Goal: Task Accomplishment & Management: Manage account settings

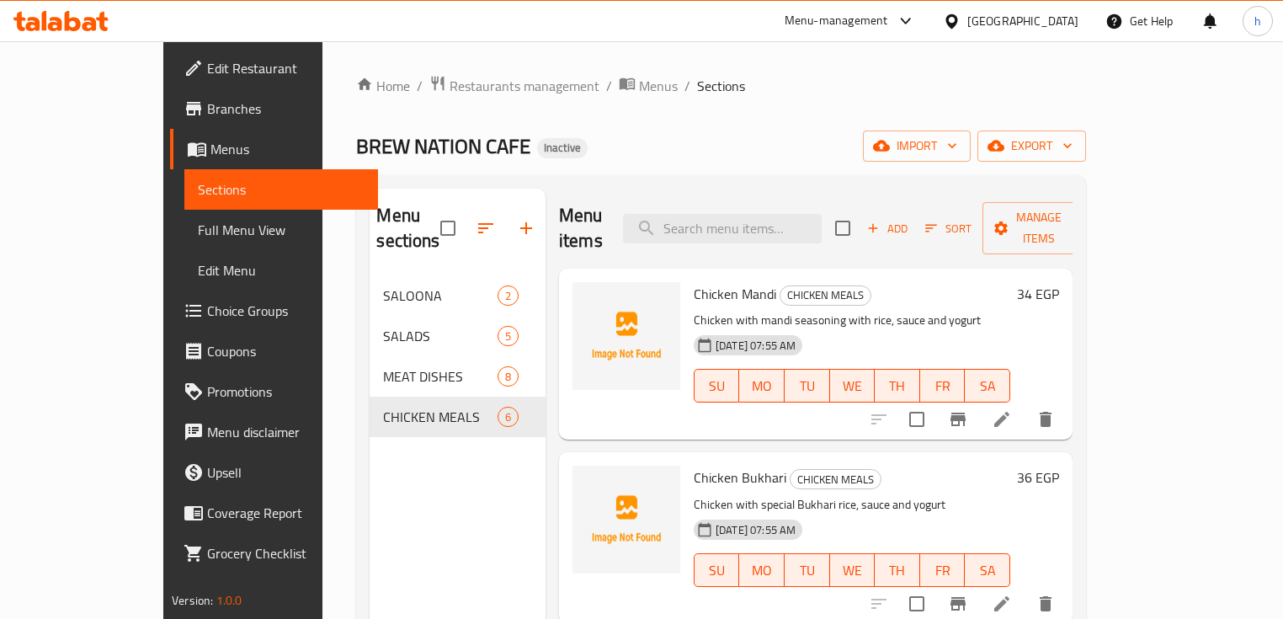
click at [370, 495] on div "Menu sections SALOONA 2 SALADS 5 MEAT DISHES 8 CHICKEN MEALS 6" at bounding box center [458, 498] width 176 height 619
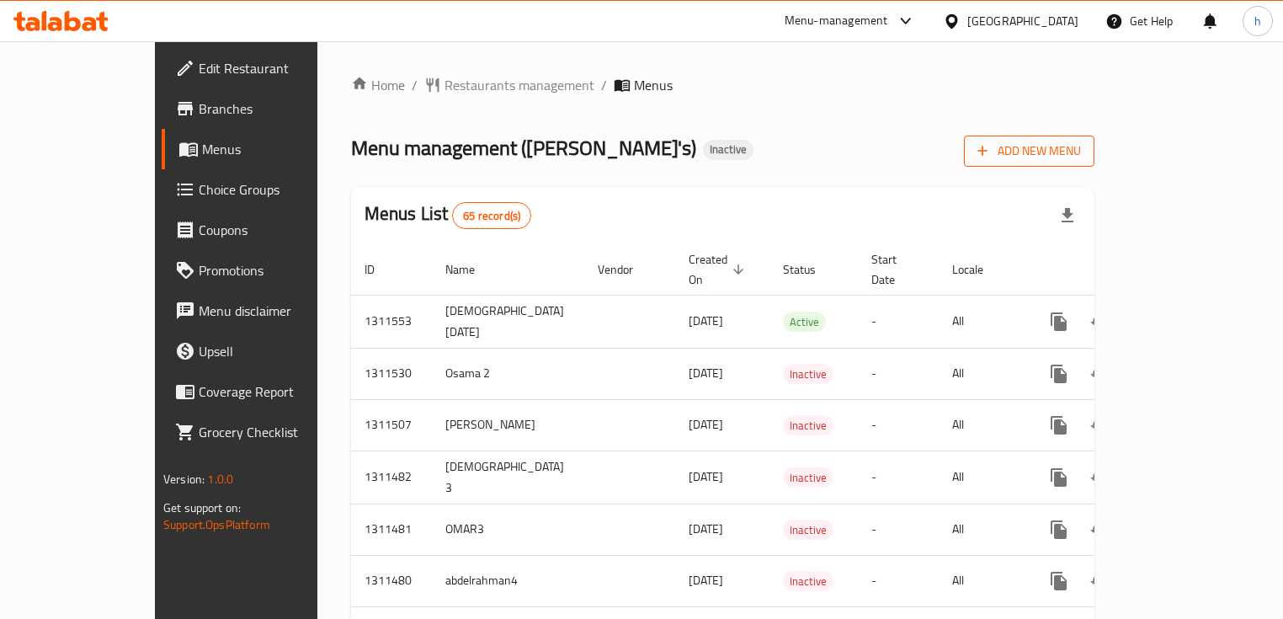
click at [1081, 147] on span "Add New Menu" at bounding box center [1029, 151] width 104 height 21
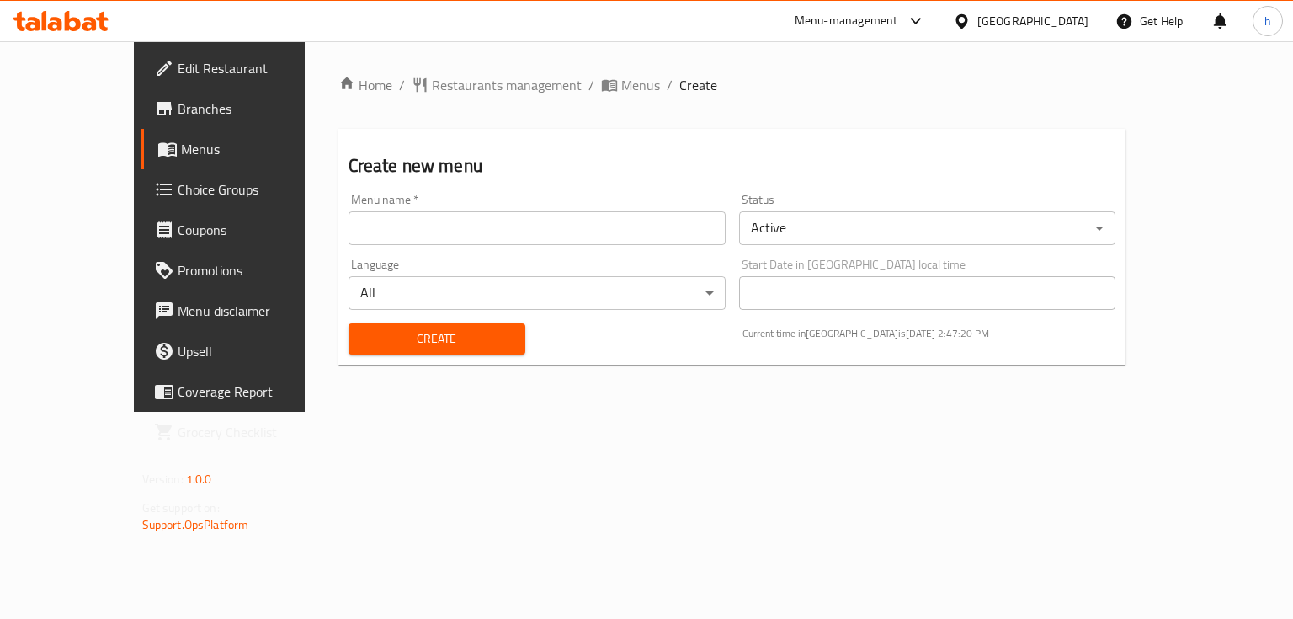
click at [432, 232] on input "text" at bounding box center [537, 228] width 377 height 34
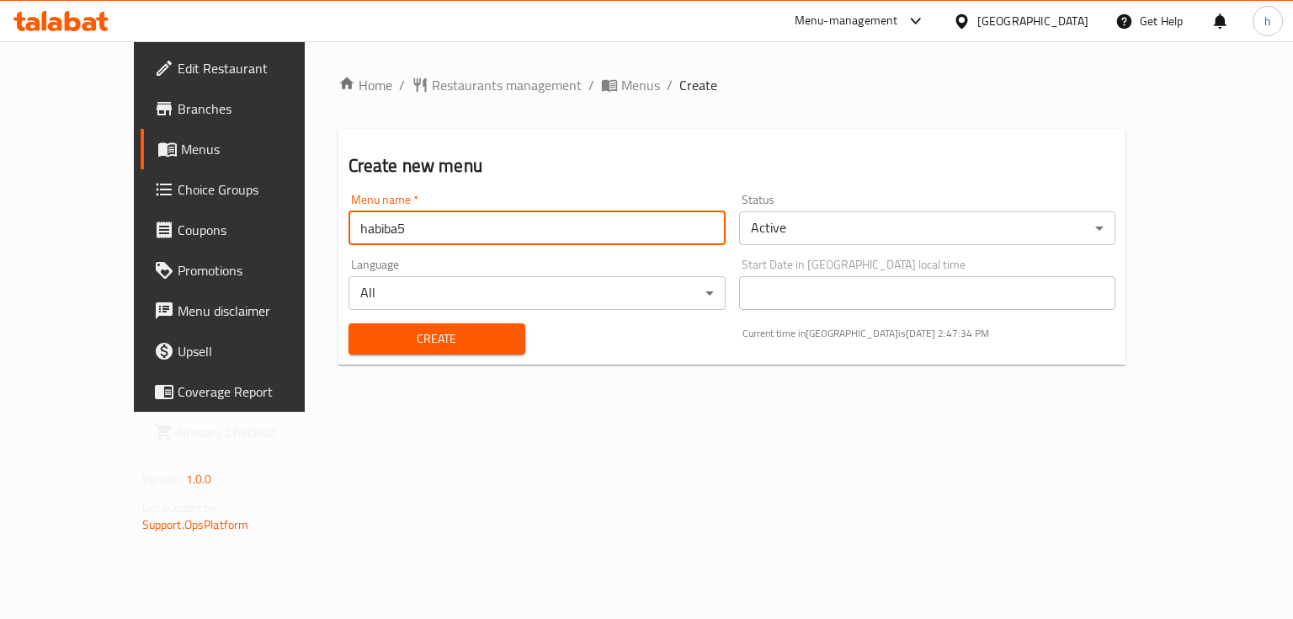
type input "habiba5"
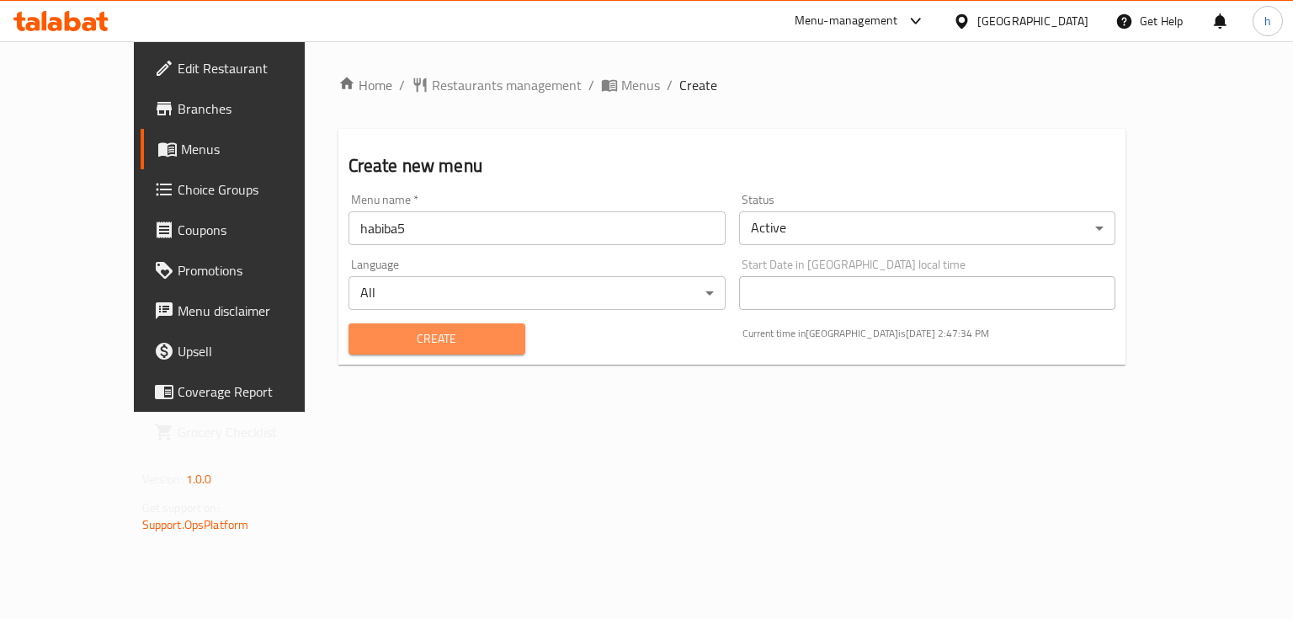
click at [362, 334] on span "Create" at bounding box center [437, 338] width 150 height 21
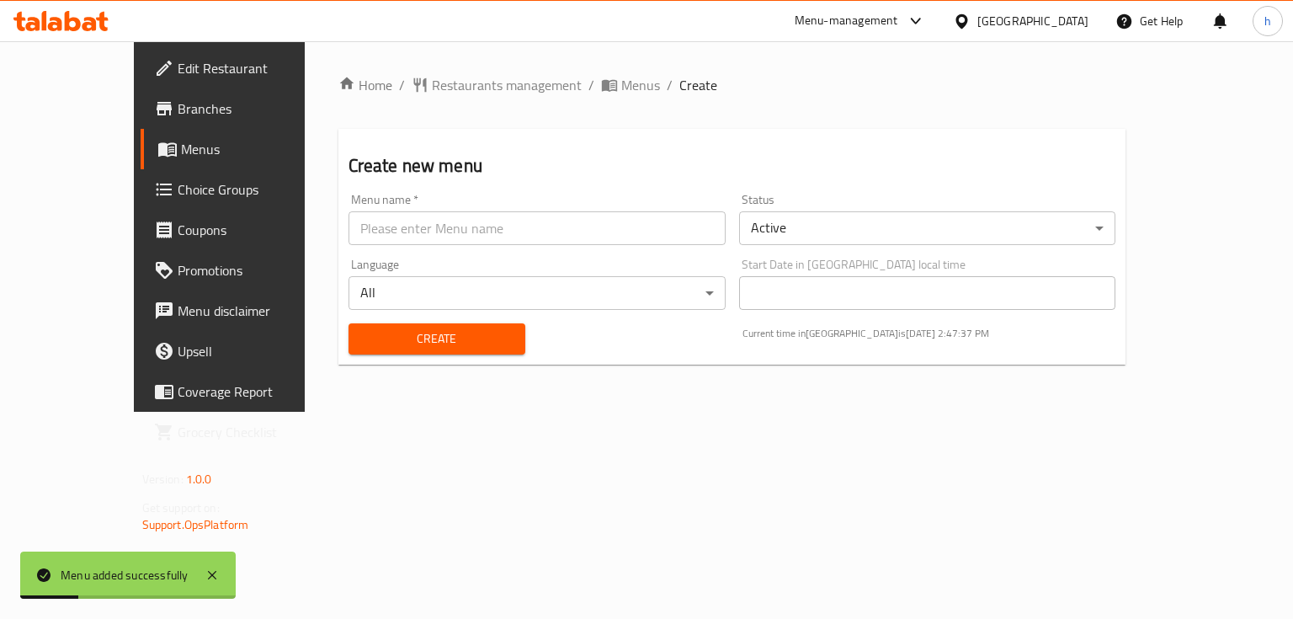
click at [181, 155] on span "Menus" at bounding box center [259, 149] width 156 height 20
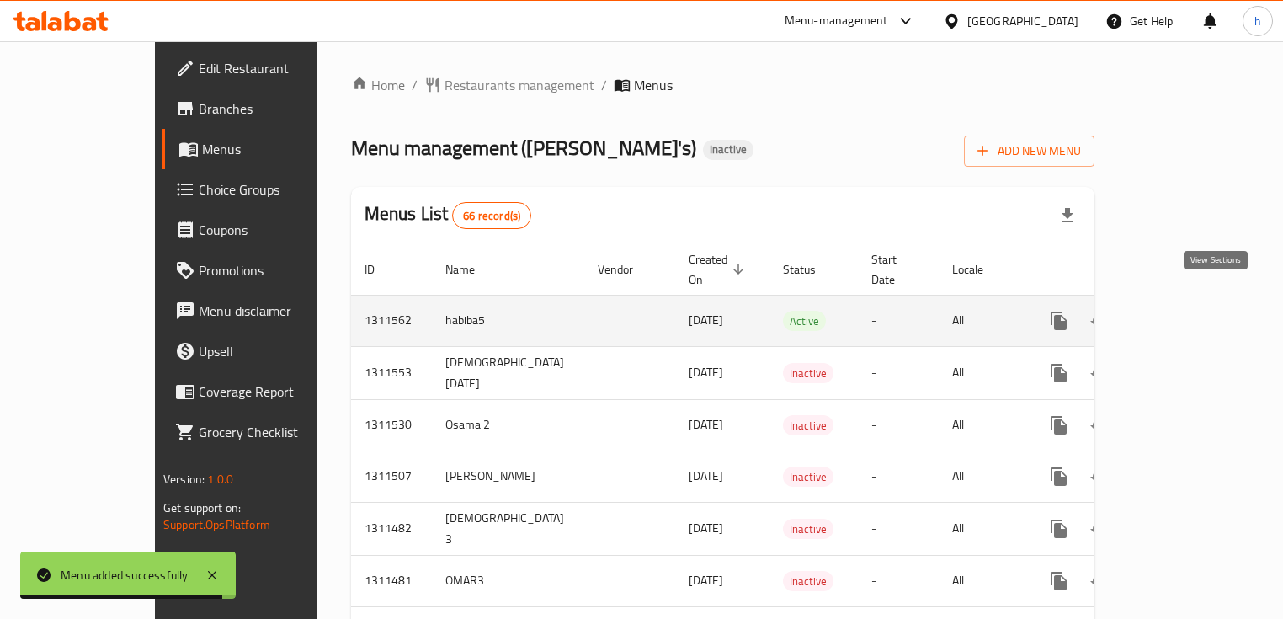
click at [1190, 311] on icon "enhanced table" at bounding box center [1180, 321] width 20 height 20
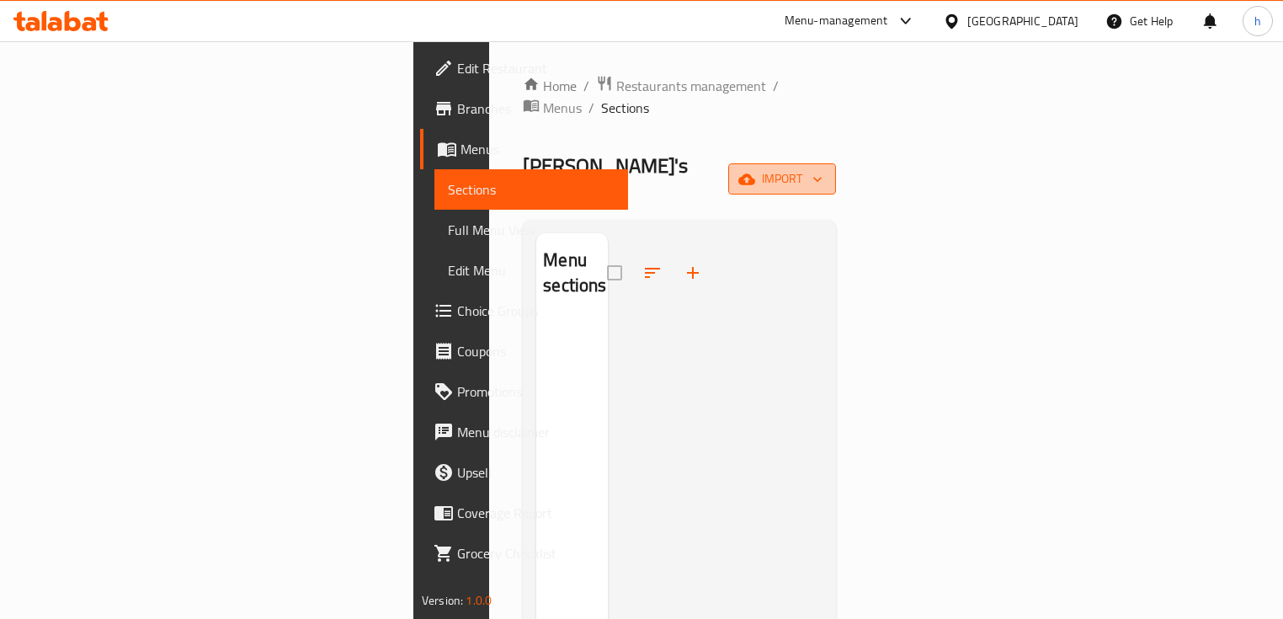
click at [822, 168] on span "import" at bounding box center [782, 178] width 81 height 21
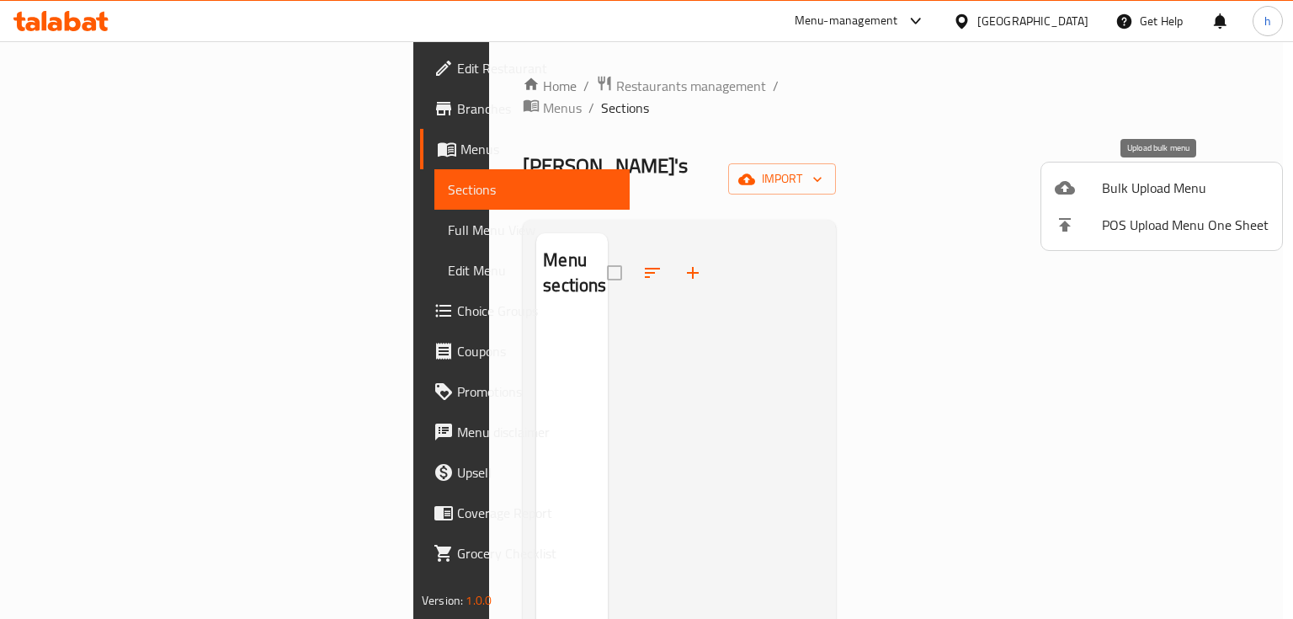
click at [1137, 179] on span "Bulk Upload Menu" at bounding box center [1185, 188] width 167 height 20
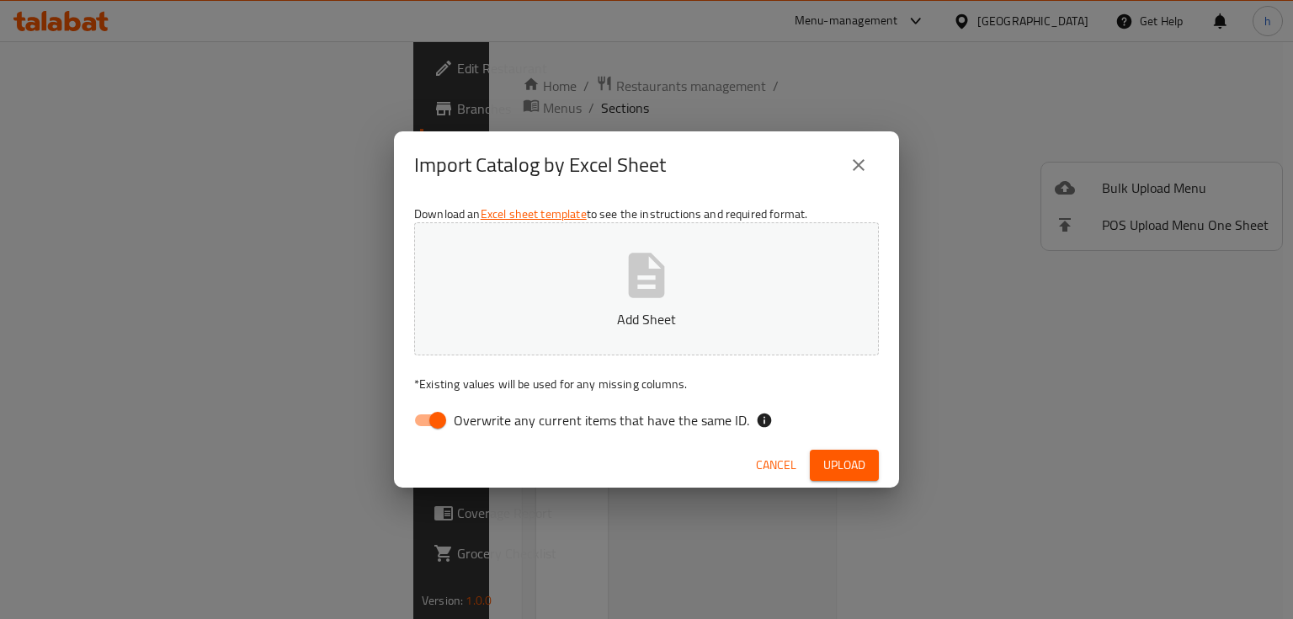
click at [440, 418] on input "Overwrite any current items that have the same ID." at bounding box center [438, 420] width 96 height 32
checkbox input "false"
click at [836, 466] on span "Upload" at bounding box center [844, 465] width 42 height 21
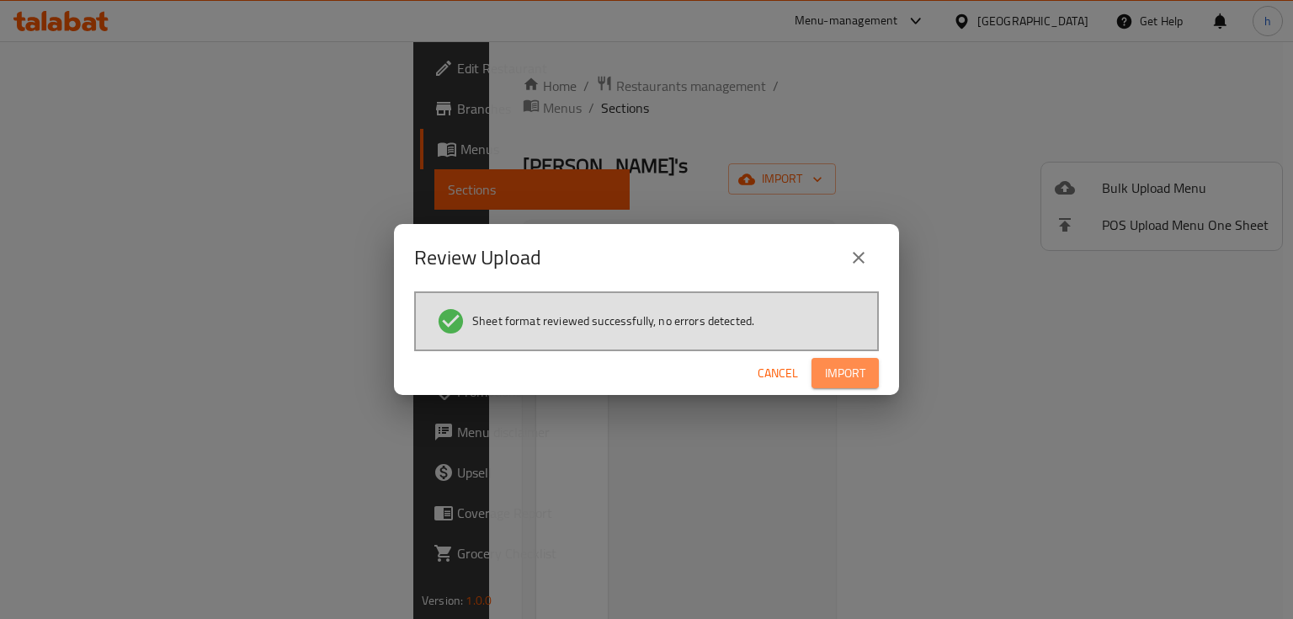
click at [845, 370] on span "Import" at bounding box center [845, 373] width 40 height 21
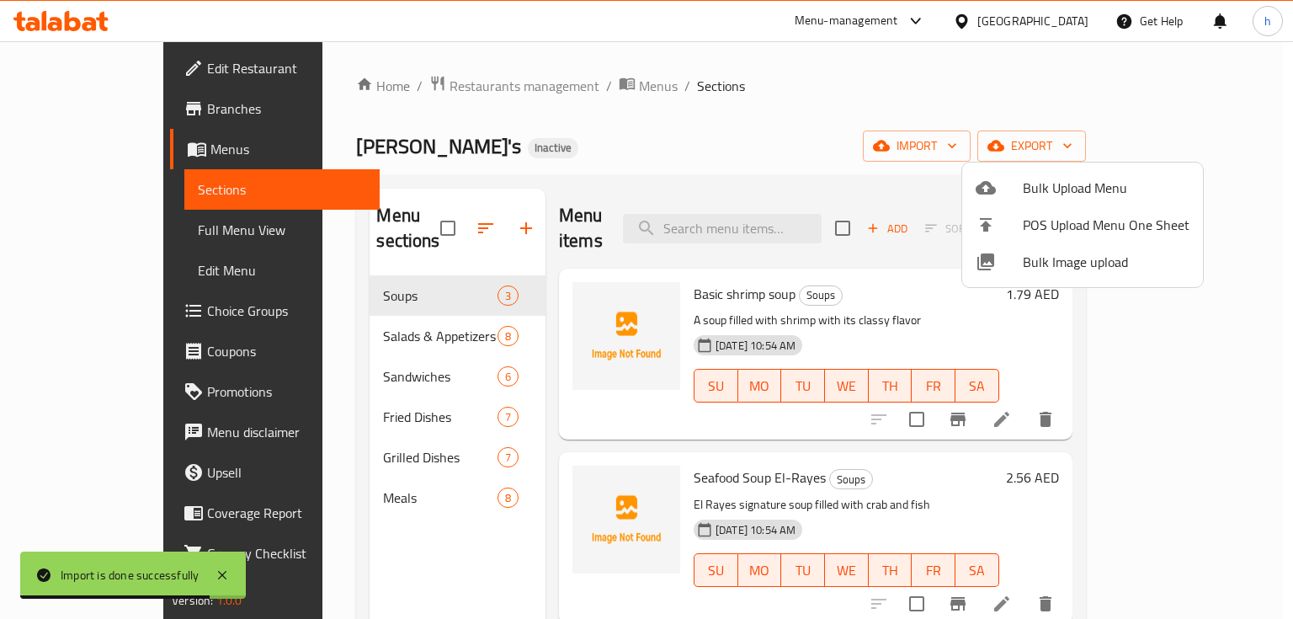
click at [912, 136] on div at bounding box center [646, 309] width 1293 height 619
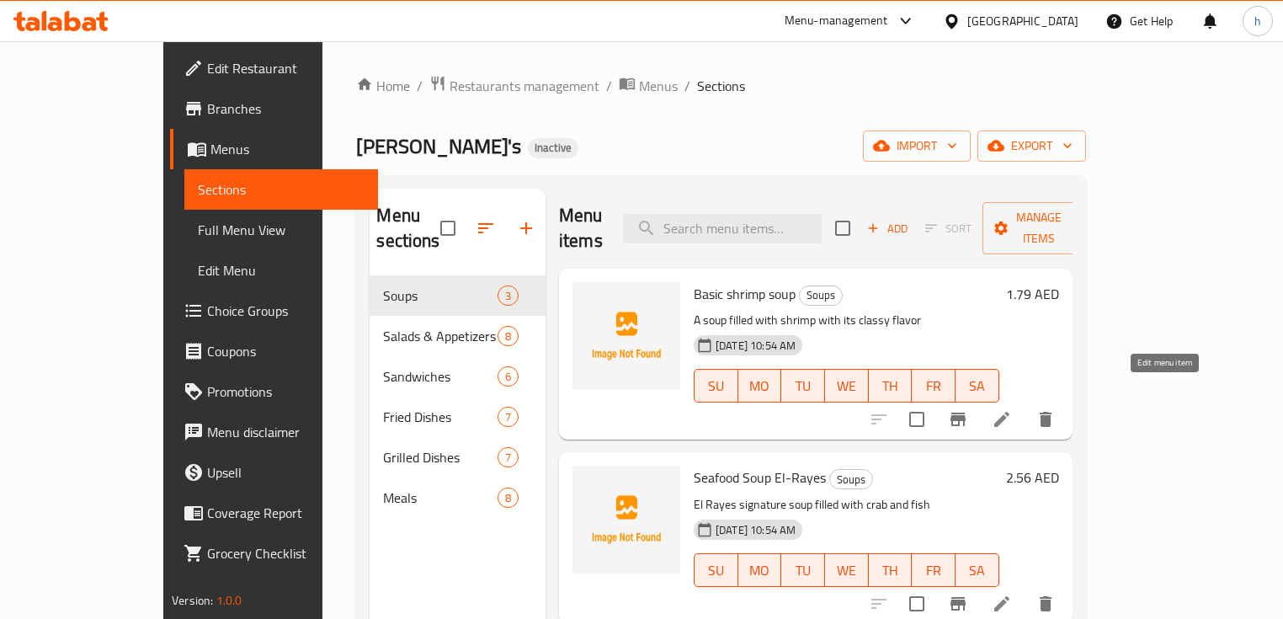
click at [1012, 409] on icon at bounding box center [1002, 419] width 20 height 20
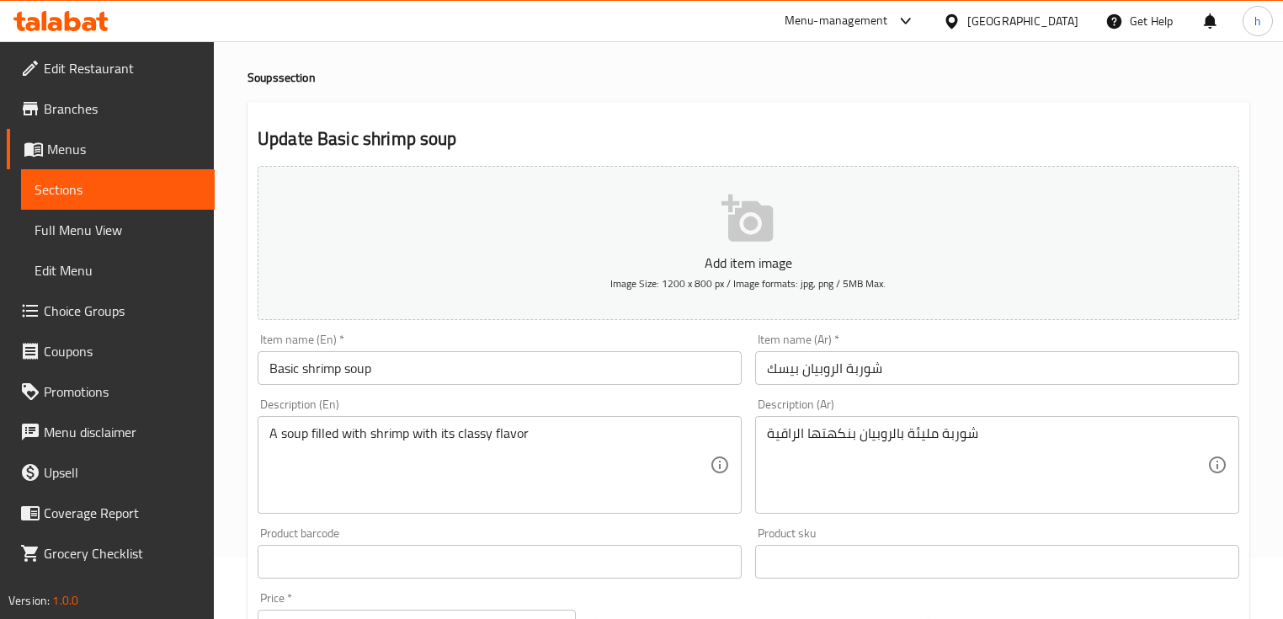
scroll to position [135, 0]
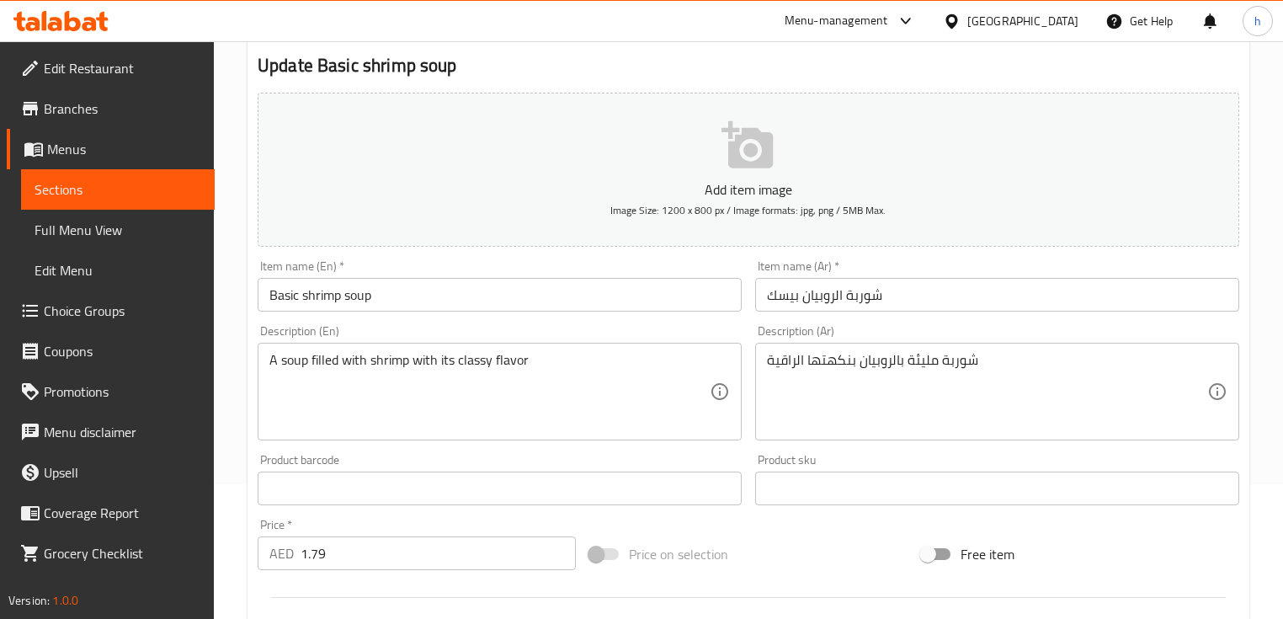
click at [374, 556] on input "1.79" at bounding box center [438, 553] width 275 height 34
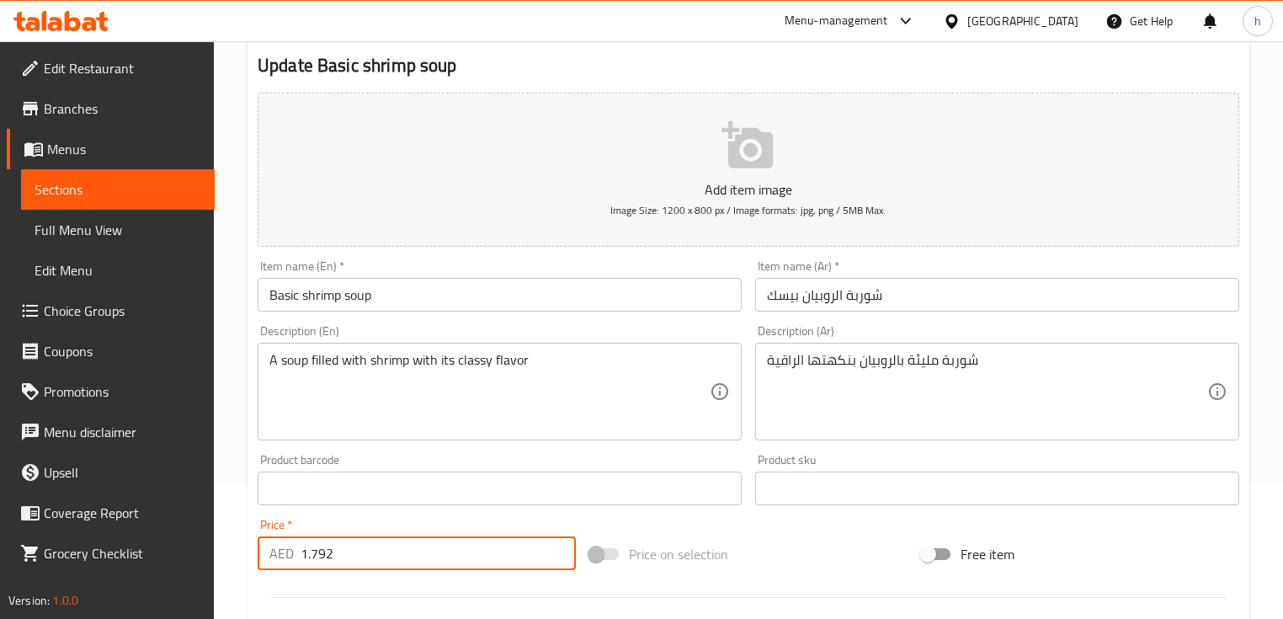
type input "1.792"
click at [448, 306] on input "Basic shrimp soup" at bounding box center [500, 295] width 484 height 34
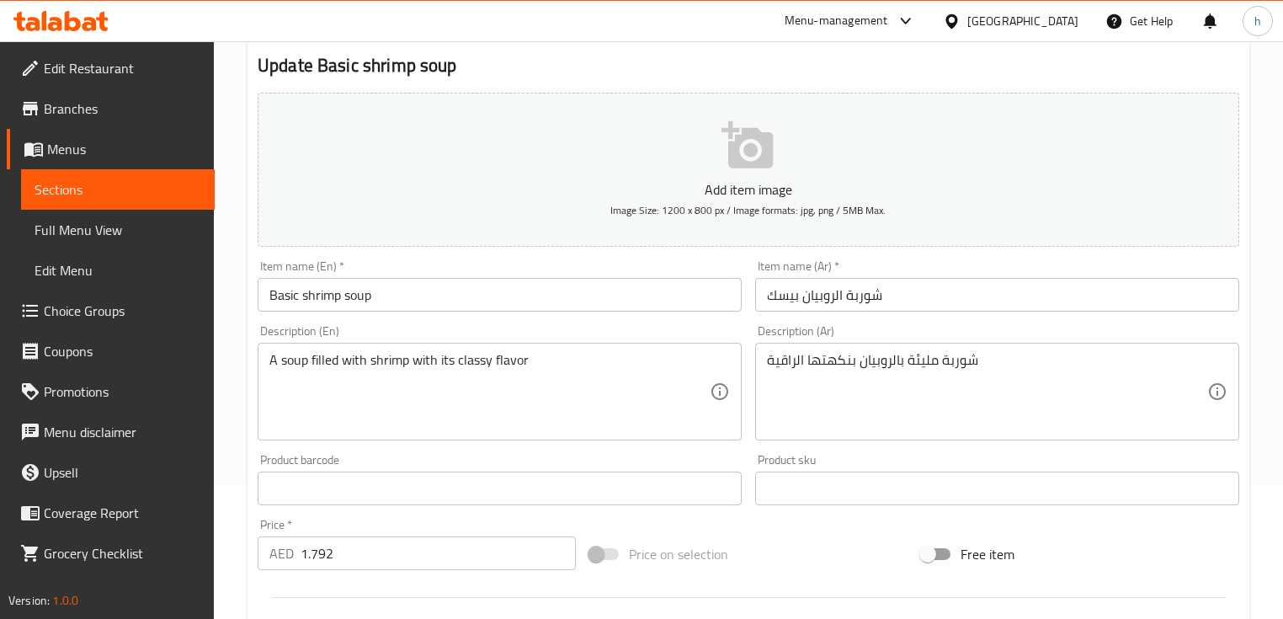
drag, startPoint x: 269, startPoint y: 357, endPoint x: 459, endPoint y: 368, distance: 190.6
click at [459, 368] on div "A soup filled with shrimp with its classy flavor Description (En)" at bounding box center [500, 392] width 484 height 98
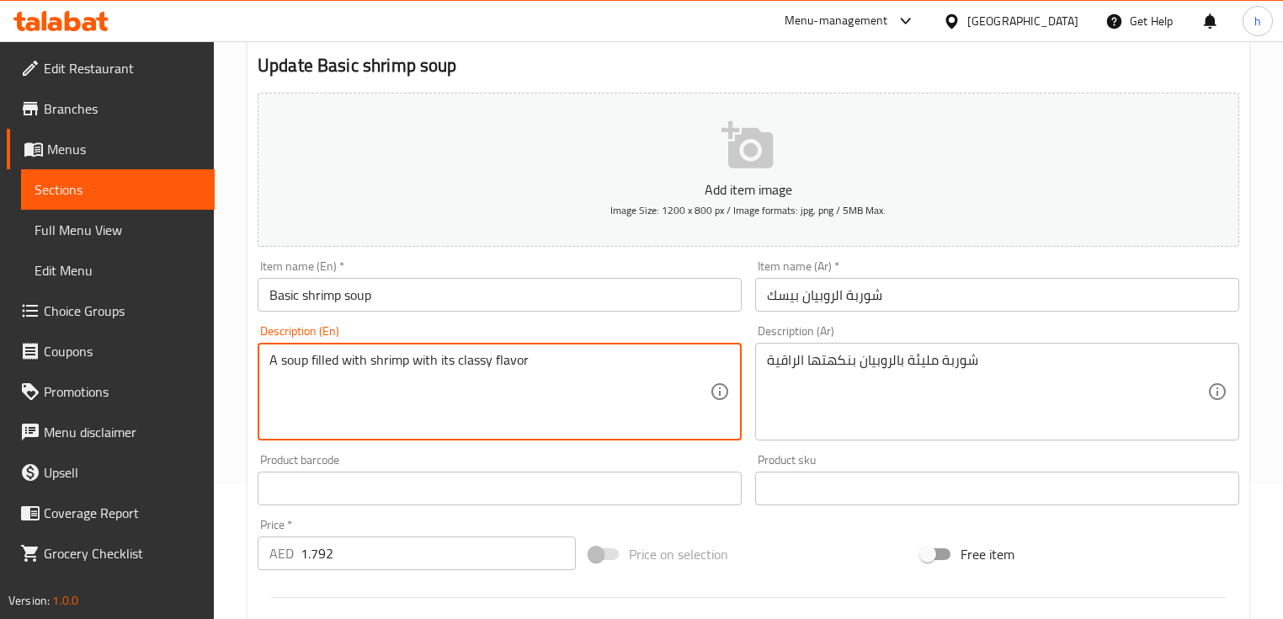
click at [311, 360] on textarea "A soup filled with shrimp with its classy flavor" at bounding box center [489, 392] width 440 height 80
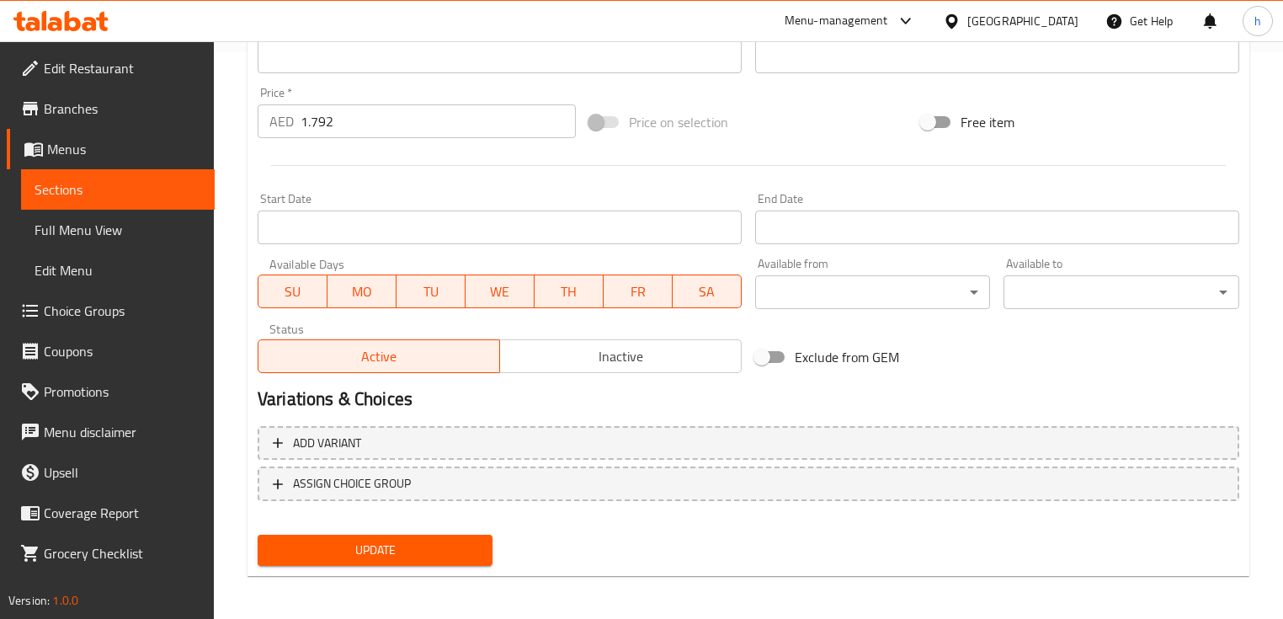
scroll to position [570, 0]
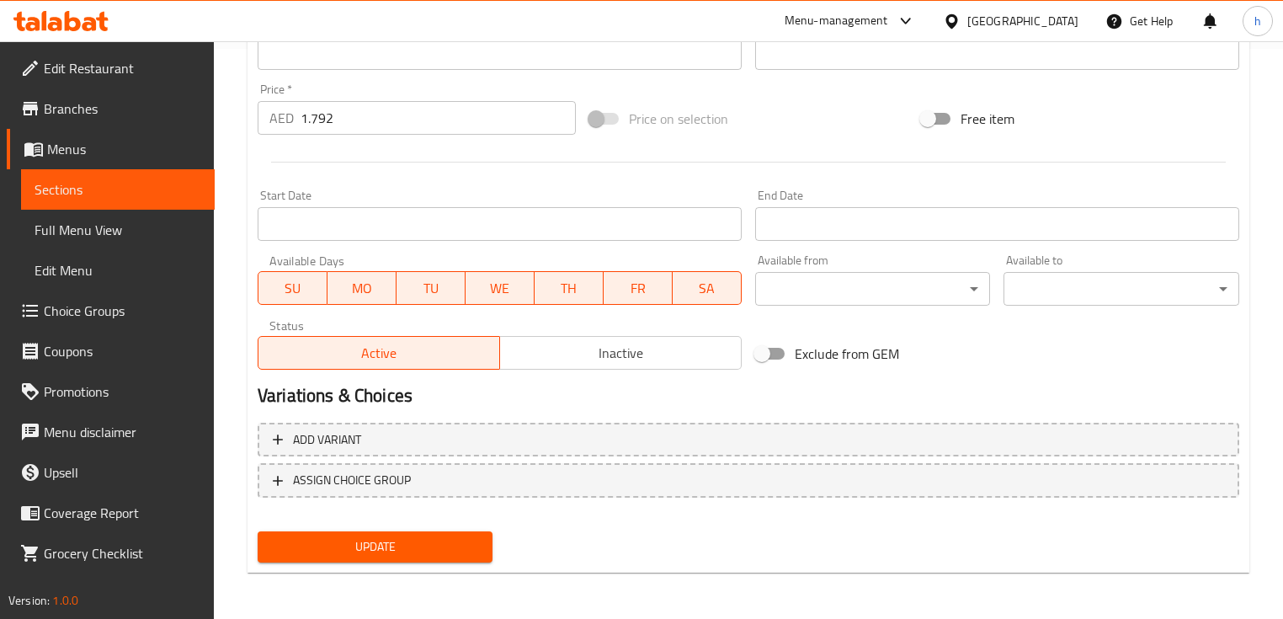
click at [351, 544] on span "Update" at bounding box center [375, 546] width 208 height 21
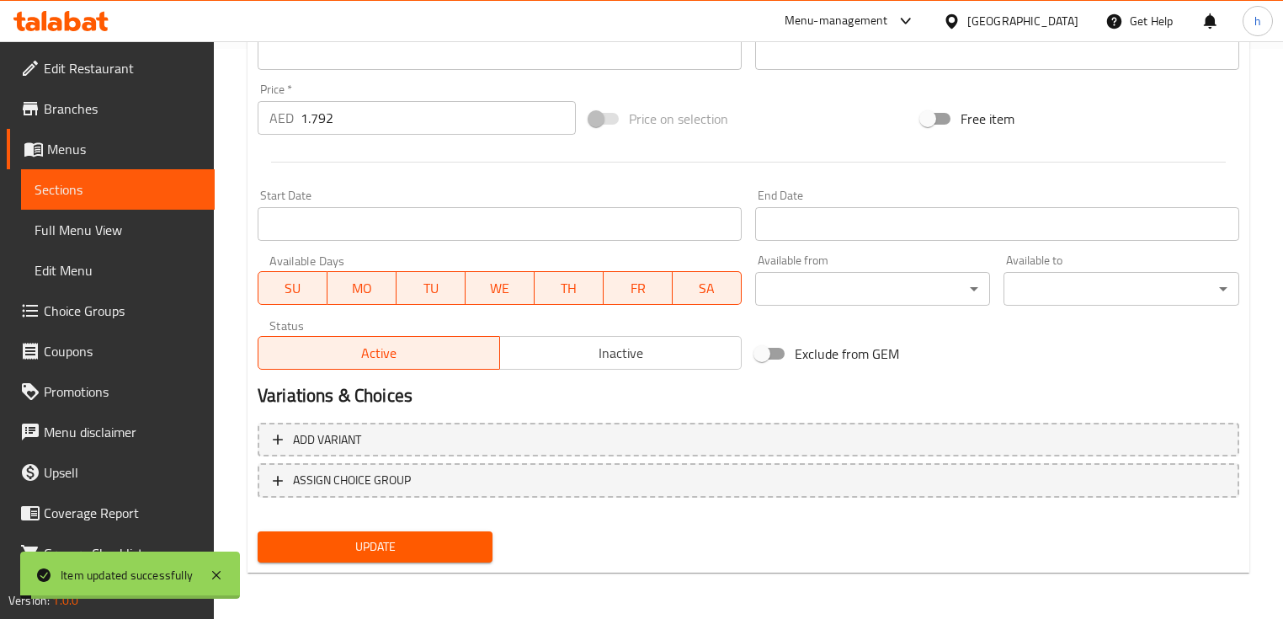
click at [168, 183] on span "Sections" at bounding box center [118, 189] width 167 height 20
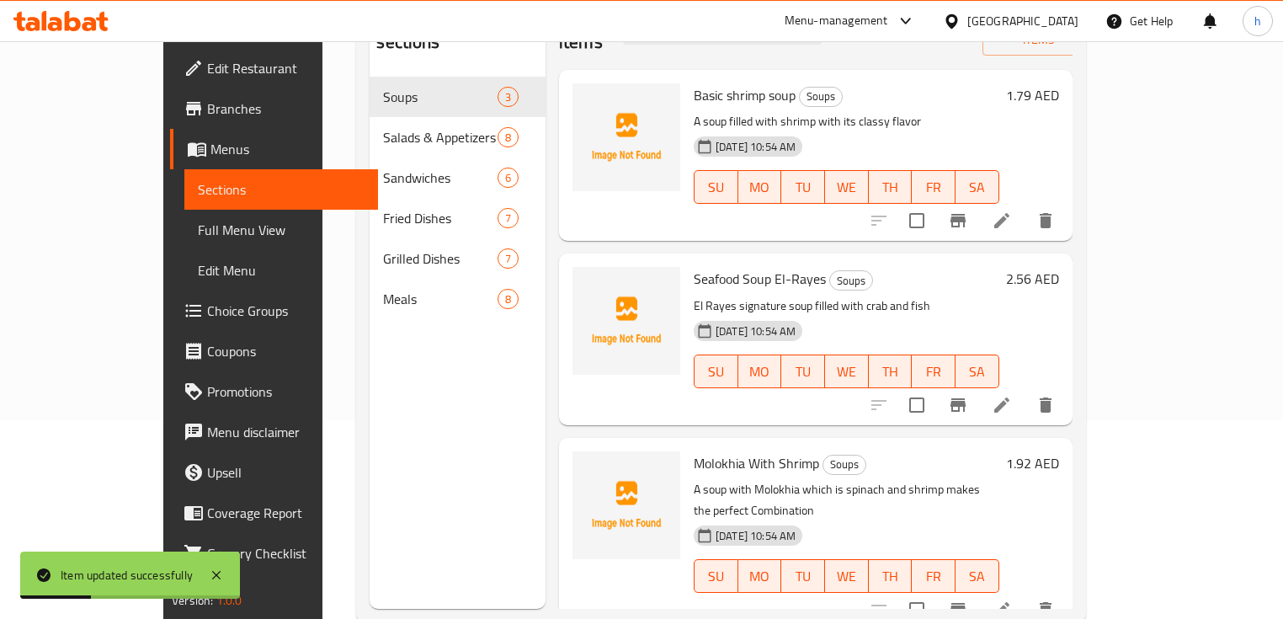
scroll to position [202, 0]
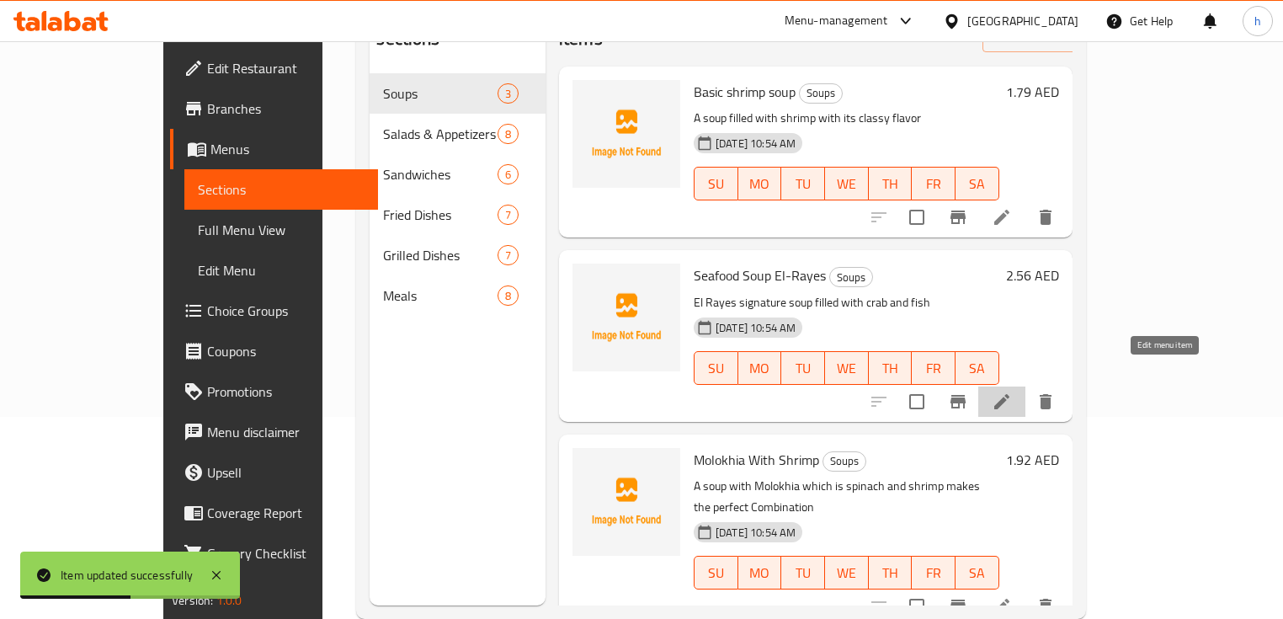
click at [1009, 394] on icon at bounding box center [1001, 401] width 15 height 15
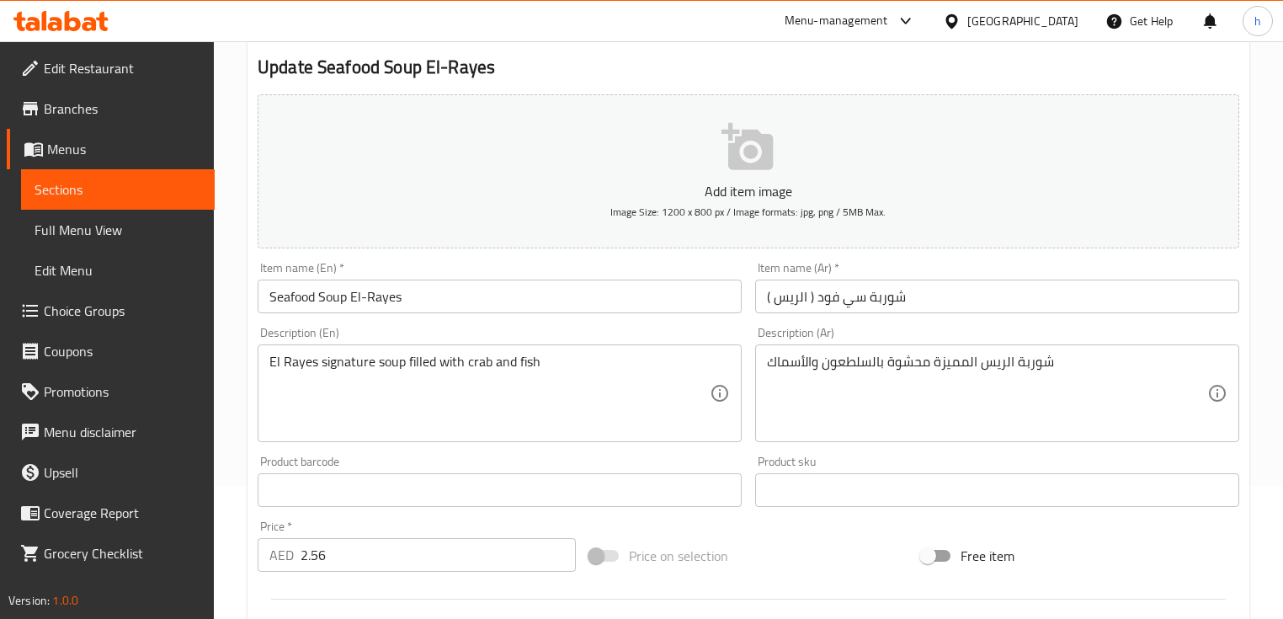
scroll to position [135, 0]
click at [336, 551] on input "2.56" at bounding box center [438, 553] width 275 height 34
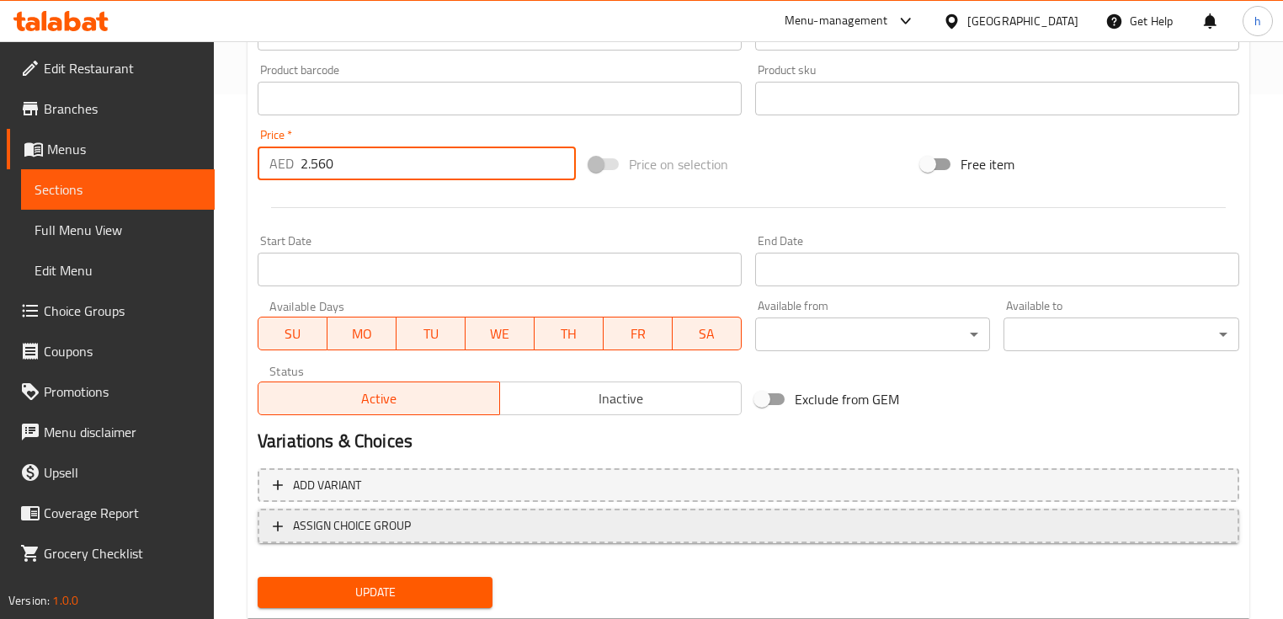
scroll to position [570, 0]
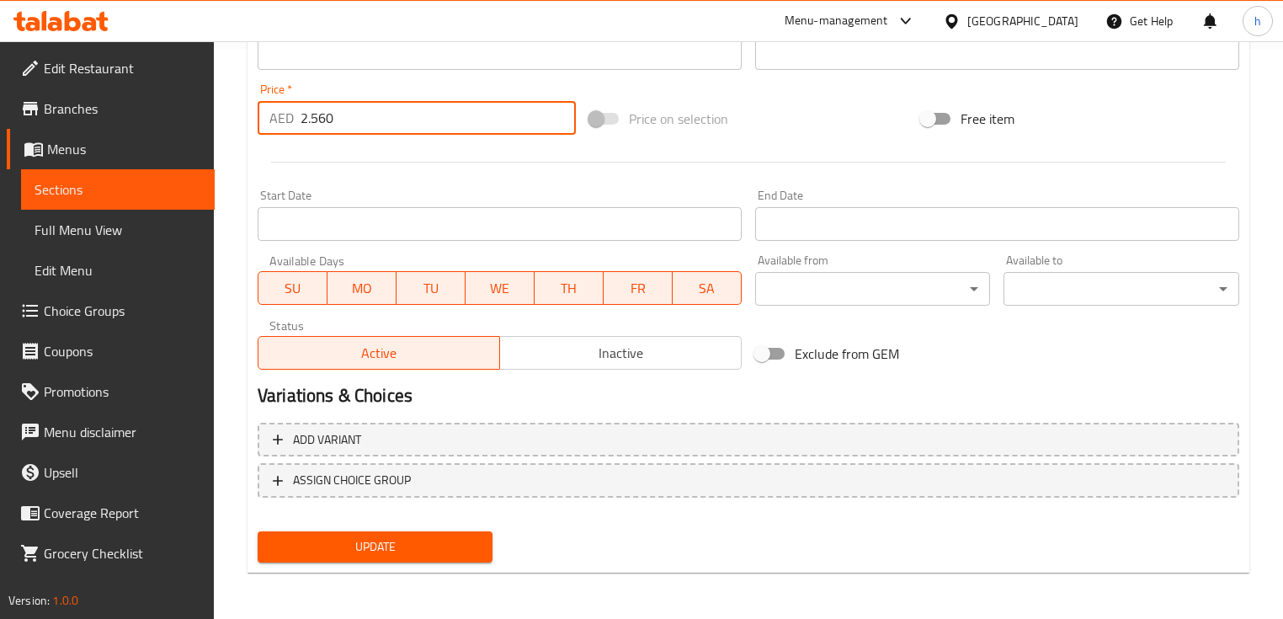
type input "2.560"
click at [400, 550] on span "Update" at bounding box center [375, 546] width 208 height 21
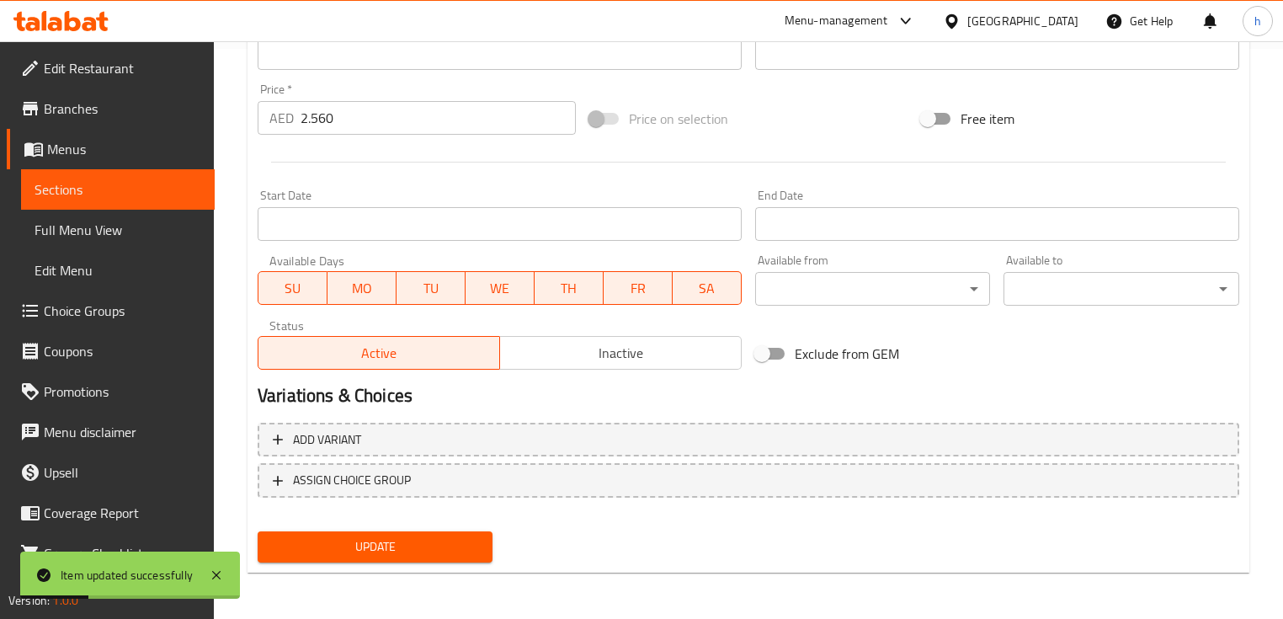
click at [114, 198] on span "Sections" at bounding box center [118, 189] width 167 height 20
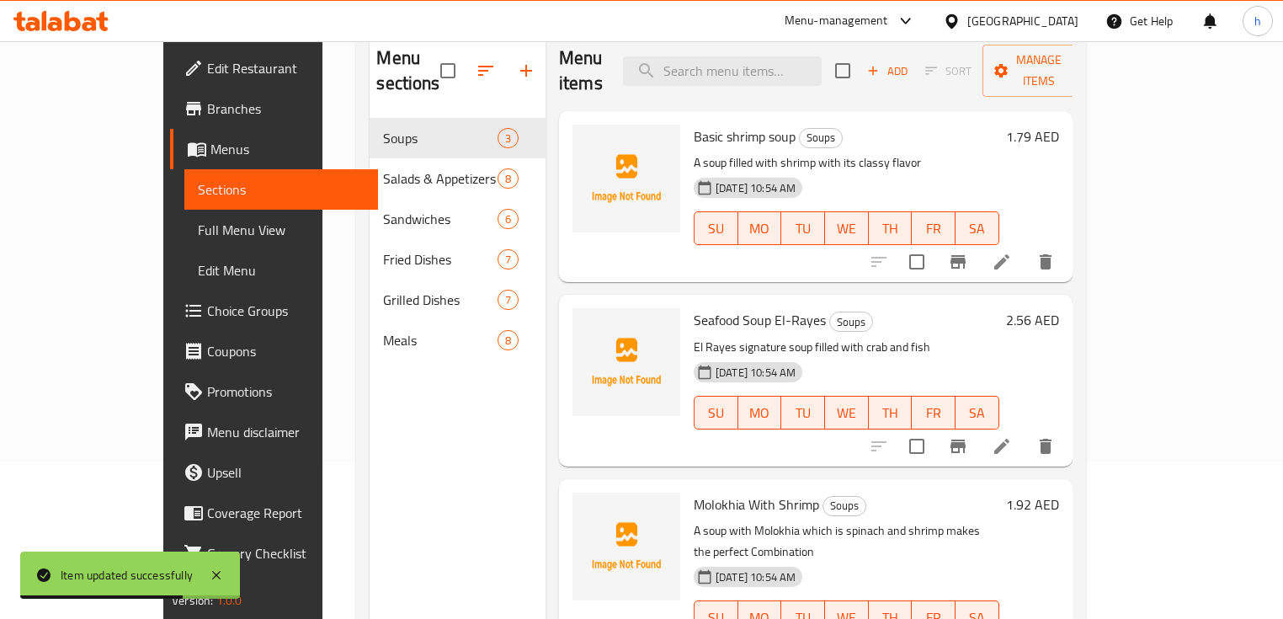
scroll to position [236, 0]
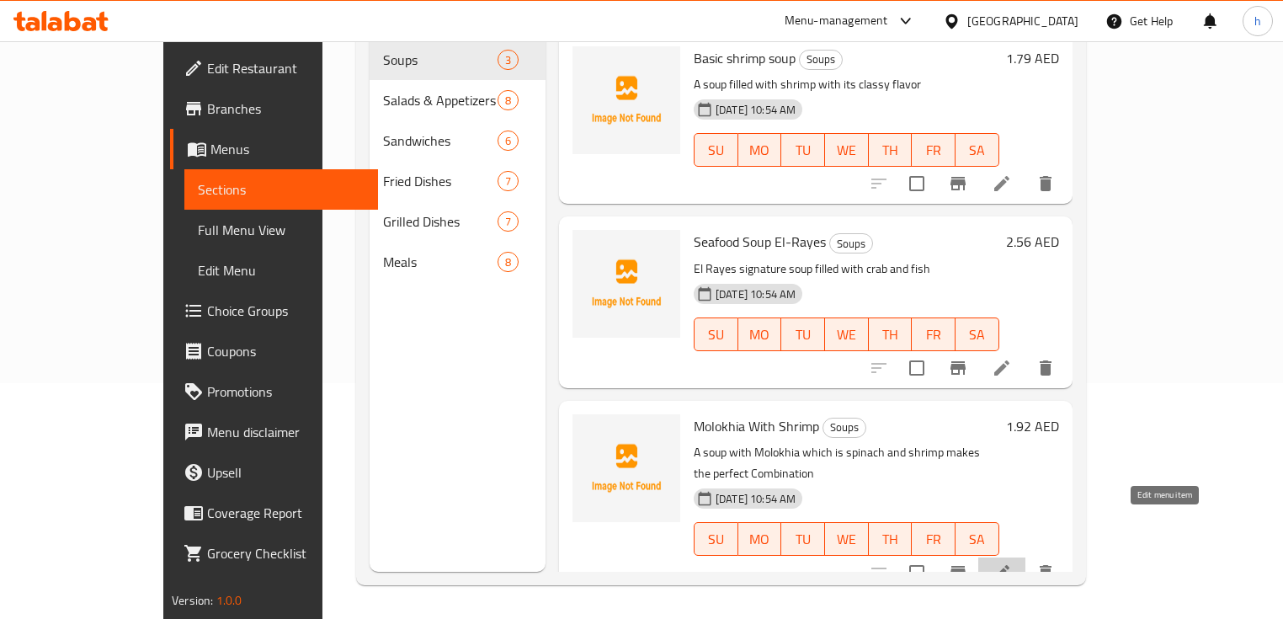
click at [1009, 565] on icon at bounding box center [1001, 572] width 15 height 15
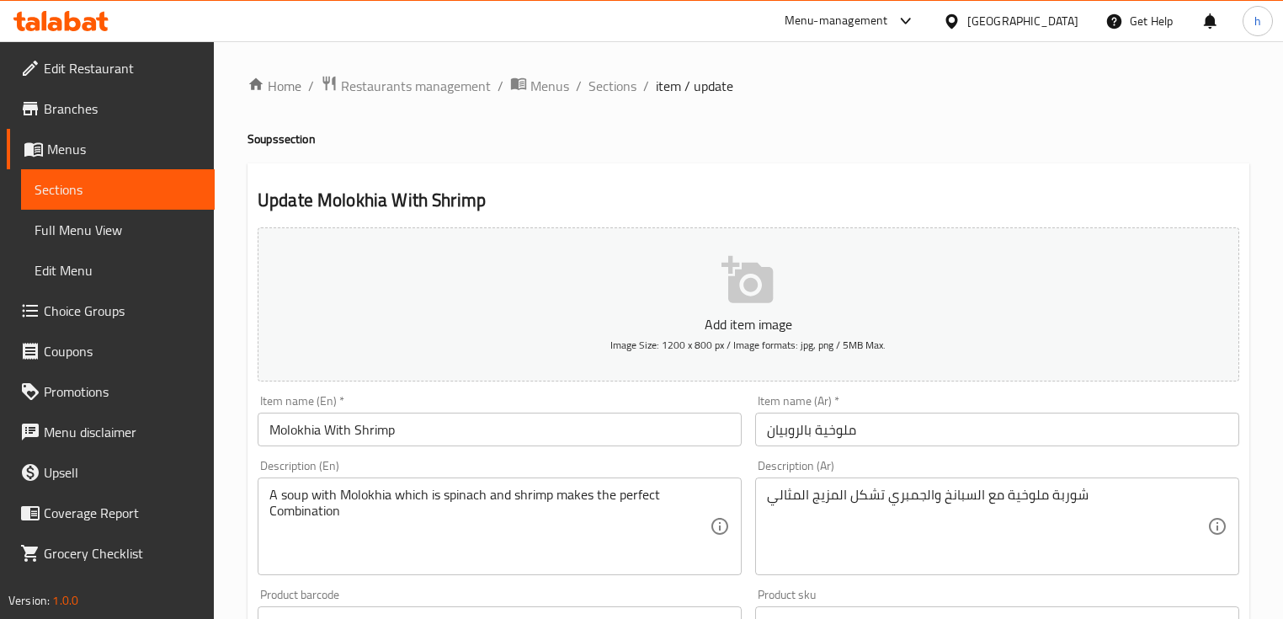
click at [99, 185] on span "Sections" at bounding box center [118, 189] width 167 height 20
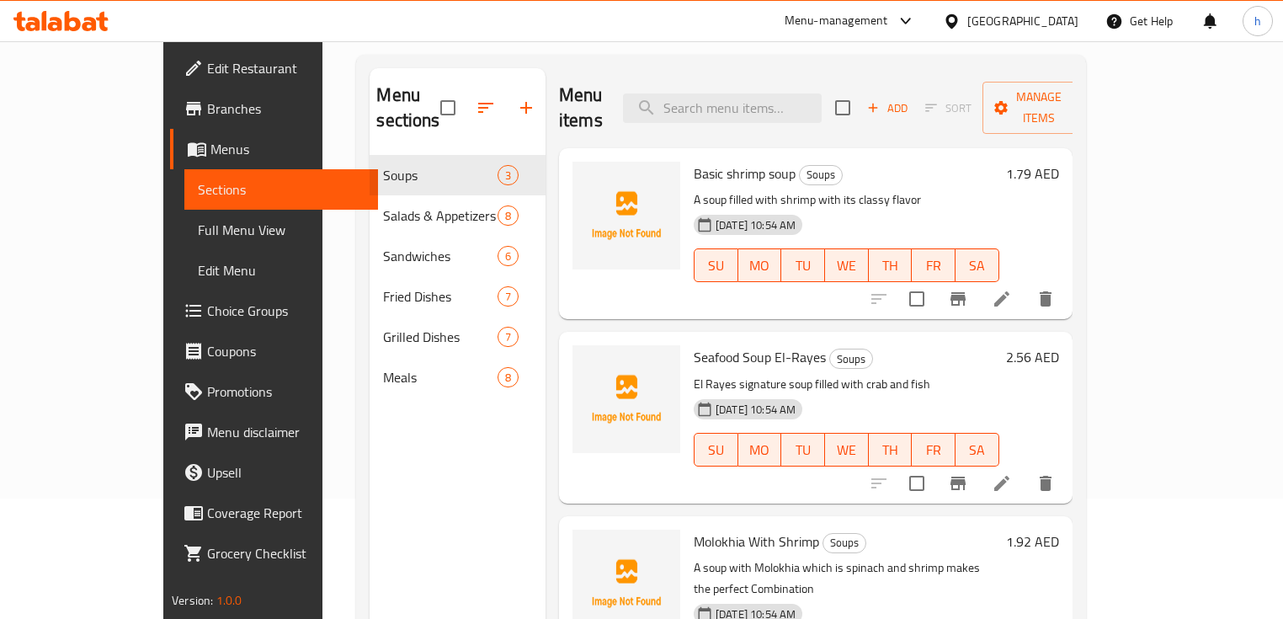
scroll to position [135, 0]
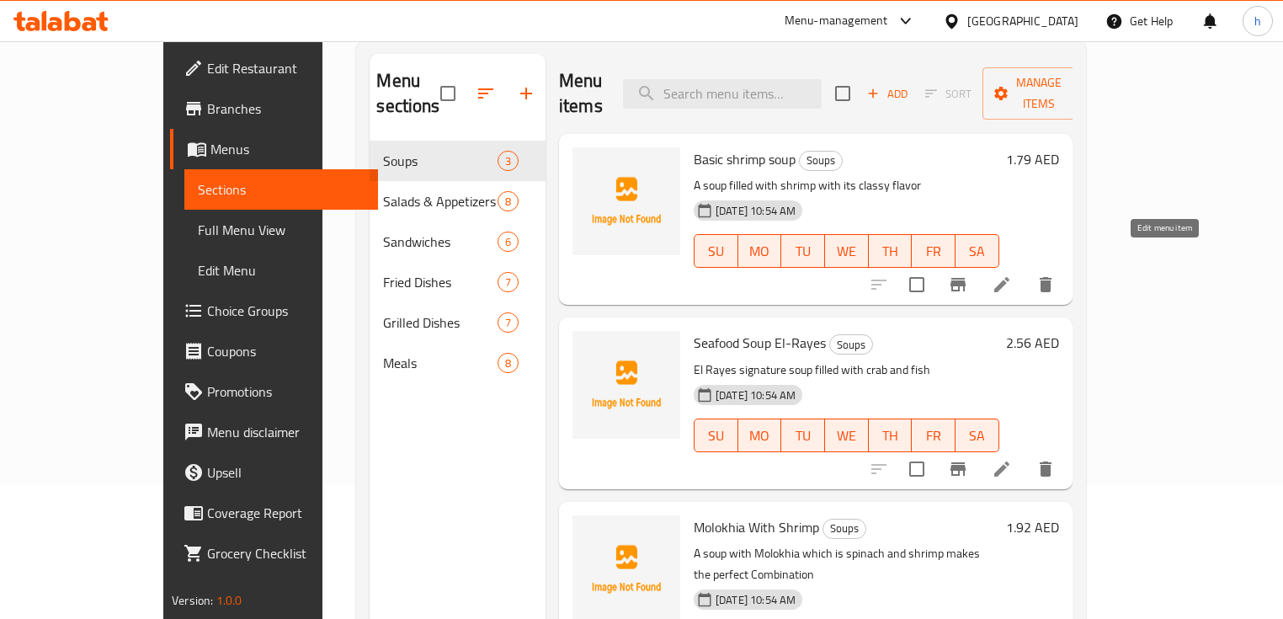
click at [1009, 277] on icon at bounding box center [1001, 284] width 15 height 15
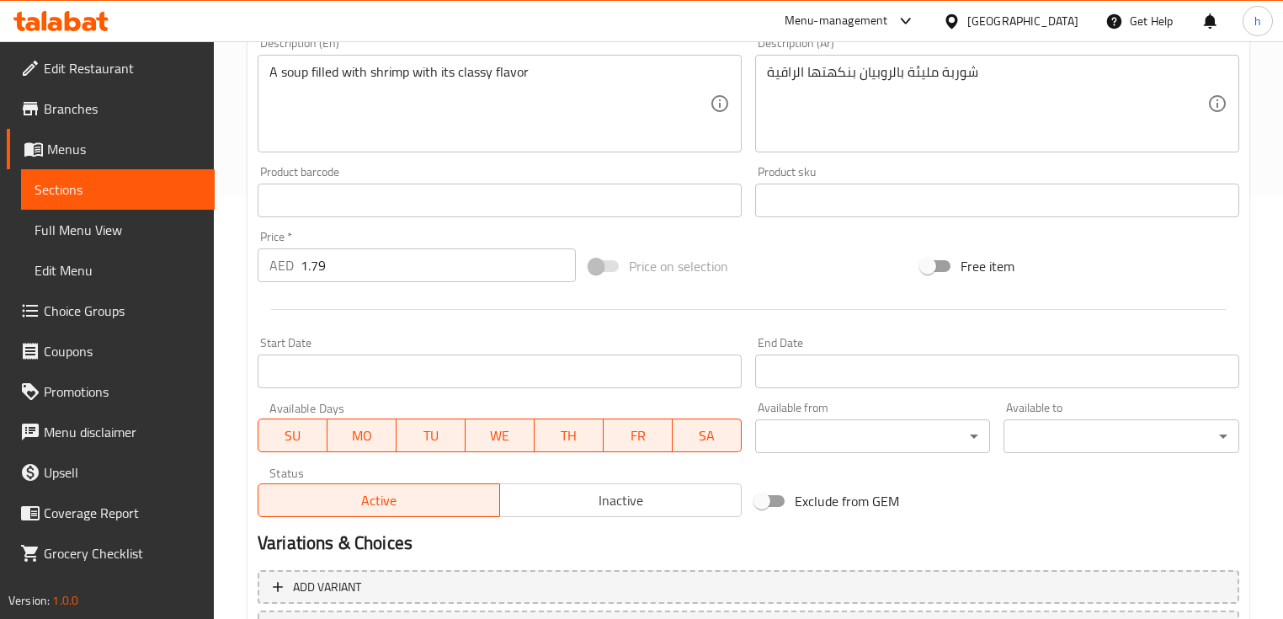
scroll to position [570, 0]
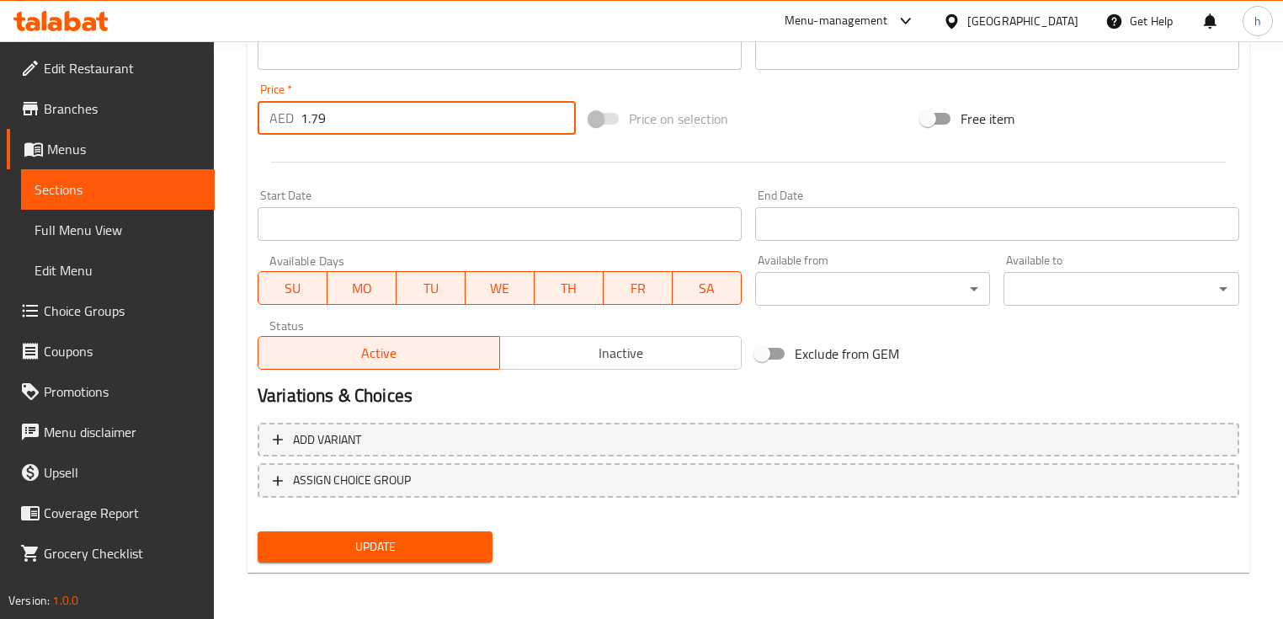
click at [405, 123] on input "1.79" at bounding box center [438, 118] width 275 height 34
type input "1.792"
click at [367, 539] on span "Update" at bounding box center [375, 546] width 208 height 21
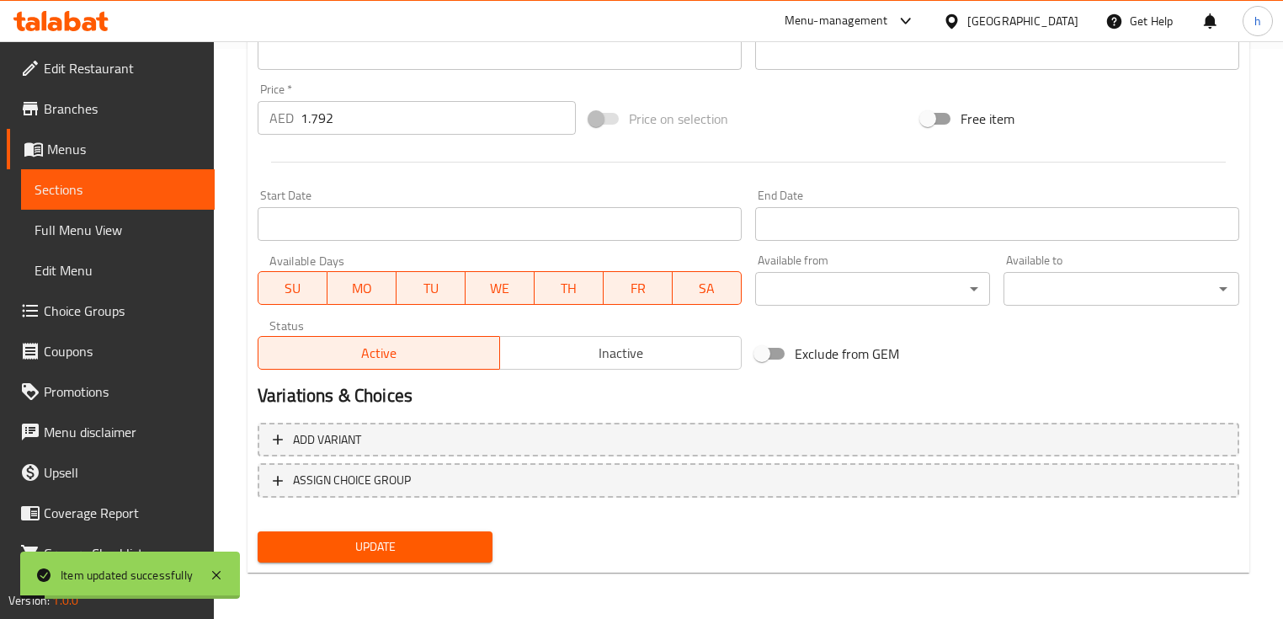
click at [85, 189] on span "Sections" at bounding box center [118, 189] width 167 height 20
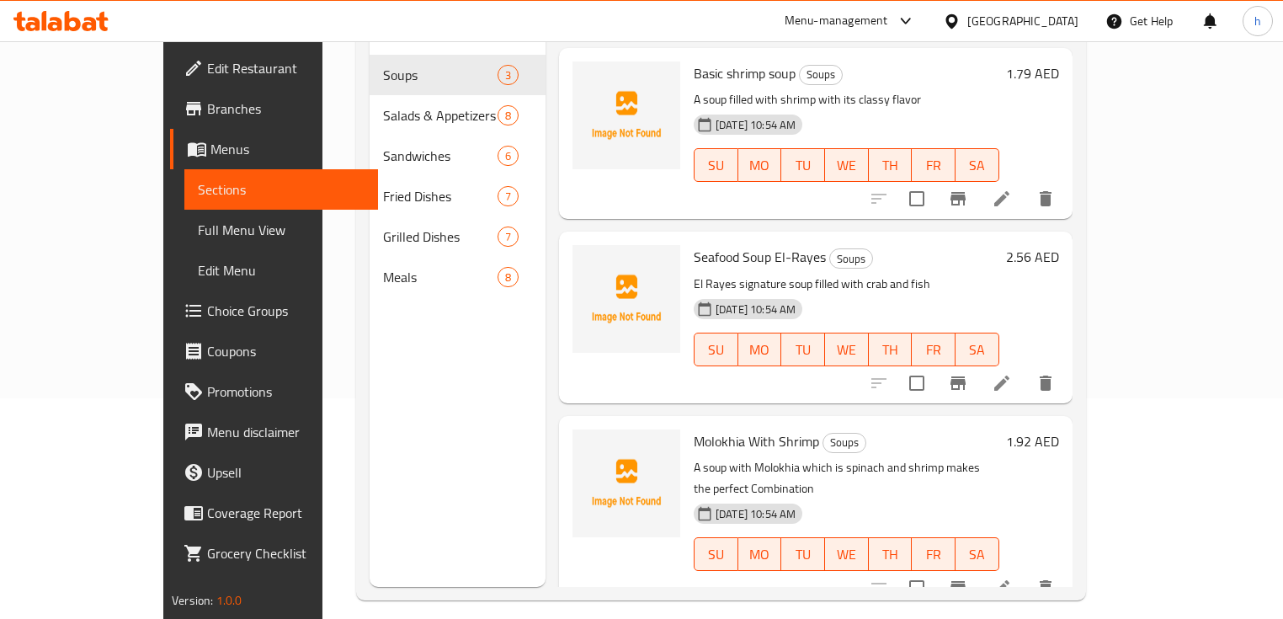
scroll to position [236, 0]
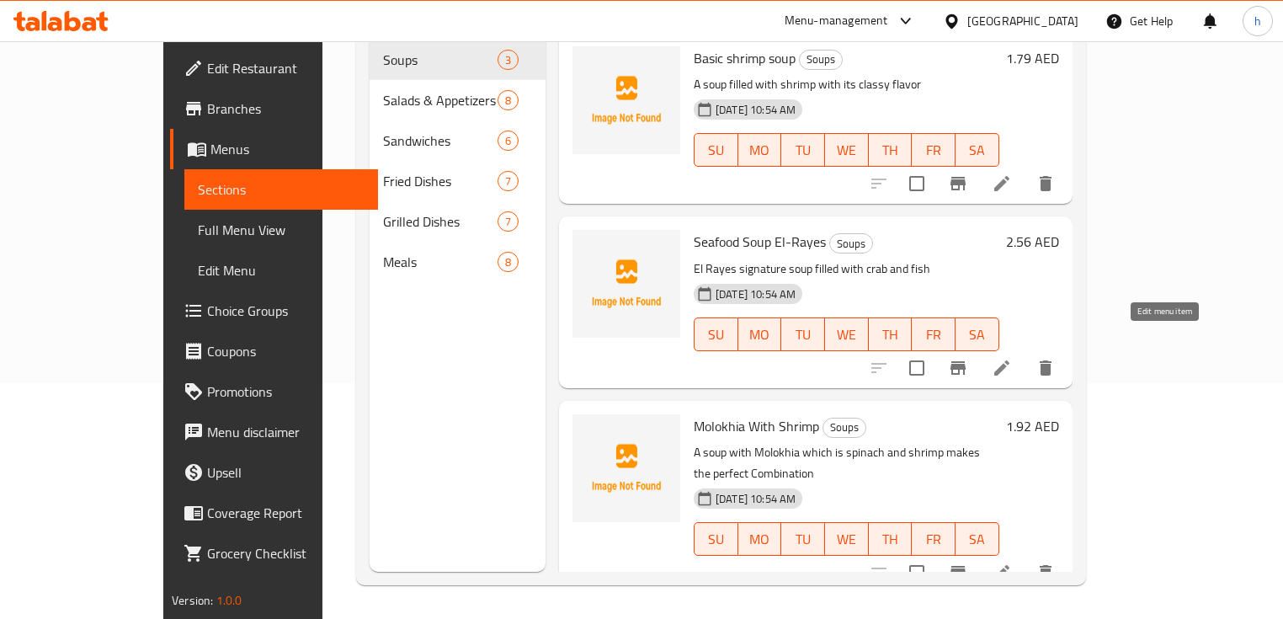
click at [1012, 358] on icon at bounding box center [1002, 368] width 20 height 20
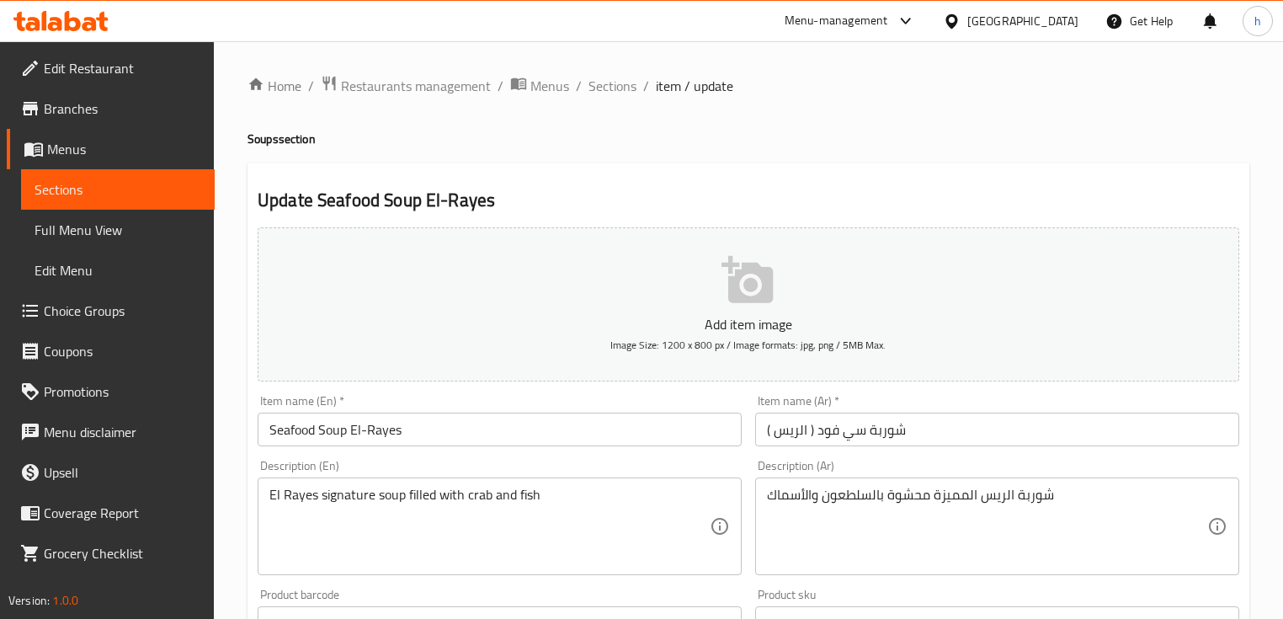
click at [83, 185] on span "Sections" at bounding box center [118, 189] width 167 height 20
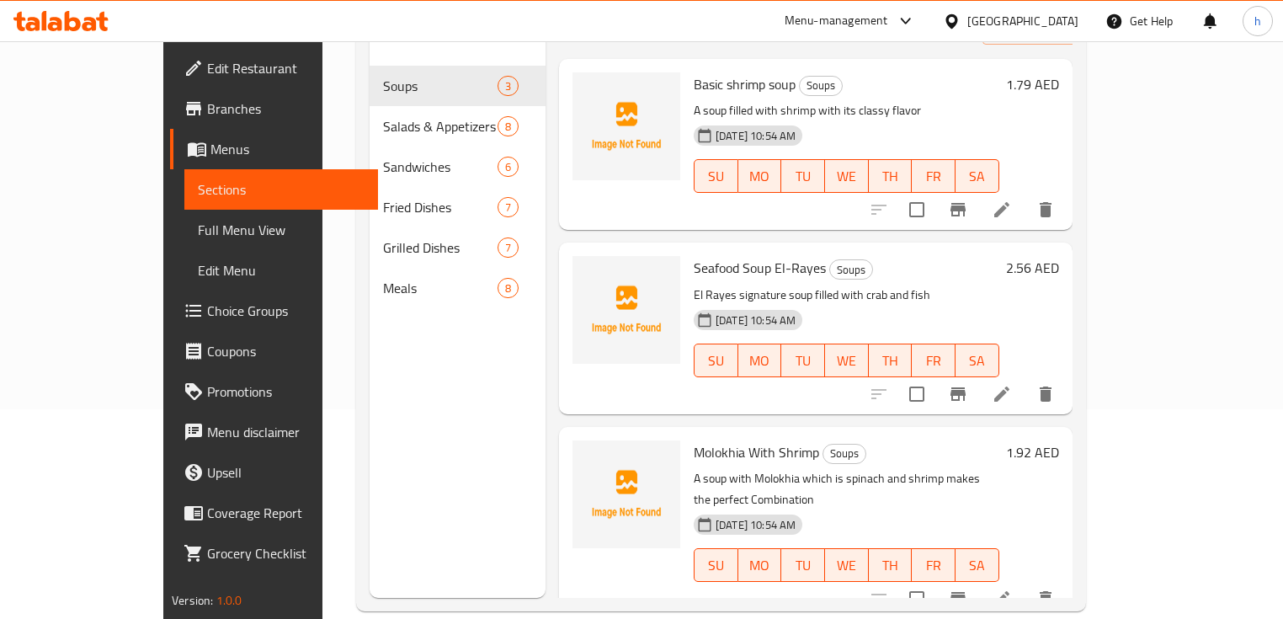
scroll to position [236, 0]
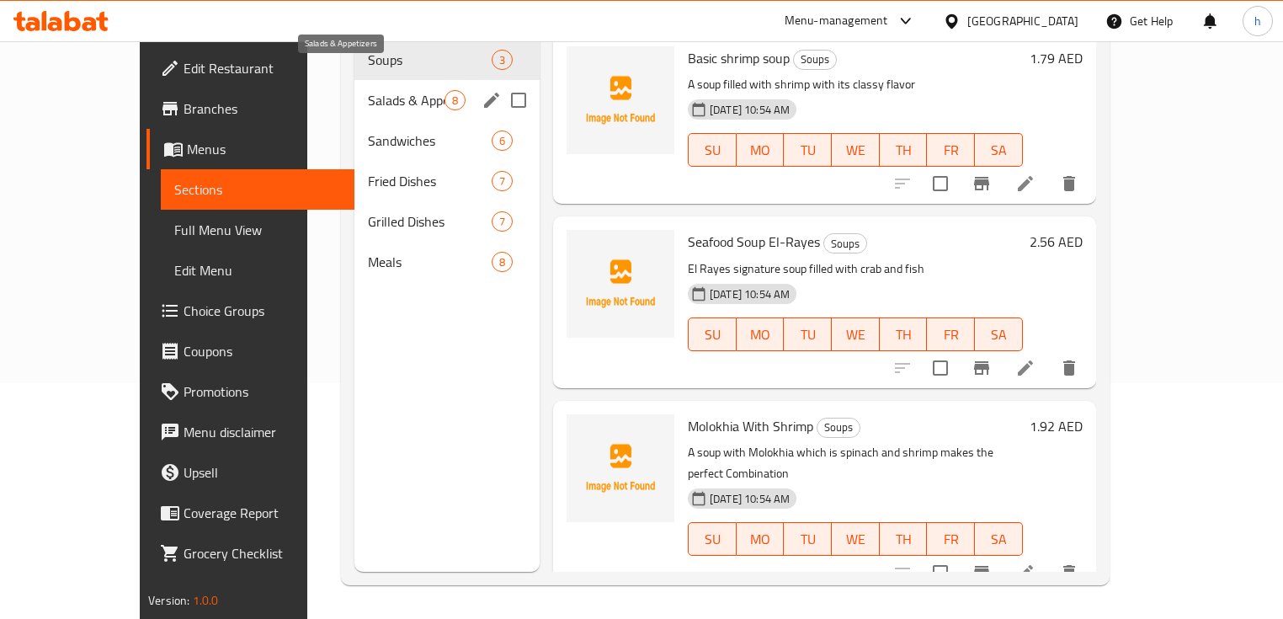
click at [368, 90] on span "Salads & Appetizers" at bounding box center [406, 100] width 77 height 20
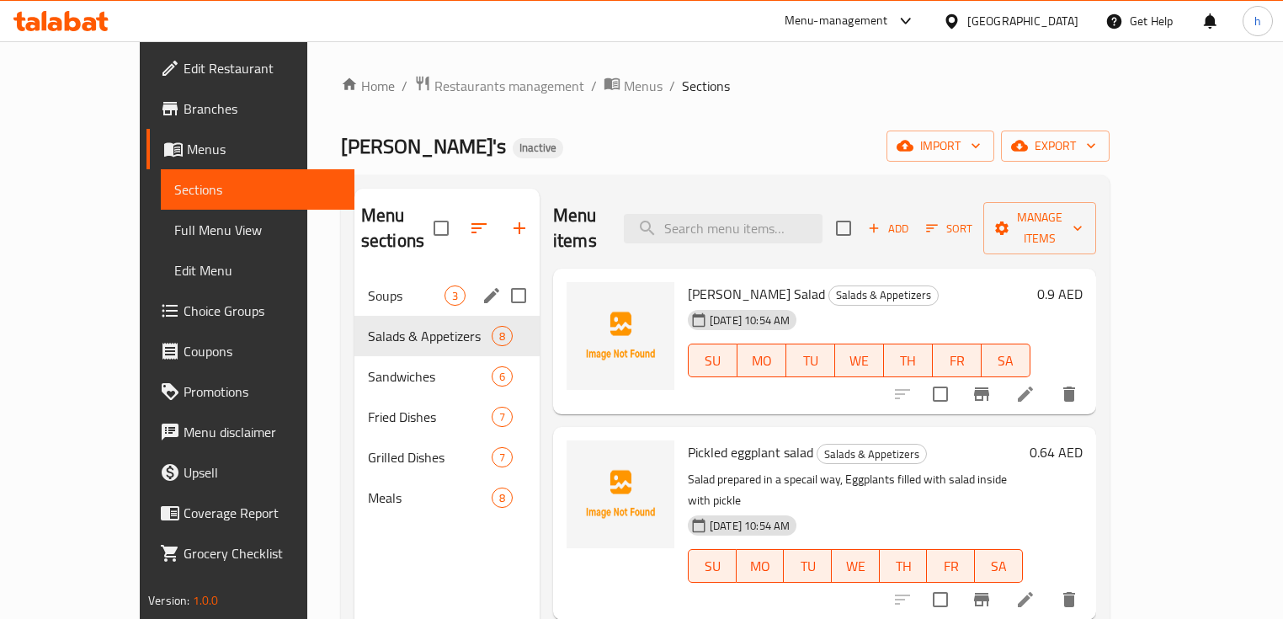
click at [368, 285] on span "Soups" at bounding box center [406, 295] width 77 height 20
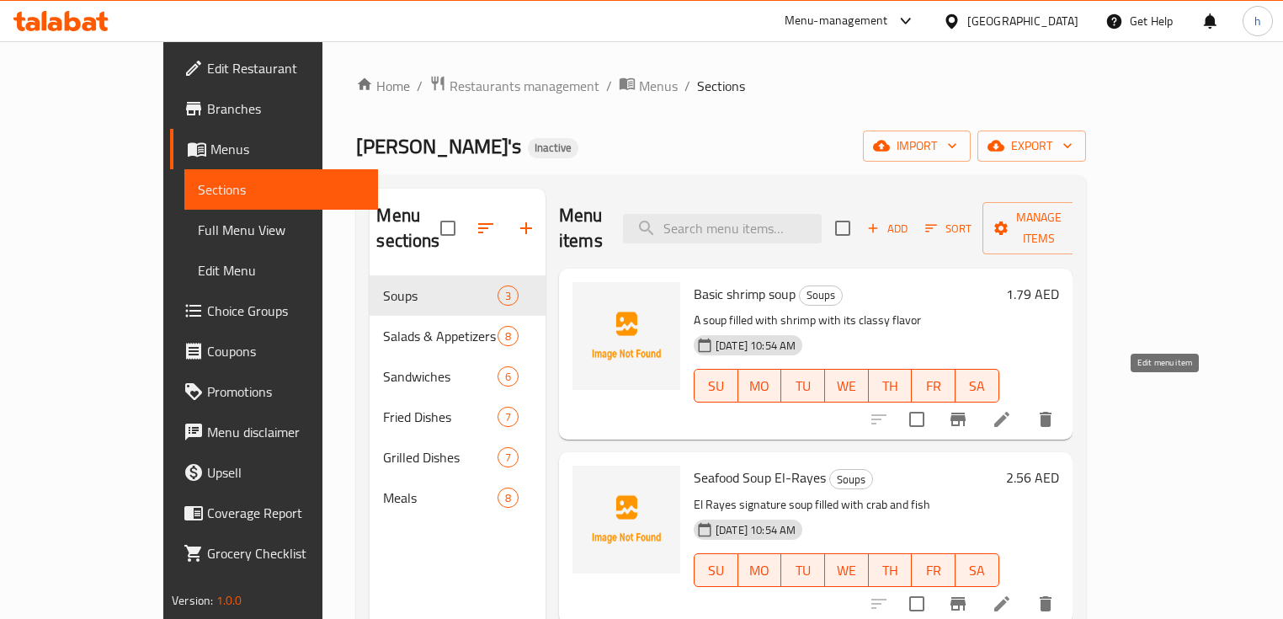
click at [1009, 412] on icon at bounding box center [1001, 419] width 15 height 15
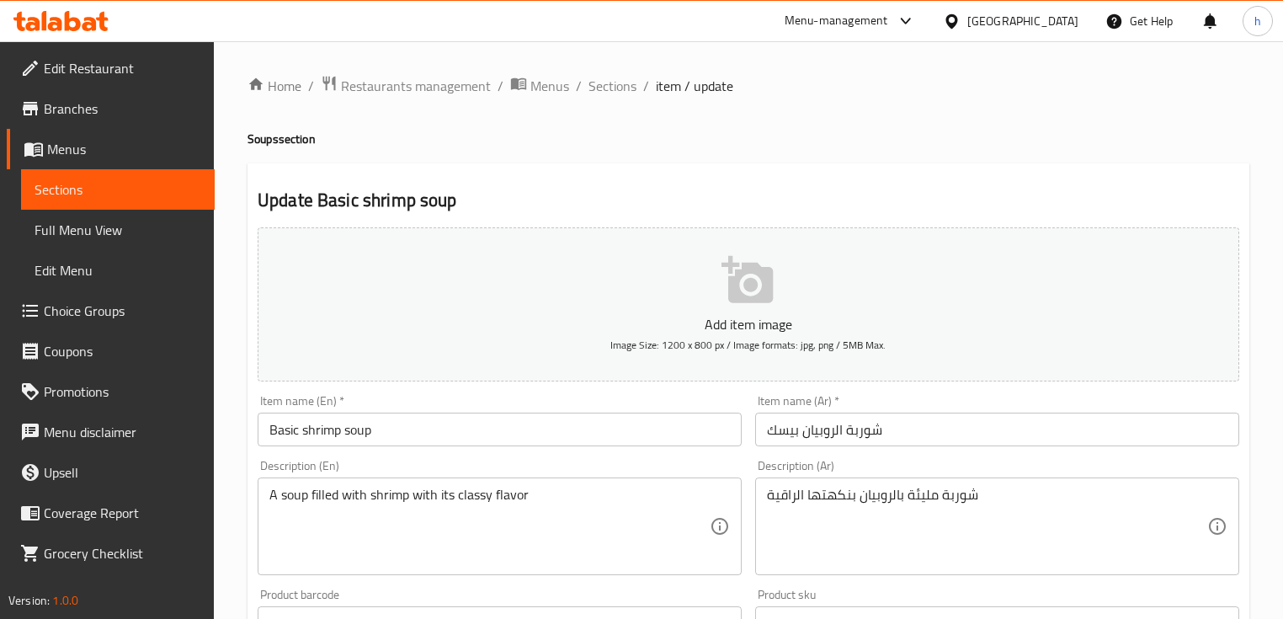
drag, startPoint x: 764, startPoint y: 494, endPoint x: 794, endPoint y: 498, distance: 30.6
click at [794, 498] on div "شوربة مليئة بالروبيان بنكهتها الراقية Description (Ar)" at bounding box center [997, 526] width 484 height 98
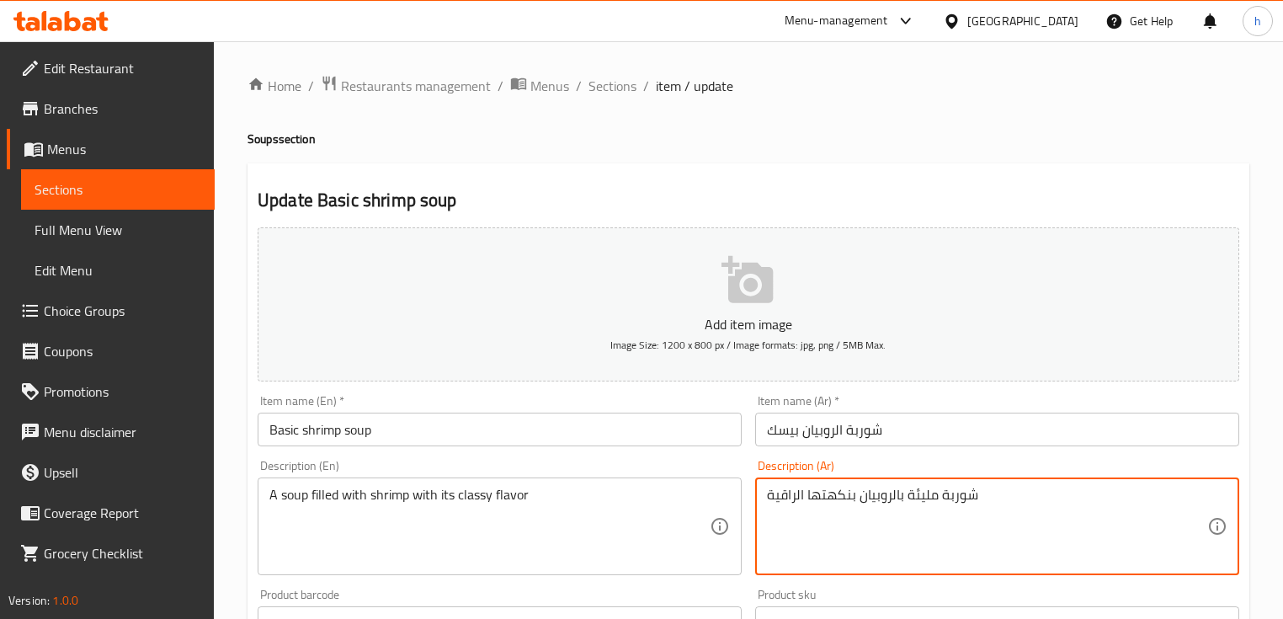
click at [794, 496] on textarea "شوربة مليئة بالروبيان بنكهتها الراقية" at bounding box center [987, 527] width 440 height 80
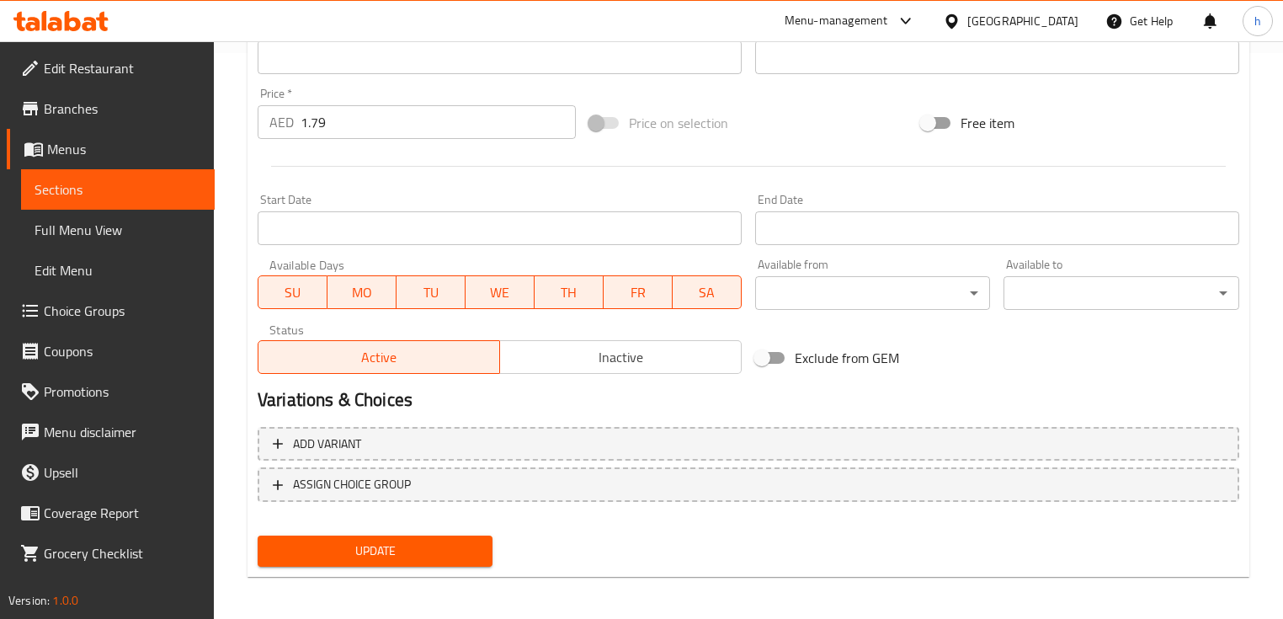
scroll to position [570, 0]
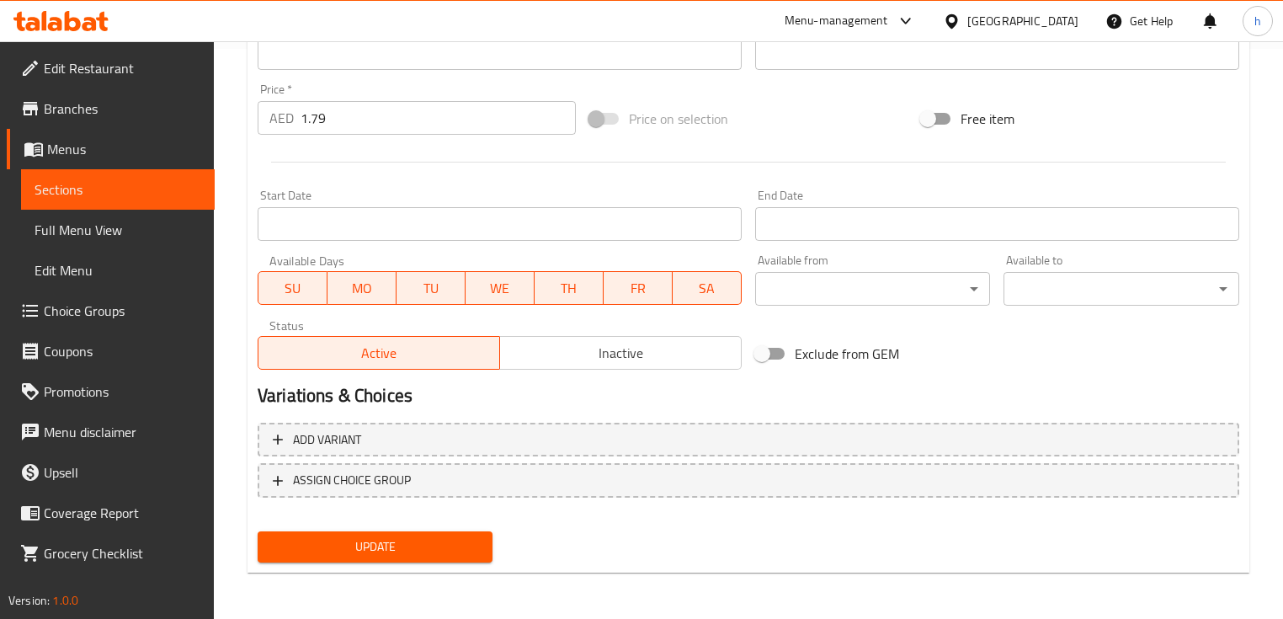
type textarea "شوربة مليئة بالروبيان بنكهتها الكلاسي"
click at [401, 536] on span "Update" at bounding box center [375, 546] width 208 height 21
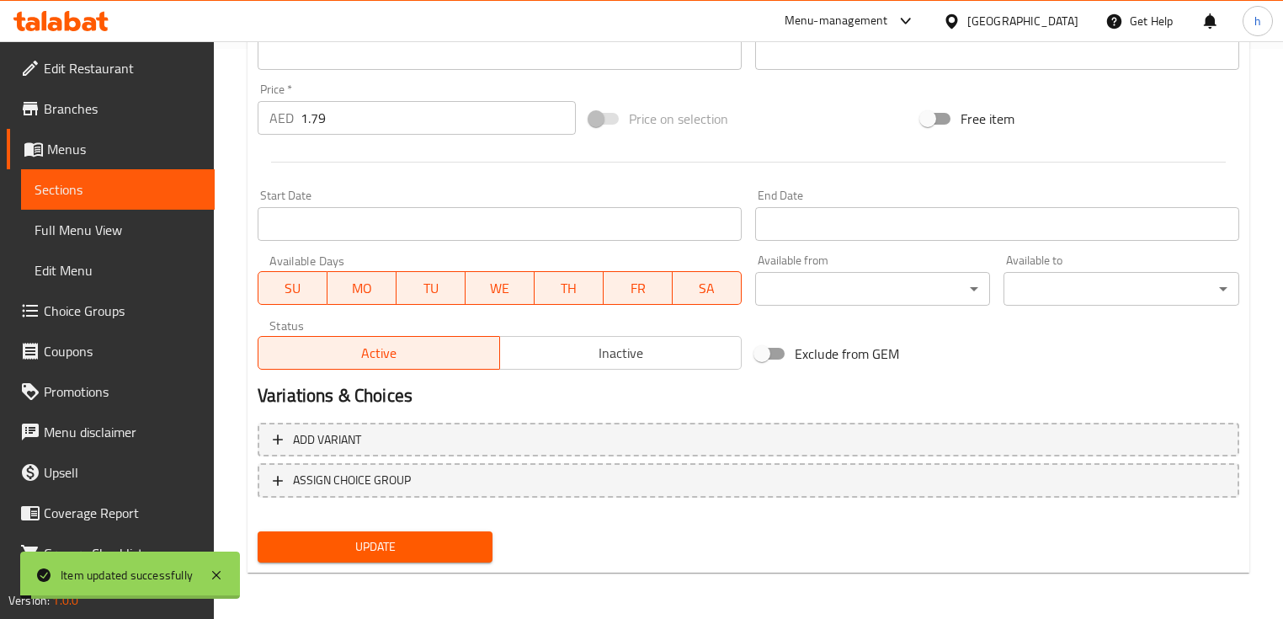
click at [141, 189] on span "Sections" at bounding box center [118, 189] width 167 height 20
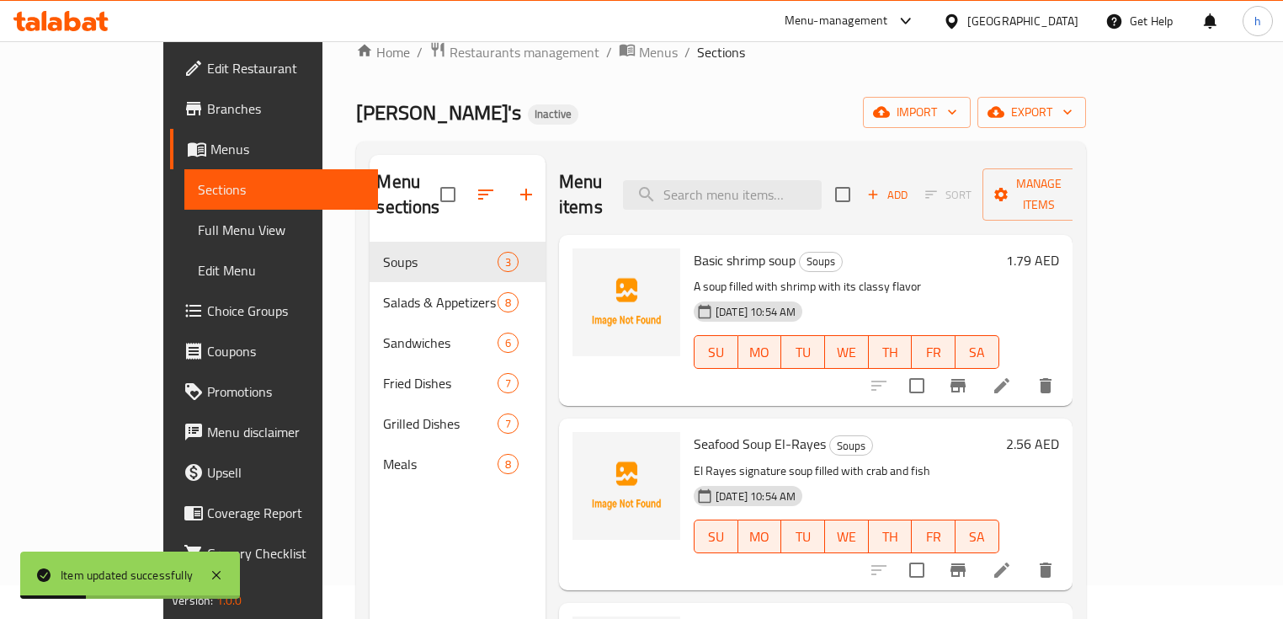
scroll to position [236, 0]
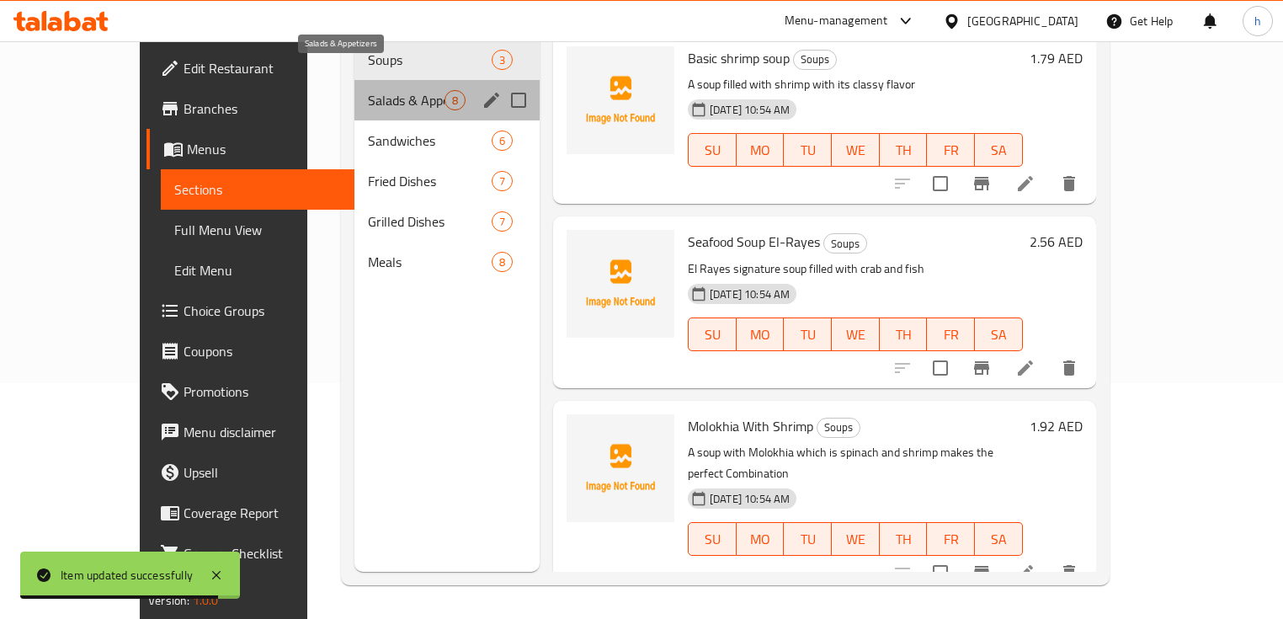
click at [368, 90] on span "Salads & Appetizers" at bounding box center [406, 100] width 77 height 20
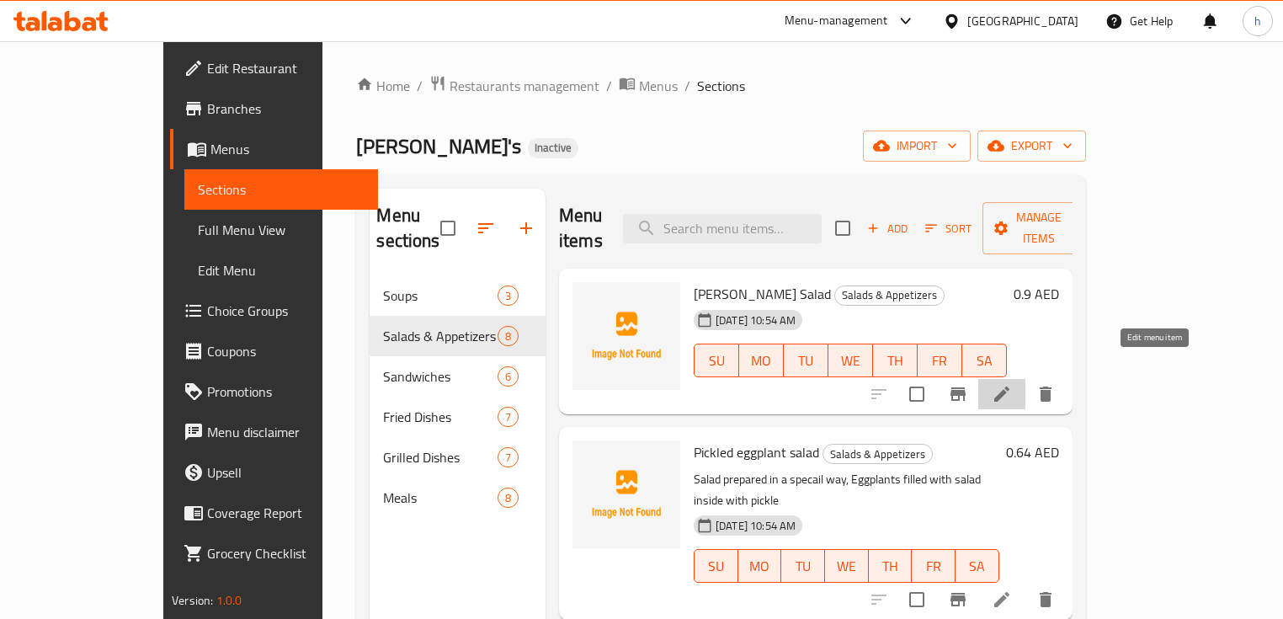
click at [1009, 386] on icon at bounding box center [1001, 393] width 15 height 15
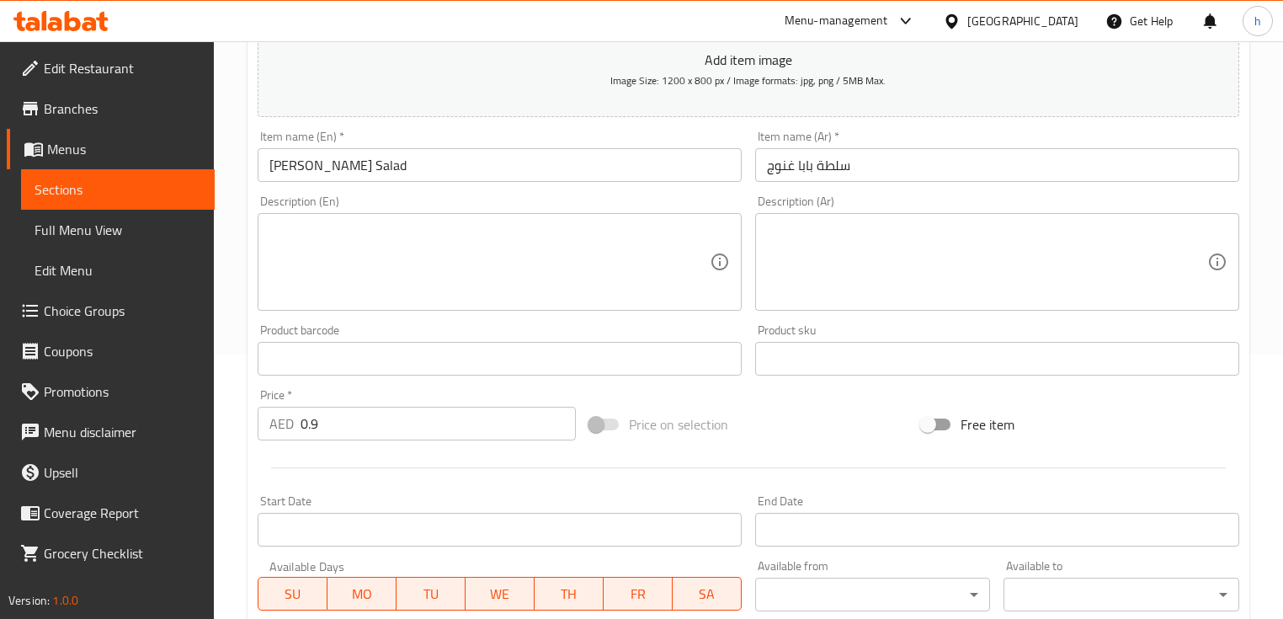
scroll to position [269, 0]
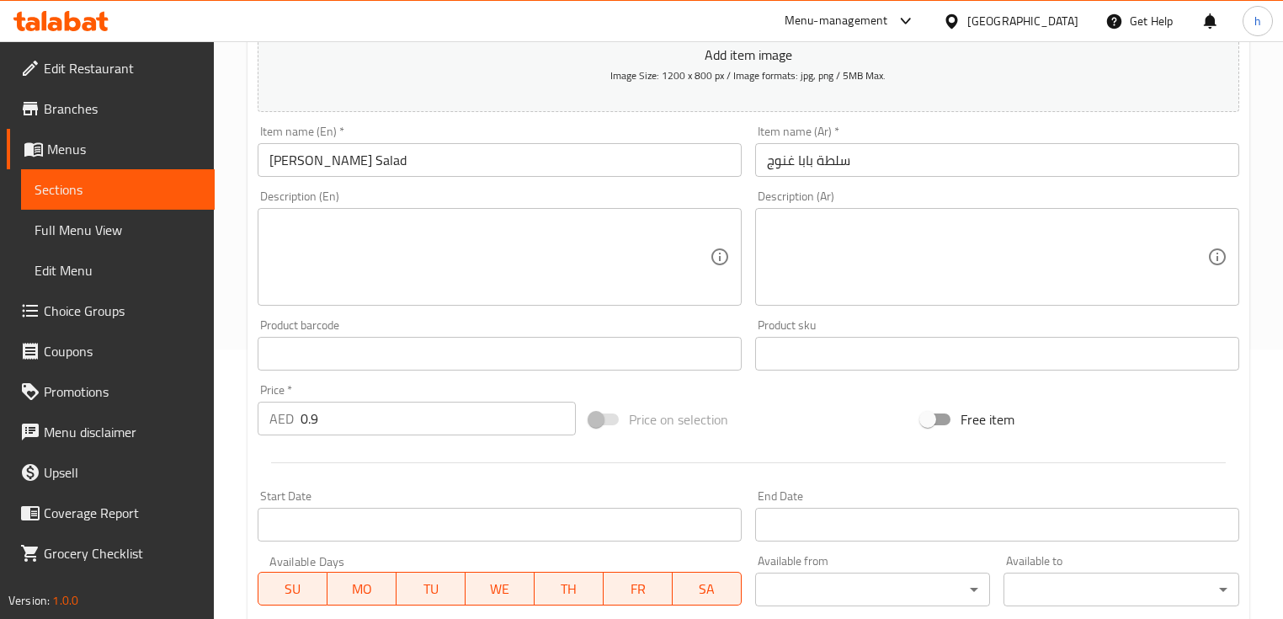
click at [316, 418] on input "0.9" at bounding box center [438, 419] width 275 height 34
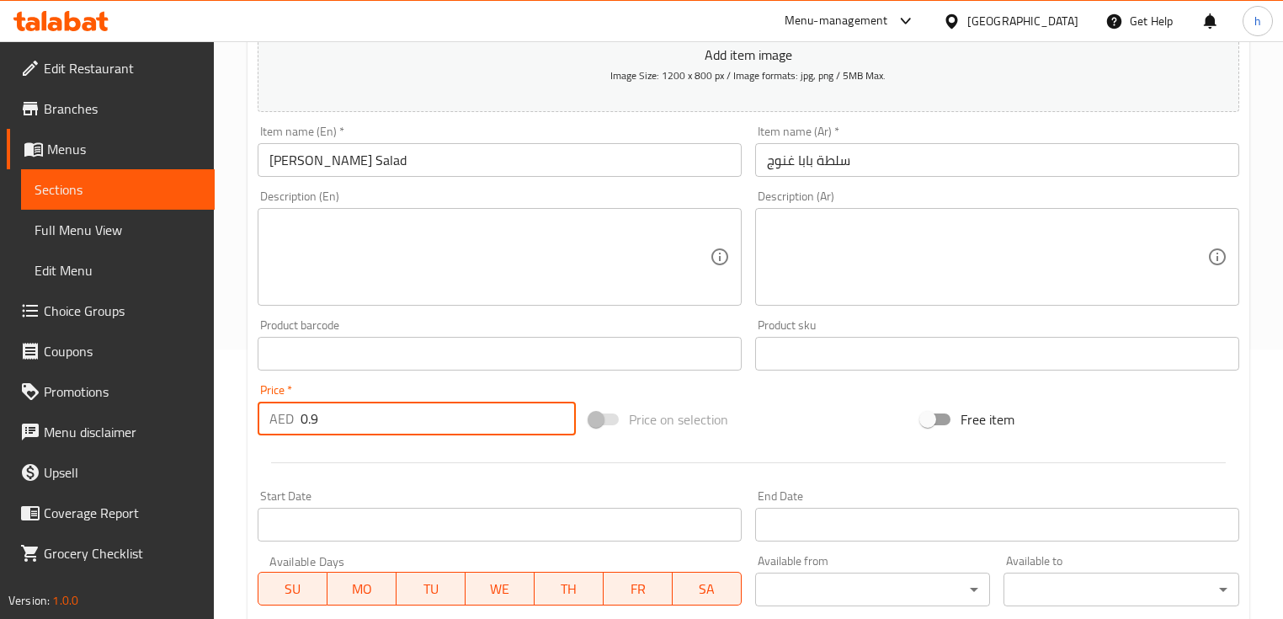
drag, startPoint x: 316, startPoint y: 418, endPoint x: 327, endPoint y: 421, distance: 12.3
click at [327, 421] on input "0.9" at bounding box center [438, 419] width 275 height 34
click at [311, 420] on input "0.9" at bounding box center [438, 419] width 275 height 34
click at [348, 421] on input "0.89" at bounding box center [438, 419] width 275 height 34
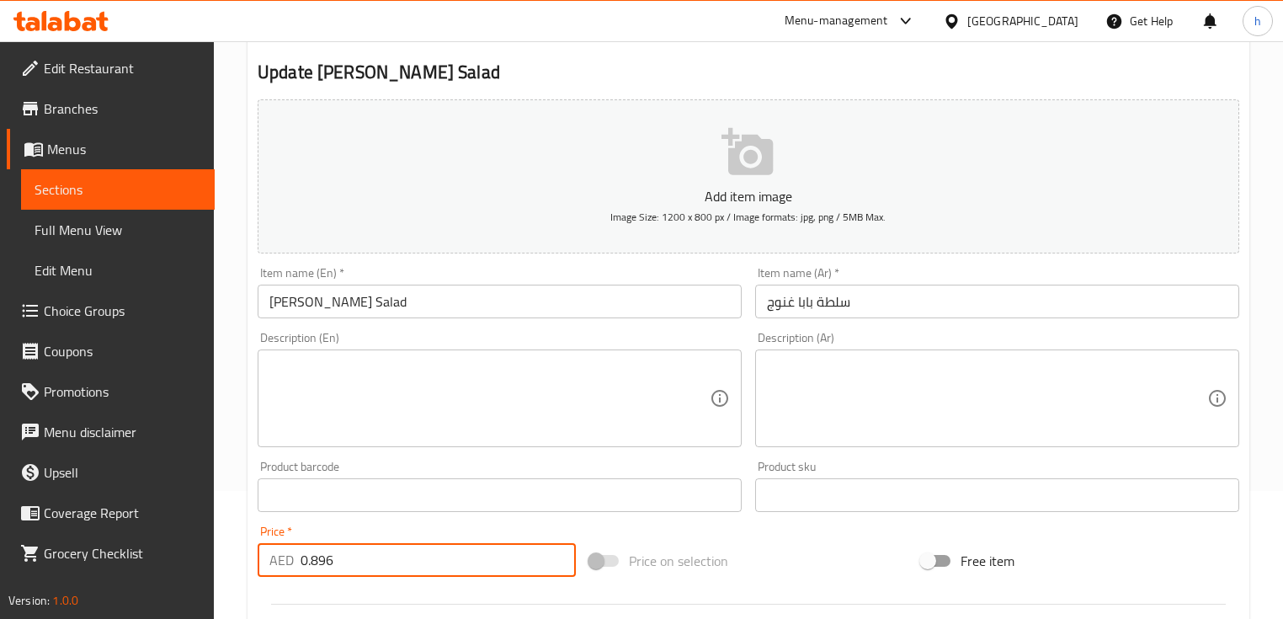
scroll to position [135, 0]
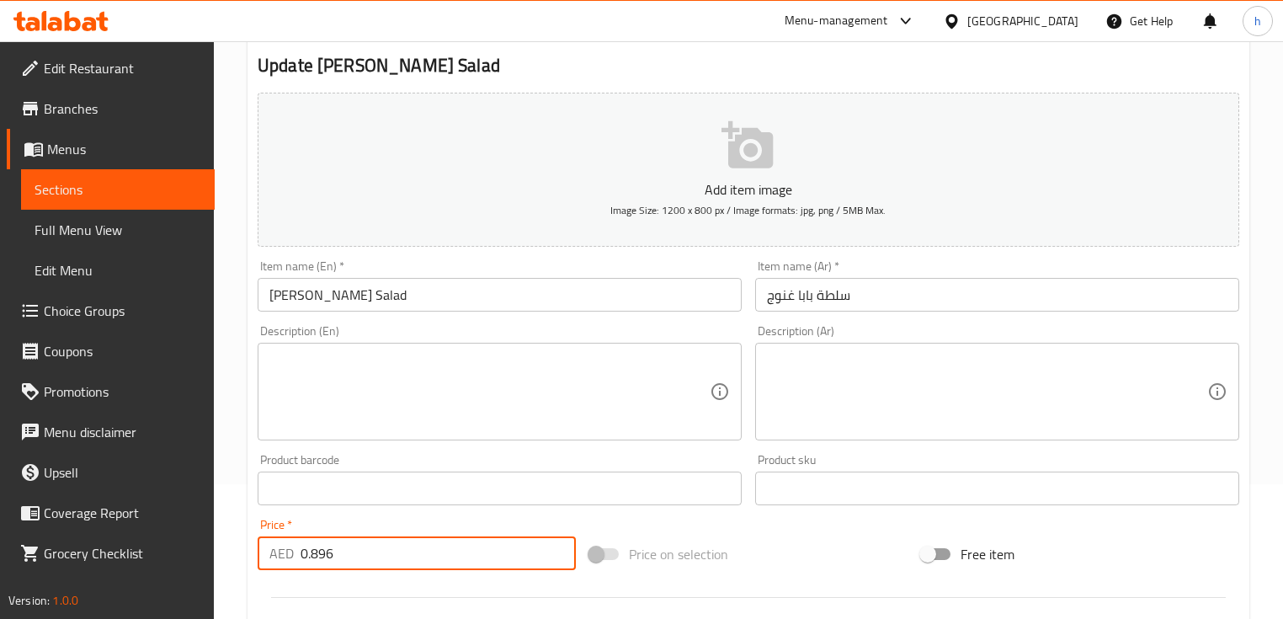
type input "0.896"
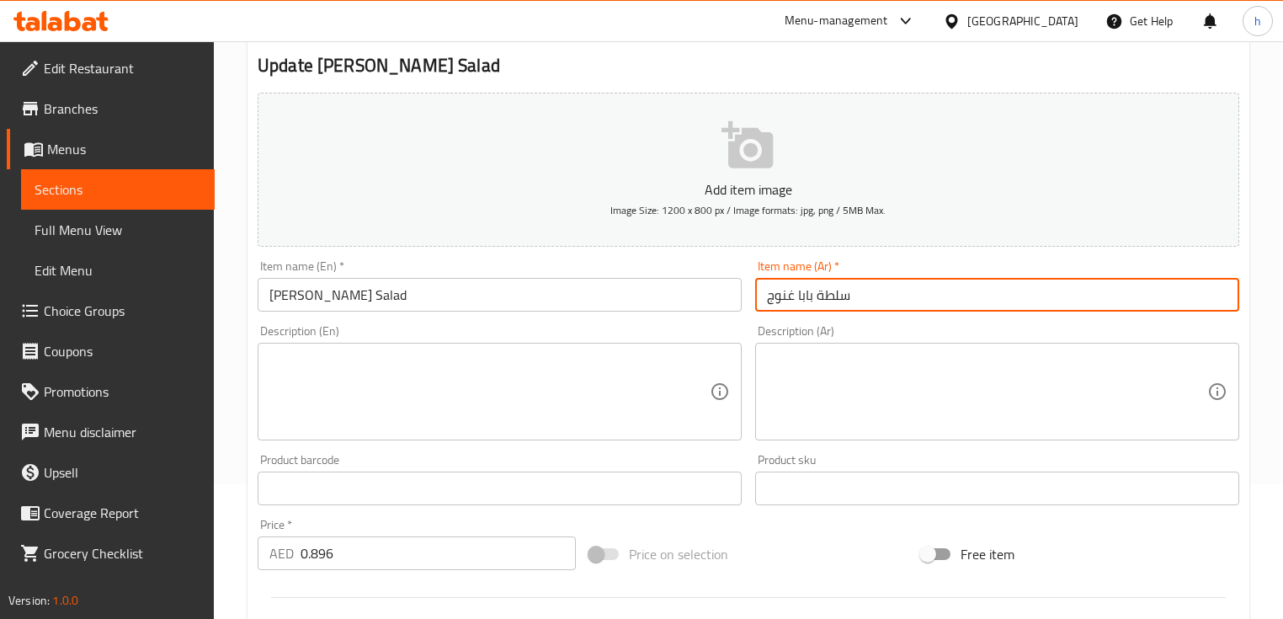
drag, startPoint x: 766, startPoint y: 298, endPoint x: 795, endPoint y: 296, distance: 28.7
click at [795, 296] on input "سلطة بابا غنوج" at bounding box center [997, 295] width 484 height 34
click at [943, 295] on input "سلطة بابا غنوج" at bounding box center [997, 295] width 484 height 34
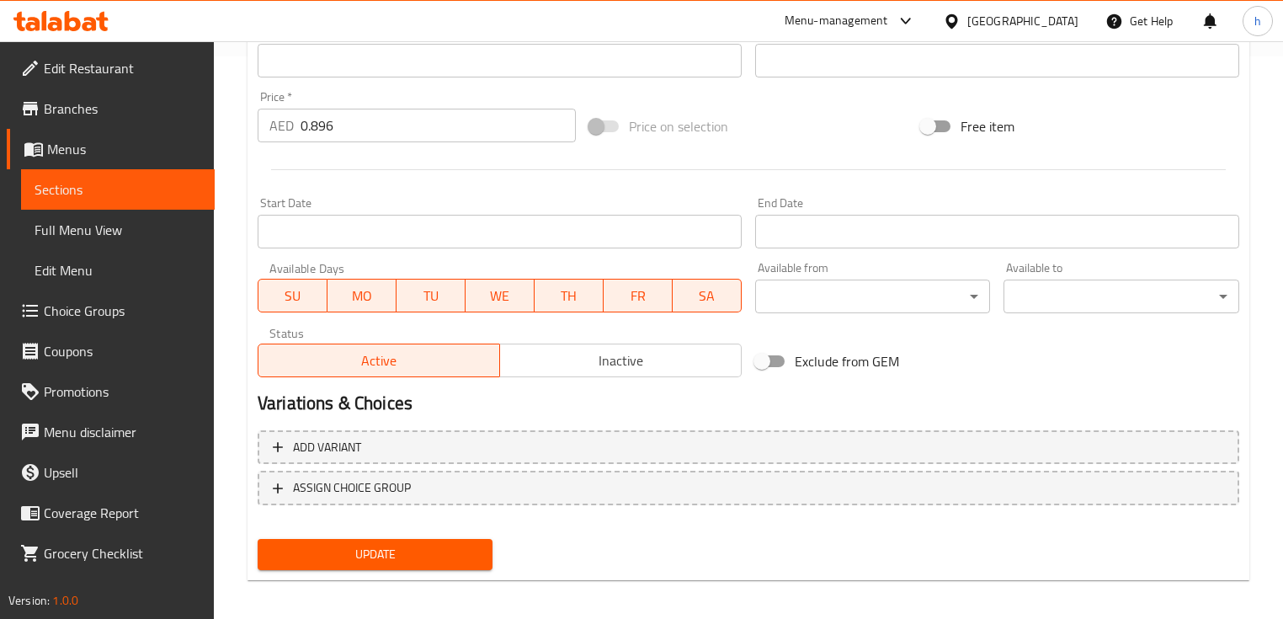
scroll to position [570, 0]
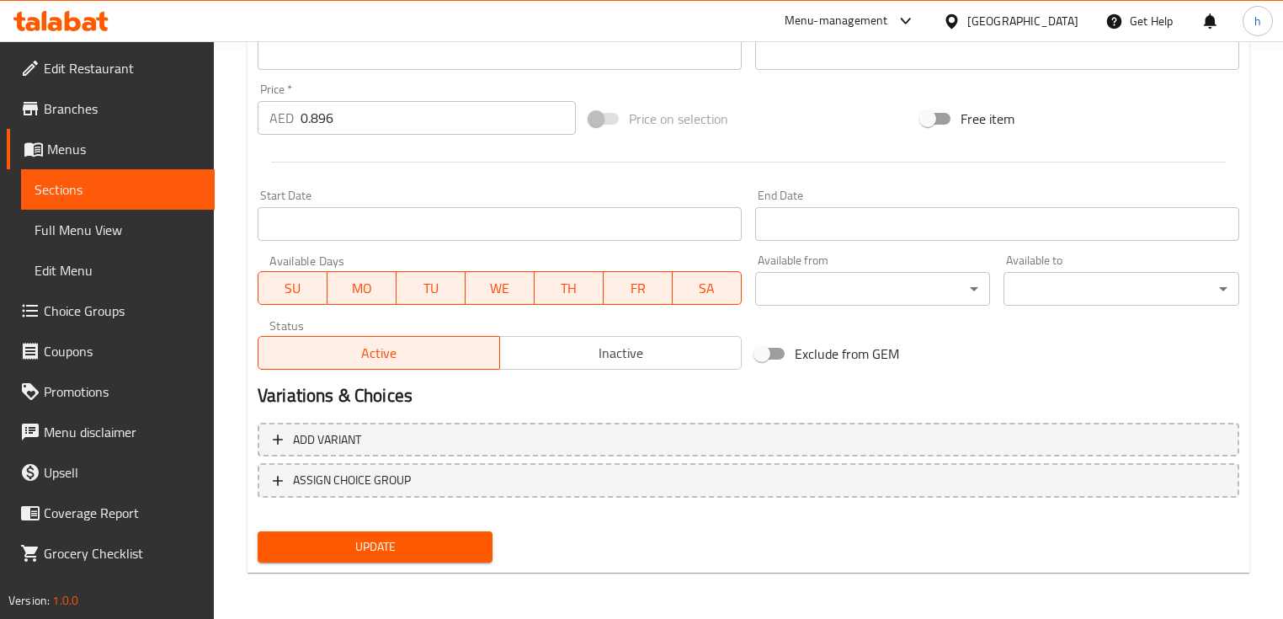
click at [418, 539] on span "Update" at bounding box center [375, 546] width 208 height 21
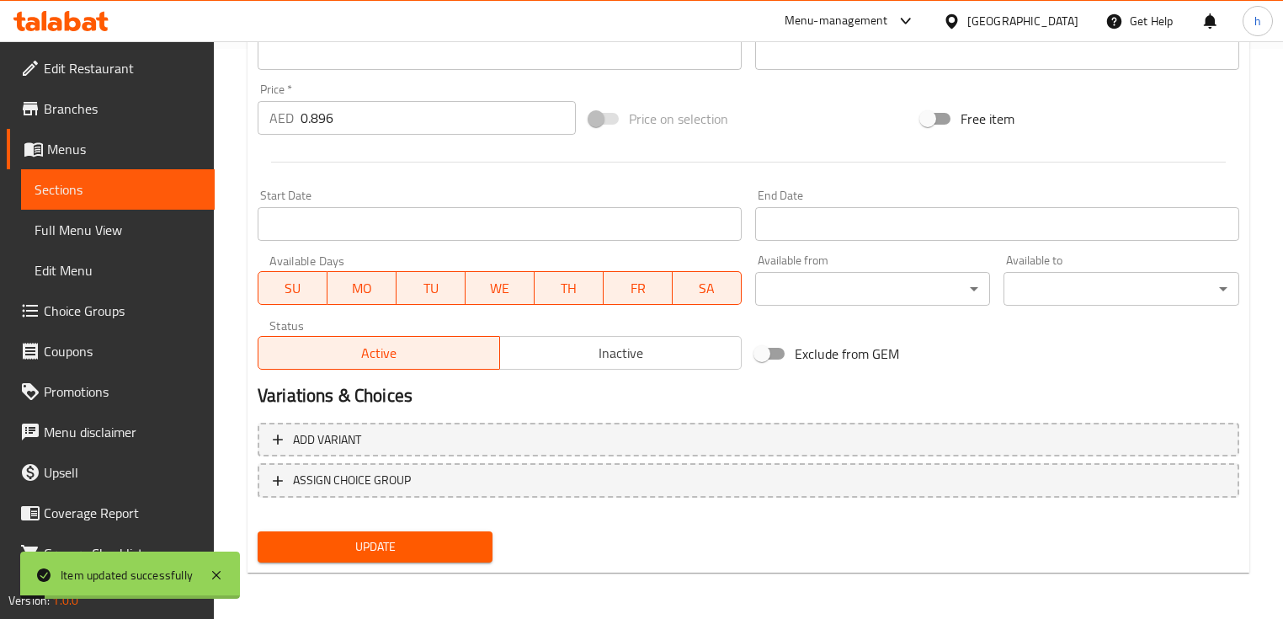
click at [80, 185] on span "Sections" at bounding box center [118, 189] width 167 height 20
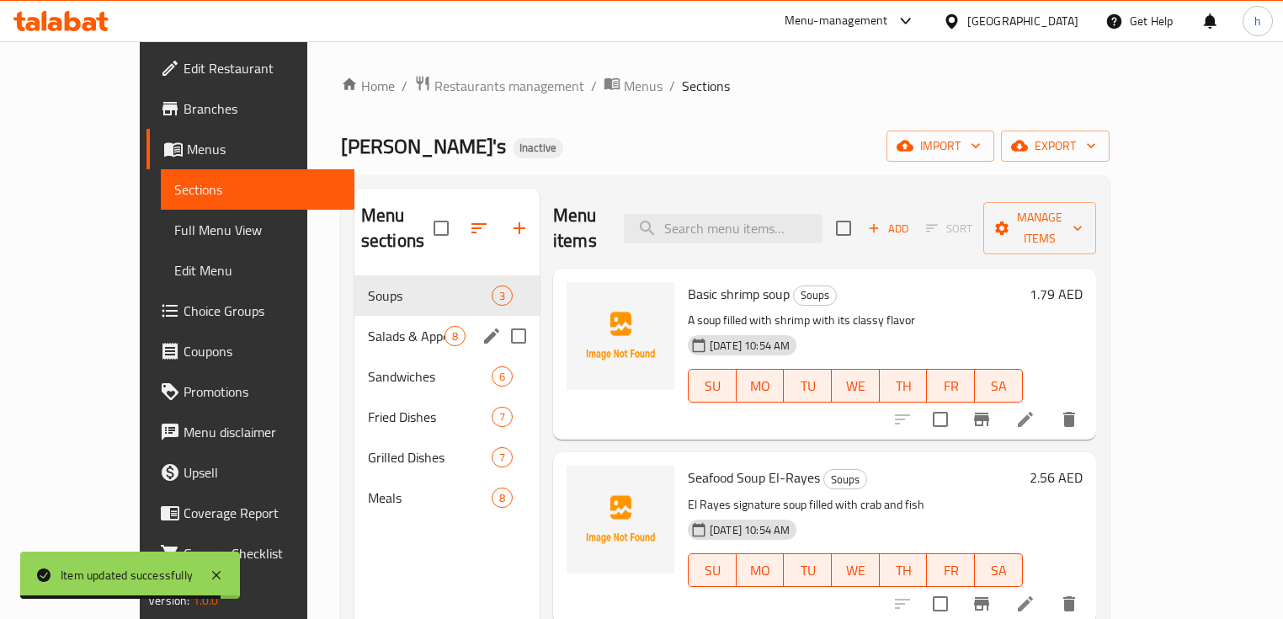
click at [368, 326] on span "Salads & Appetizers" at bounding box center [406, 336] width 77 height 20
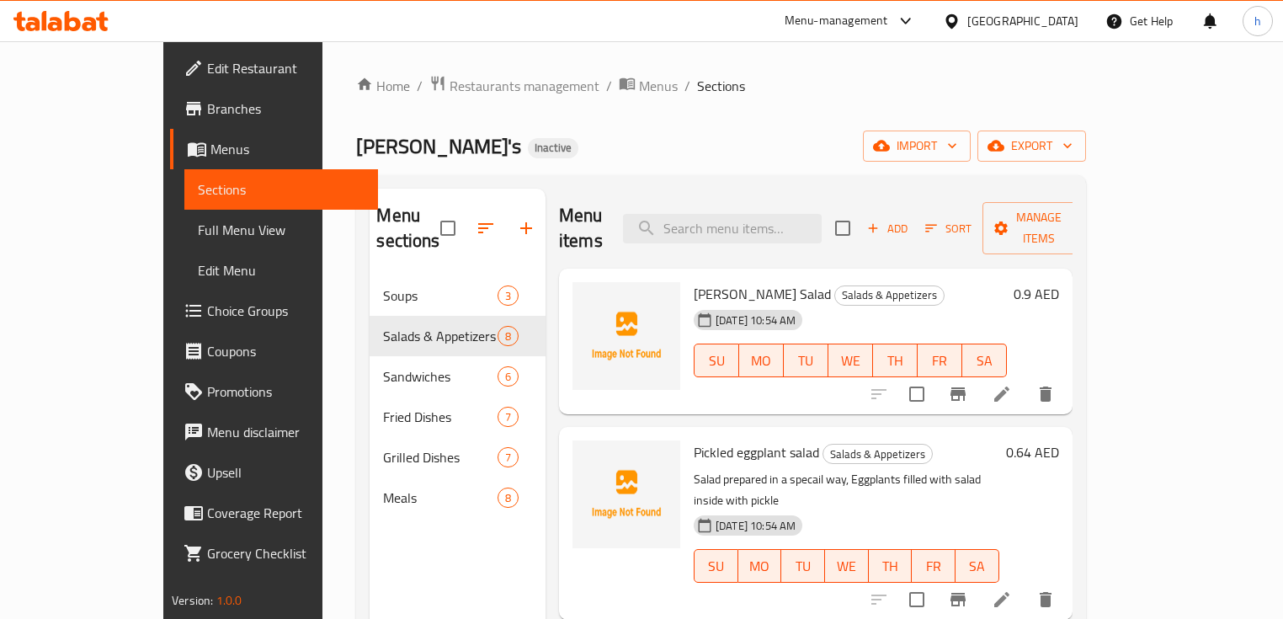
scroll to position [135, 0]
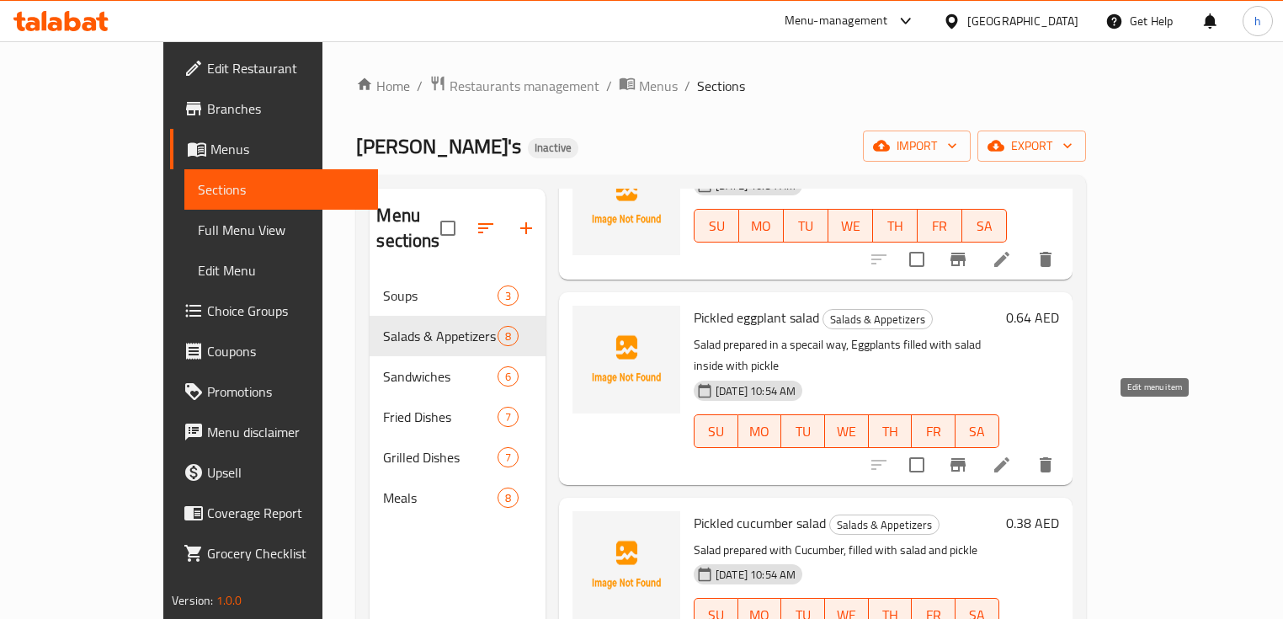
click at [1012, 455] on icon at bounding box center [1002, 465] width 20 height 20
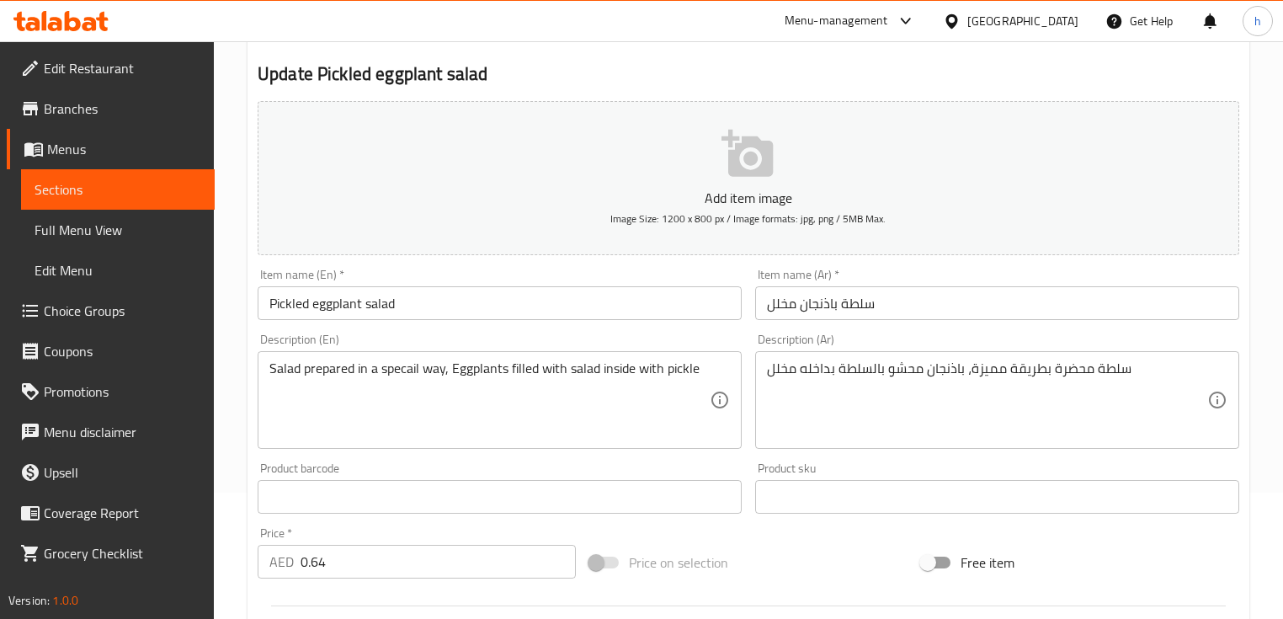
scroll to position [135, 0]
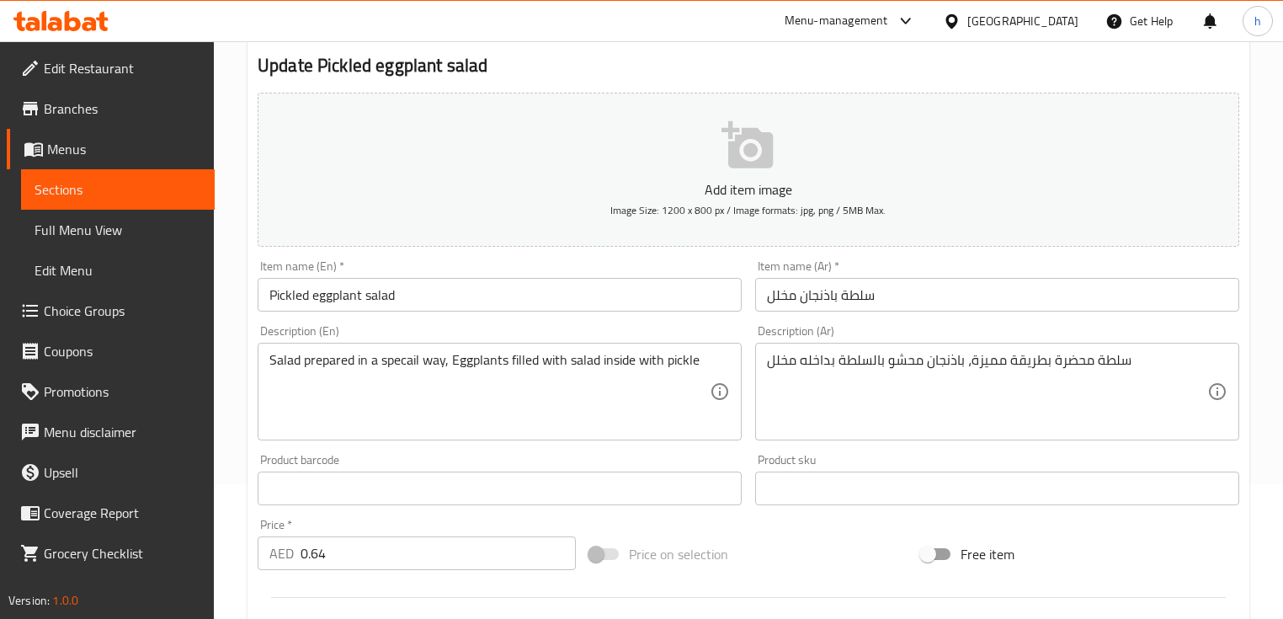
click at [111, 184] on span "Sections" at bounding box center [118, 189] width 167 height 20
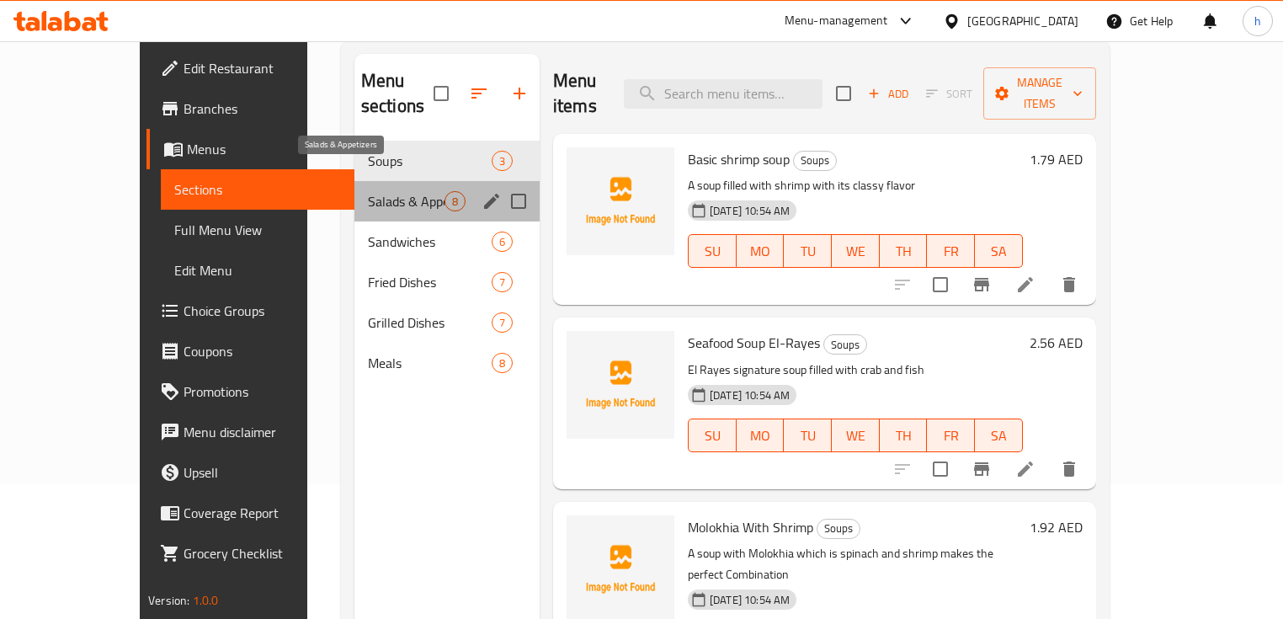
click at [404, 191] on span "Salads & Appetizers" at bounding box center [406, 201] width 77 height 20
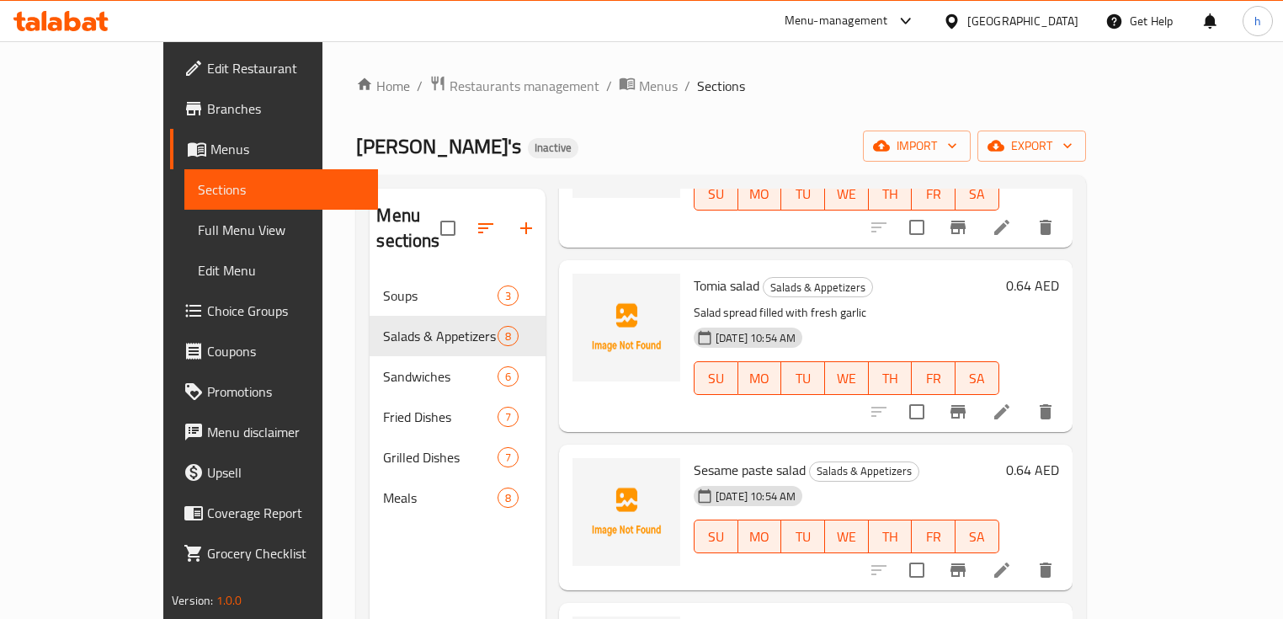
scroll to position [471, 0]
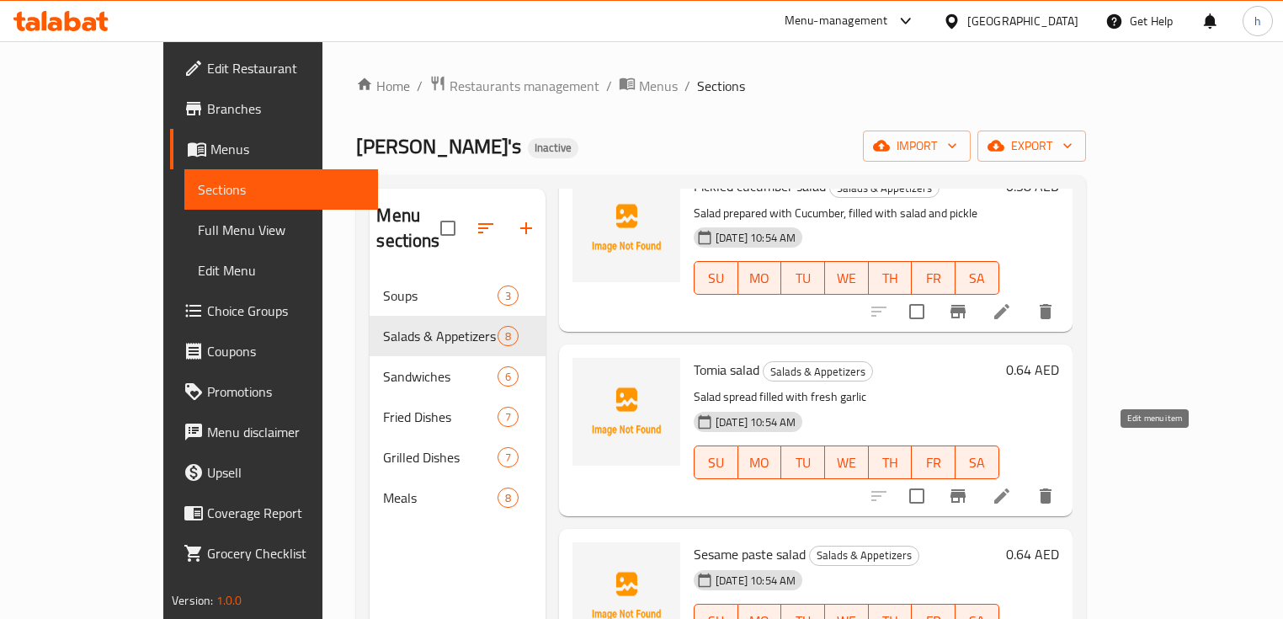
click at [1012, 486] on icon at bounding box center [1002, 496] width 20 height 20
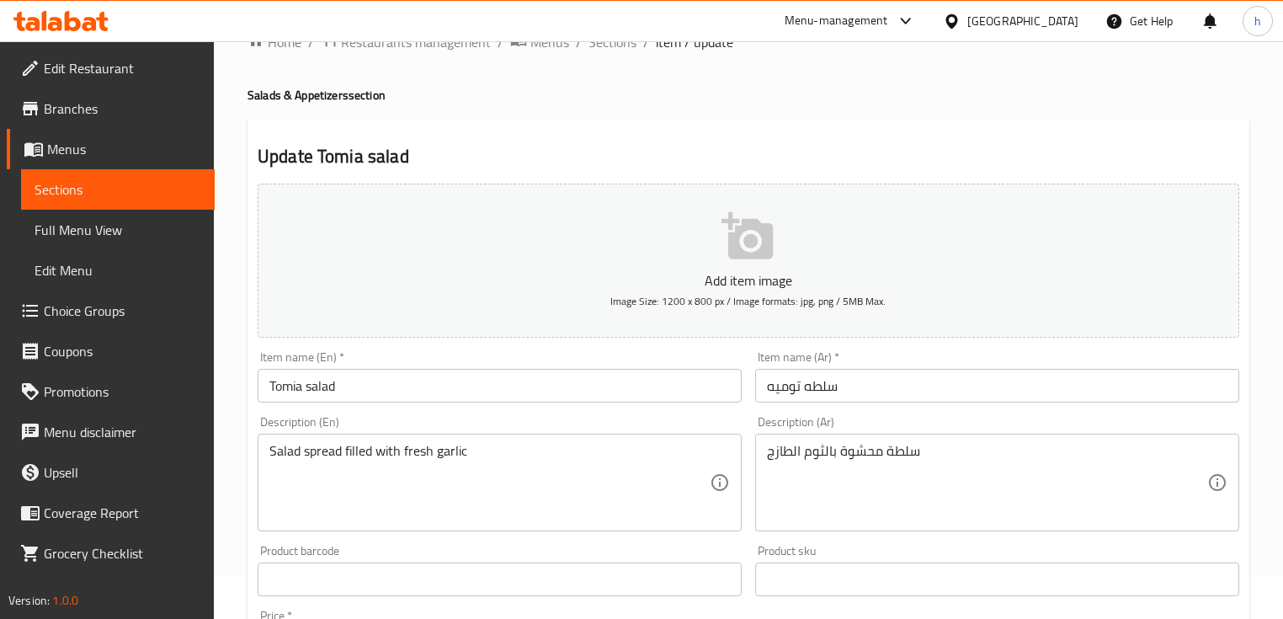
scroll to position [67, 0]
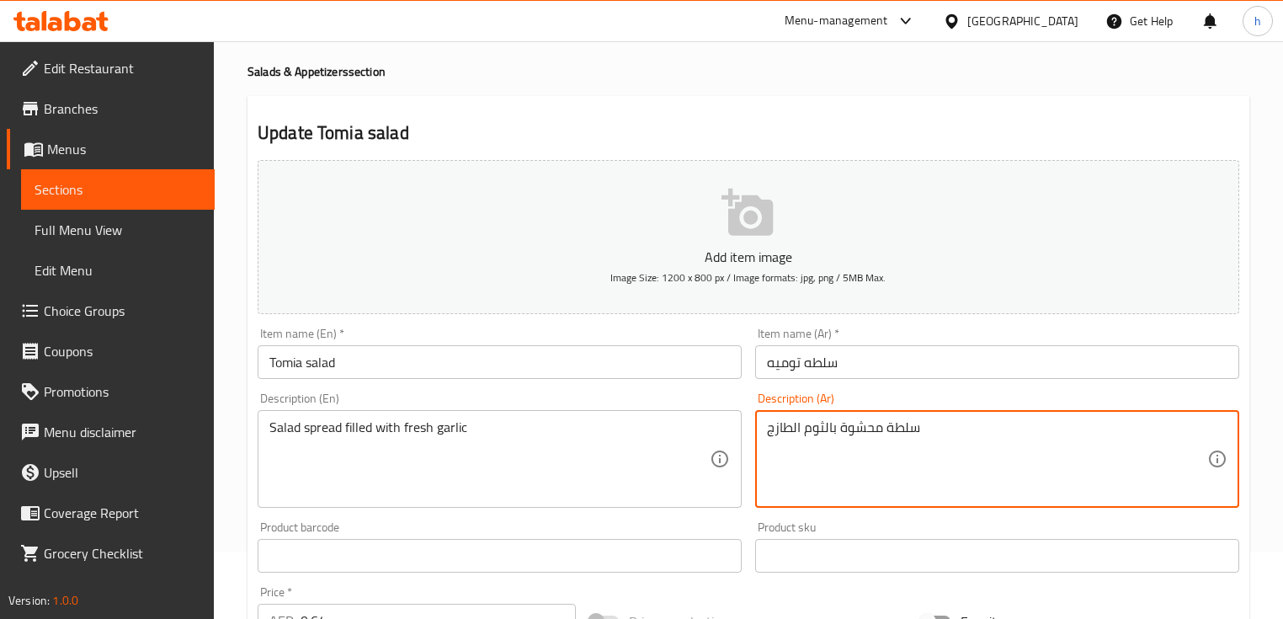
drag, startPoint x: 839, startPoint y: 428, endPoint x: 882, endPoint y: 430, distance: 43.0
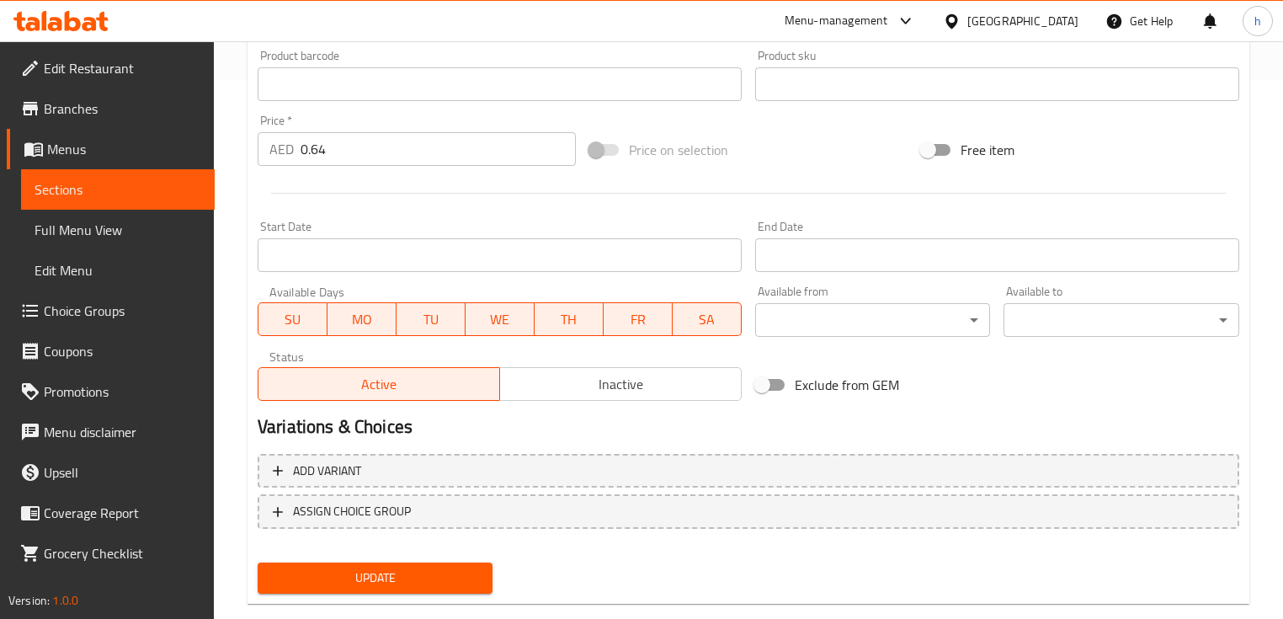
scroll to position [570, 0]
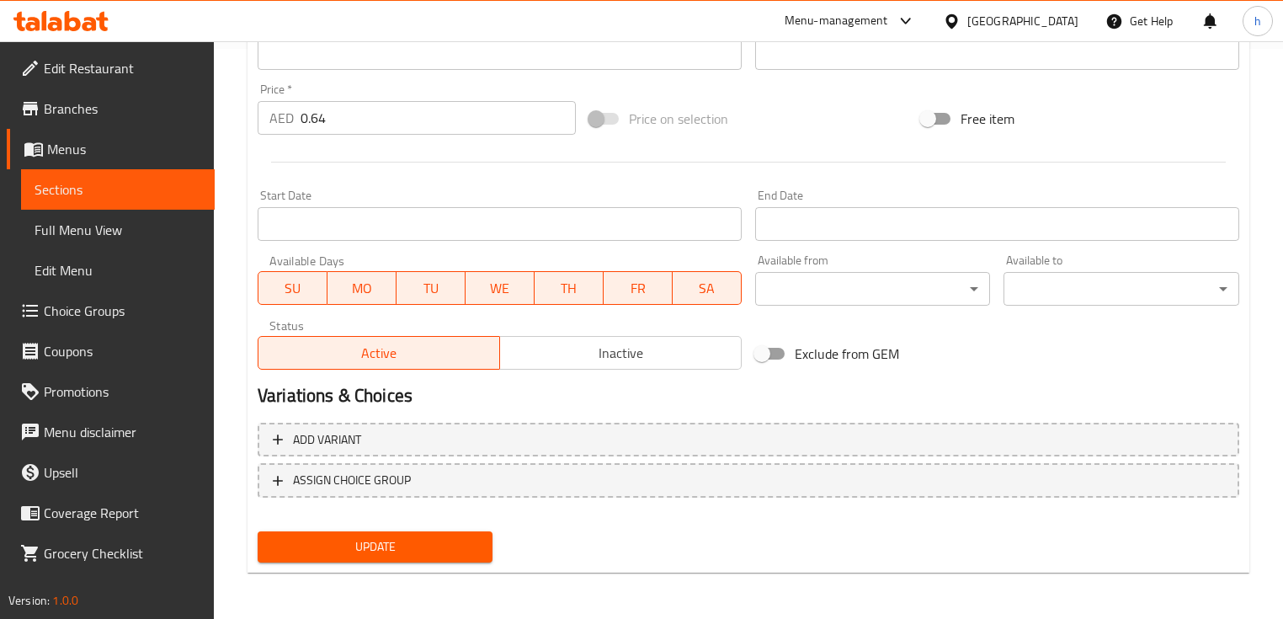
type textarea "سلطة مليئة بالثوم الطازج"
click at [428, 540] on span "Update" at bounding box center [375, 546] width 208 height 21
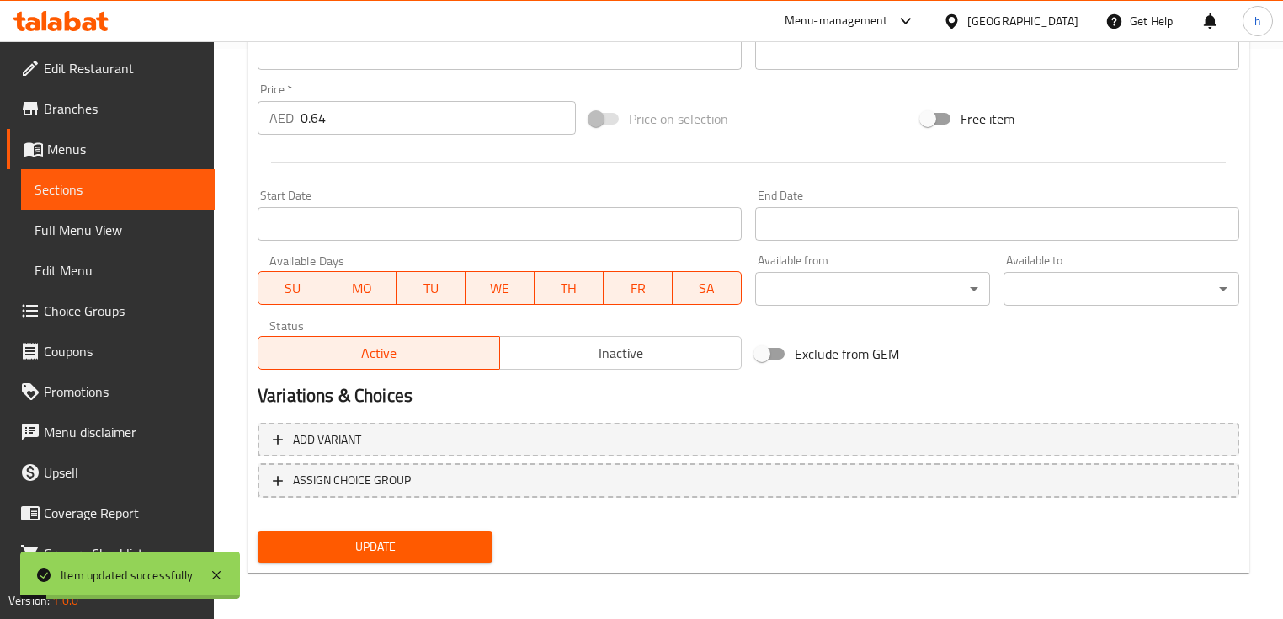
click at [77, 186] on span "Sections" at bounding box center [118, 189] width 167 height 20
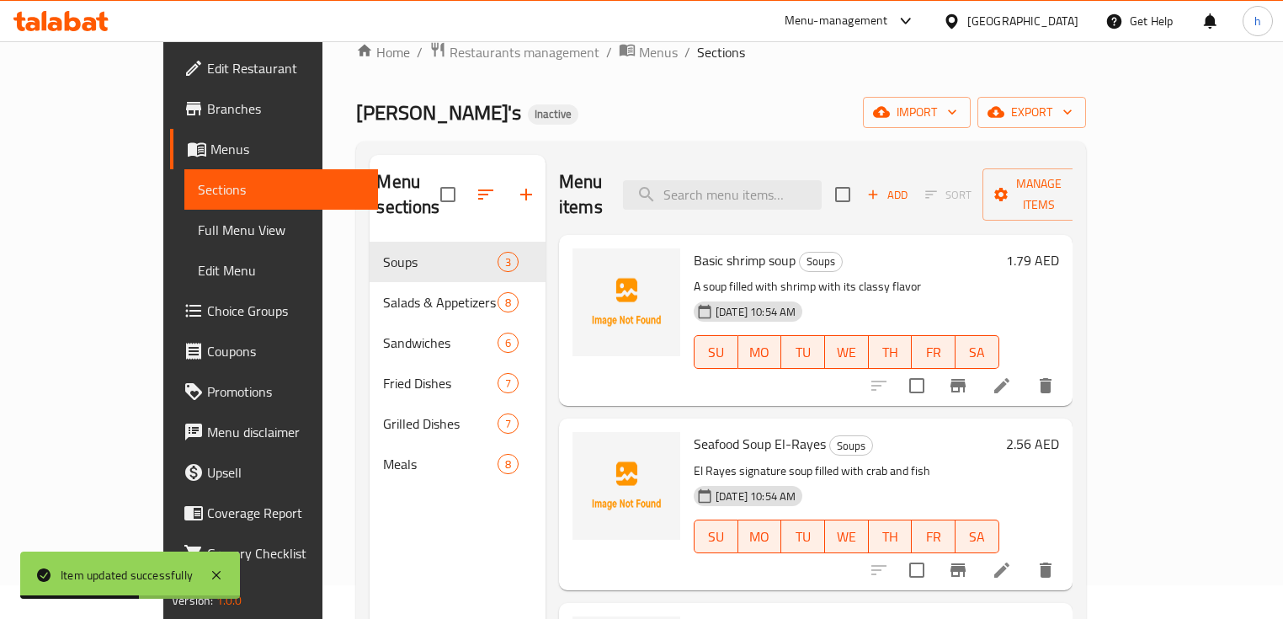
scroll to position [101, 0]
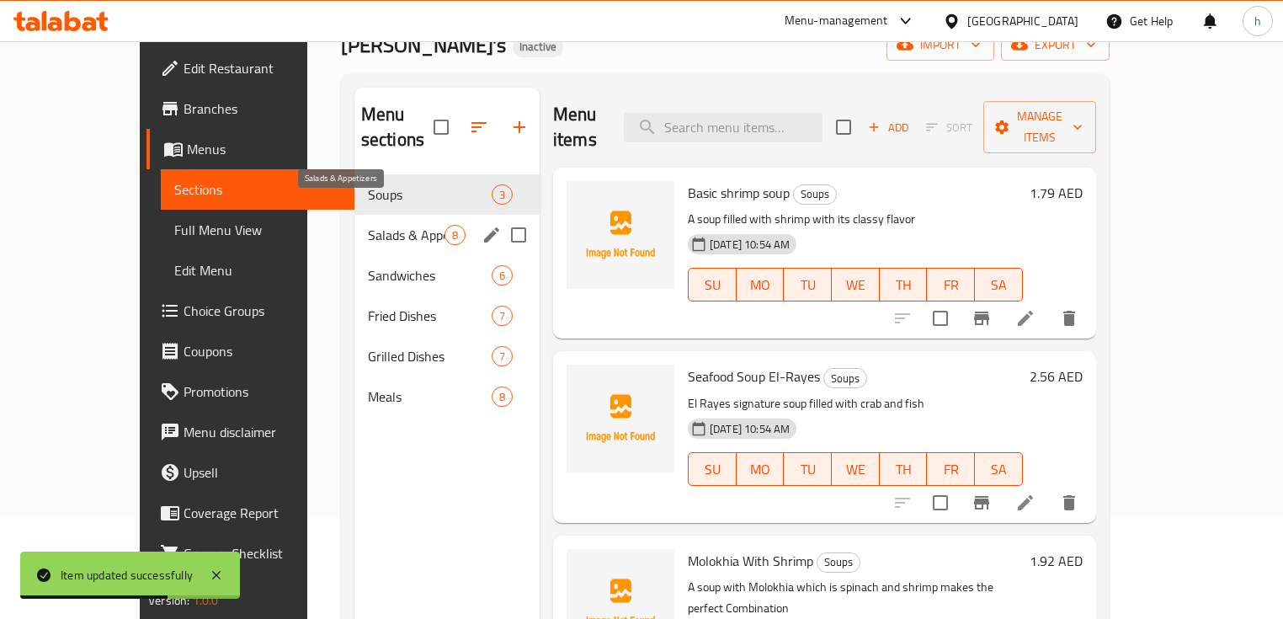
click at [368, 225] on span "Salads & Appetizers" at bounding box center [406, 235] width 77 height 20
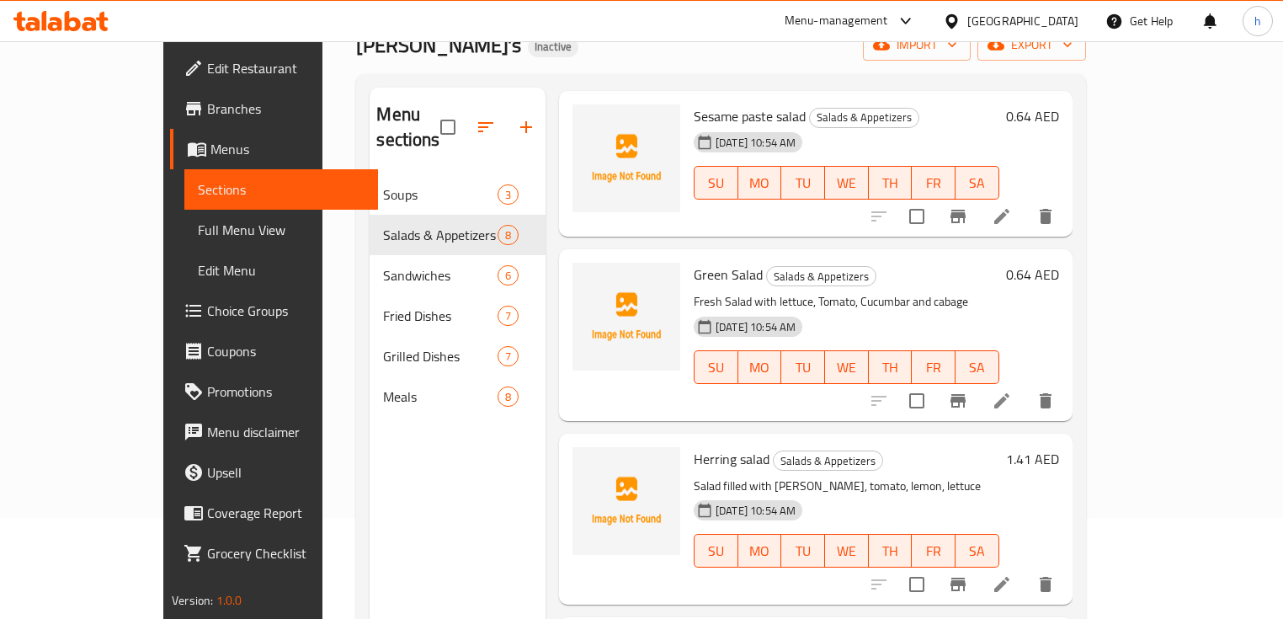
scroll to position [844, 0]
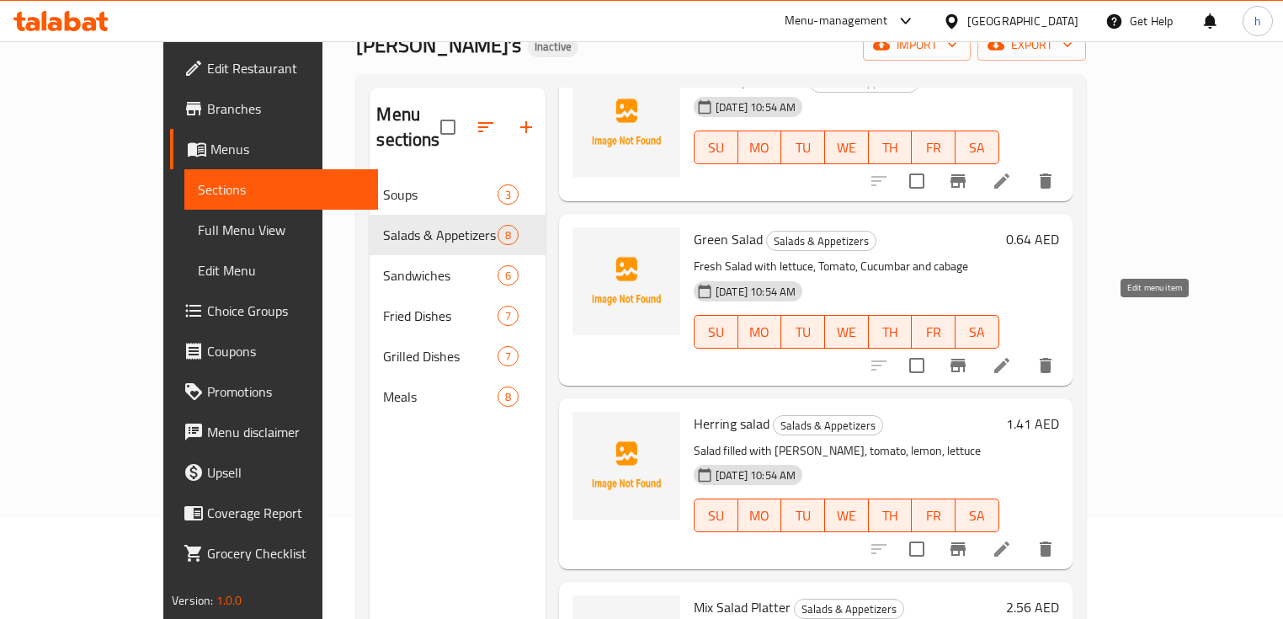
click at [1012, 355] on icon at bounding box center [1002, 365] width 20 height 20
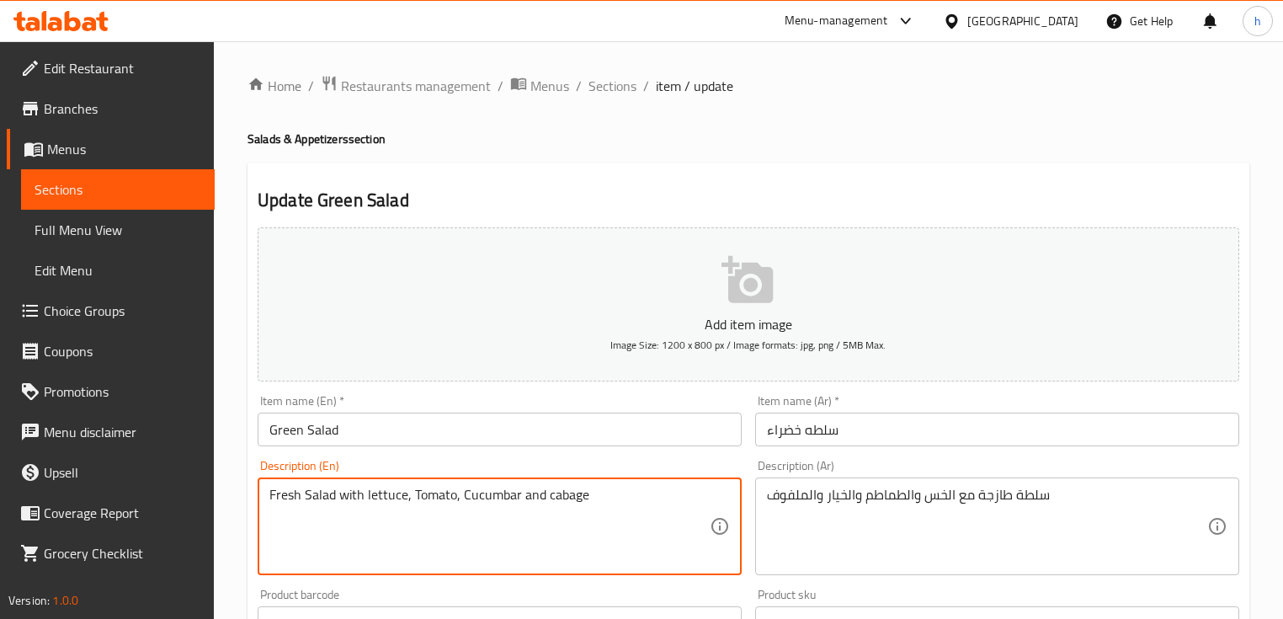
click at [563, 493] on textarea "Fresh Salad with lettuce, Tomato, Cucumbar and cabage" at bounding box center [489, 527] width 440 height 80
click at [473, 495] on textarea "Fresh Salad with lettuce, Tomato, Cucumbar and cabbage" at bounding box center [489, 527] width 440 height 80
click at [508, 494] on textarea "Fresh Salad with lettuce, Tomato, Cucumbar and cabbage" at bounding box center [489, 527] width 440 height 80
type textarea "Fresh Salad with lettuce, Tomato, Cucumber and cabbage"
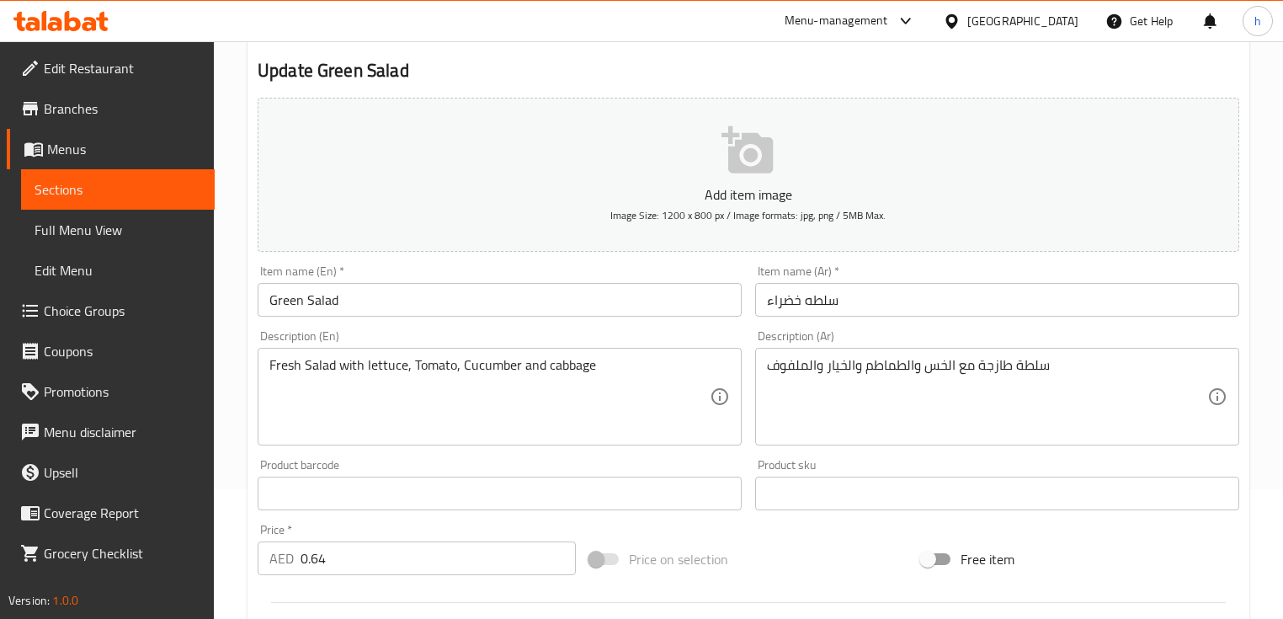
scroll to position [135, 0]
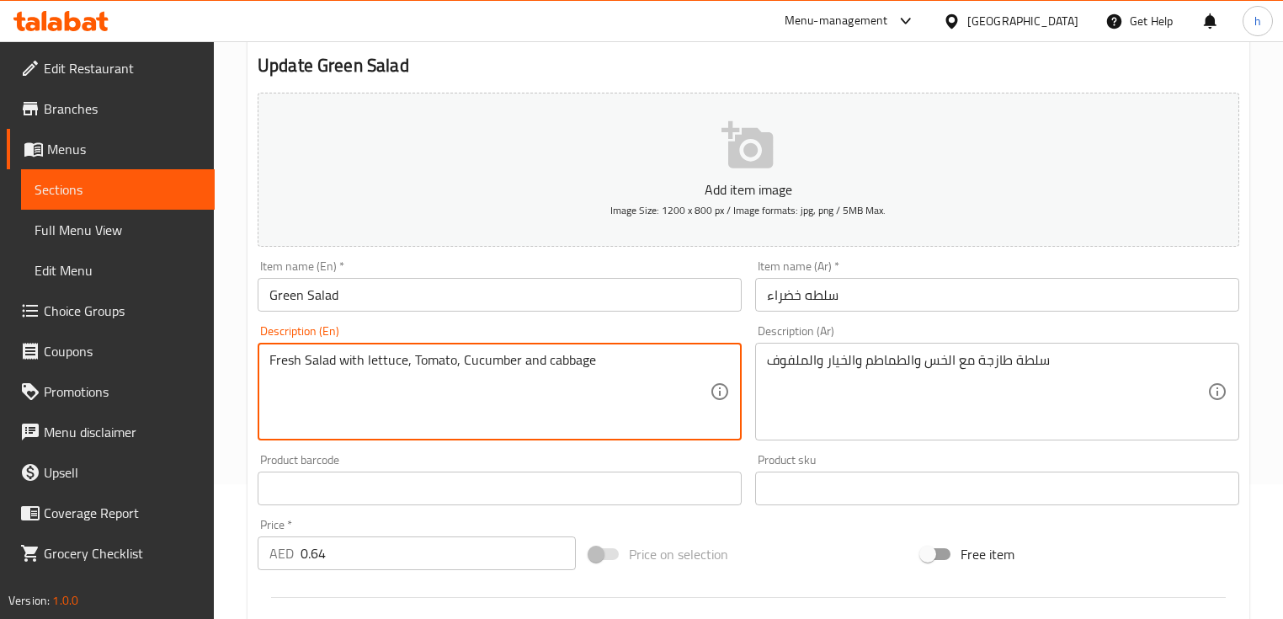
click at [487, 362] on textarea "Fresh Salad with lettuce, Tomato, Cucumber and cabbage" at bounding box center [489, 392] width 440 height 80
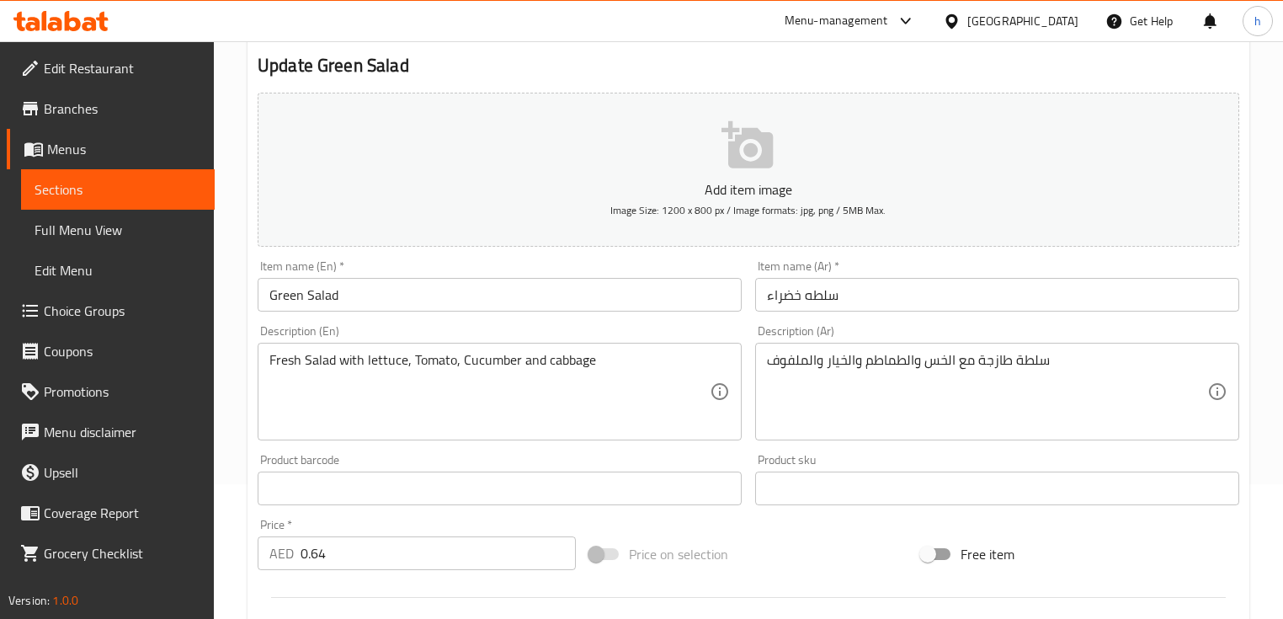
click at [553, 361] on textarea "Fresh Salad with lettuce, Tomato, Cucumber and cabbage" at bounding box center [489, 392] width 440 height 80
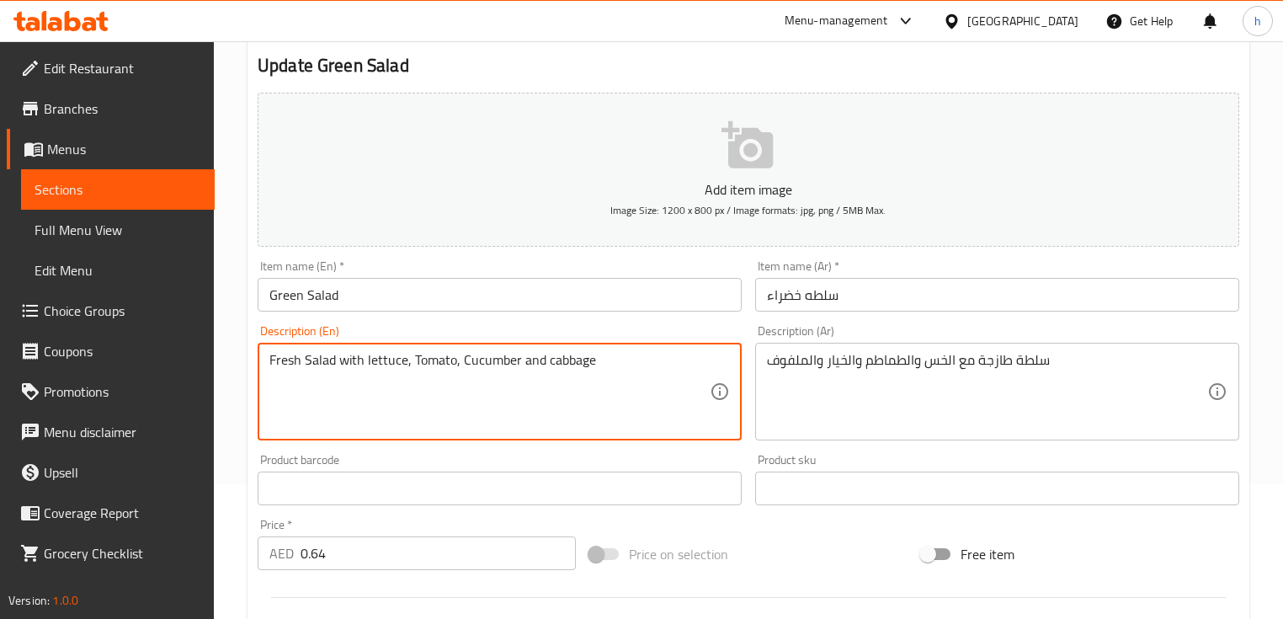
click at [553, 361] on textarea "Fresh Salad with lettuce, Tomato, Cucumber and cabbage" at bounding box center [489, 392] width 440 height 80
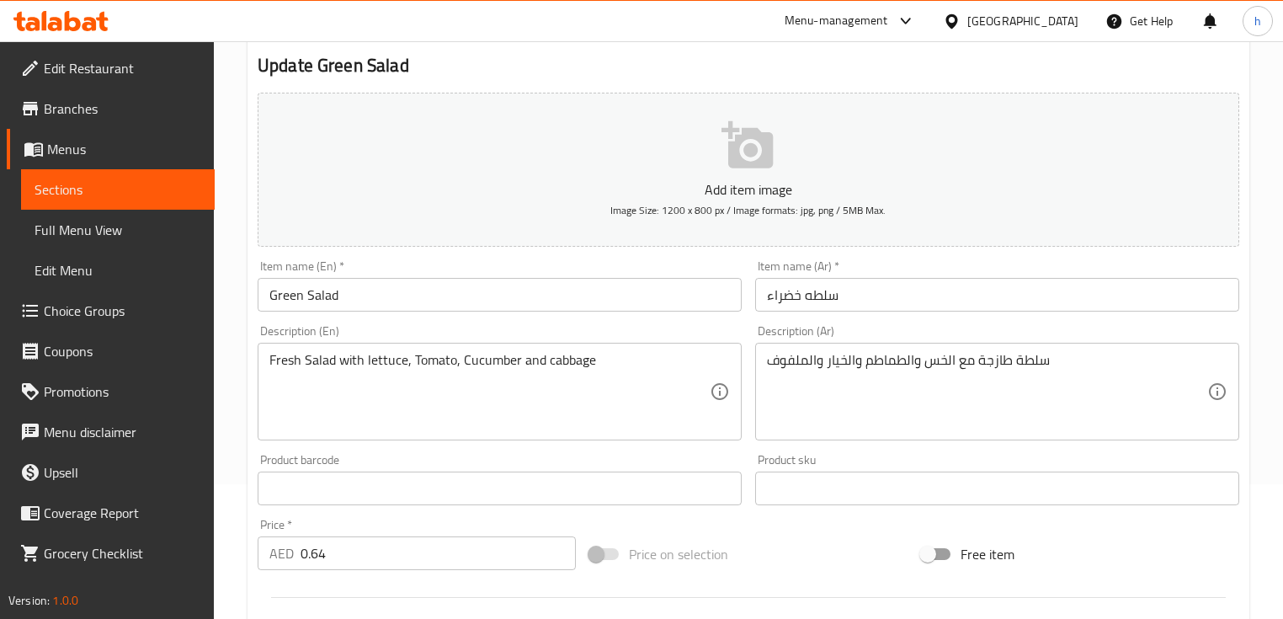
click at [562, 364] on textarea "Fresh Salad with lettuce, Tomato, Cucumber and cabbage" at bounding box center [489, 392] width 440 height 80
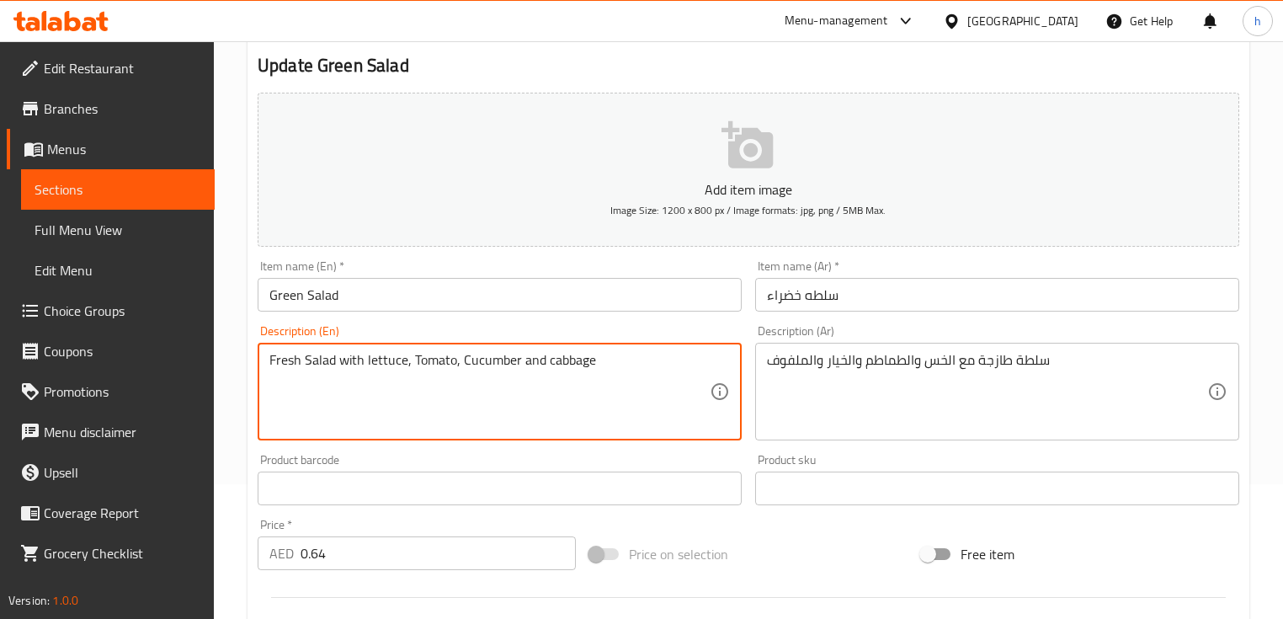
click at [562, 364] on textarea "Fresh Salad with lettuce, Tomato, Cucumber and cabbage" at bounding box center [489, 392] width 440 height 80
click at [567, 397] on textarea "Fresh Salad with lettuce, Tomato, Cucumber and cabbage" at bounding box center [489, 392] width 440 height 80
click at [567, 363] on textarea "Fresh Salad with lettuce, Tomato, Cucumber and cabbage" at bounding box center [489, 392] width 440 height 80
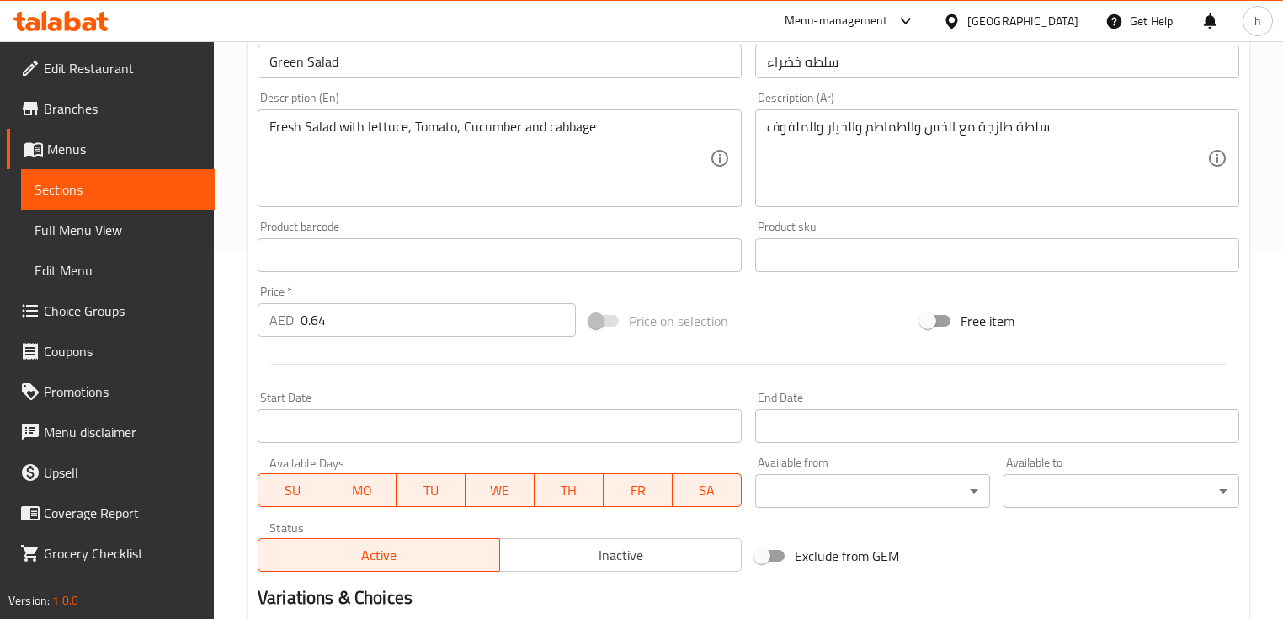
scroll to position [570, 0]
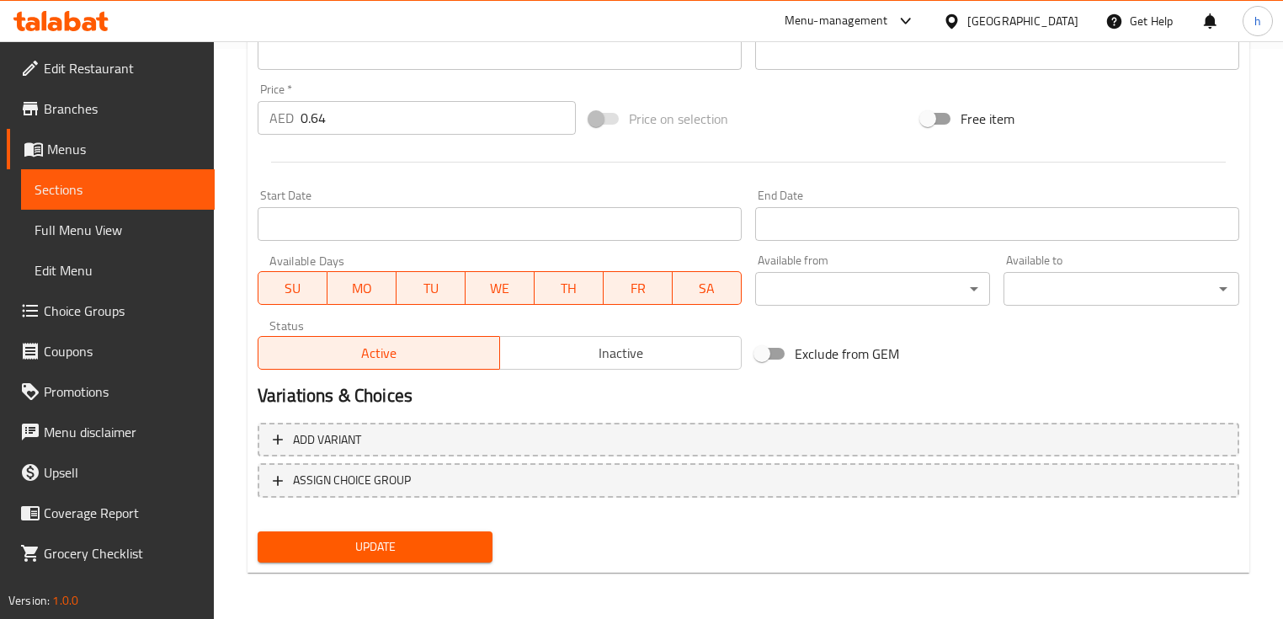
click at [373, 542] on span "Update" at bounding box center [375, 546] width 208 height 21
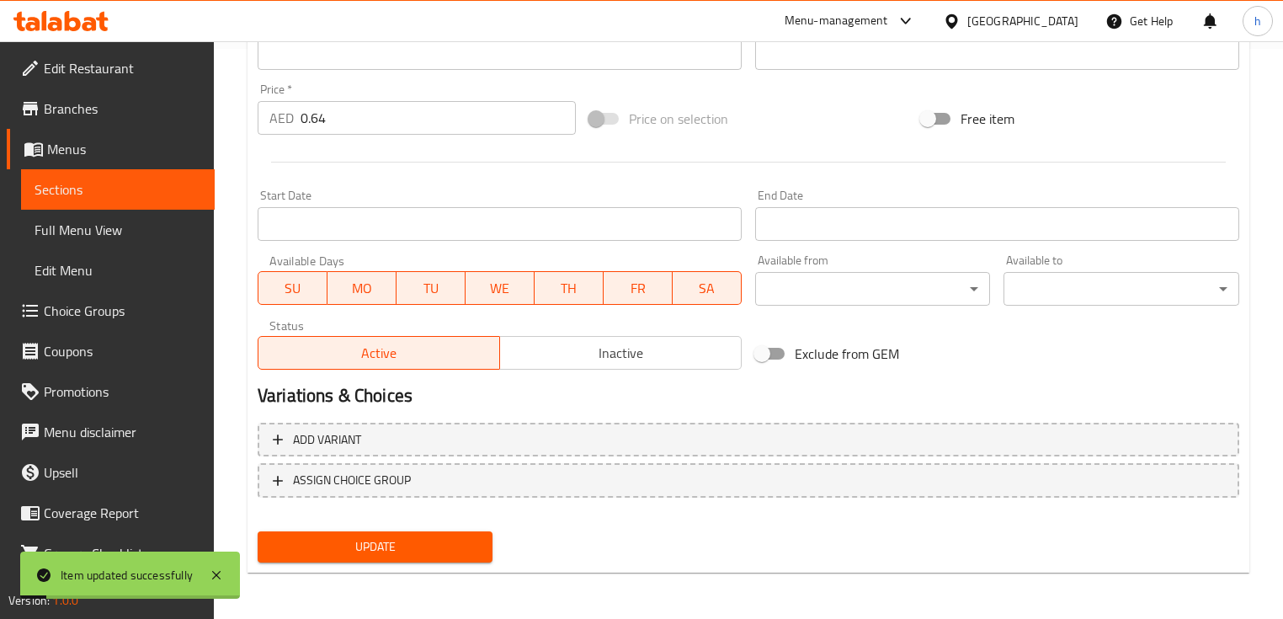
click at [127, 188] on span "Sections" at bounding box center [118, 189] width 167 height 20
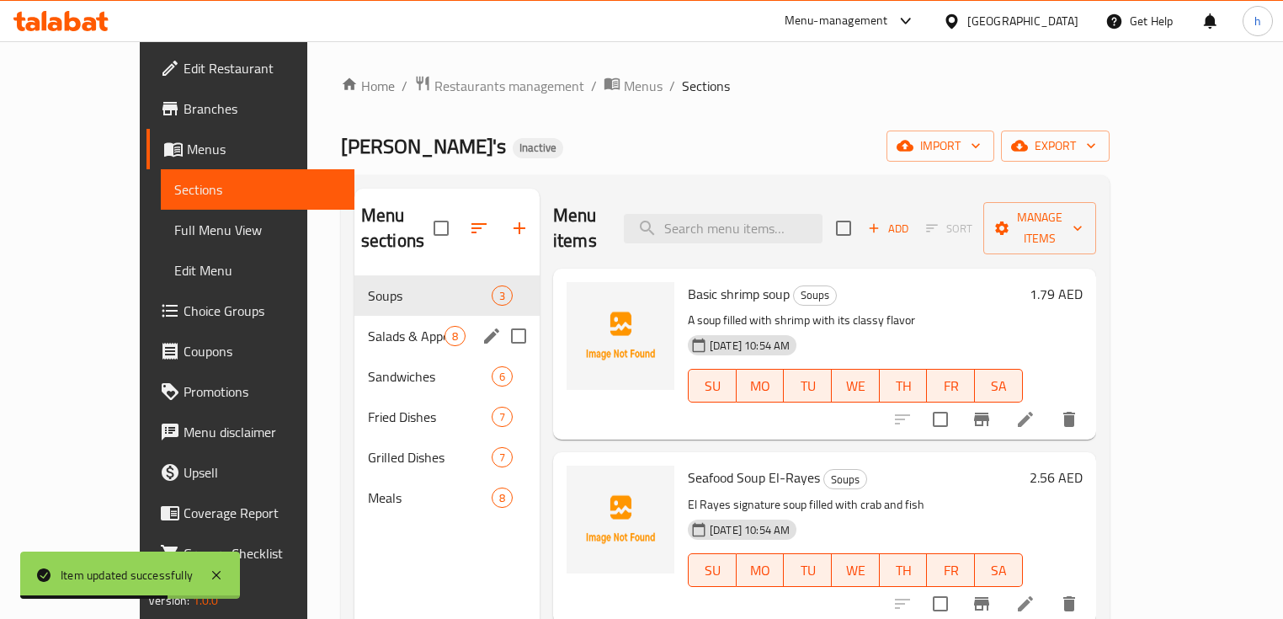
click at [368, 326] on span "Salads & Appetizers" at bounding box center [406, 336] width 77 height 20
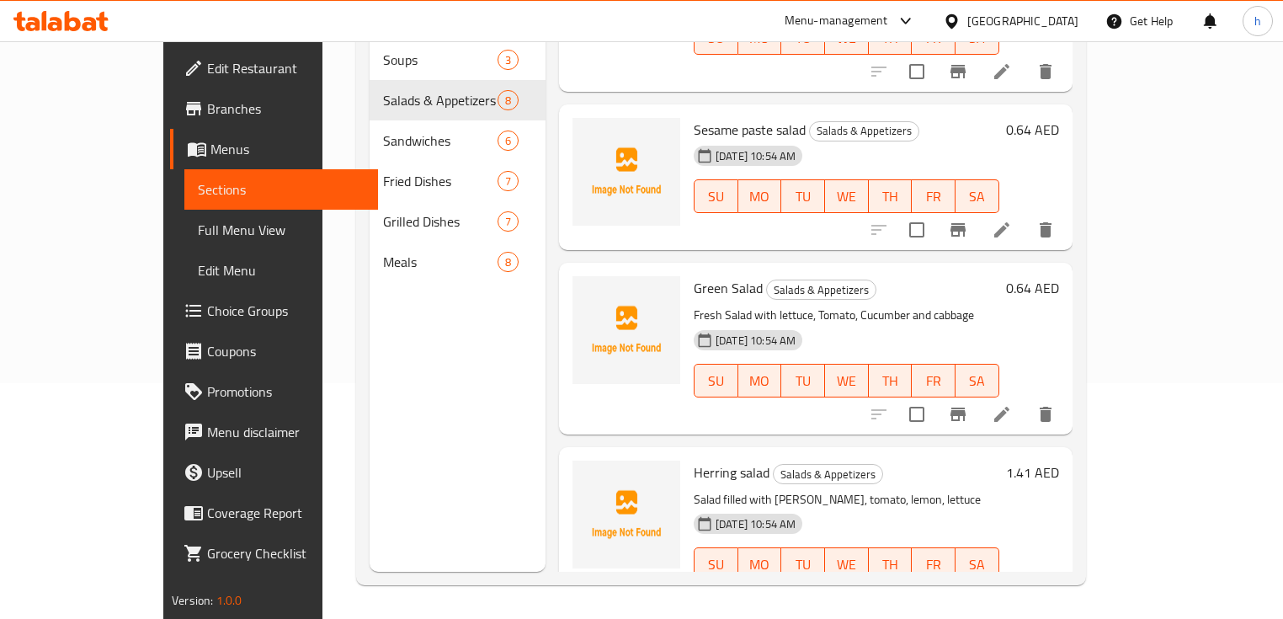
scroll to position [641, 0]
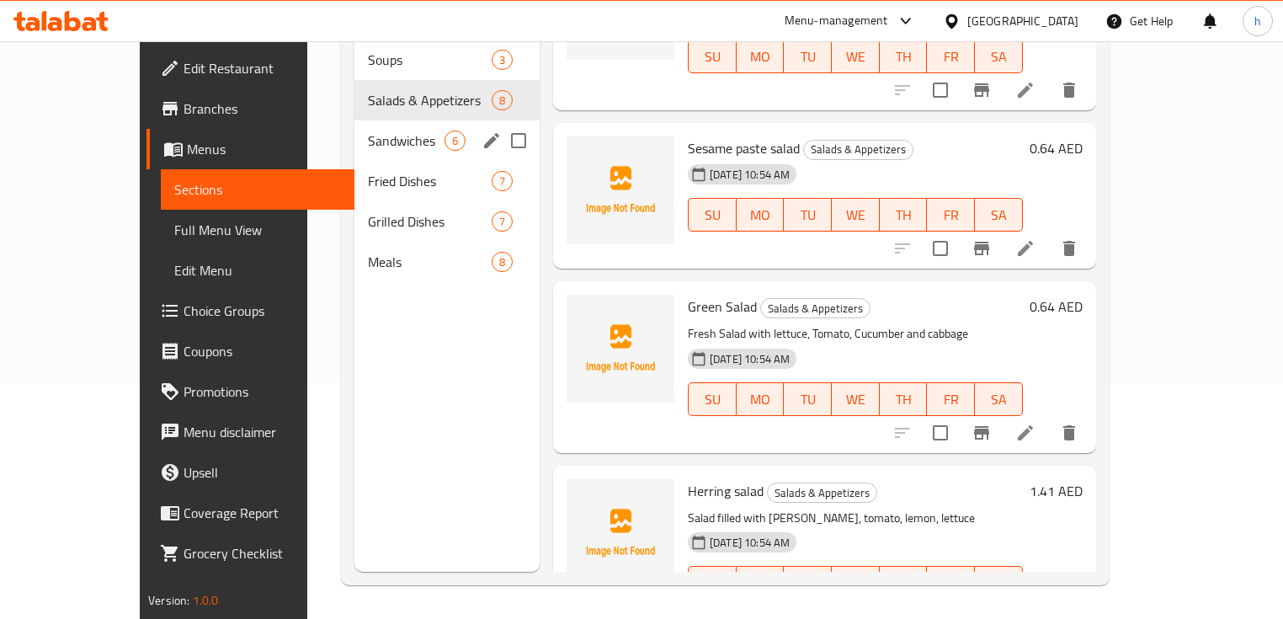
click at [368, 130] on span "Sandwiches" at bounding box center [406, 140] width 77 height 20
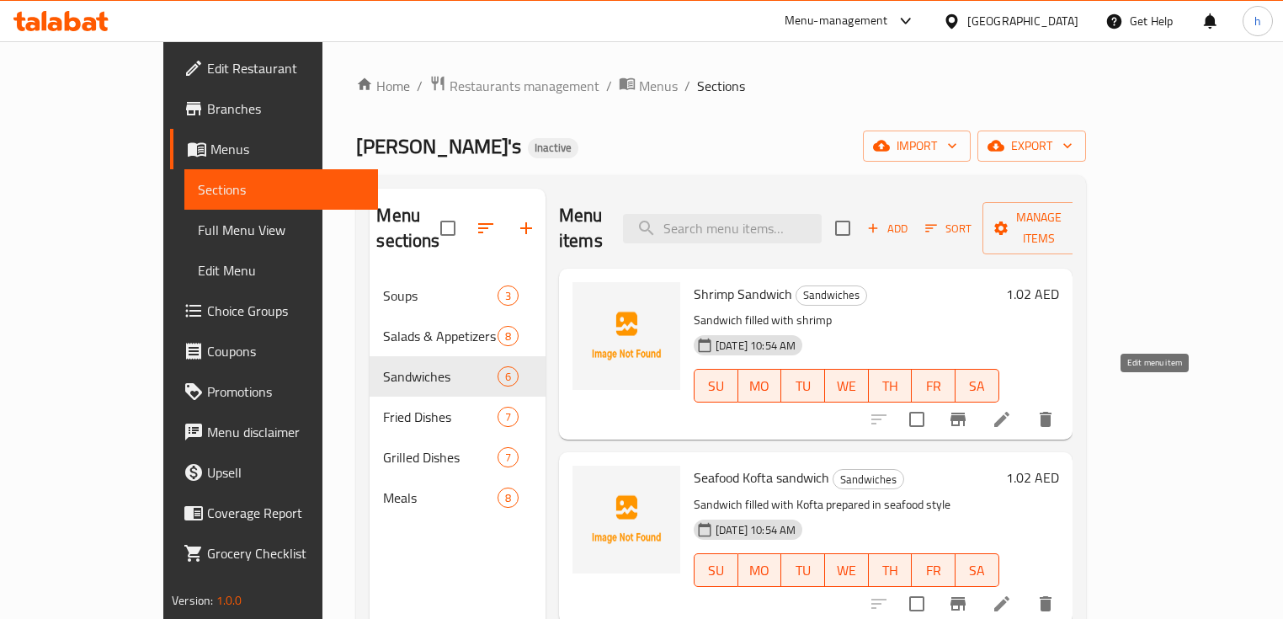
click at [1009, 412] on icon at bounding box center [1001, 419] width 15 height 15
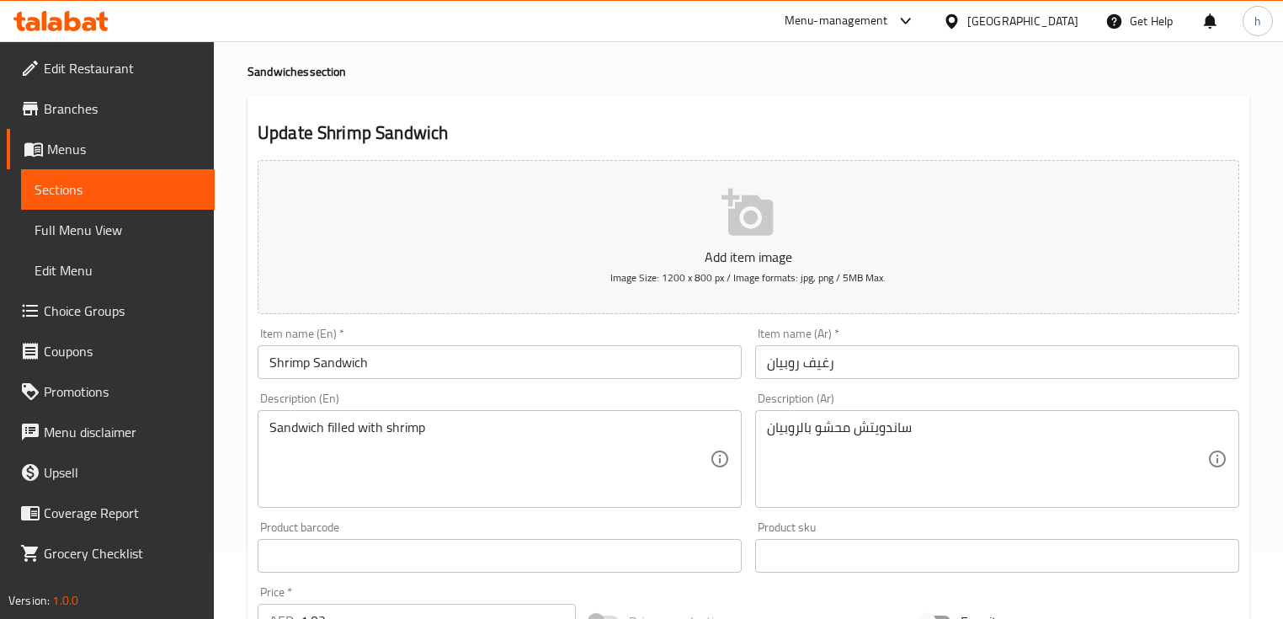
scroll to position [135, 0]
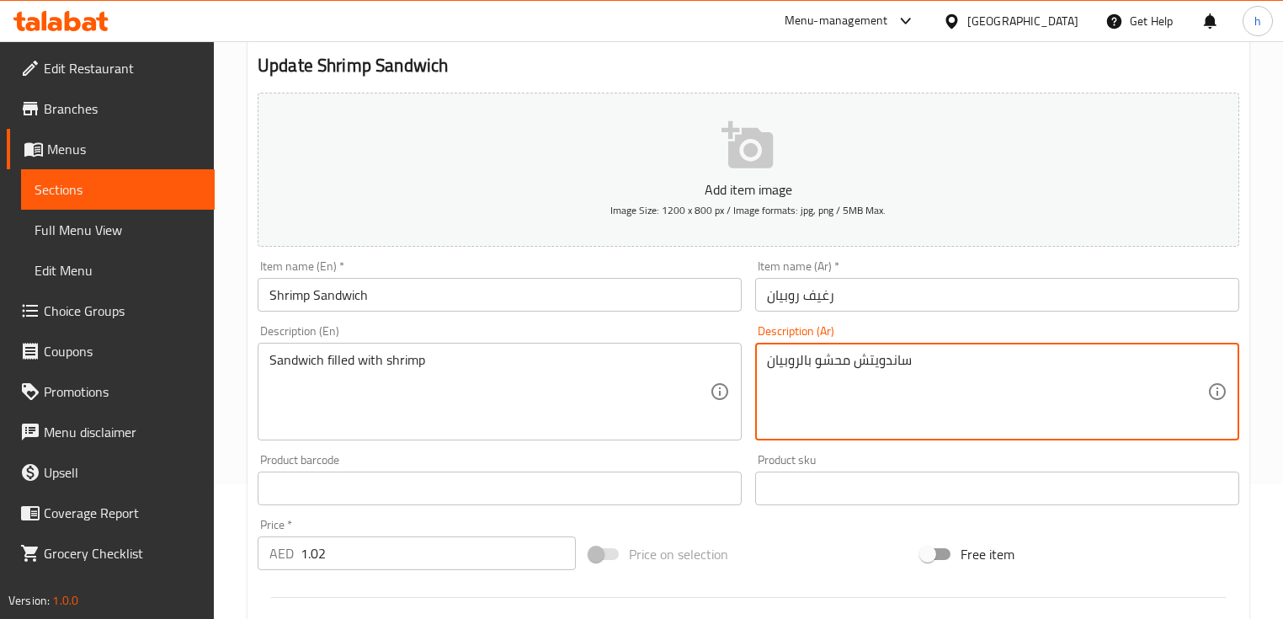
drag, startPoint x: 854, startPoint y: 360, endPoint x: 917, endPoint y: 360, distance: 62.3
click at [825, 295] on input "رغيف روبيان" at bounding box center [997, 295] width 484 height 34
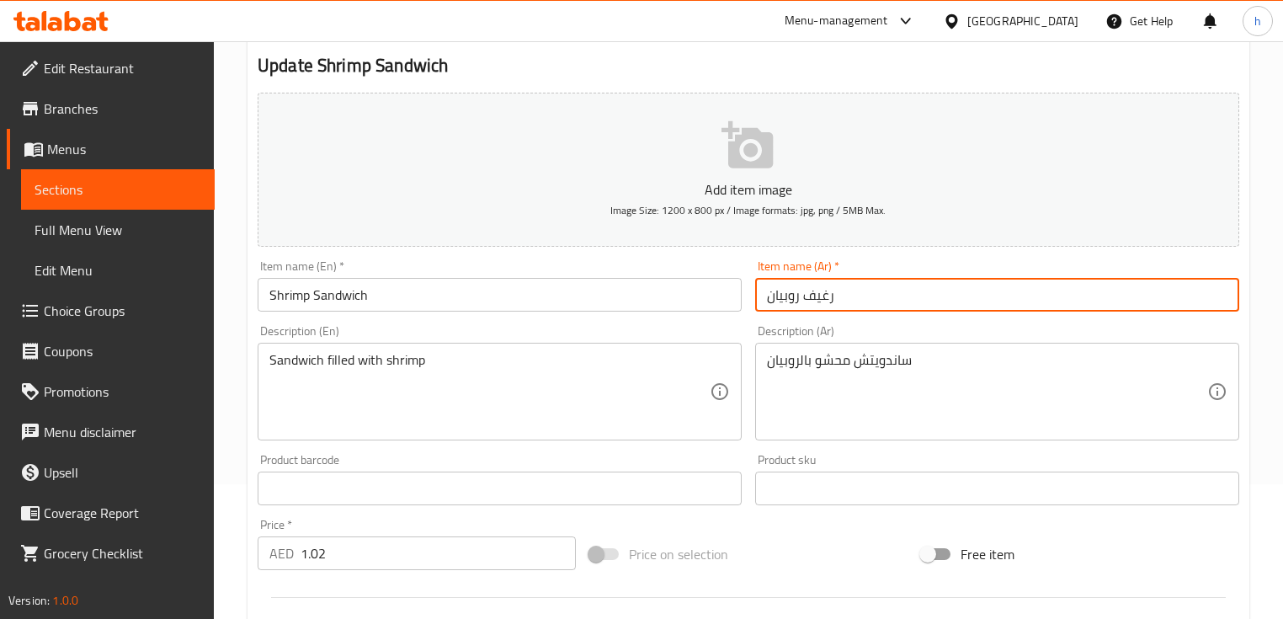
paste input "اندويتش"
type input "ساندويتش روبيان"
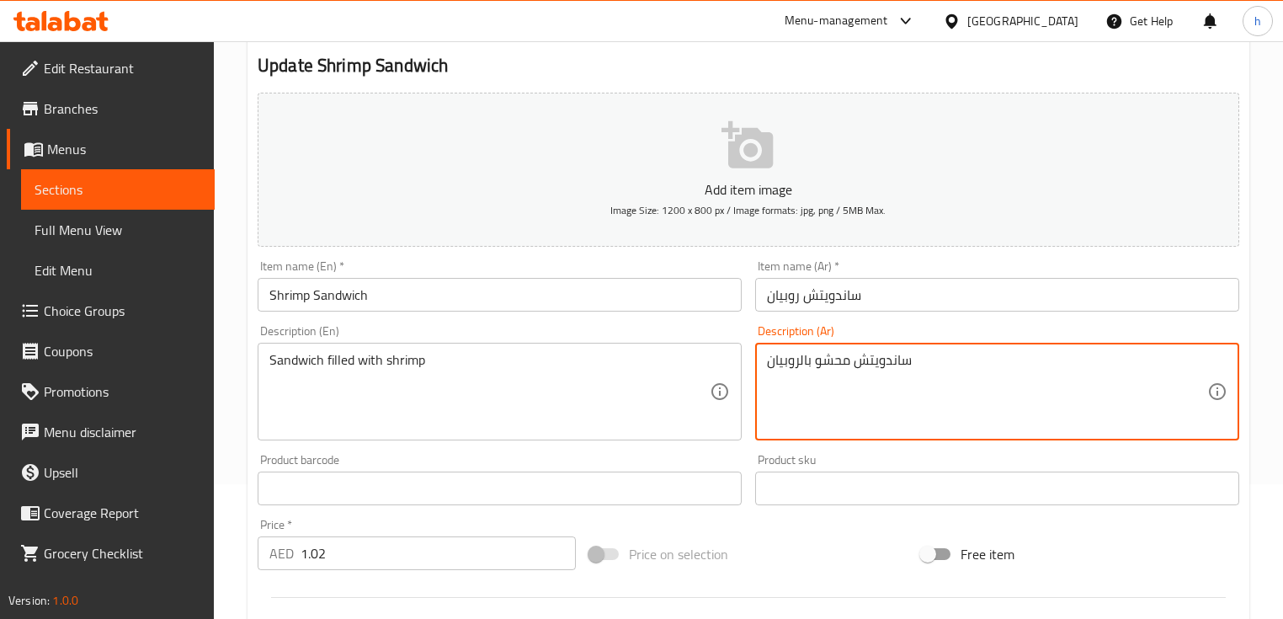
click at [826, 360] on textarea "ساندويتش محشو بالروبيان" at bounding box center [987, 392] width 440 height 80
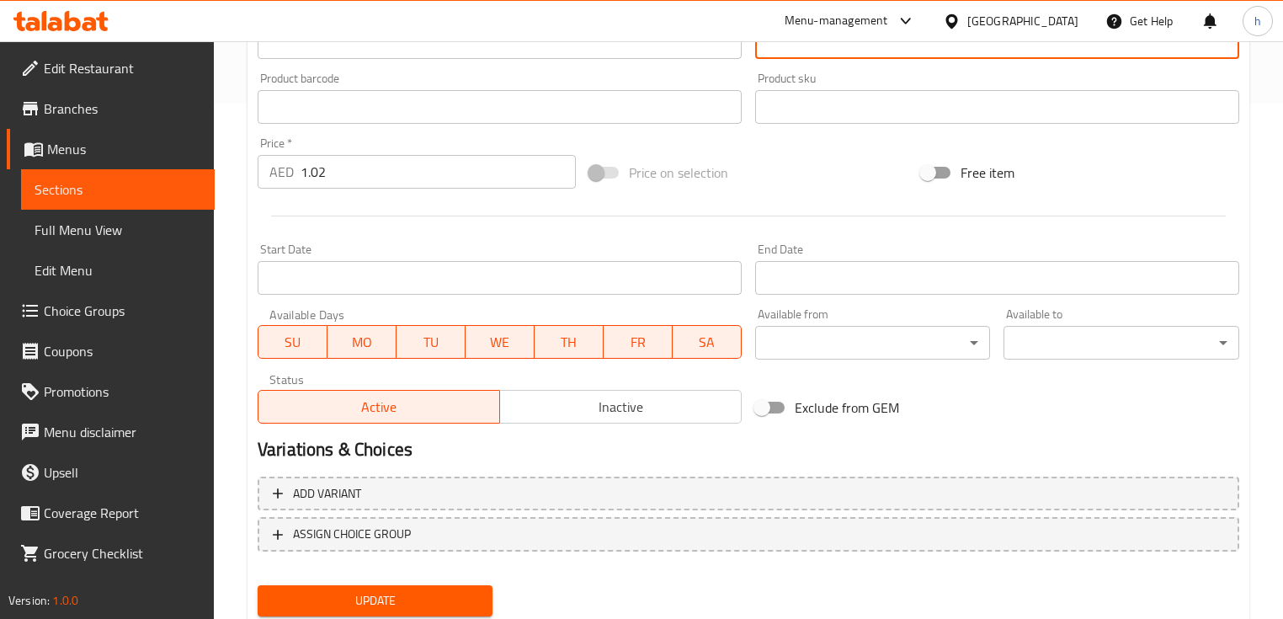
scroll to position [539, 0]
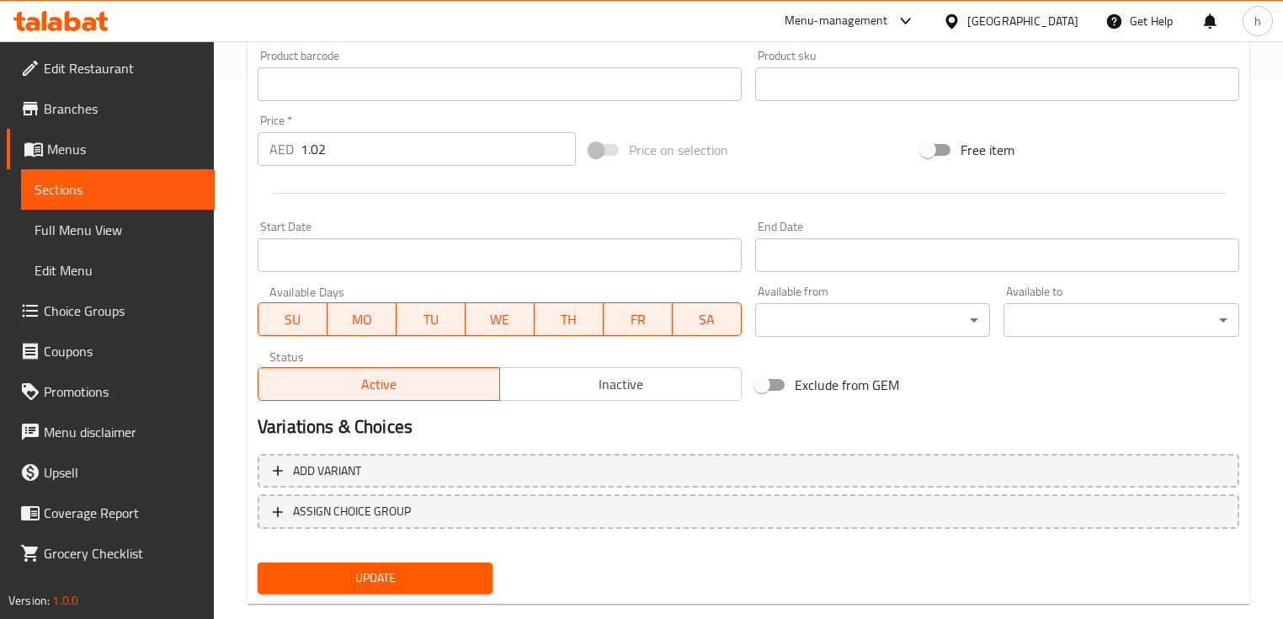
type textarea "ساندويتش مليئ بالروبيان"
click at [347, 568] on span "Update" at bounding box center [375, 577] width 208 height 21
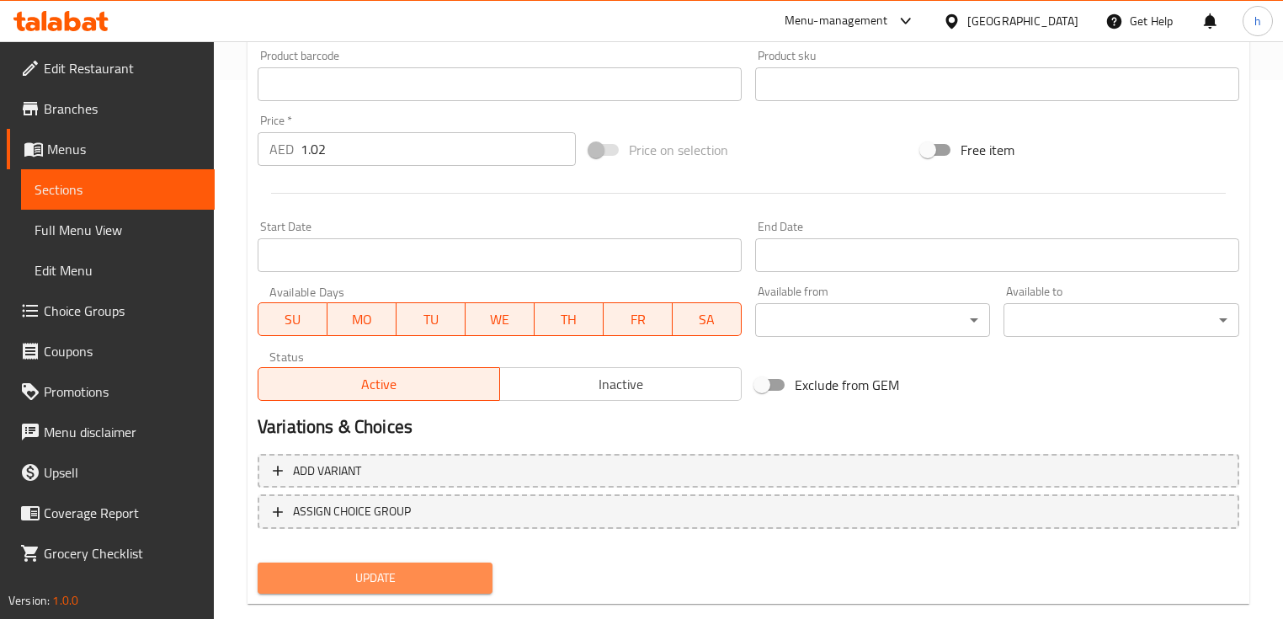
click at [369, 576] on span "Update" at bounding box center [375, 577] width 208 height 21
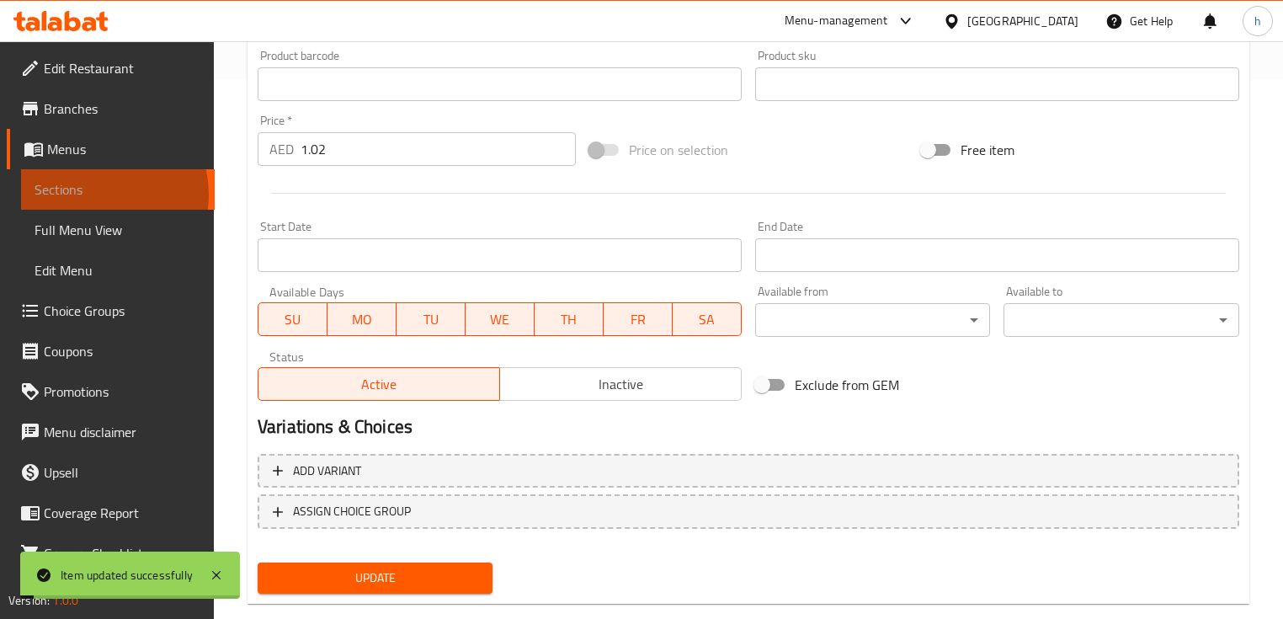
click at [92, 194] on span "Sections" at bounding box center [118, 189] width 167 height 20
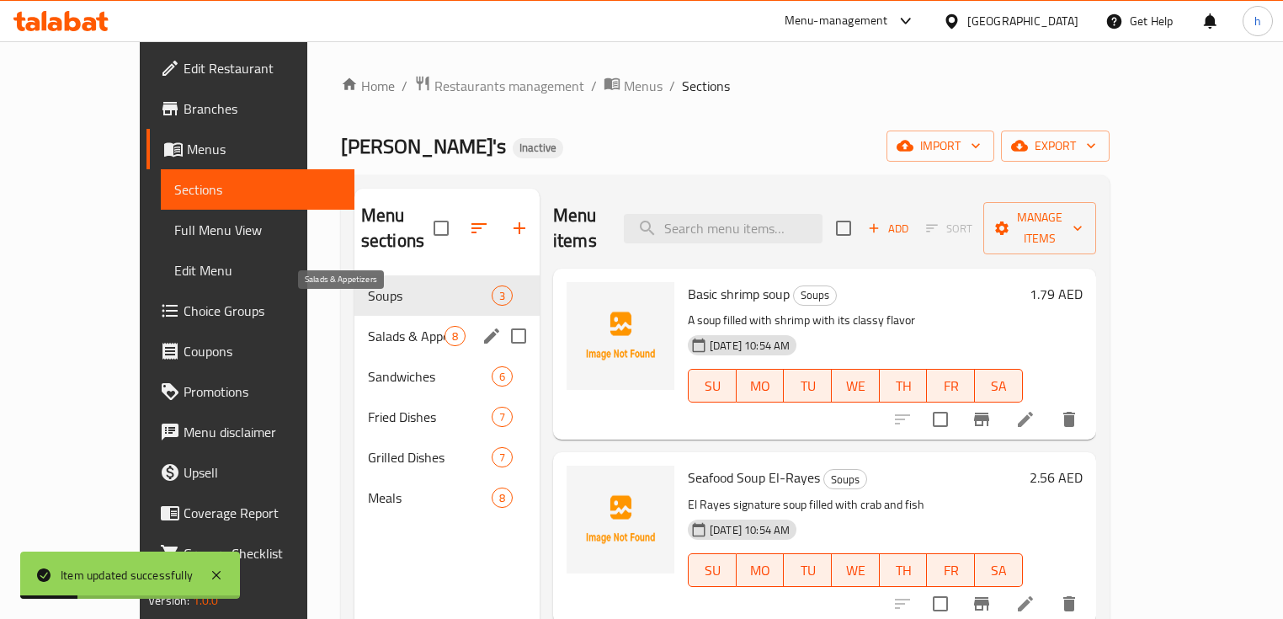
click at [375, 326] on span "Salads & Appetizers" at bounding box center [406, 336] width 77 height 20
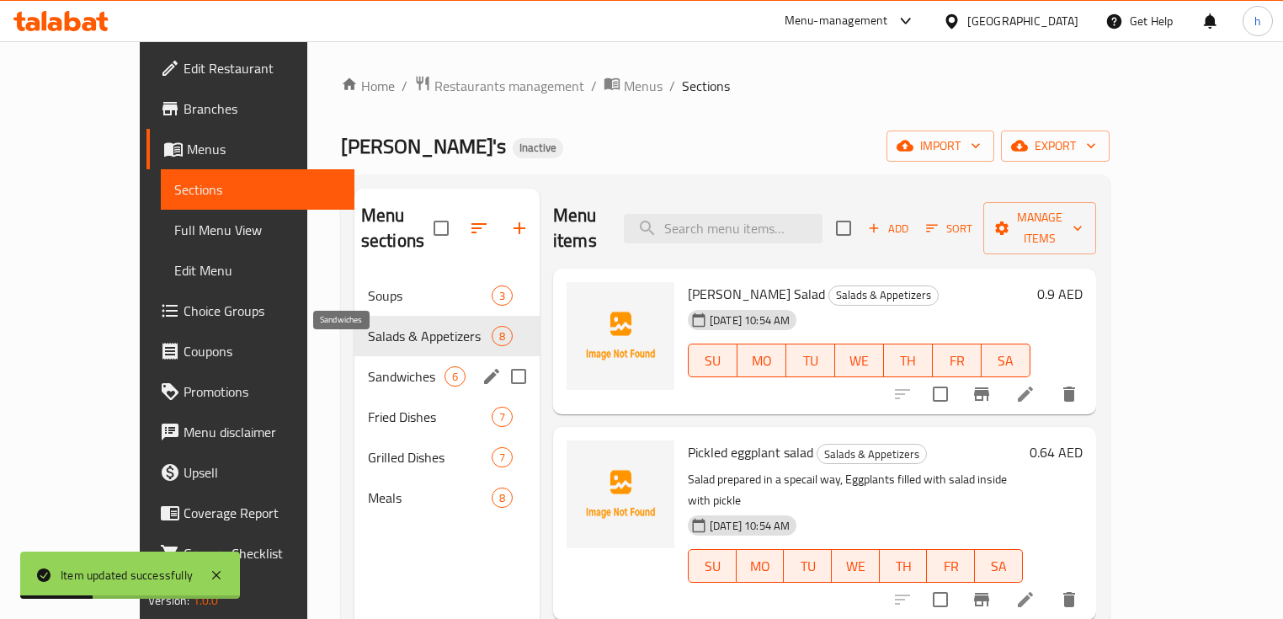
click at [368, 366] on span "Sandwiches" at bounding box center [406, 376] width 77 height 20
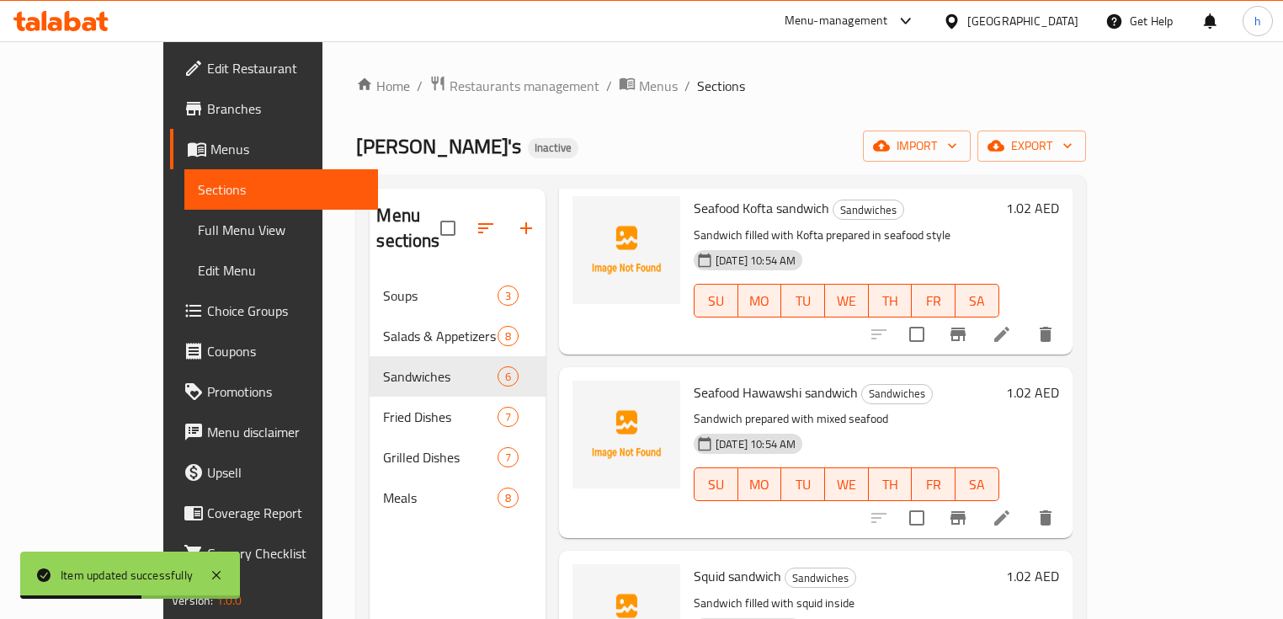
scroll to position [337, 0]
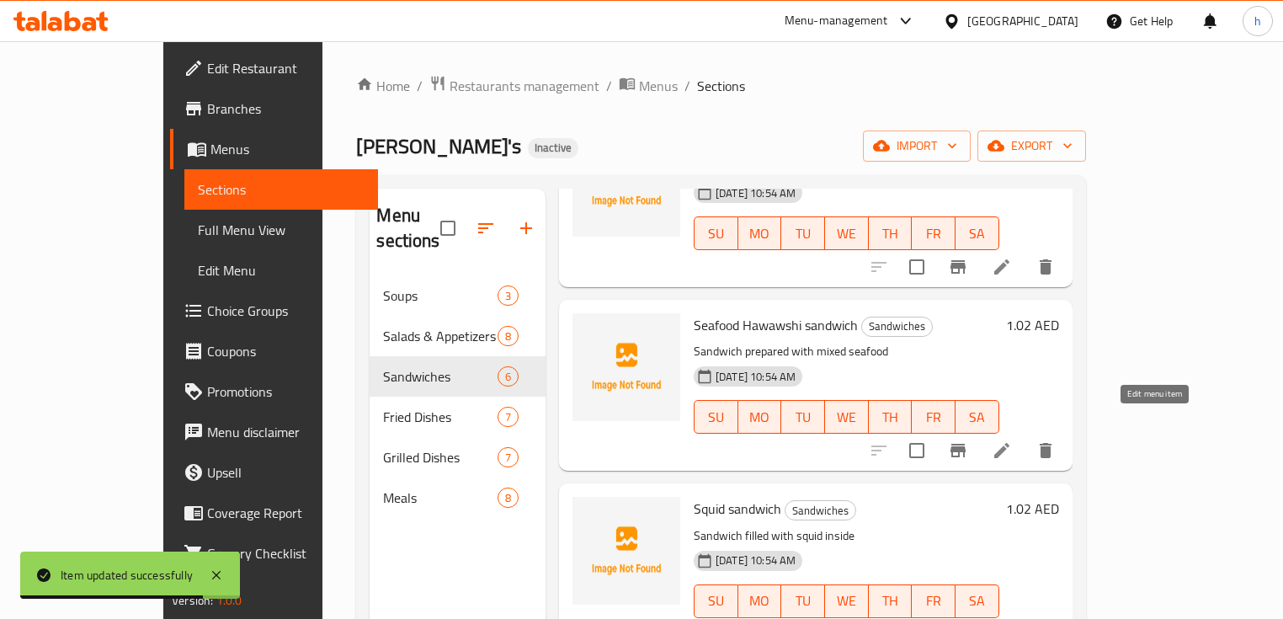
click at [1012, 440] on icon at bounding box center [1002, 450] width 20 height 20
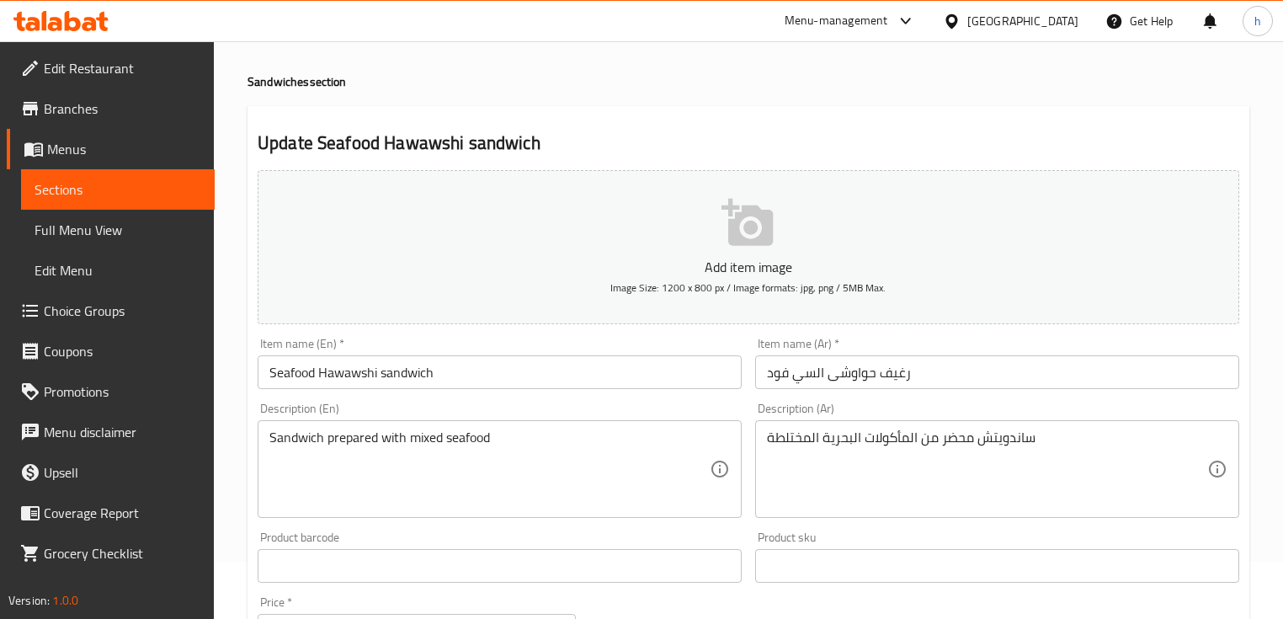
scroll to position [135, 0]
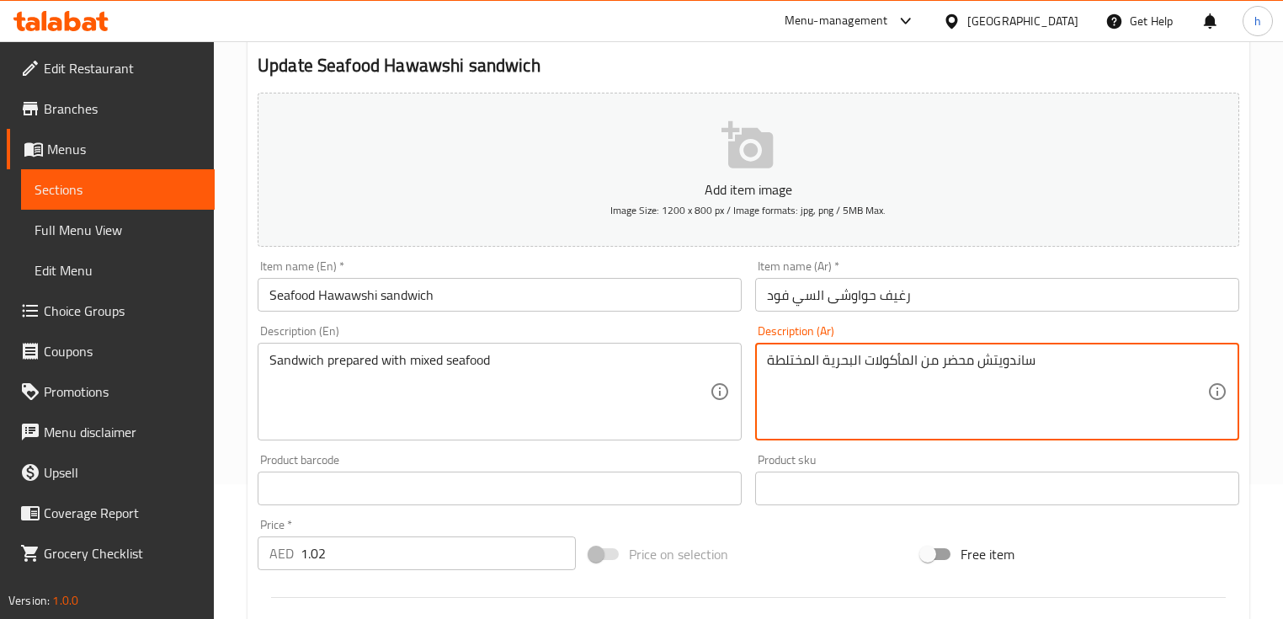
click at [1005, 364] on textarea "ساندويتش محضر من المأكولات البحرية المختلطة" at bounding box center [987, 392] width 440 height 80
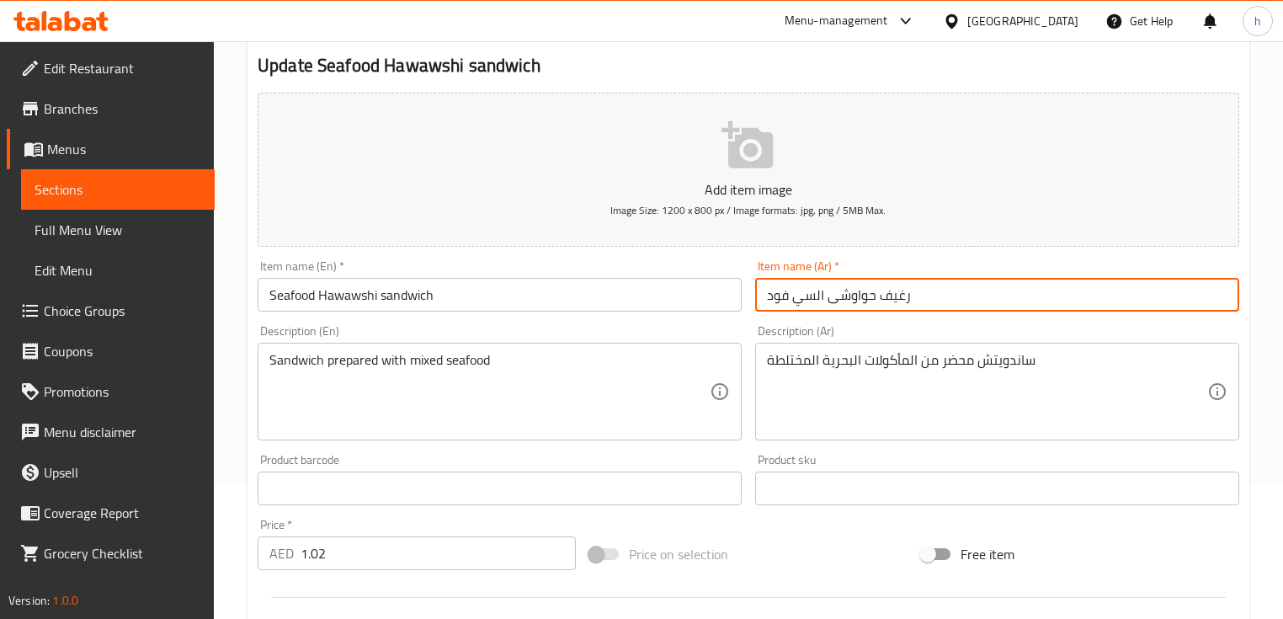
click at [899, 294] on input "رغيف حواوشى السي فود" at bounding box center [997, 295] width 484 height 34
paste input "اندويتش"
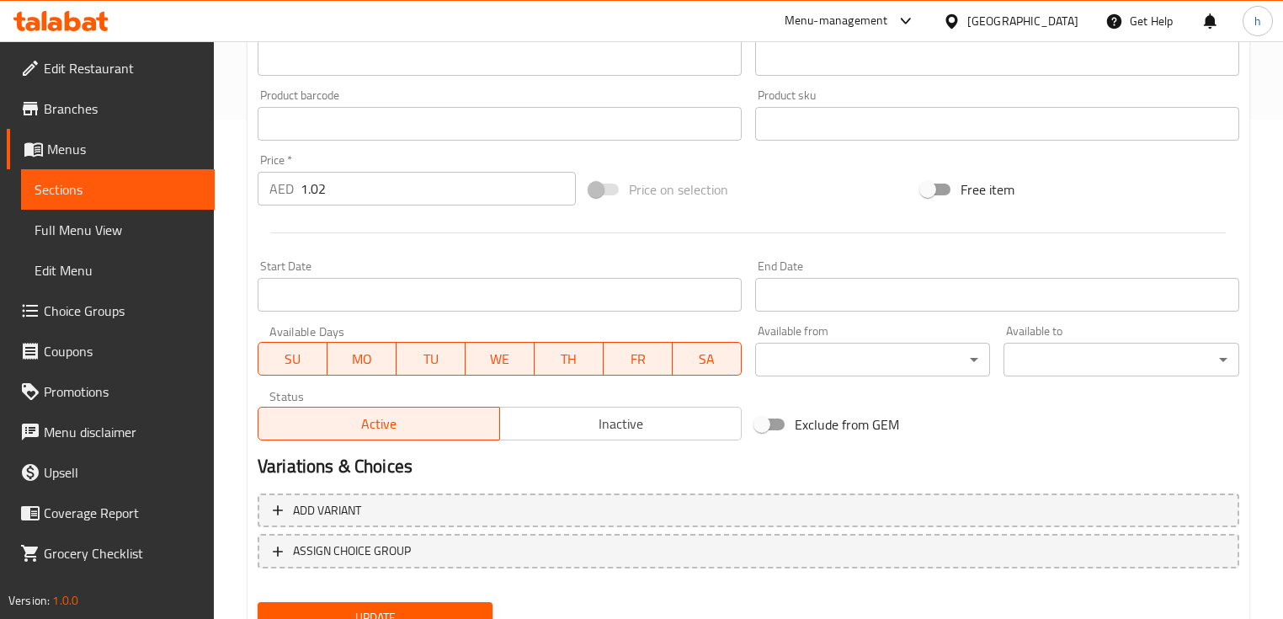
scroll to position [570, 0]
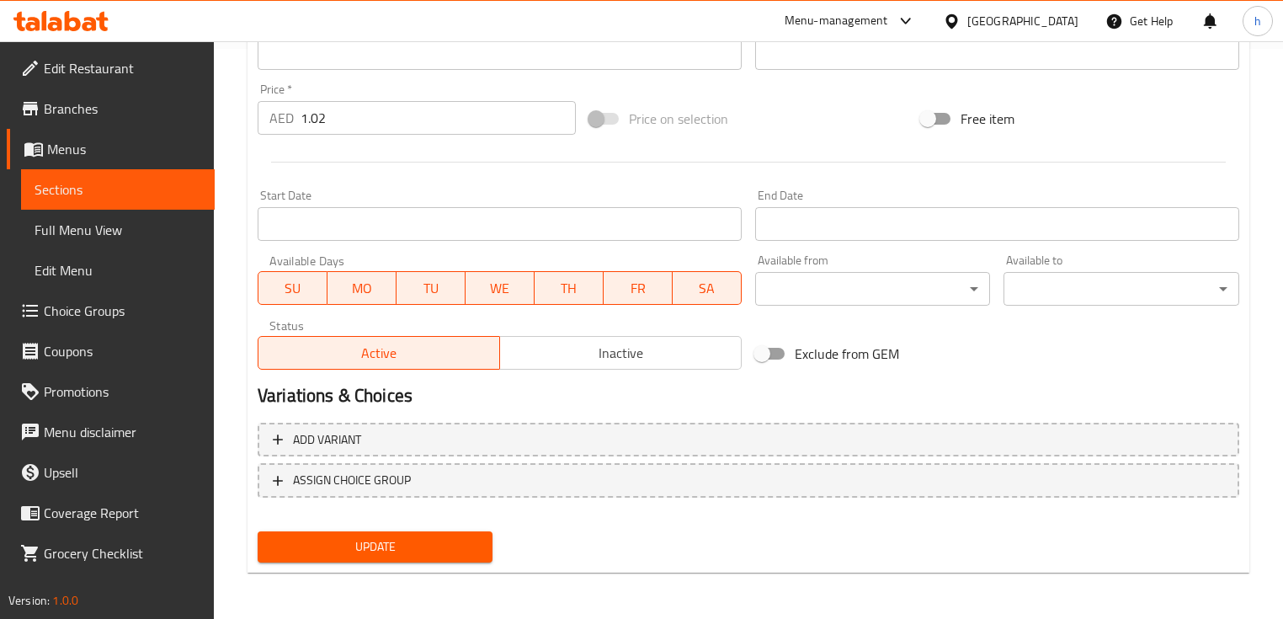
type input "ساندويتش حواوشى السي فود"
click at [337, 545] on span "Update" at bounding box center [375, 546] width 208 height 21
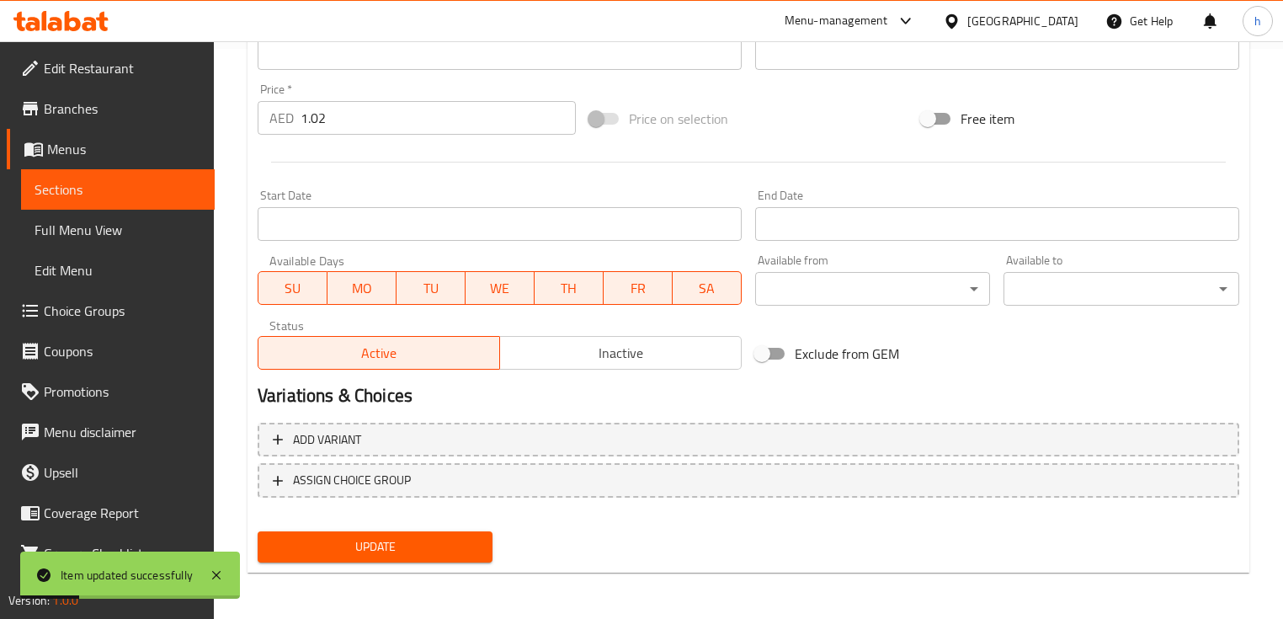
click at [119, 187] on span "Sections" at bounding box center [118, 189] width 167 height 20
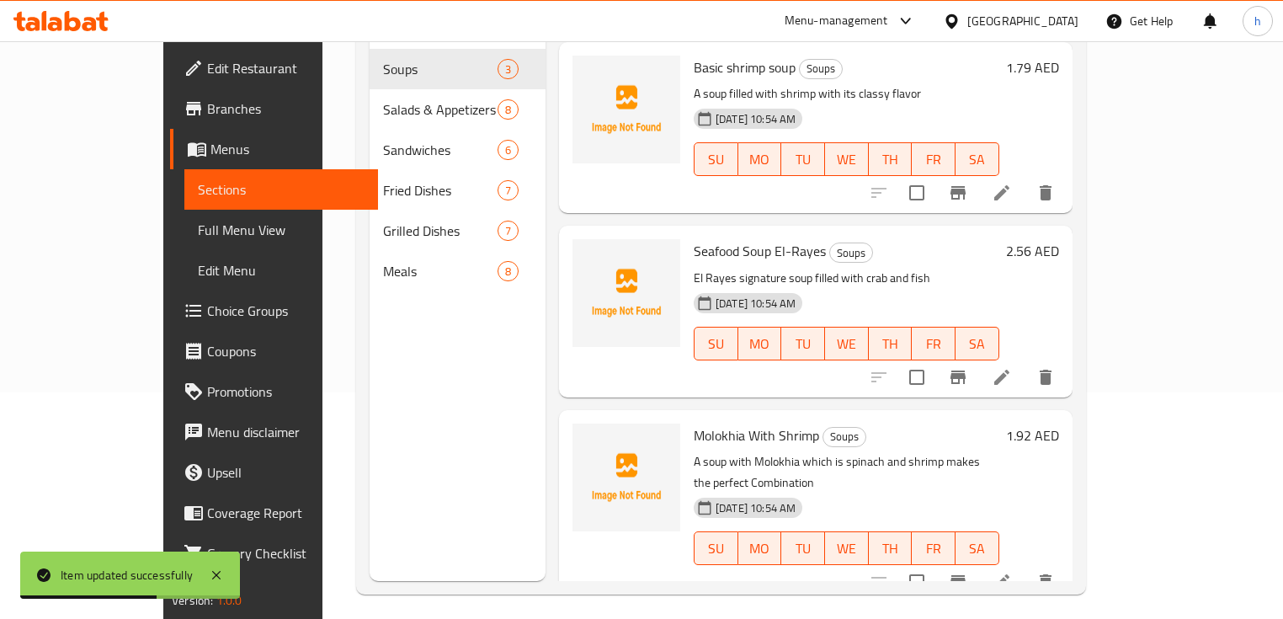
scroll to position [236, 0]
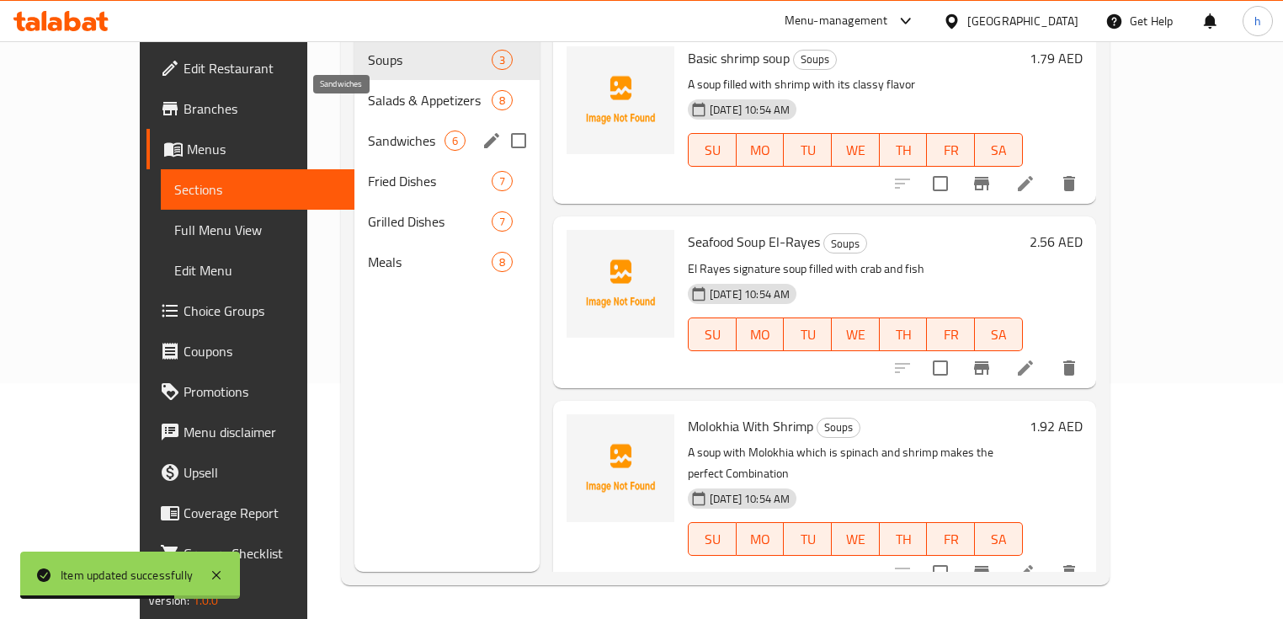
click at [368, 130] on span "Sandwiches" at bounding box center [406, 140] width 77 height 20
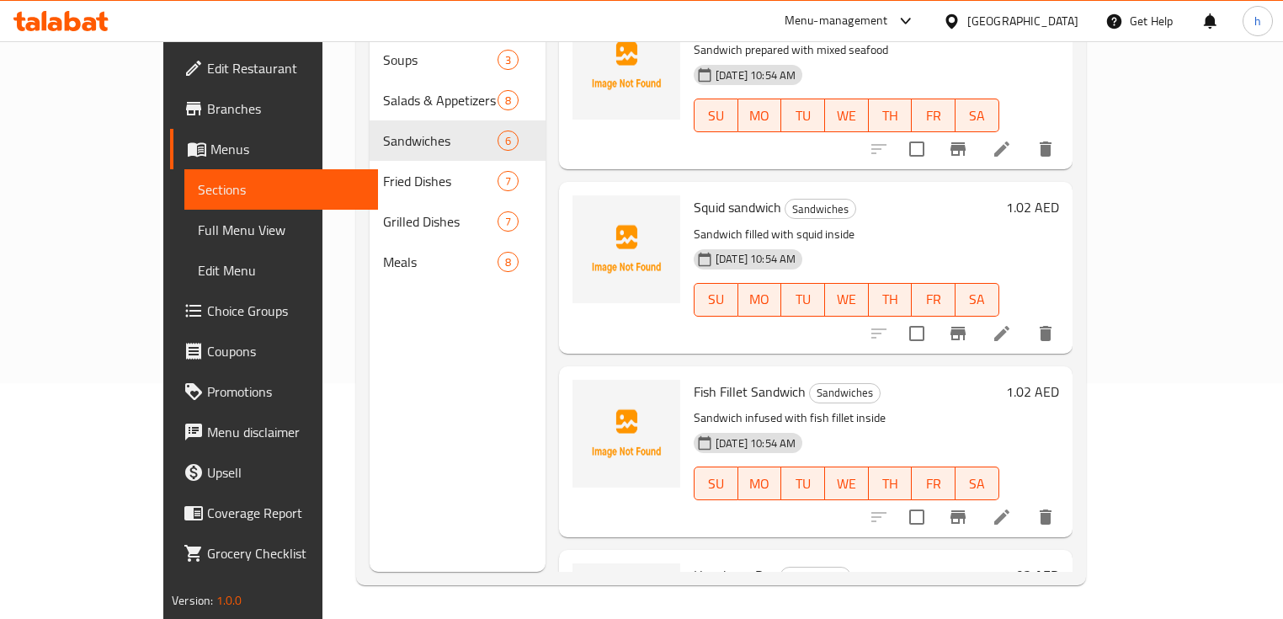
scroll to position [404, 0]
click at [1012, 322] on icon at bounding box center [1002, 332] width 20 height 20
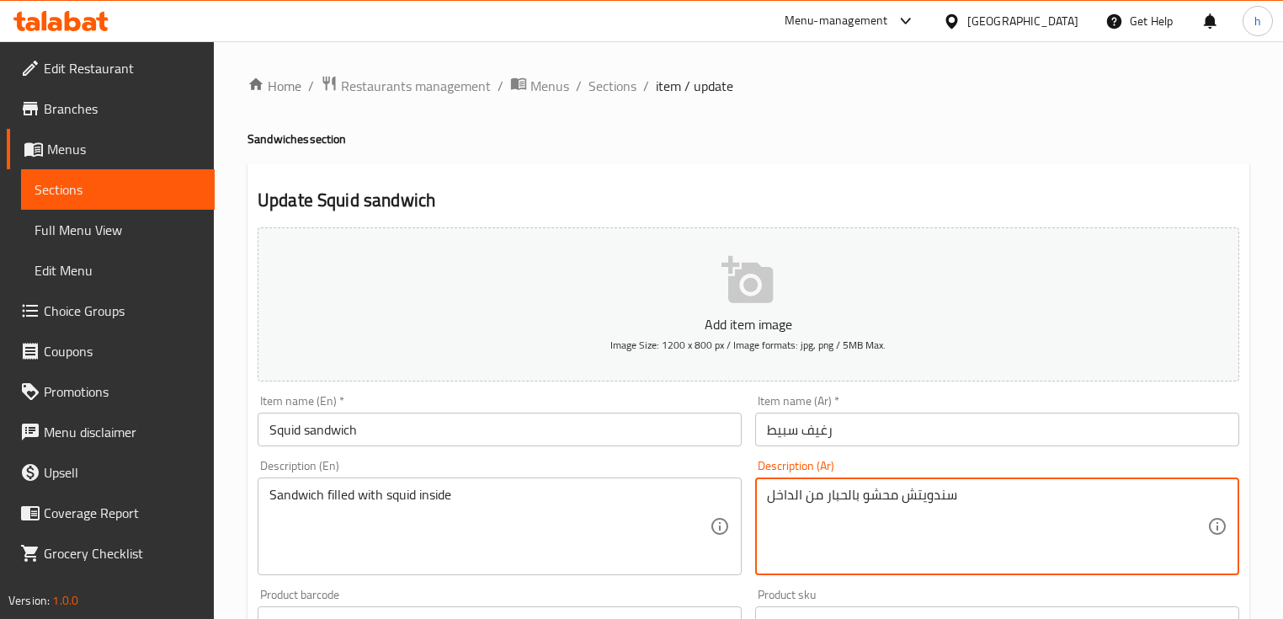
click at [919, 494] on textarea "سندويتش محشو بالحبار من الداخل" at bounding box center [987, 527] width 440 height 80
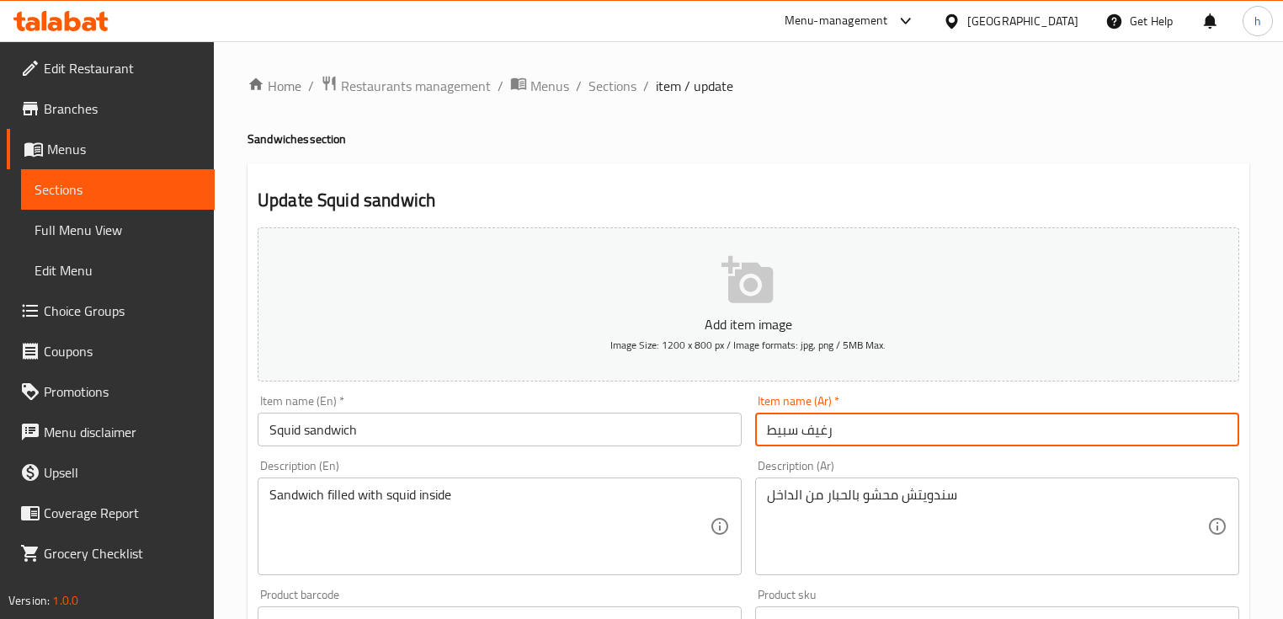
click at [828, 429] on input "رغيف سبيط" at bounding box center [997, 430] width 484 height 34
paste input "ندويتش"
click at [844, 429] on input "سندويتش سبيط" at bounding box center [997, 430] width 484 height 34
type input "ساندويتش سبيط"
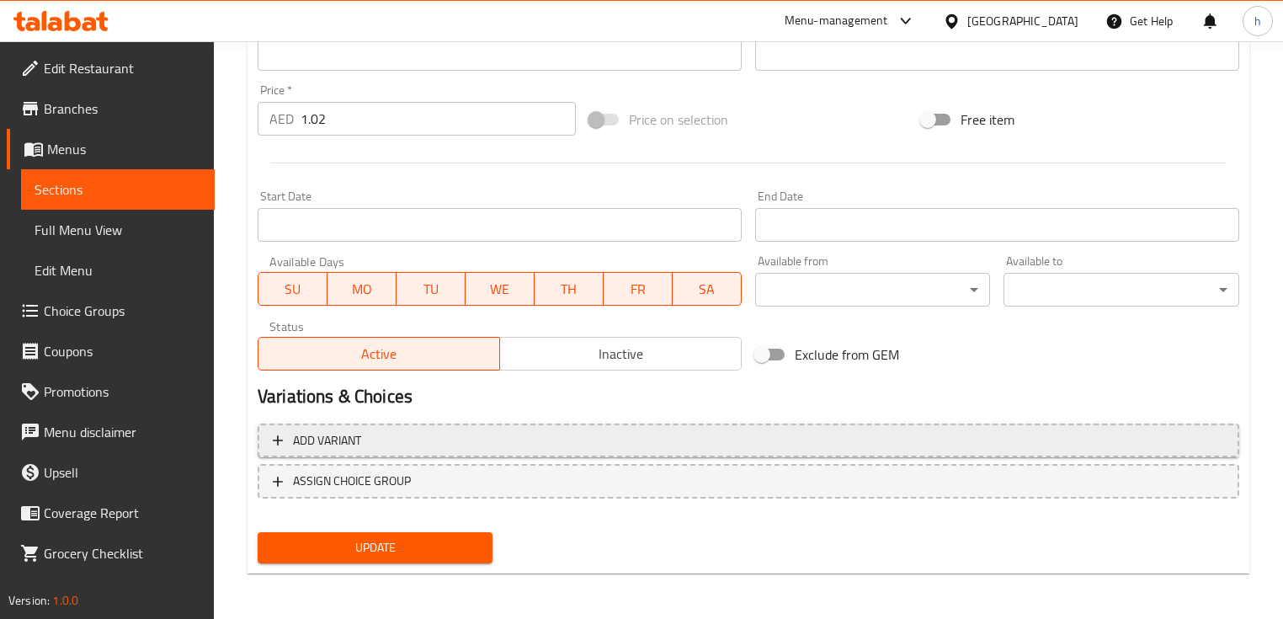
scroll to position [570, 0]
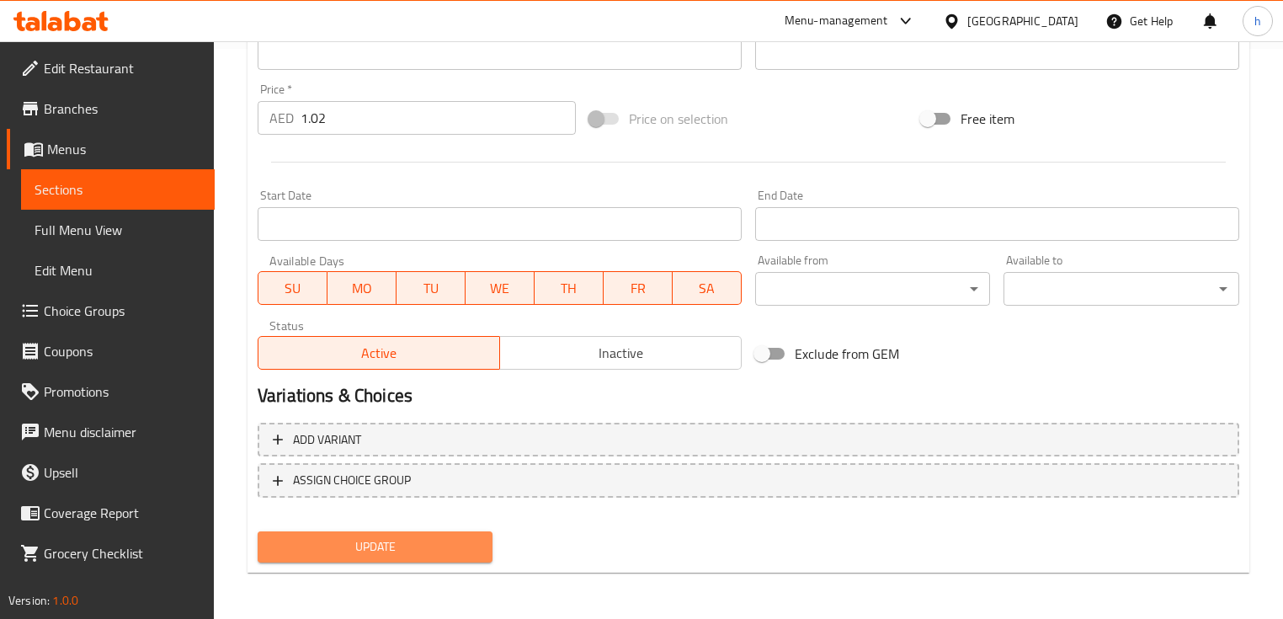
click at [359, 555] on span "Update" at bounding box center [375, 546] width 208 height 21
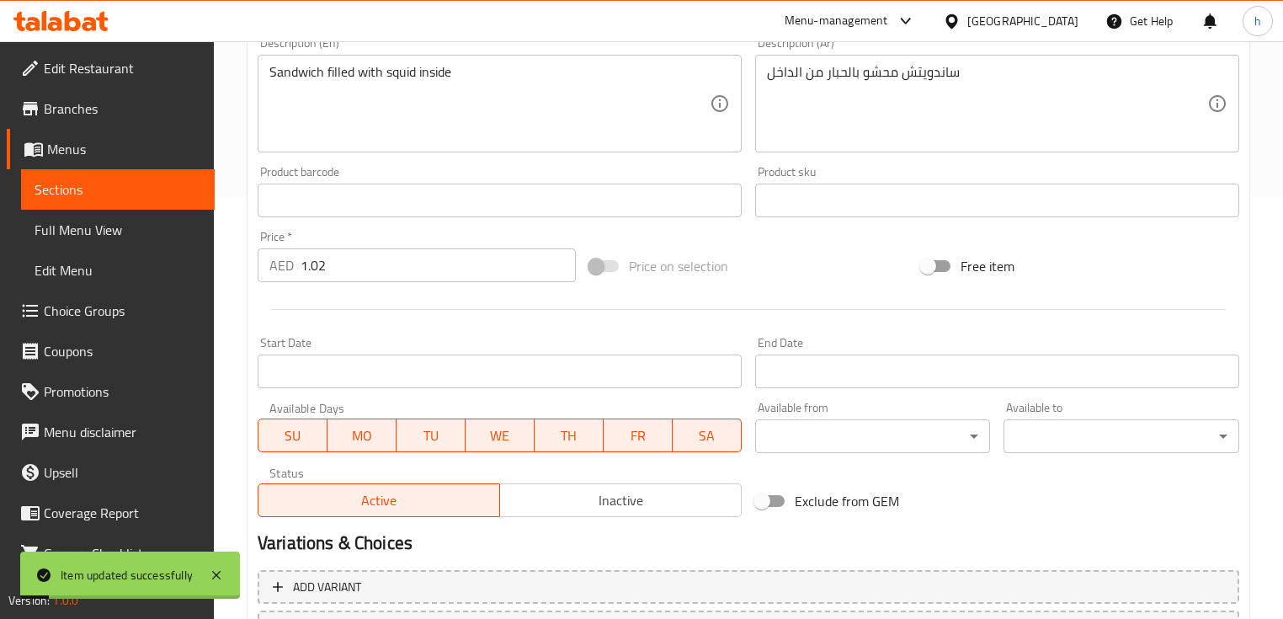
scroll to position [166, 0]
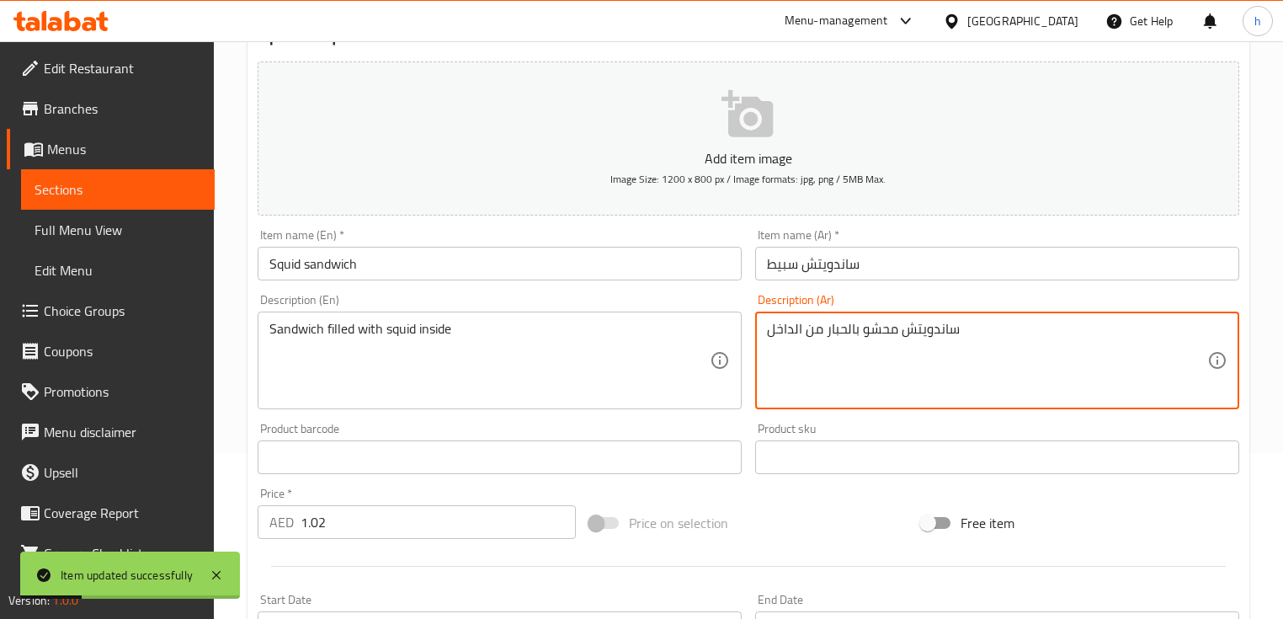
click at [872, 333] on textarea "ساندويتش محشو بالحبار من الداخل" at bounding box center [987, 361] width 440 height 80
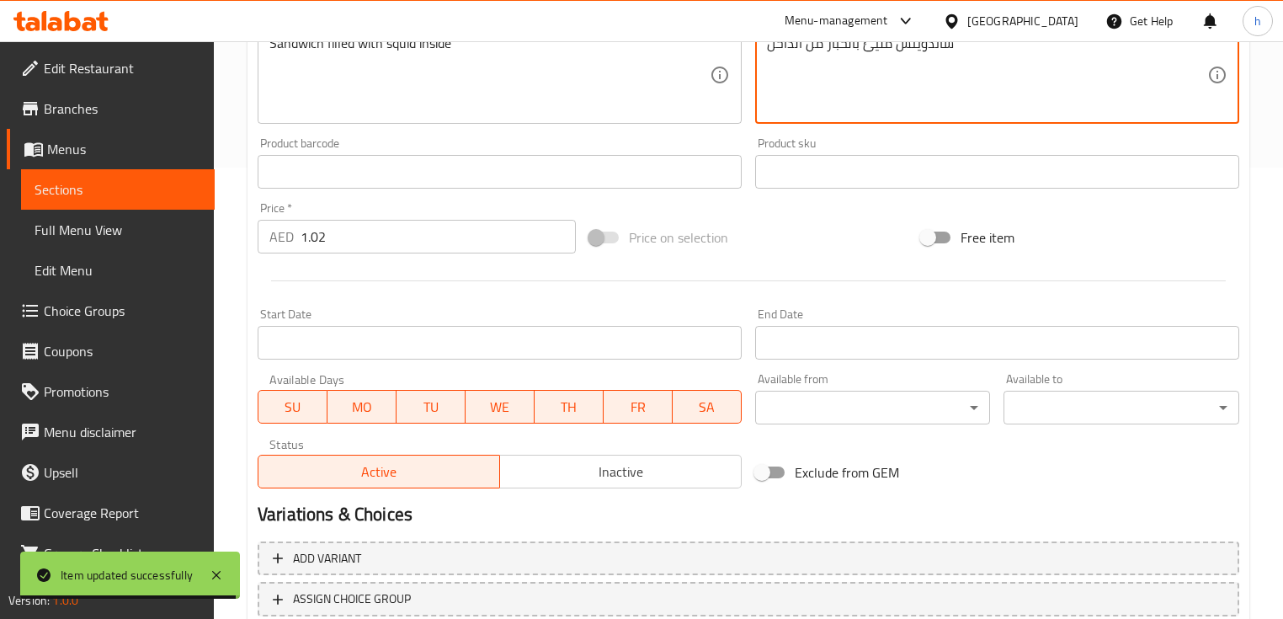
scroll to position [570, 0]
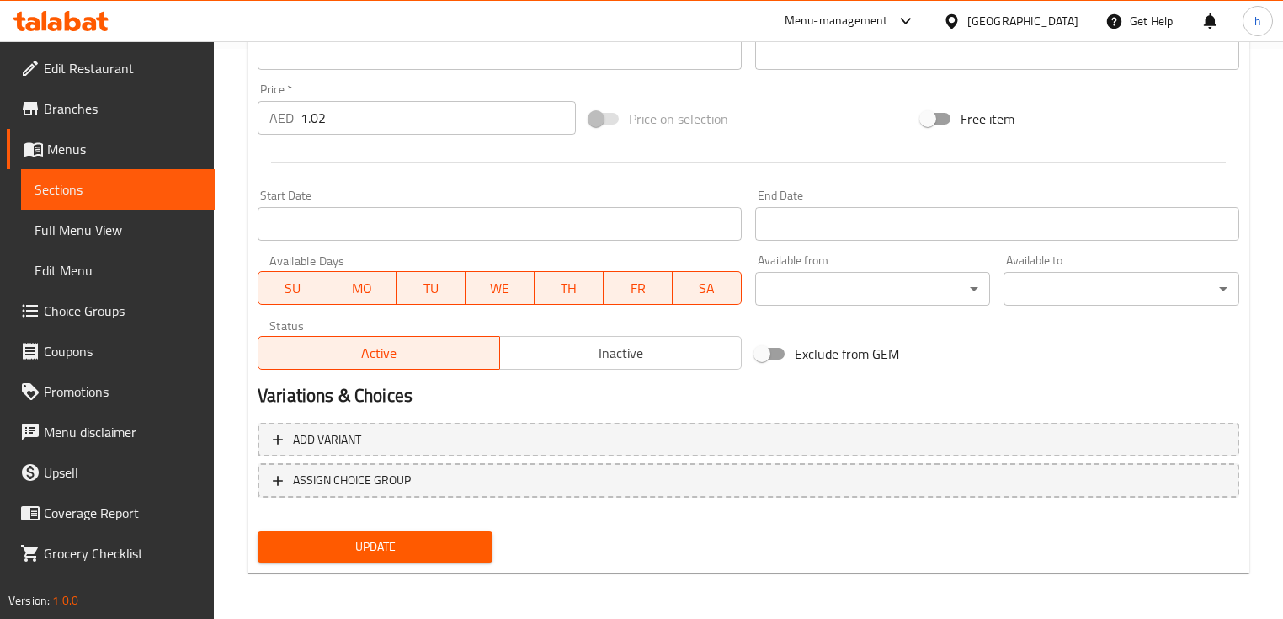
type textarea "ساندويتش مليئ بالحبار من الداخل"
click at [404, 552] on span "Update" at bounding box center [375, 546] width 208 height 21
click at [336, 548] on span "Update" at bounding box center [375, 546] width 208 height 21
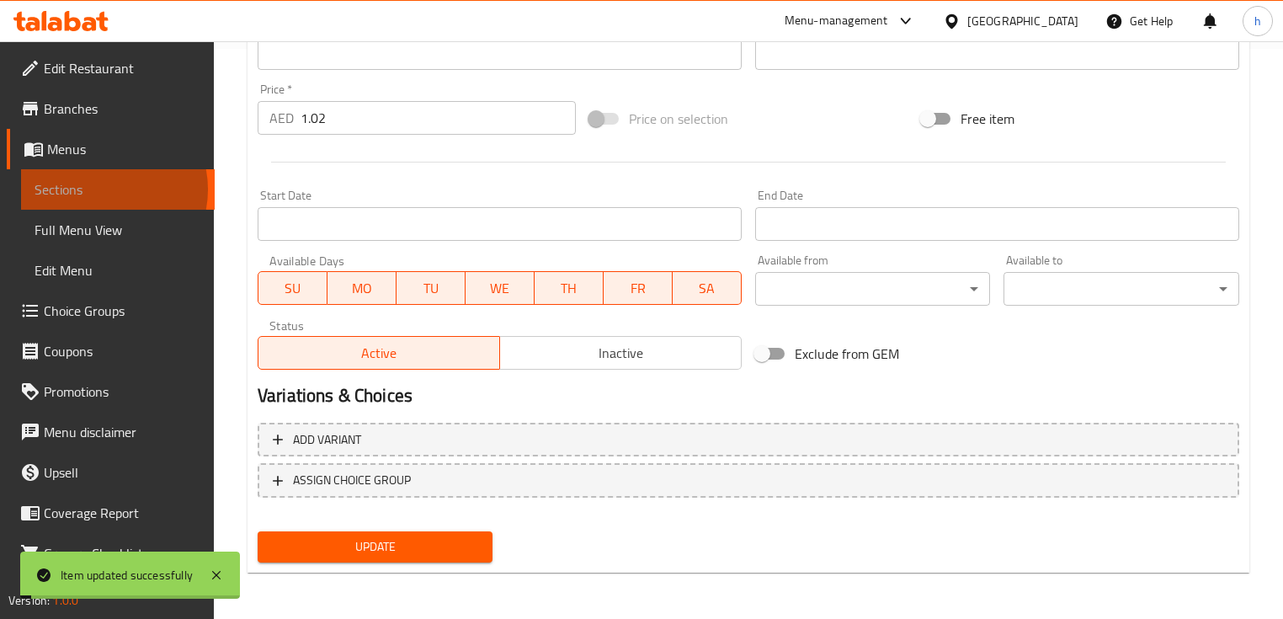
click at [103, 189] on span "Sections" at bounding box center [118, 189] width 167 height 20
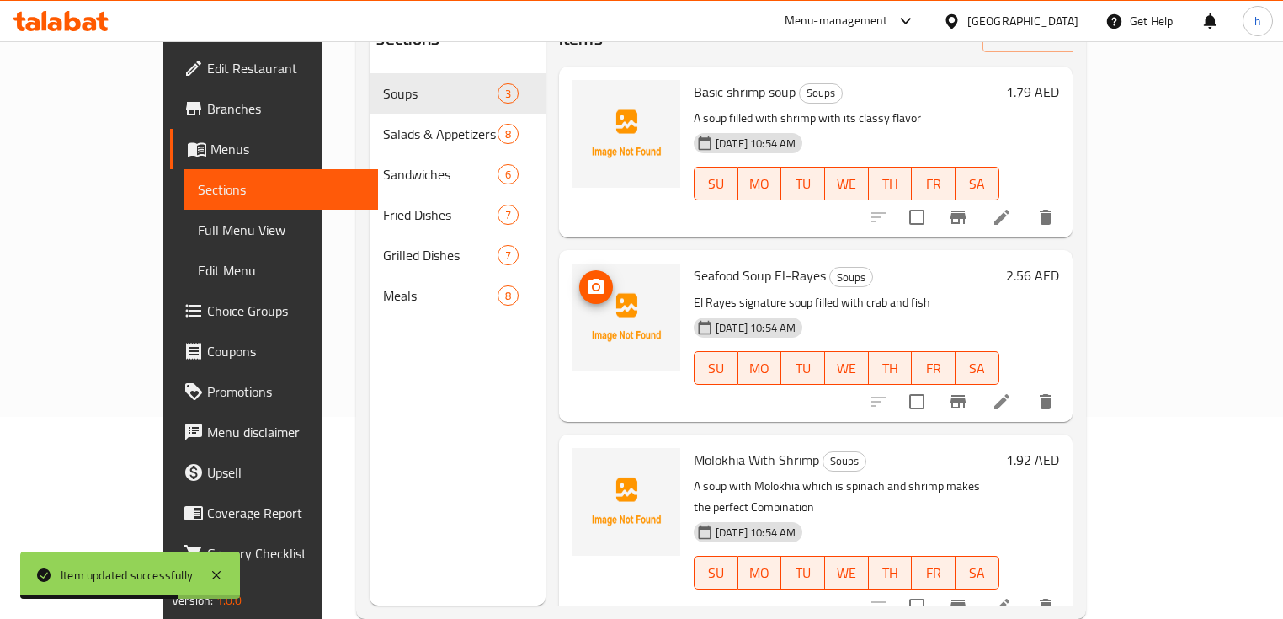
scroll to position [236, 0]
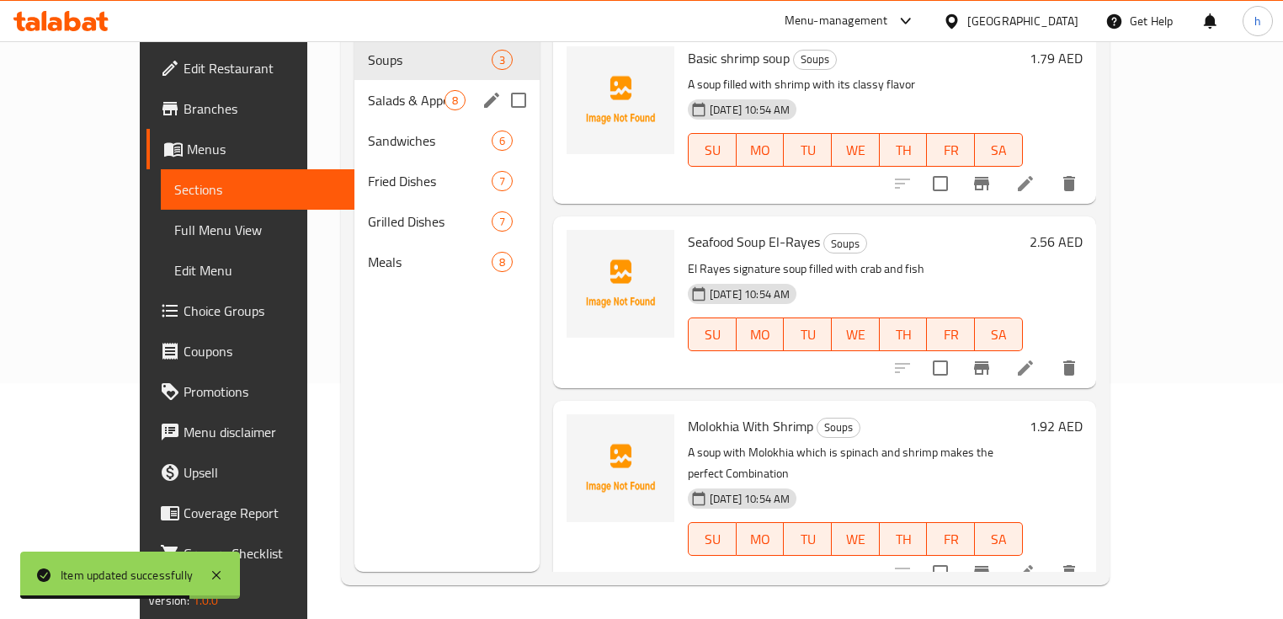
click at [368, 90] on span "Salads & Appetizers" at bounding box center [406, 100] width 77 height 20
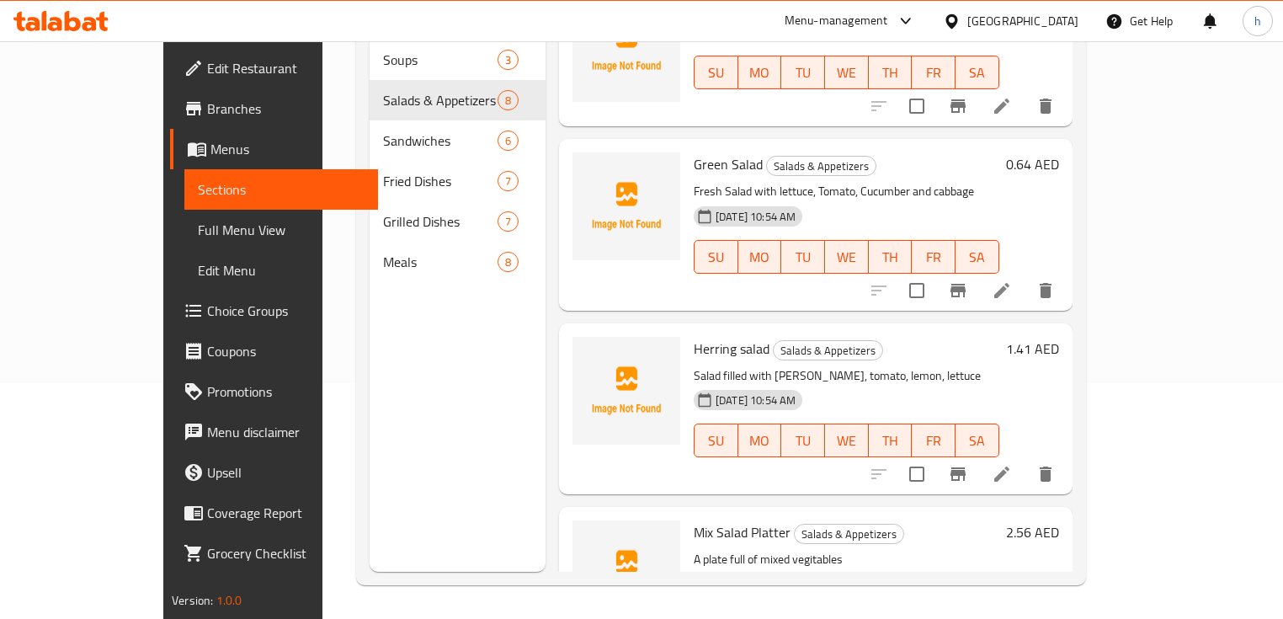
scroll to position [844, 0]
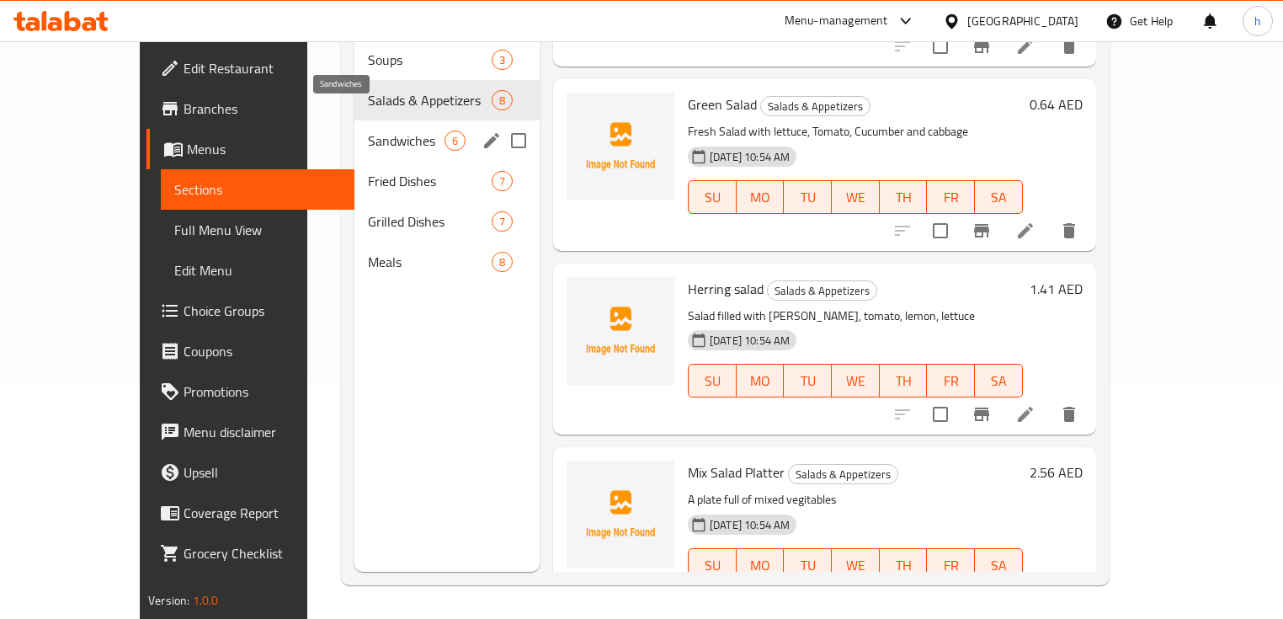
click at [368, 130] on span "Sandwiches" at bounding box center [406, 140] width 77 height 20
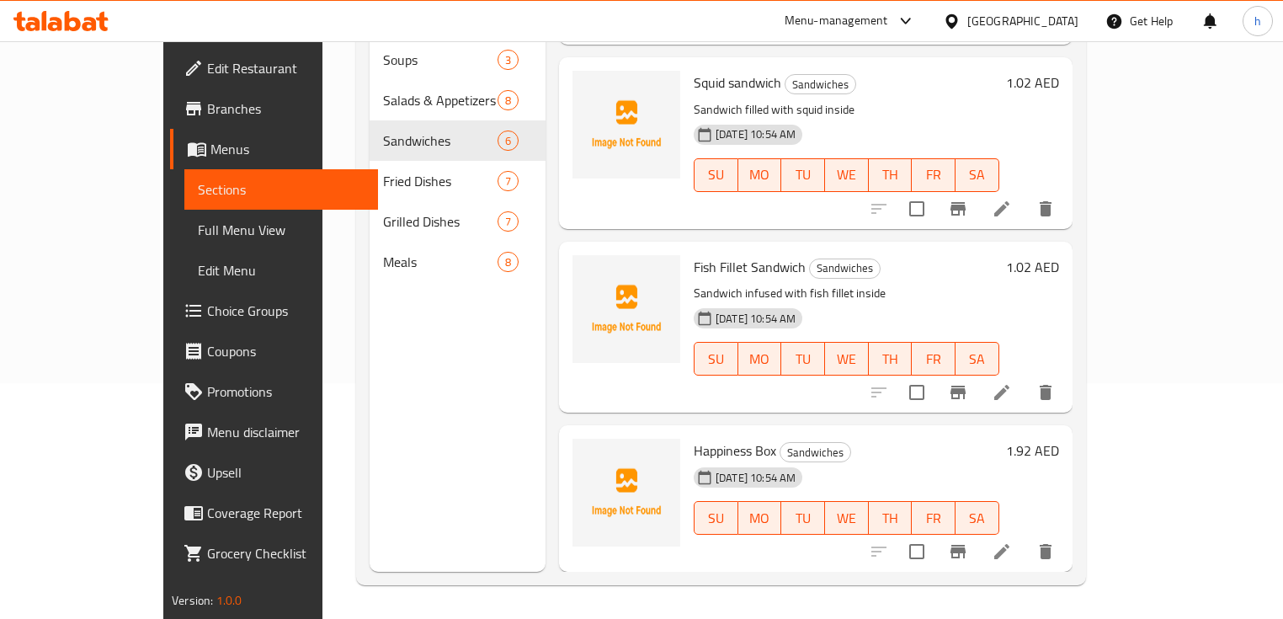
scroll to position [502, 0]
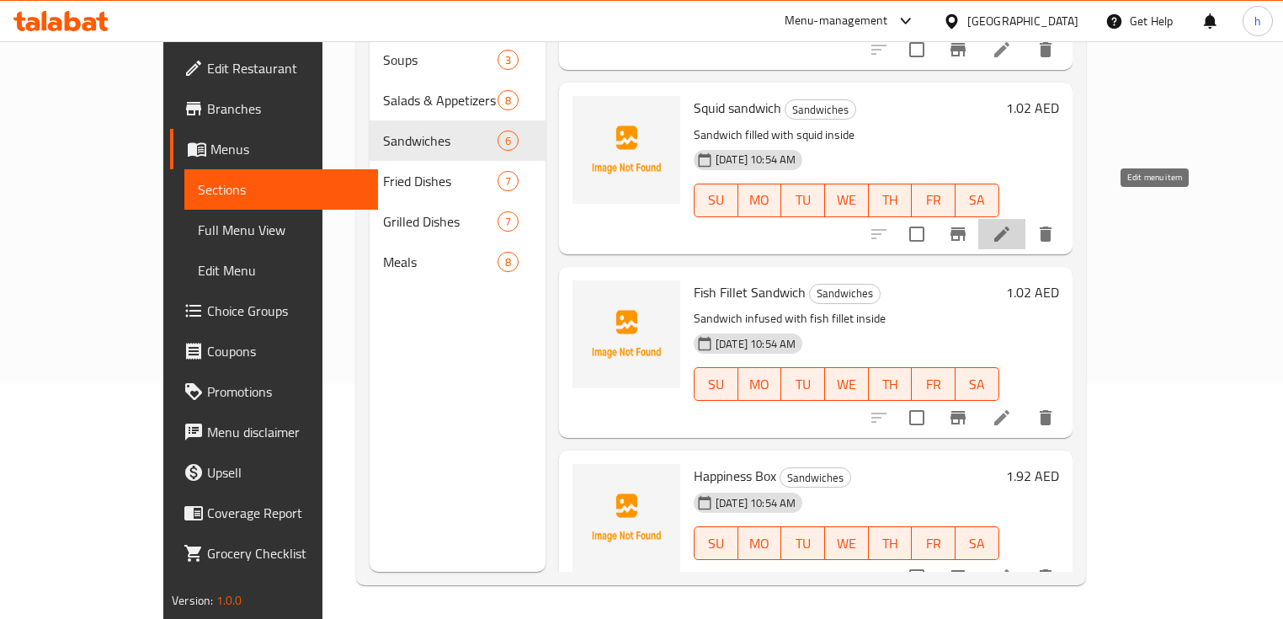
click at [1009, 226] on icon at bounding box center [1001, 233] width 15 height 15
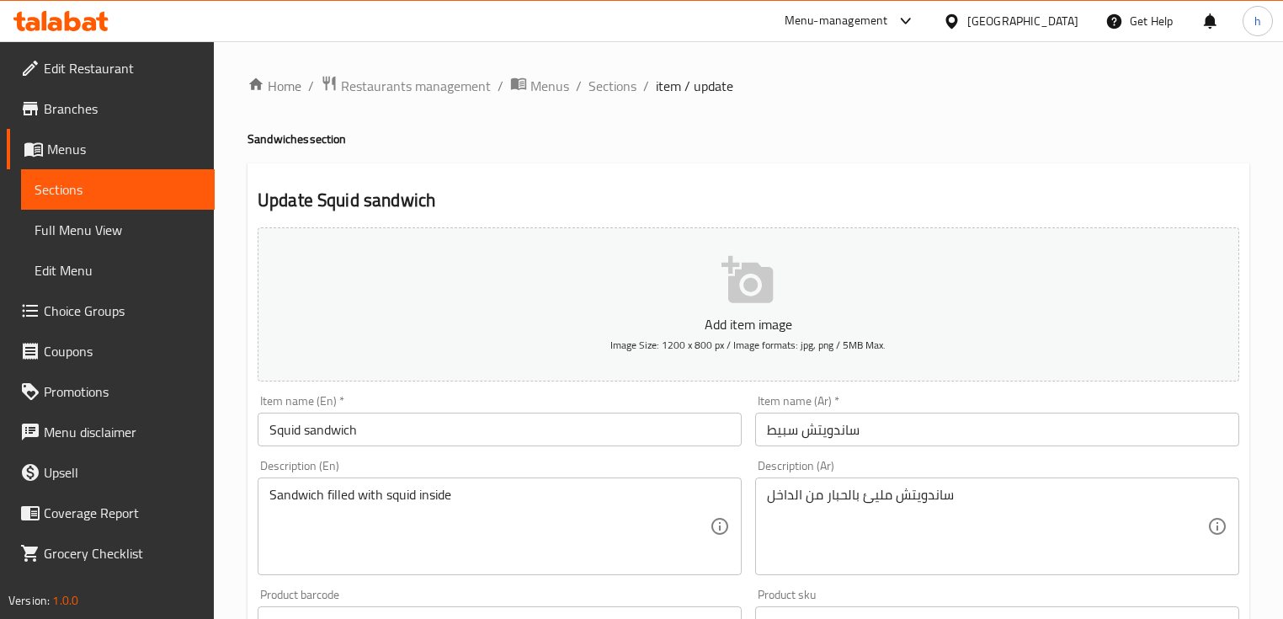
click at [138, 194] on span "Sections" at bounding box center [118, 189] width 167 height 20
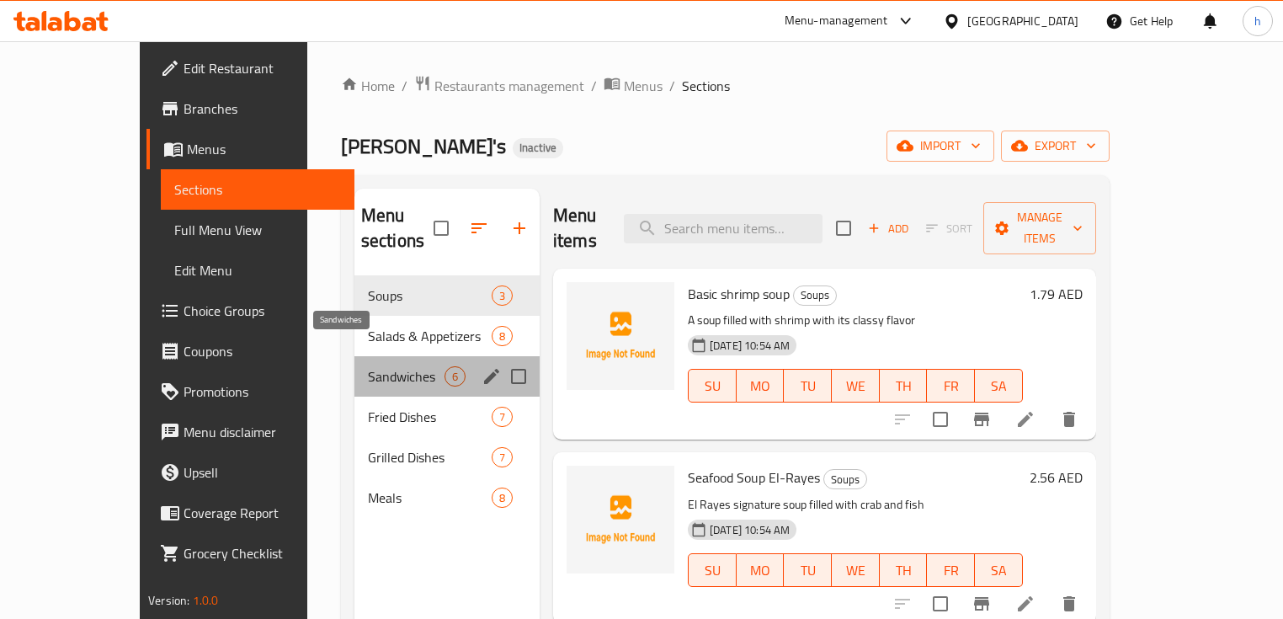
click at [381, 366] on span "Sandwiches" at bounding box center [406, 376] width 77 height 20
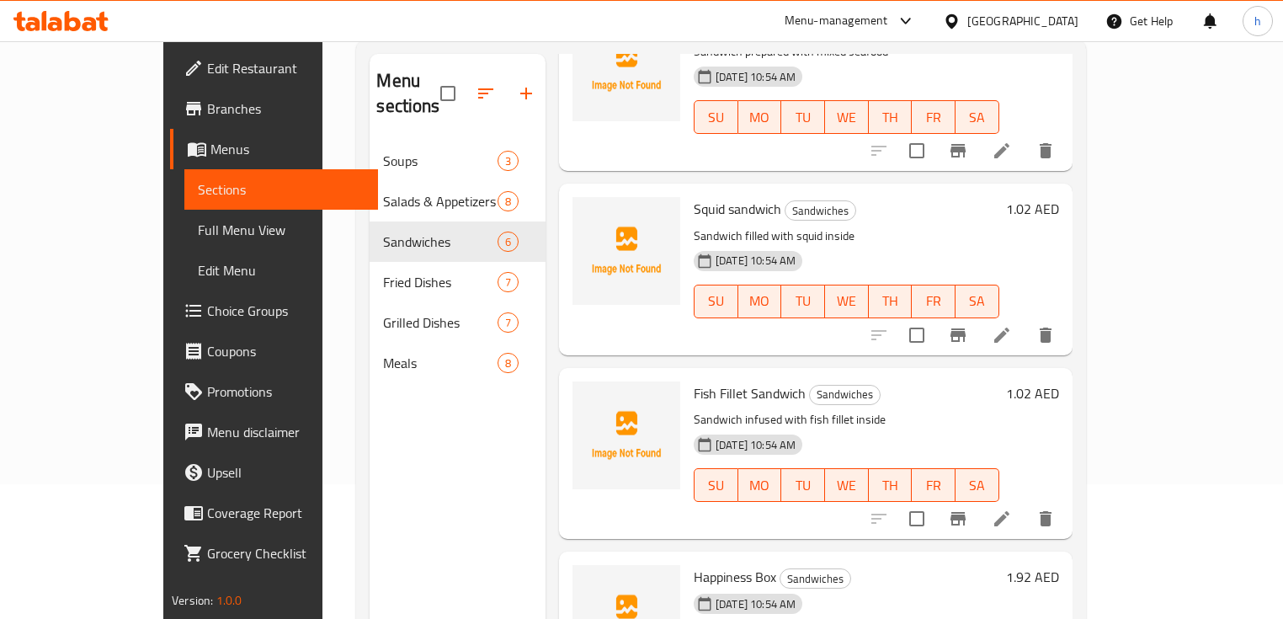
scroll to position [236, 0]
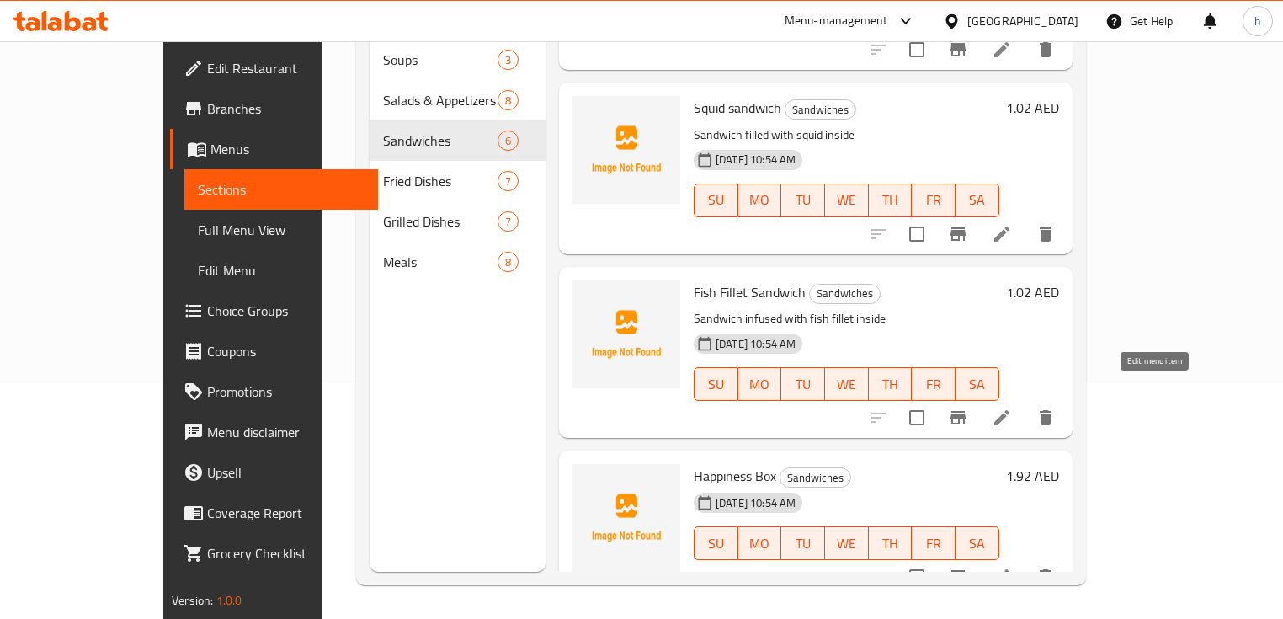
click at [1012, 407] on icon at bounding box center [1002, 417] width 20 height 20
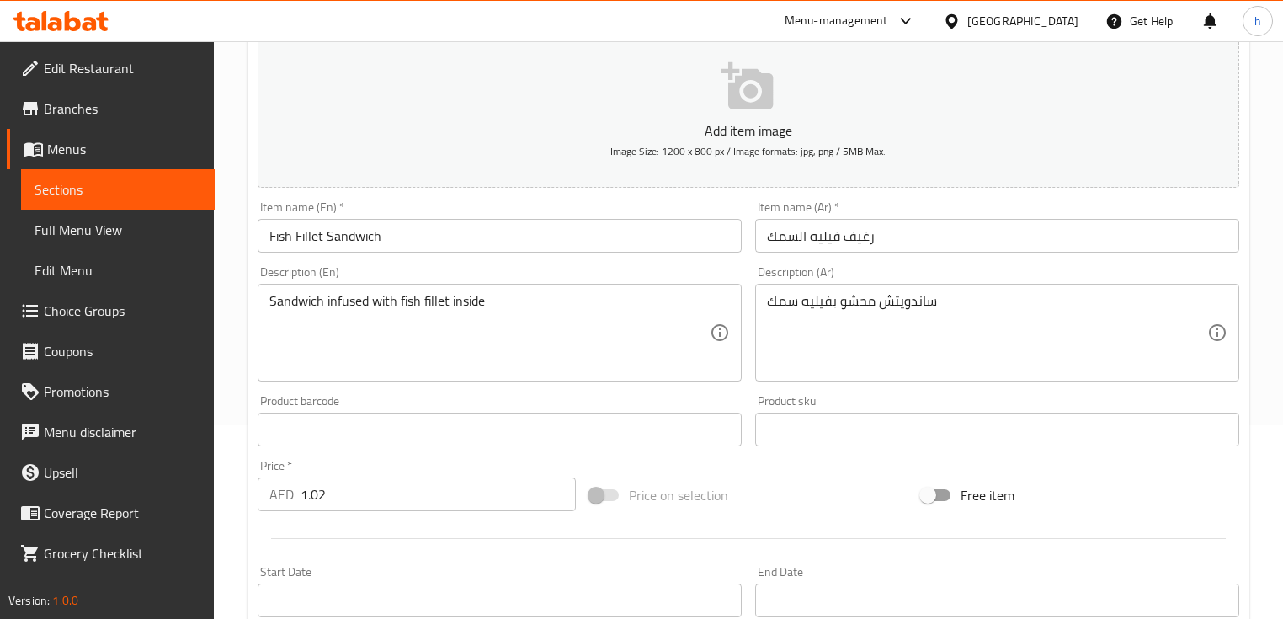
scroll to position [202, 0]
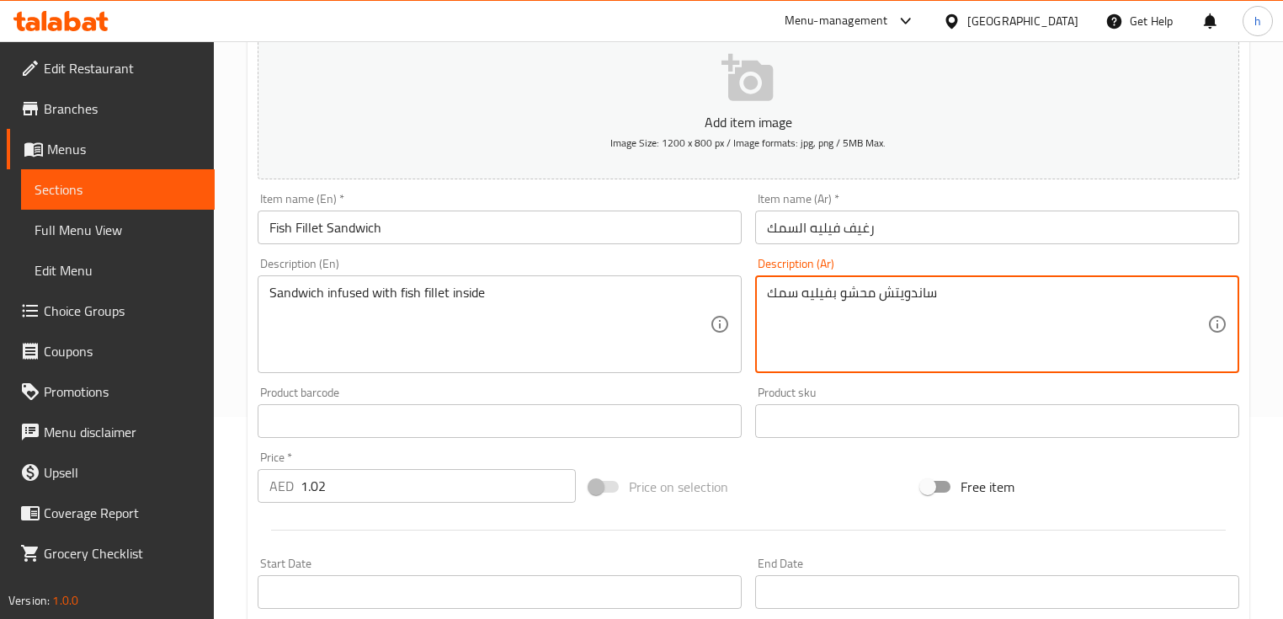
click at [853, 295] on textarea "ساندويتش محشو بفيليه سمك" at bounding box center [987, 325] width 440 height 80
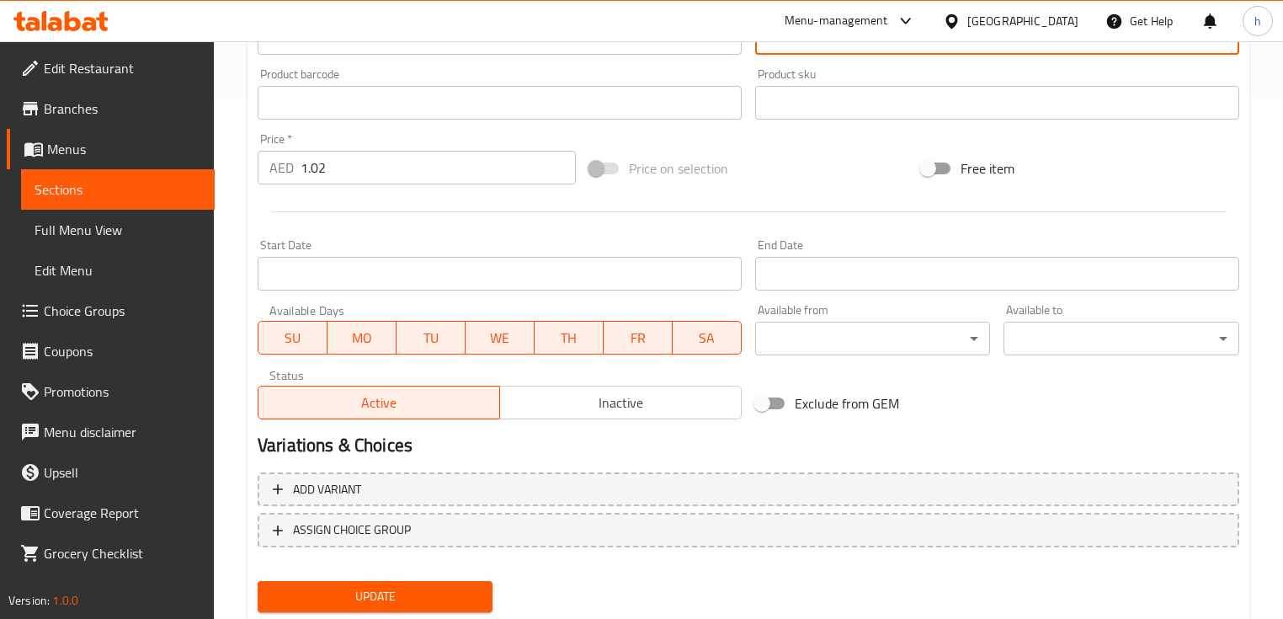
scroll to position [570, 0]
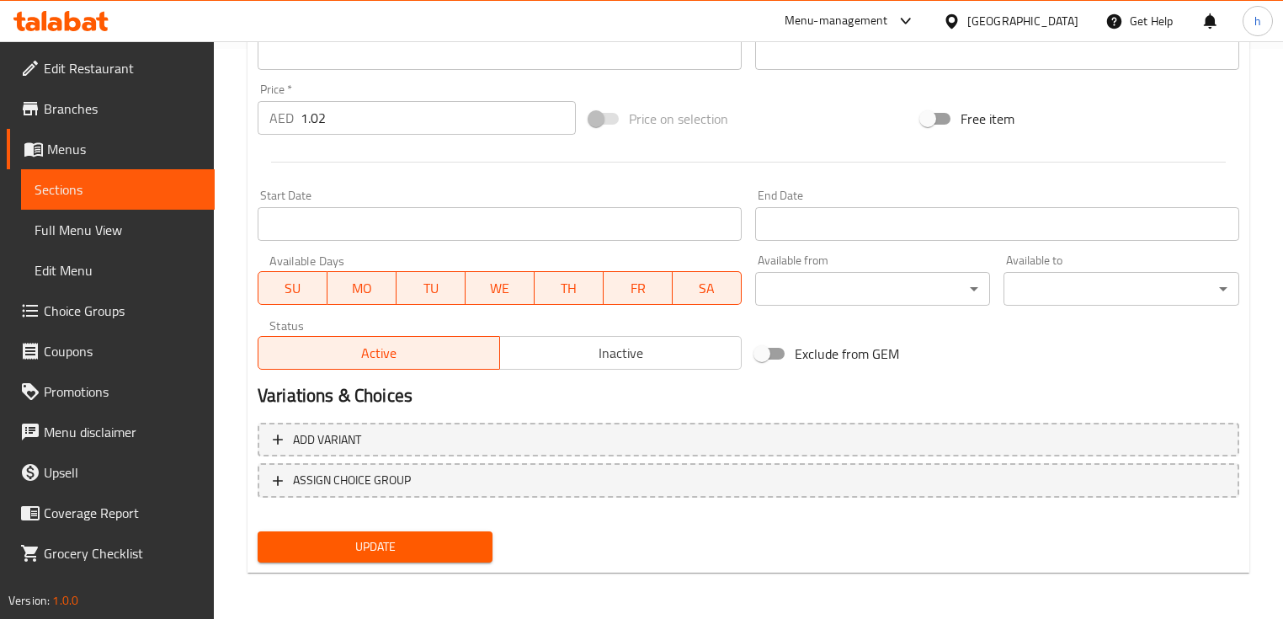
type textarea "ساندويتش مليئ بفيليه سمك"
click at [336, 551] on span "Update" at bounding box center [375, 546] width 208 height 21
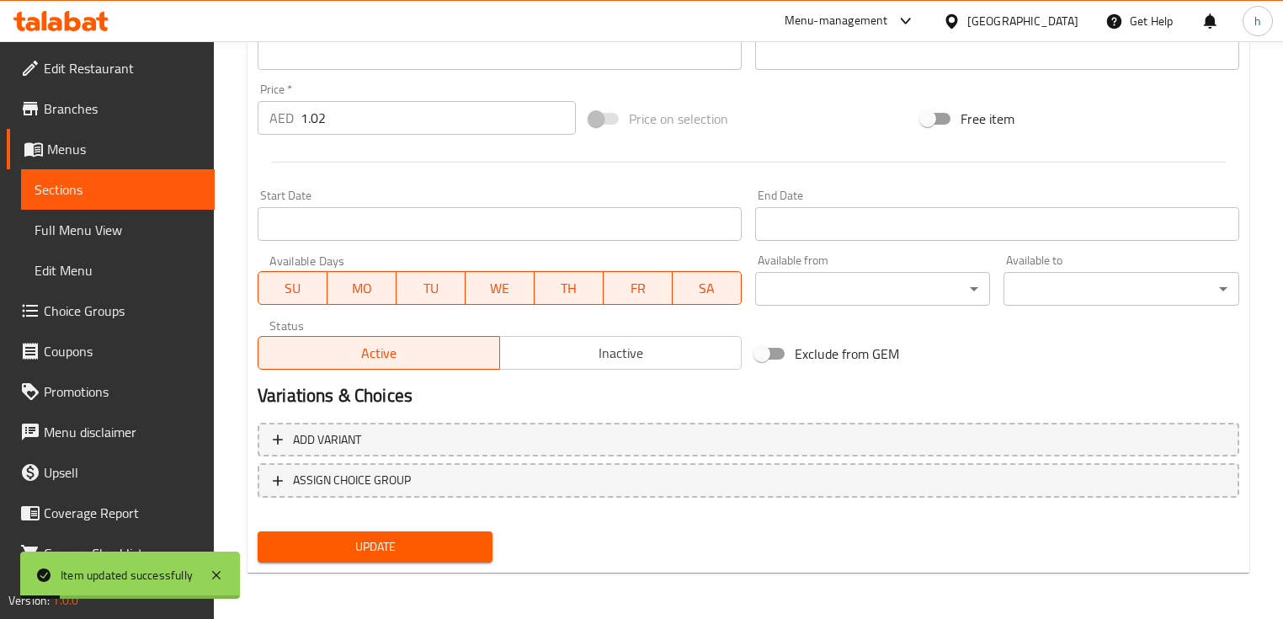
click at [125, 177] on link "Sections" at bounding box center [118, 189] width 194 height 40
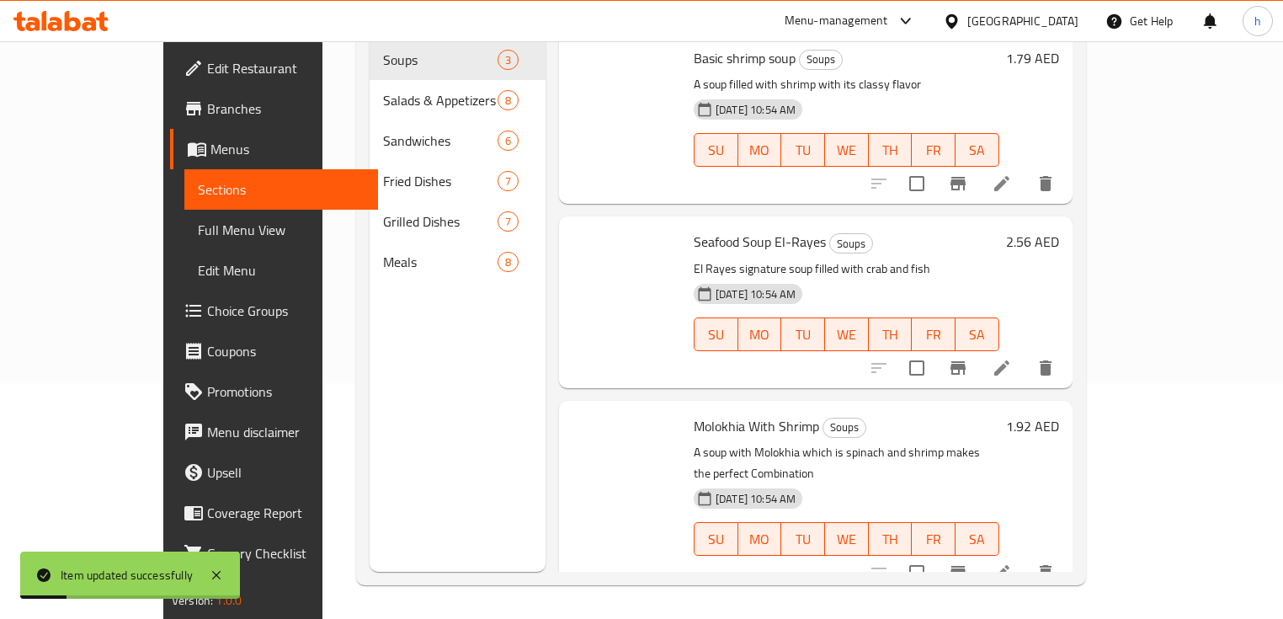
scroll to position [236, 0]
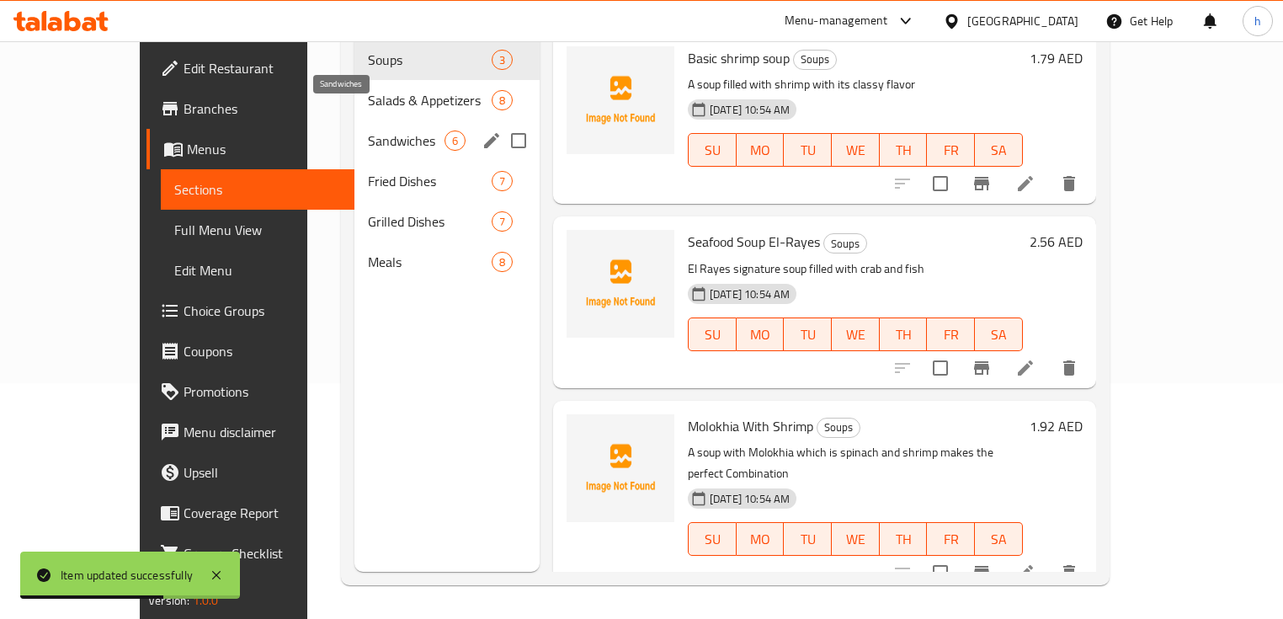
click at [368, 130] on span "Sandwiches" at bounding box center [406, 140] width 77 height 20
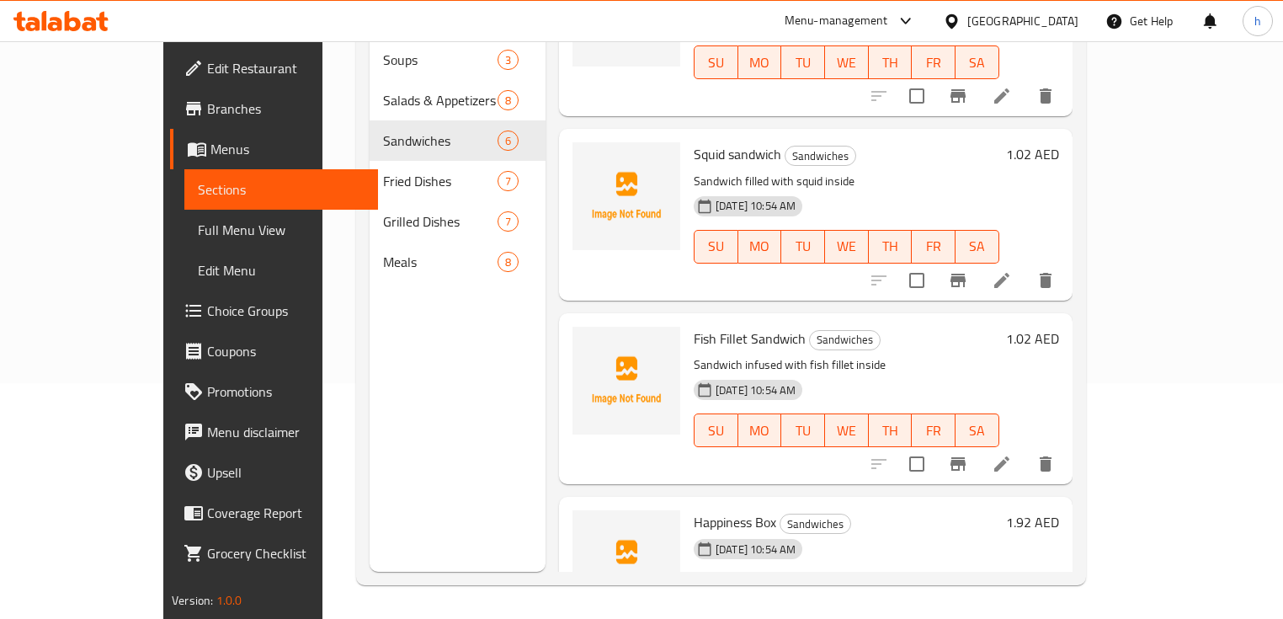
scroll to position [502, 0]
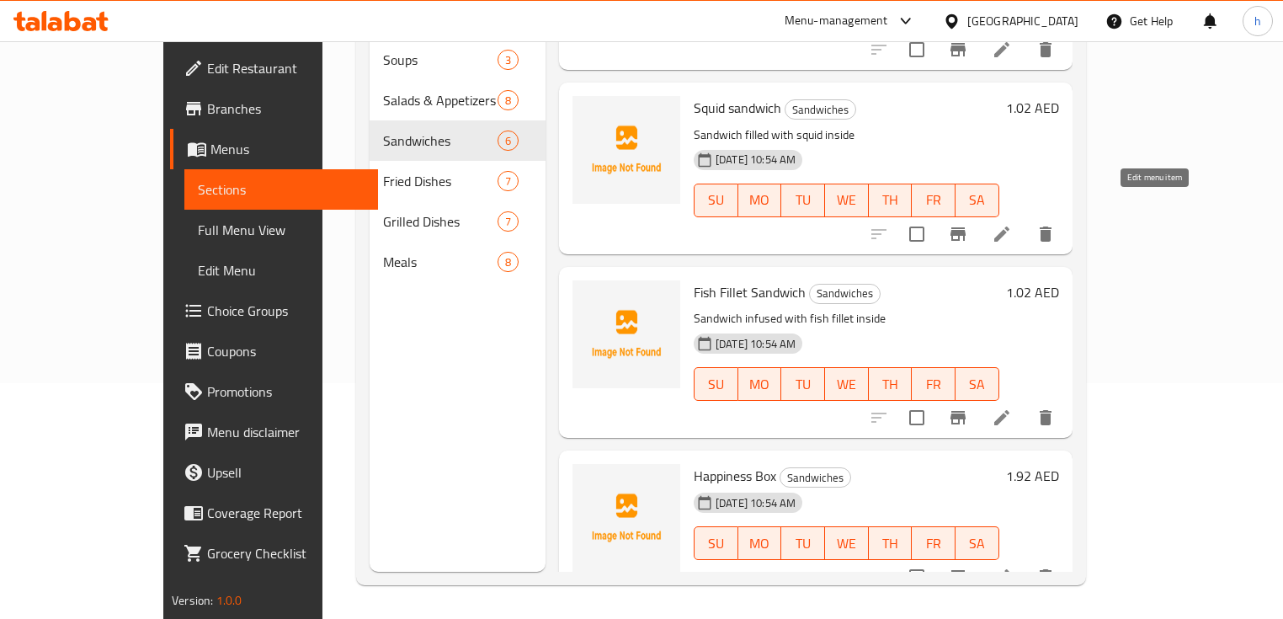
click at [1012, 224] on icon at bounding box center [1002, 234] width 20 height 20
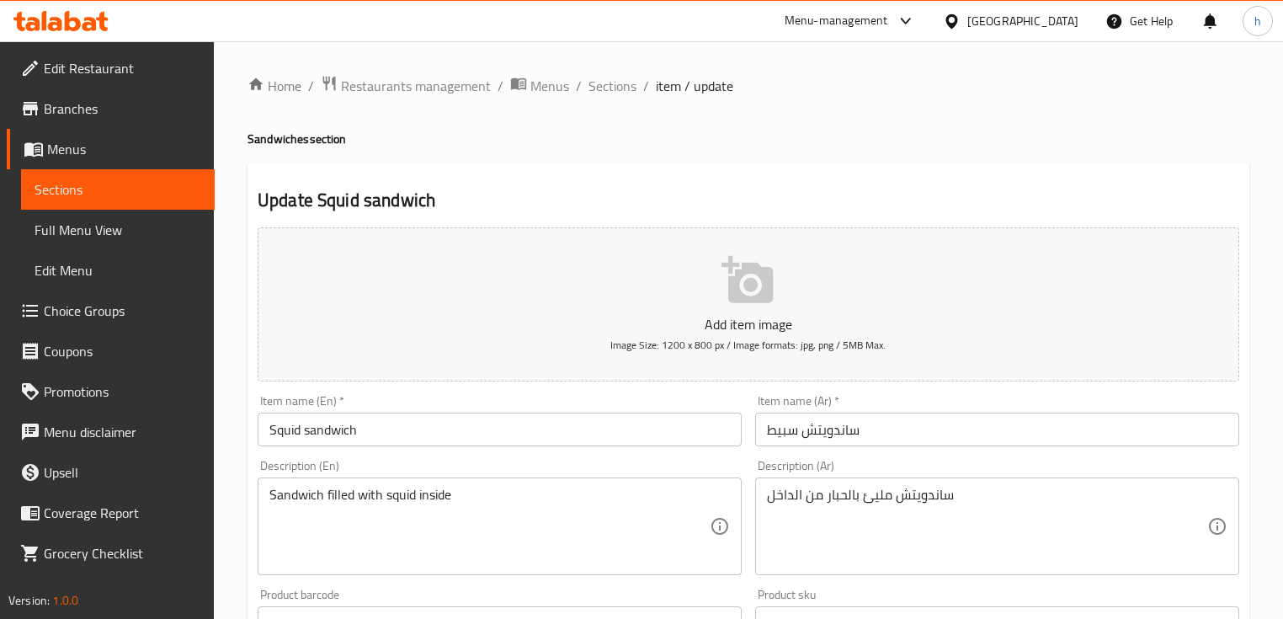
click at [282, 430] on input "Squid sandwich" at bounding box center [500, 430] width 484 height 34
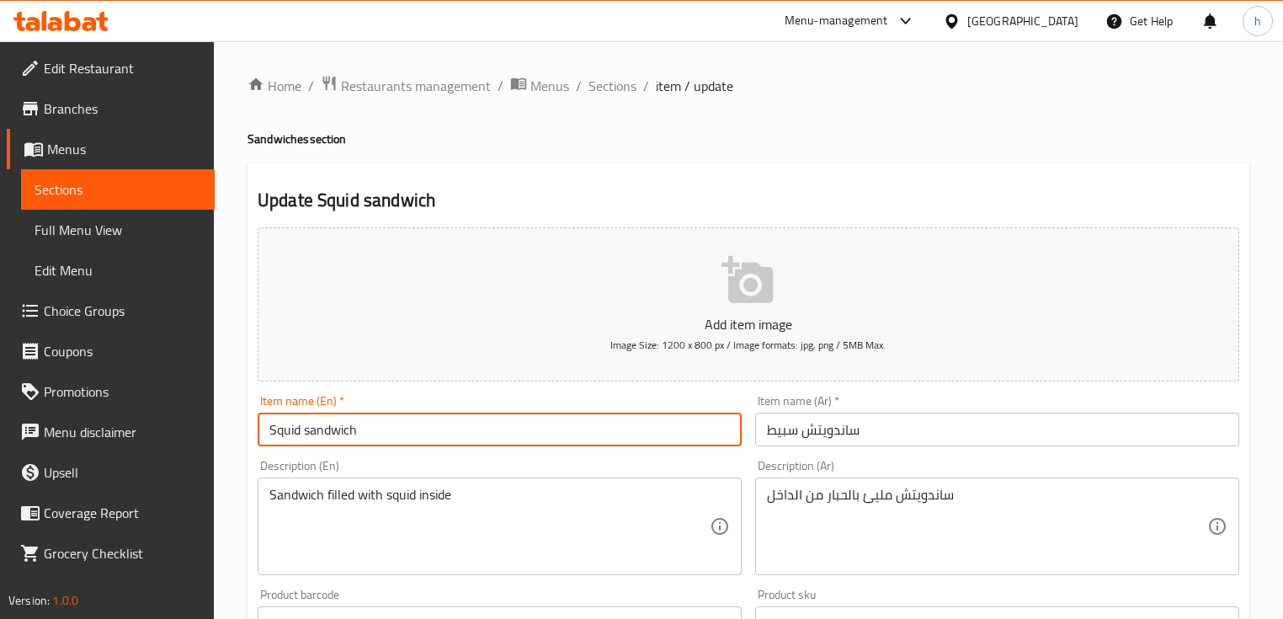
click at [282, 430] on input "Squid sandwich" at bounding box center [500, 430] width 484 height 34
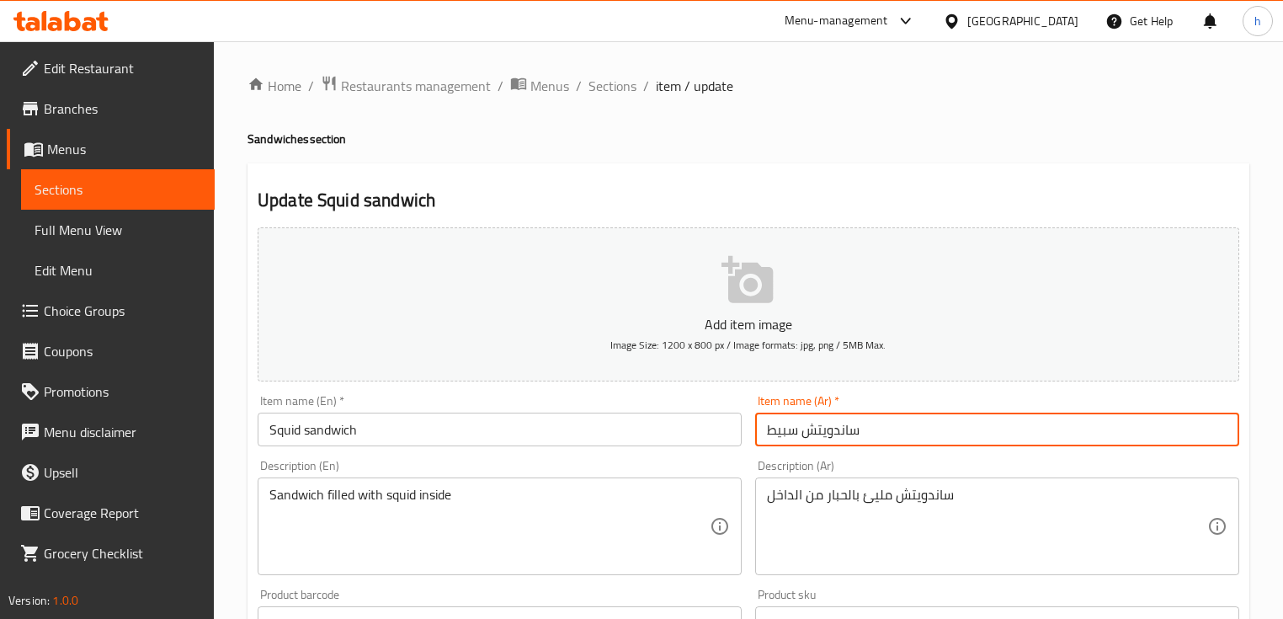
click at [773, 432] on input "ساندويتش سبيط" at bounding box center [997, 430] width 484 height 34
paste input "بار"
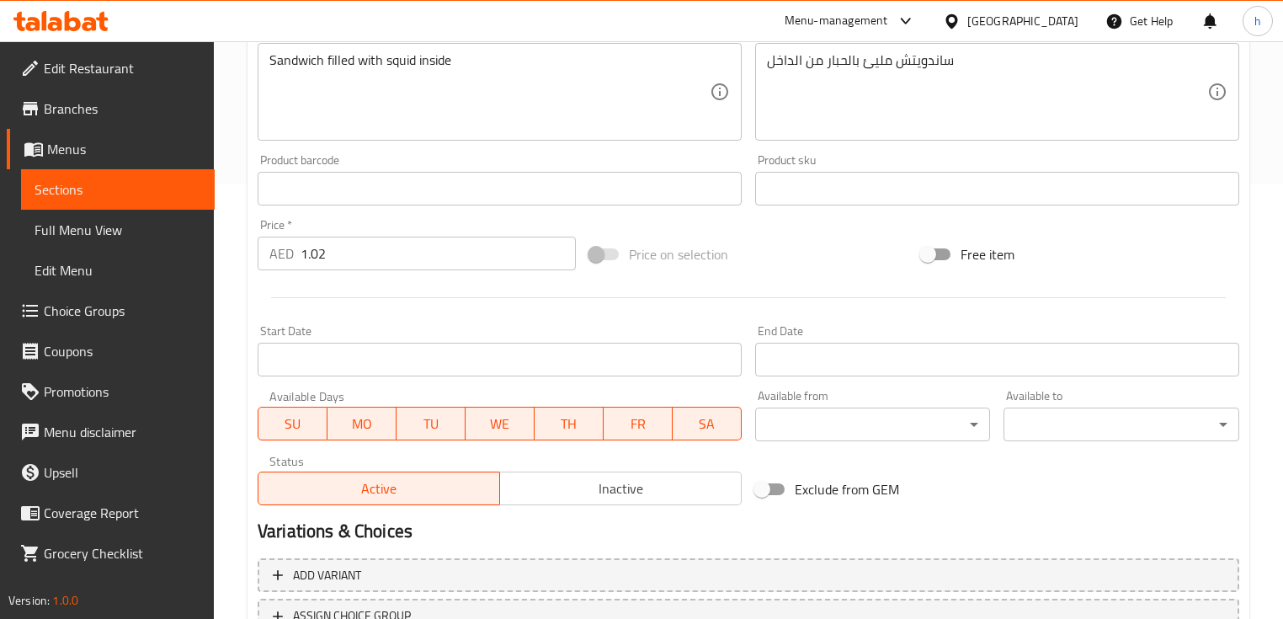
scroll to position [539, 0]
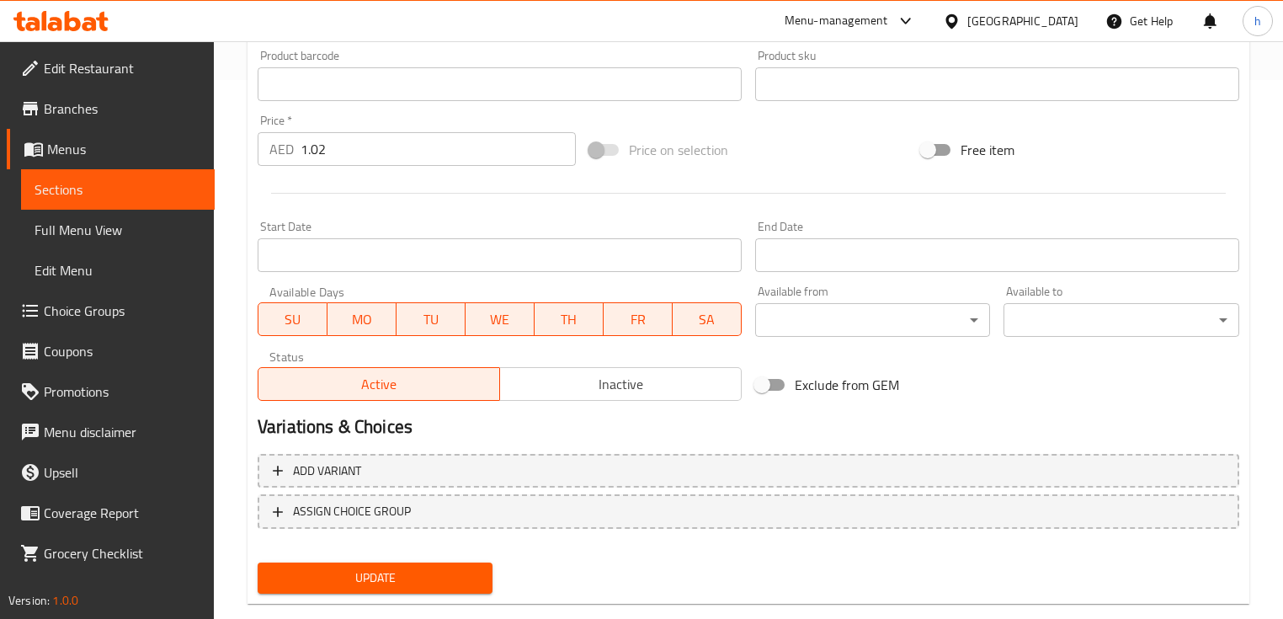
type input "ساندويتش حبار"
click at [337, 586] on span "Update" at bounding box center [375, 577] width 208 height 21
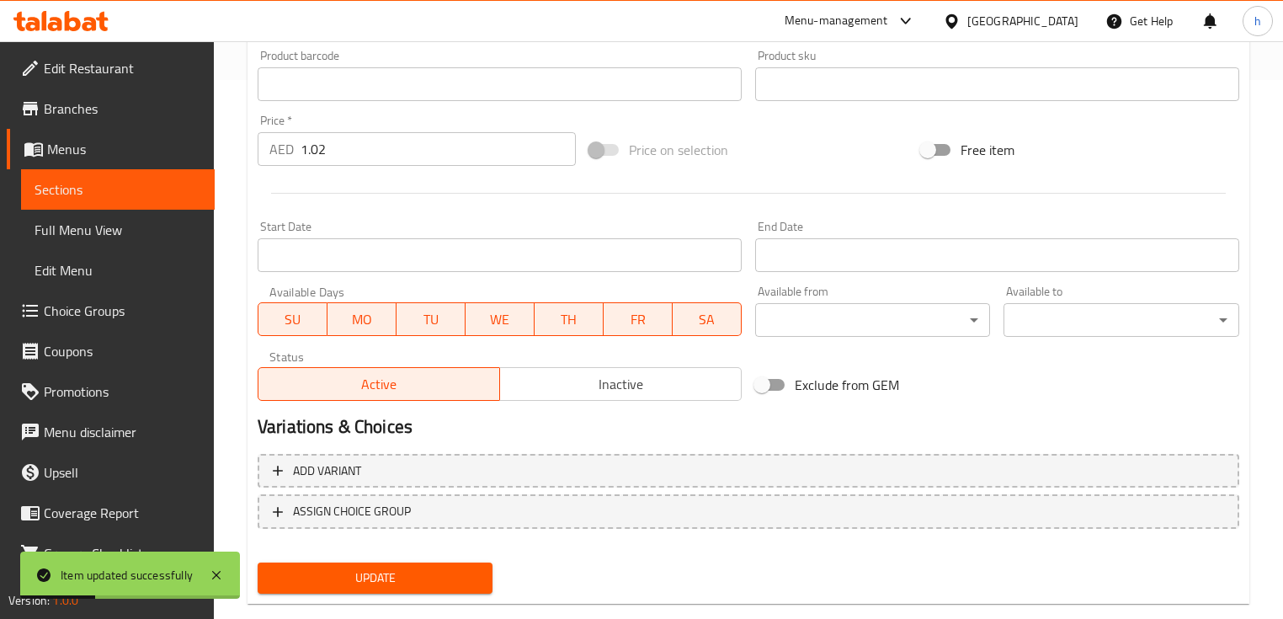
click at [79, 191] on span "Sections" at bounding box center [118, 189] width 167 height 20
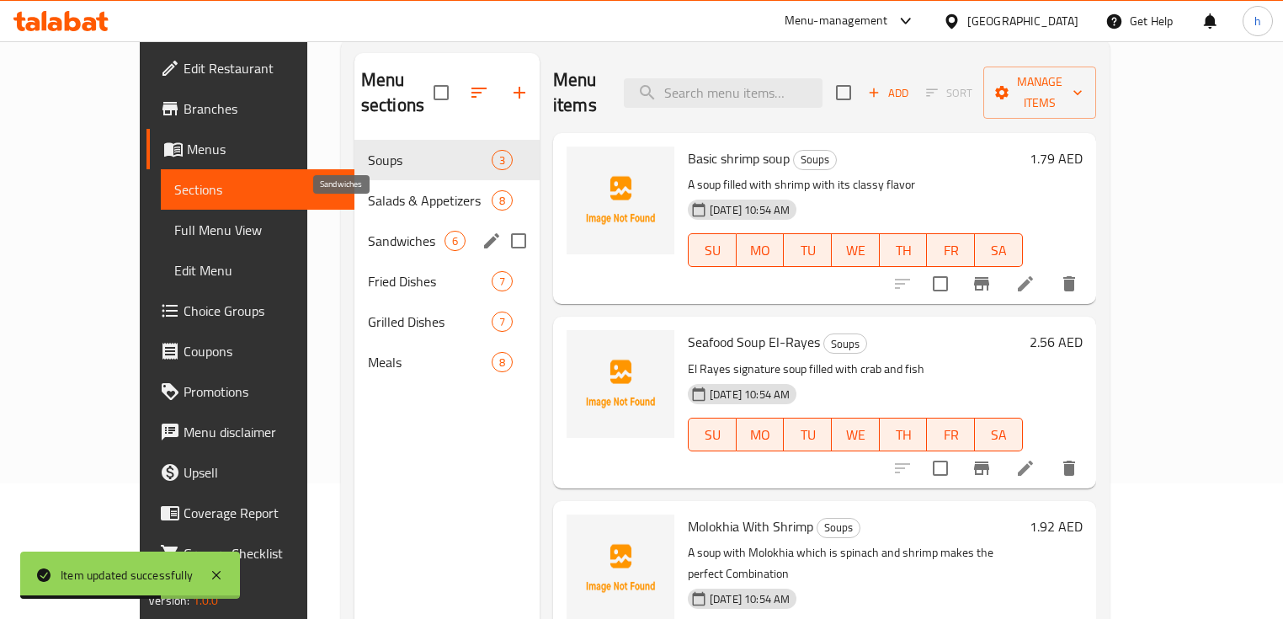
scroll to position [168, 0]
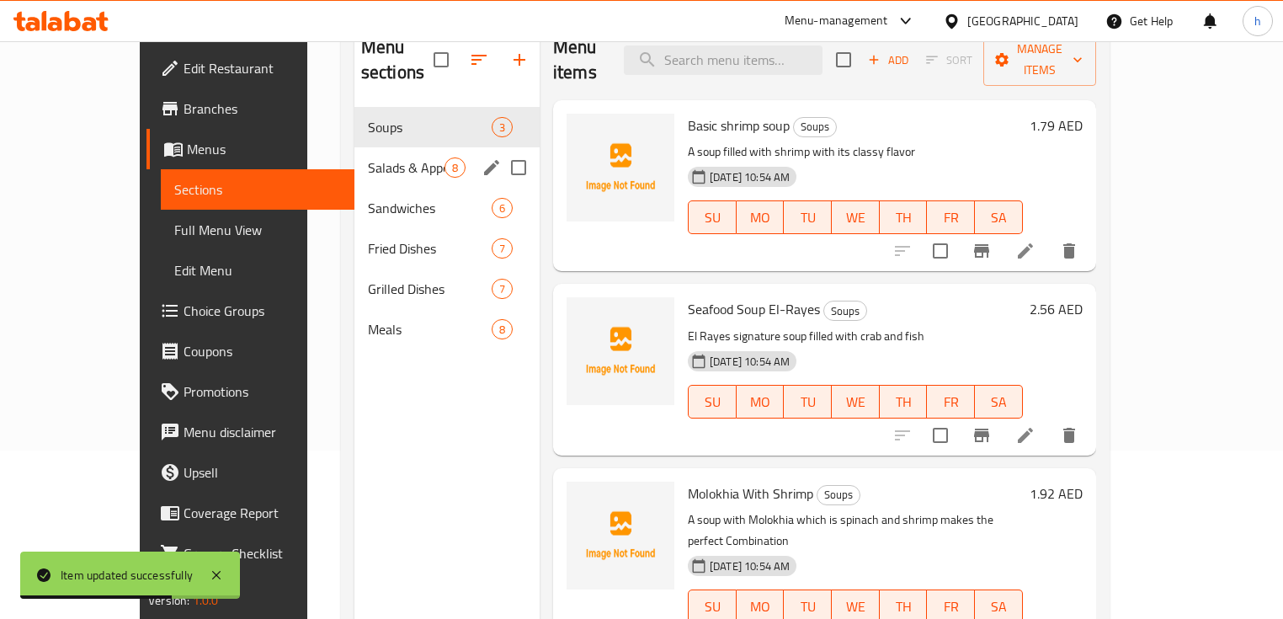
click at [368, 157] on span "Salads & Appetizers" at bounding box center [406, 167] width 77 height 20
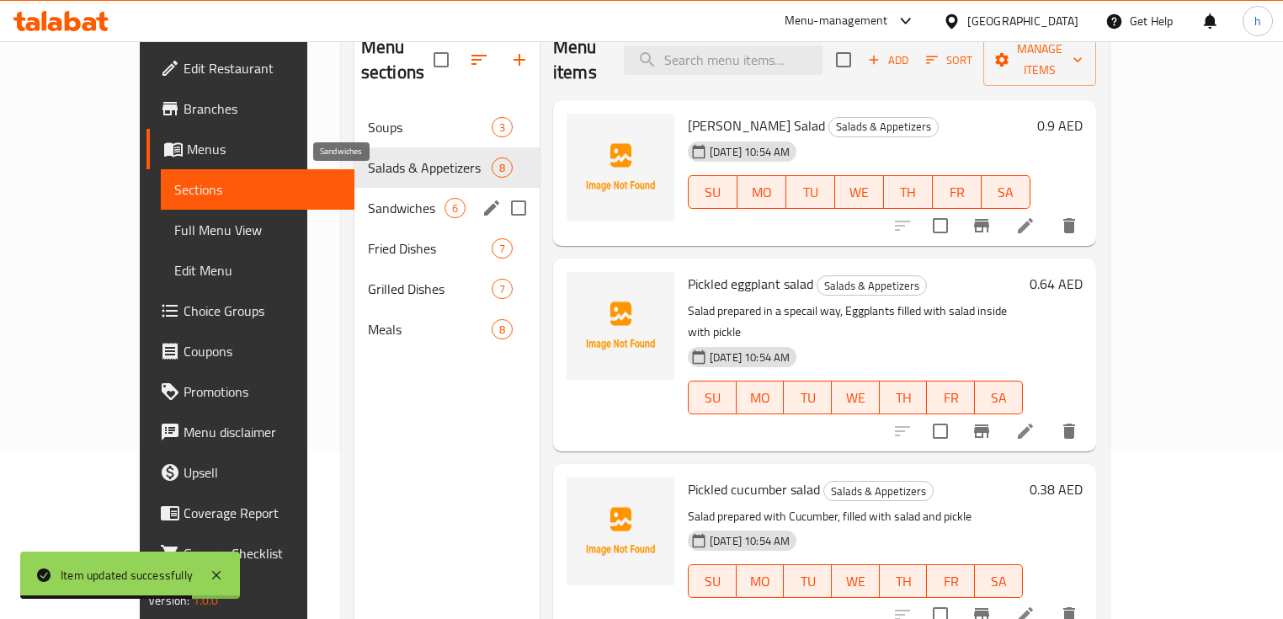
click at [368, 198] on span "Sandwiches" at bounding box center [406, 208] width 77 height 20
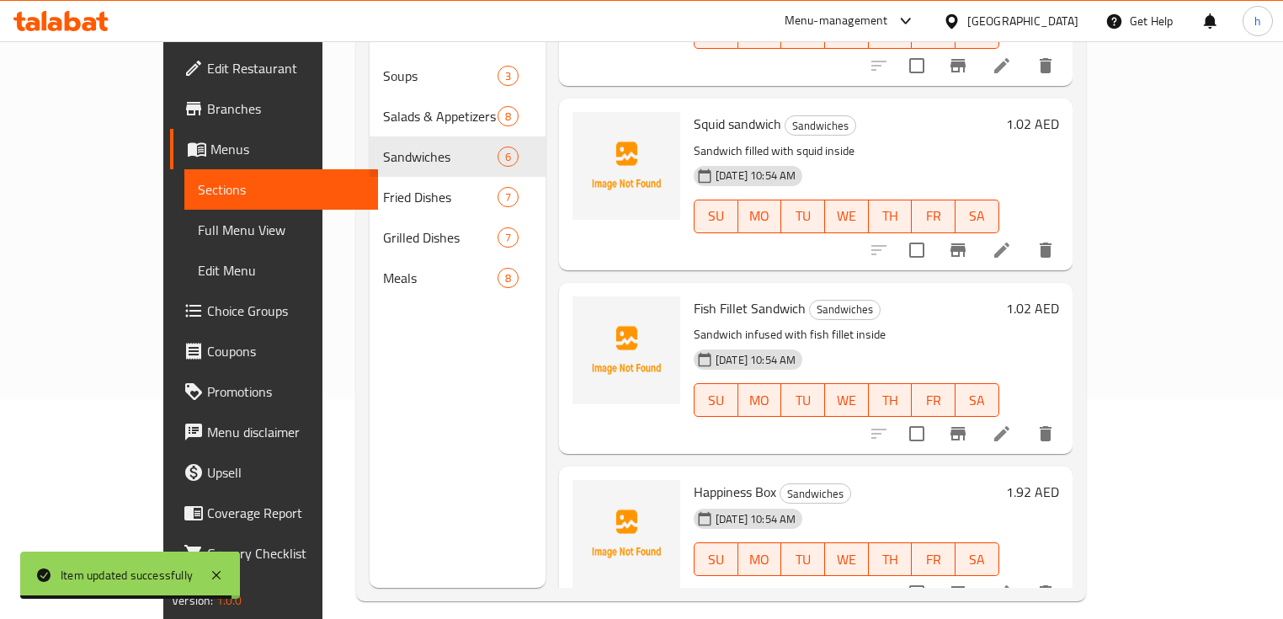
scroll to position [236, 0]
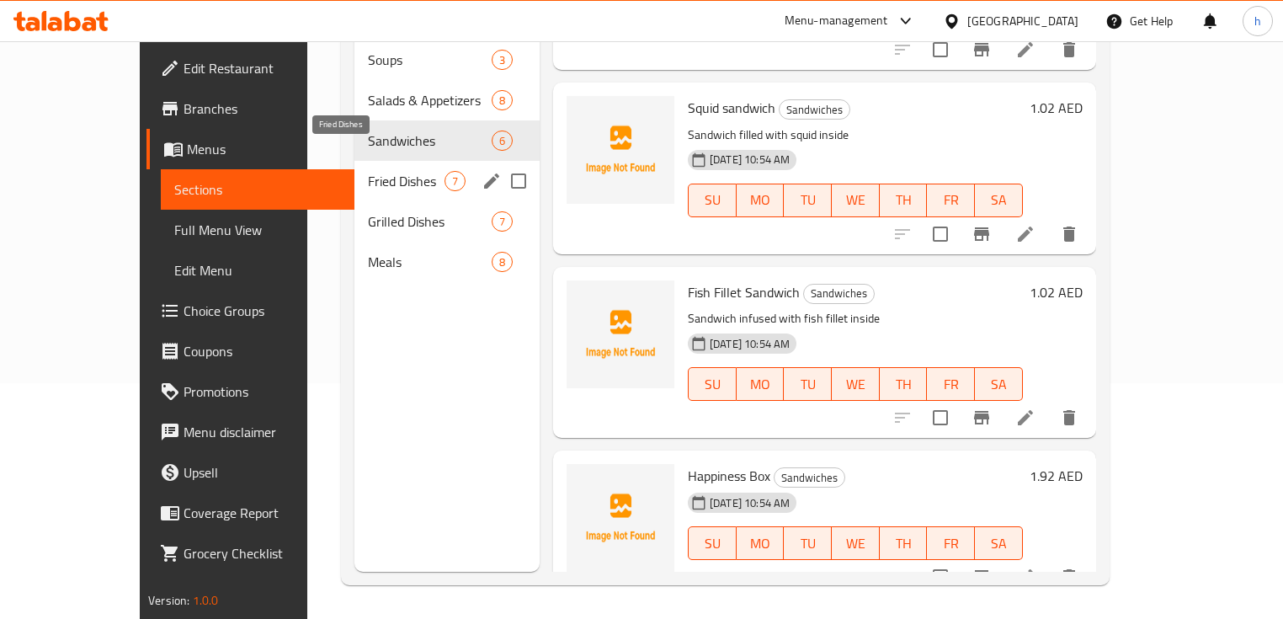
click at [368, 171] on span "Fried Dishes" at bounding box center [406, 181] width 77 height 20
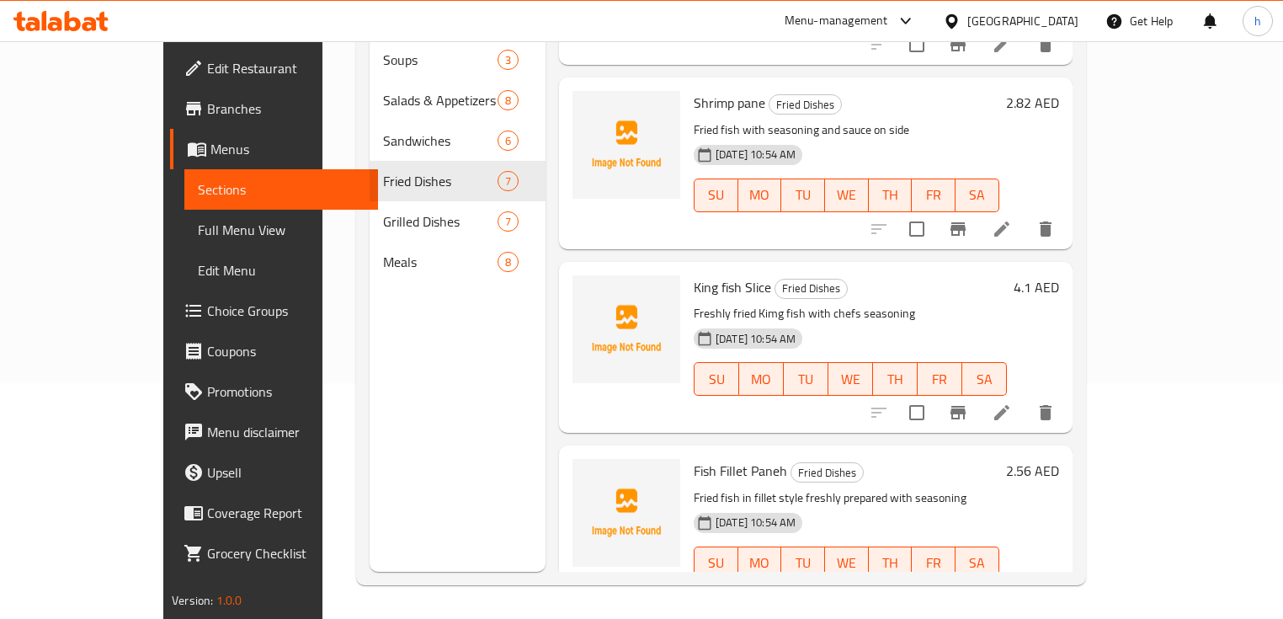
scroll to position [434, 0]
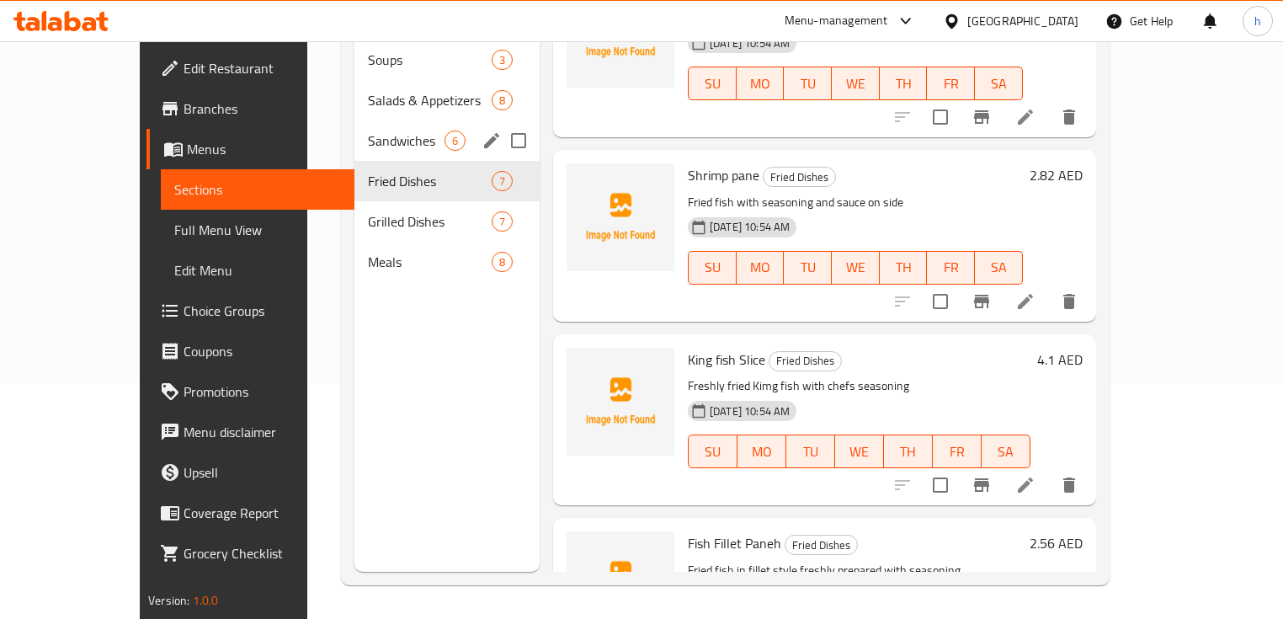
click at [368, 130] on span "Sandwiches" at bounding box center [406, 140] width 77 height 20
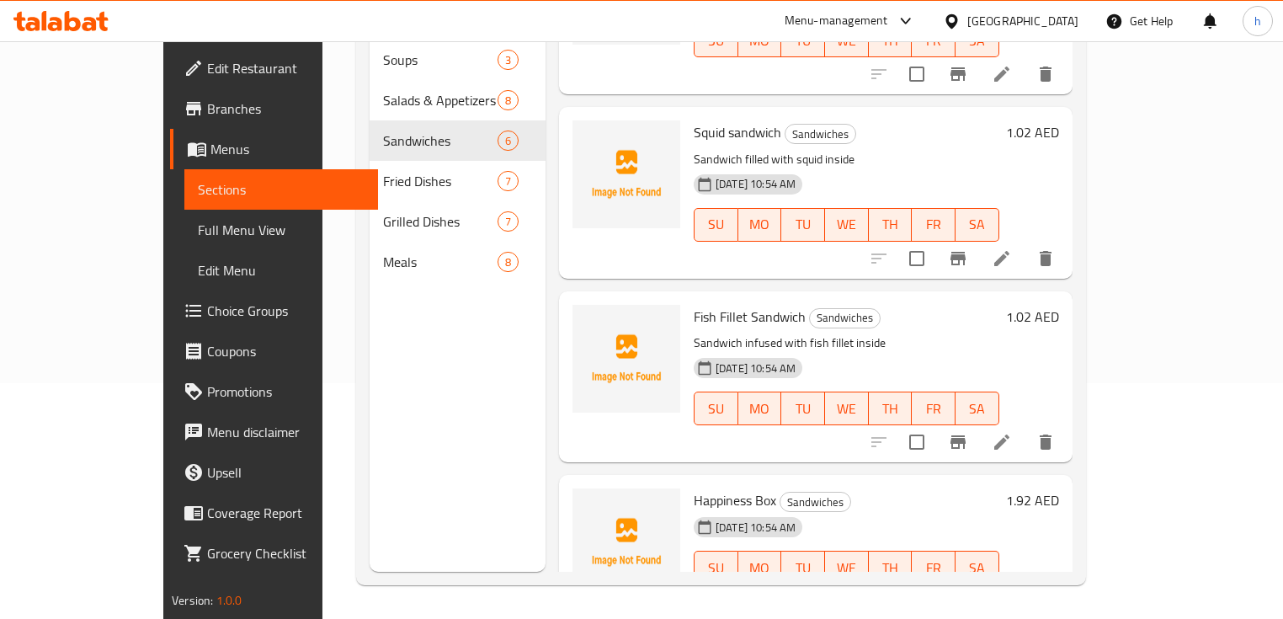
scroll to position [502, 0]
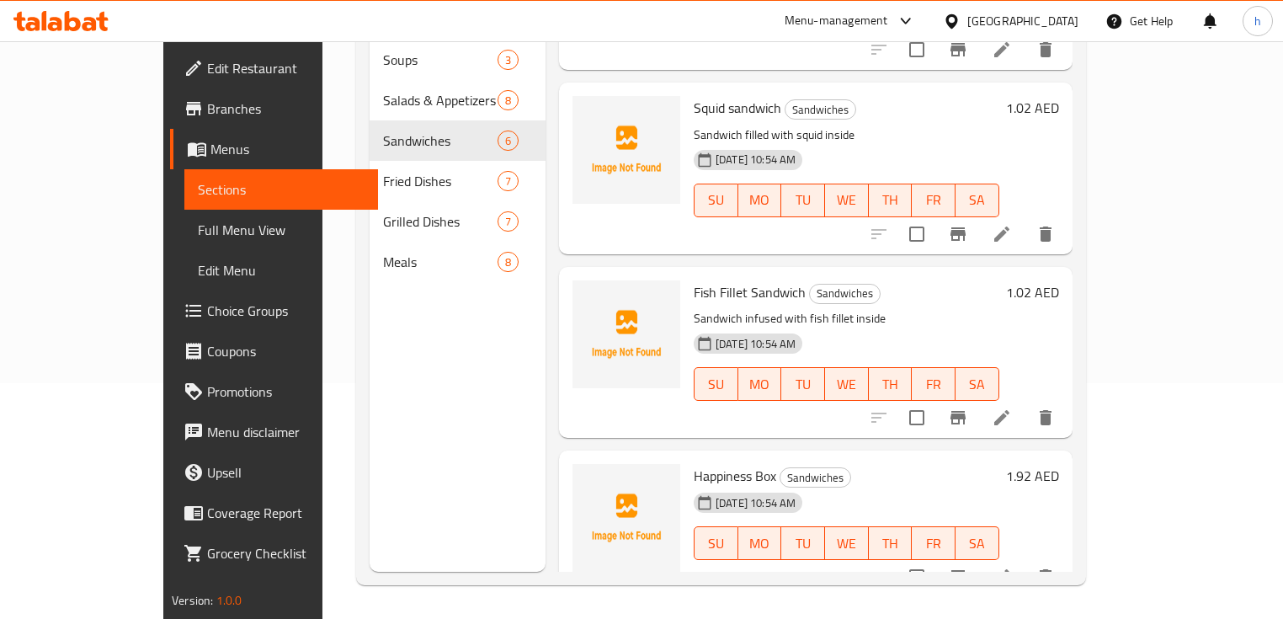
click at [694, 95] on span "Squid sandwich" at bounding box center [738, 107] width 88 height 25
copy span "Squid"
click at [1012, 224] on icon at bounding box center [1002, 234] width 20 height 20
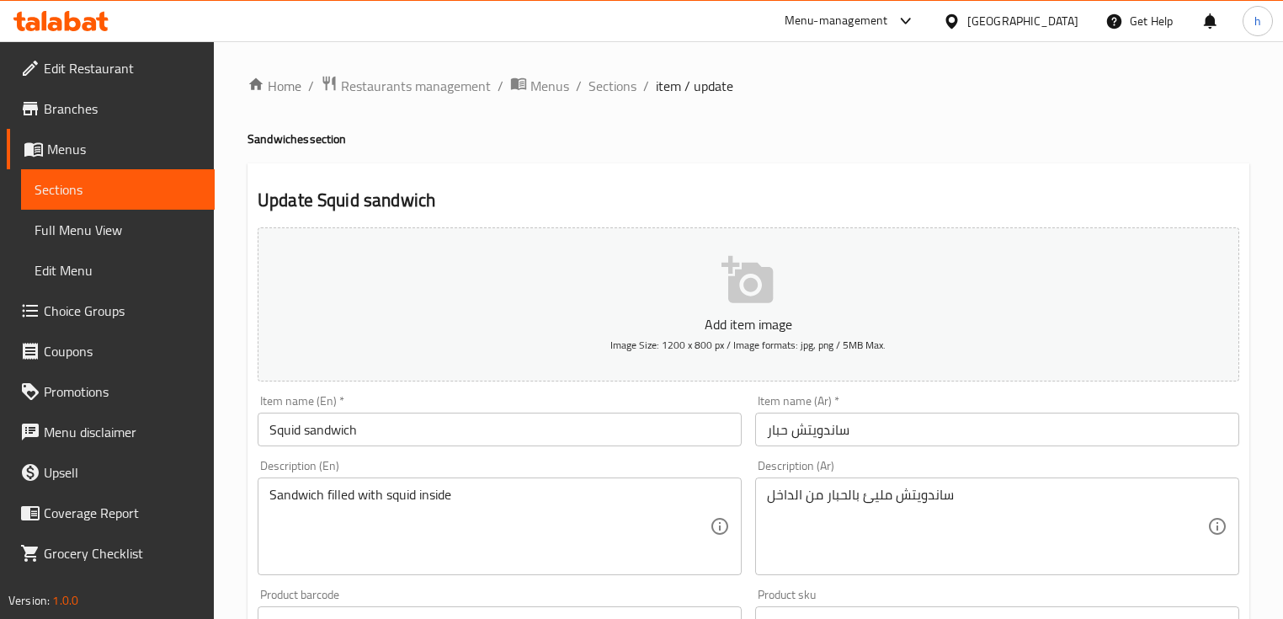
click at [772, 434] on input "ساندويتش حبار" at bounding box center [997, 430] width 484 height 34
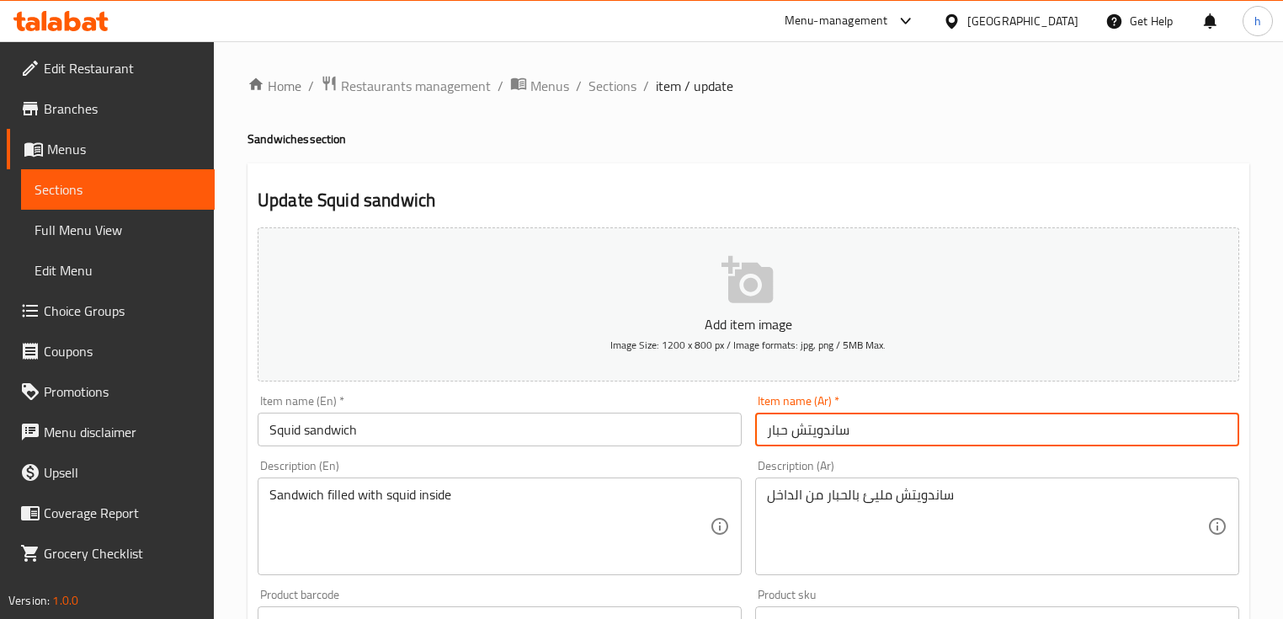
click at [770, 435] on input "ساندويتش حبار" at bounding box center [997, 430] width 484 height 34
paste input "بيط"
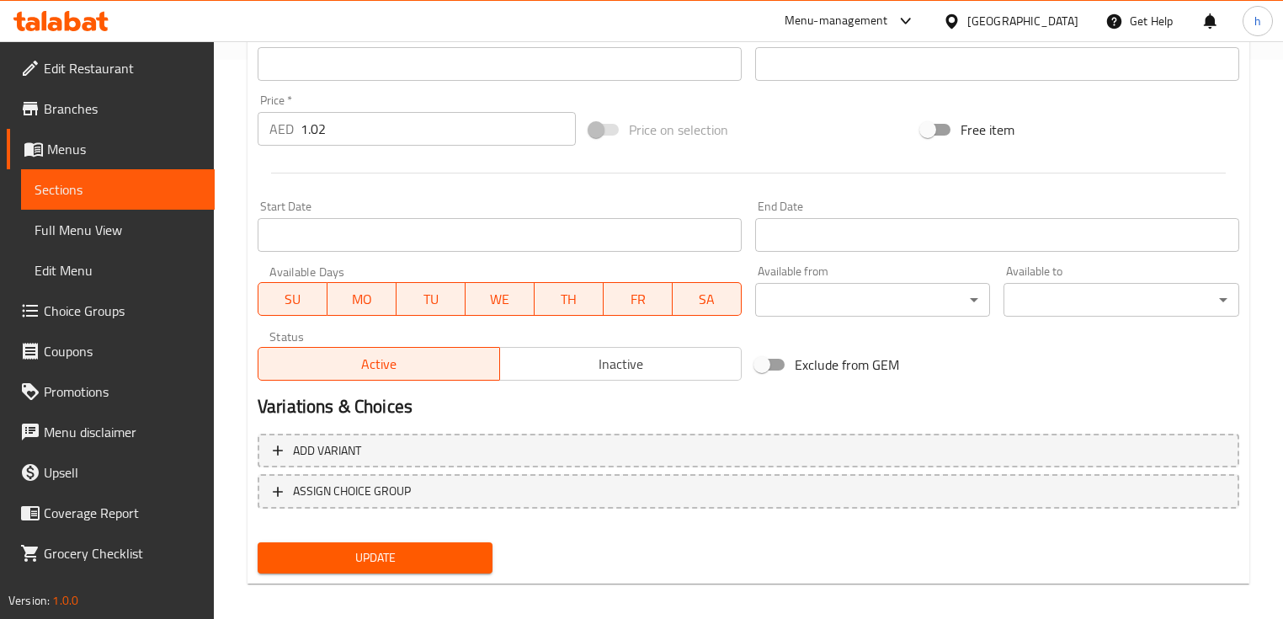
scroll to position [570, 0]
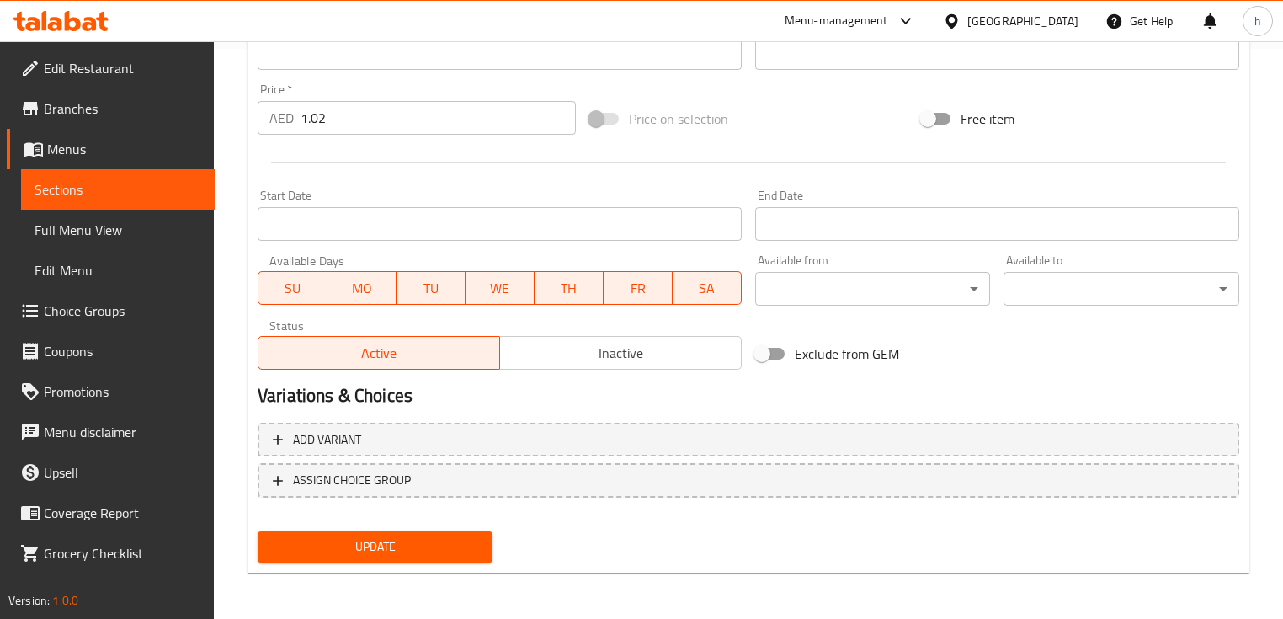
type input "ساندويتش سبيط"
click at [438, 551] on span "Update" at bounding box center [375, 546] width 208 height 21
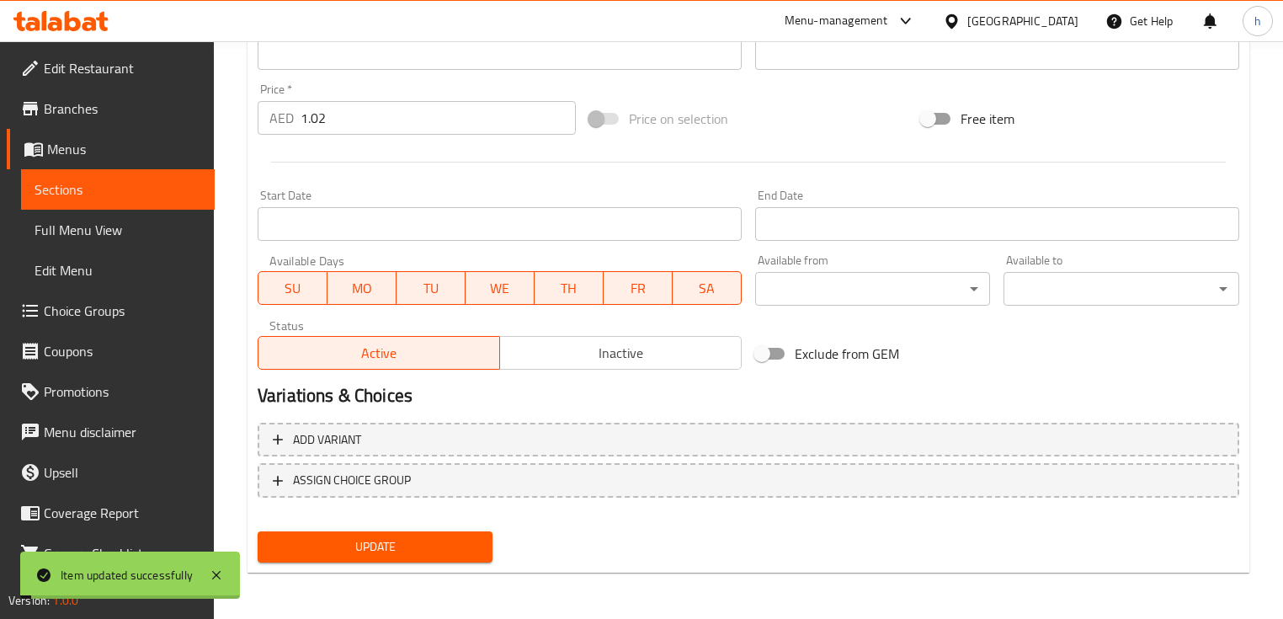
click at [89, 198] on span "Sections" at bounding box center [118, 189] width 167 height 20
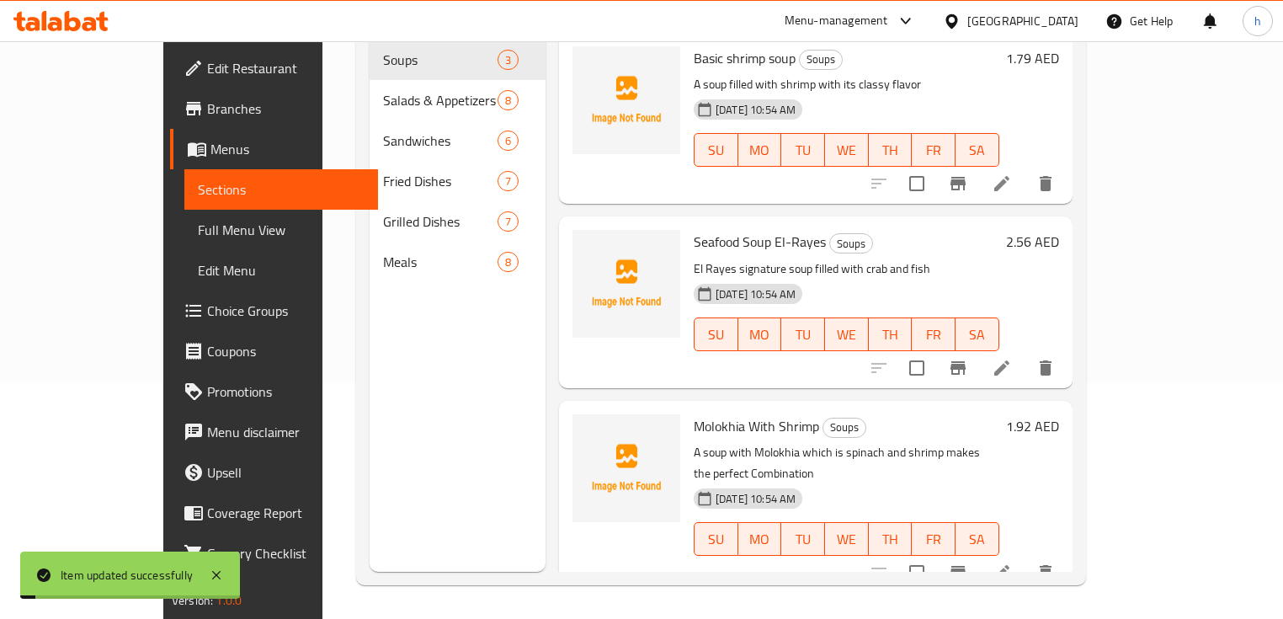
scroll to position [236, 0]
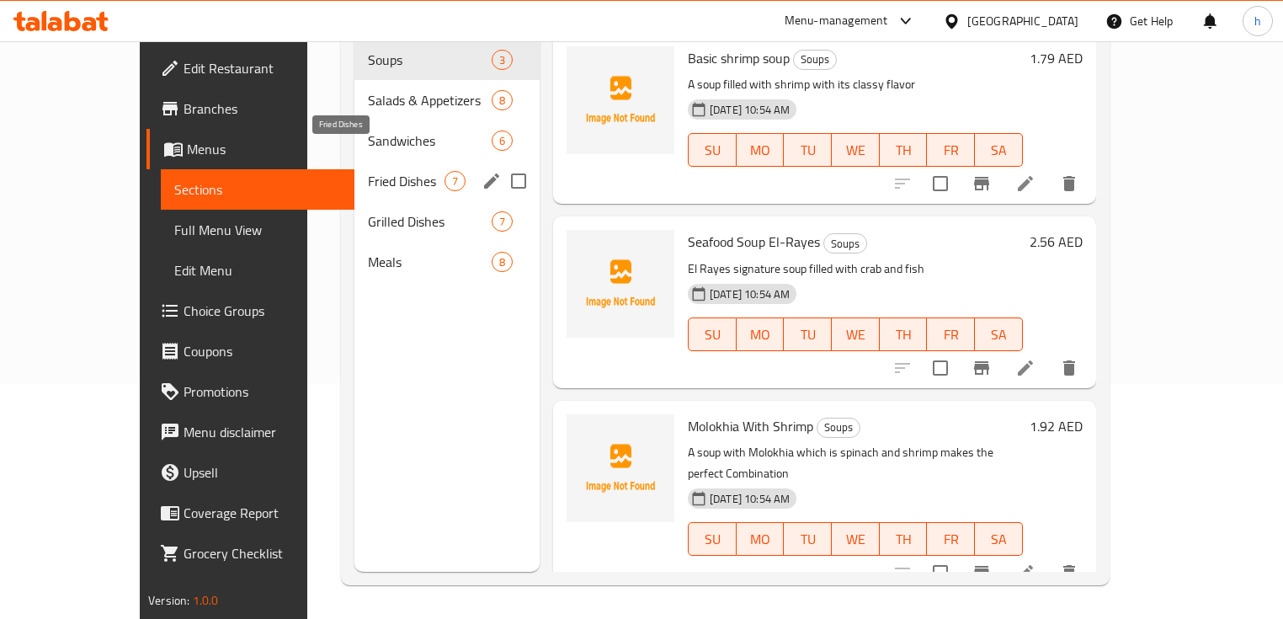
click at [368, 171] on span "Fried Dishes" at bounding box center [406, 181] width 77 height 20
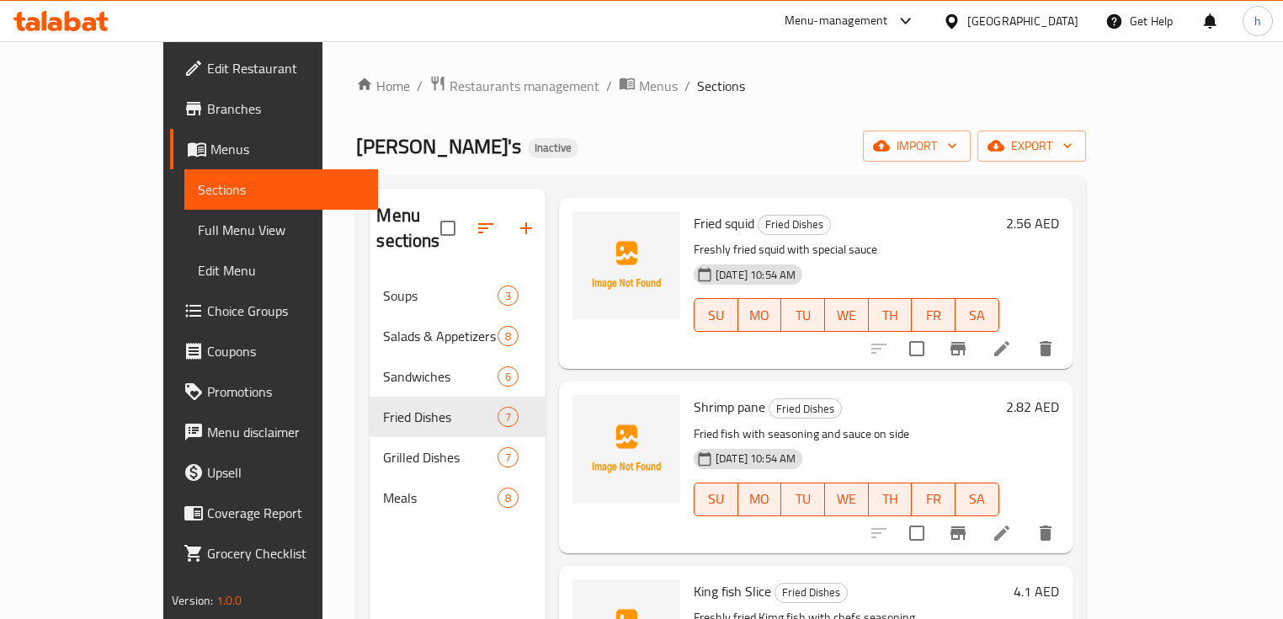
scroll to position [471, 0]
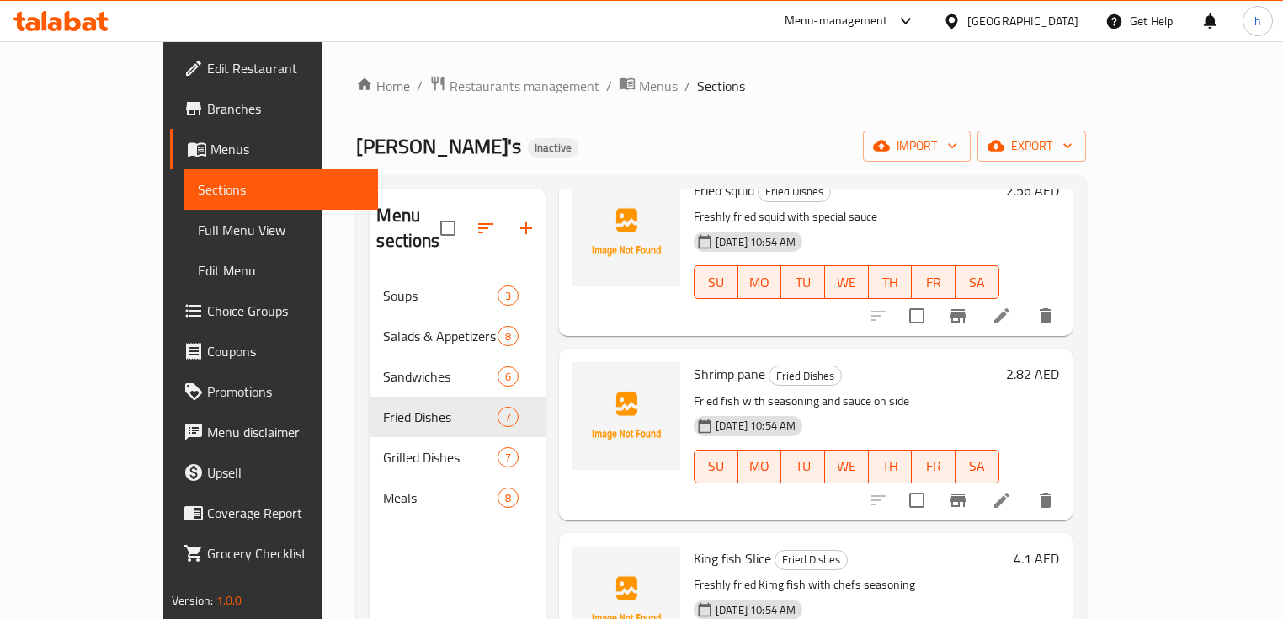
click at [1025, 485] on li at bounding box center [1001, 500] width 47 height 30
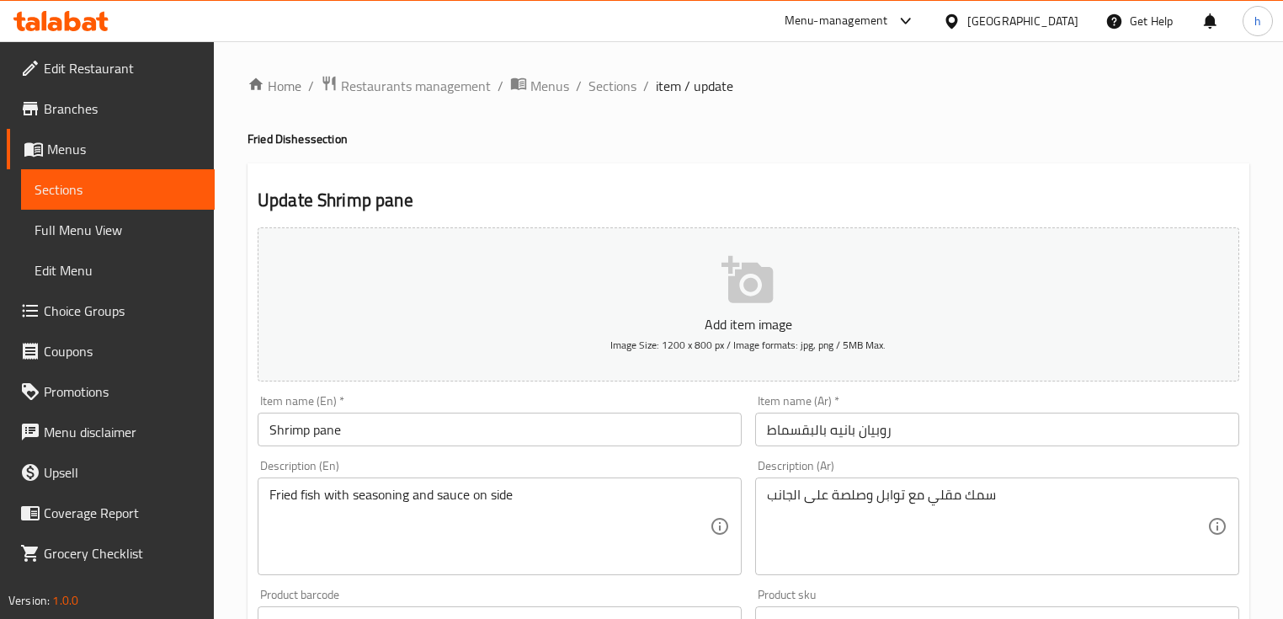
click at [381, 432] on input "Shrimp pane" at bounding box center [500, 430] width 484 height 34
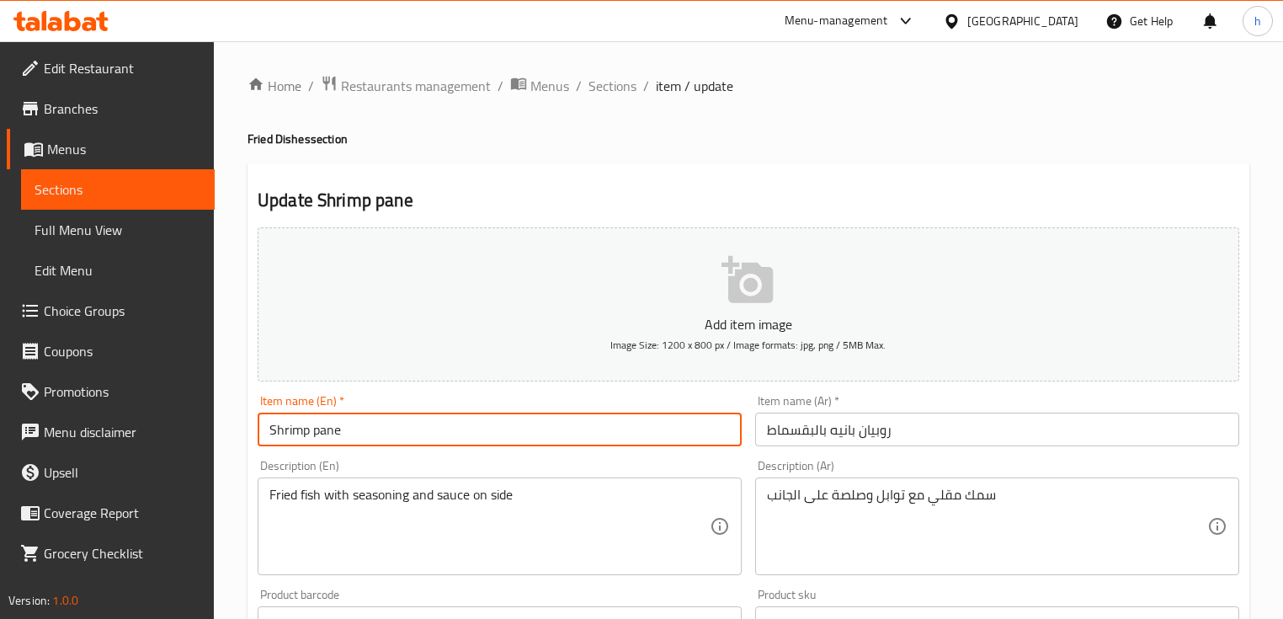
paste input "Breaded"
click at [374, 431] on input "Shrimp pane Breaded" at bounding box center [500, 430] width 484 height 34
click at [365, 421] on input "Shrimp pane" at bounding box center [500, 430] width 484 height 34
paste input "Breaded"
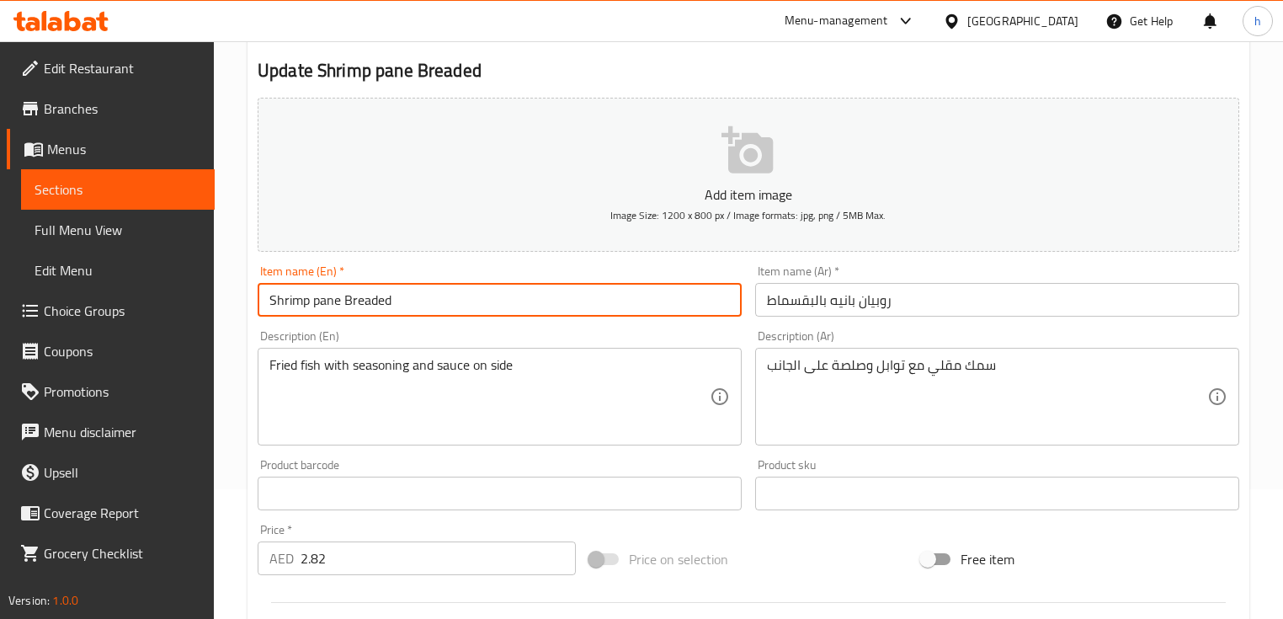
scroll to position [135, 0]
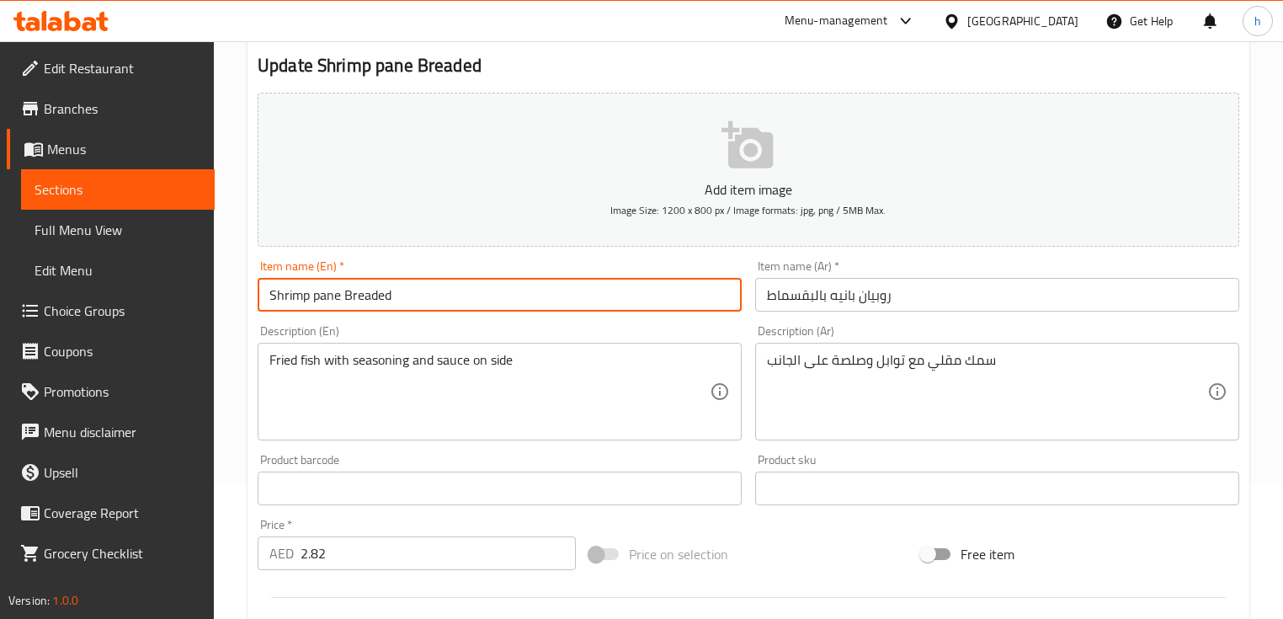
type input "Shrimp pane Breaded"
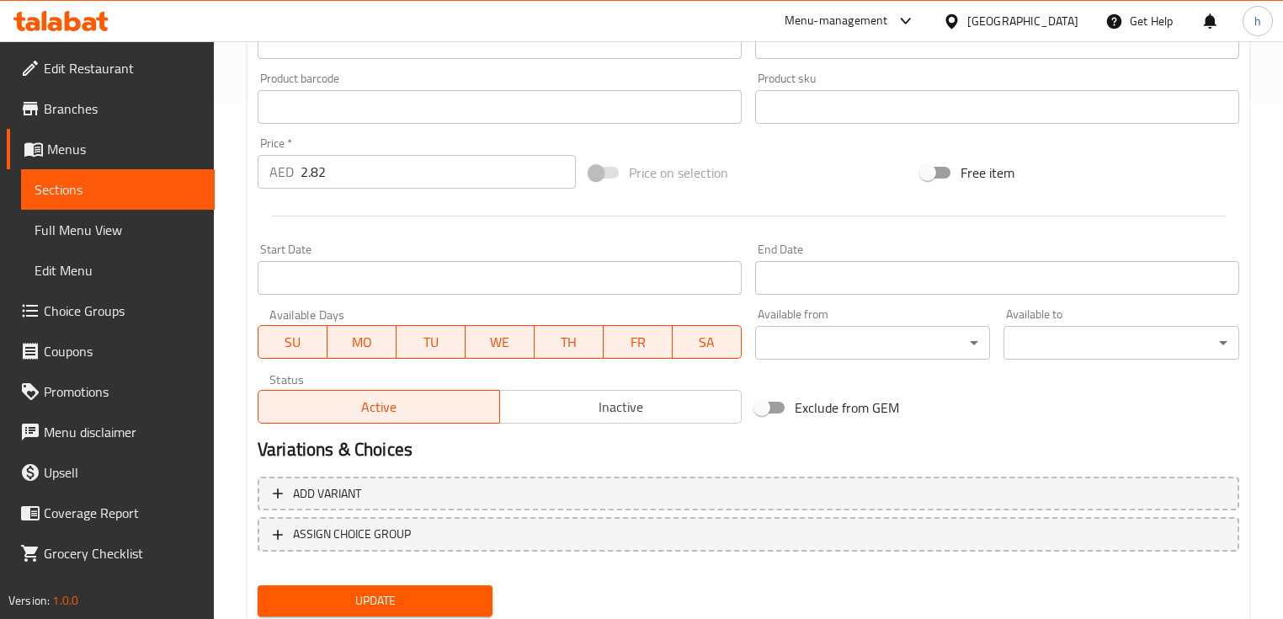
scroll to position [539, 0]
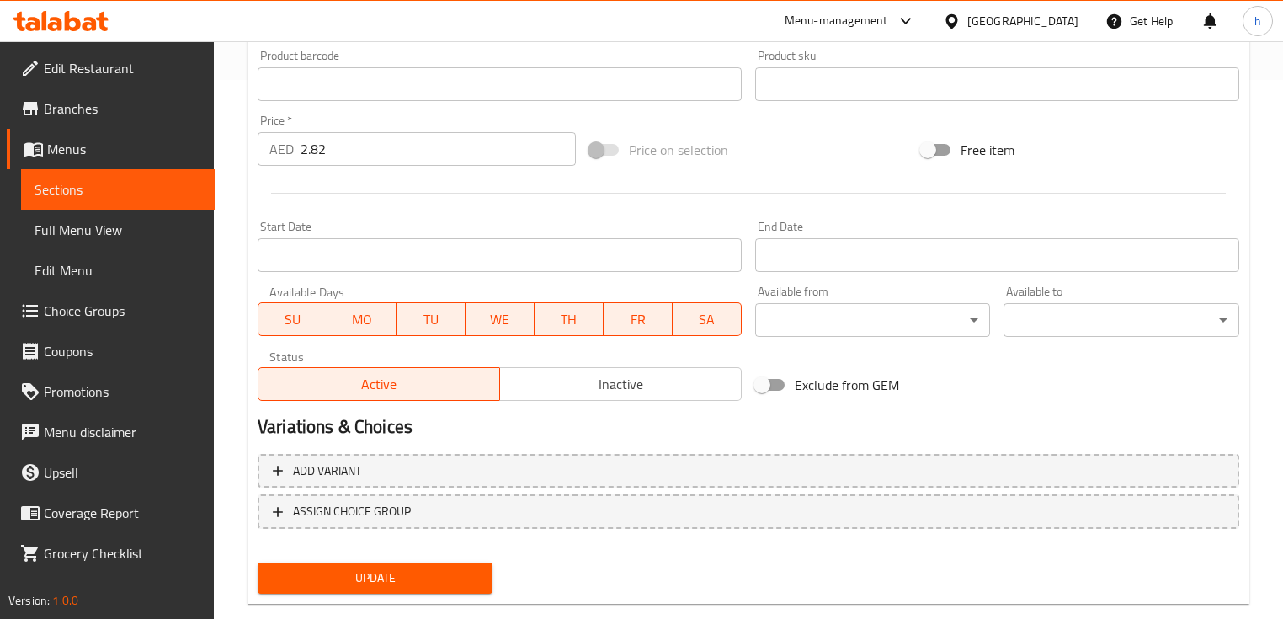
click at [381, 583] on span "Update" at bounding box center [375, 577] width 208 height 21
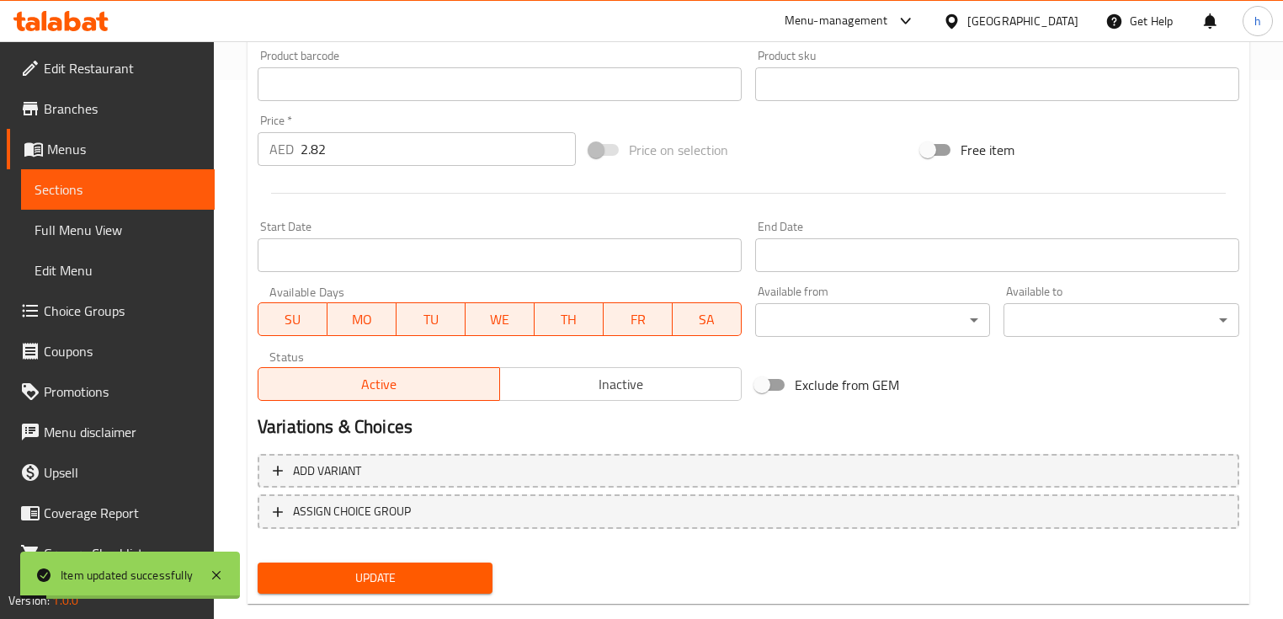
click at [128, 179] on span "Sections" at bounding box center [118, 189] width 167 height 20
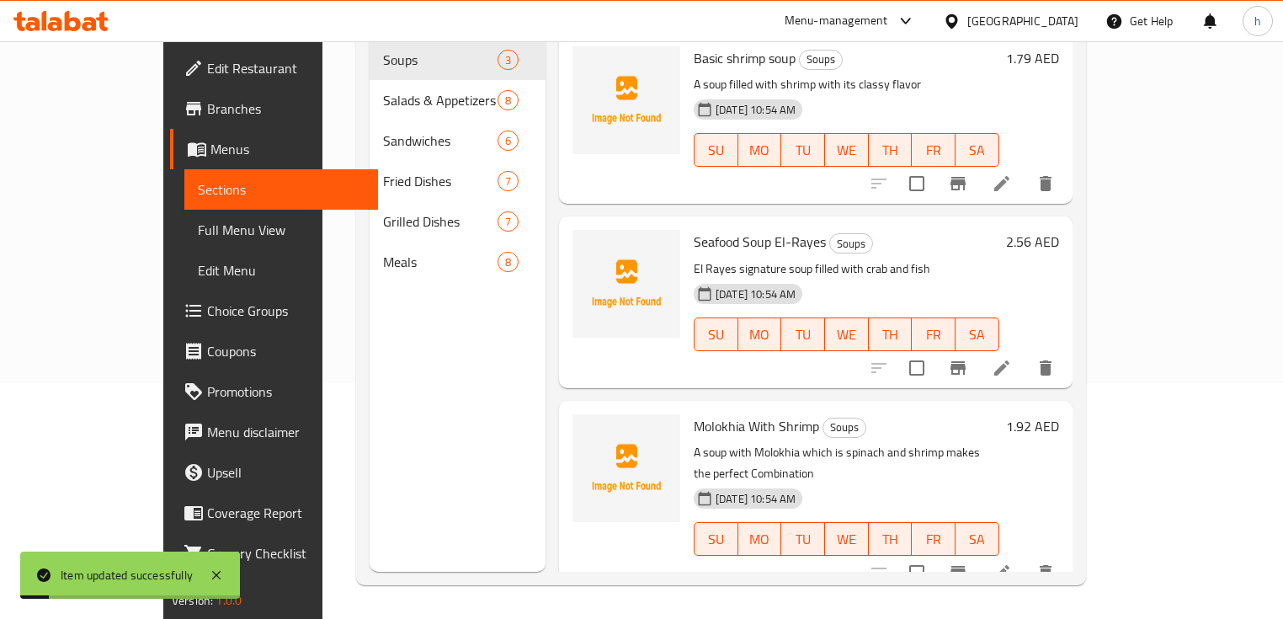
scroll to position [236, 0]
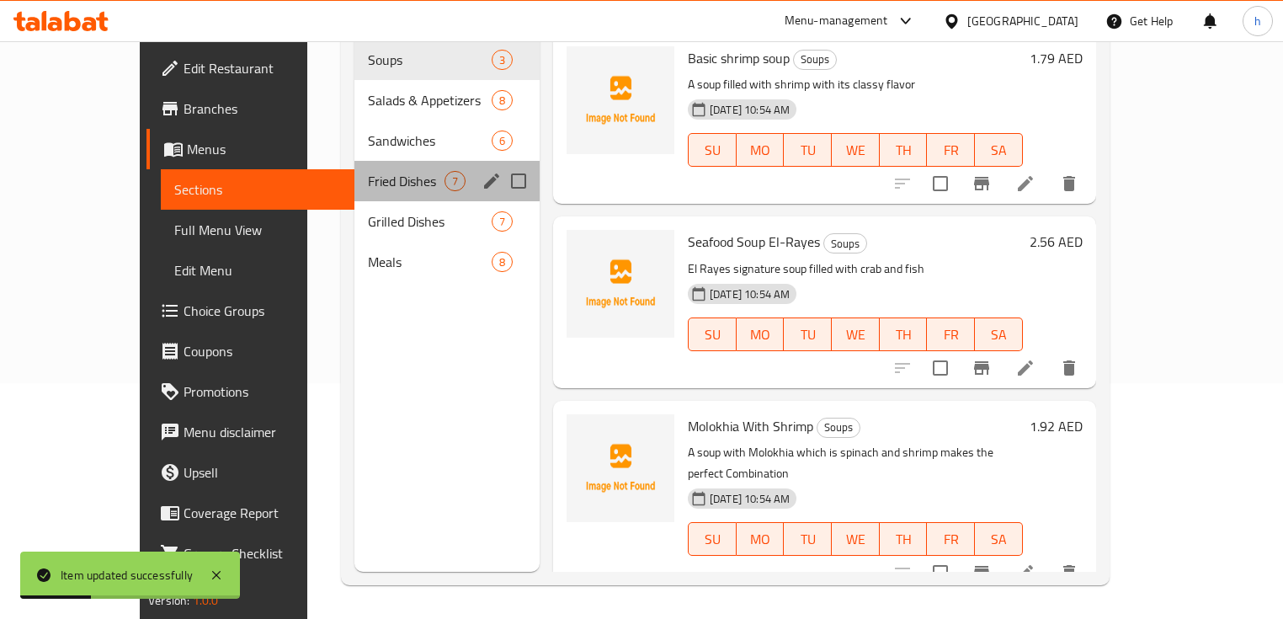
click at [354, 166] on div "Fried Dishes 7" at bounding box center [446, 181] width 185 height 40
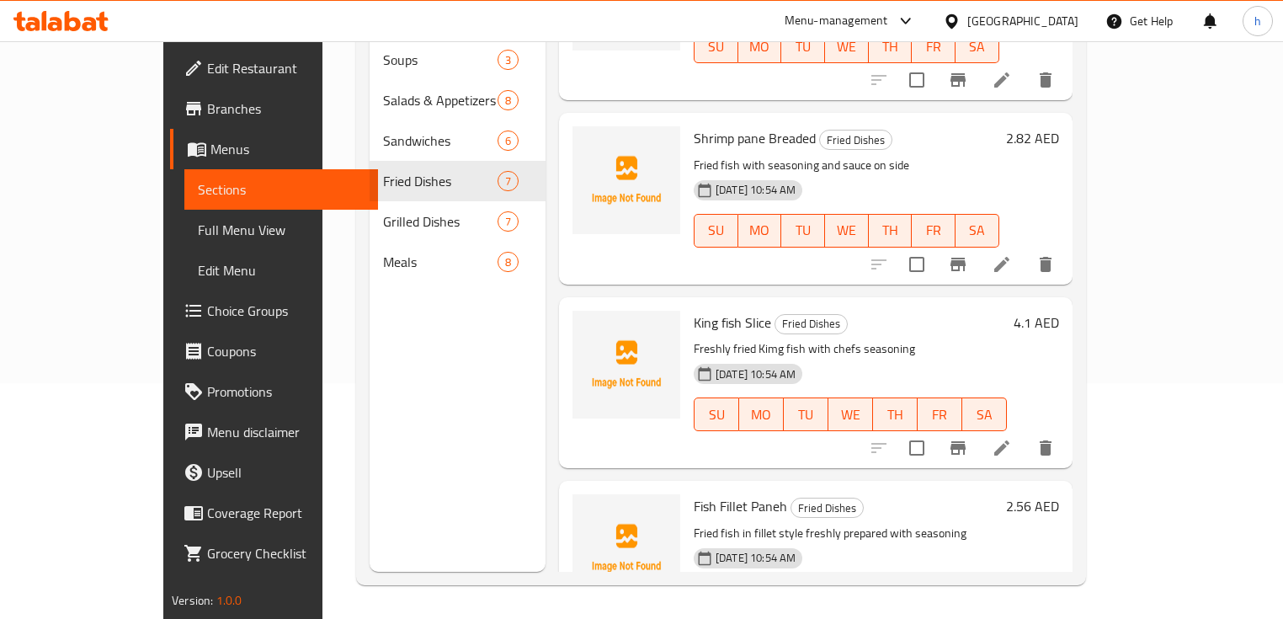
scroll to position [539, 0]
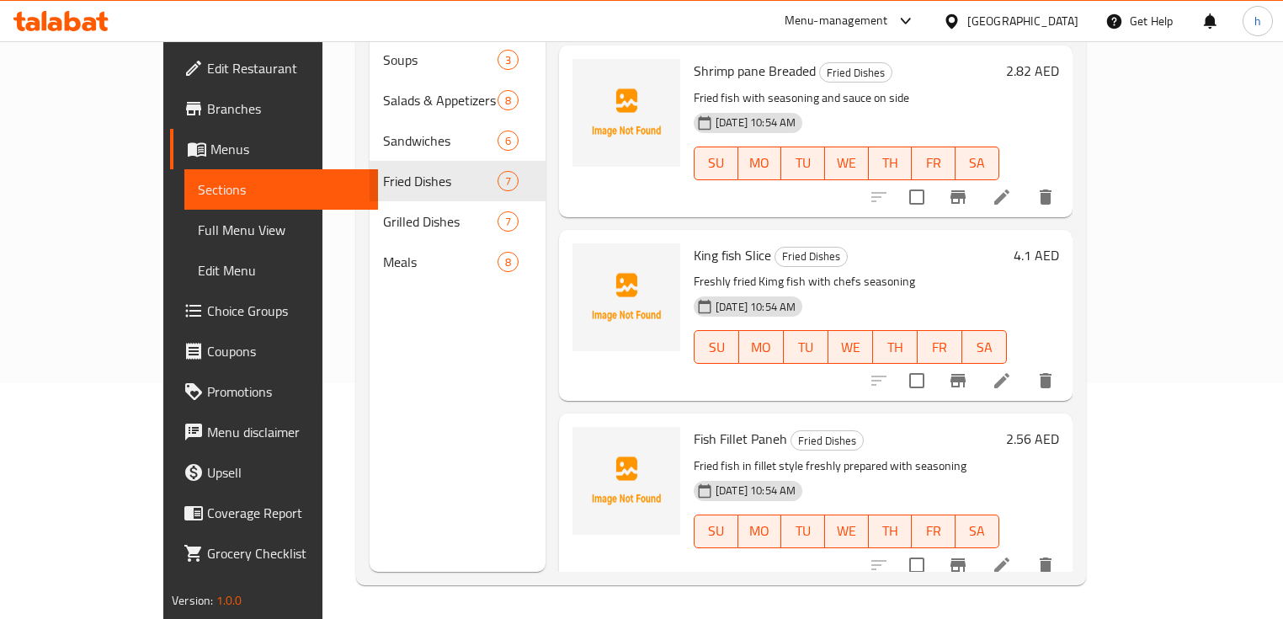
click at [397, 437] on div "Menu sections Soups 3 Salads & Appetizers 8 Sandwiches 6 Fried Dishes 7 Grilled…" at bounding box center [458, 262] width 176 height 619
click at [1009, 373] on icon at bounding box center [1001, 380] width 15 height 15
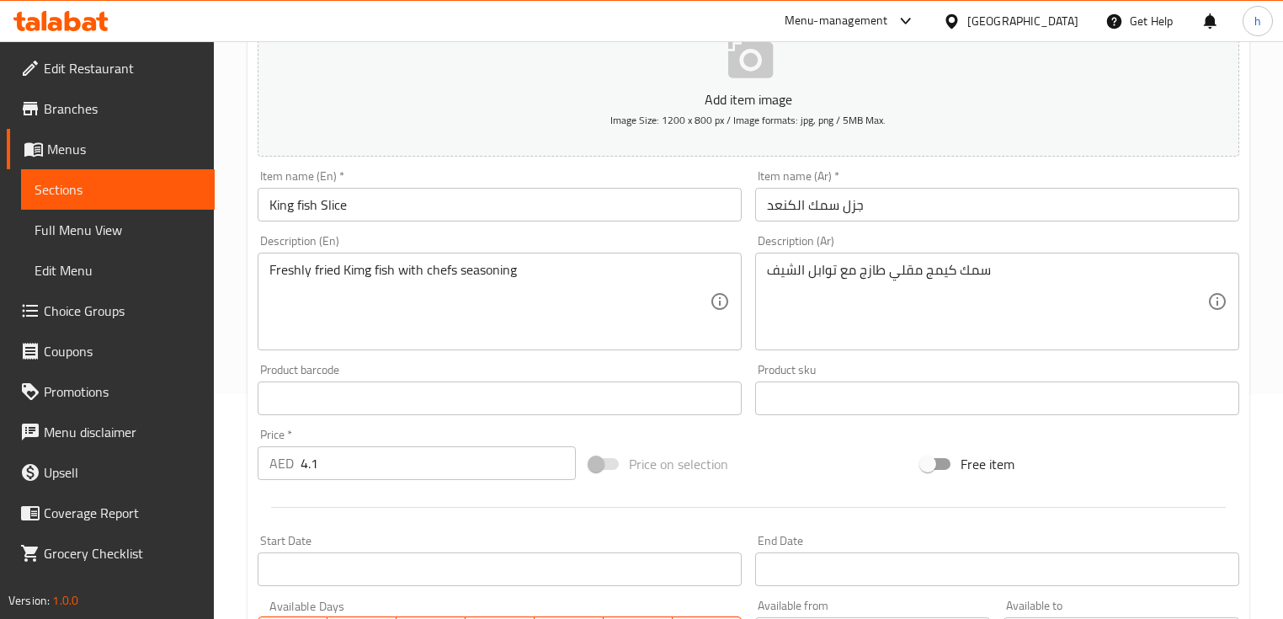
scroll to position [269, 0]
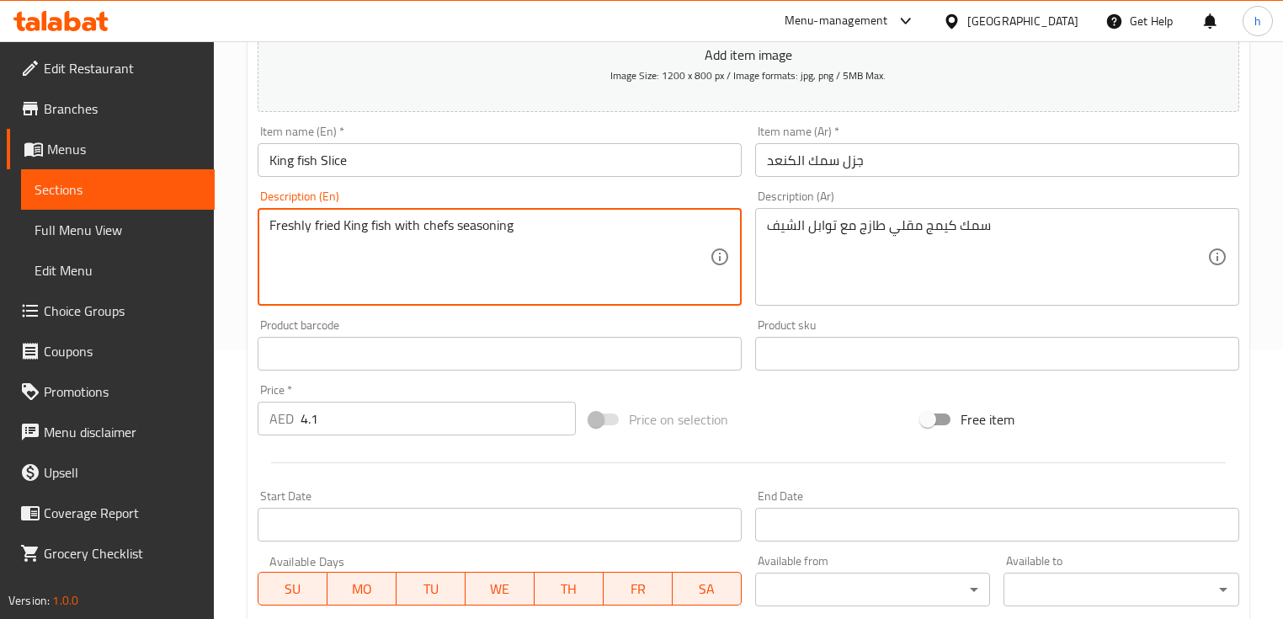
type textarea "Freshly fried King fish with chefs seasoning"
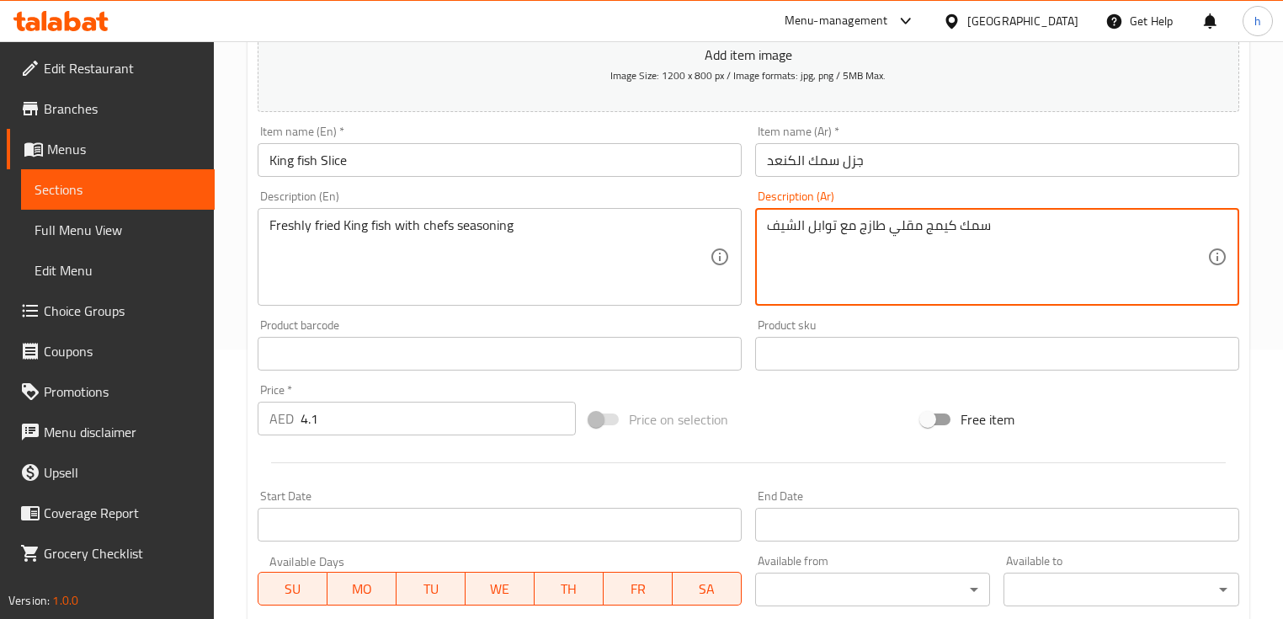
click at [939, 227] on textarea "سمك كيمج مقلي طازج مع توابل الشيف" at bounding box center [987, 257] width 440 height 80
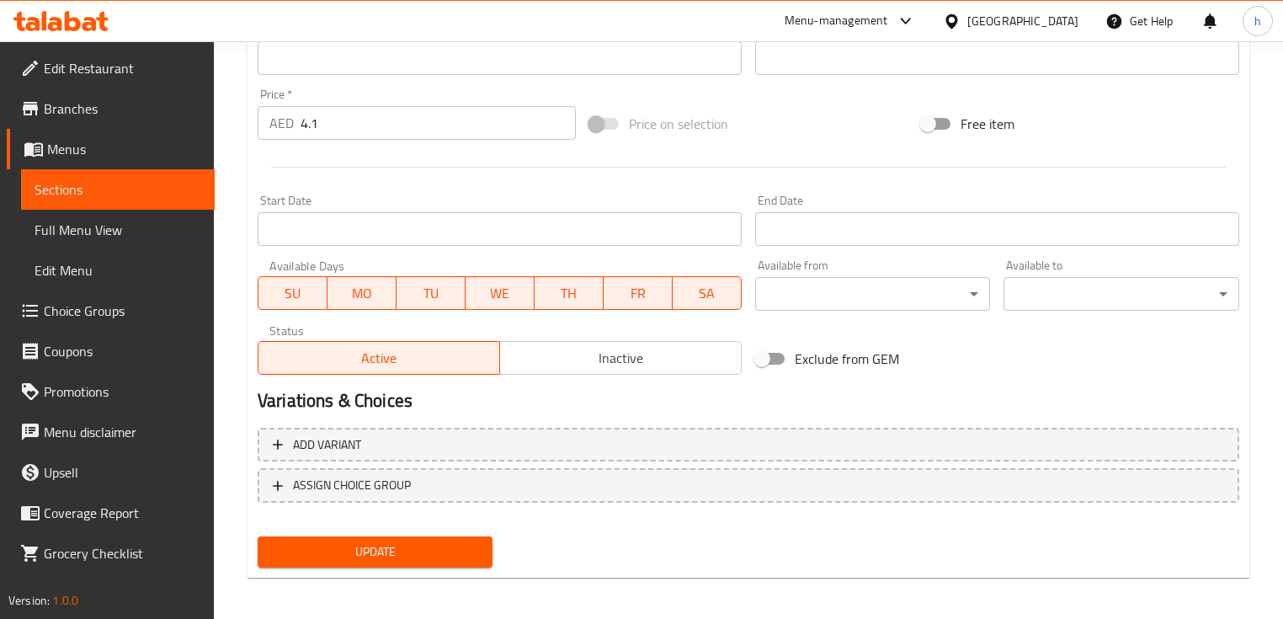
scroll to position [570, 0]
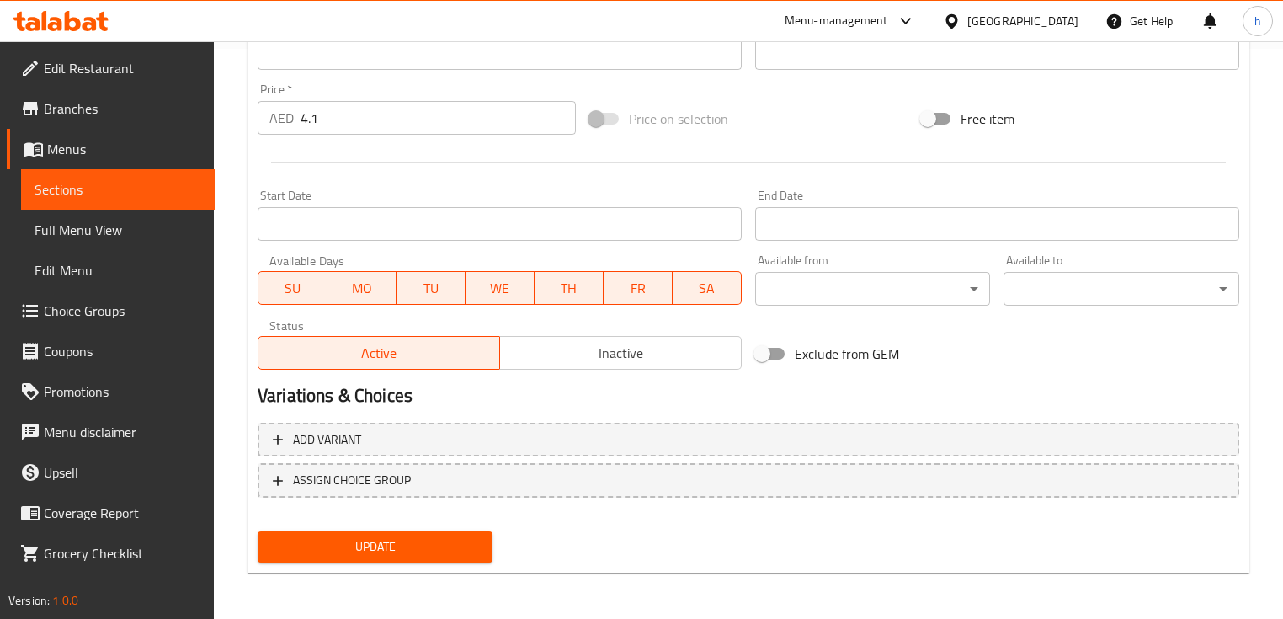
type textarea "سمك كنعد مقلي طازج مع توابل الشيف"
click at [306, 544] on span "Update" at bounding box center [375, 546] width 208 height 21
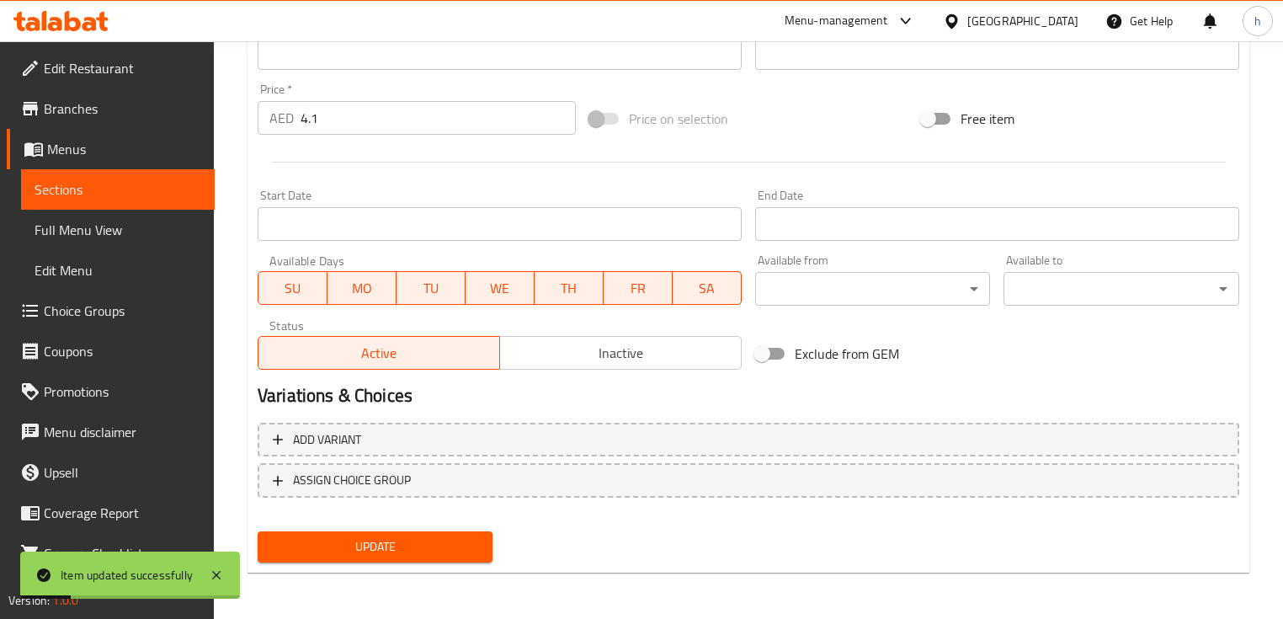
click at [71, 187] on span "Sections" at bounding box center [118, 189] width 167 height 20
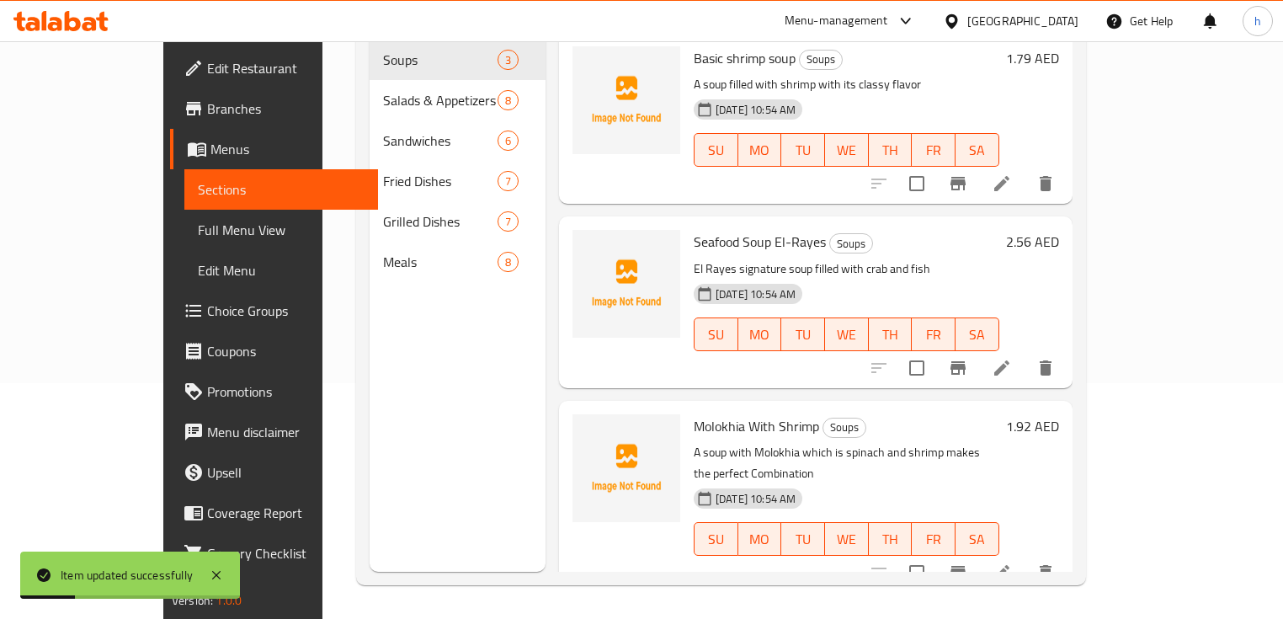
scroll to position [236, 0]
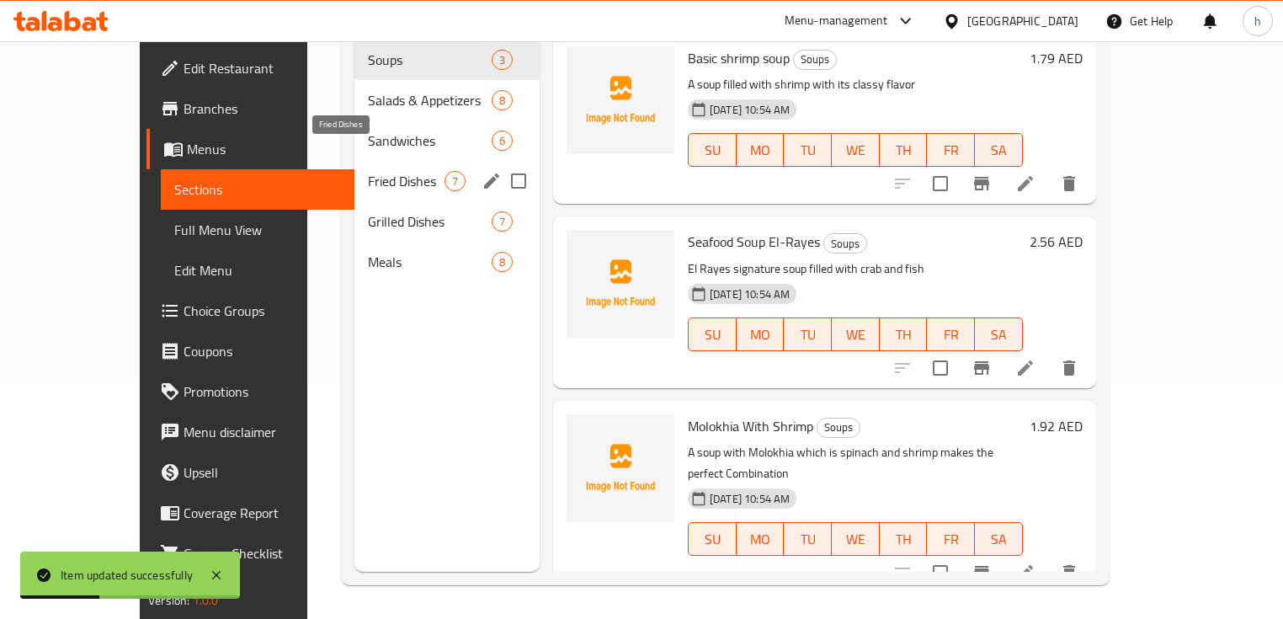
click at [374, 171] on span "Fried Dishes" at bounding box center [406, 181] width 77 height 20
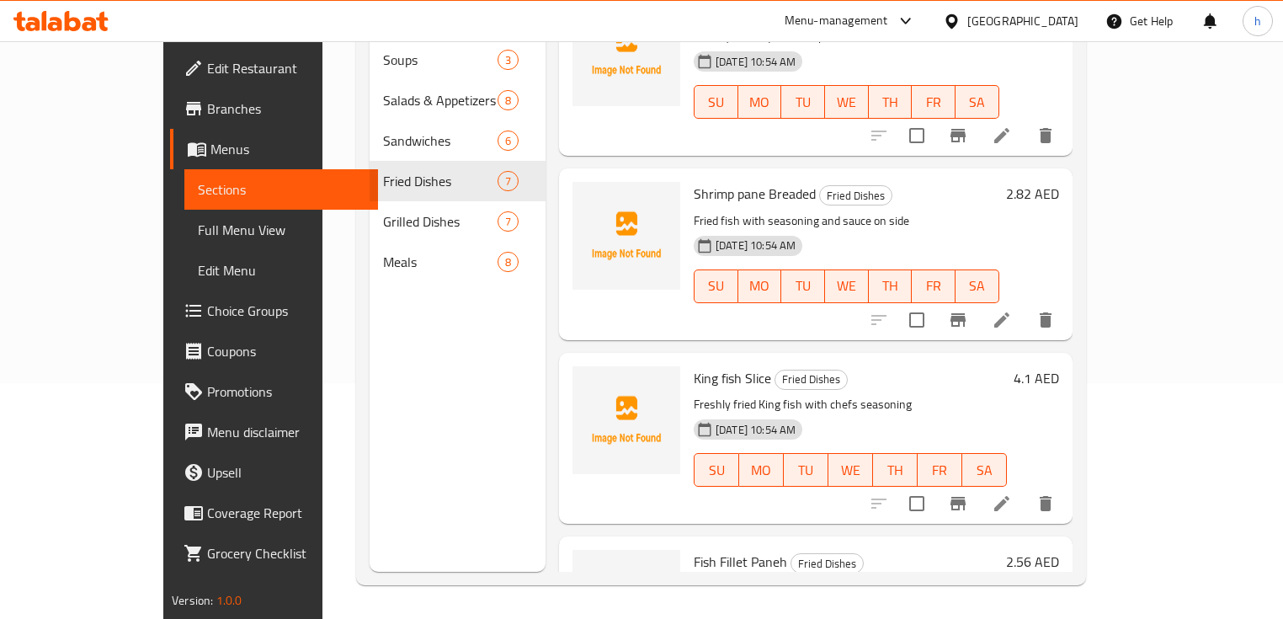
scroll to position [374, 0]
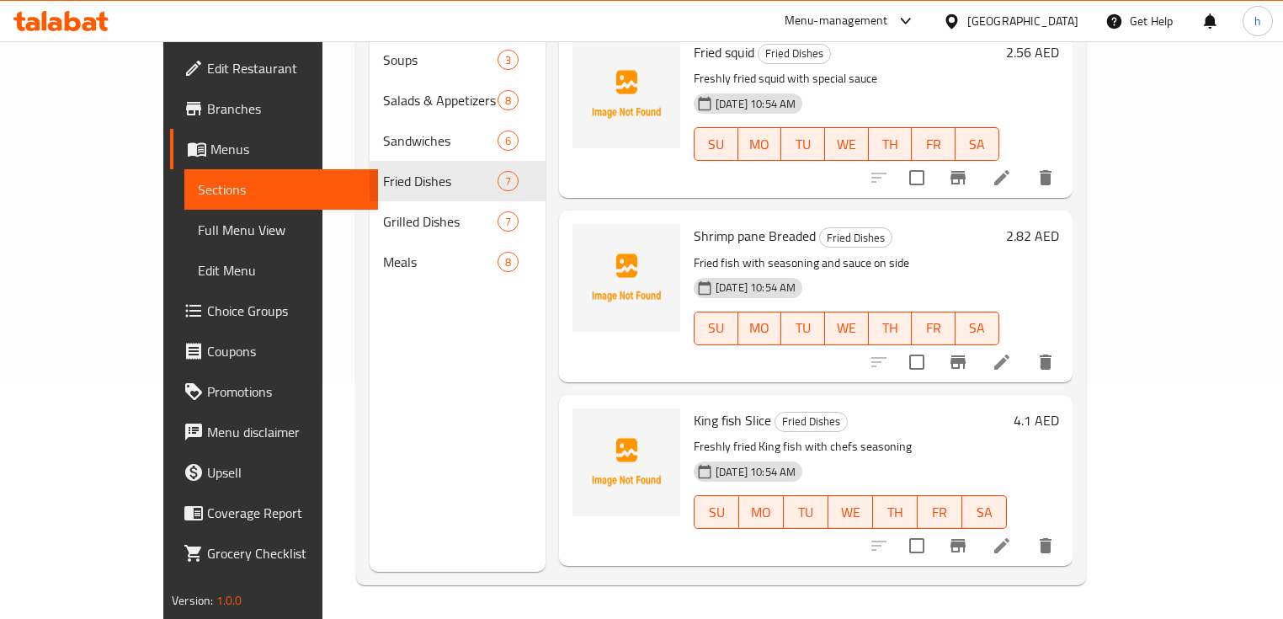
click at [743, 223] on span "Shrimp pane Breaded" at bounding box center [755, 235] width 122 height 25
copy span "Breaded"
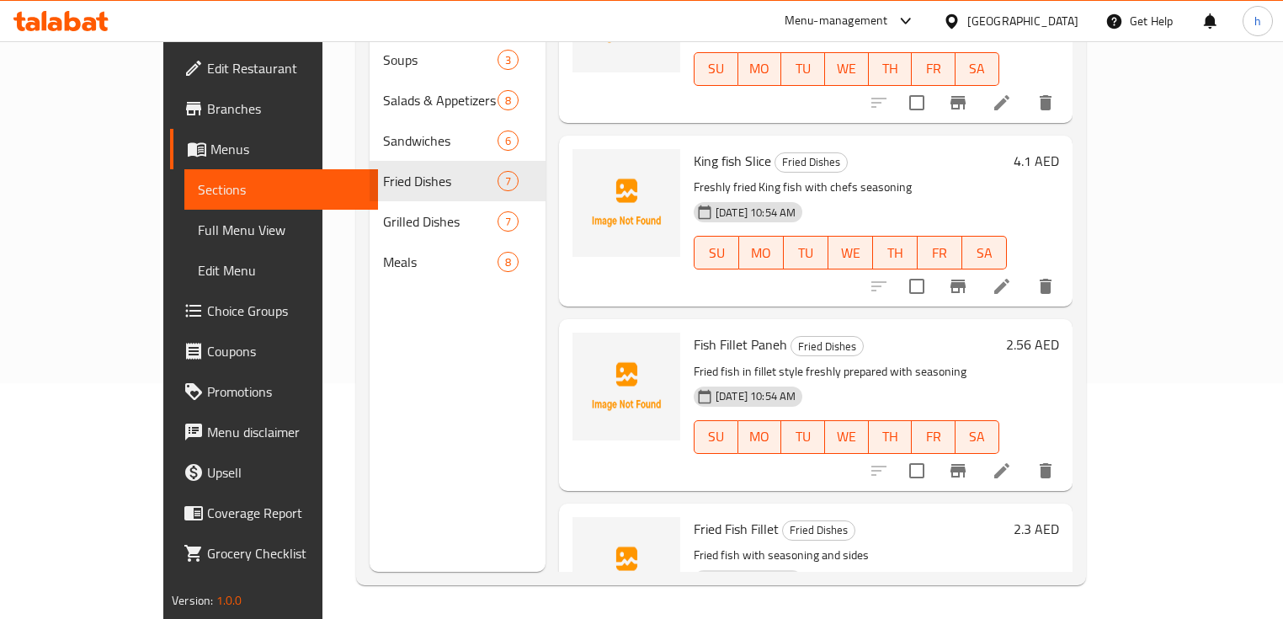
scroll to position [711, 0]
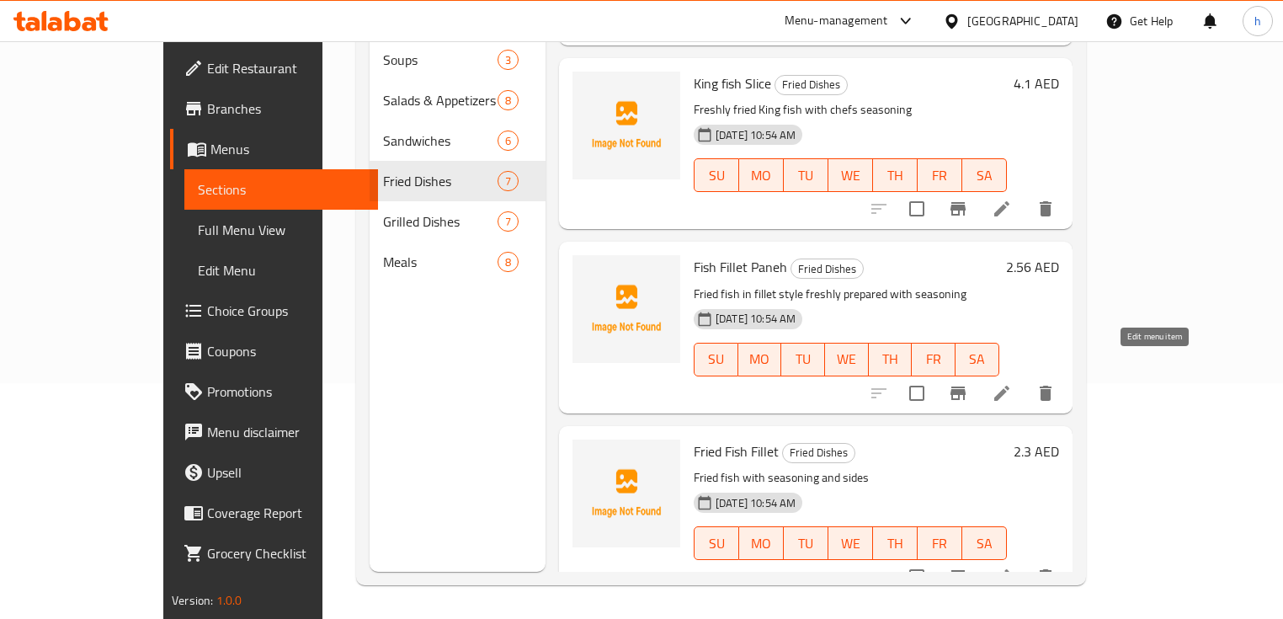
click at [1012, 383] on icon at bounding box center [1002, 393] width 20 height 20
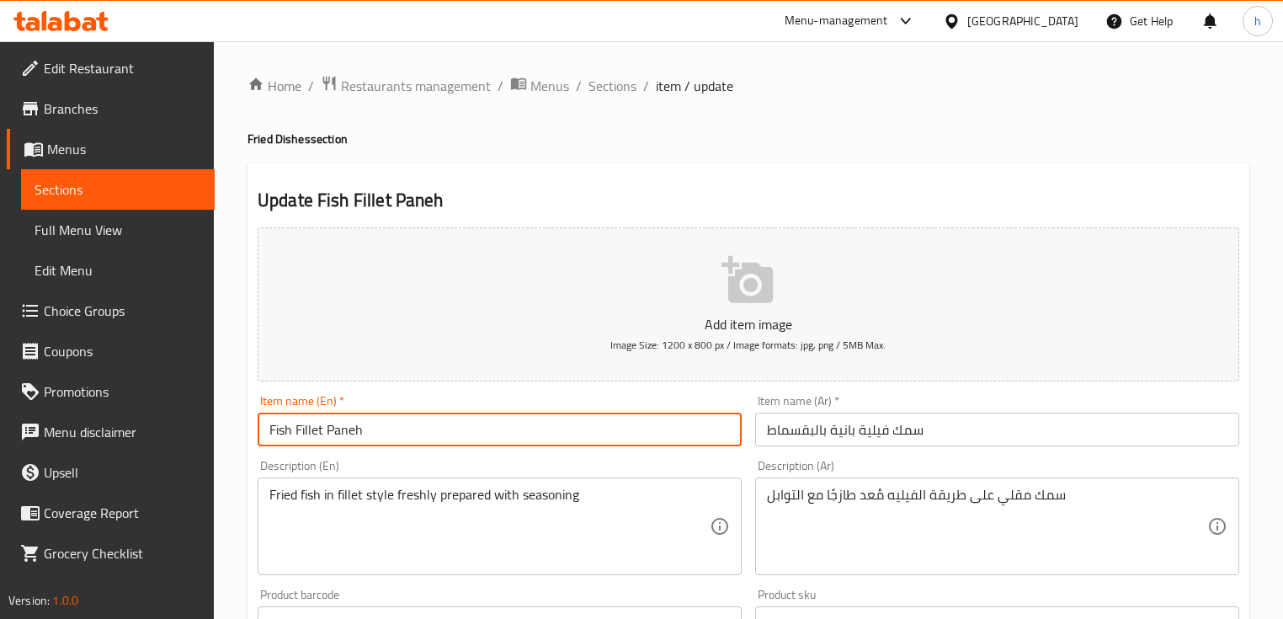
click at [401, 432] on input "Fish Fillet Paneh" at bounding box center [500, 430] width 484 height 34
paste input "Breaded"
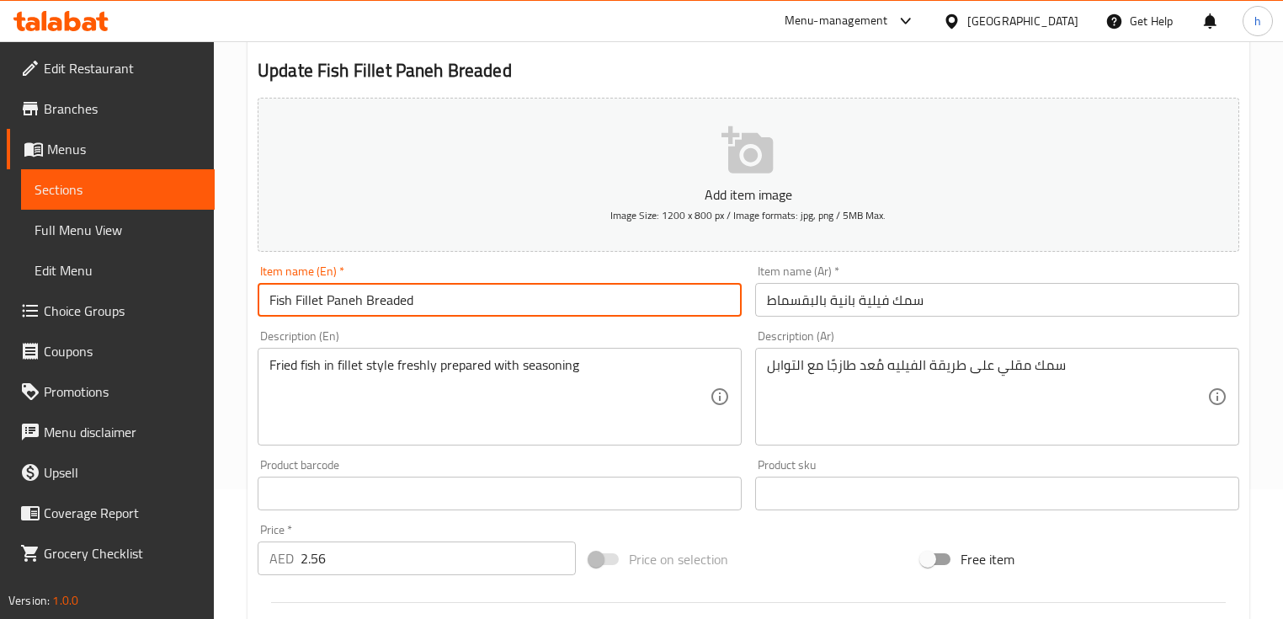
scroll to position [135, 0]
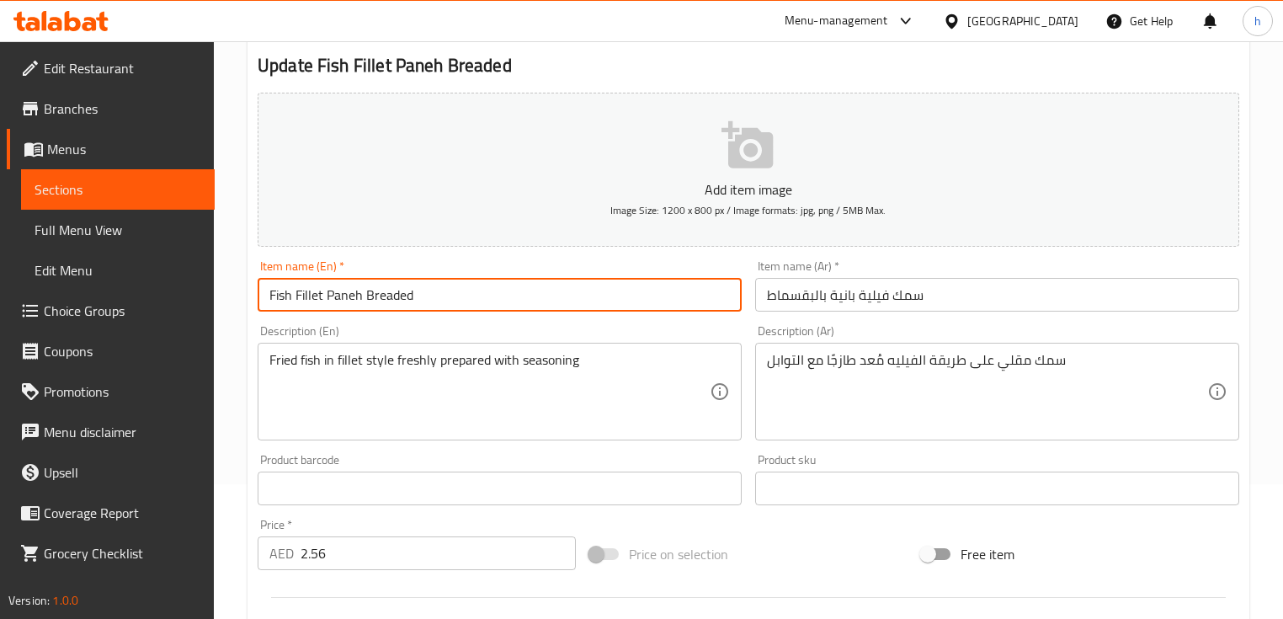
type input "Fish Fillet Paneh Breaded"
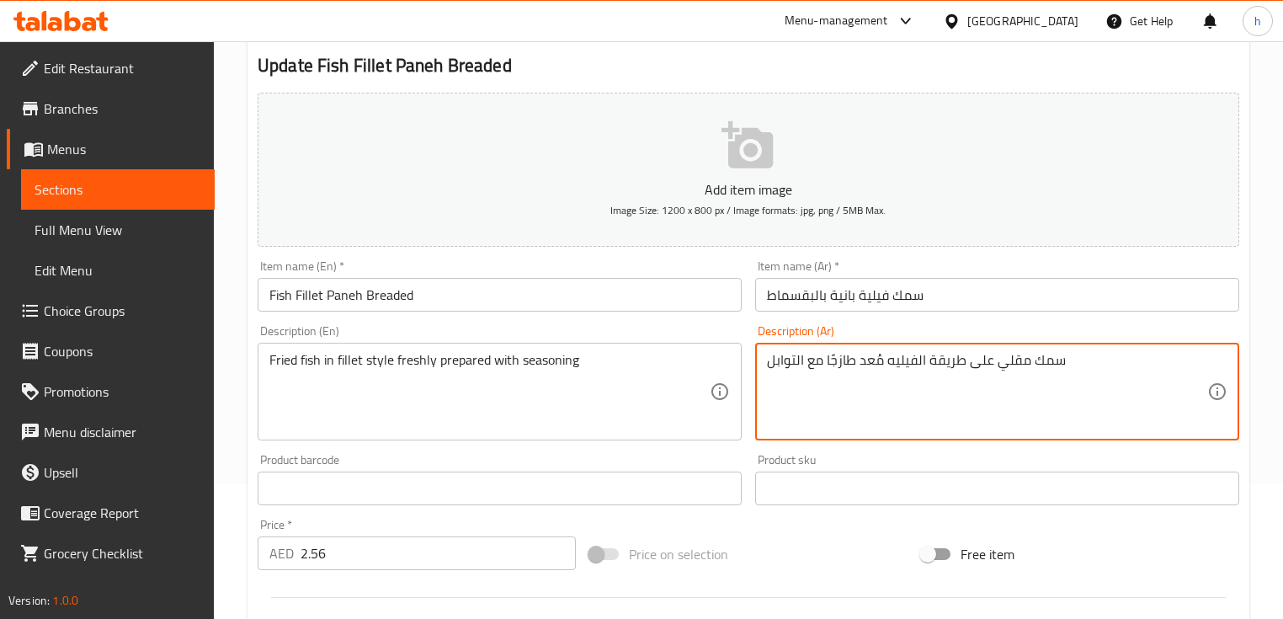
drag, startPoint x: 825, startPoint y: 360, endPoint x: 854, endPoint y: 361, distance: 28.6
click at [852, 359] on textarea "سمك مقلي على طريقة الفيليه مُعد مع التوابل" at bounding box center [987, 392] width 440 height 80
paste textarea "طازجًا"
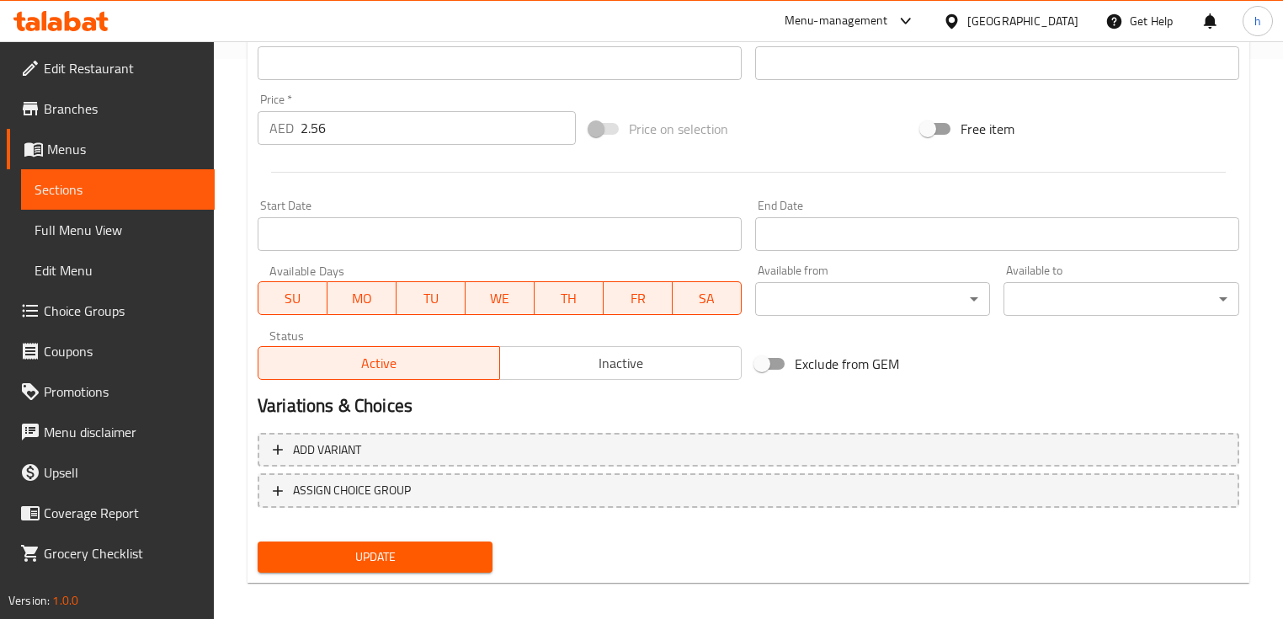
scroll to position [570, 0]
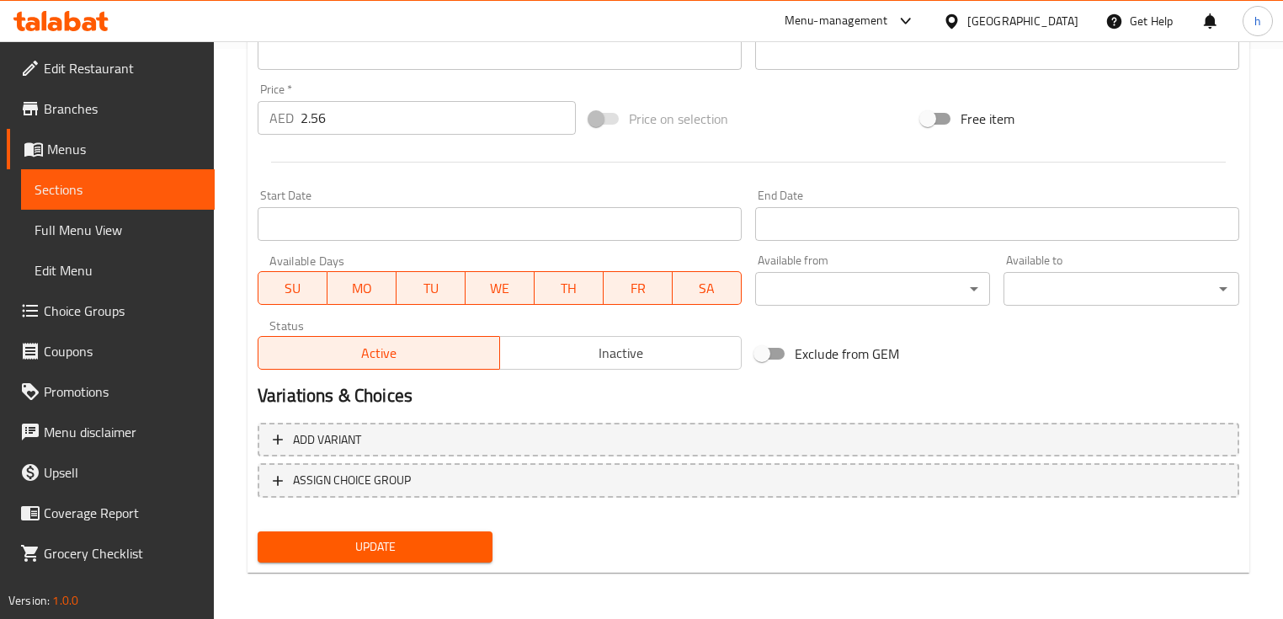
type textarea "سمك مقلي على طريقة الفيليه طازجًا مُعد مع التوابل"
click at [428, 548] on span "Update" at bounding box center [375, 546] width 208 height 21
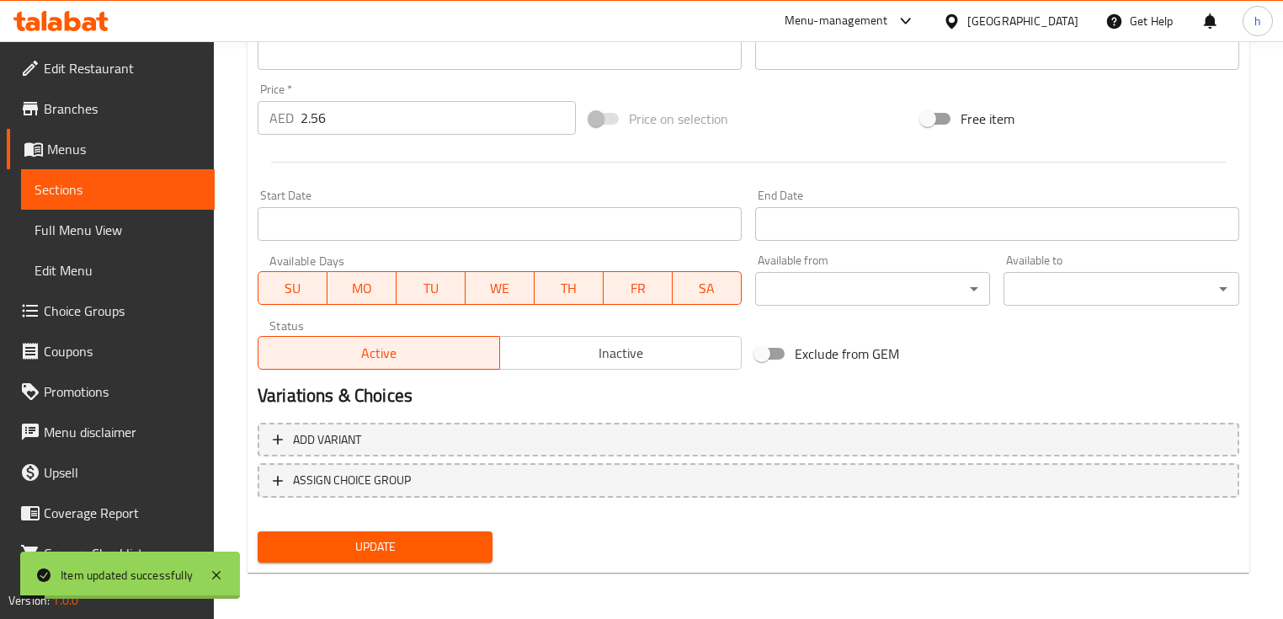
click at [135, 194] on span "Sections" at bounding box center [118, 189] width 167 height 20
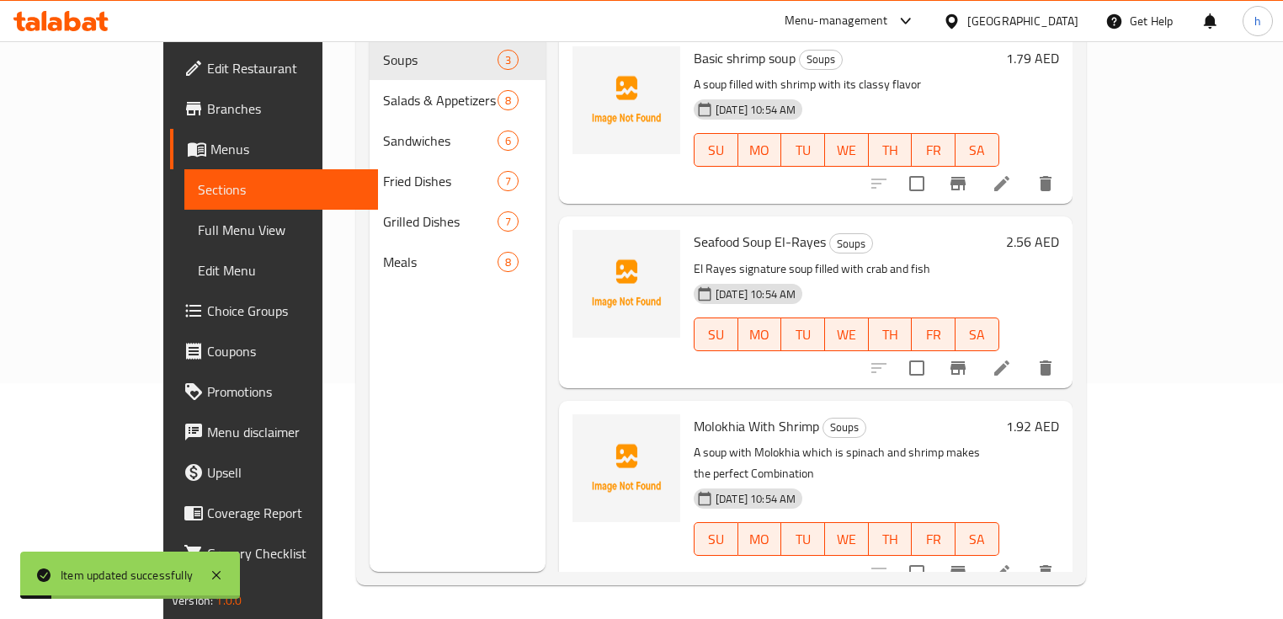
scroll to position [236, 0]
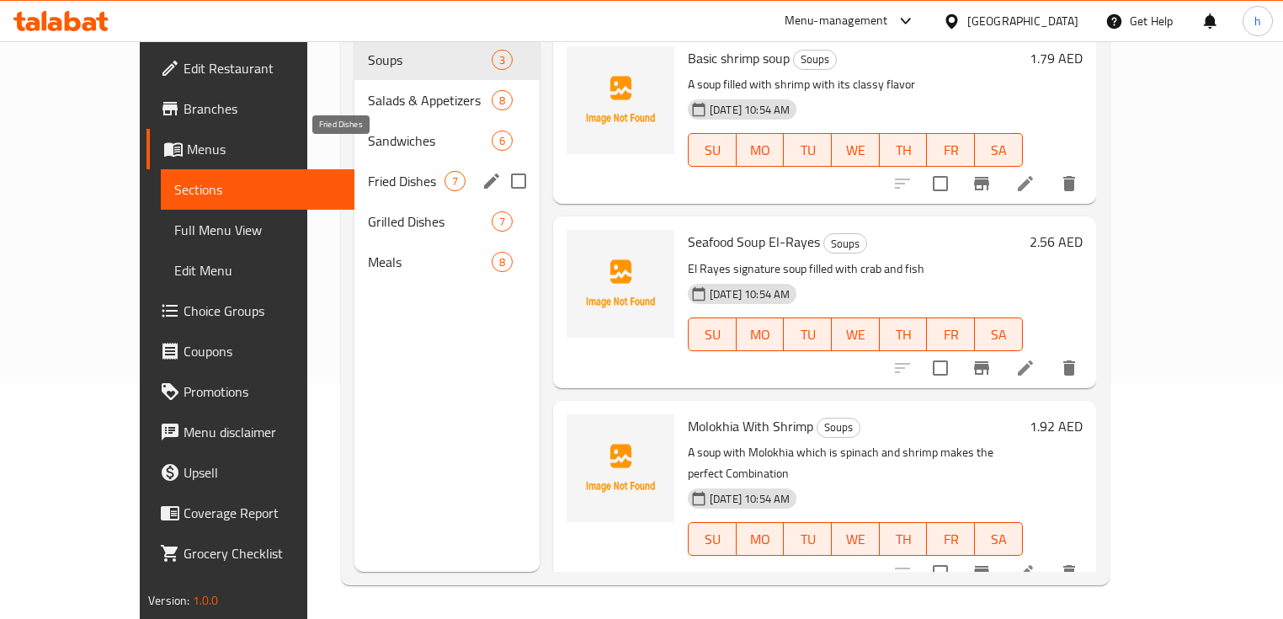
click at [368, 171] on span "Fried Dishes" at bounding box center [406, 181] width 77 height 20
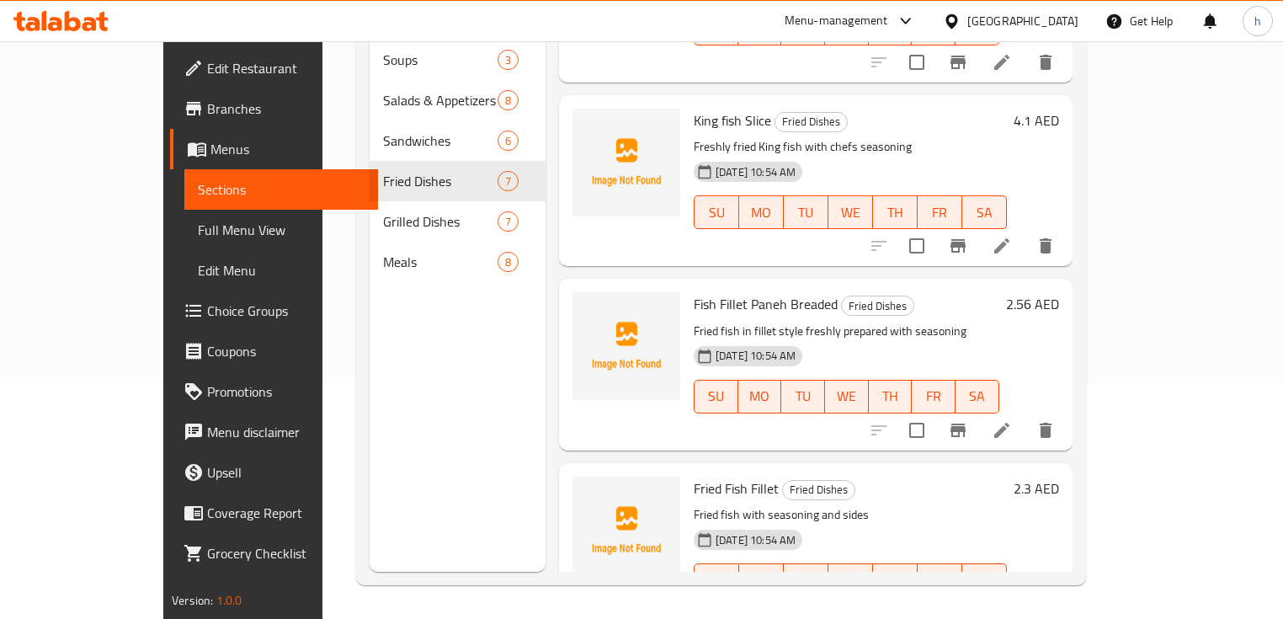
scroll to position [711, 0]
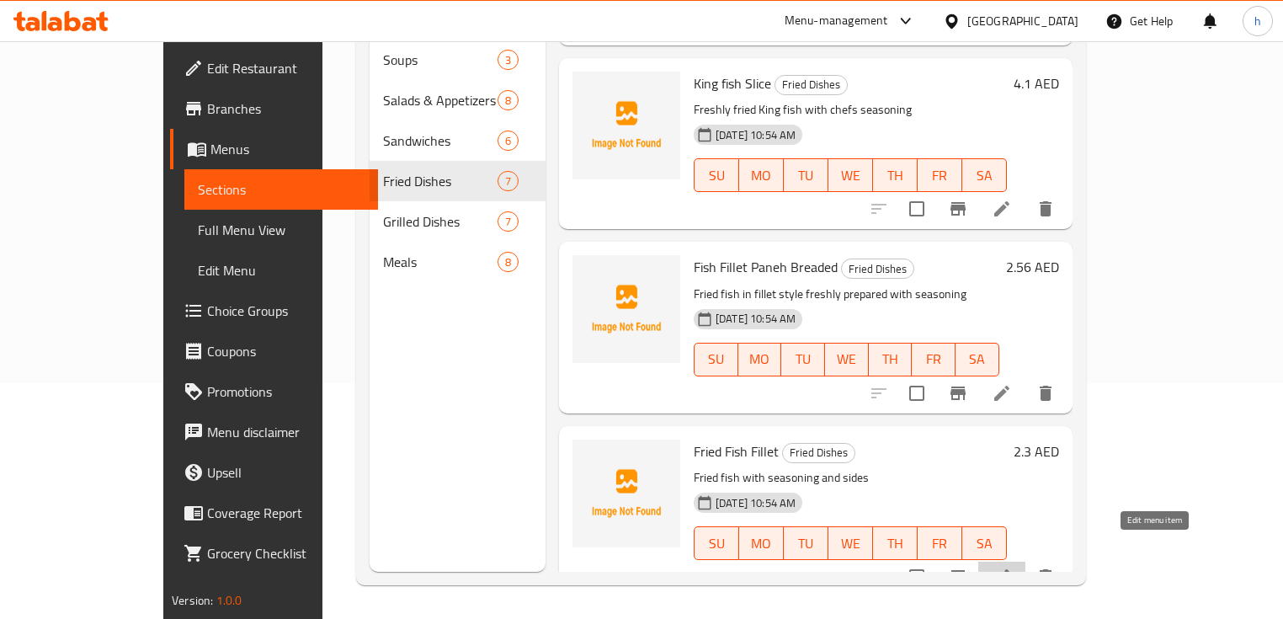
click at [1012, 567] on icon at bounding box center [1002, 577] width 20 height 20
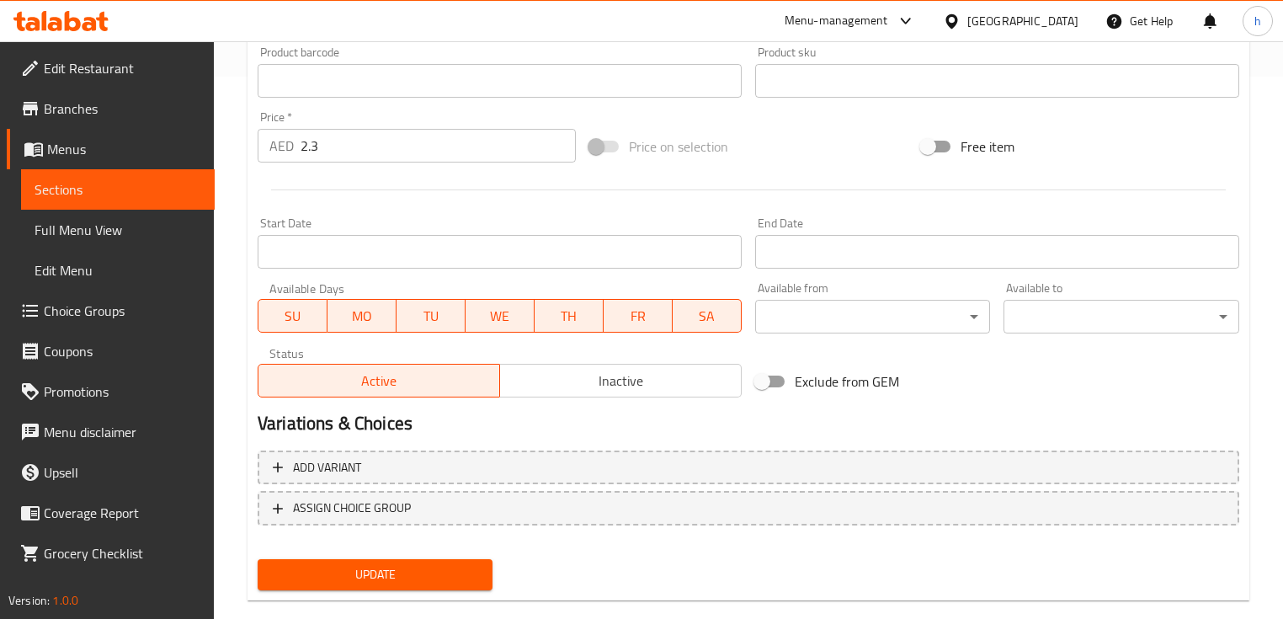
scroll to position [570, 0]
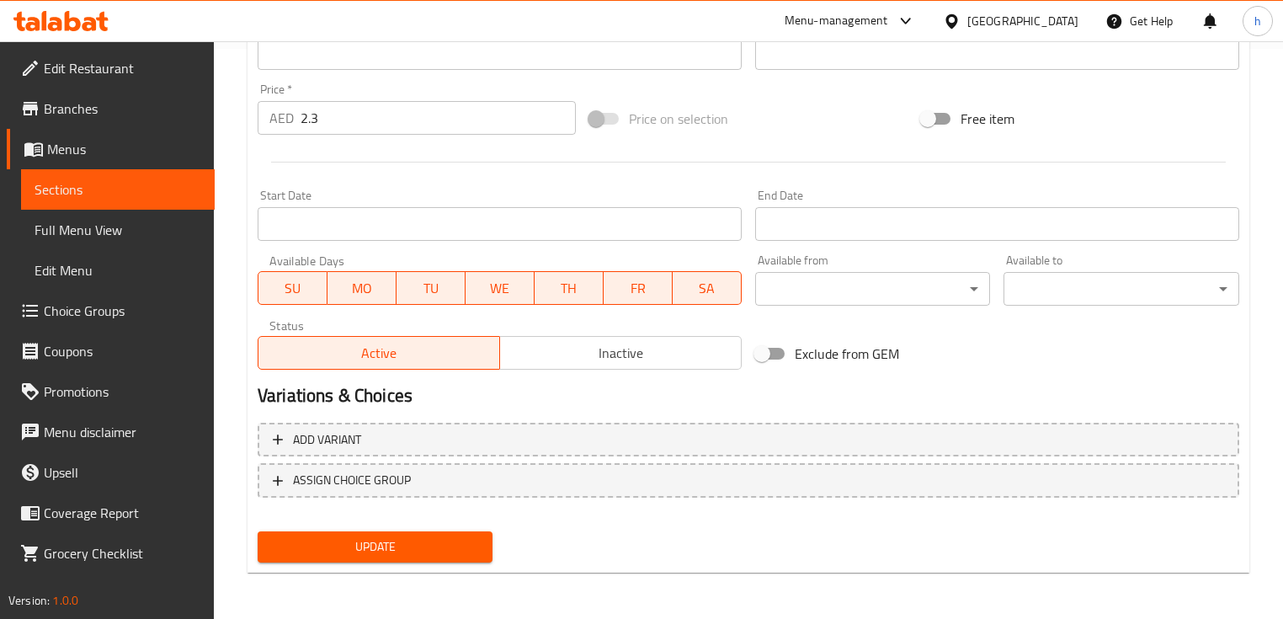
click at [387, 549] on span "Update" at bounding box center [375, 546] width 208 height 21
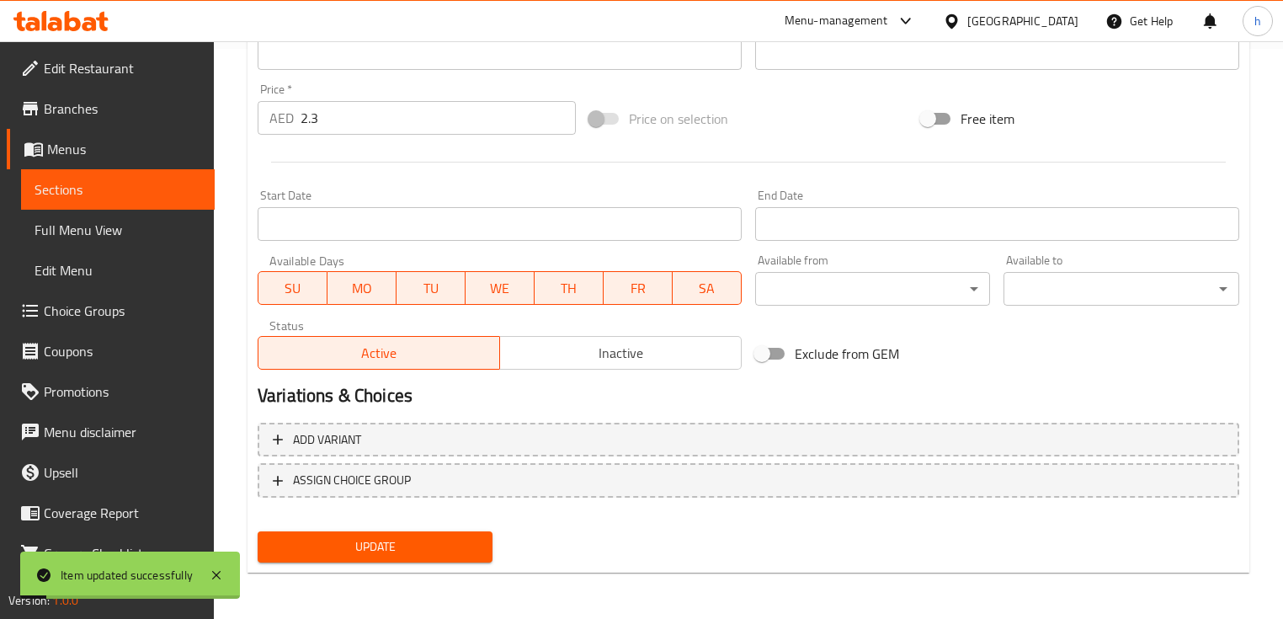
click at [77, 185] on span "Sections" at bounding box center [118, 189] width 167 height 20
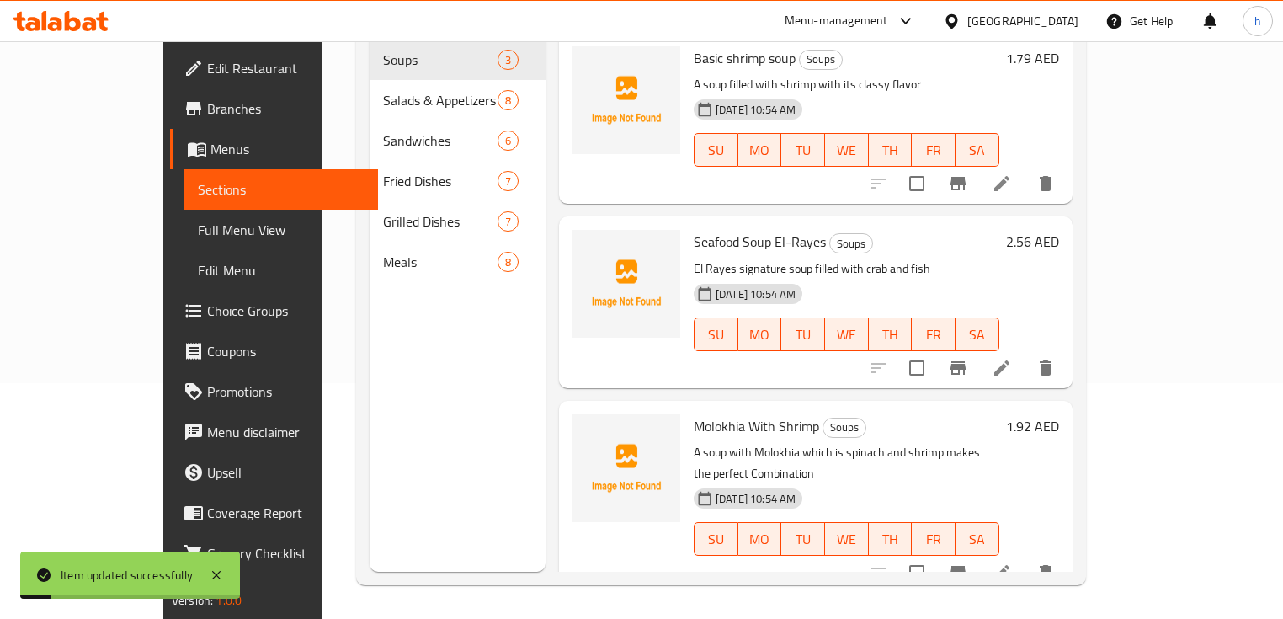
scroll to position [236, 0]
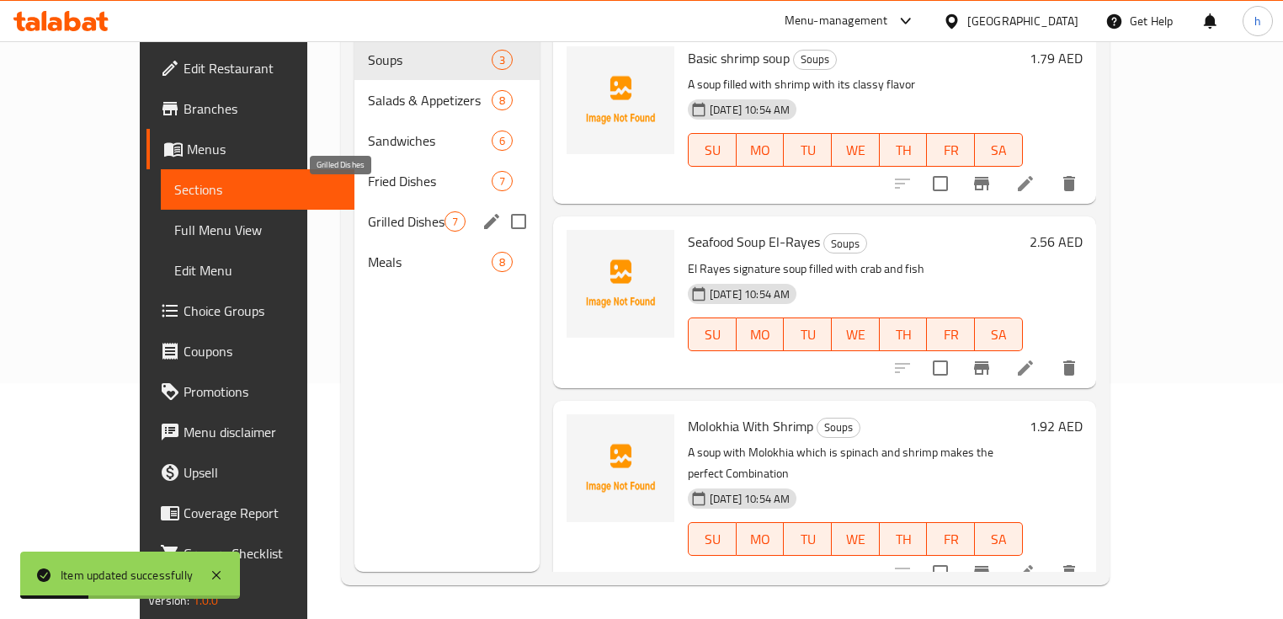
click at [368, 211] on span "Grilled Dishes" at bounding box center [406, 221] width 77 height 20
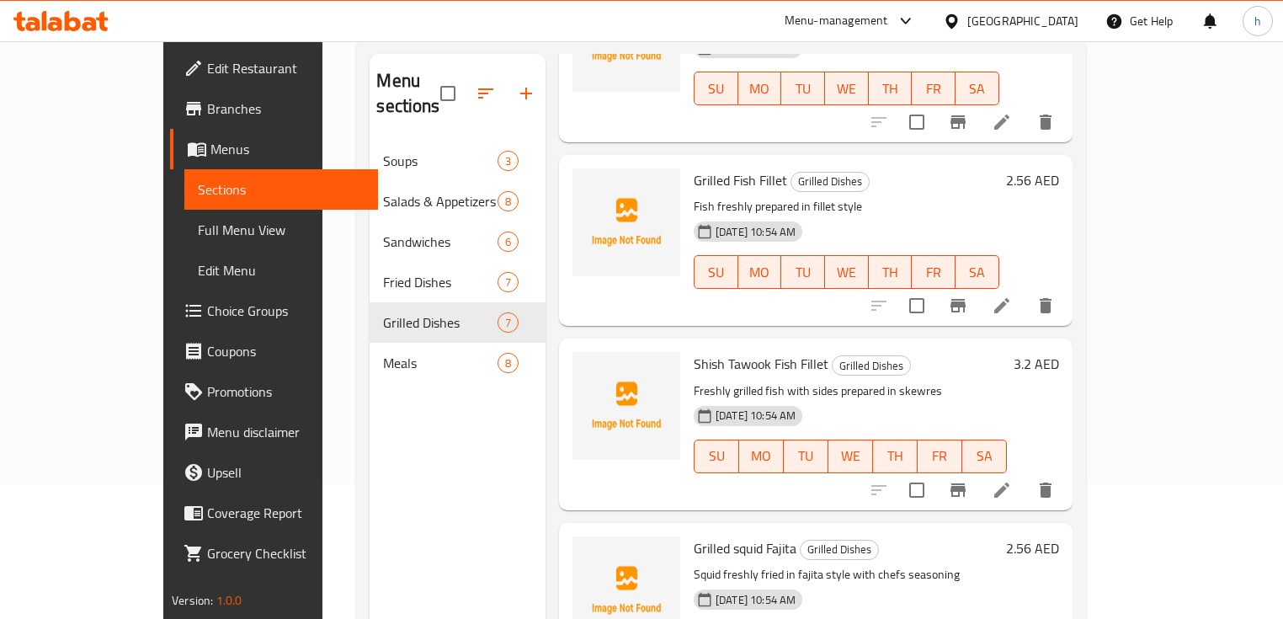
scroll to position [404, 0]
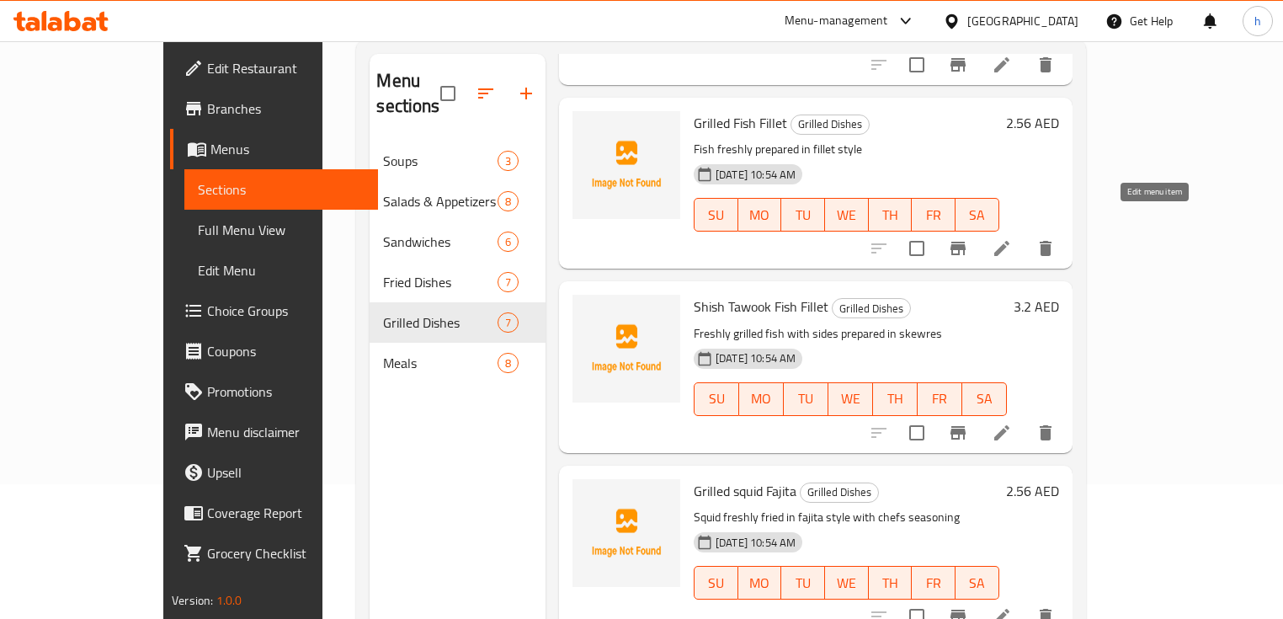
click at [1012, 238] on icon at bounding box center [1002, 248] width 20 height 20
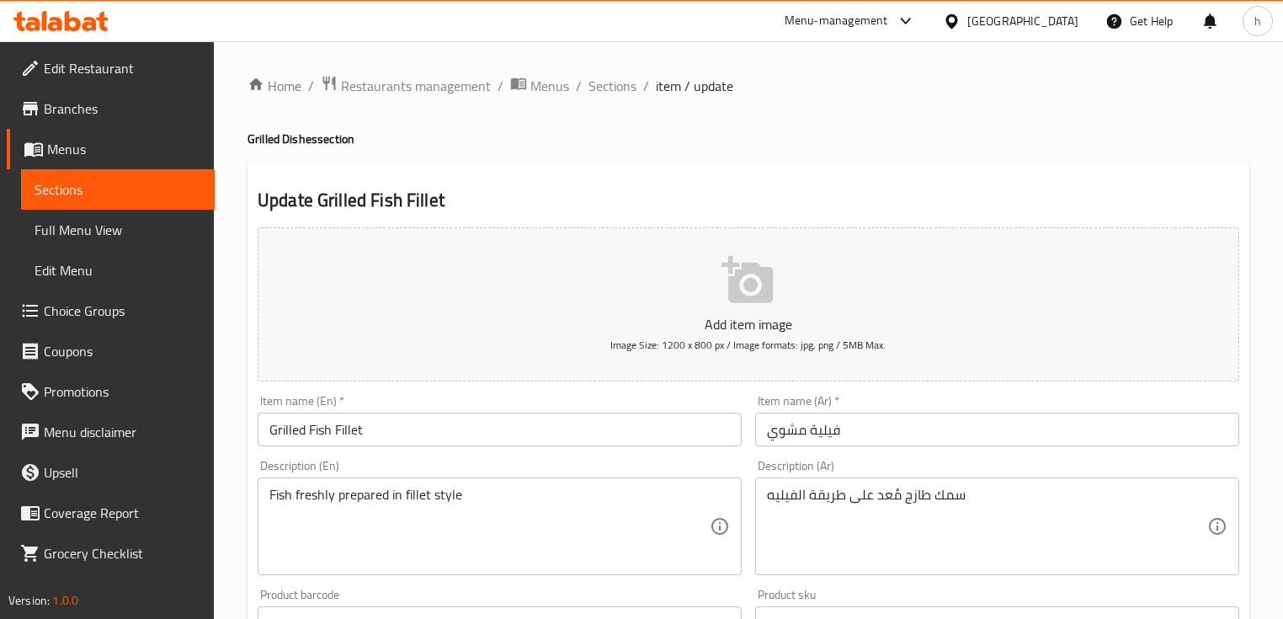
click at [909, 439] on input "فيلية مشوي" at bounding box center [997, 430] width 484 height 34
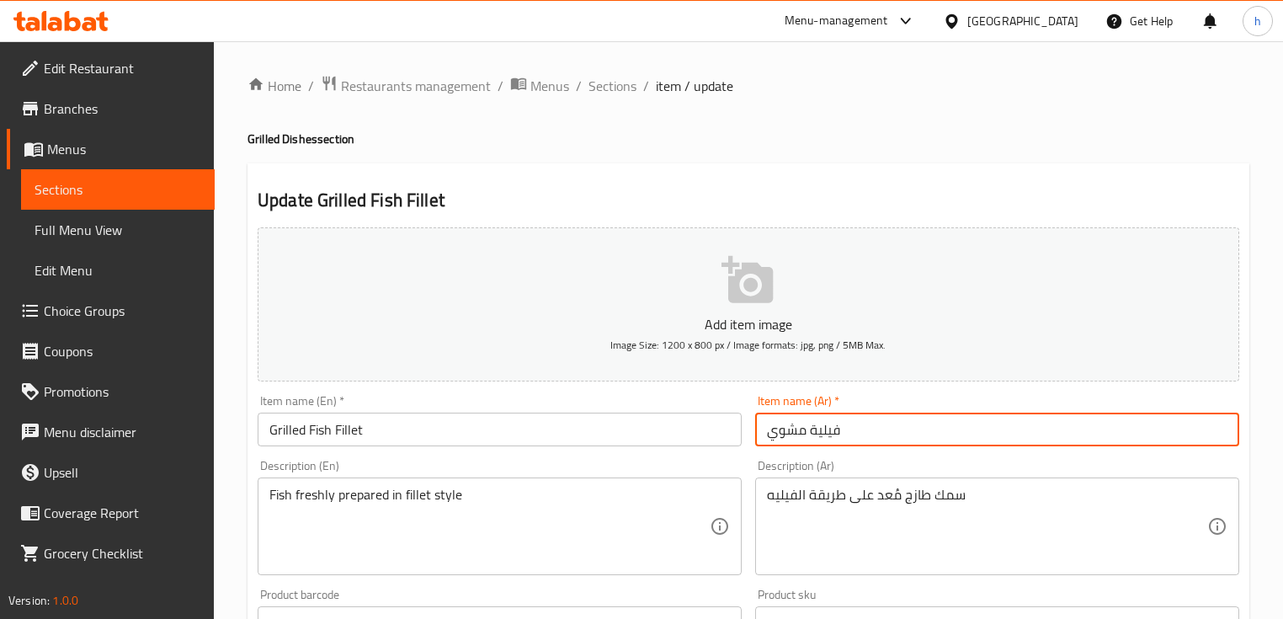
click at [764, 430] on input "فيلية مشوي" at bounding box center [997, 430] width 484 height 34
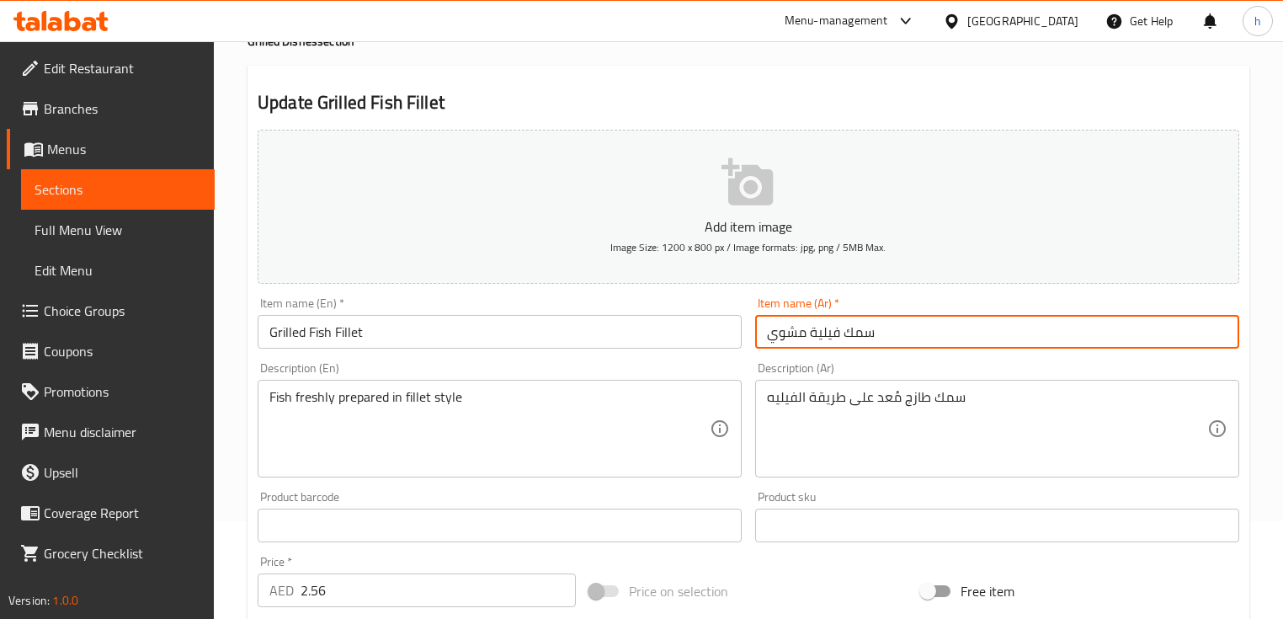
scroll to position [337, 0]
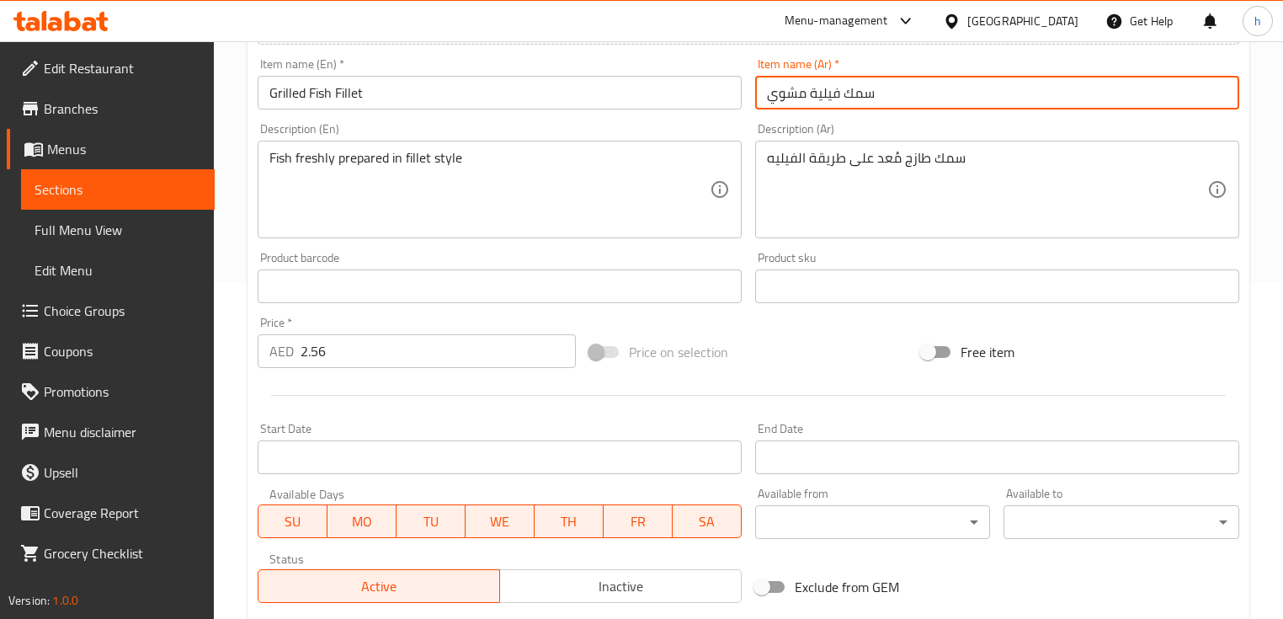
type input "سمك فيلية مشوي"
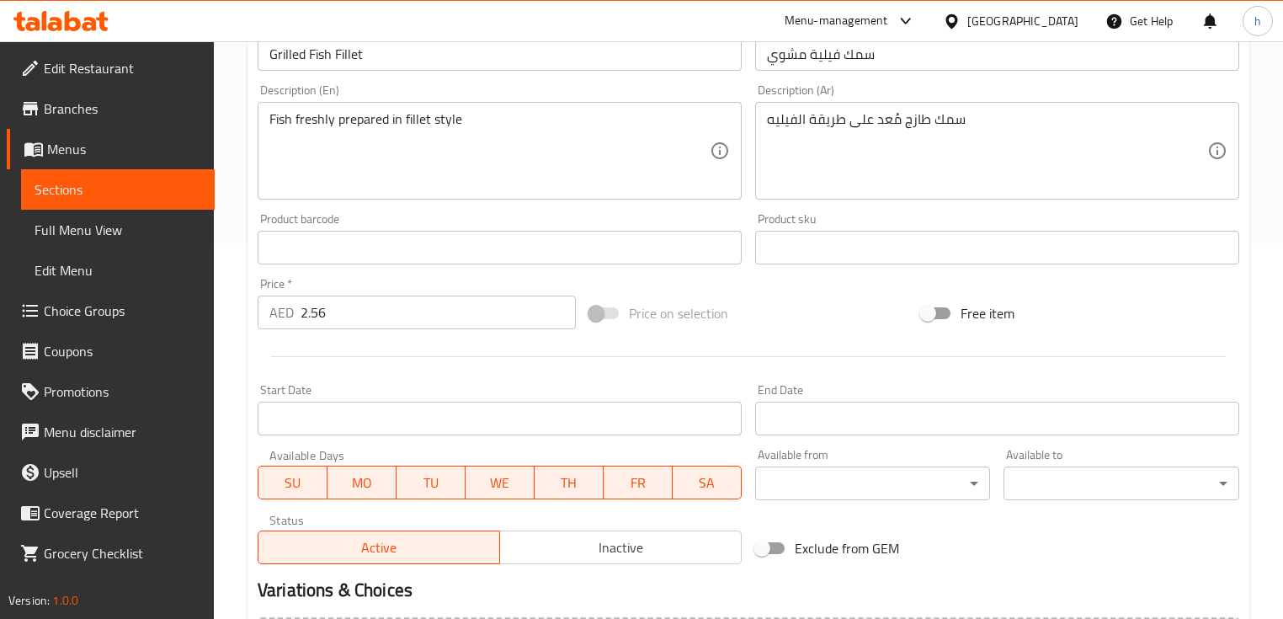
scroll to position [570, 0]
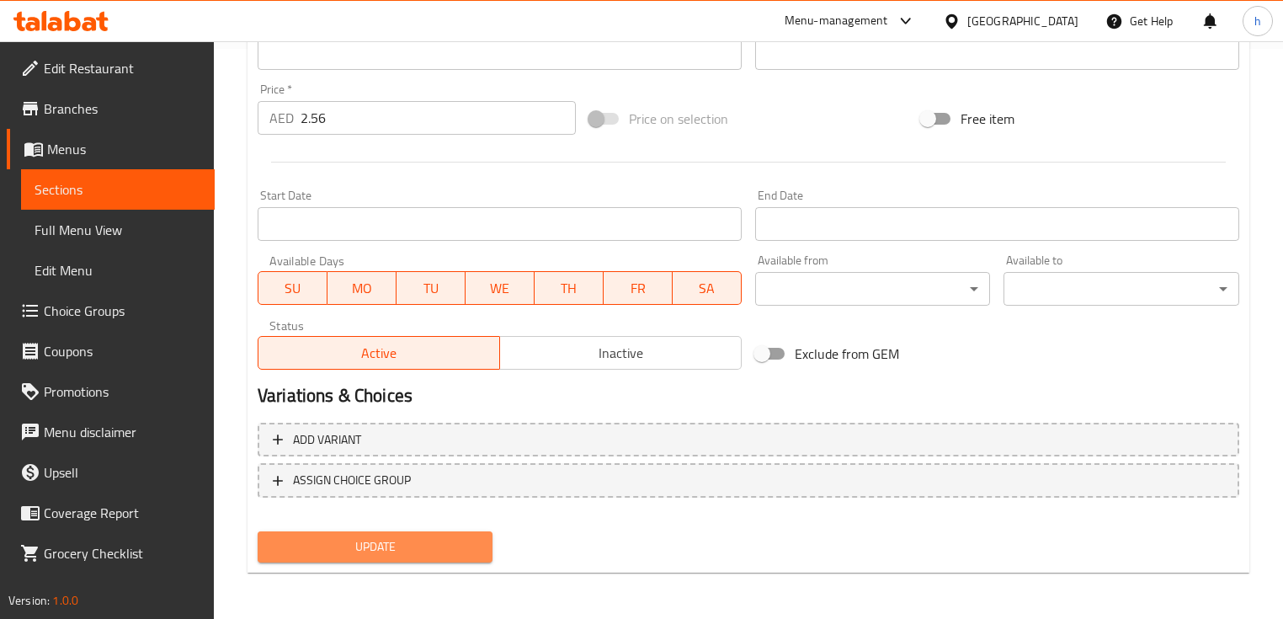
click at [415, 543] on span "Update" at bounding box center [375, 546] width 208 height 21
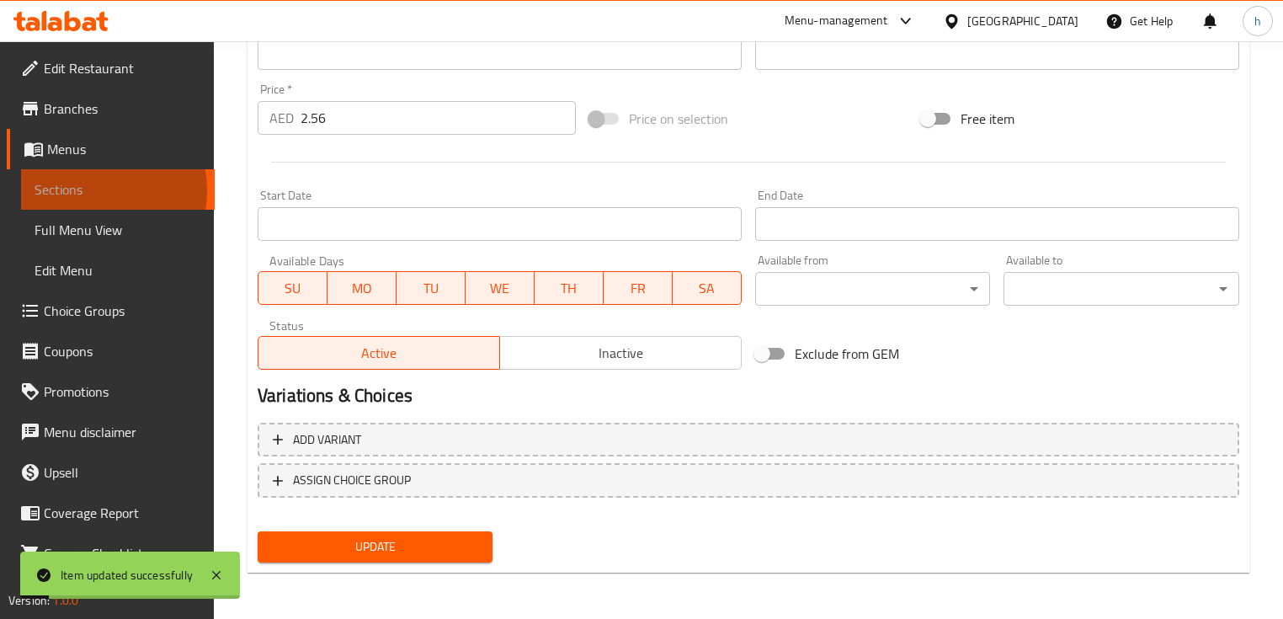
click at [83, 190] on span "Sections" at bounding box center [118, 189] width 167 height 20
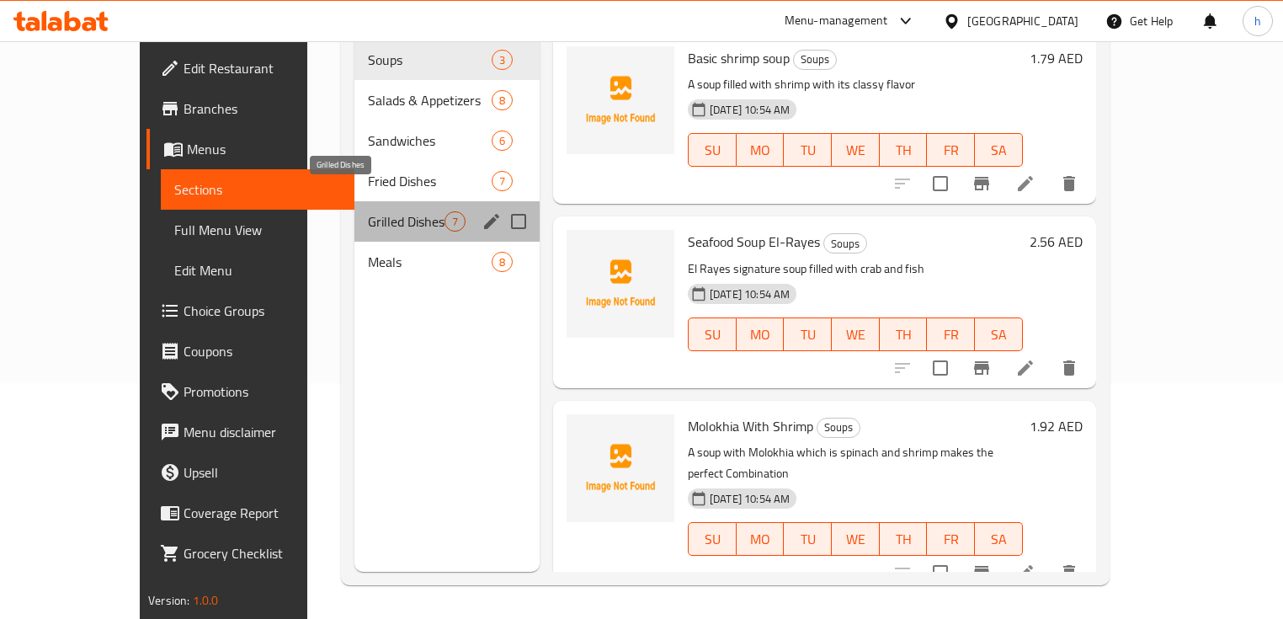
click at [368, 211] on span "Grilled Dishes" at bounding box center [406, 221] width 77 height 20
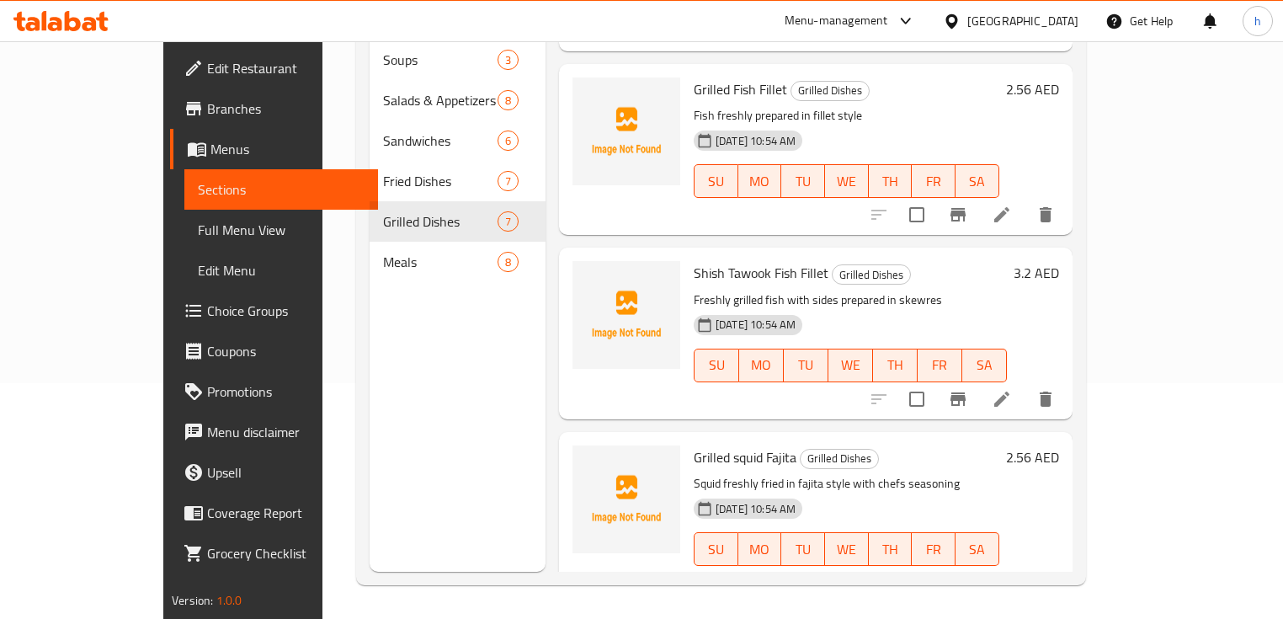
scroll to position [404, 0]
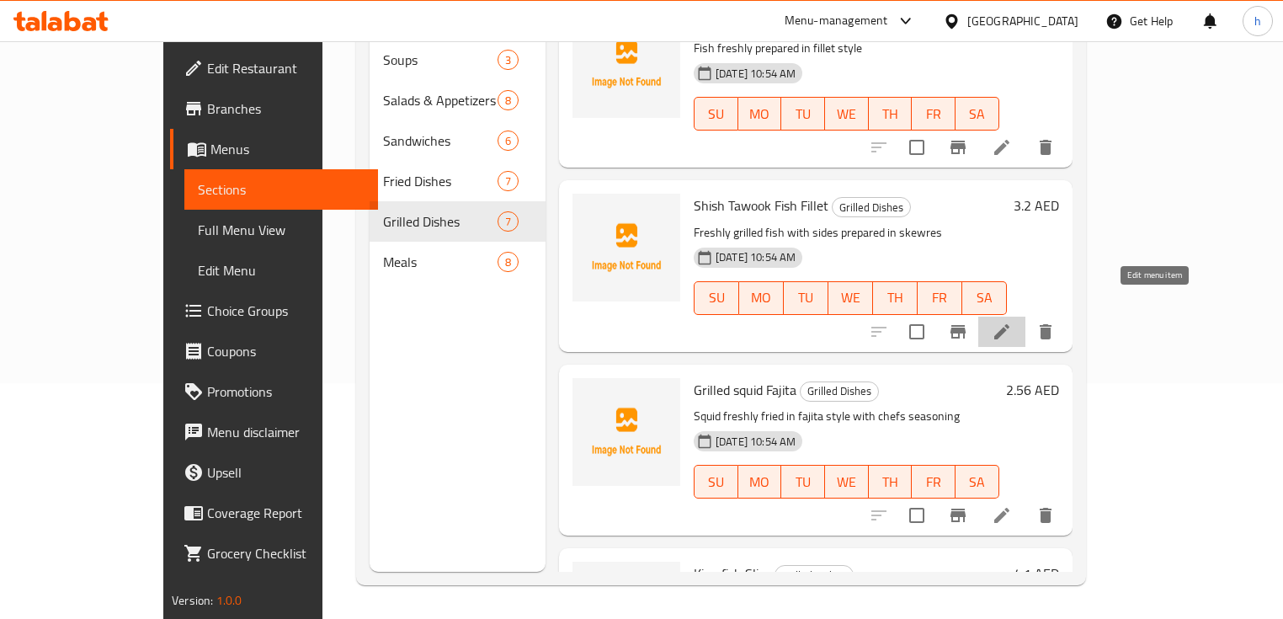
click at [1012, 322] on icon at bounding box center [1002, 332] width 20 height 20
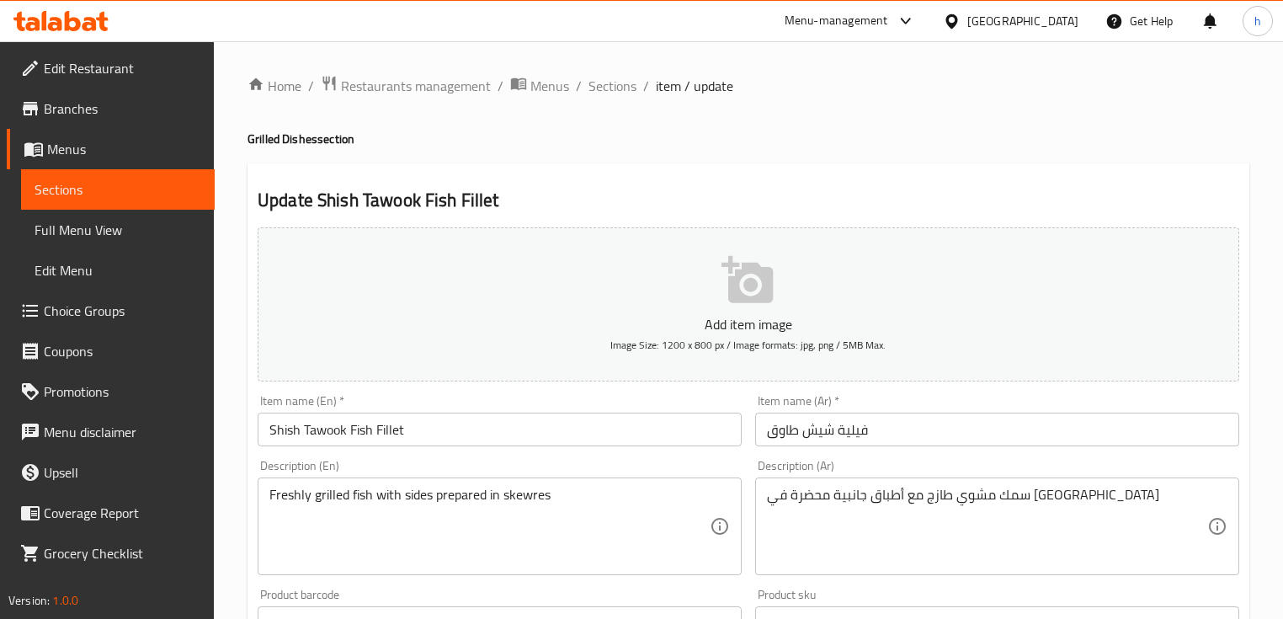
click at [896, 425] on input "فيلية شيش طاوق" at bounding box center [997, 430] width 484 height 34
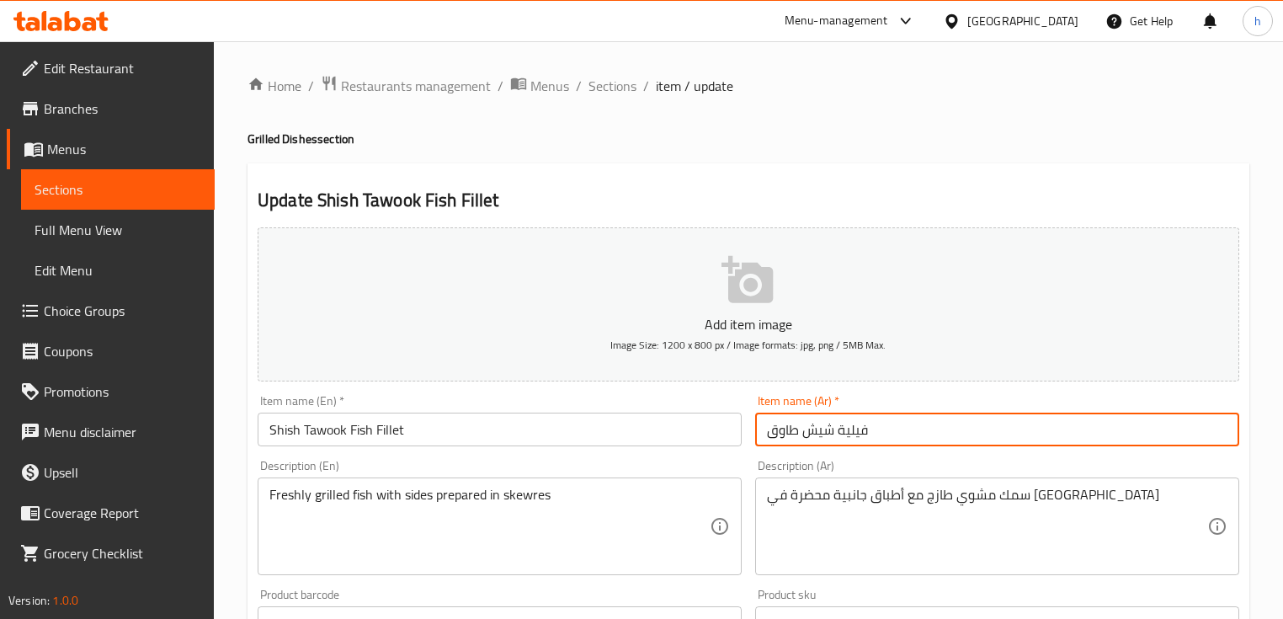
click at [764, 434] on input "فيلية شيش طاوق" at bounding box center [997, 430] width 484 height 34
click at [768, 429] on input "سمك فيلية شيش طاوق" at bounding box center [997, 430] width 484 height 34
type input "سمك فيلية شيش طاوق"
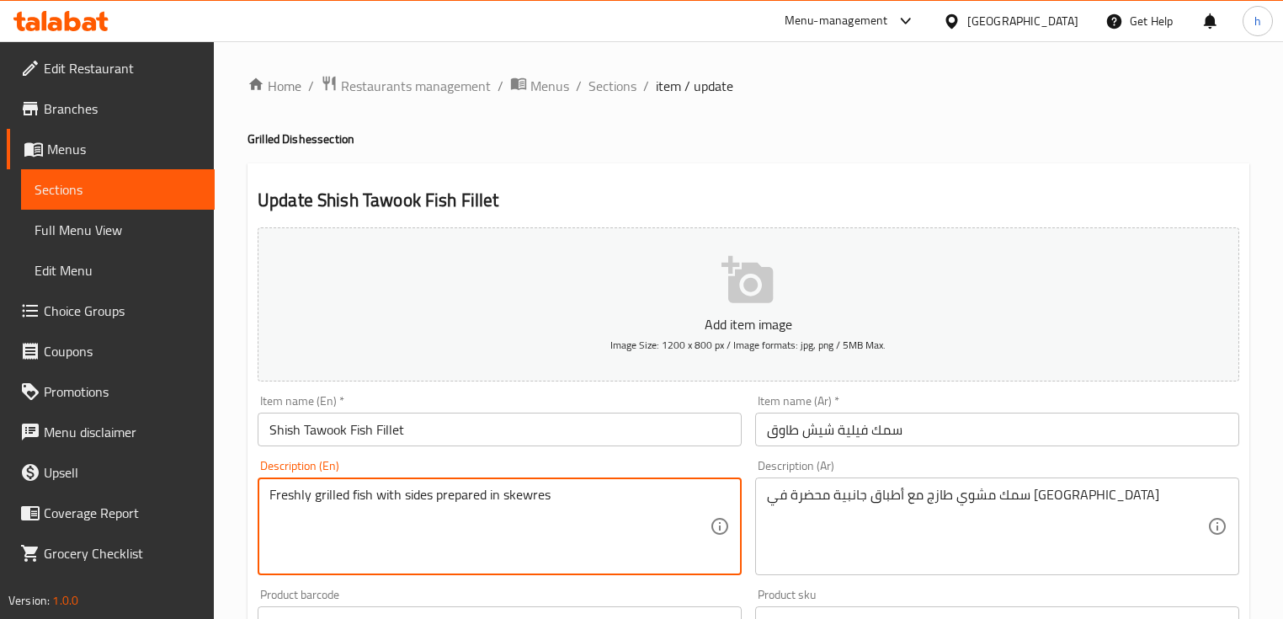
click at [525, 501] on textarea "Freshly grilled fish with sides prepared in skewres" at bounding box center [489, 527] width 440 height 80
click at [523, 498] on textarea "Freshly grilled fish with sides prepared in skewres" at bounding box center [489, 527] width 440 height 80
paste textarea "er"
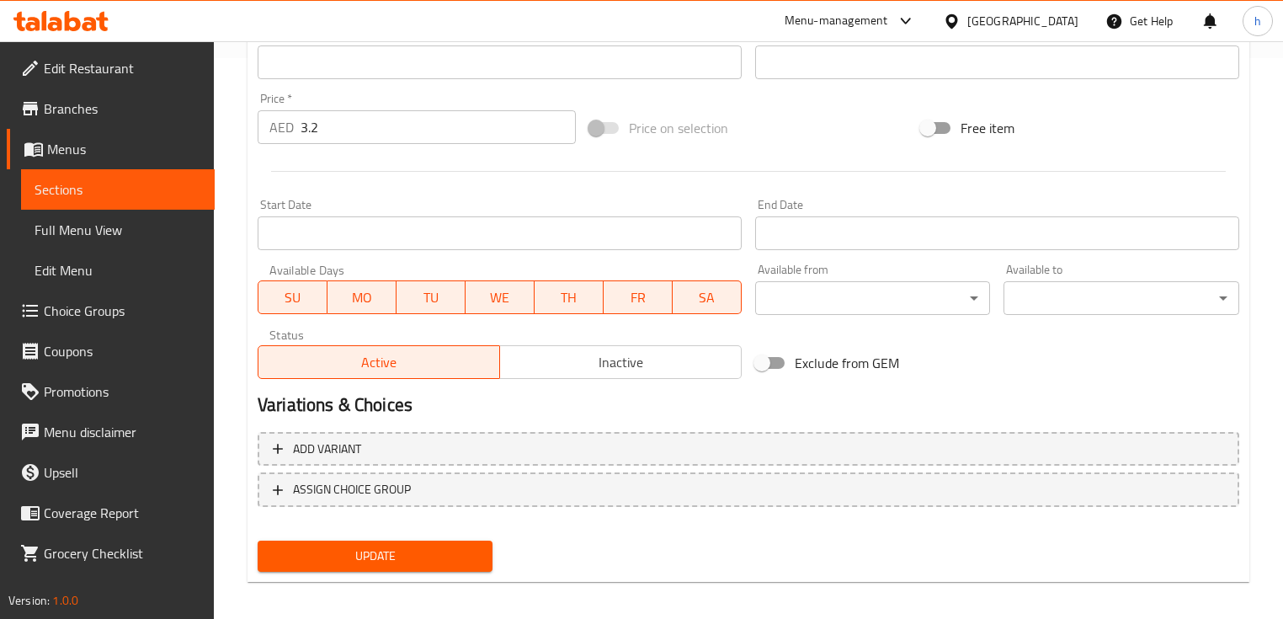
scroll to position [570, 0]
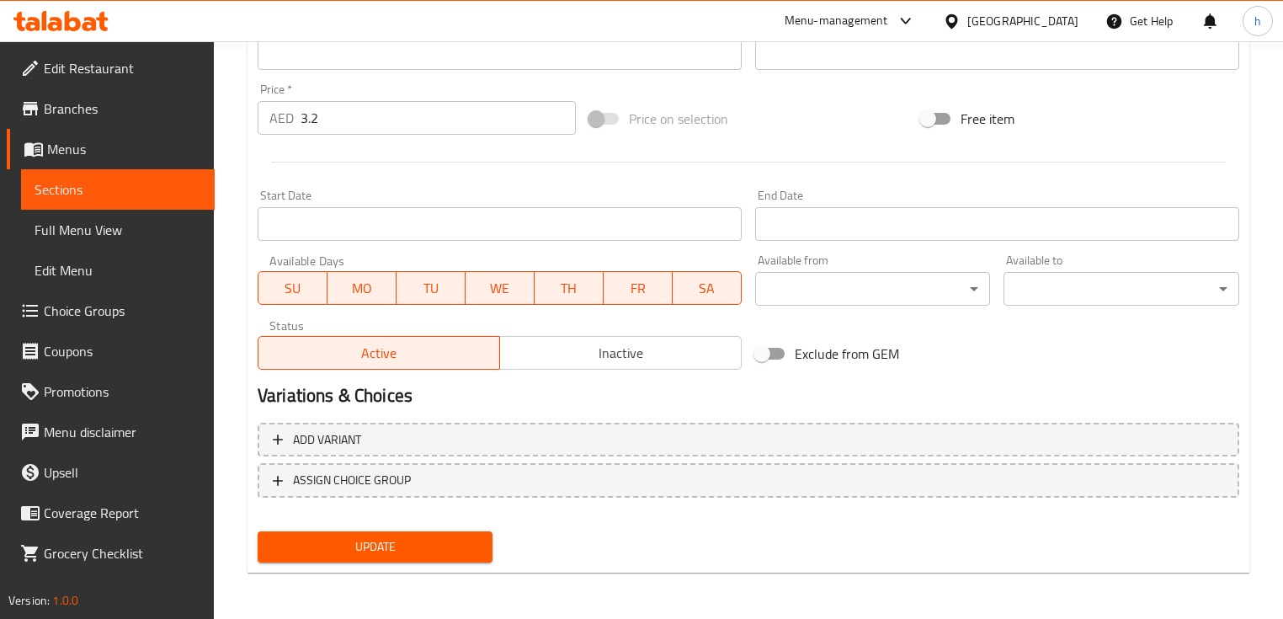
type textarea "Freshly grilled fish with sides prepared in skewers"
click at [432, 548] on span "Update" at bounding box center [375, 546] width 208 height 21
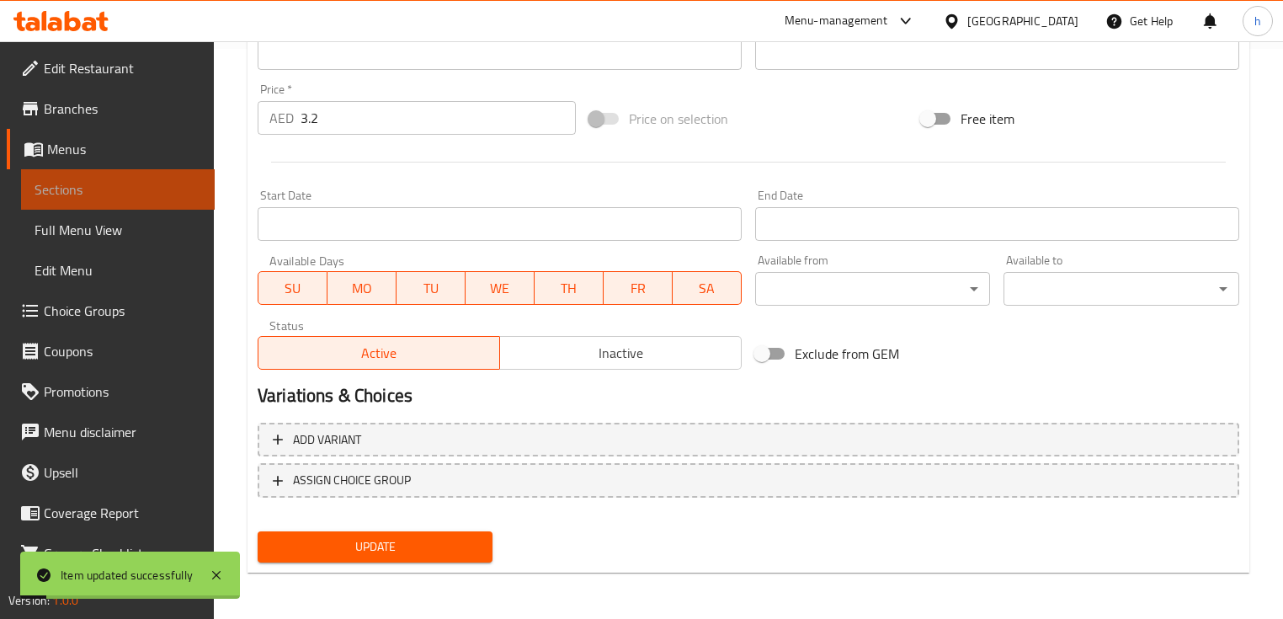
click at [118, 193] on span "Sections" at bounding box center [118, 189] width 167 height 20
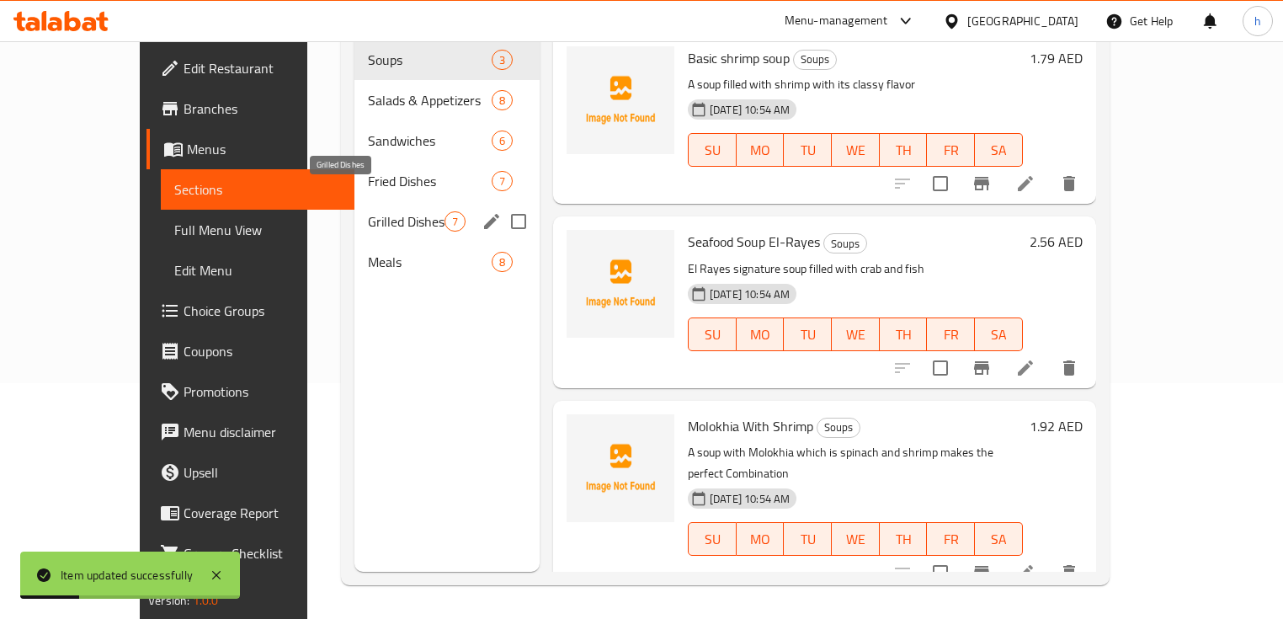
click at [386, 211] on span "Grilled Dishes" at bounding box center [406, 221] width 77 height 20
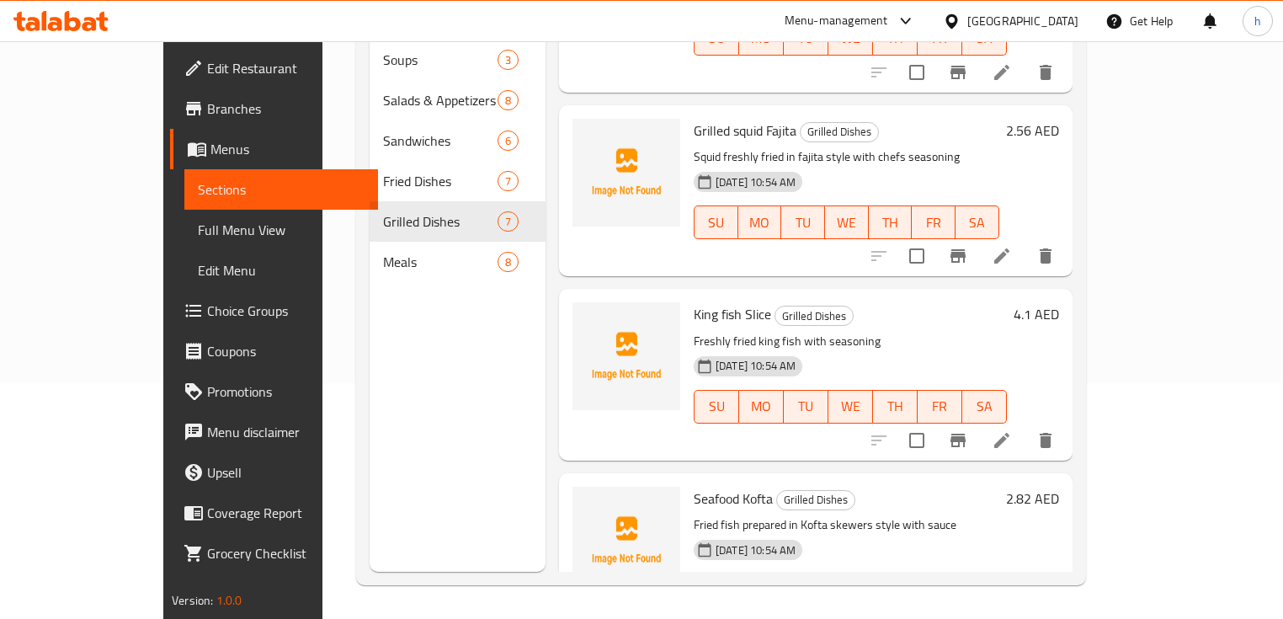
scroll to position [643, 0]
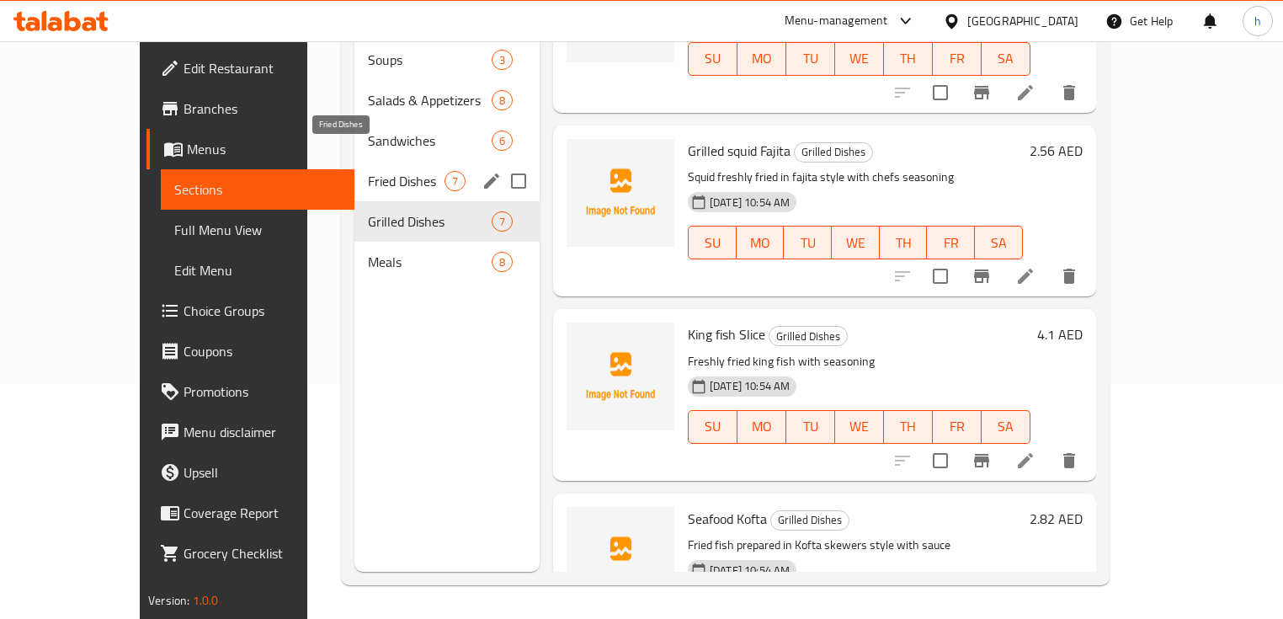
click at [368, 171] on span "Fried Dishes" at bounding box center [406, 181] width 77 height 20
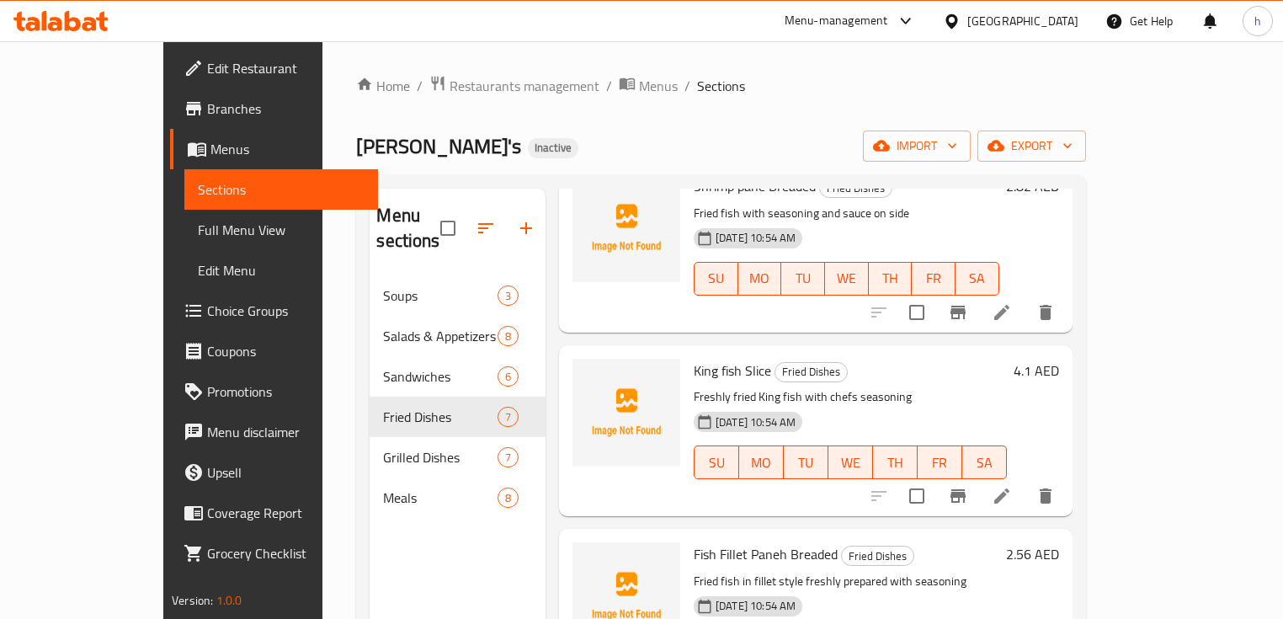
scroll to position [673, 0]
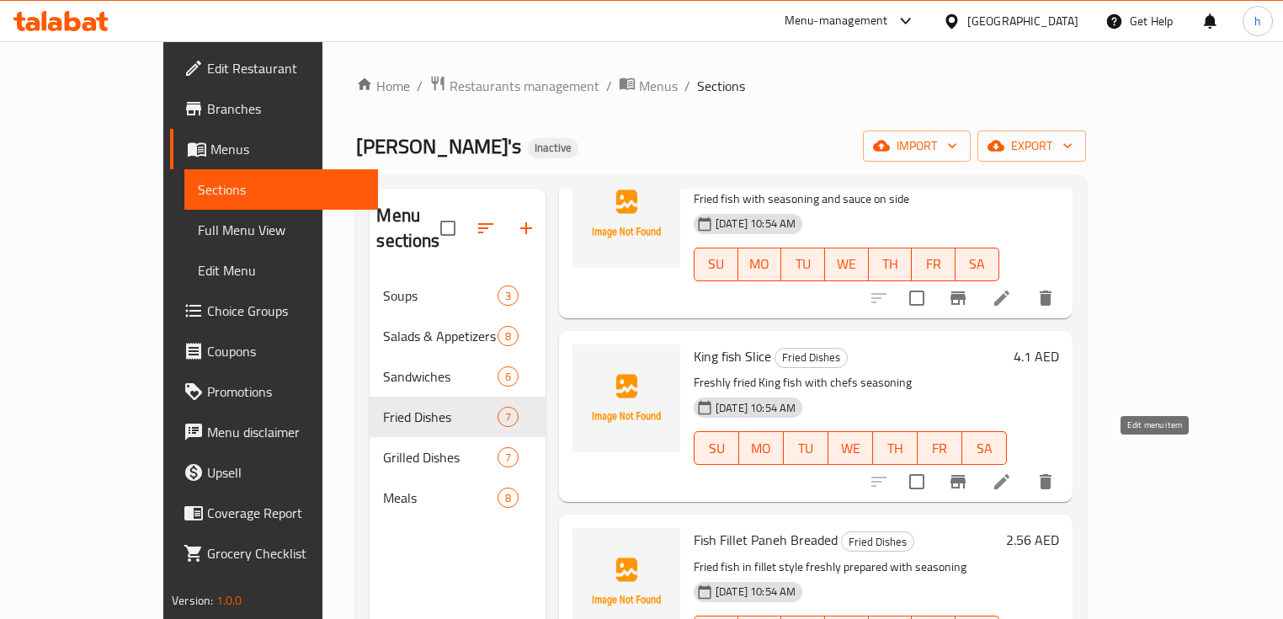
click at [1009, 474] on icon at bounding box center [1001, 481] width 15 height 15
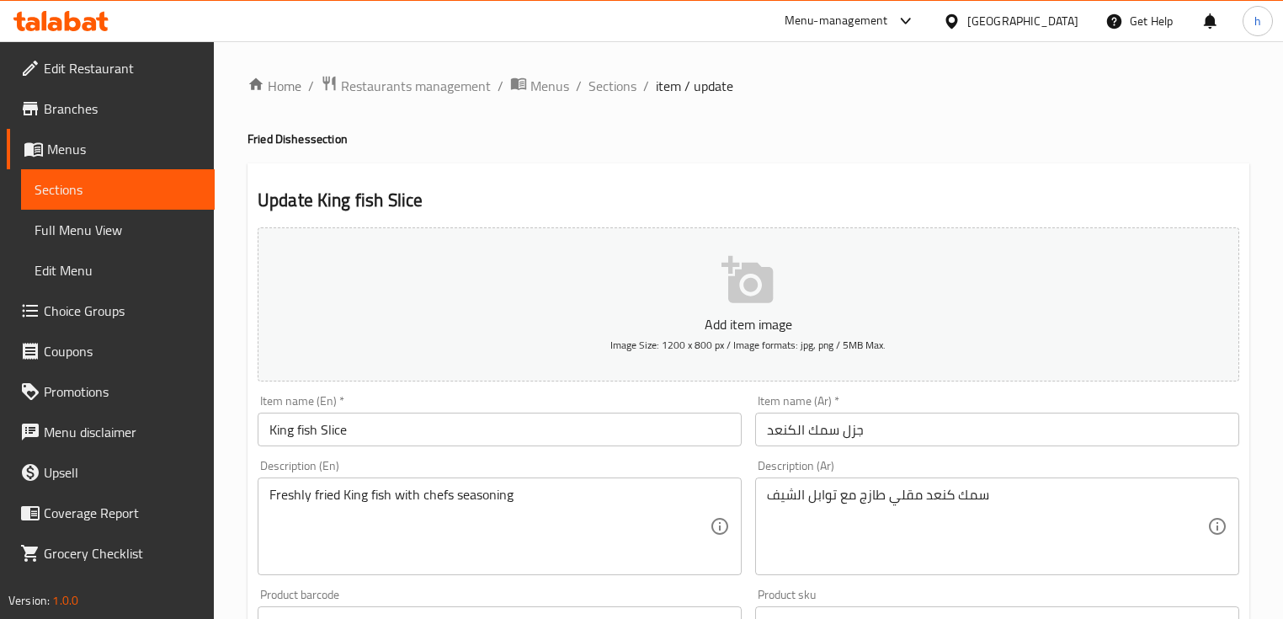
click at [852, 432] on input "جزل سمك الكنعد" at bounding box center [997, 430] width 484 height 34
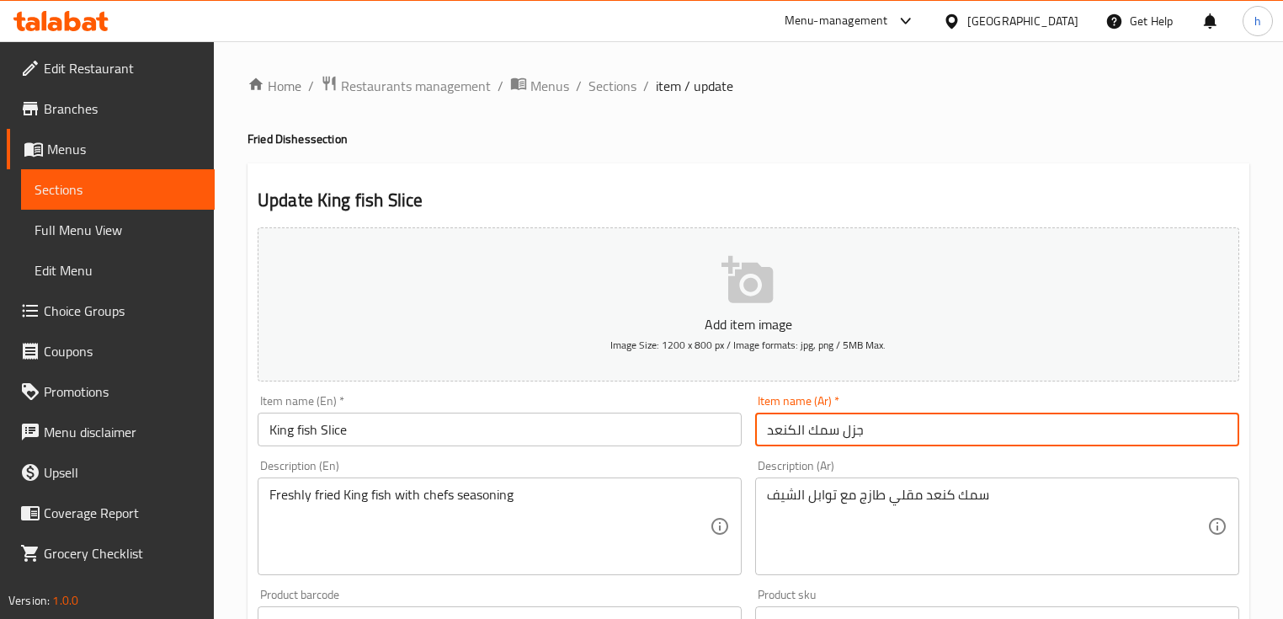
click at [852, 432] on input "جزل سمك الكنعد" at bounding box center [997, 430] width 484 height 34
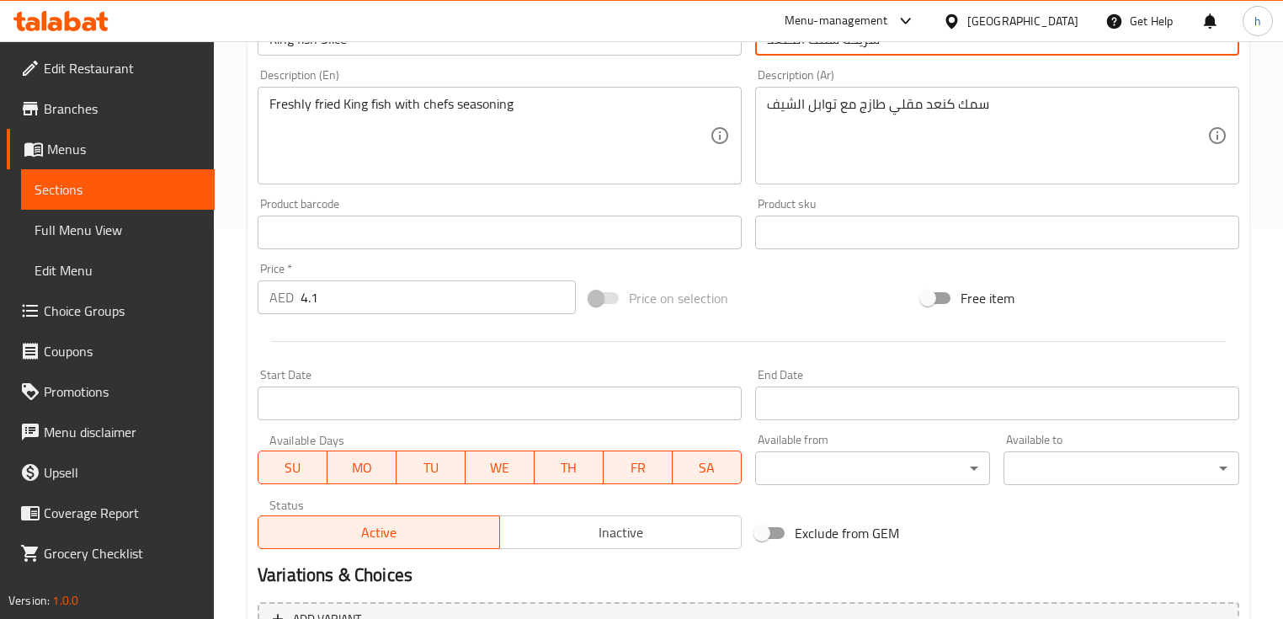
scroll to position [570, 0]
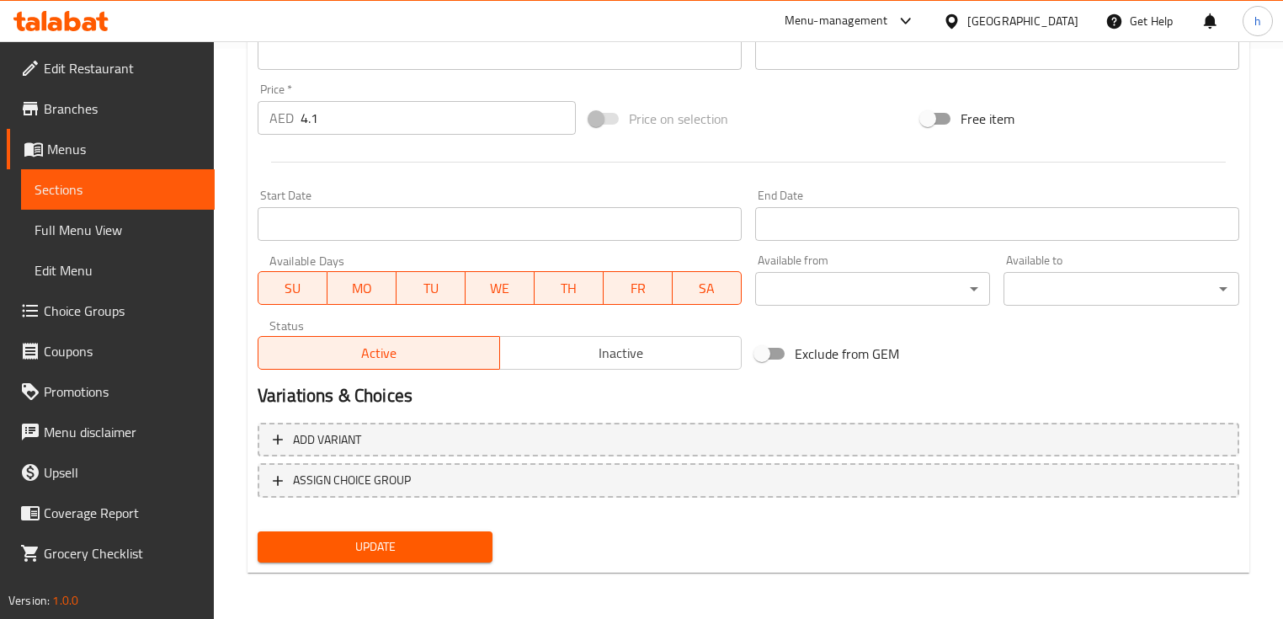
type input "شريحة سمك الكنعد"
click at [441, 545] on span "Update" at bounding box center [375, 546] width 208 height 21
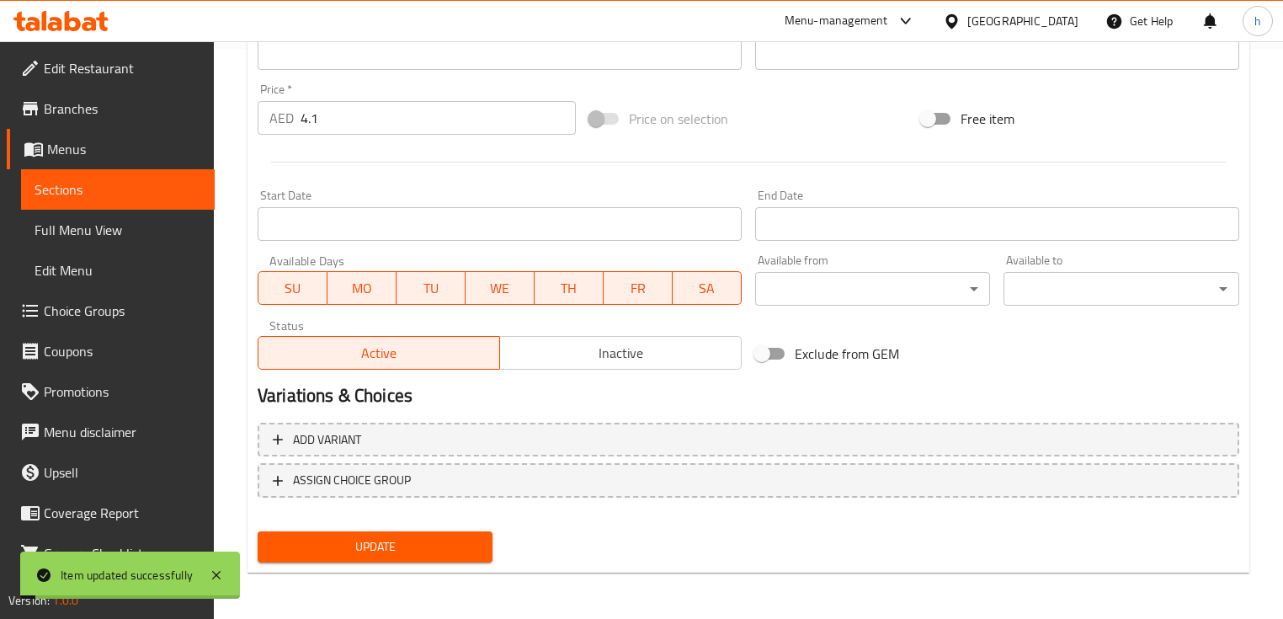
click at [51, 189] on span "Sections" at bounding box center [118, 189] width 167 height 20
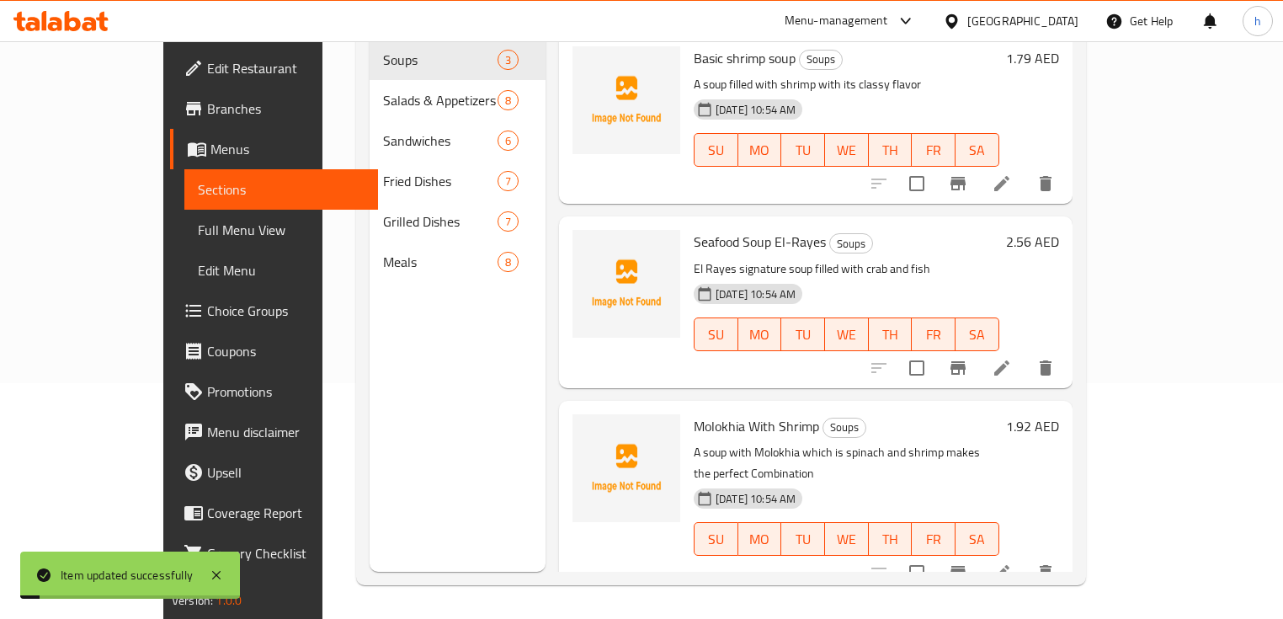
scroll to position [236, 0]
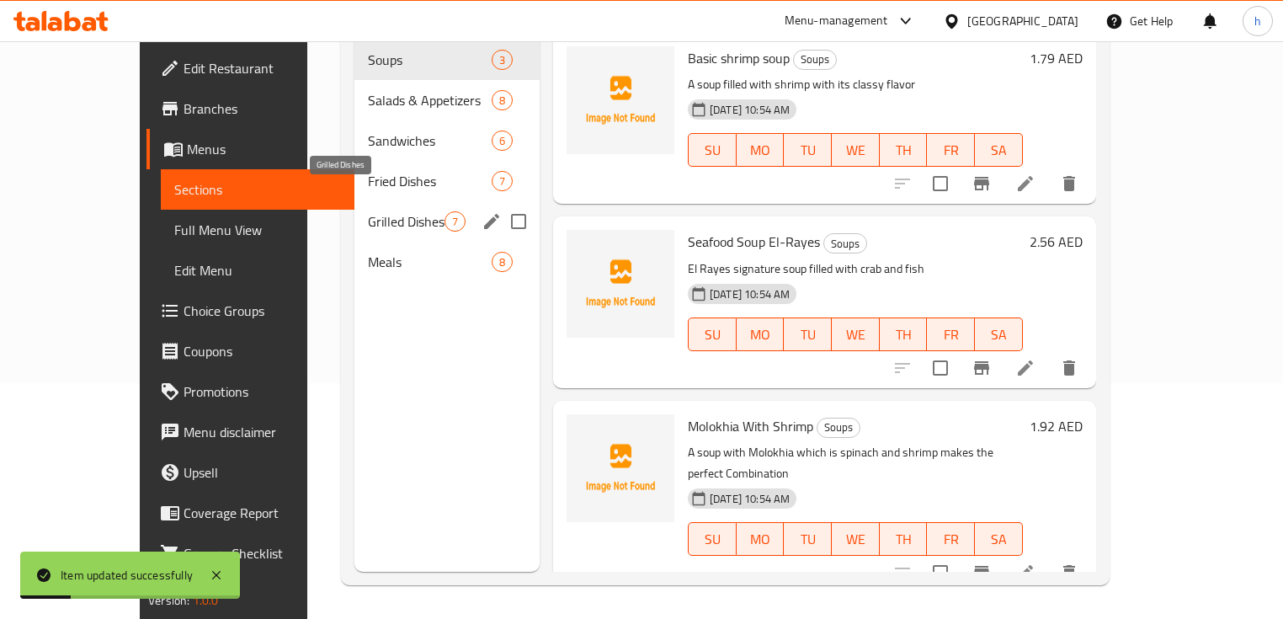
click at [368, 211] on span "Grilled Dishes" at bounding box center [406, 221] width 77 height 20
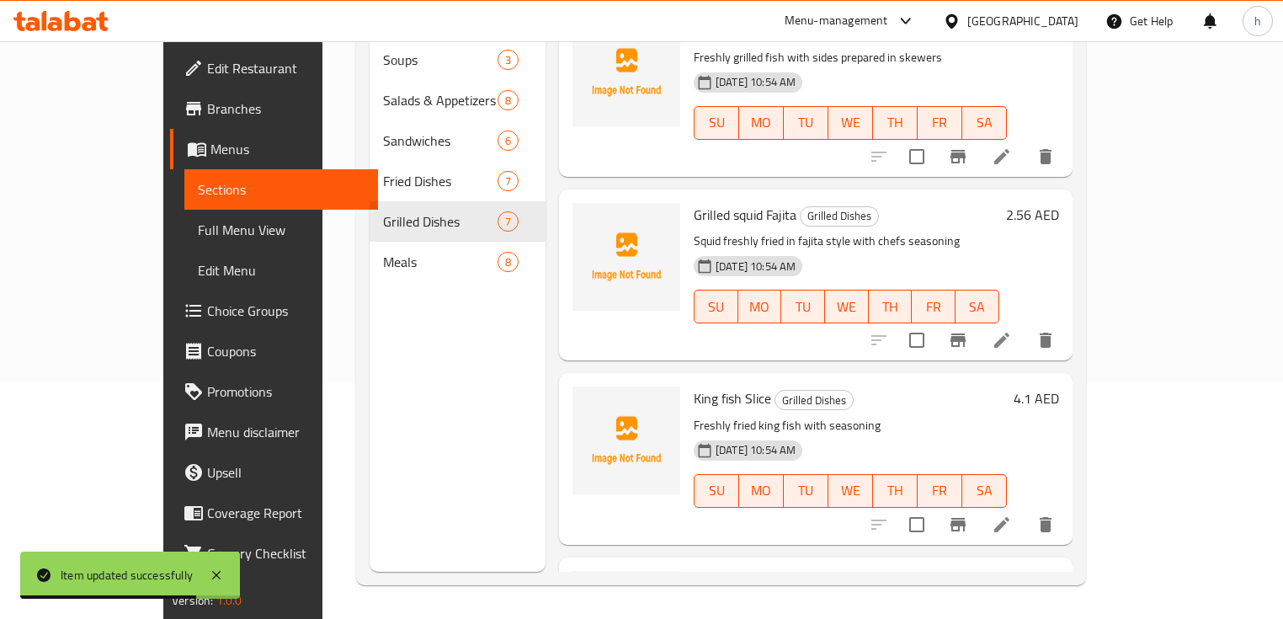
scroll to position [576, 0]
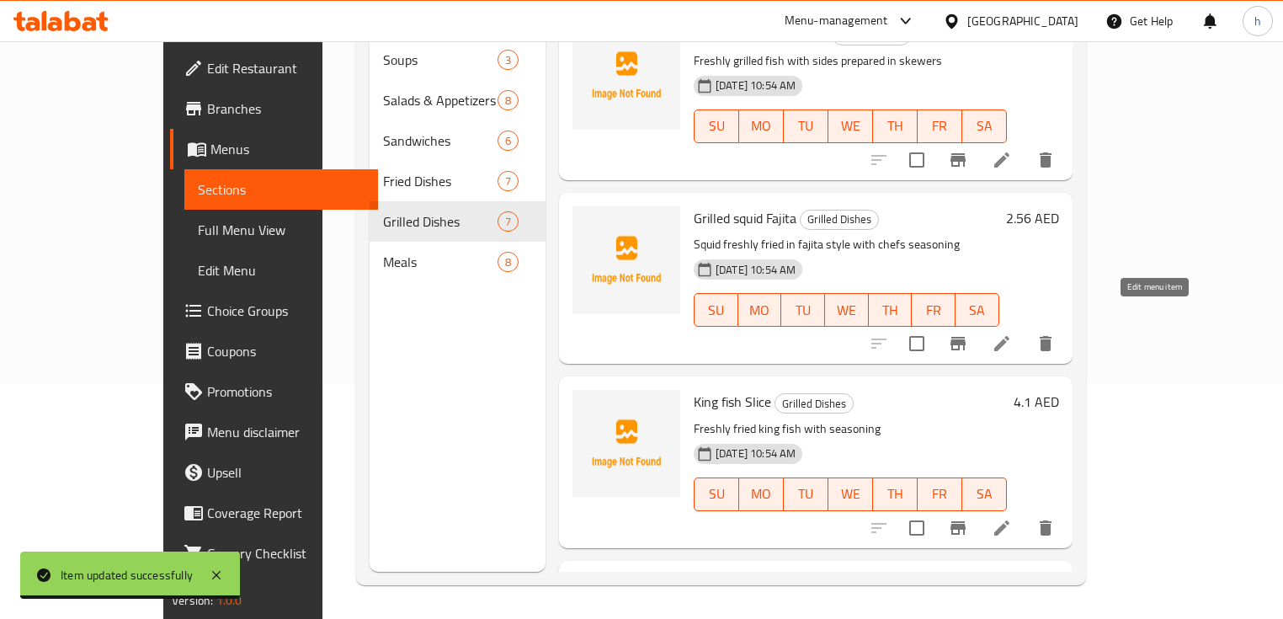
click at [1012, 333] on icon at bounding box center [1002, 343] width 20 height 20
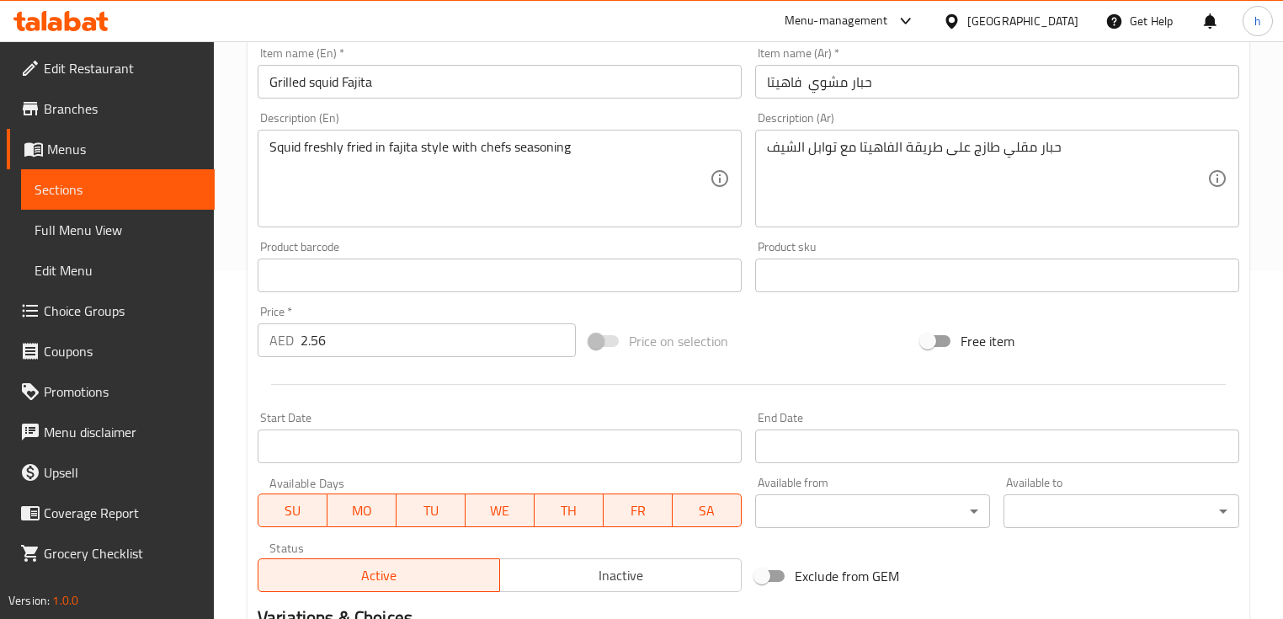
scroll to position [570, 0]
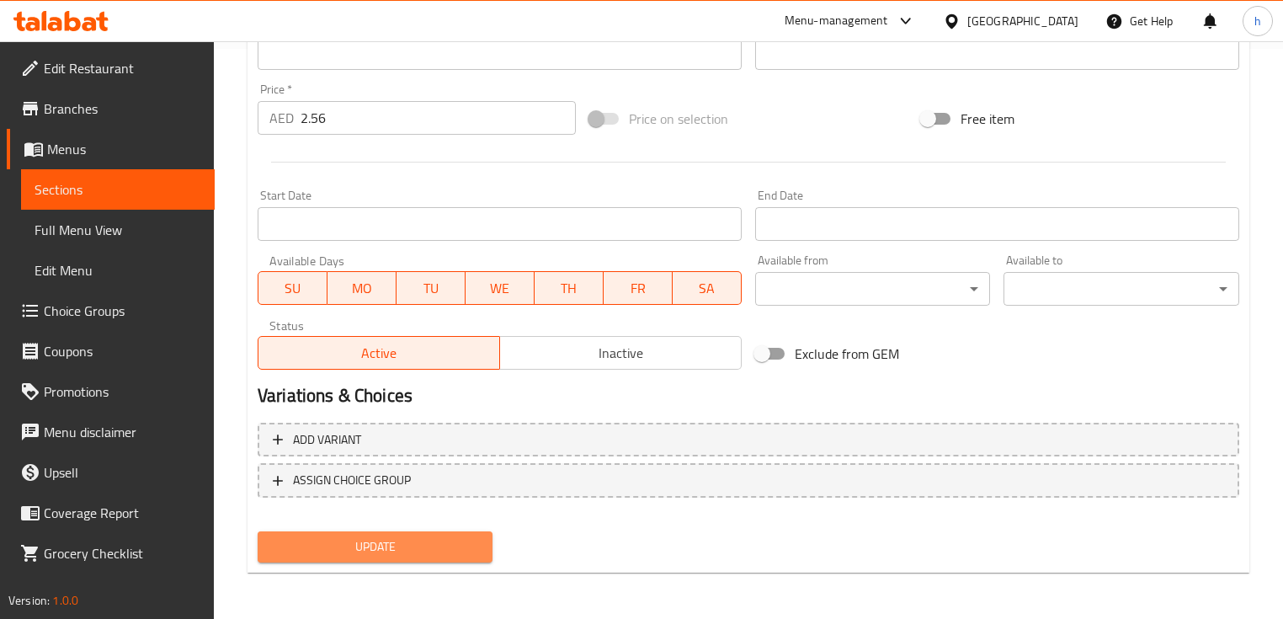
click at [449, 539] on span "Update" at bounding box center [375, 546] width 208 height 21
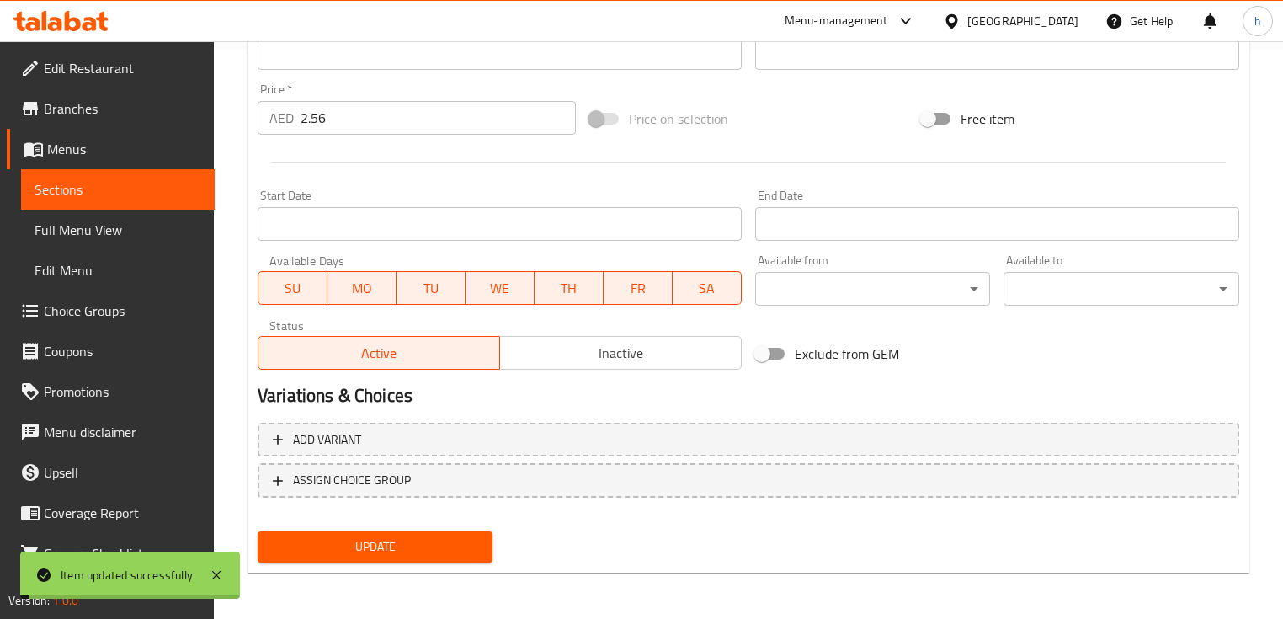
click at [58, 200] on span "Sections" at bounding box center [118, 189] width 167 height 20
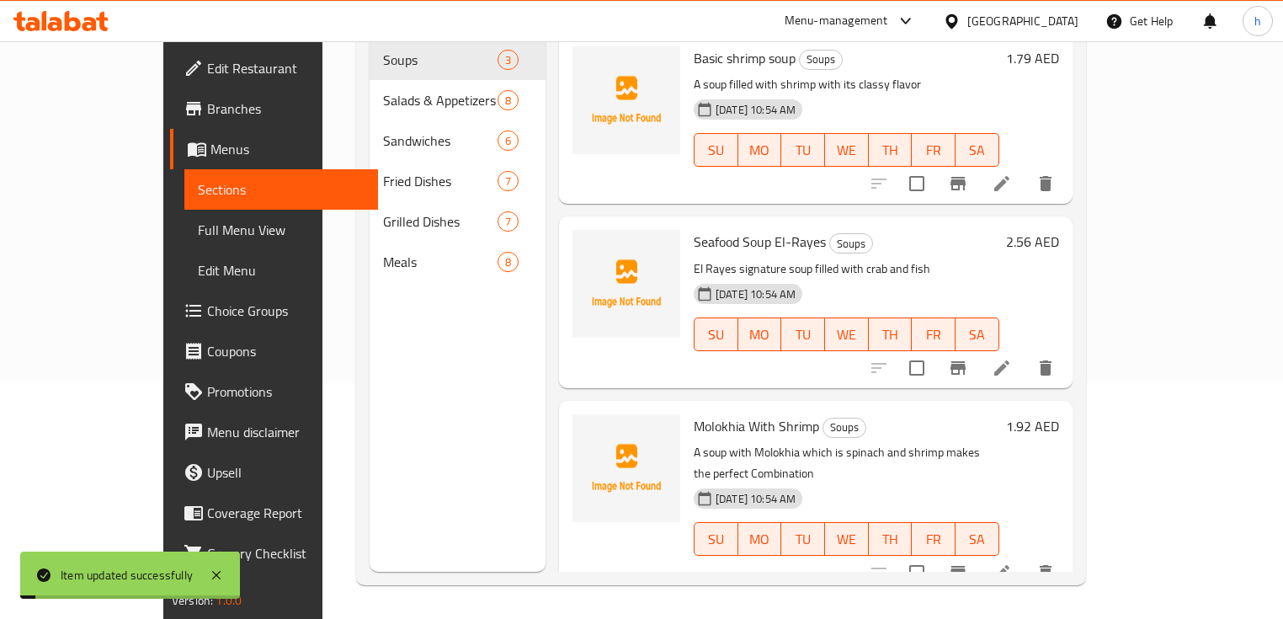
scroll to position [236, 0]
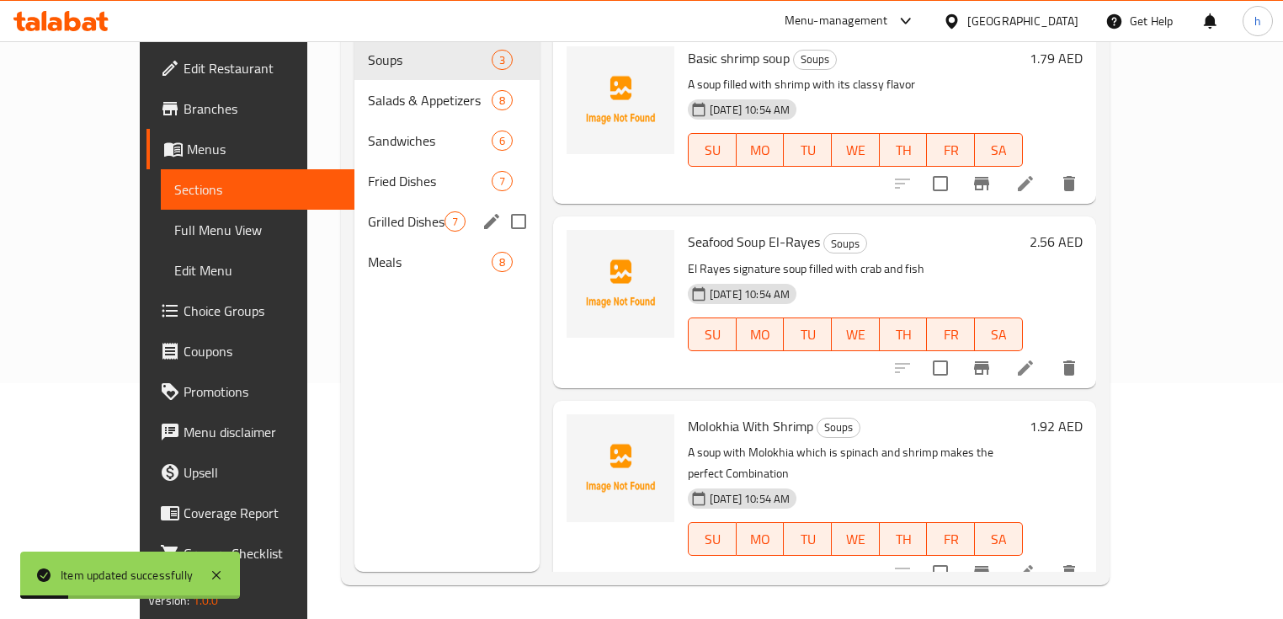
click at [368, 211] on span "Grilled Dishes" at bounding box center [406, 221] width 77 height 20
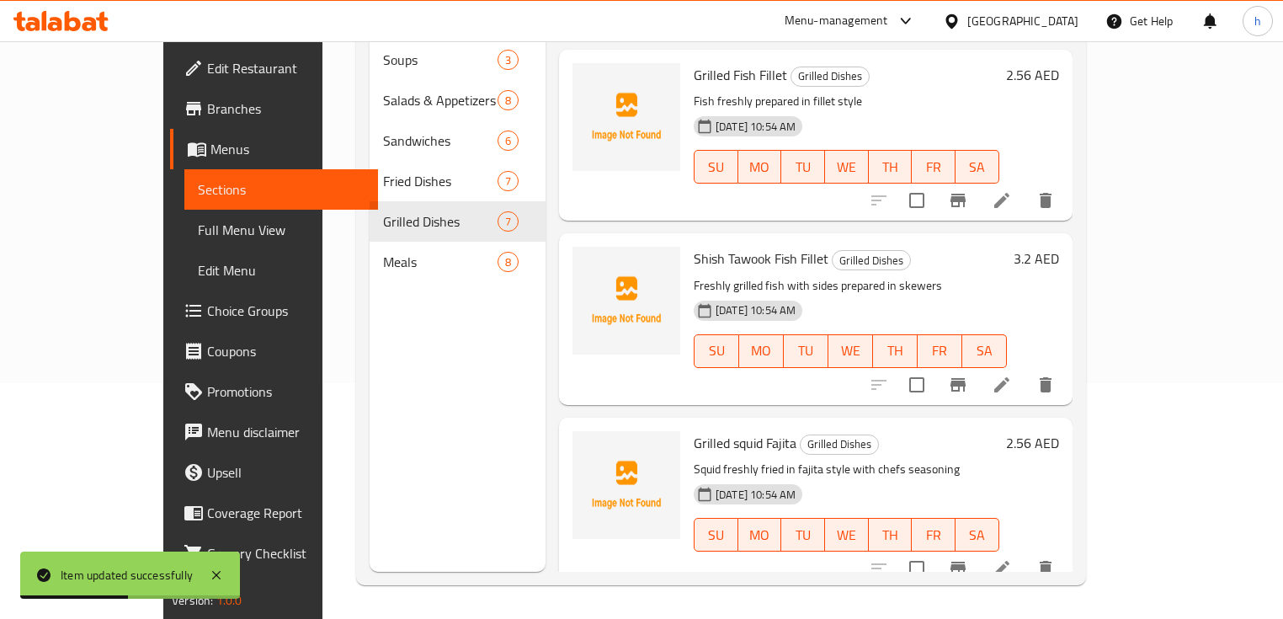
scroll to position [471, 0]
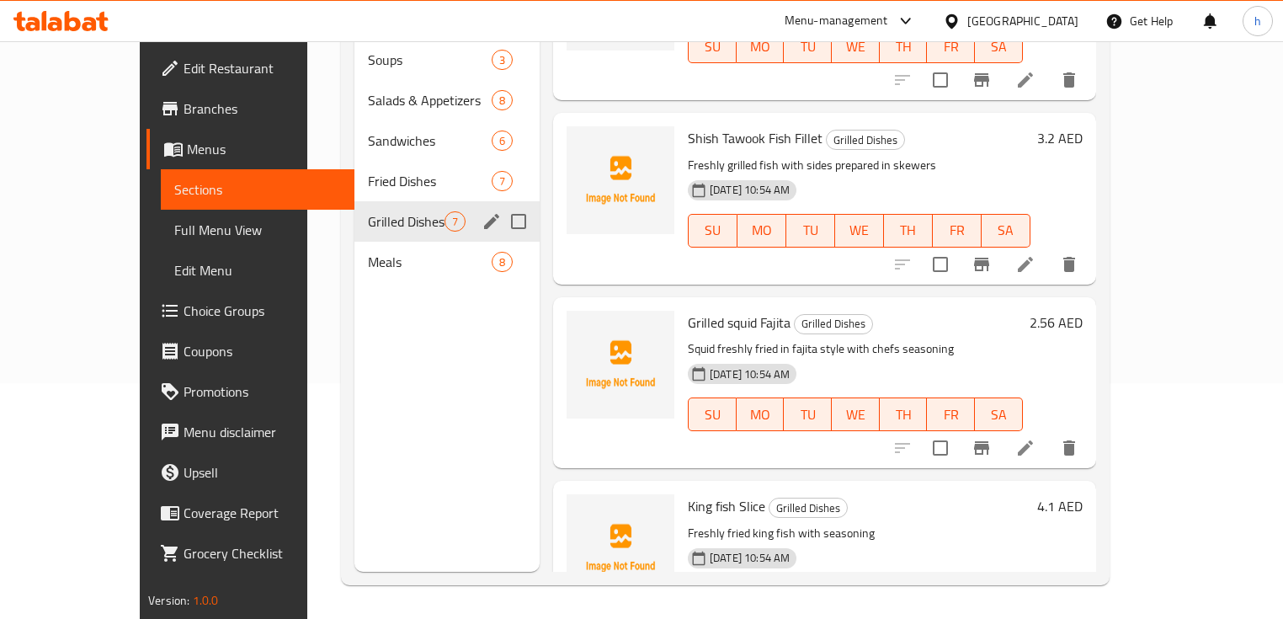
click at [394, 207] on div "Grilled Dishes 7" at bounding box center [446, 221] width 185 height 40
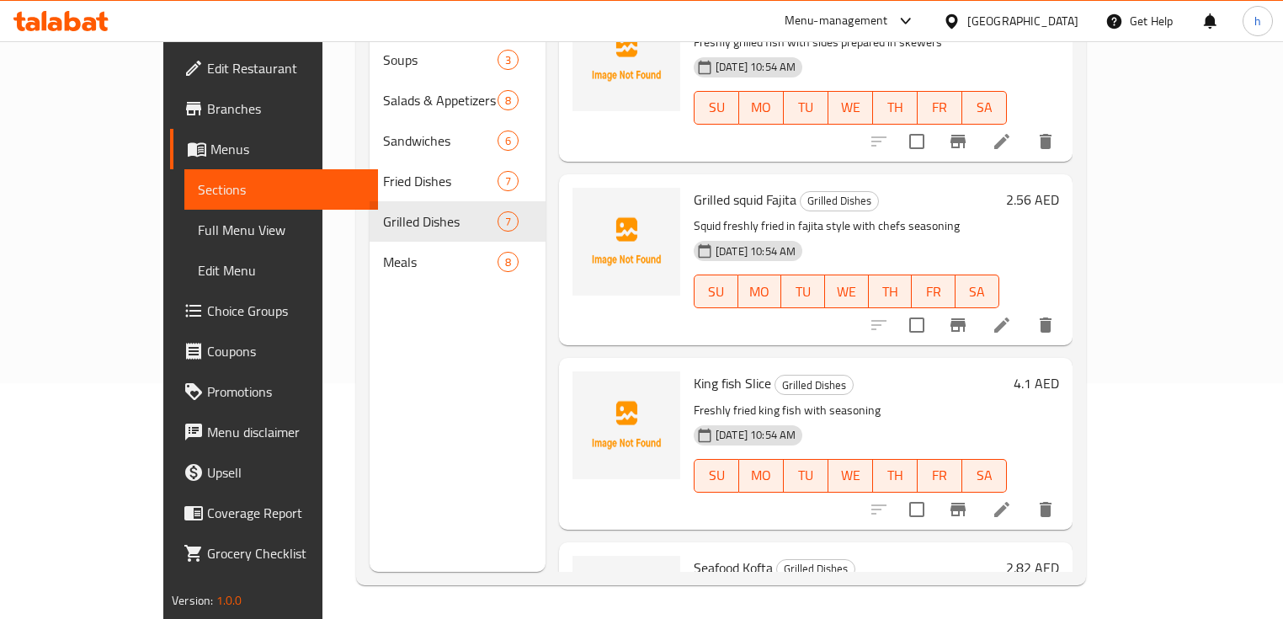
scroll to position [711, 0]
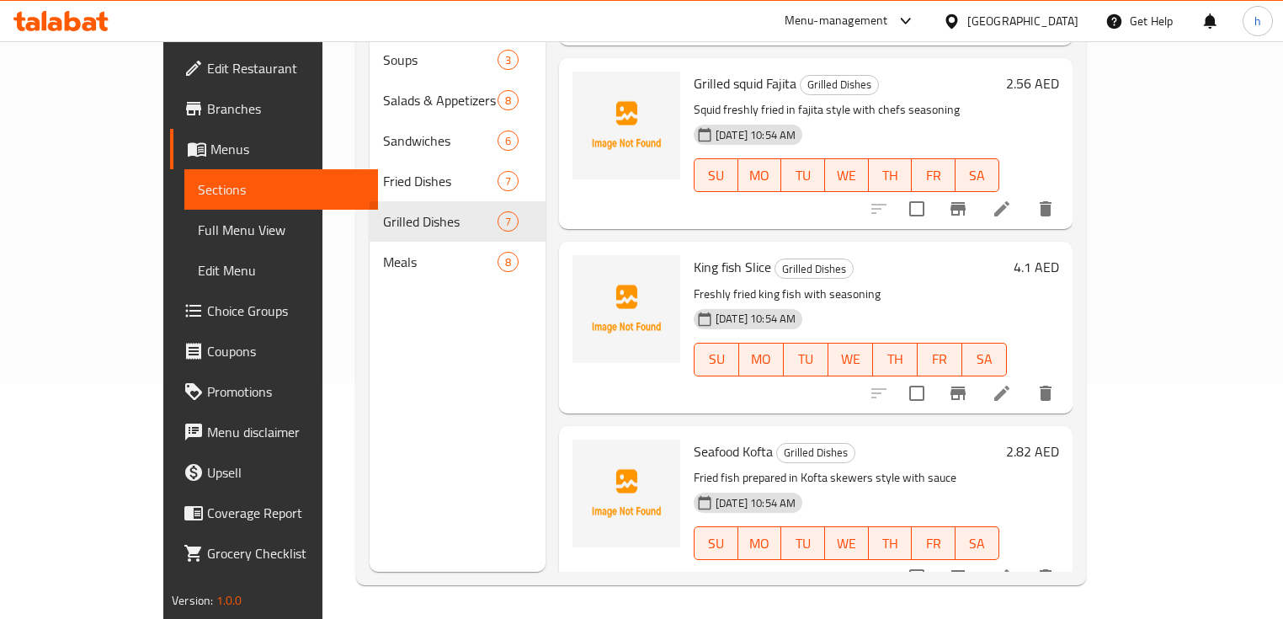
click at [395, 521] on div "Menu sections Soups 3 Salads & Appetizers 8 Sandwiches 6 Fried Dishes 7 Grilled…" at bounding box center [458, 262] width 176 height 619
click at [397, 511] on div "Menu sections Soups 3 Salads & Appetizers 8 Sandwiches 6 Fried Dishes 7 Grilled…" at bounding box center [458, 262] width 176 height 619
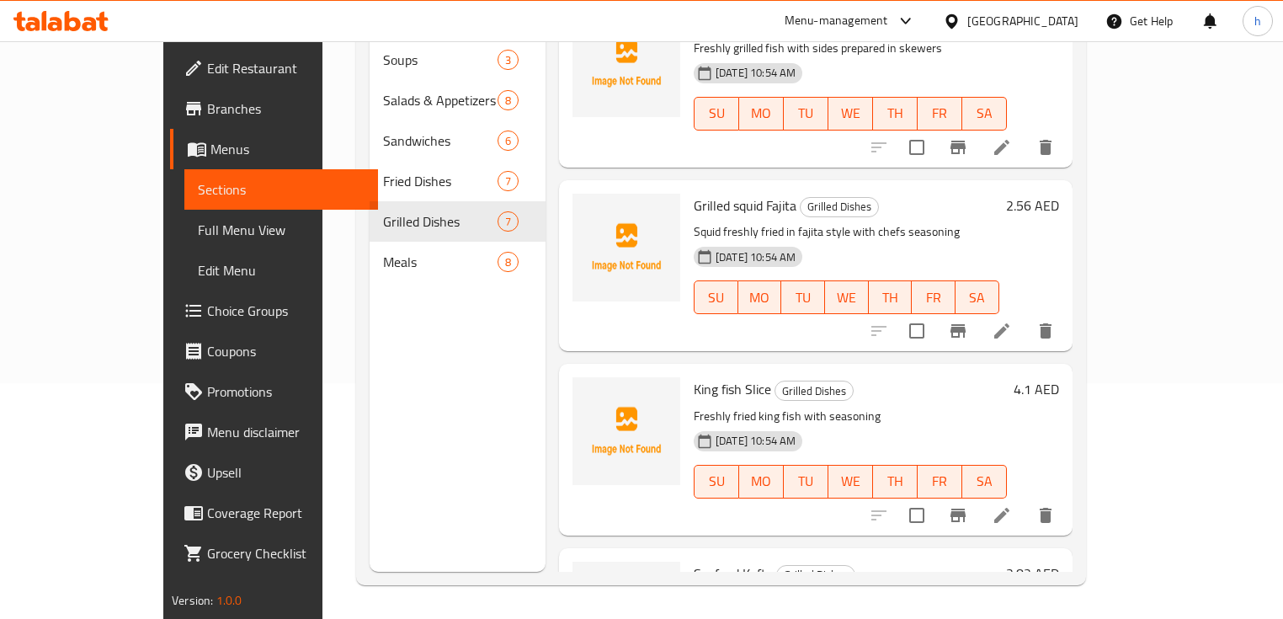
scroll to position [576, 0]
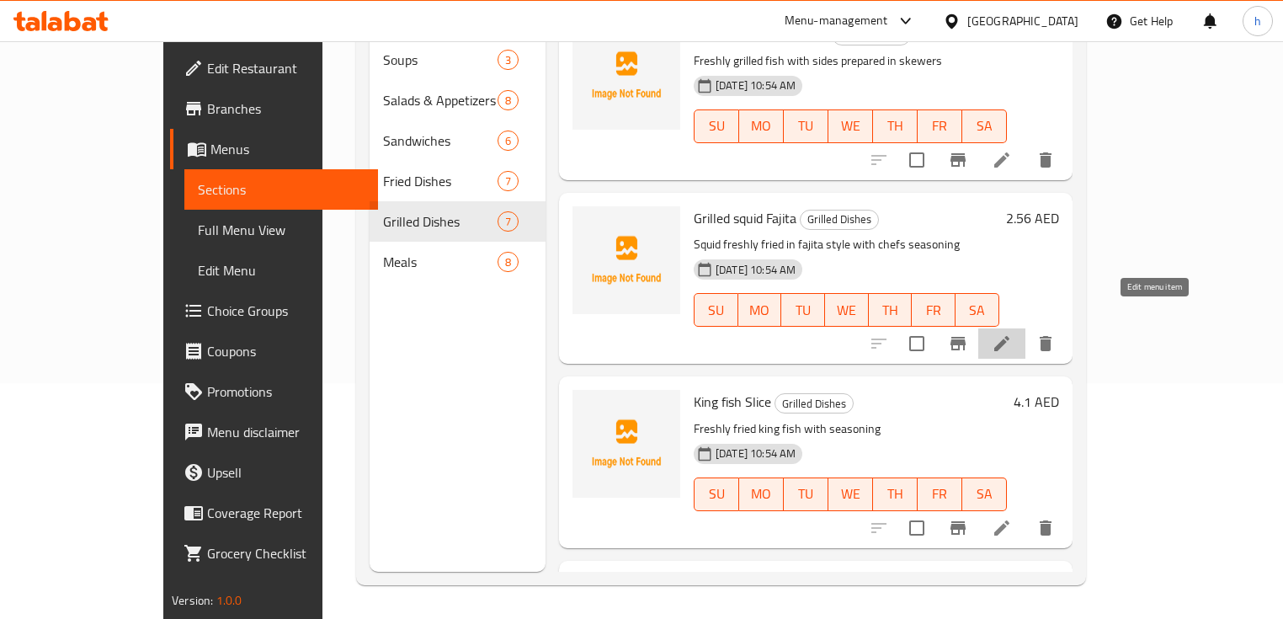
click at [1012, 333] on icon at bounding box center [1002, 343] width 20 height 20
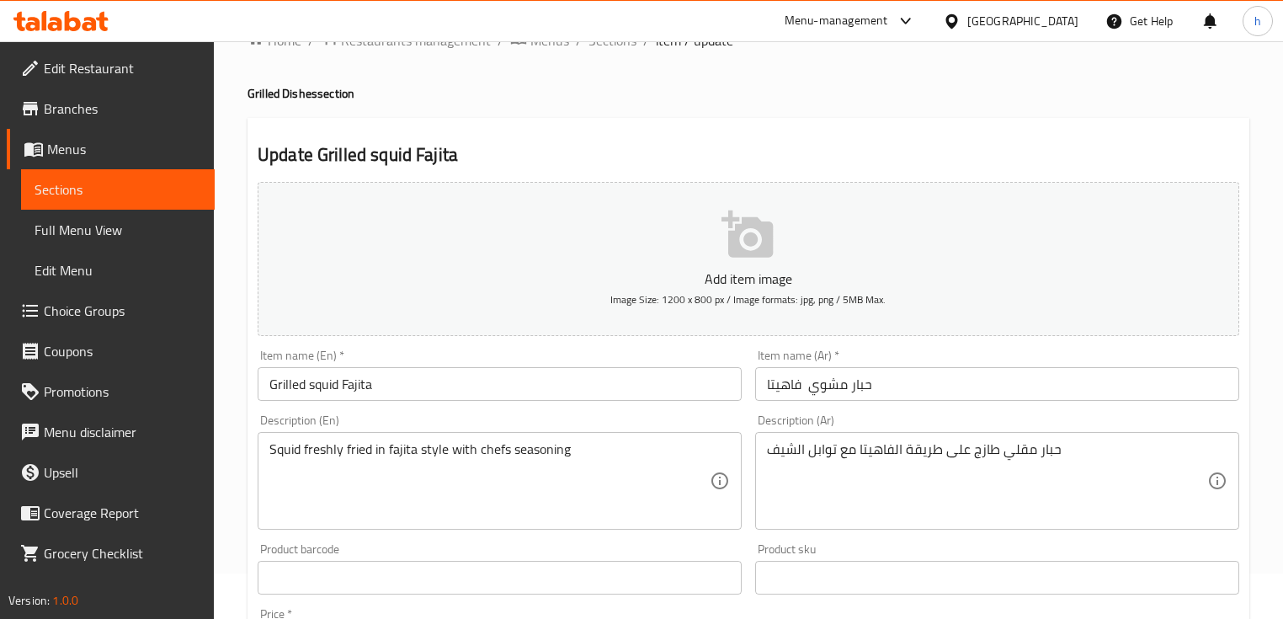
scroll to position [67, 0]
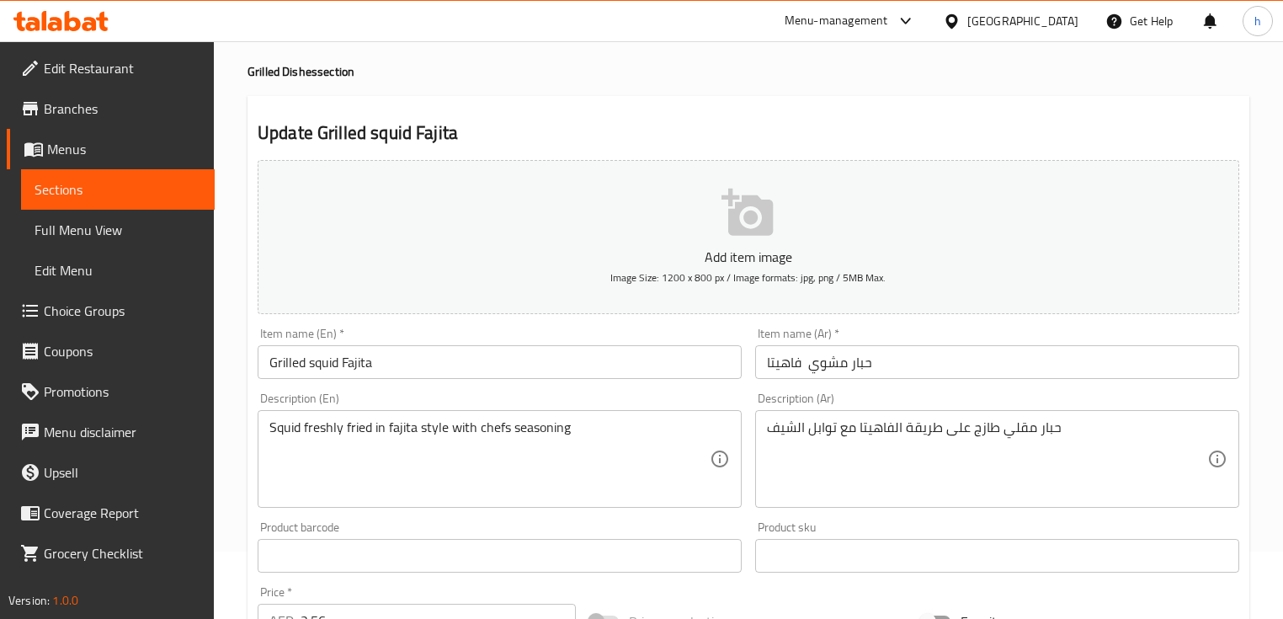
click at [52, 180] on span "Sections" at bounding box center [118, 189] width 167 height 20
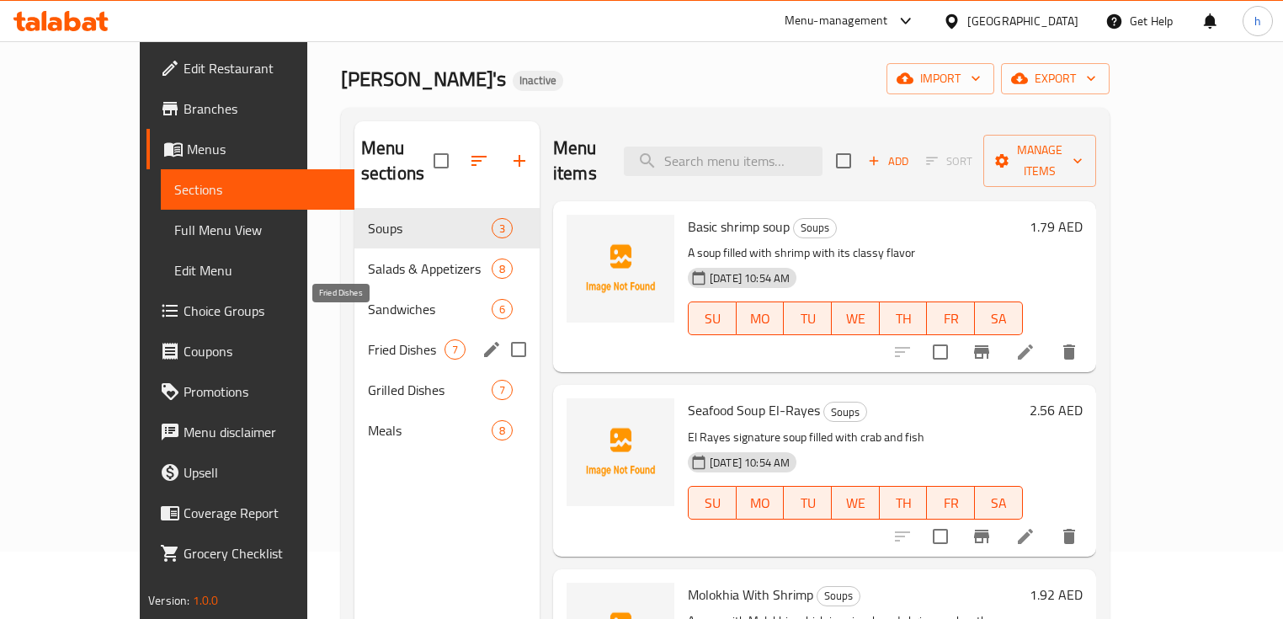
click at [368, 339] on span "Fried Dishes" at bounding box center [406, 349] width 77 height 20
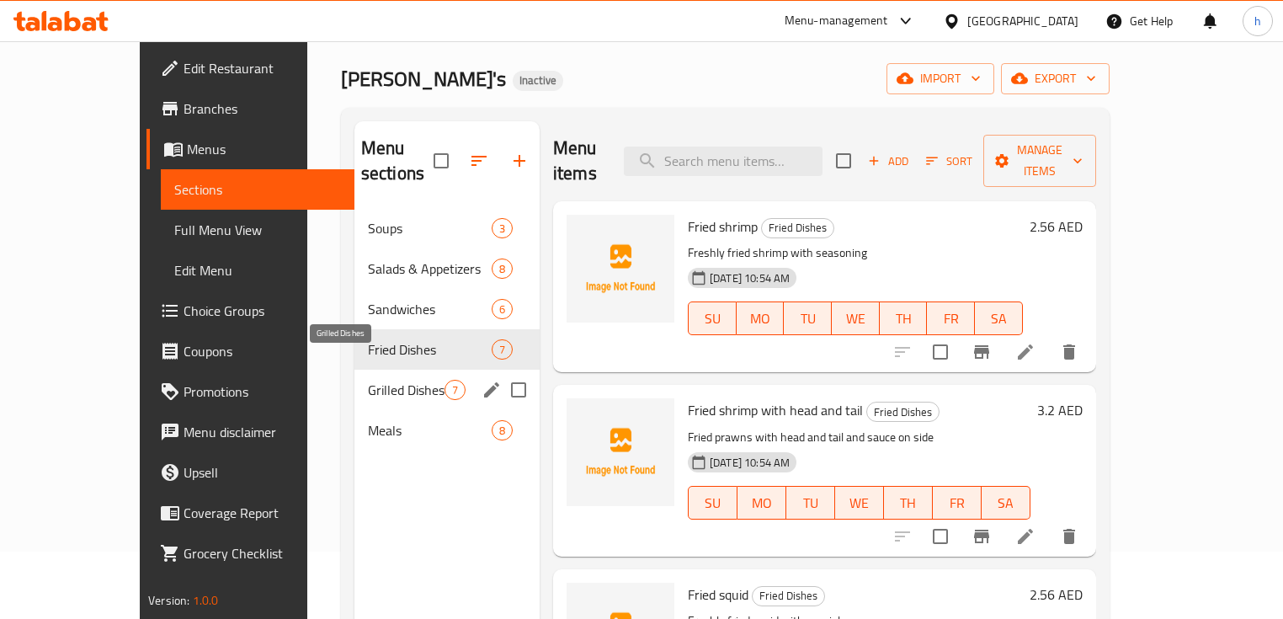
click at [378, 380] on span "Grilled Dishes" at bounding box center [406, 390] width 77 height 20
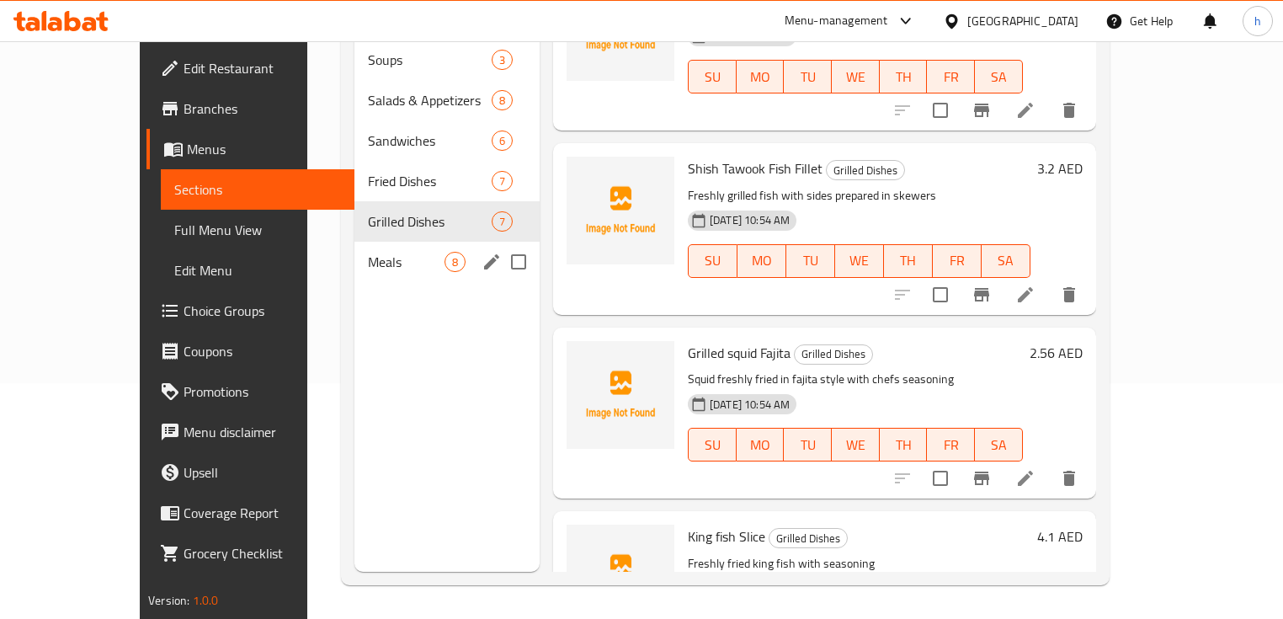
scroll to position [168, 0]
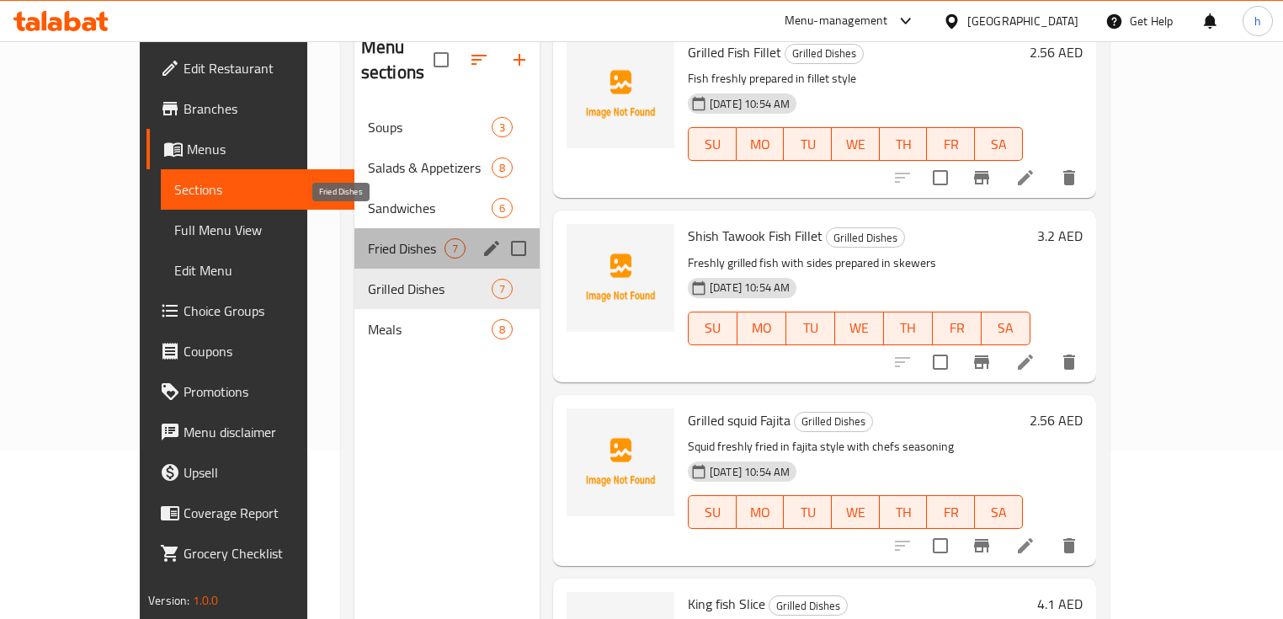
click at [368, 238] on span "Fried Dishes" at bounding box center [406, 248] width 77 height 20
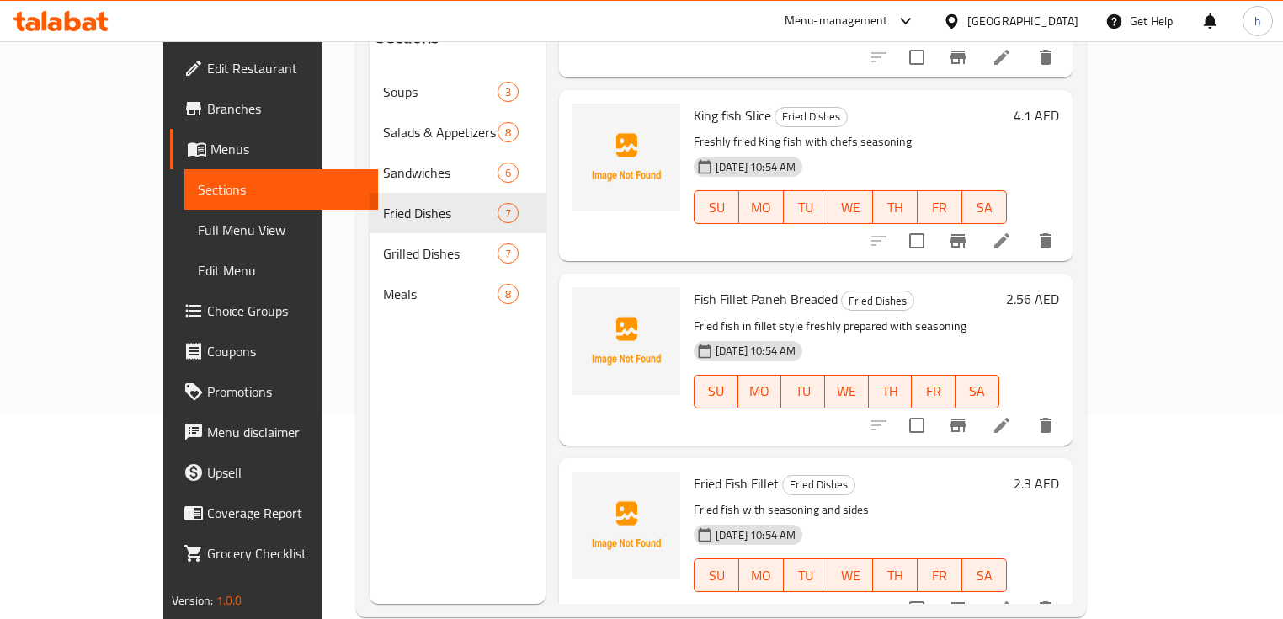
scroll to position [236, 0]
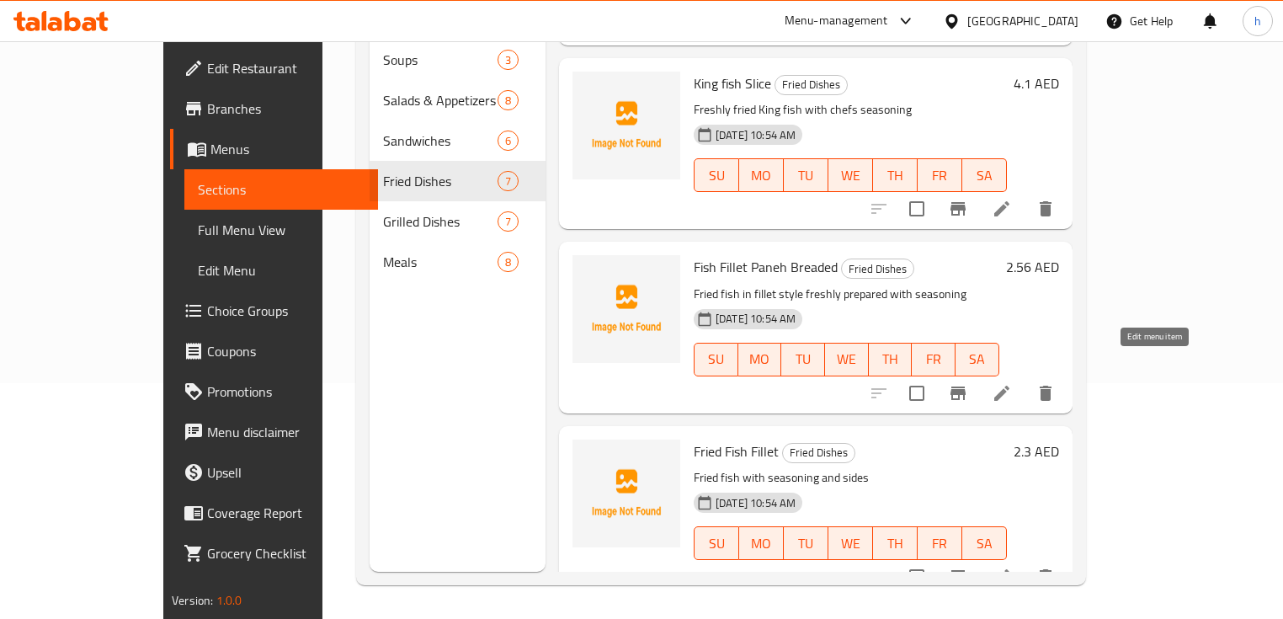
click at [1012, 383] on icon at bounding box center [1002, 393] width 20 height 20
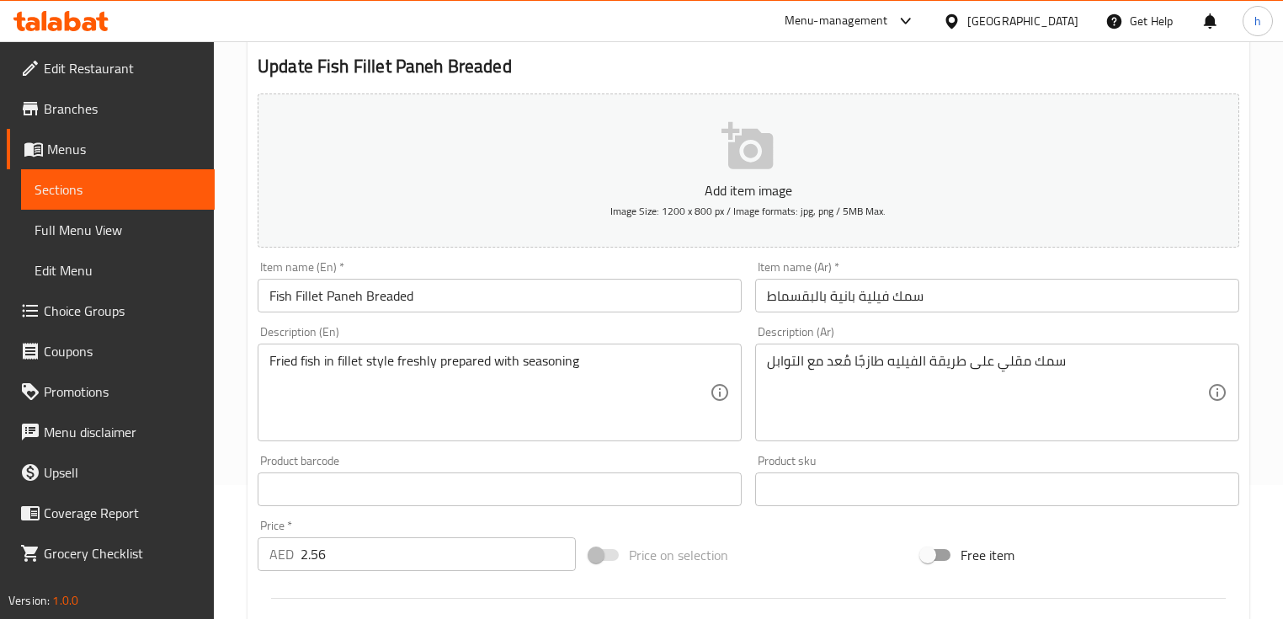
scroll to position [135, 0]
click at [118, 195] on span "Sections" at bounding box center [118, 189] width 167 height 20
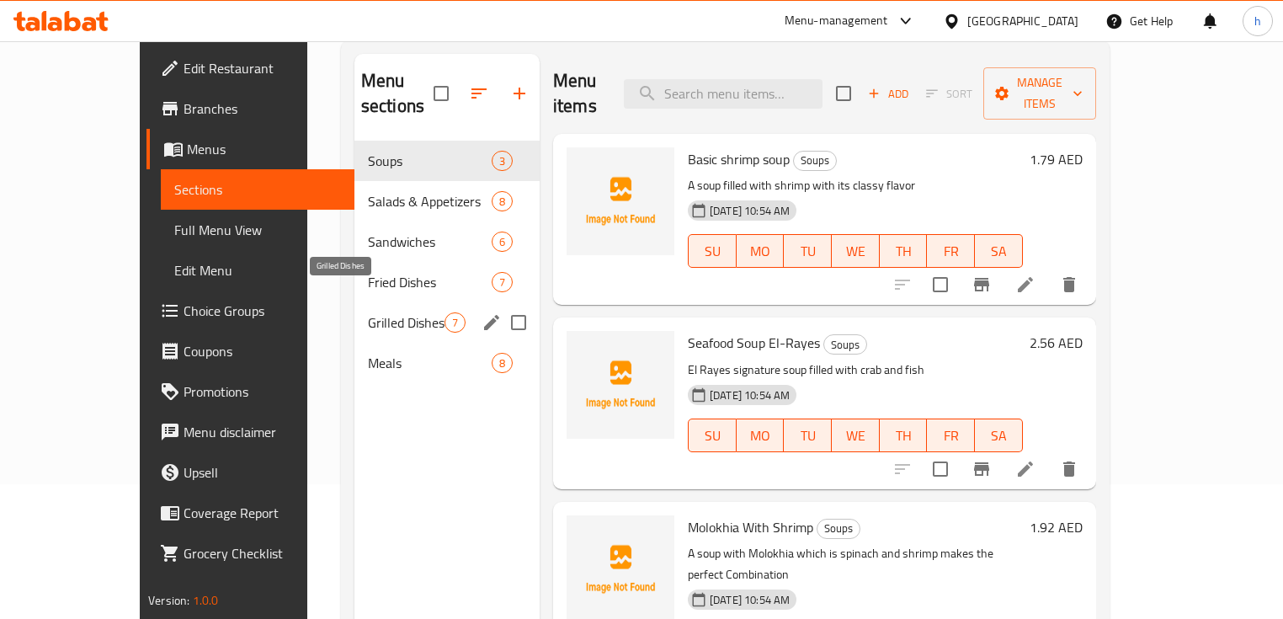
click at [368, 312] on span "Grilled Dishes" at bounding box center [406, 322] width 77 height 20
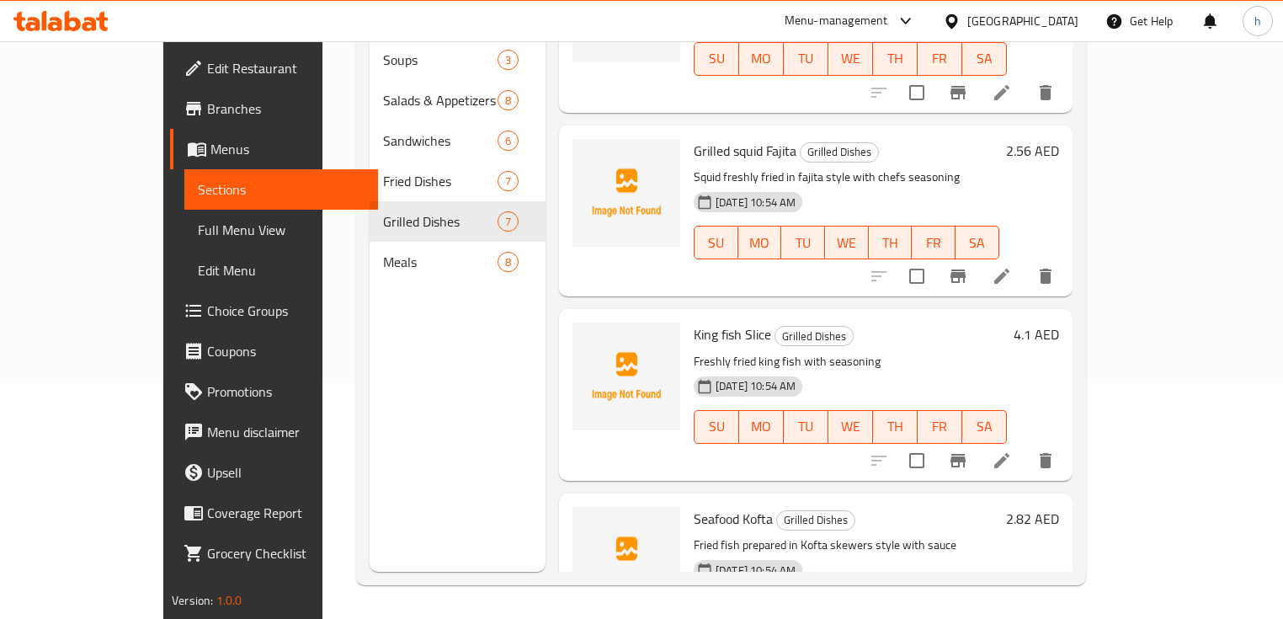
scroll to position [643, 0]
click at [1051, 269] on icon "delete" at bounding box center [1046, 276] width 12 height 15
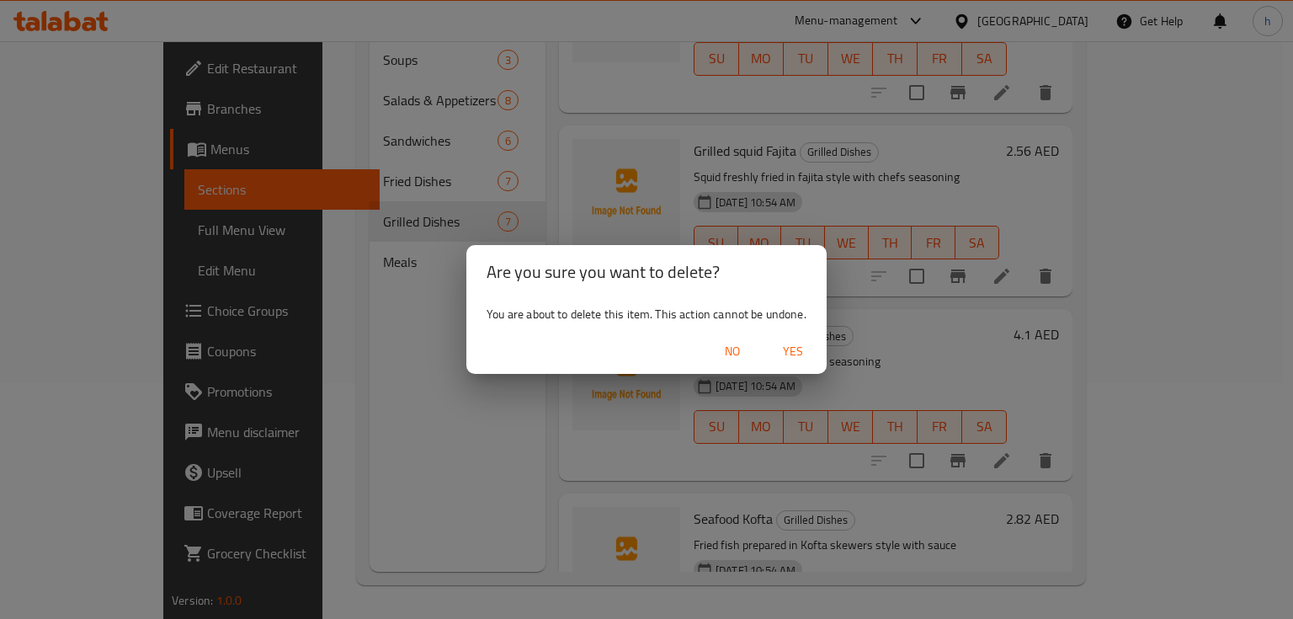
click at [946, 326] on div "Are you sure you want to delete? You are about to delete this item. This action…" at bounding box center [646, 309] width 1293 height 619
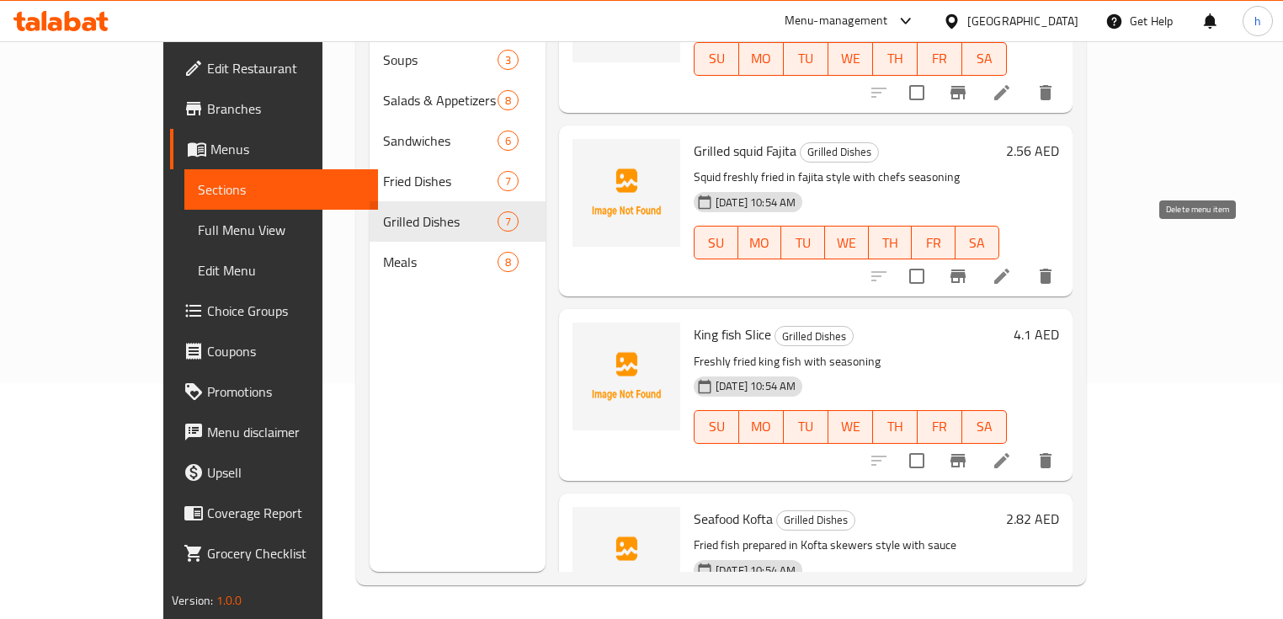
click at [1056, 266] on icon "delete" at bounding box center [1045, 276] width 20 height 20
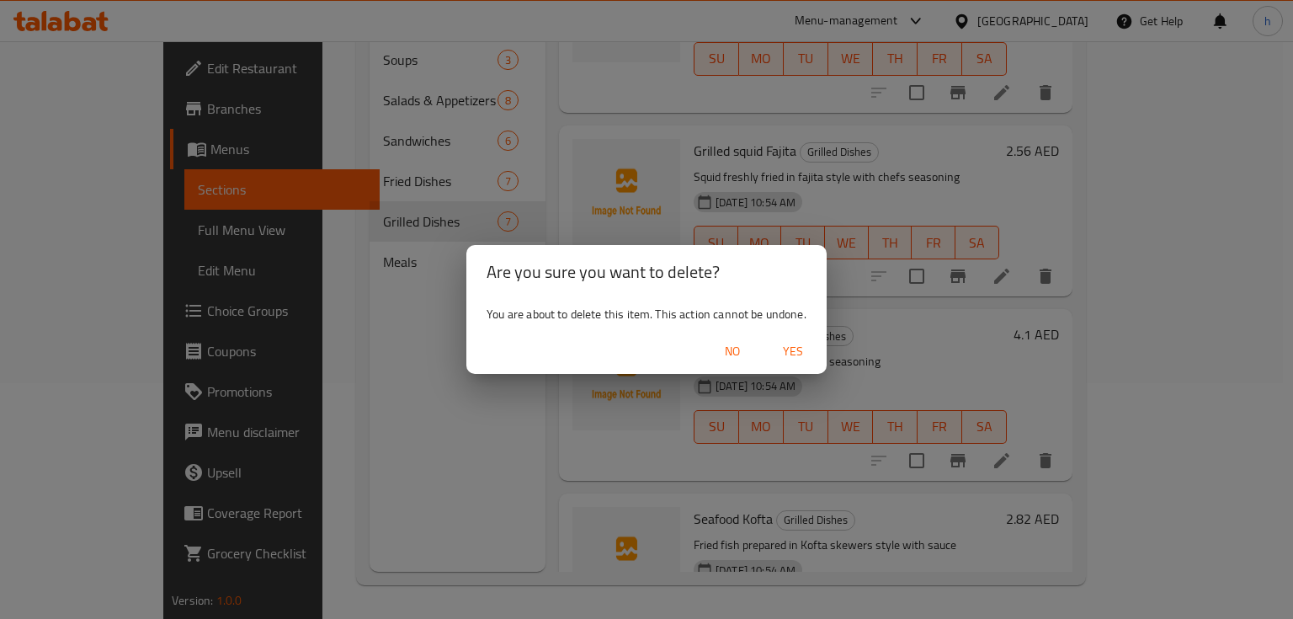
click at [788, 352] on span "Yes" at bounding box center [793, 351] width 40 height 21
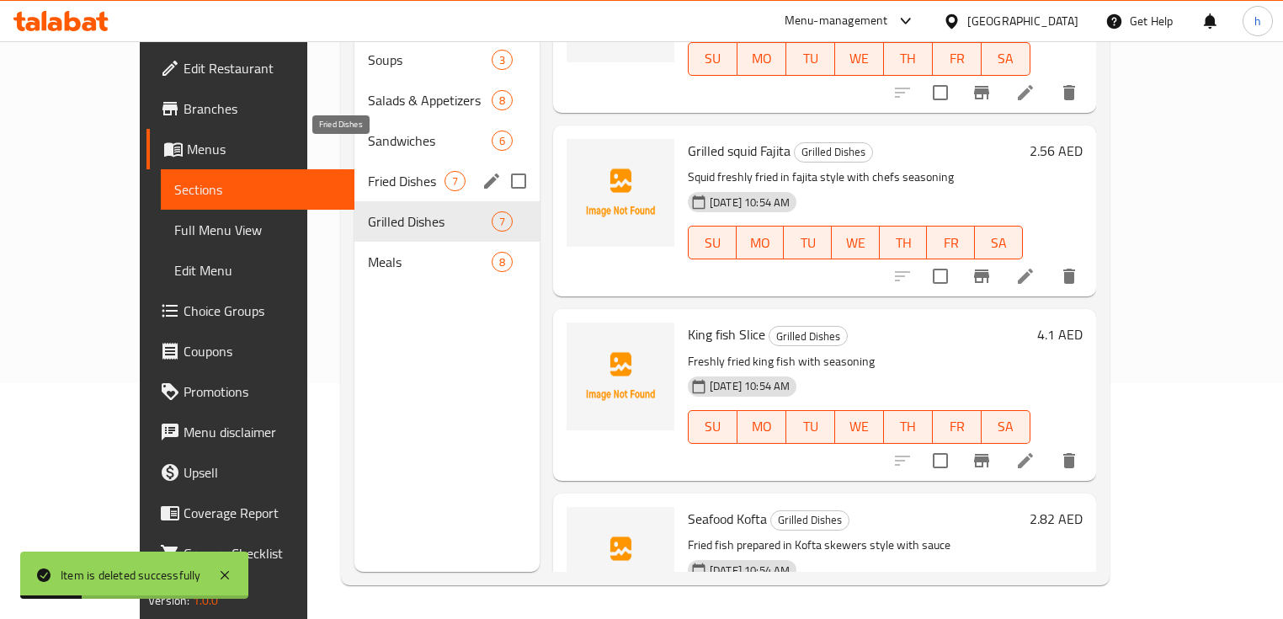
click at [381, 171] on span "Fried Dishes" at bounding box center [406, 181] width 77 height 20
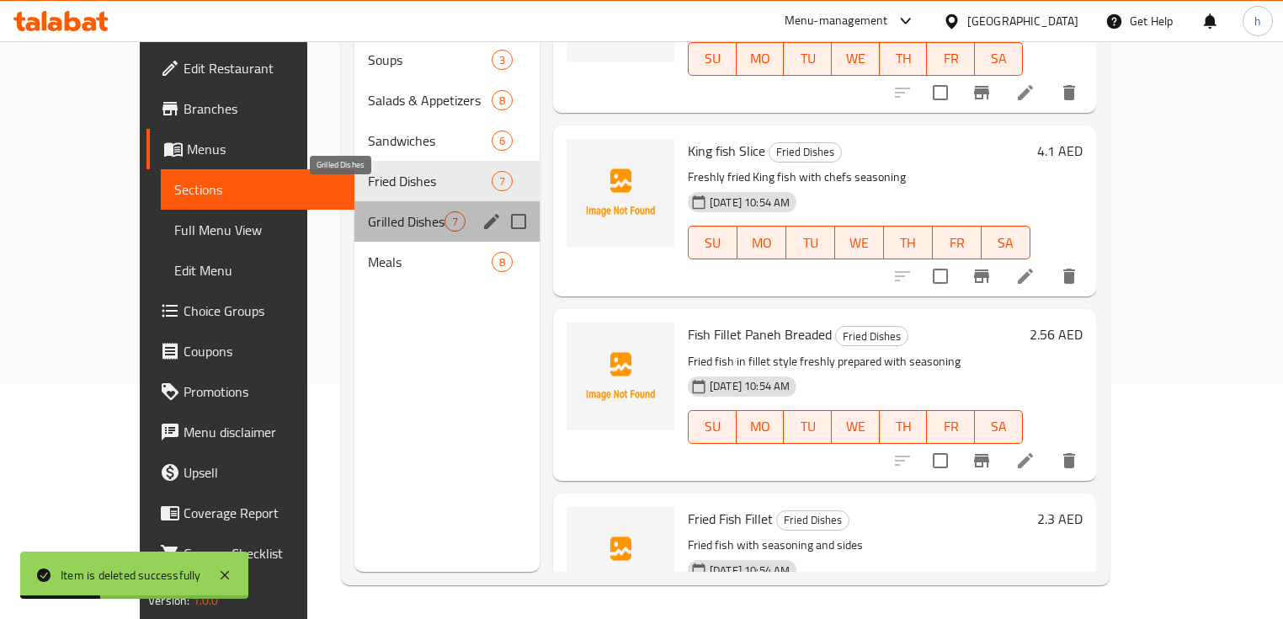
click at [381, 211] on span "Grilled Dishes" at bounding box center [406, 221] width 77 height 20
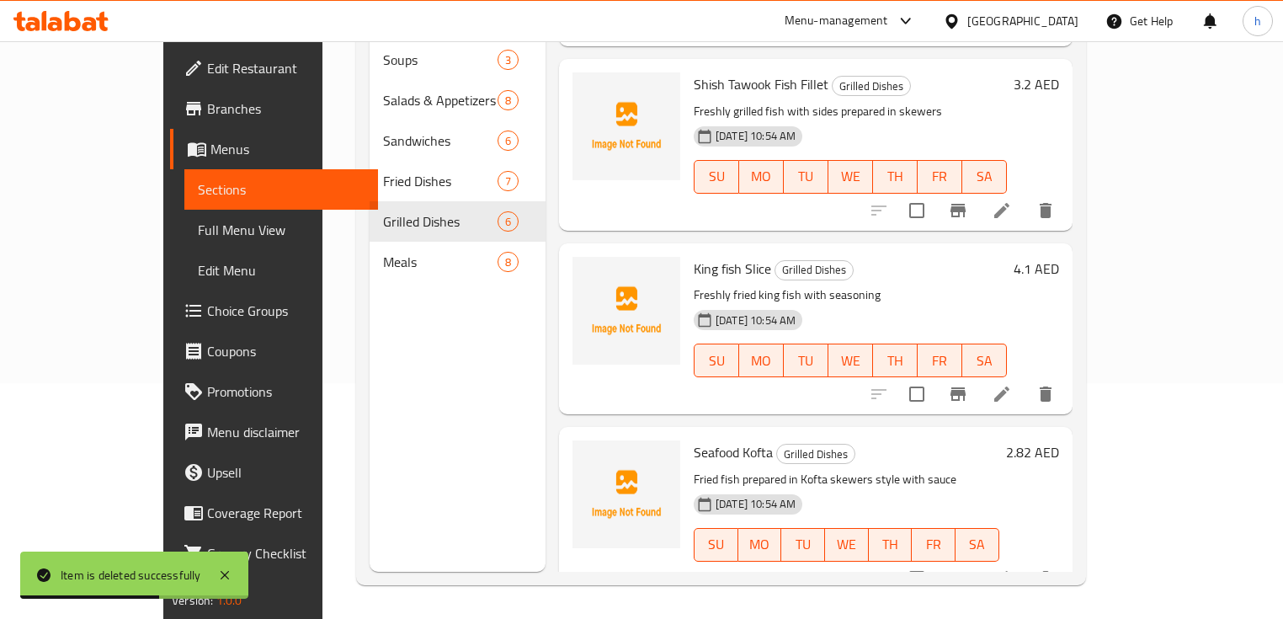
scroll to position [526, 0]
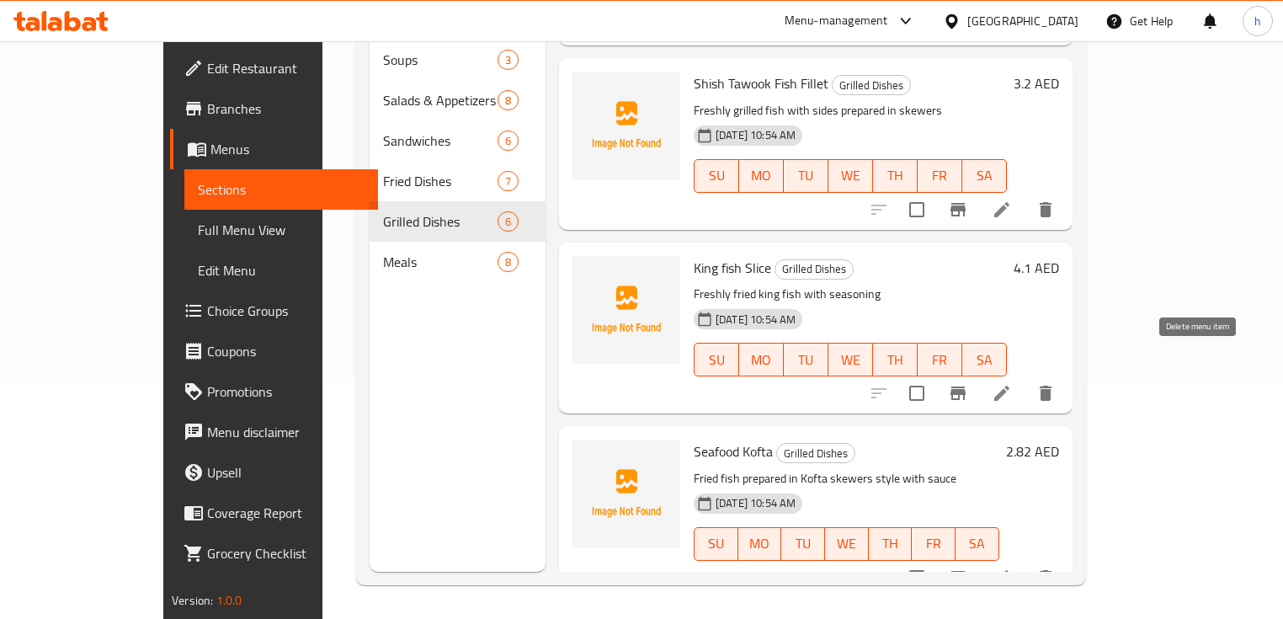
click at [1051, 386] on icon "delete" at bounding box center [1046, 393] width 12 height 15
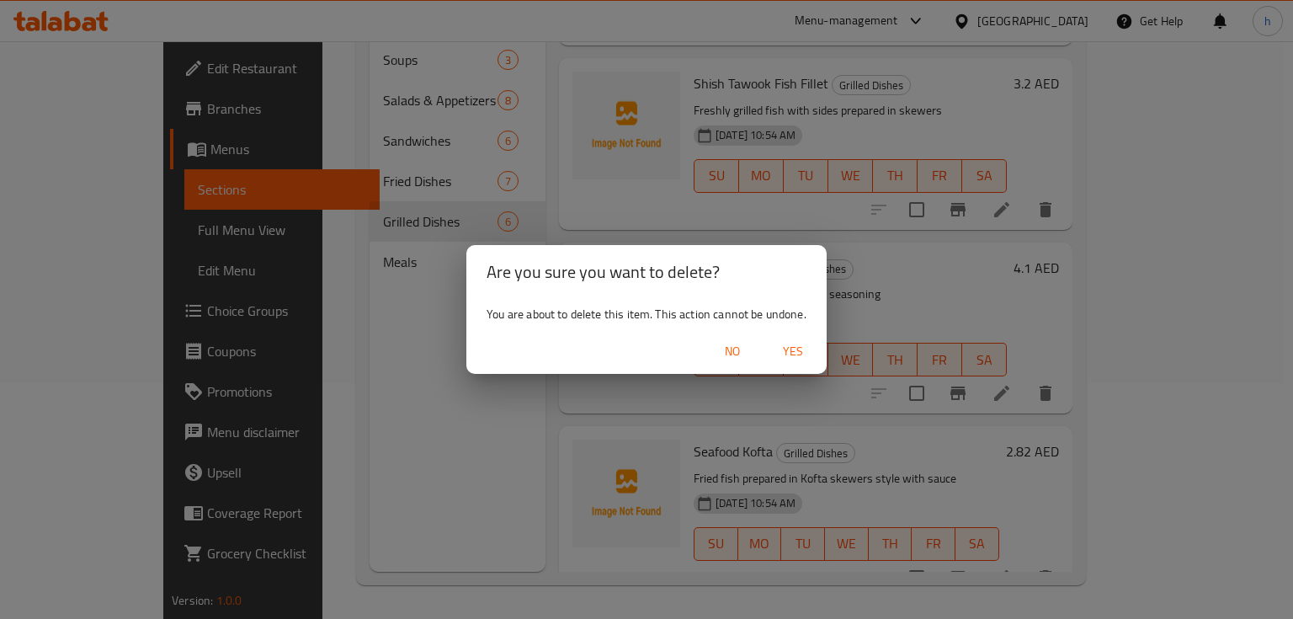
click at [796, 345] on span "Yes" at bounding box center [793, 351] width 40 height 21
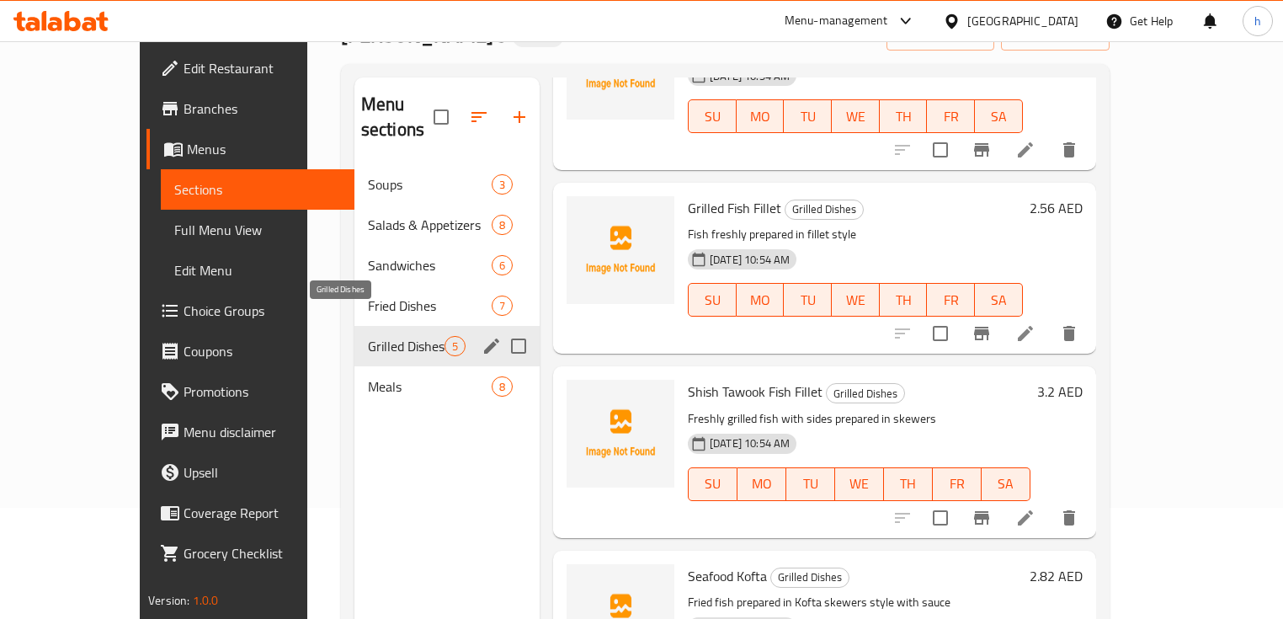
scroll to position [101, 0]
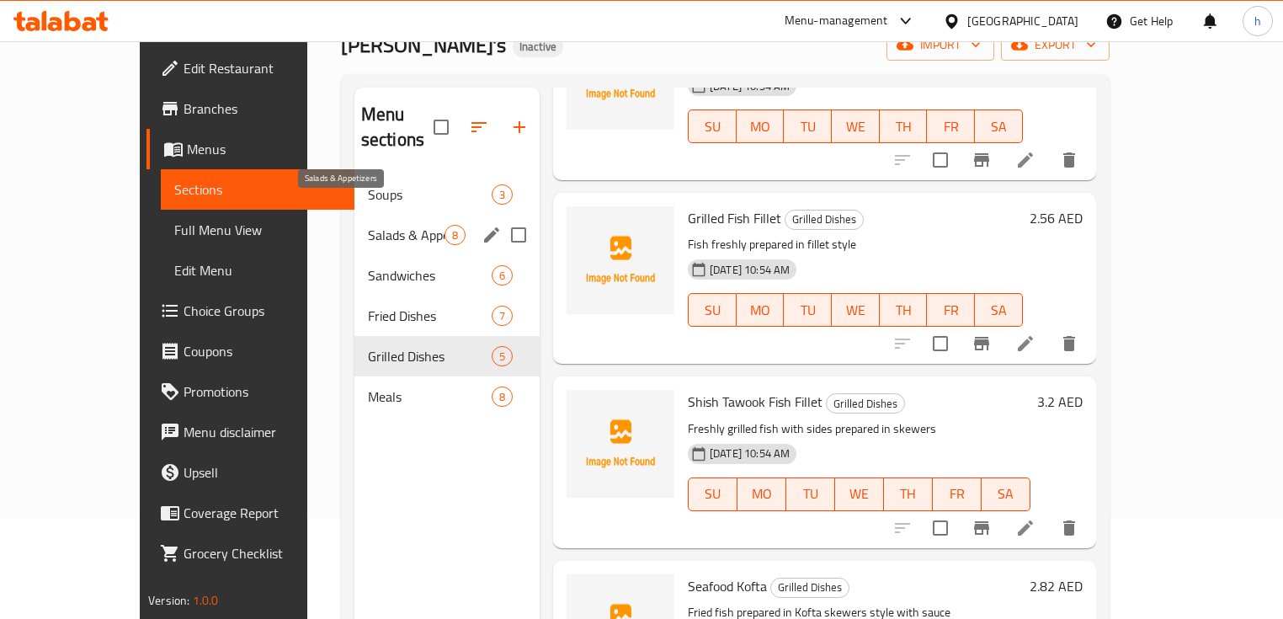
click at [368, 225] on span "Salads & Appetizers" at bounding box center [406, 235] width 77 height 20
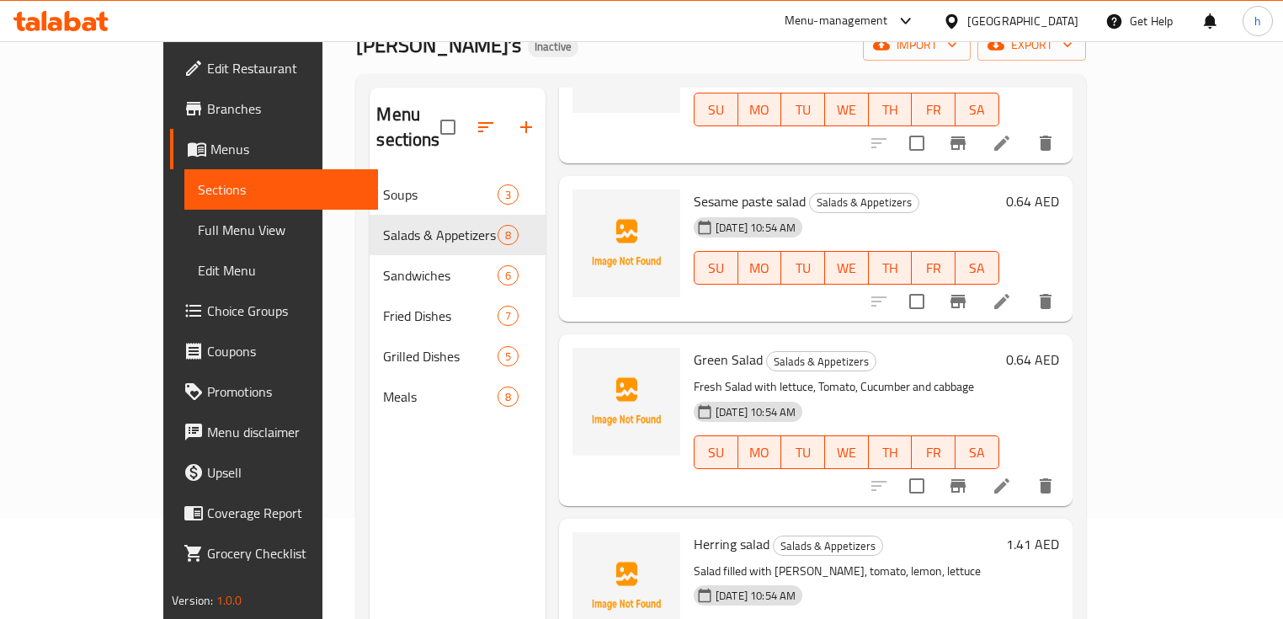
scroll to position [814, 0]
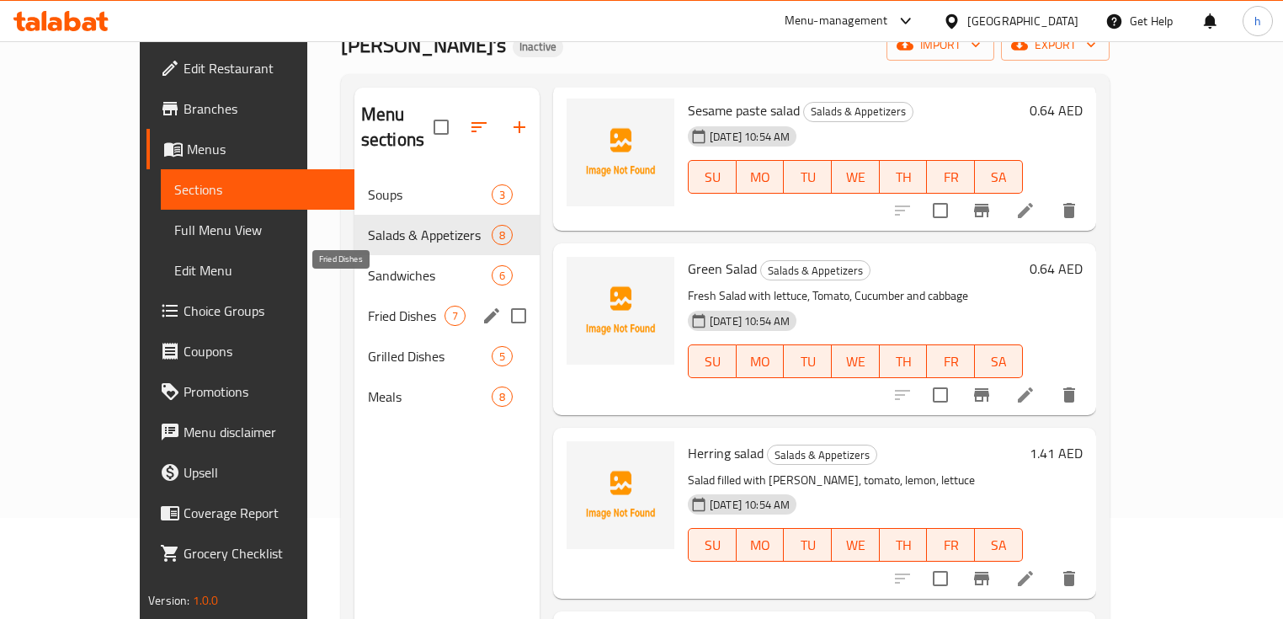
click at [368, 306] on span "Fried Dishes" at bounding box center [406, 316] width 77 height 20
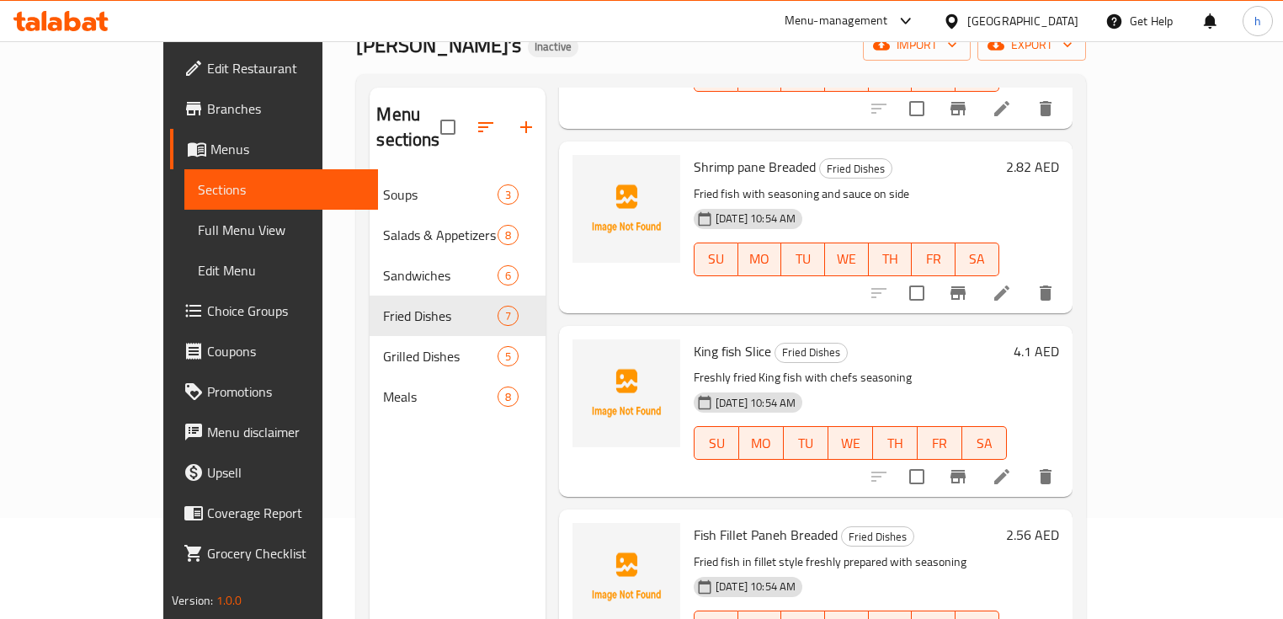
scroll to position [606, 0]
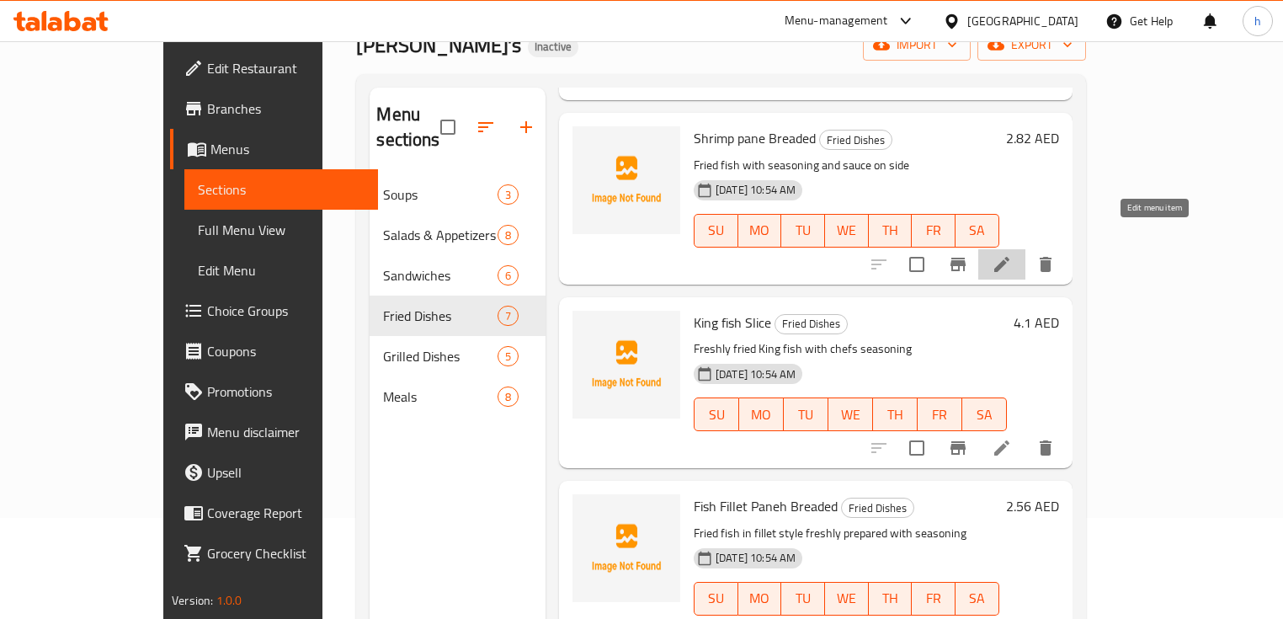
click at [1012, 254] on icon at bounding box center [1002, 264] width 20 height 20
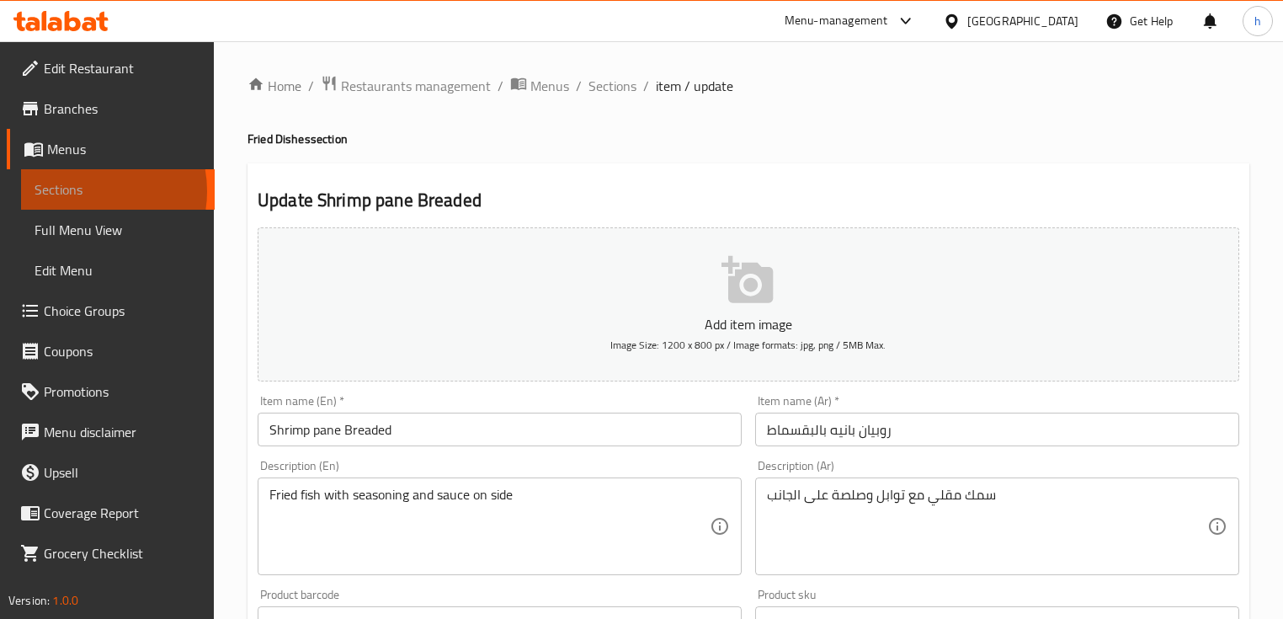
click at [81, 191] on span "Sections" at bounding box center [118, 189] width 167 height 20
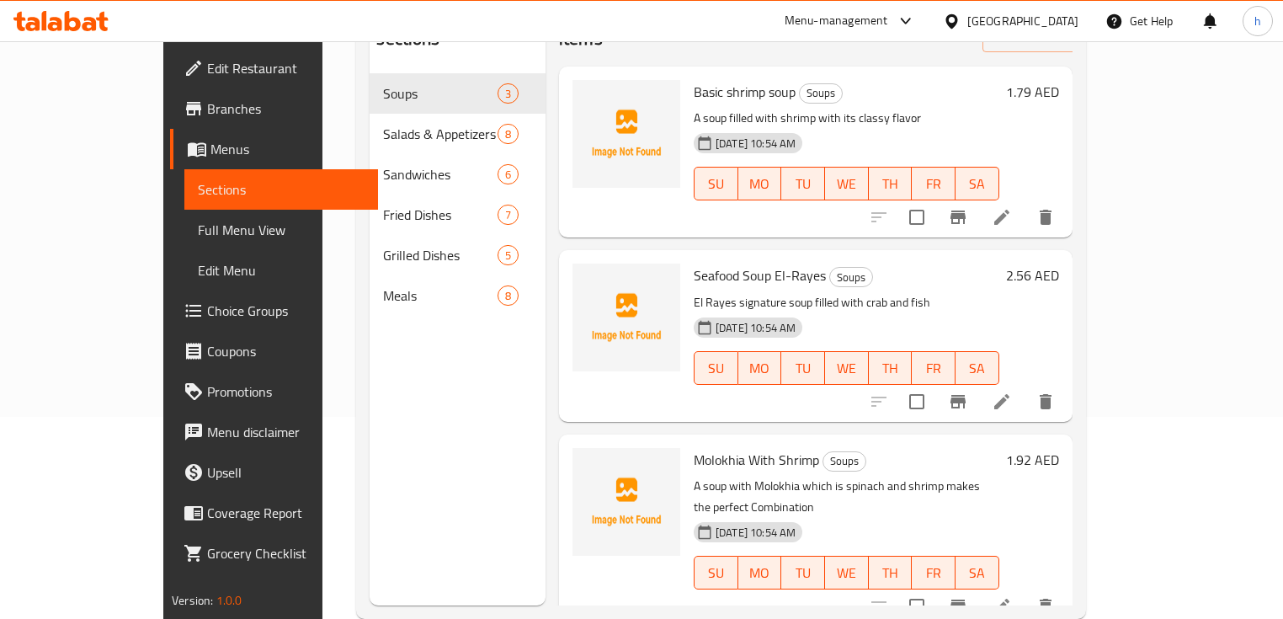
scroll to position [236, 0]
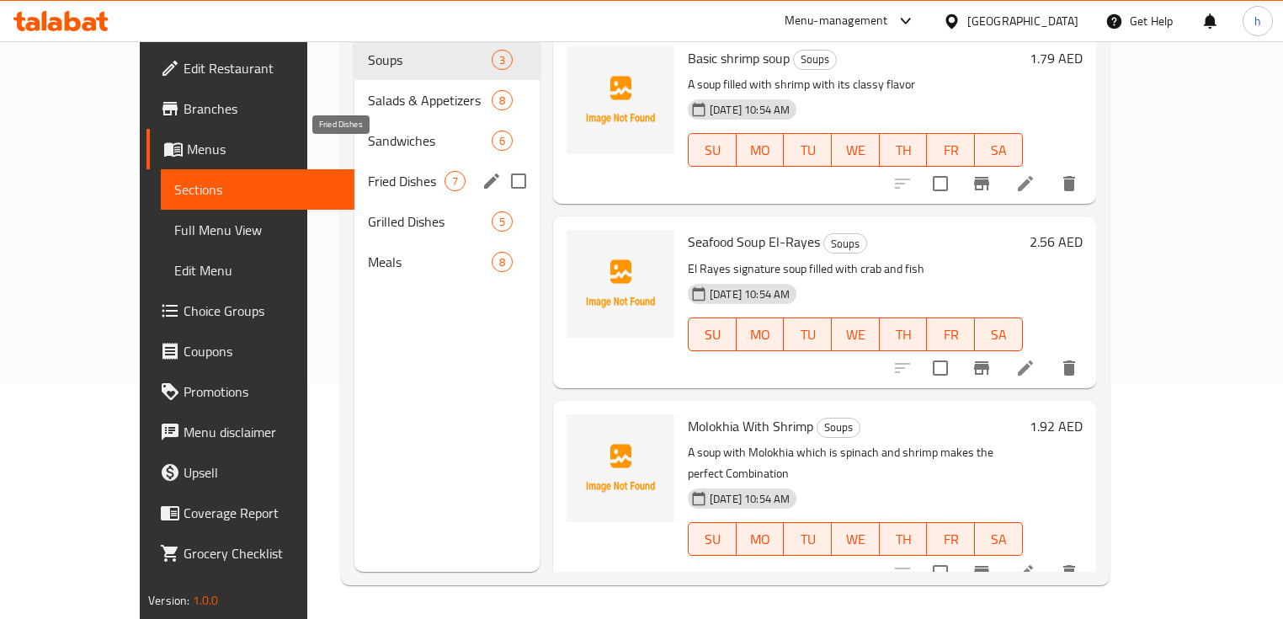
click at [368, 171] on span "Fried Dishes" at bounding box center [406, 181] width 77 height 20
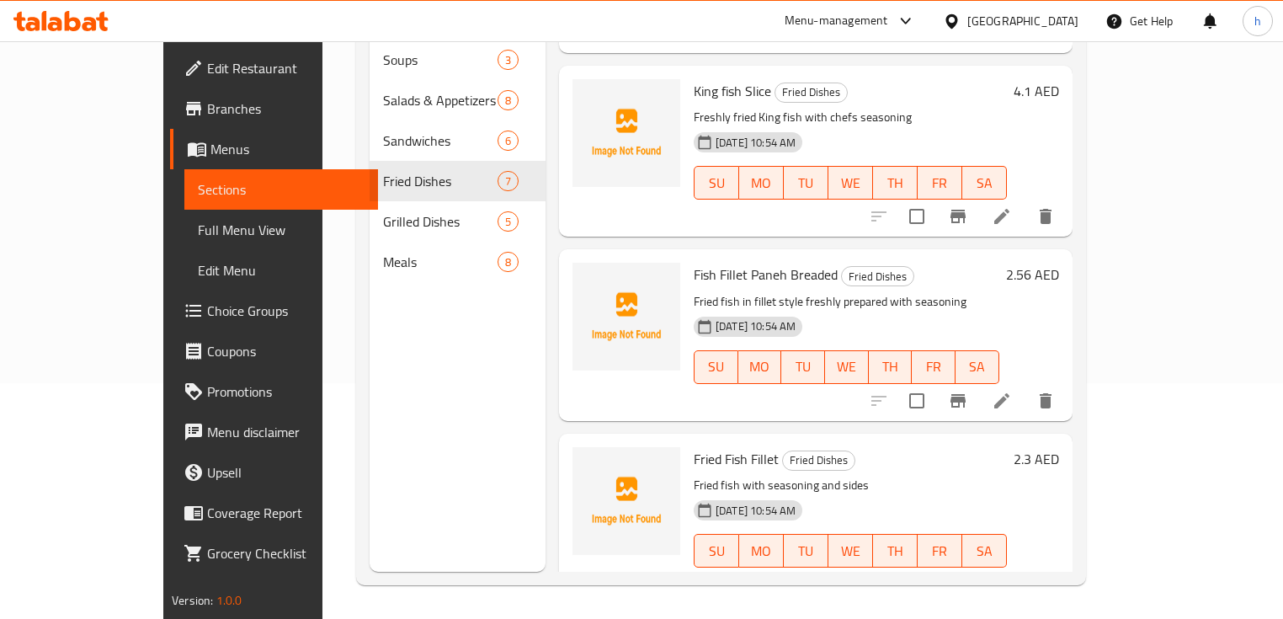
scroll to position [711, 0]
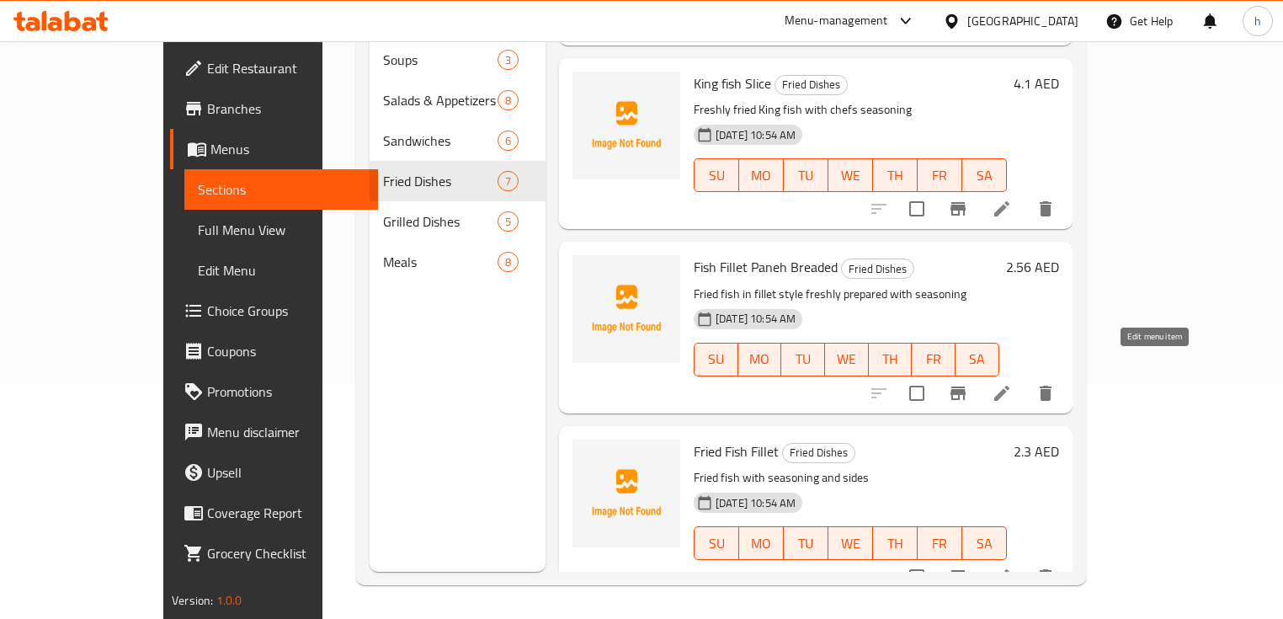
click at [1012, 383] on icon at bounding box center [1002, 393] width 20 height 20
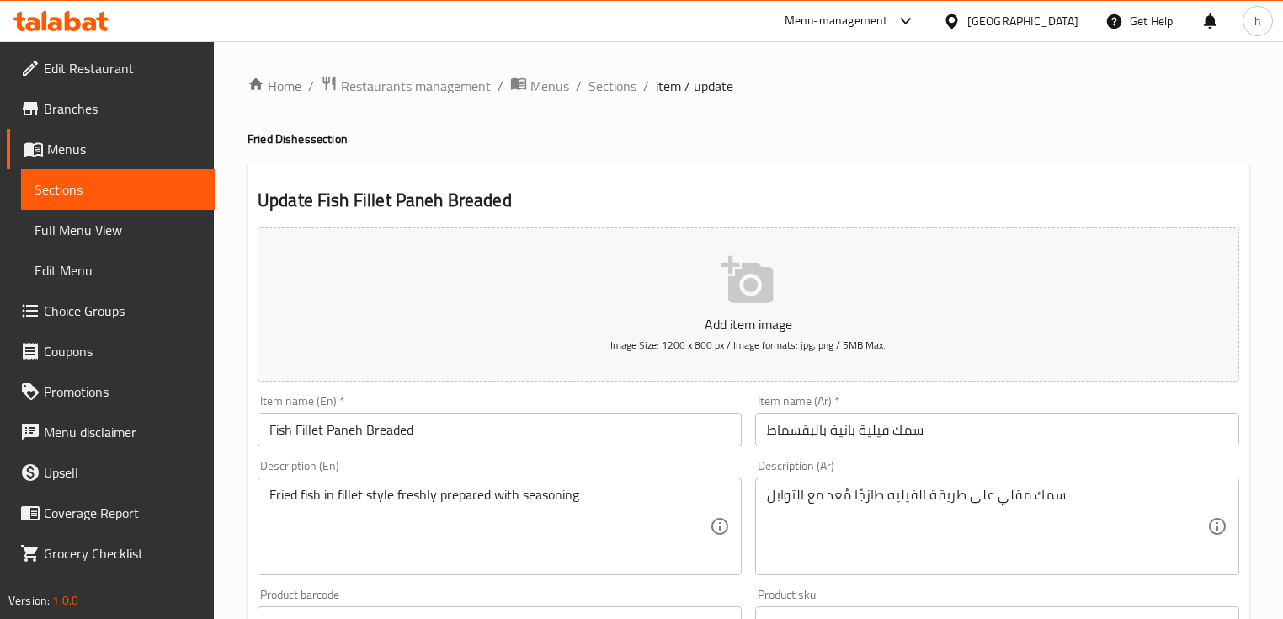
click at [95, 184] on span "Sections" at bounding box center [118, 189] width 167 height 20
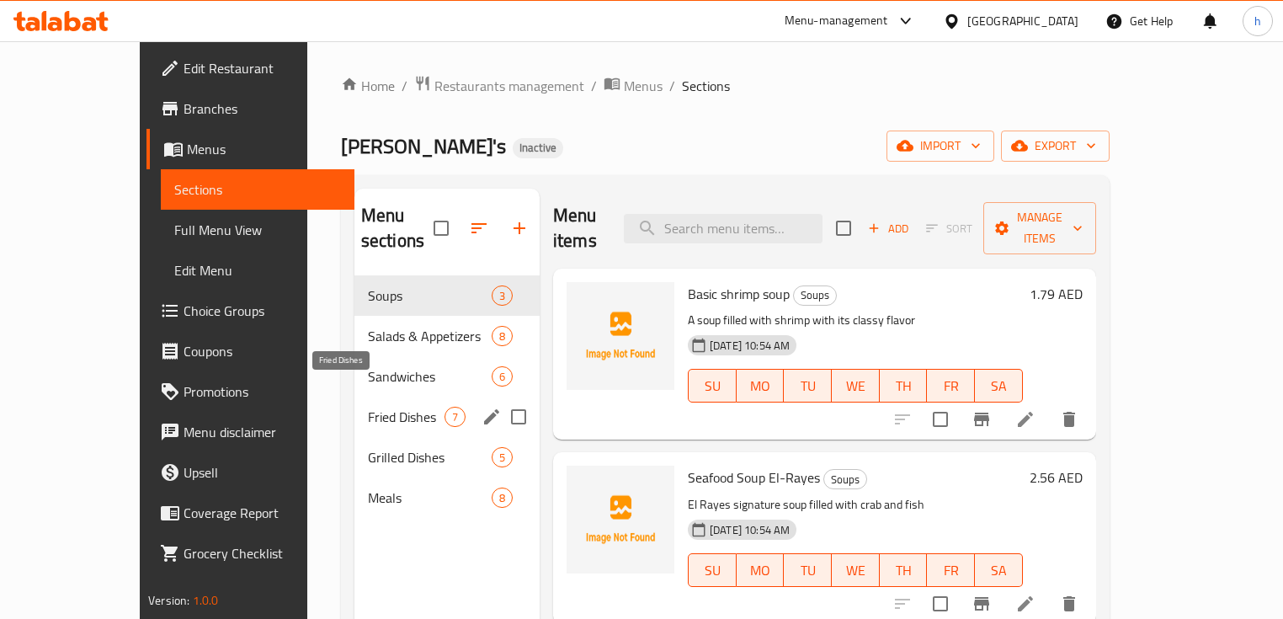
click at [368, 407] on span "Fried Dishes" at bounding box center [406, 417] width 77 height 20
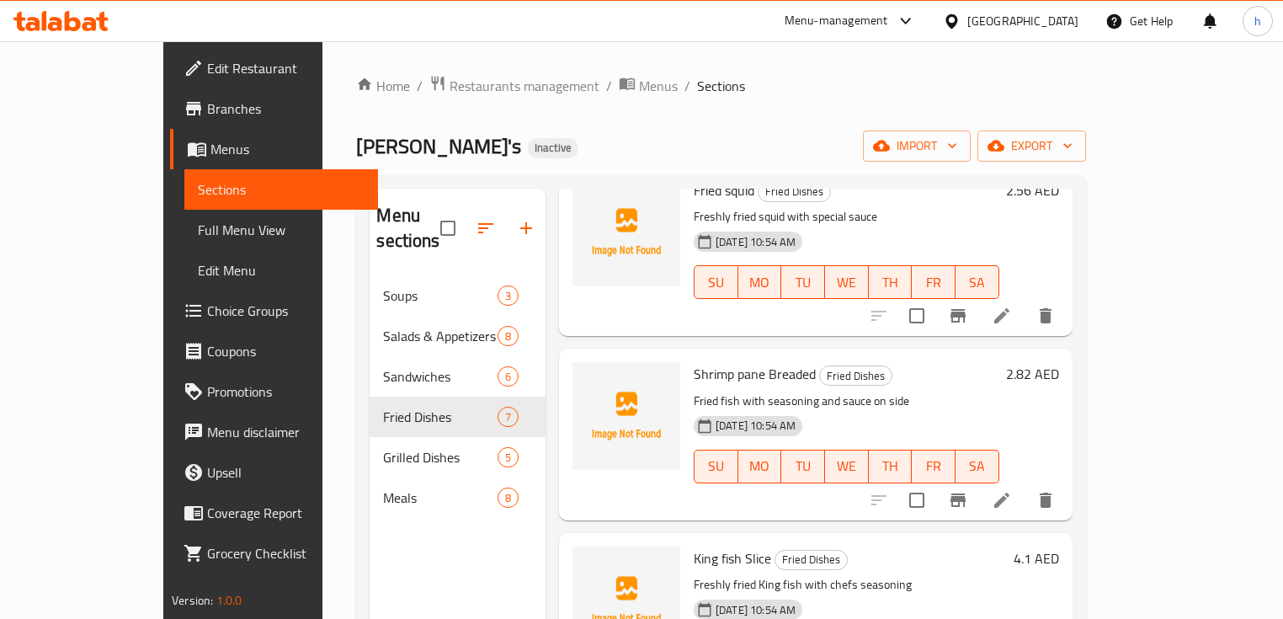
scroll to position [539, 0]
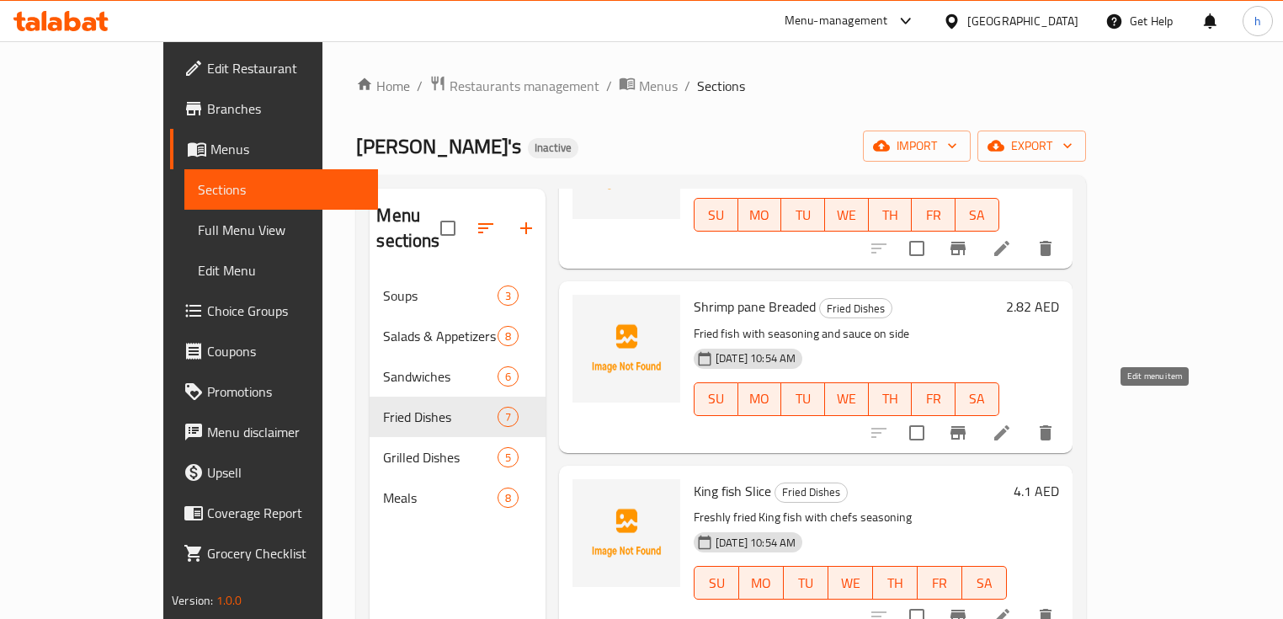
click at [1012, 423] on icon at bounding box center [1002, 433] width 20 height 20
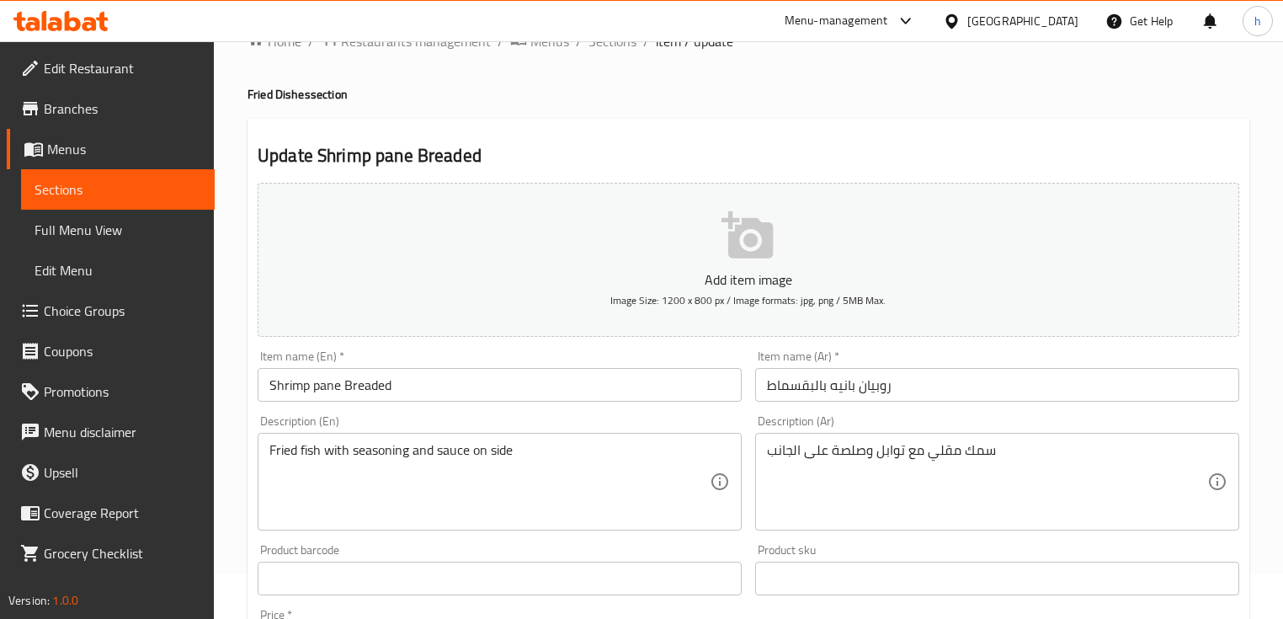
scroll to position [67, 0]
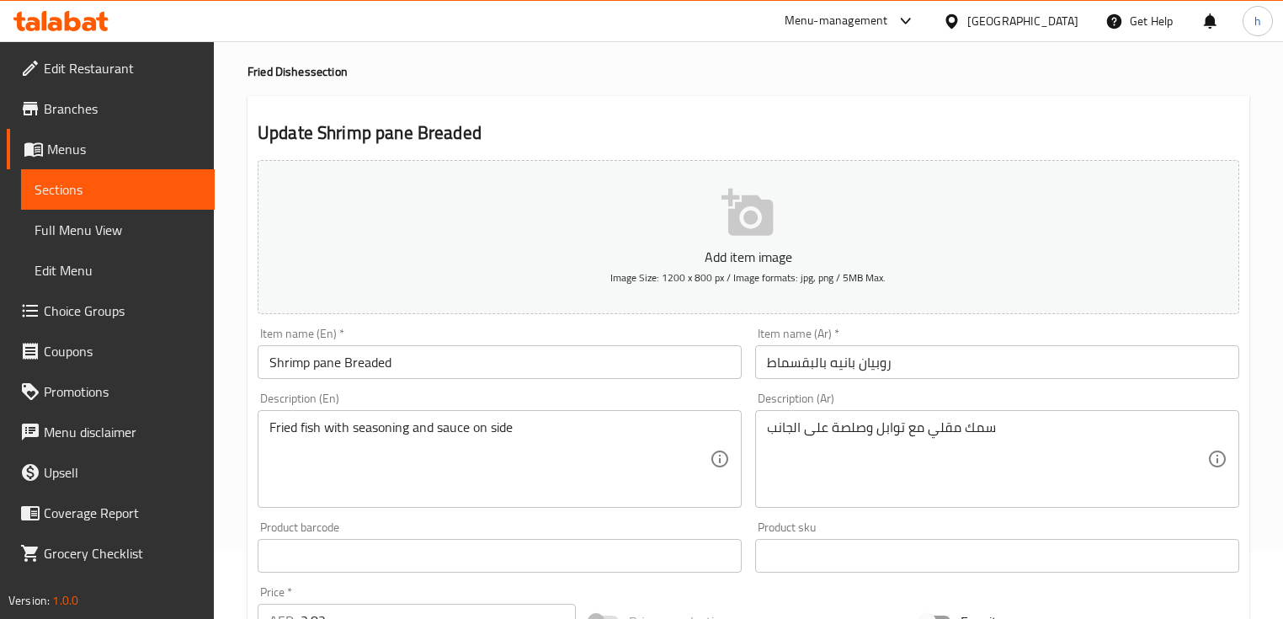
click at [135, 189] on span "Sections" at bounding box center [118, 189] width 167 height 20
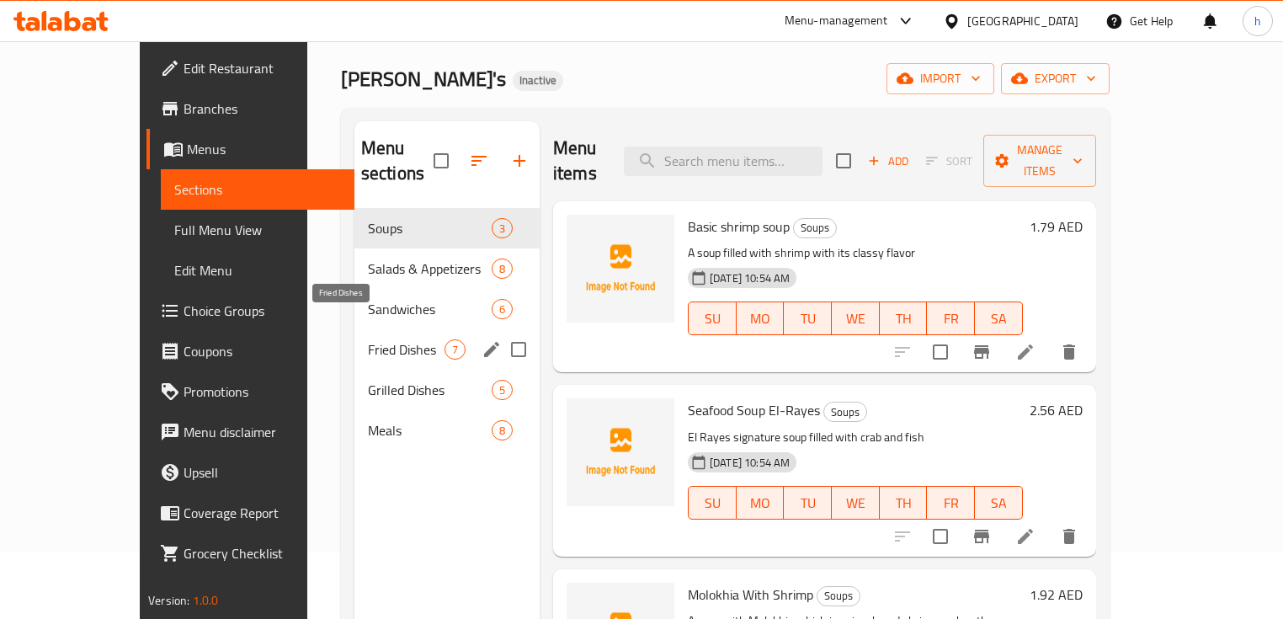
click at [368, 339] on span "Fried Dishes" at bounding box center [406, 349] width 77 height 20
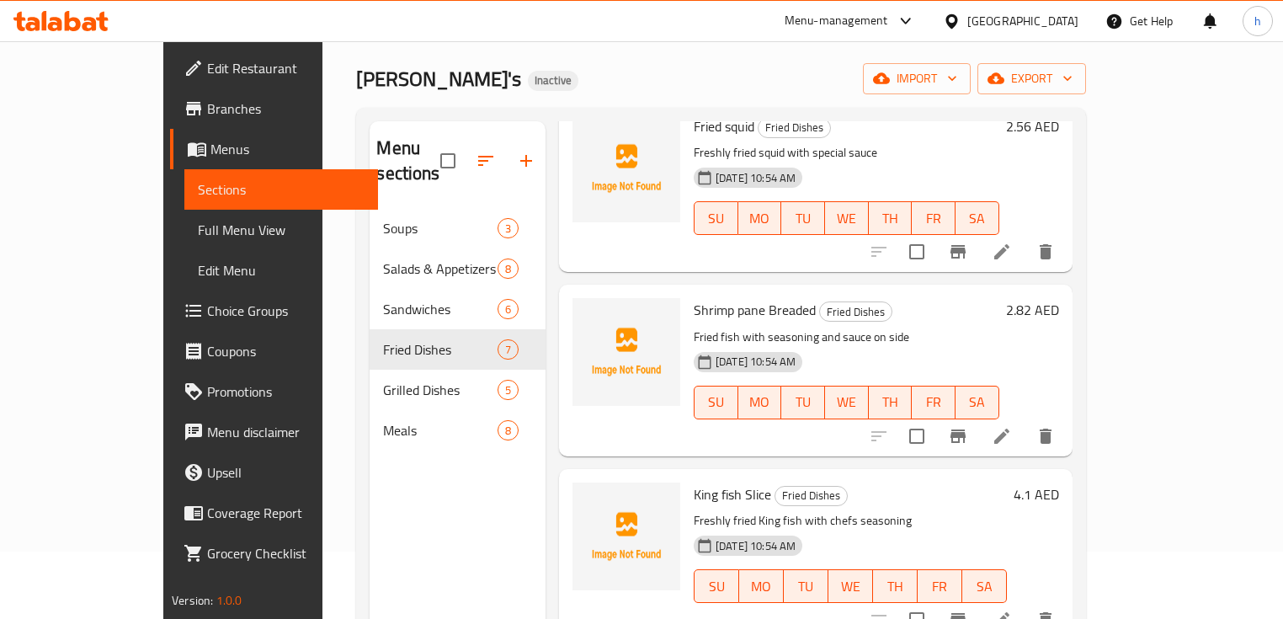
scroll to position [471, 0]
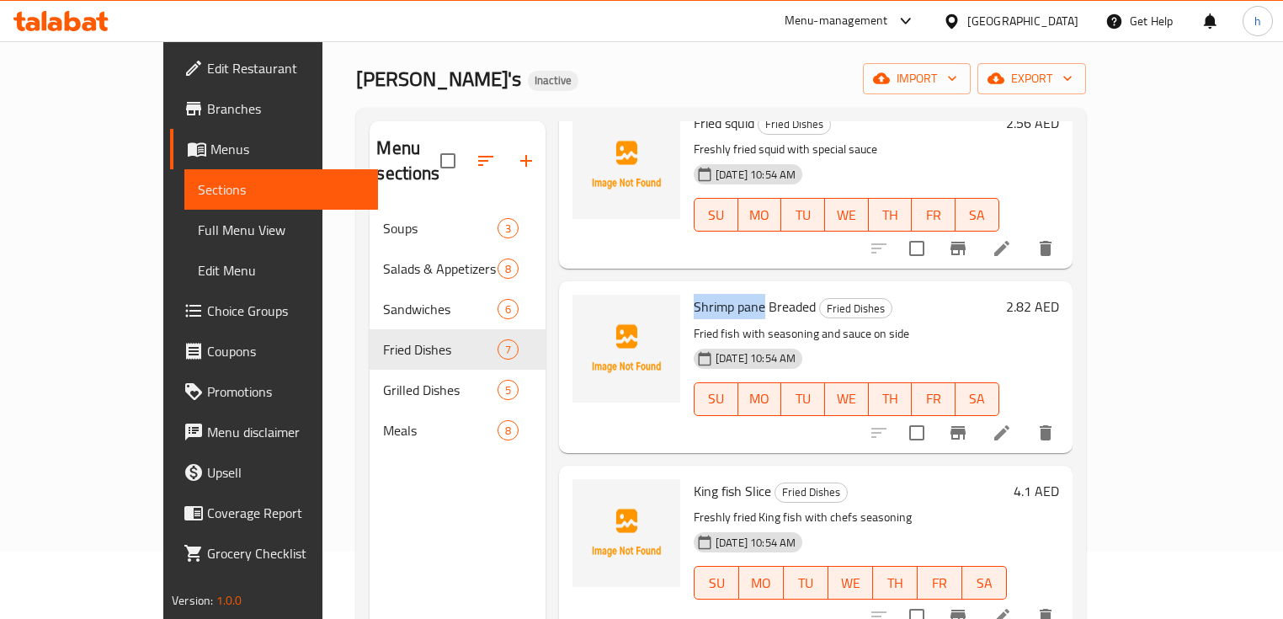
drag, startPoint x: 652, startPoint y: 279, endPoint x: 722, endPoint y: 283, distance: 70.8
click at [722, 288] on div "Shrimp pane Breaded Fried Dishes Fried fish with seasoning and sauce on side [D…" at bounding box center [846, 366] width 319 height 157
copy span "Shrimp pane"
click at [472, 461] on div "Menu sections Soups 3 Salads & Appetizers 8 Sandwiches 6 Fried Dishes 7 Grilled…" at bounding box center [458, 430] width 176 height 619
click at [1056, 423] on icon "delete" at bounding box center [1045, 433] width 20 height 20
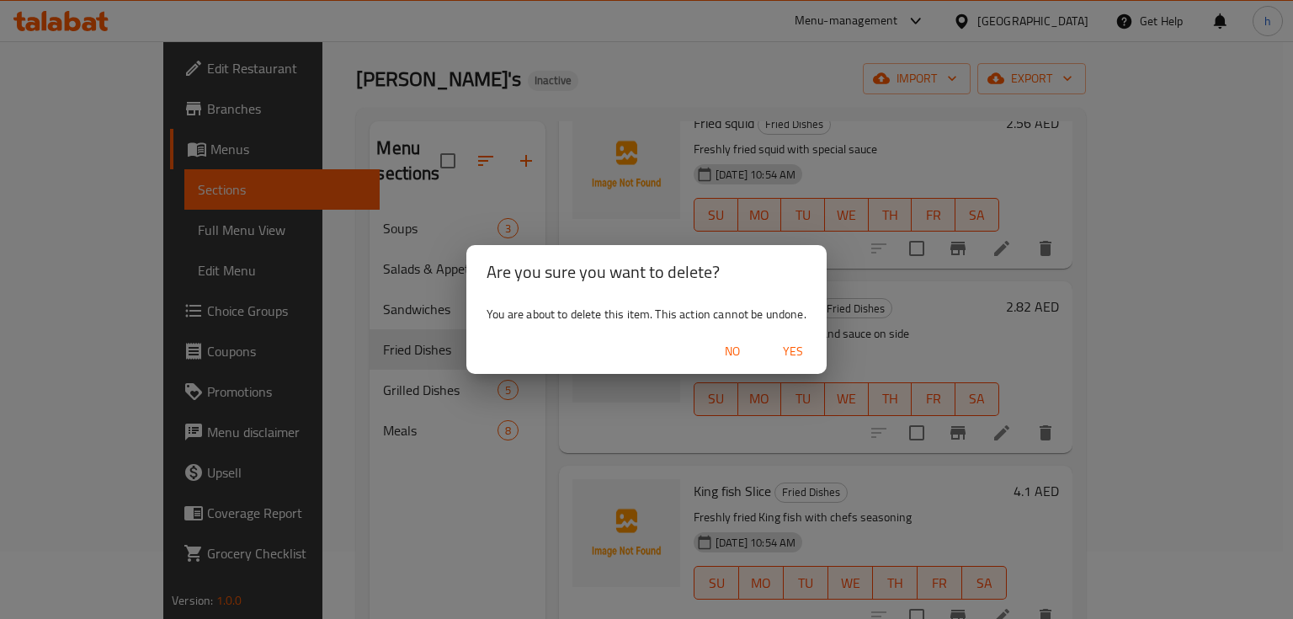
click at [622, 404] on div "Are you sure you want to delete? You are about to delete this item. This action…" at bounding box center [646, 309] width 1293 height 619
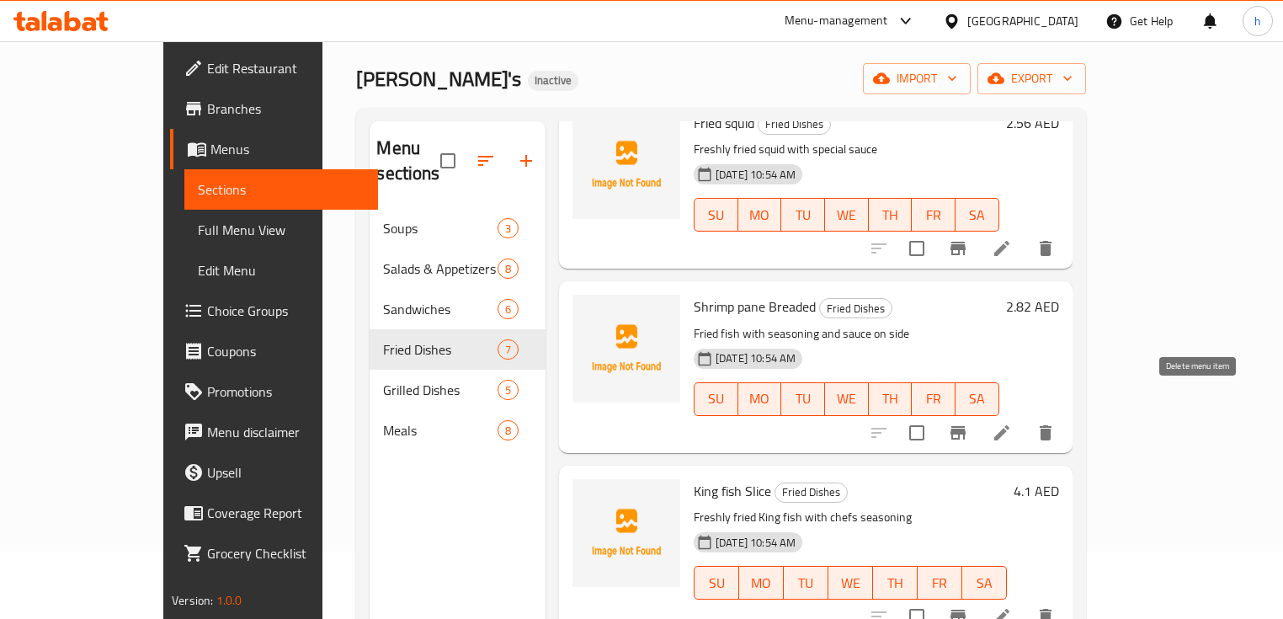
click at [1056, 423] on icon "delete" at bounding box center [1045, 433] width 20 height 20
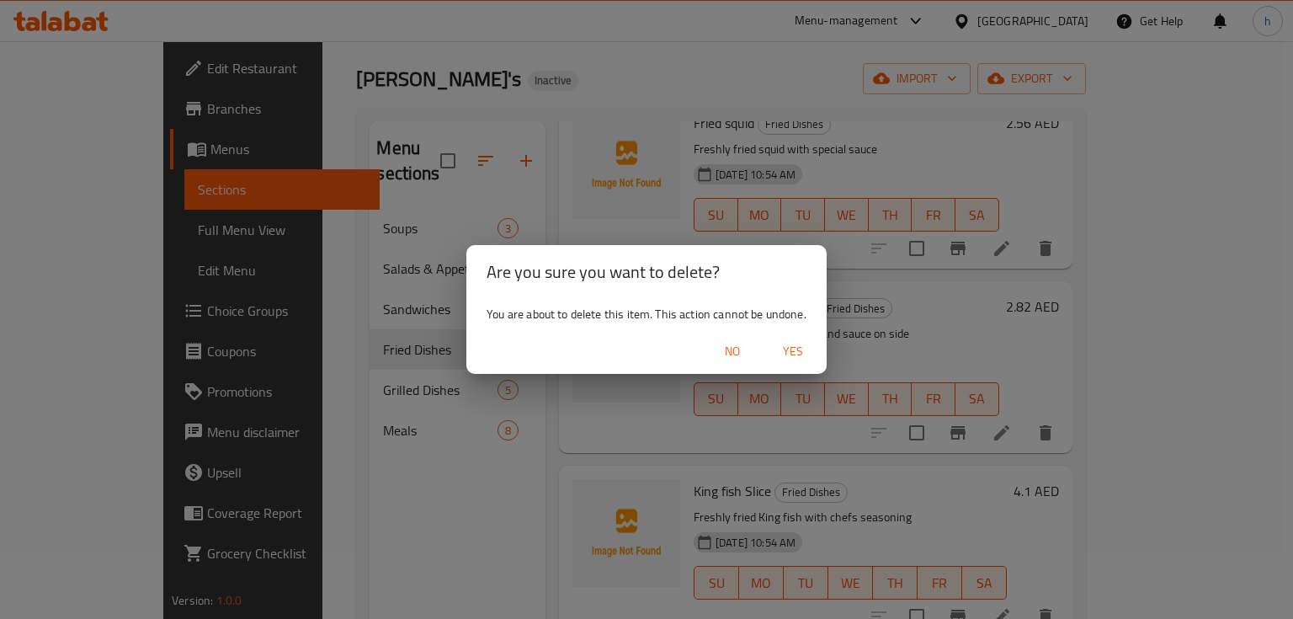
click at [791, 356] on span "Yes" at bounding box center [793, 351] width 40 height 21
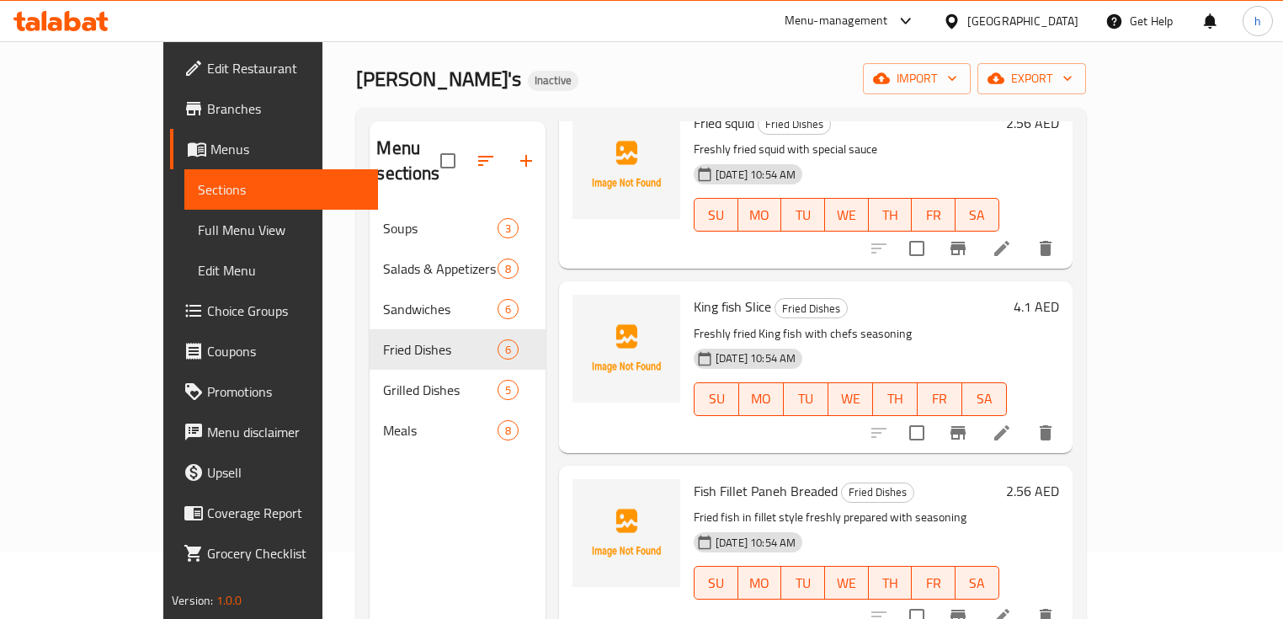
scroll to position [526, 0]
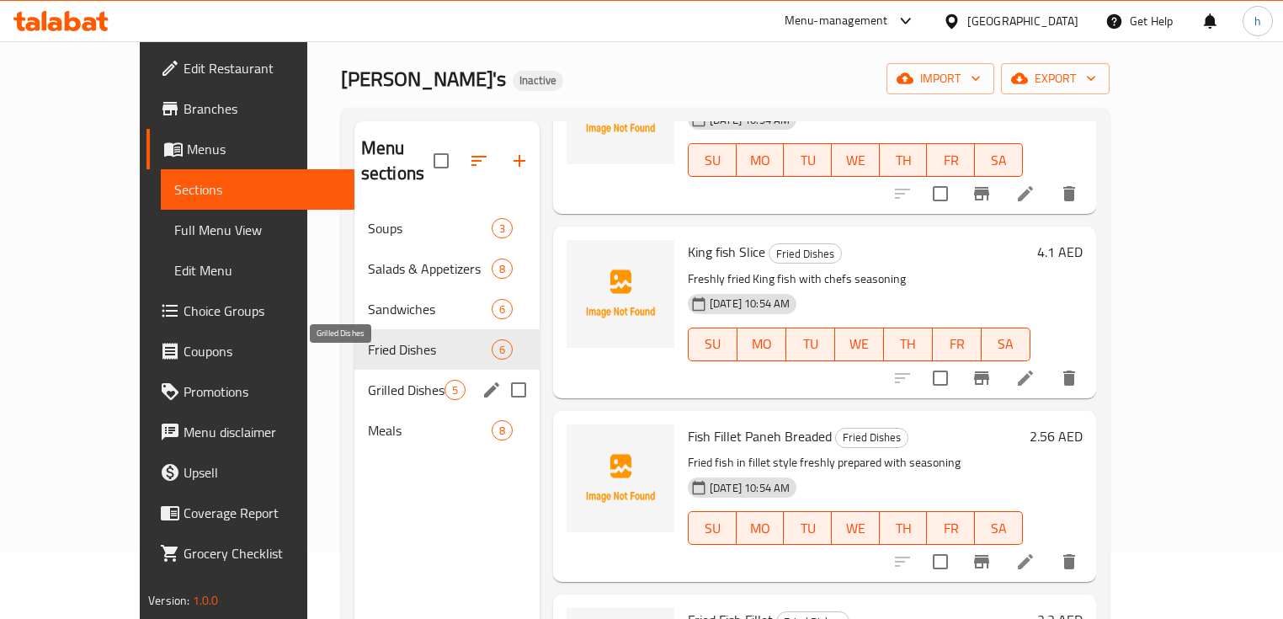
drag, startPoint x: 366, startPoint y: 356, endPoint x: 372, endPoint y: 366, distance: 11.7
click at [368, 380] on span "Grilled Dishes" at bounding box center [406, 390] width 77 height 20
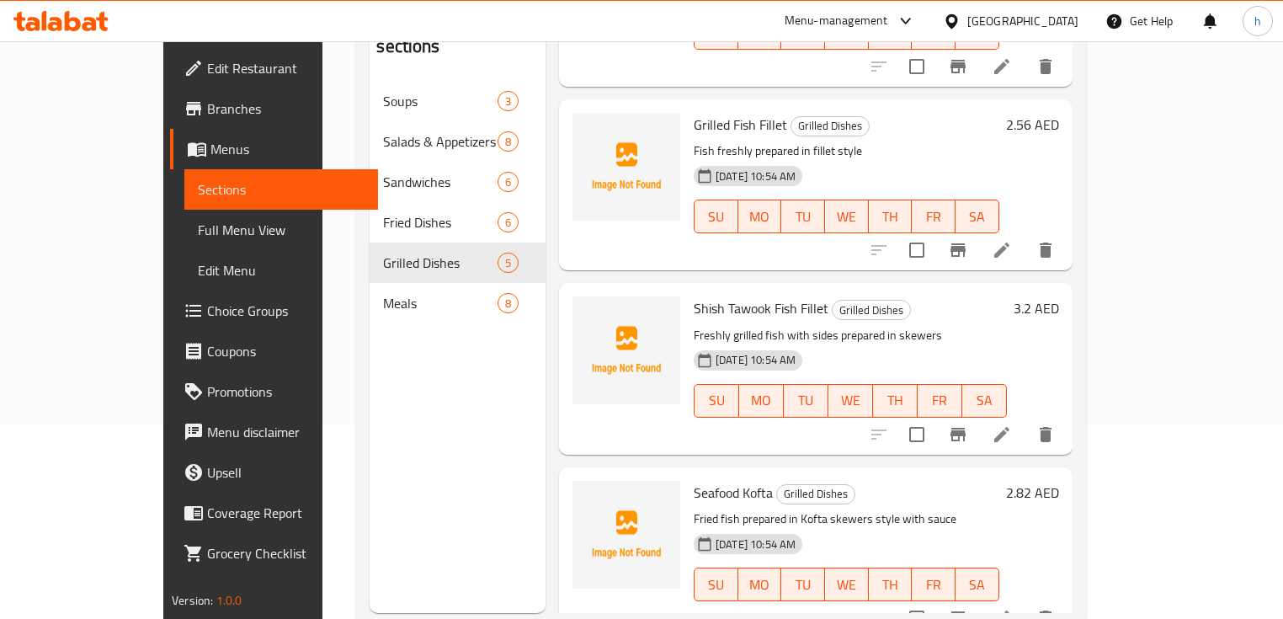
scroll to position [236, 0]
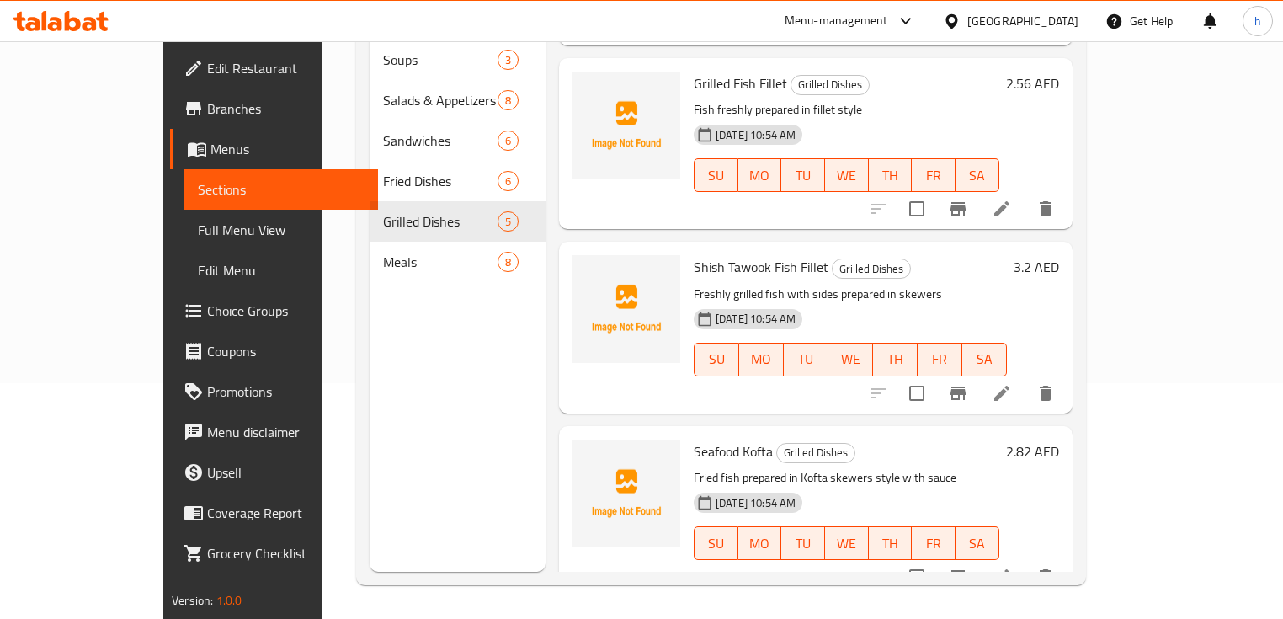
click at [566, 562] on div at bounding box center [626, 511] width 121 height 157
click at [1051, 569] on icon "delete" at bounding box center [1046, 576] width 12 height 15
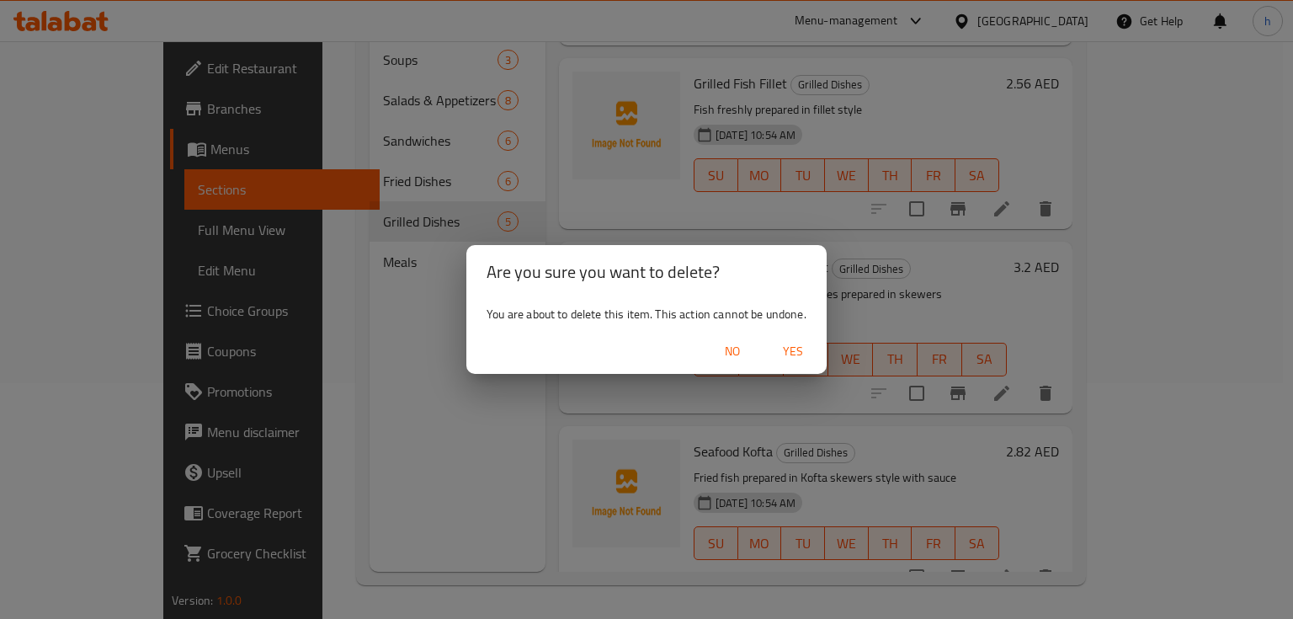
click at [789, 347] on span "Yes" at bounding box center [793, 351] width 40 height 21
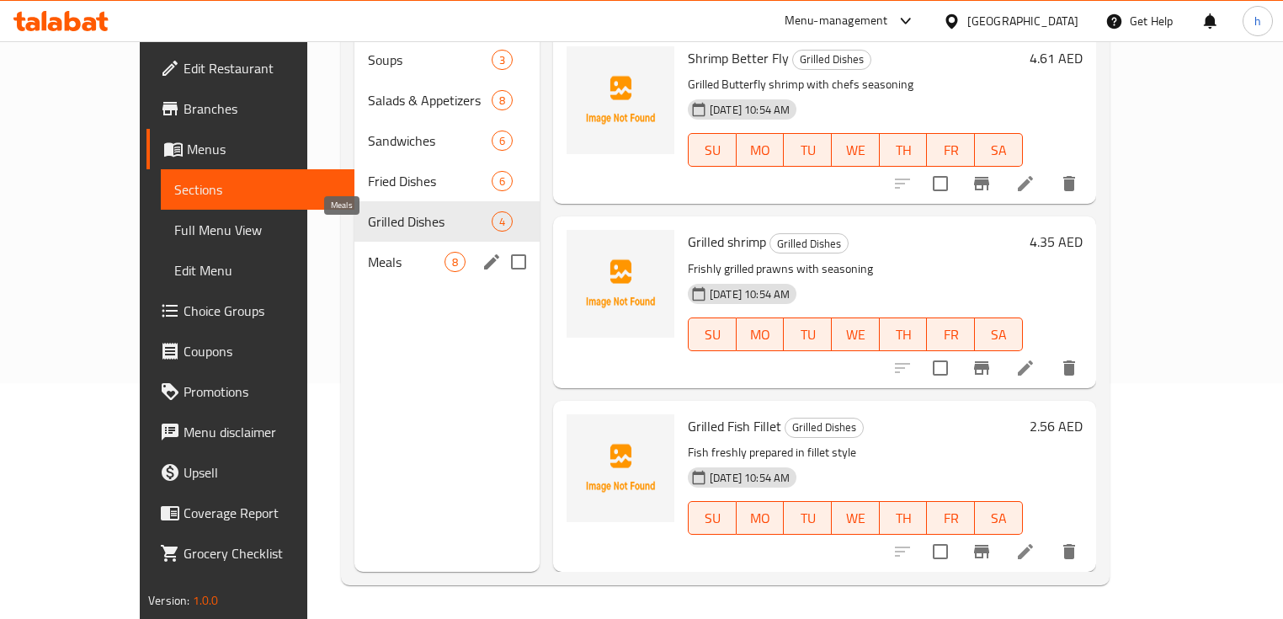
click at [376, 252] on span "Meals" at bounding box center [406, 262] width 77 height 20
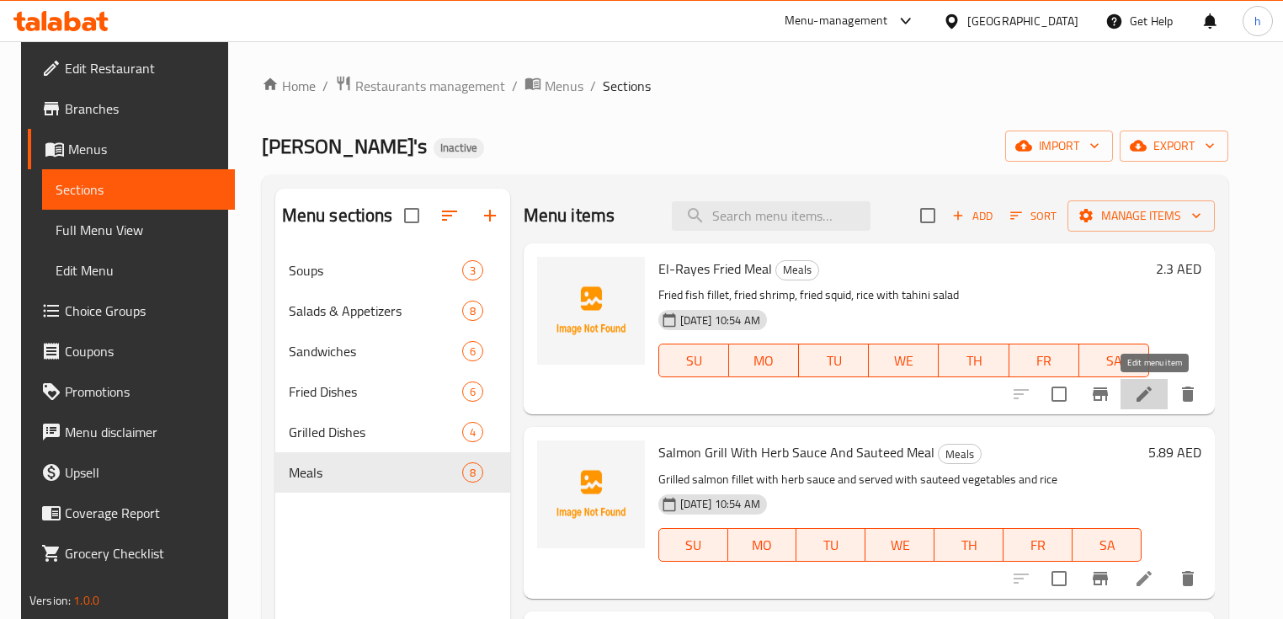
click at [1154, 397] on icon at bounding box center [1144, 394] width 20 height 20
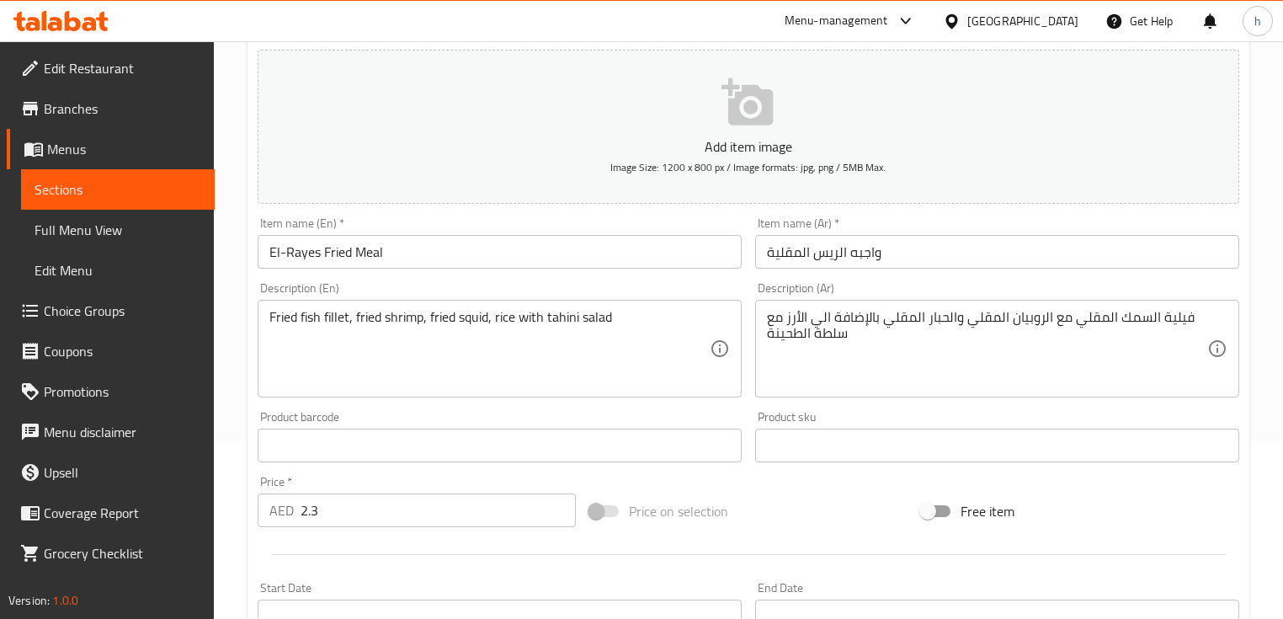
scroll to position [202, 0]
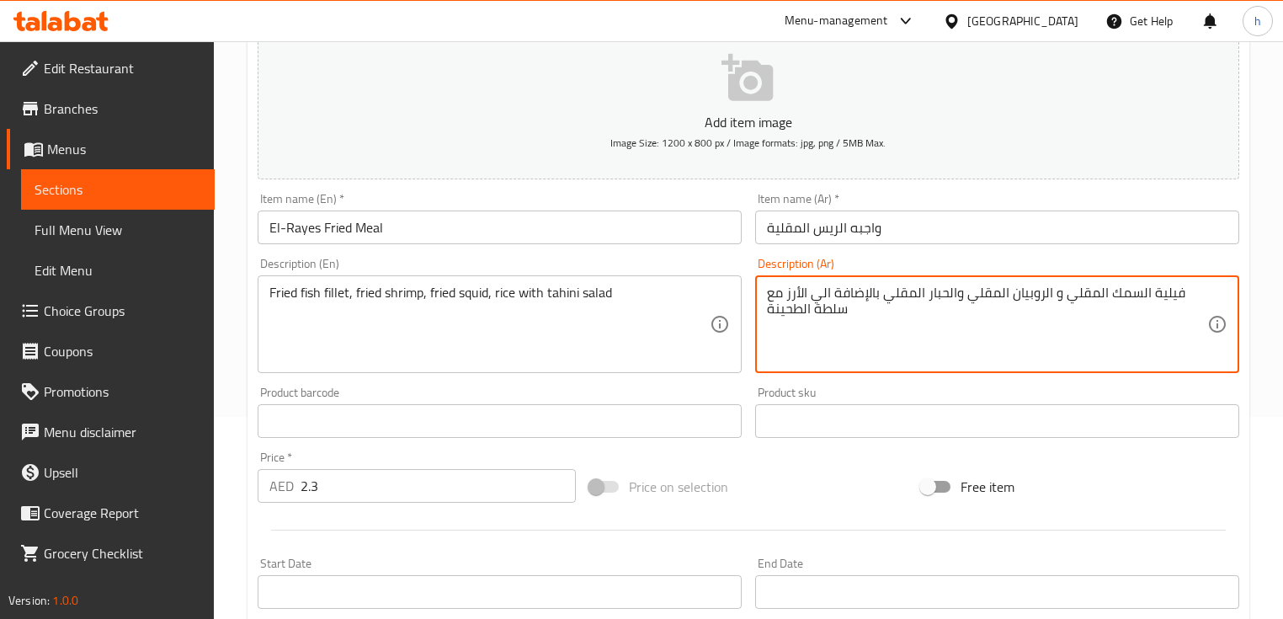
click at [1047, 292] on textarea "فيلية السمك المقلي و الروبيان المقلي والحبار المقلي بالإضافة الي الأرز مع سلطة …" at bounding box center [987, 325] width 440 height 80
drag, startPoint x: 808, startPoint y: 296, endPoint x: 879, endPoint y: 296, distance: 70.7
click at [879, 296] on textarea "فيلية السمك المقلي والروبيان المقلي والحبار المقلي بالإضافة الي الأرز مع سلطة ا…" at bounding box center [987, 325] width 440 height 80
click at [889, 291] on textarea "فيلية السمك المقلي والروبيان المقلي والحبار المقلي الأرز مع سلطة الطحينة" at bounding box center [987, 325] width 440 height 80
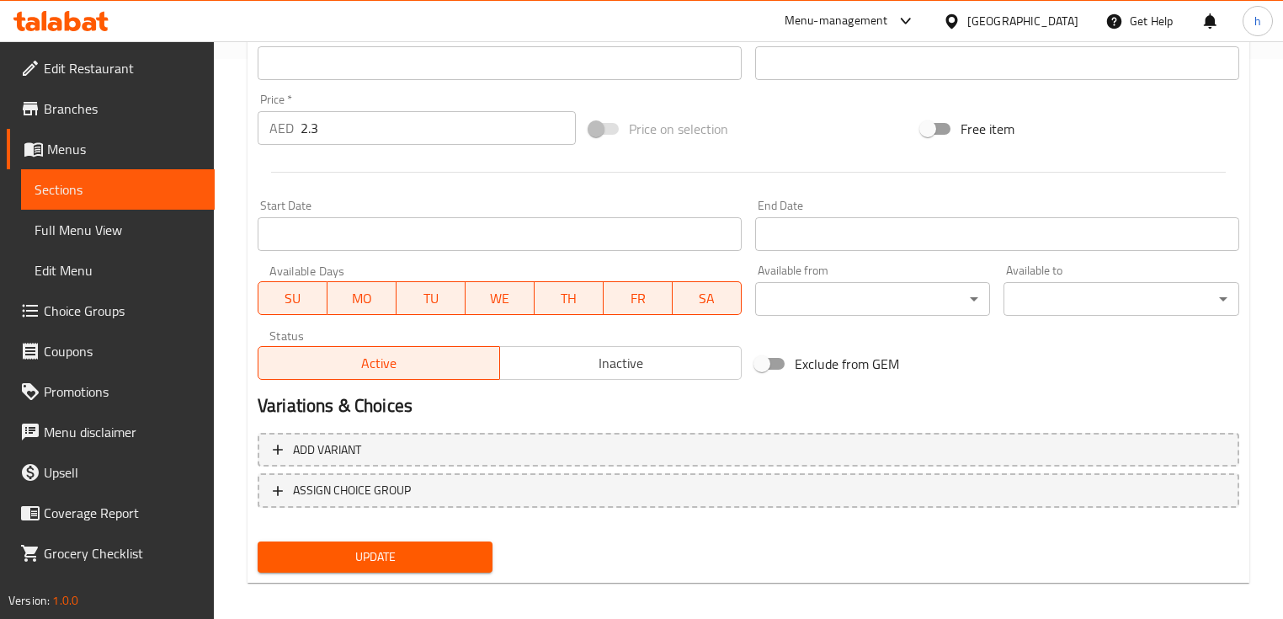
scroll to position [570, 0]
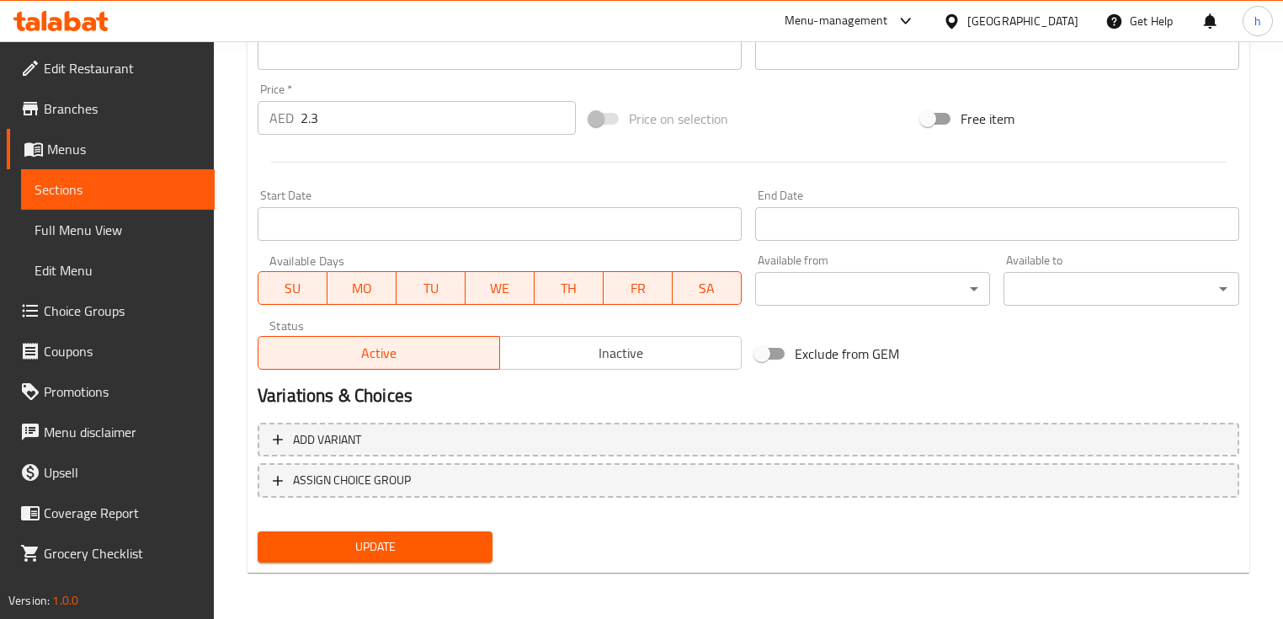
type textarea "فيلية السمك المقلي والروبيان المقلي والحبار المقلي والأرز مع سلطة الطحينة"
click at [438, 537] on span "Update" at bounding box center [375, 546] width 208 height 21
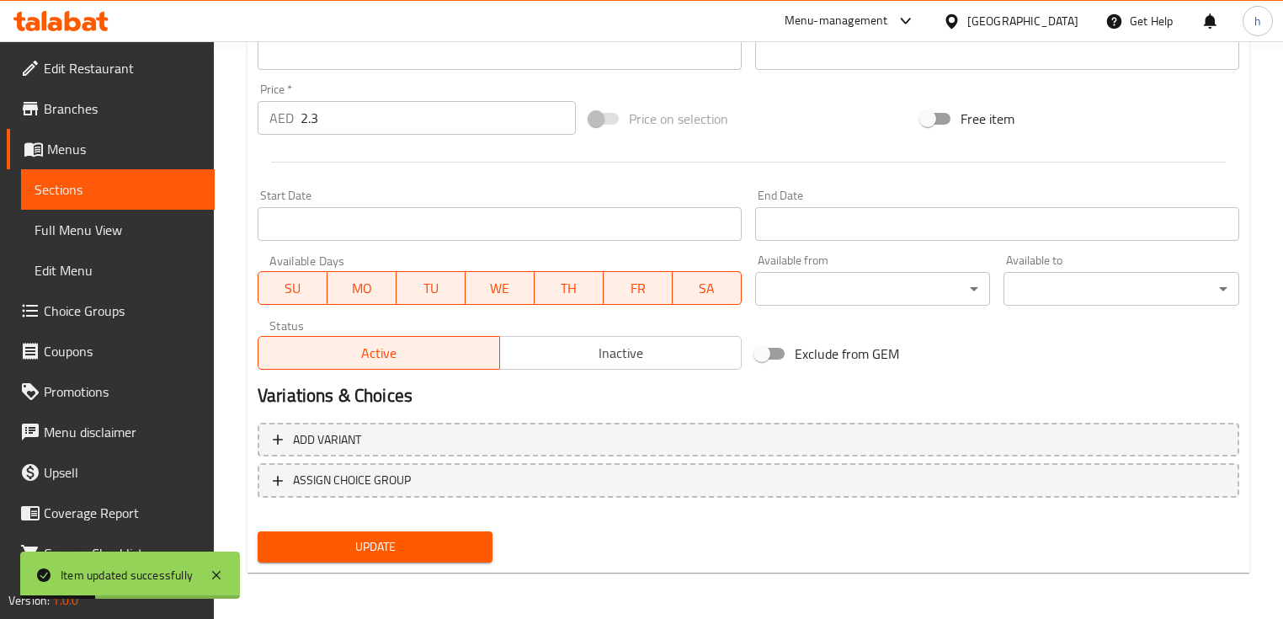
click at [64, 189] on span "Sections" at bounding box center [118, 189] width 167 height 20
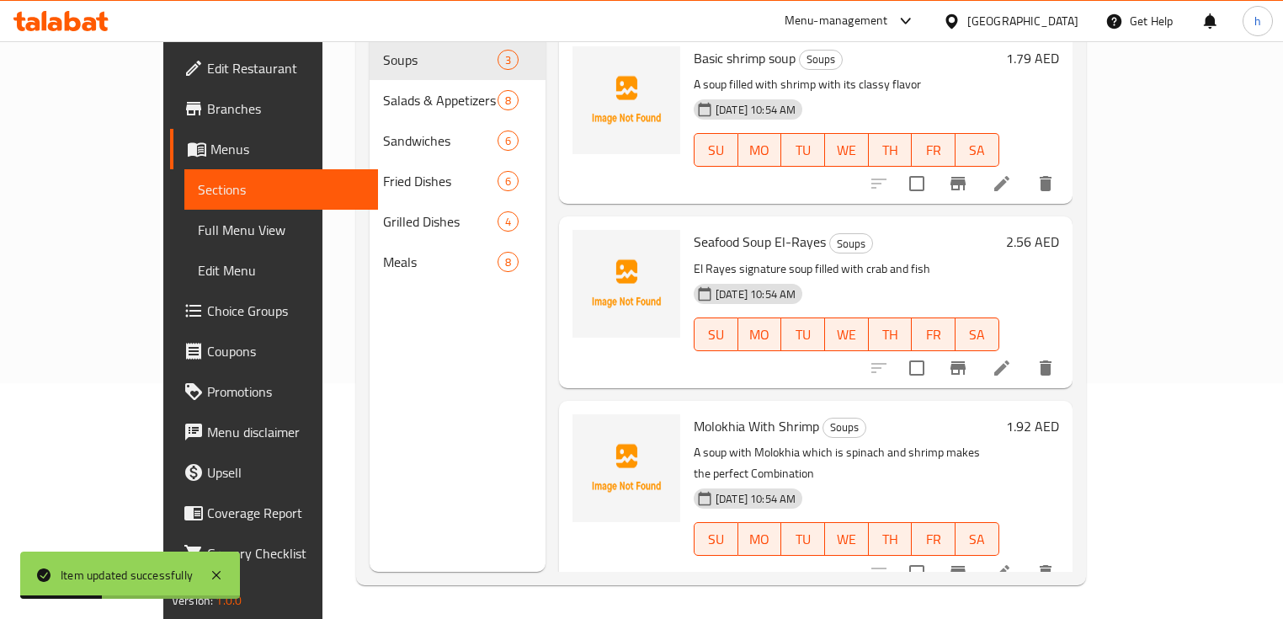
scroll to position [236, 0]
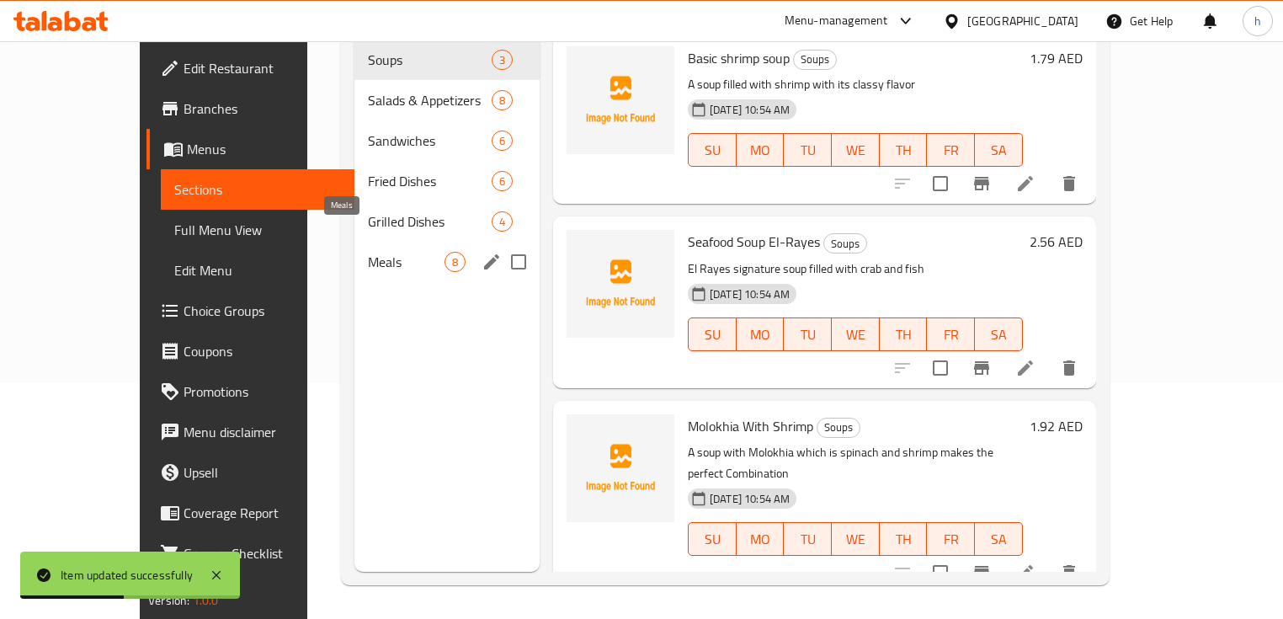
click at [368, 252] on span "Meals" at bounding box center [406, 262] width 77 height 20
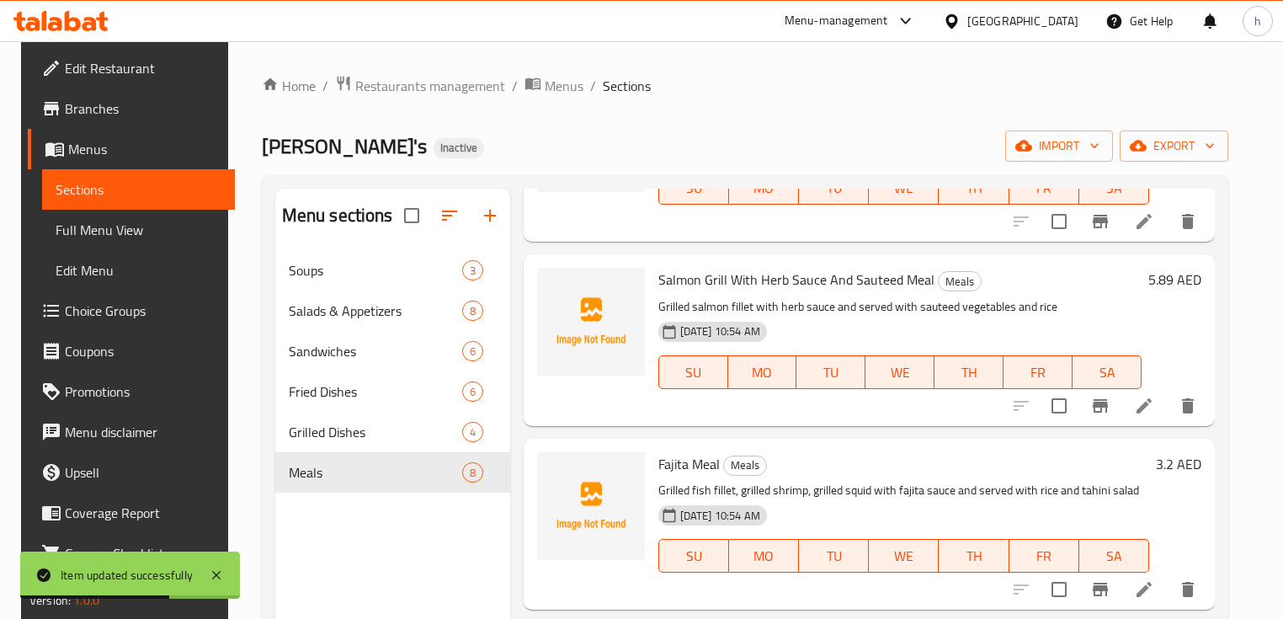
scroll to position [202, 0]
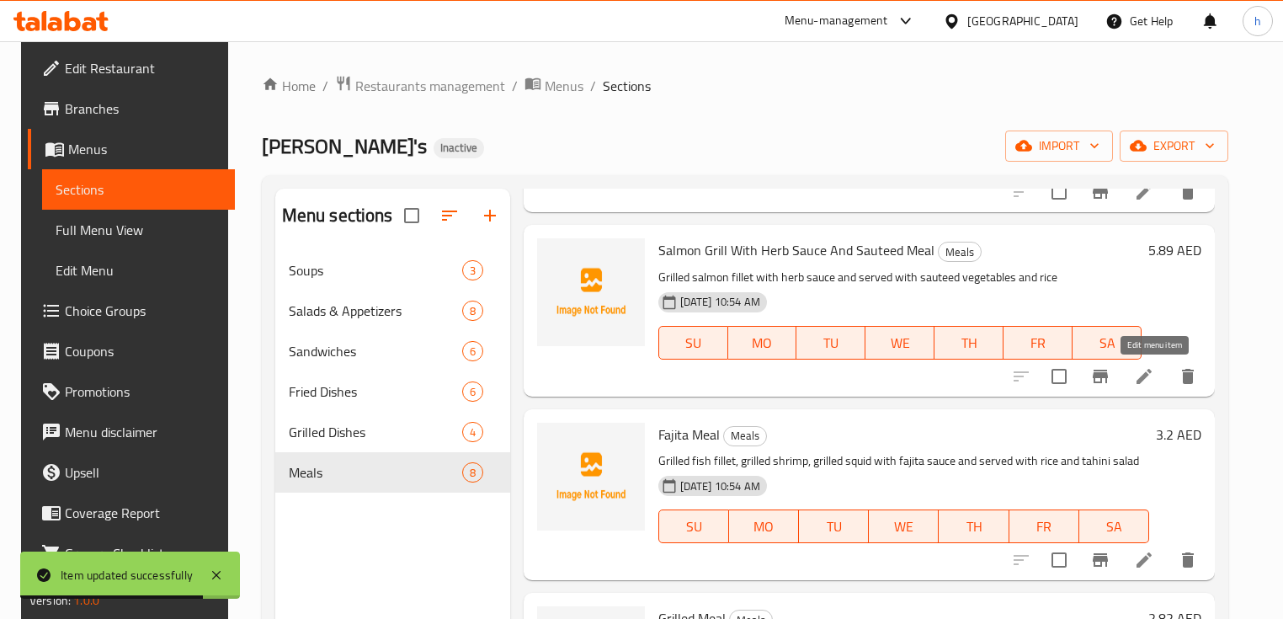
click at [1154, 376] on icon at bounding box center [1144, 376] width 20 height 20
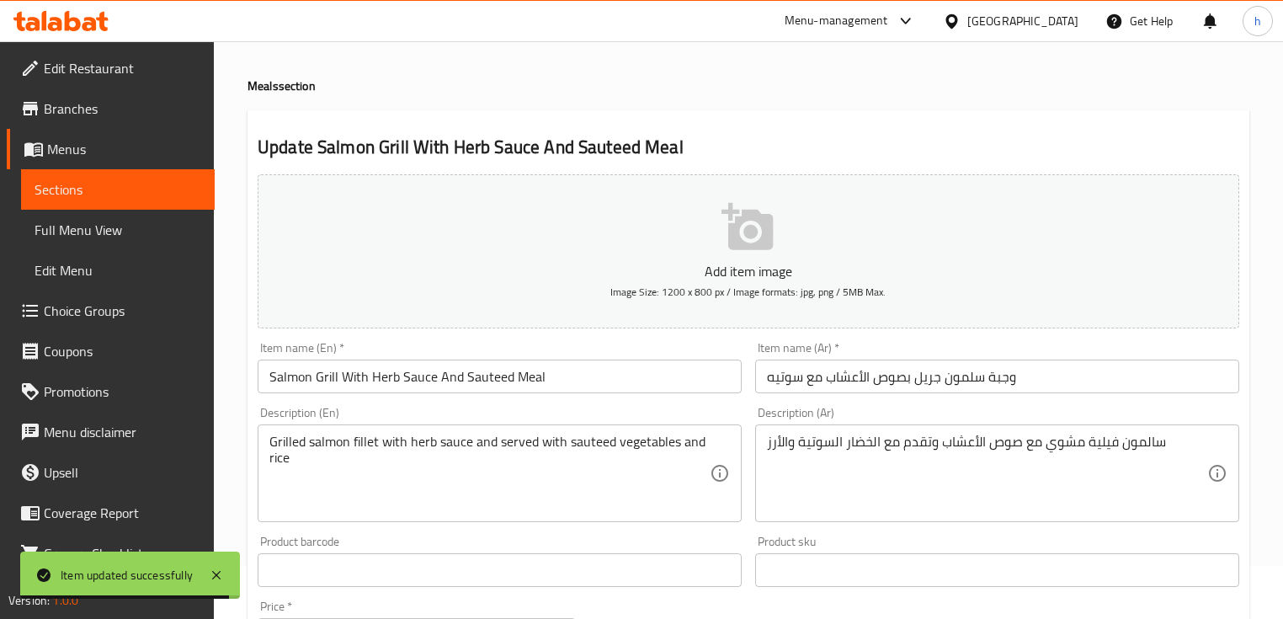
scroll to position [135, 0]
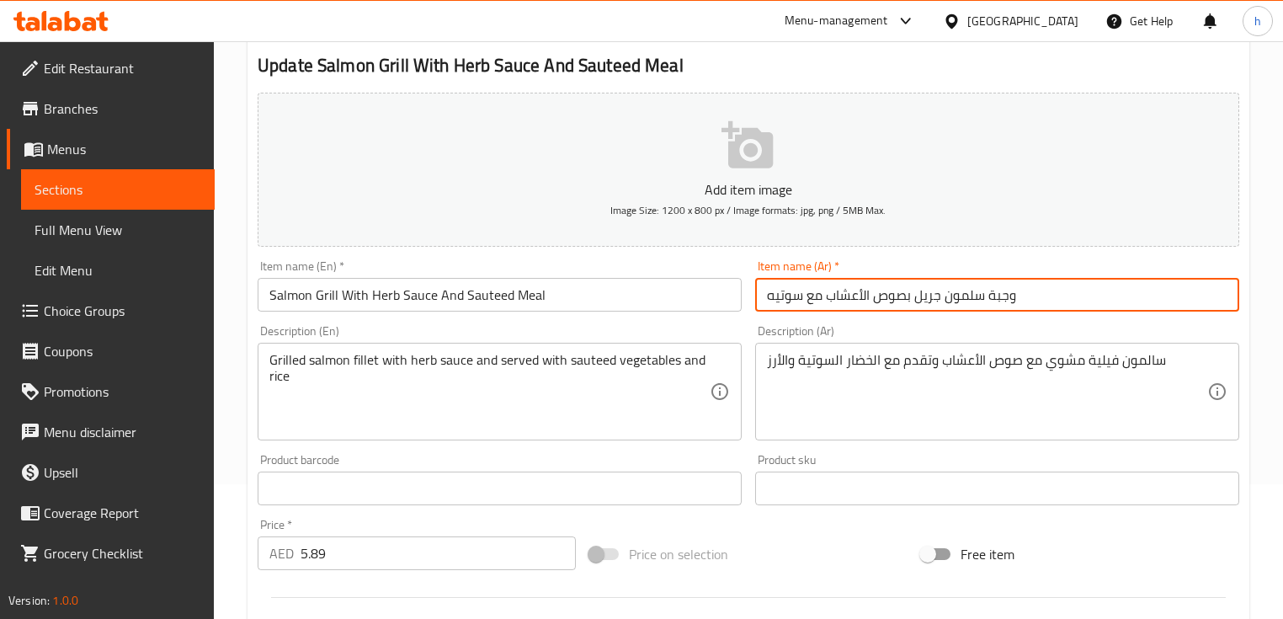
drag, startPoint x: 805, startPoint y: 296, endPoint x: 822, endPoint y: 300, distance: 17.2
click at [822, 300] on input "وجبة سلمون جريل بصوص الأعشاب مع سوتيه" at bounding box center [997, 295] width 484 height 34
click at [801, 297] on input "وجبة سلمون جريل بصوص الأعشاب و سوتيه" at bounding box center [997, 295] width 484 height 34
type input "وجبة سلمون جريل بصوص الأعشاب وسوتيه"
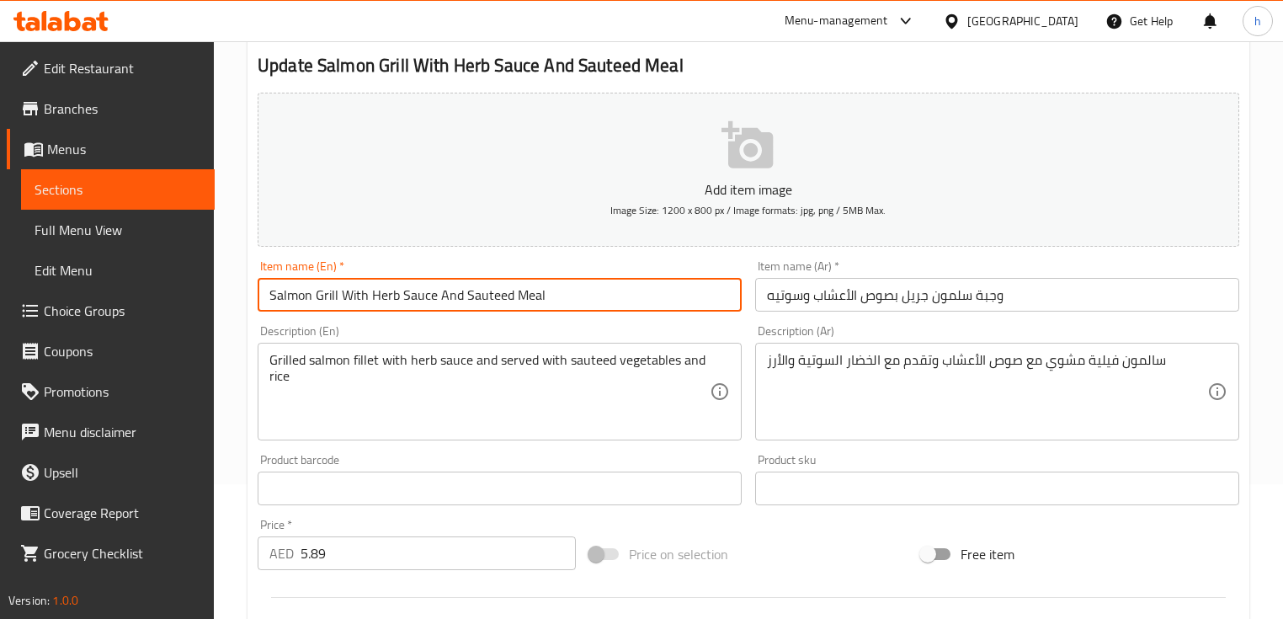
drag, startPoint x: 465, startPoint y: 295, endPoint x: 509, endPoint y: 298, distance: 44.7
click at [509, 298] on input "Salmon Grill With Herb Sauce And Sauteed Meal" at bounding box center [500, 295] width 484 height 34
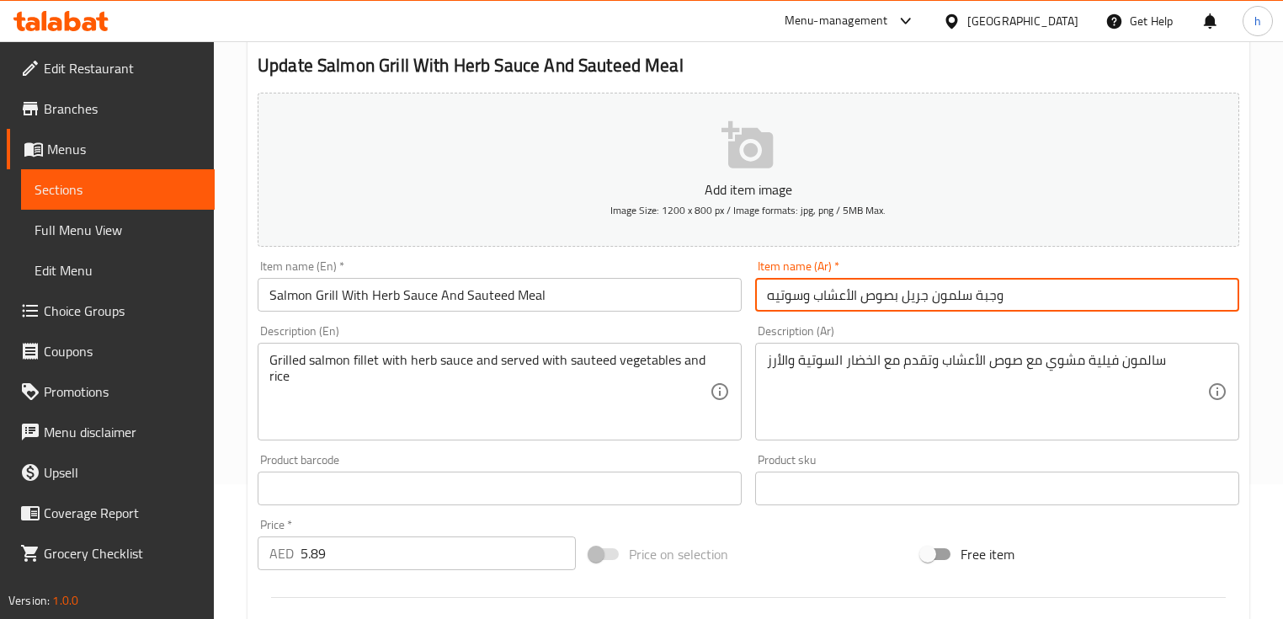
drag, startPoint x: 765, startPoint y: 295, endPoint x: 799, endPoint y: 295, distance: 33.7
click at [799, 295] on input "وجبة سلمون جريل بصوص الأعشاب وسوتيه" at bounding box center [997, 295] width 484 height 34
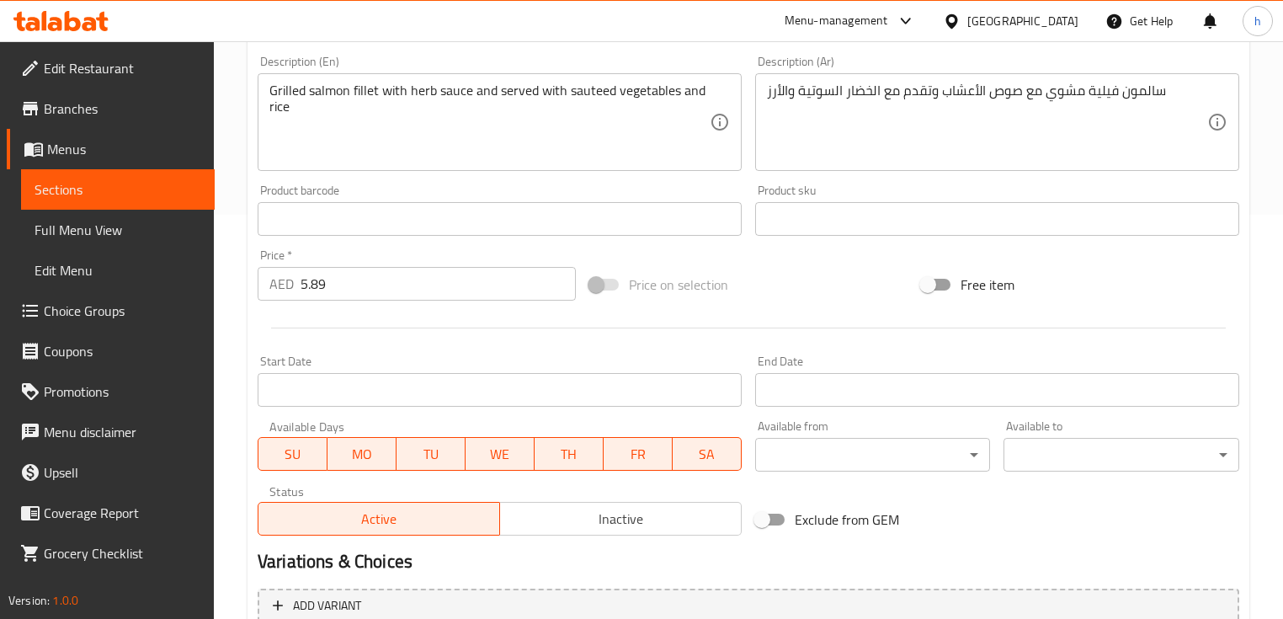
scroll to position [570, 0]
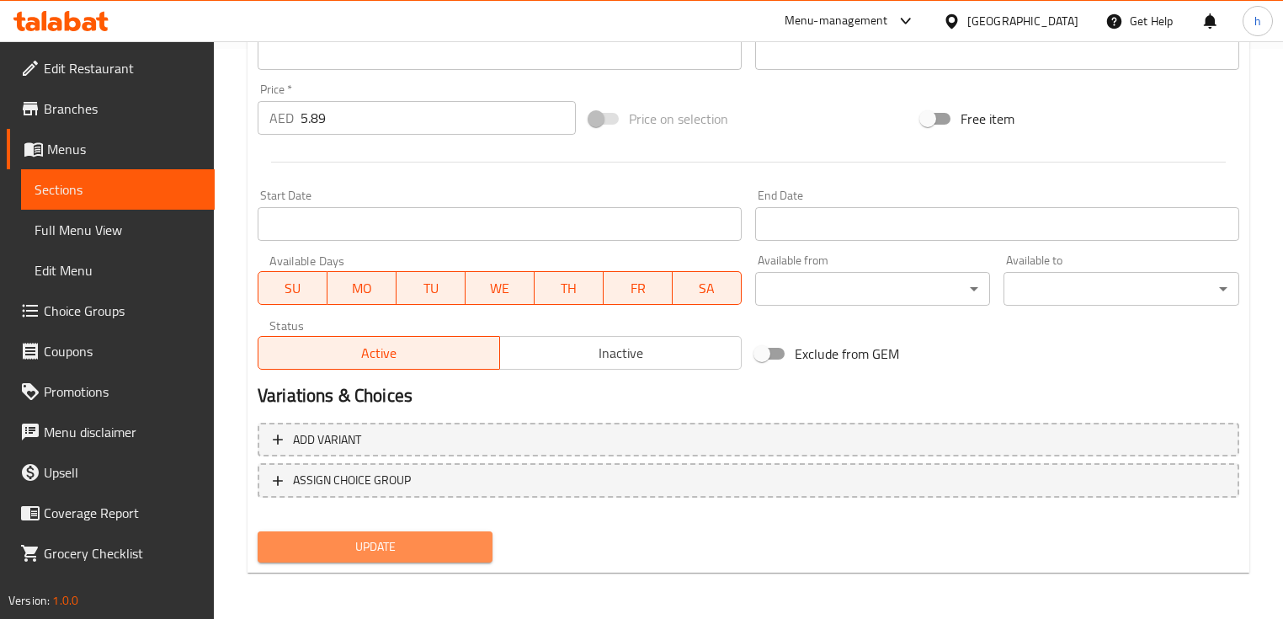
click at [381, 545] on span "Update" at bounding box center [375, 546] width 208 height 21
click at [94, 195] on span "Sections" at bounding box center [118, 189] width 167 height 20
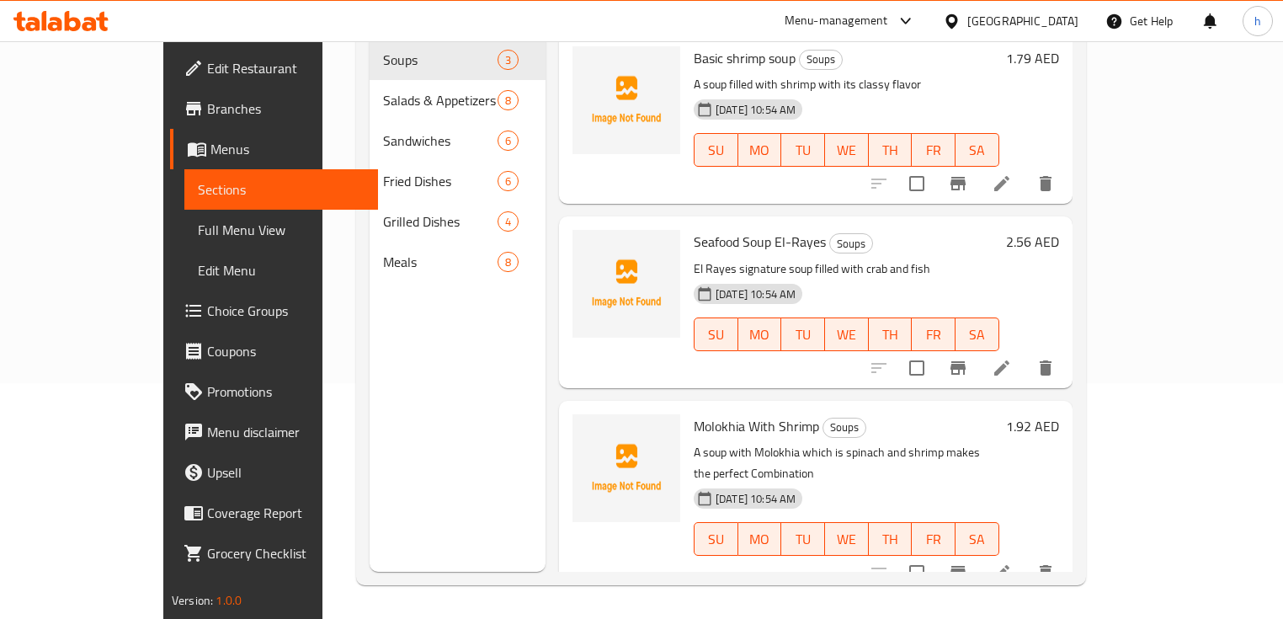
scroll to position [236, 0]
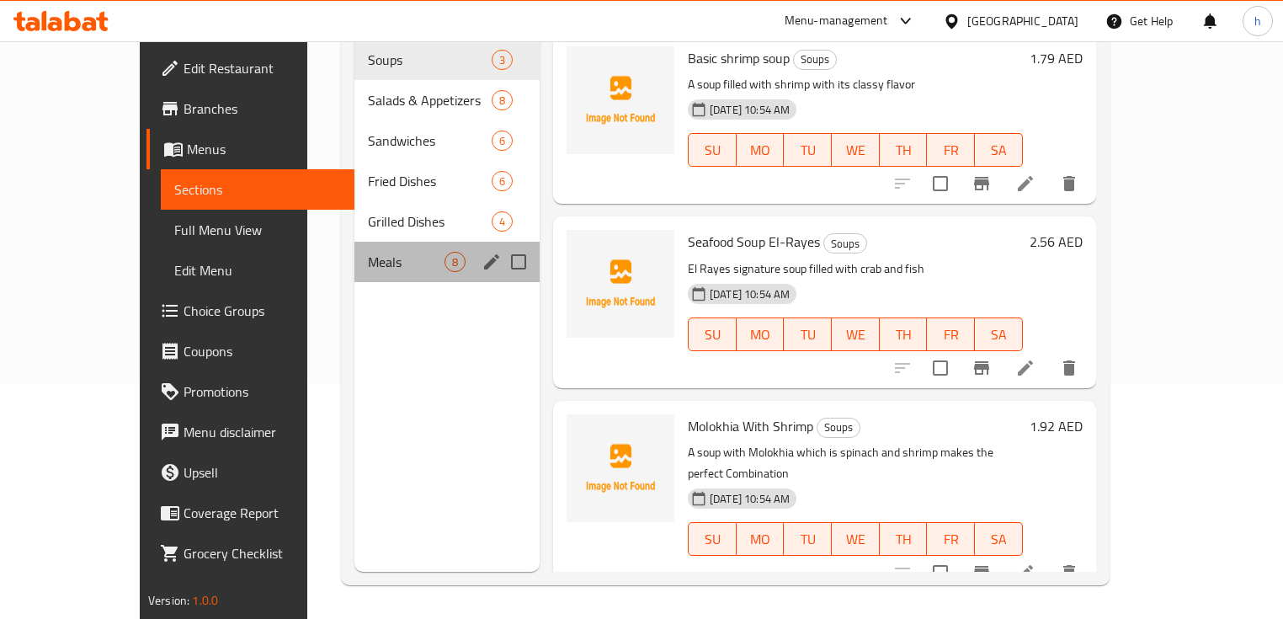
click at [354, 248] on div "Meals 8" at bounding box center [446, 262] width 185 height 40
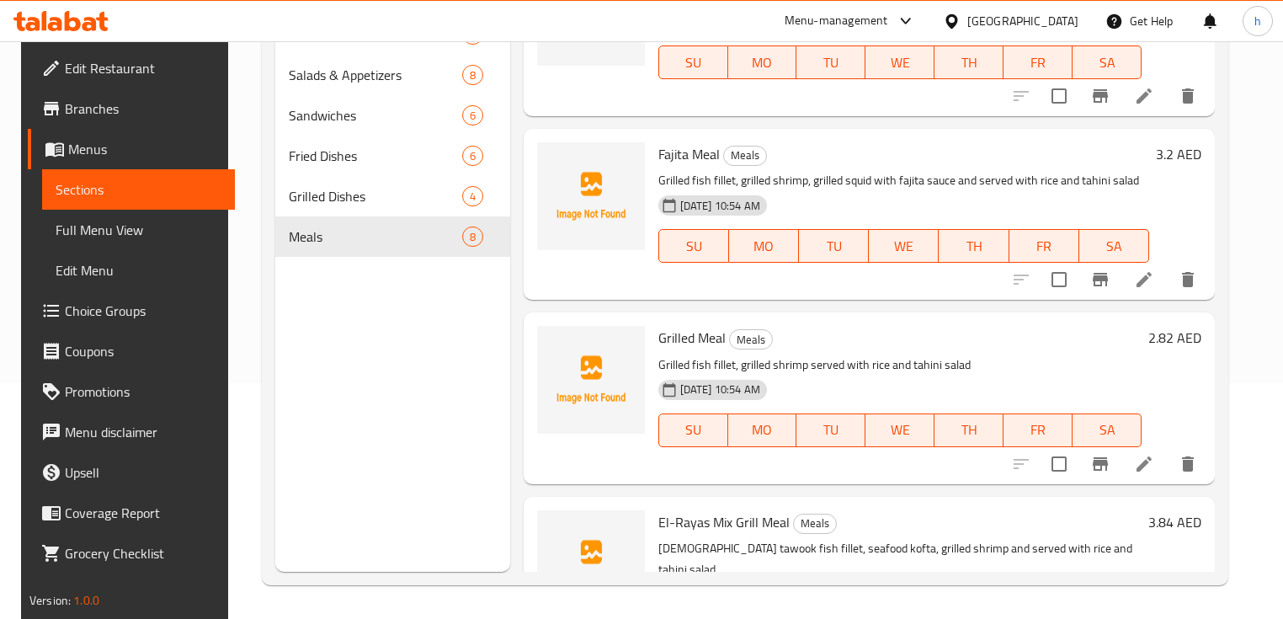
scroll to position [269, 0]
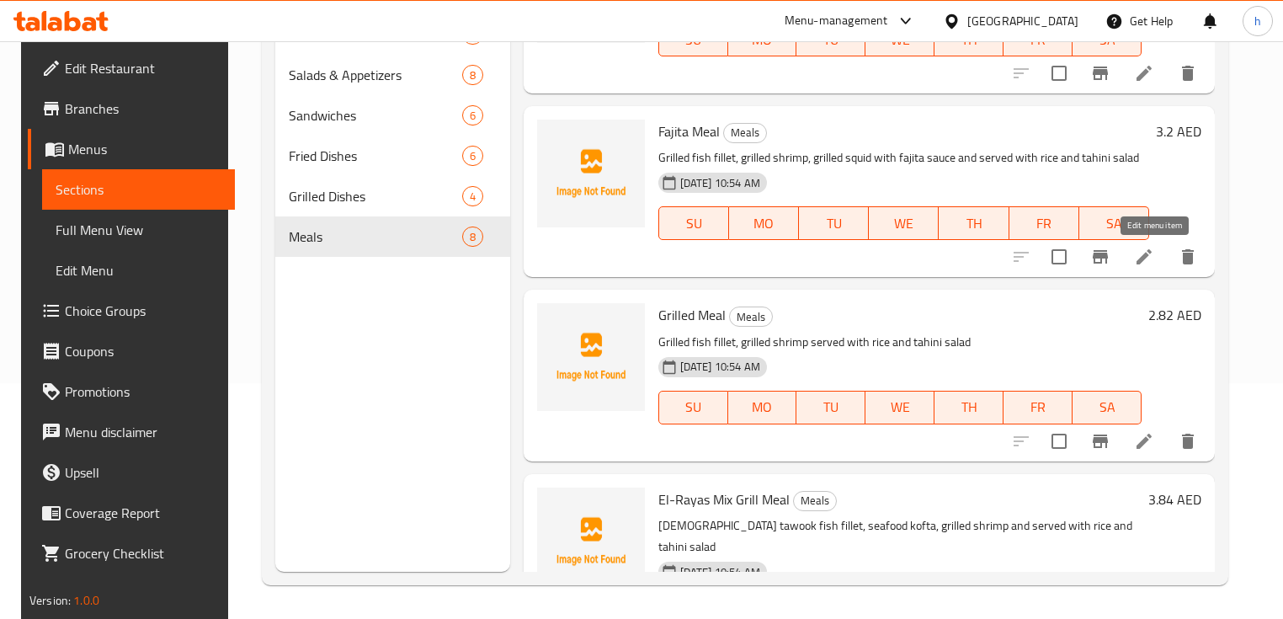
click at [1152, 256] on icon at bounding box center [1144, 256] width 15 height 15
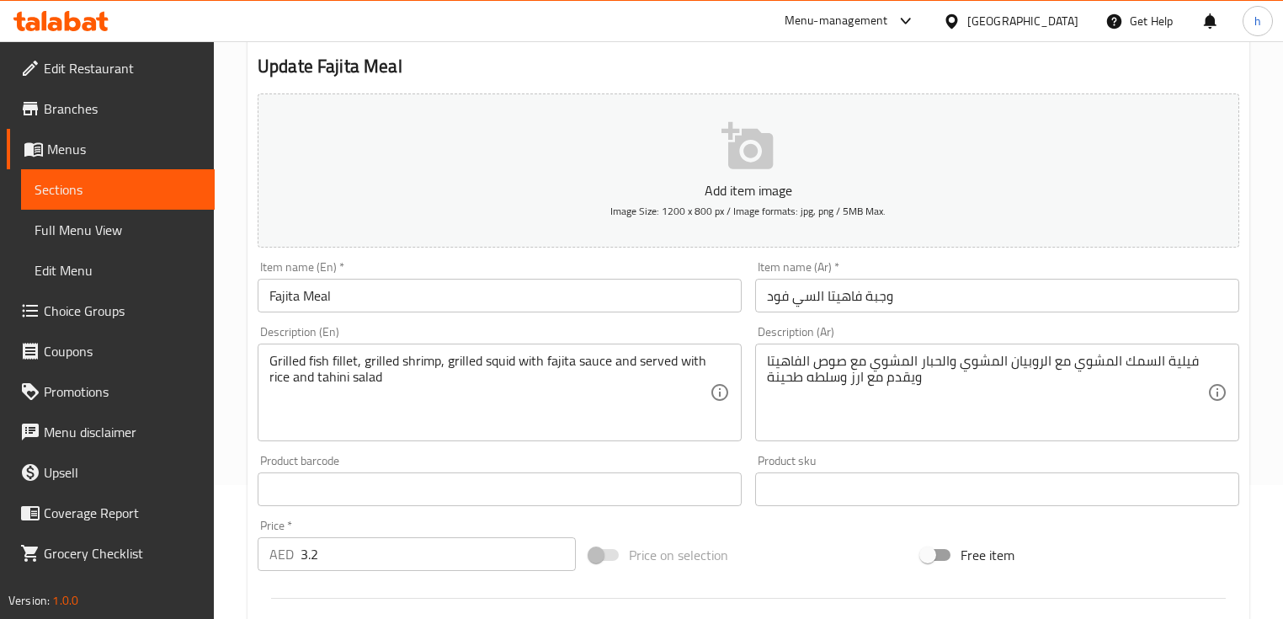
scroll to position [135, 0]
click at [300, 296] on input "Fajita Meal" at bounding box center [500, 295] width 484 height 34
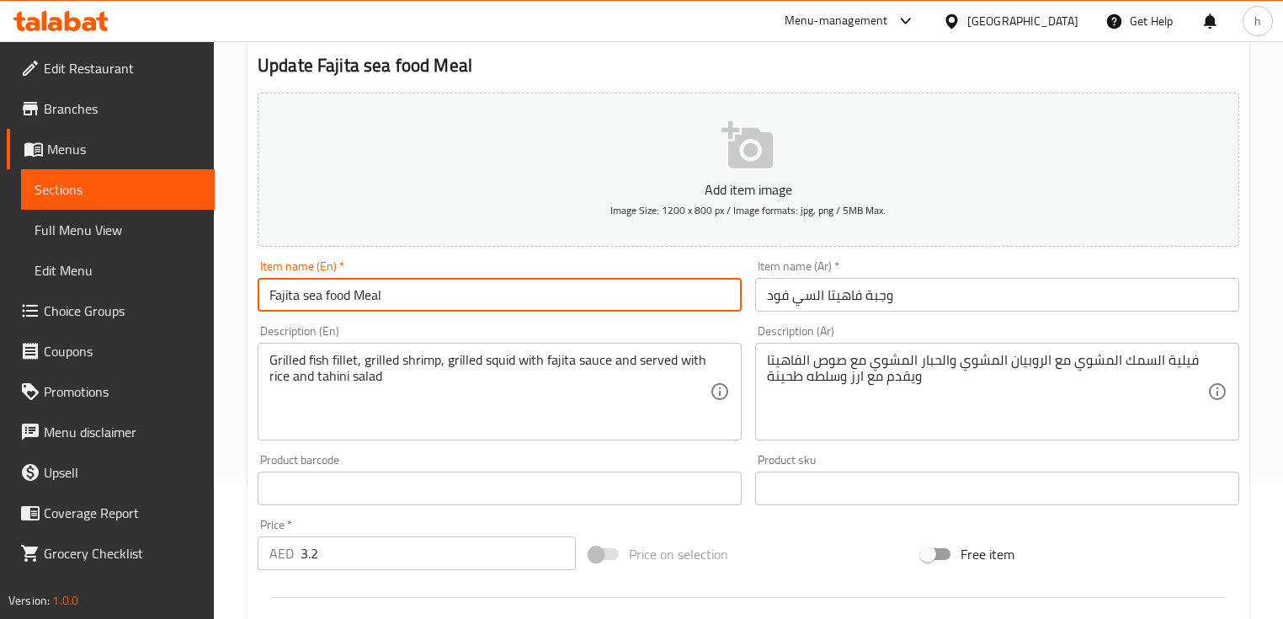
click at [303, 296] on input "Fajita sea food Meal" at bounding box center [500, 295] width 484 height 34
click at [325, 293] on input "Fajita Sea food Meal" at bounding box center [500, 295] width 484 height 34
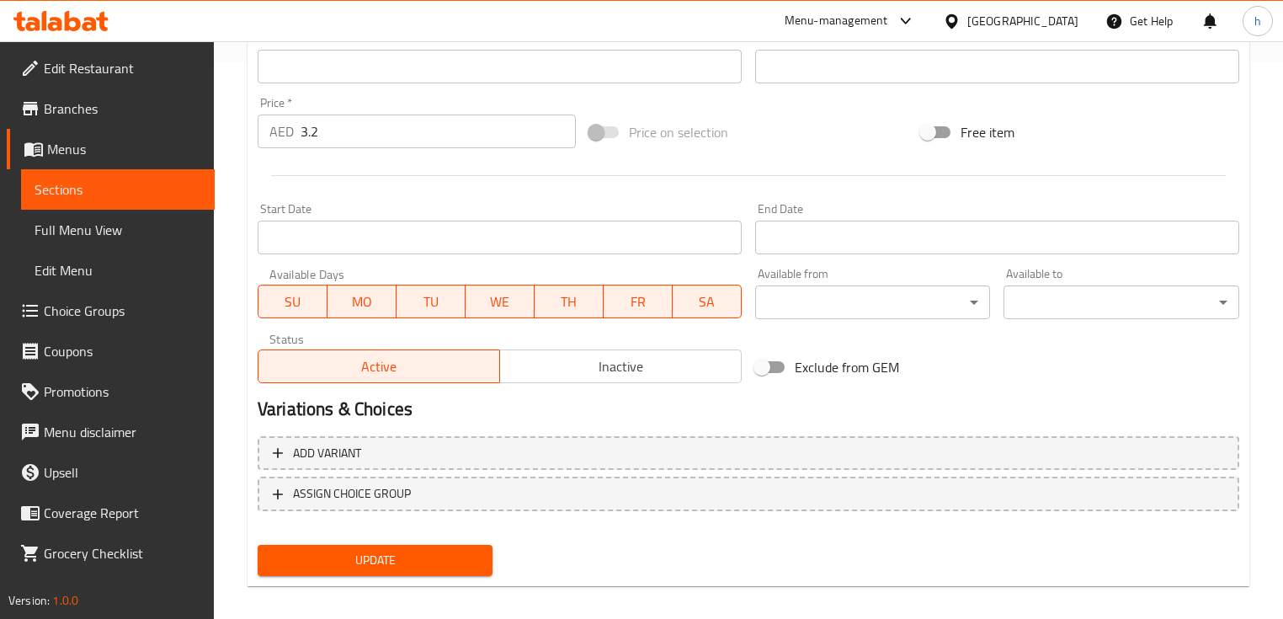
scroll to position [570, 0]
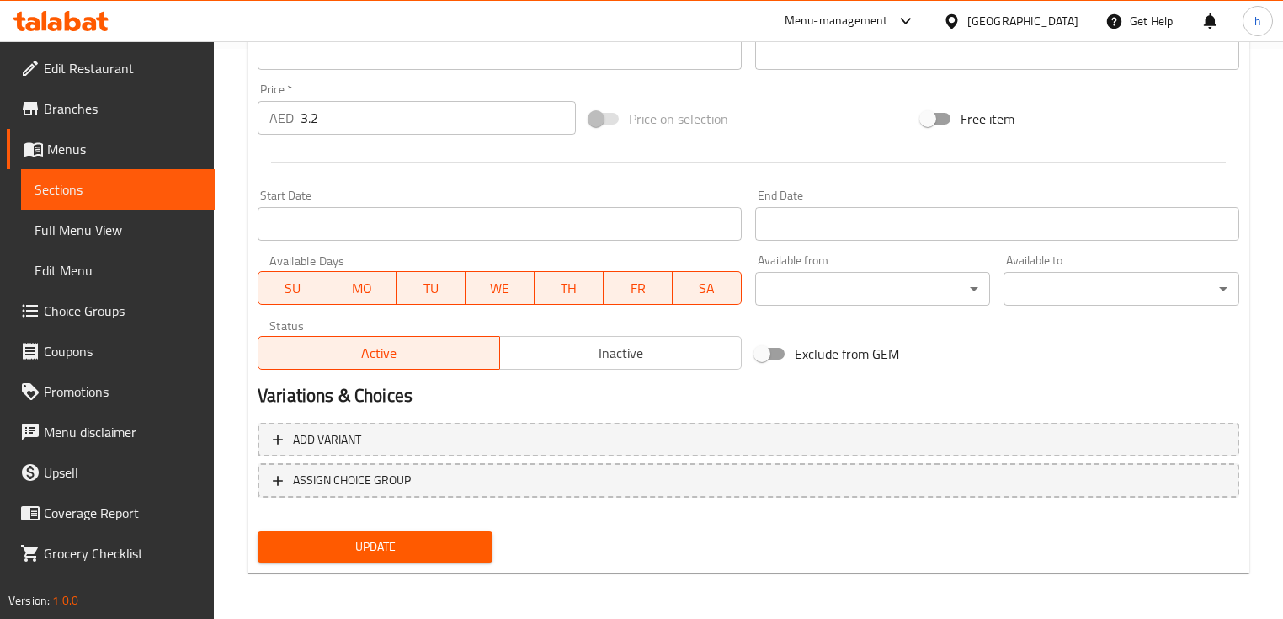
type input "Fajita Seafood Meal"
click at [400, 546] on span "Update" at bounding box center [375, 546] width 208 height 21
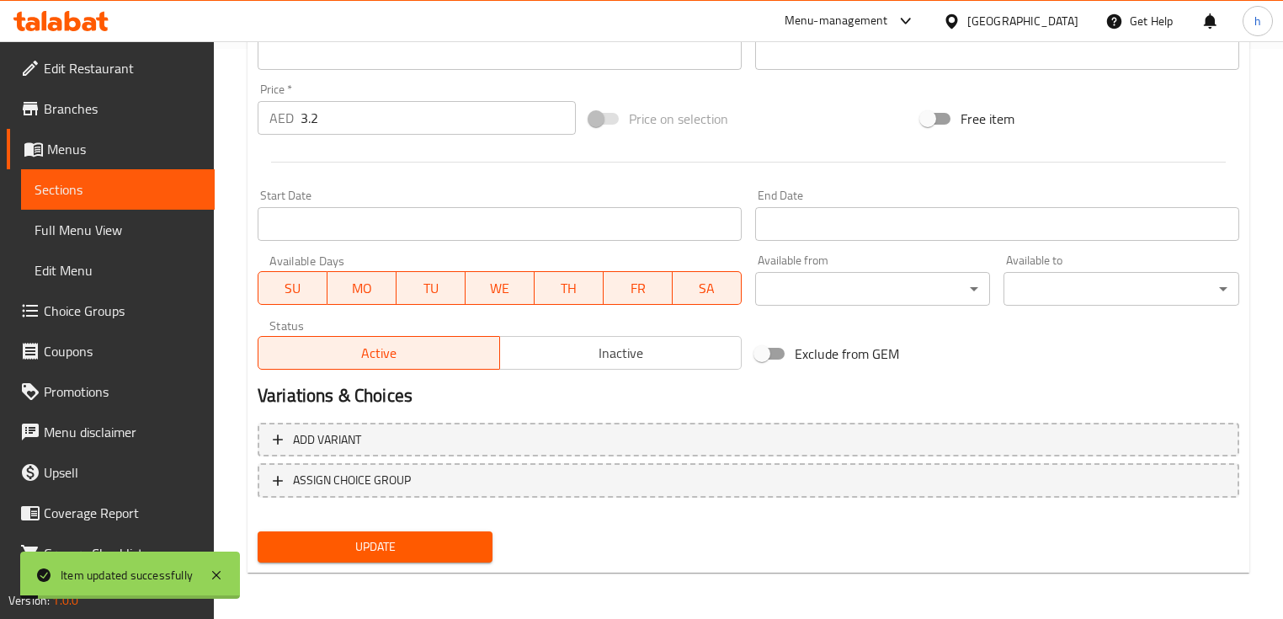
click at [98, 189] on span "Sections" at bounding box center [118, 189] width 167 height 20
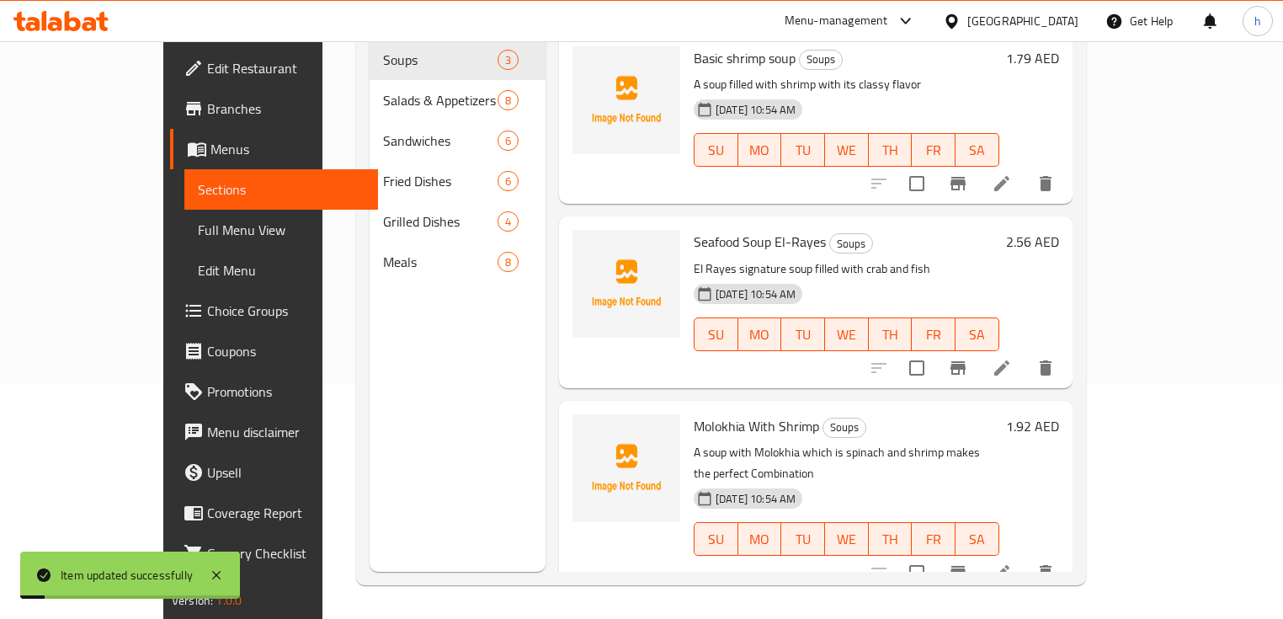
scroll to position [236, 0]
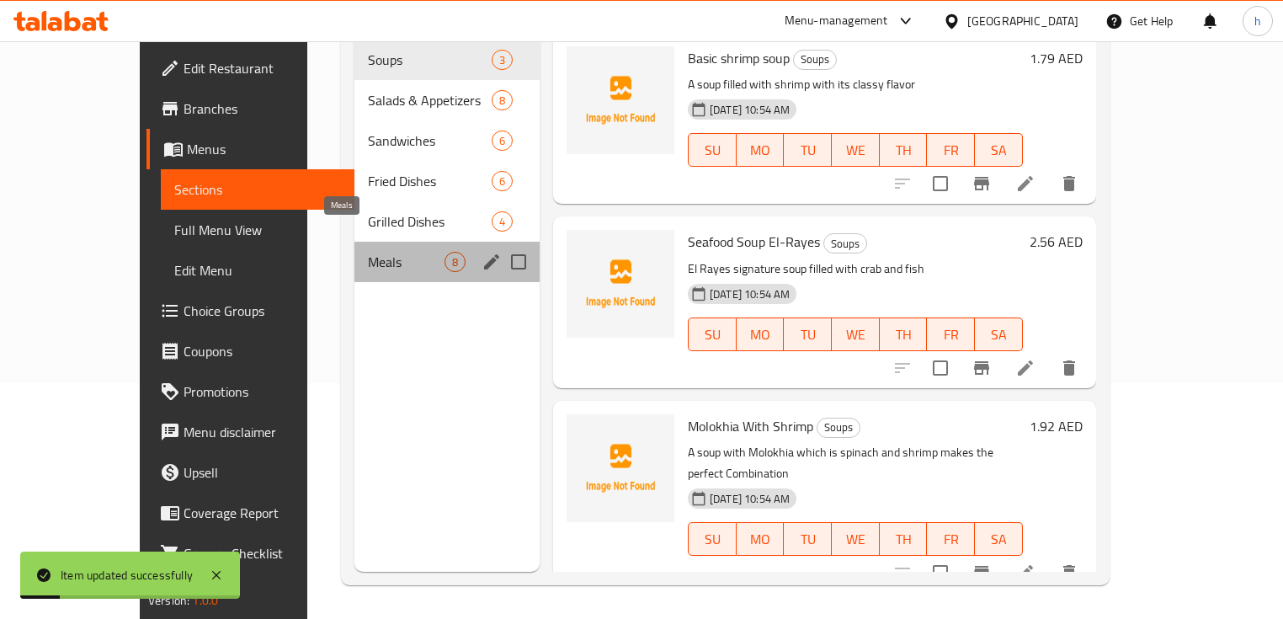
click at [368, 252] on span "Meals" at bounding box center [406, 262] width 77 height 20
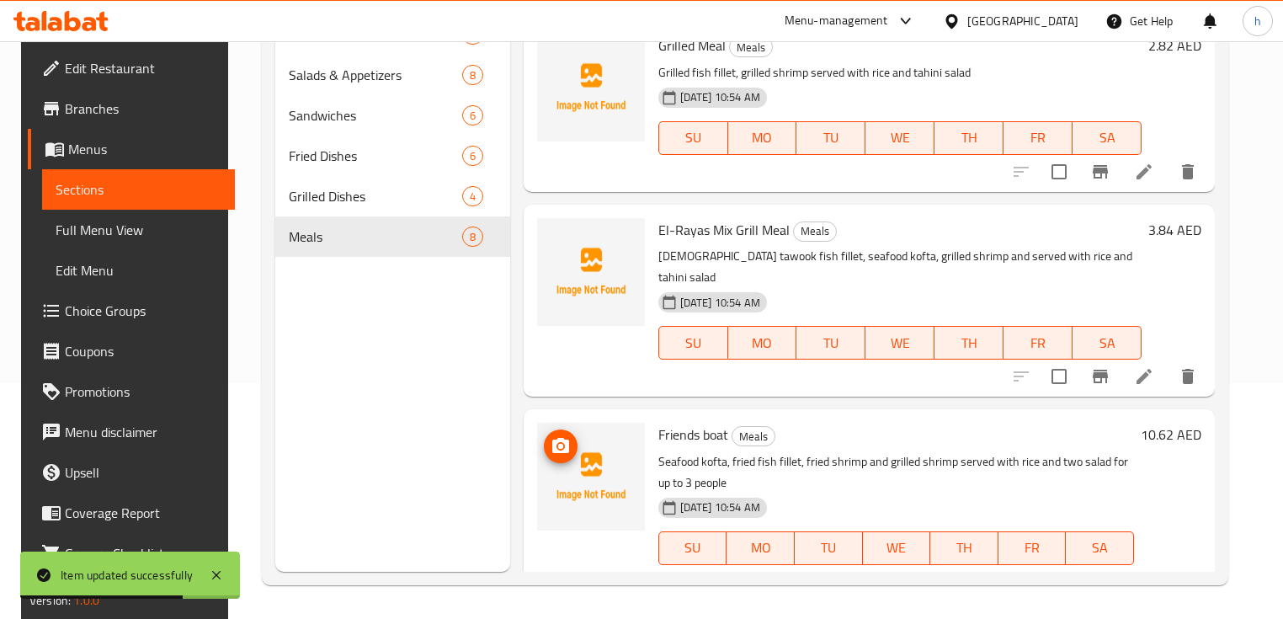
scroll to position [471, 0]
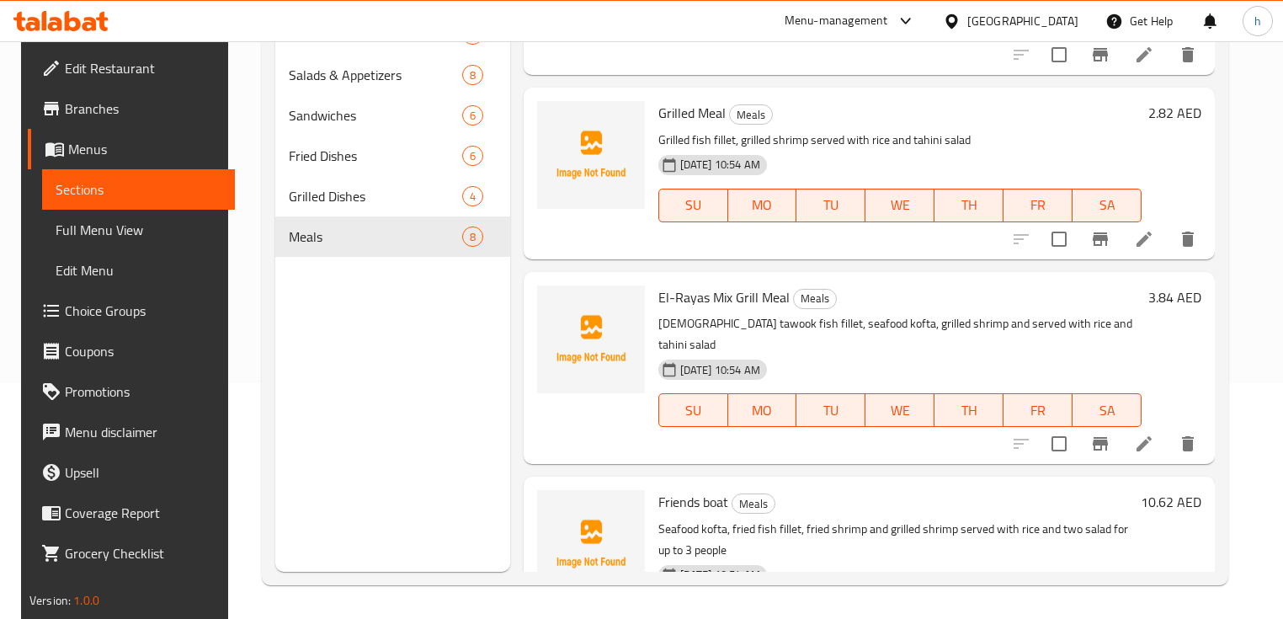
click at [1154, 244] on icon at bounding box center [1144, 239] width 20 height 20
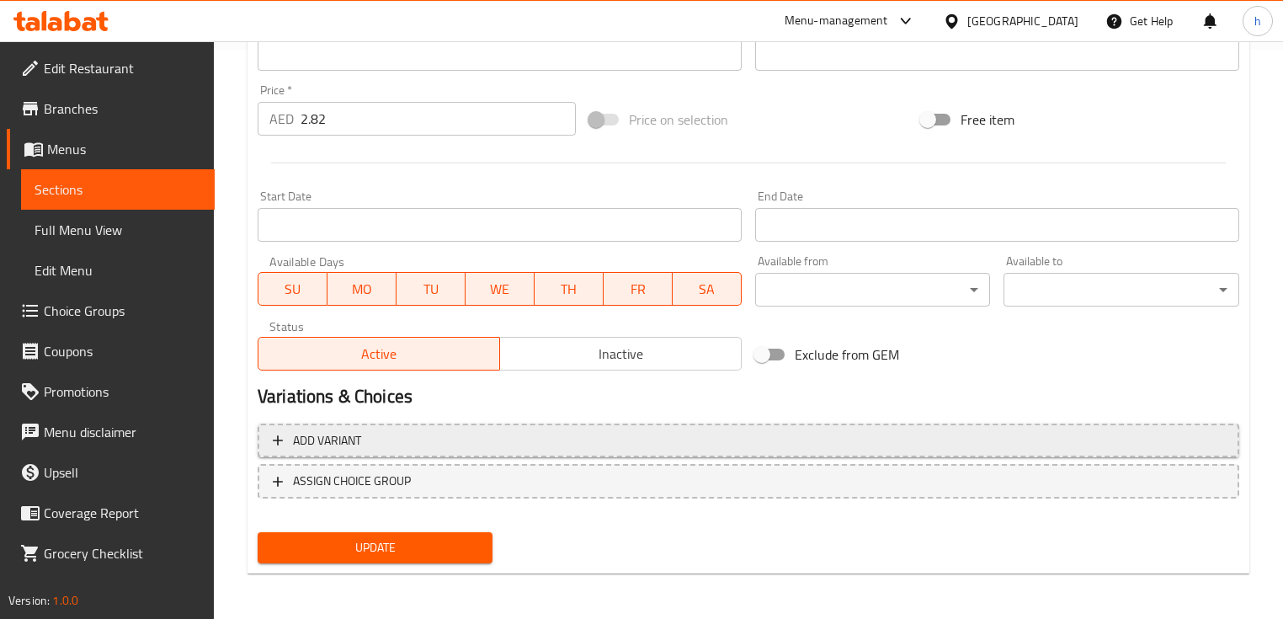
scroll to position [570, 0]
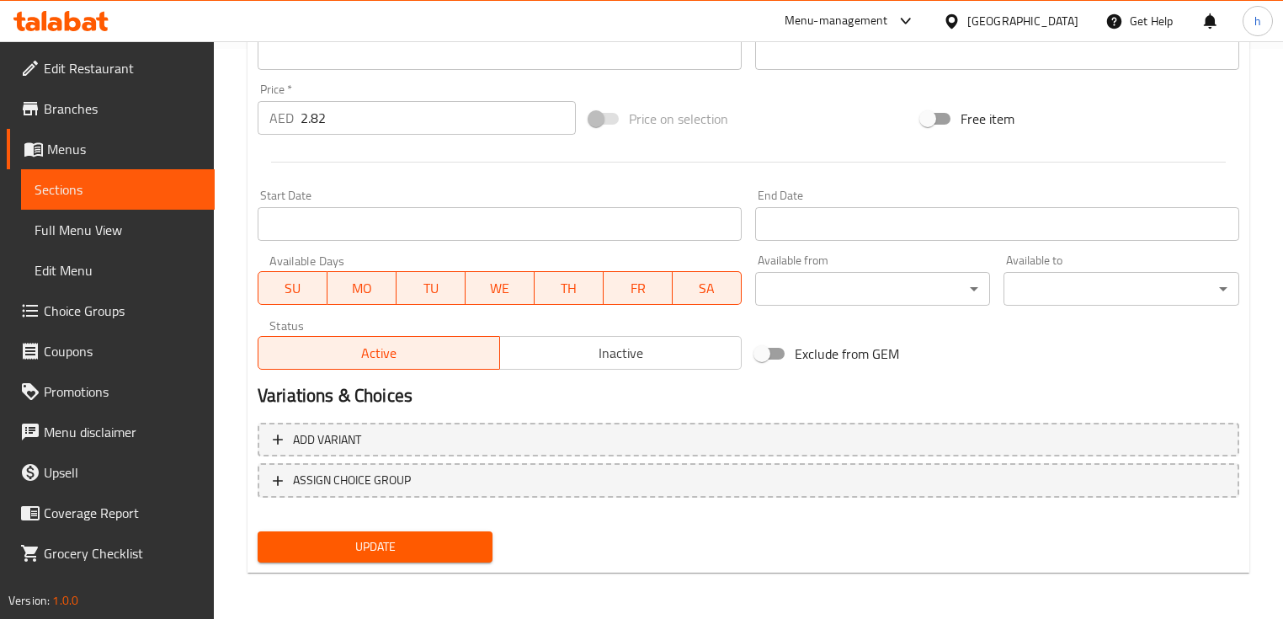
type textarea "فيلية السمك المشوي مع الروبيان المشوي ويقدم مع ارز وسلطه طحينة"
click at [312, 551] on span "Update" at bounding box center [375, 546] width 208 height 21
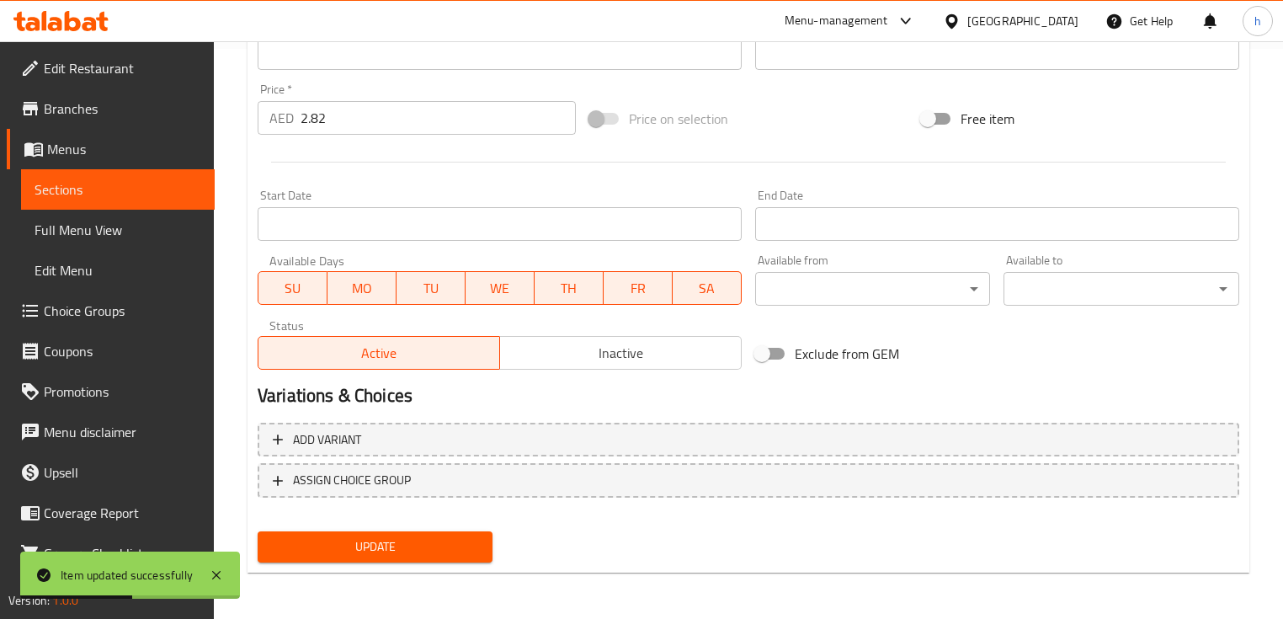
click at [118, 183] on span "Sections" at bounding box center [118, 189] width 167 height 20
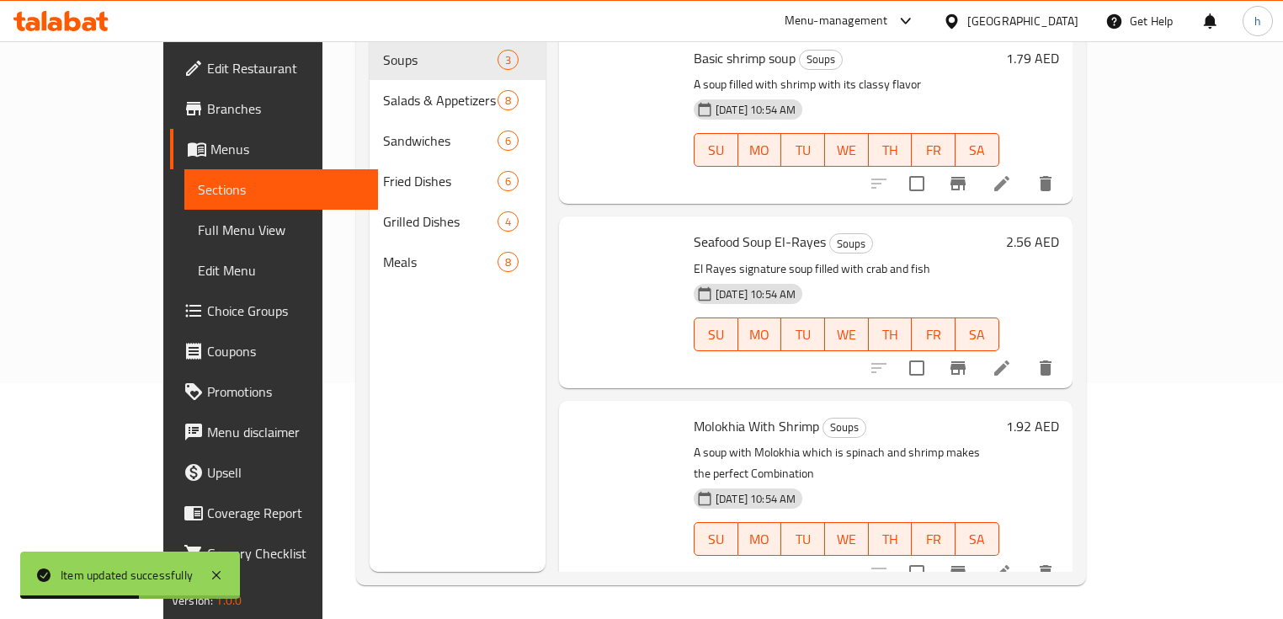
scroll to position [236, 0]
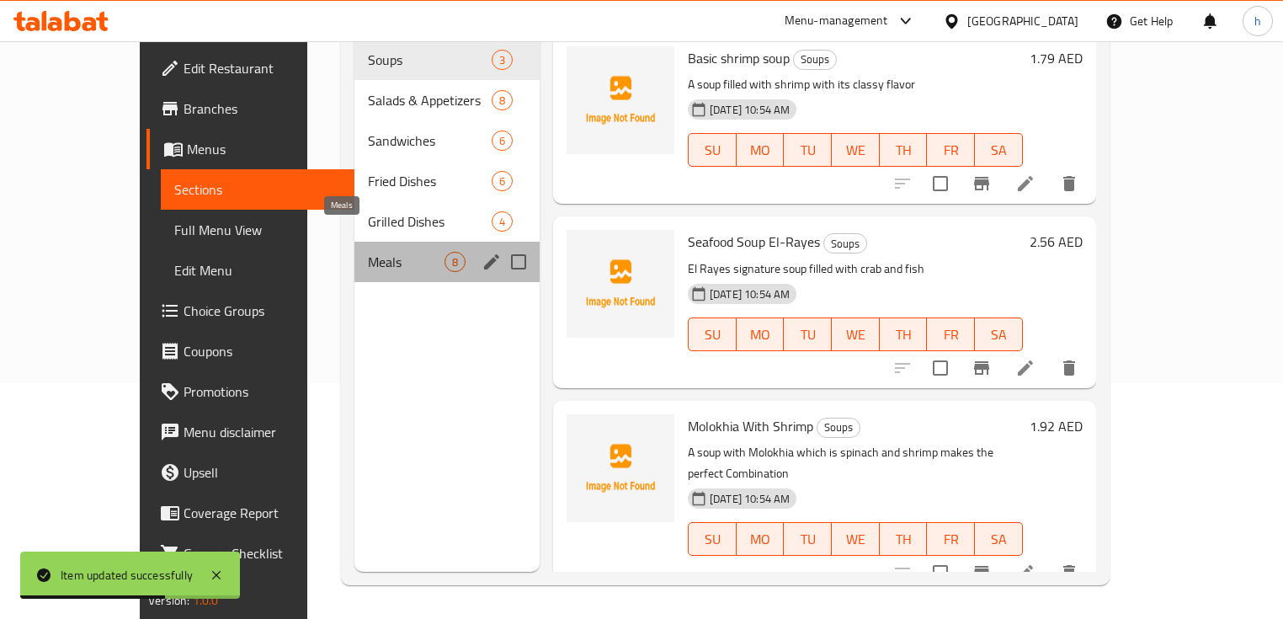
click at [368, 252] on span "Meals" at bounding box center [406, 262] width 77 height 20
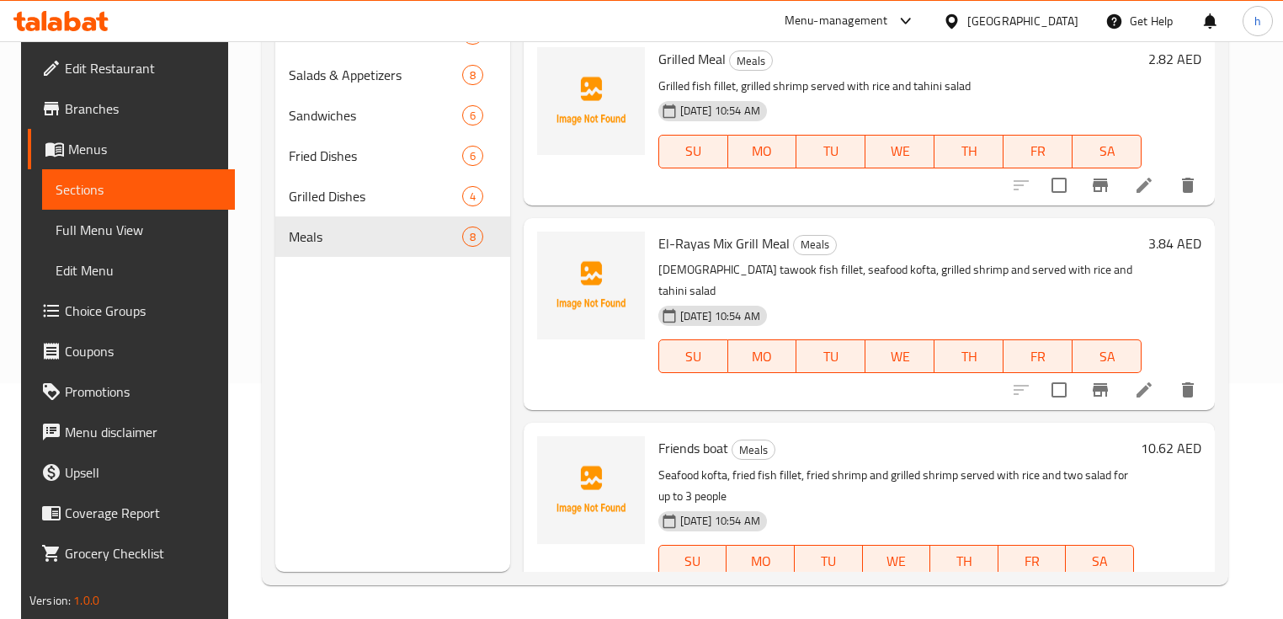
scroll to position [539, 0]
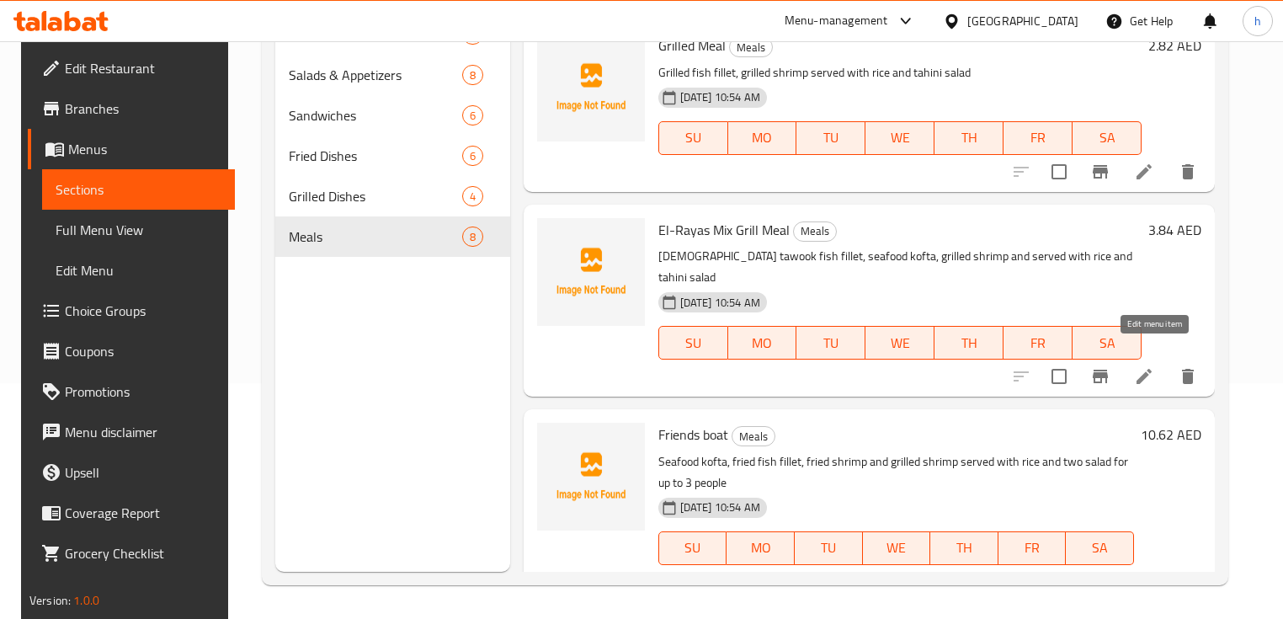
click at [1154, 366] on icon at bounding box center [1144, 376] width 20 height 20
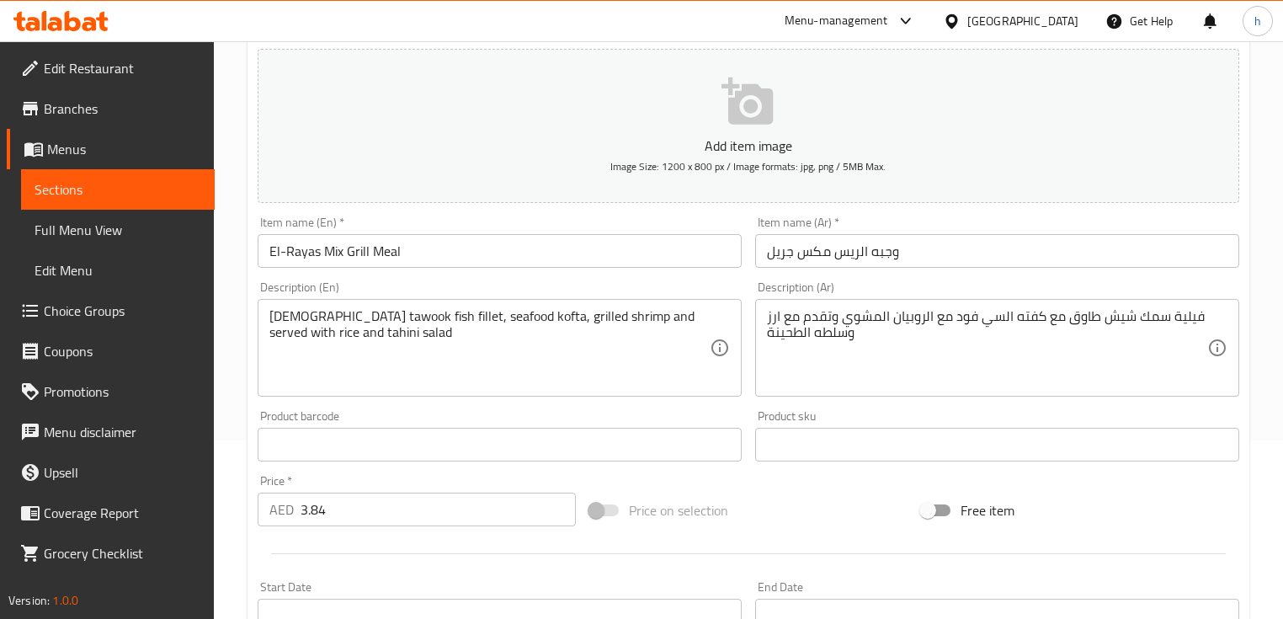
scroll to position [202, 0]
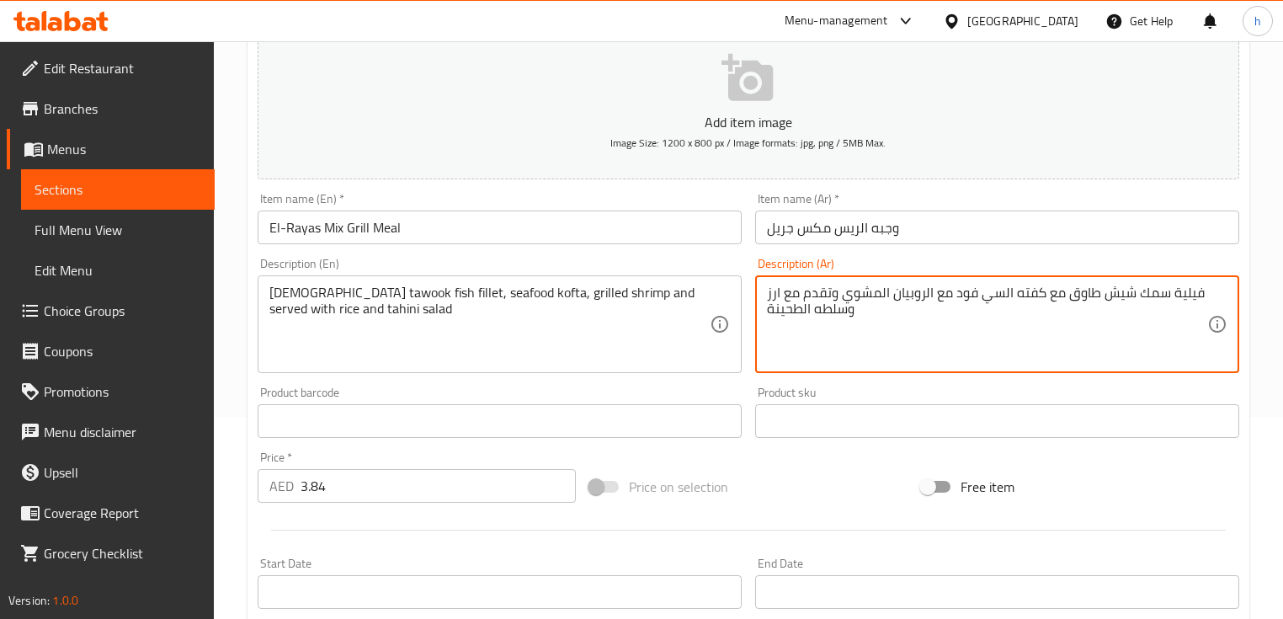
drag, startPoint x: 1039, startPoint y: 295, endPoint x: 1058, endPoint y: 295, distance: 19.4
click at [1058, 295] on textarea "فيلية سمك شيش طاوق مع كفته السي فود مع الروبيان المشوي وتقدم مع ارز وسلطه الطحي…" at bounding box center [987, 325] width 440 height 80
drag, startPoint x: 929, startPoint y: 291, endPoint x: 952, endPoint y: 293, distance: 22.8
click at [952, 293] on textarea "فيلية سمك شيش طاوق وكفته السي فود مع الروبيان المشوي وتقدم مع ارز وسلطه الطحينة" at bounding box center [987, 325] width 440 height 80
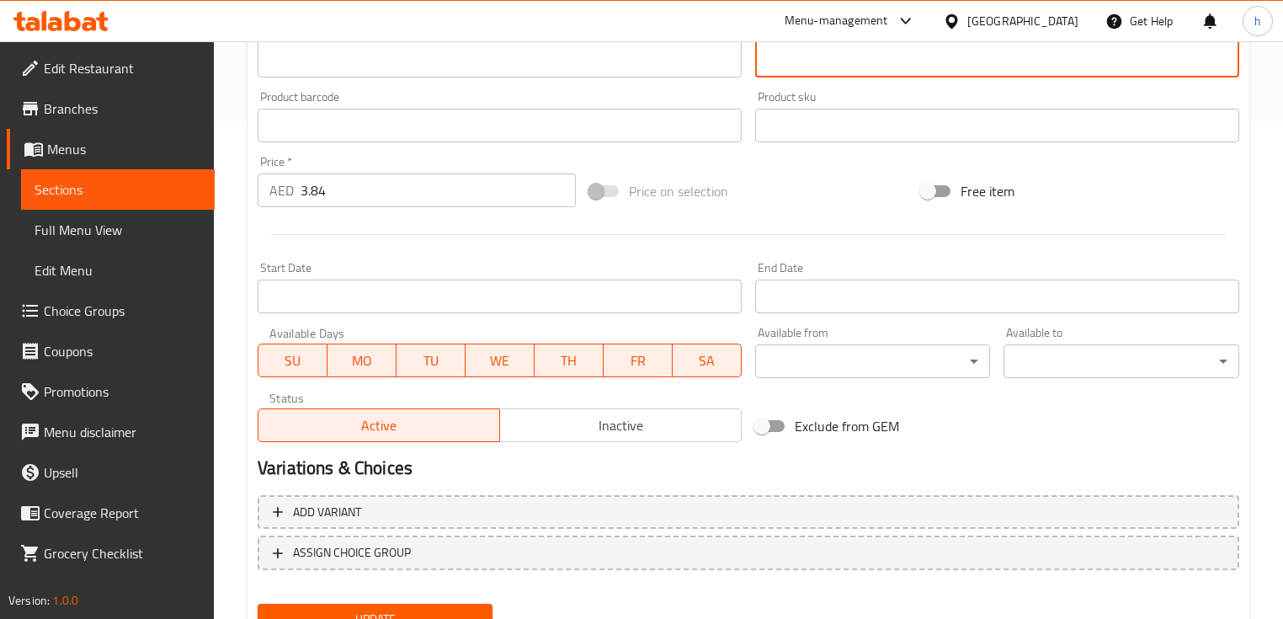
scroll to position [570, 0]
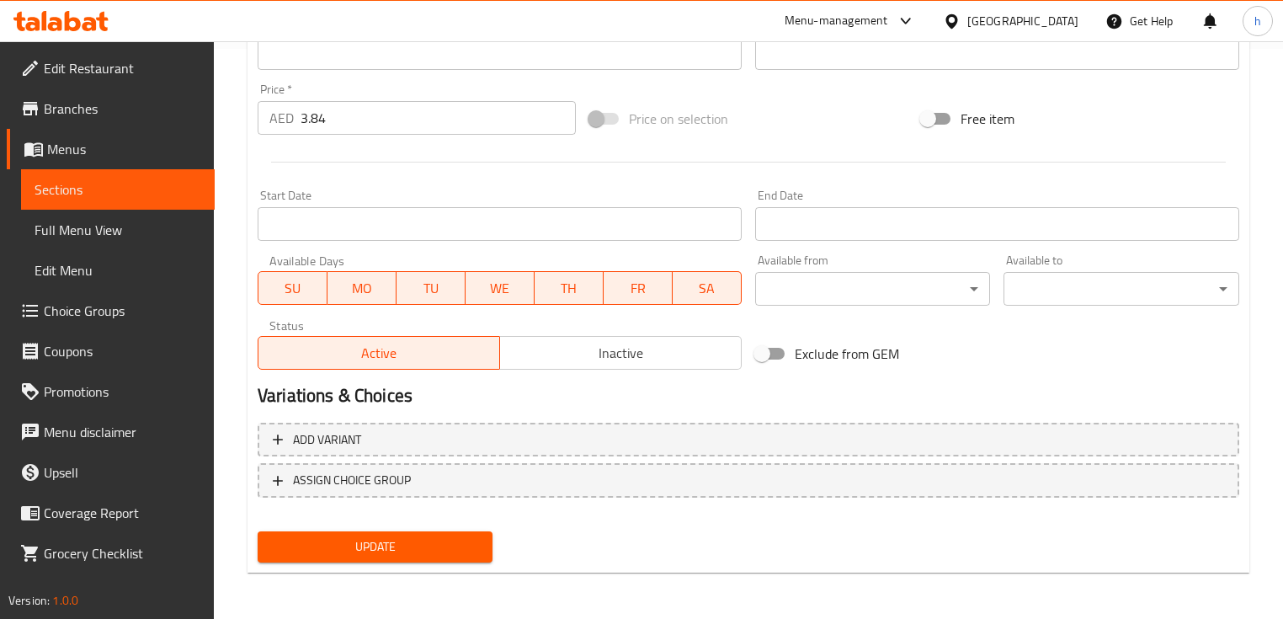
type textarea "فيلية سمك شيش طاوق وكفته السي فود والروبيان المشوي وتقدم مع ارز وسلطه الطحينة"
click at [347, 559] on button "Update" at bounding box center [375, 546] width 235 height 31
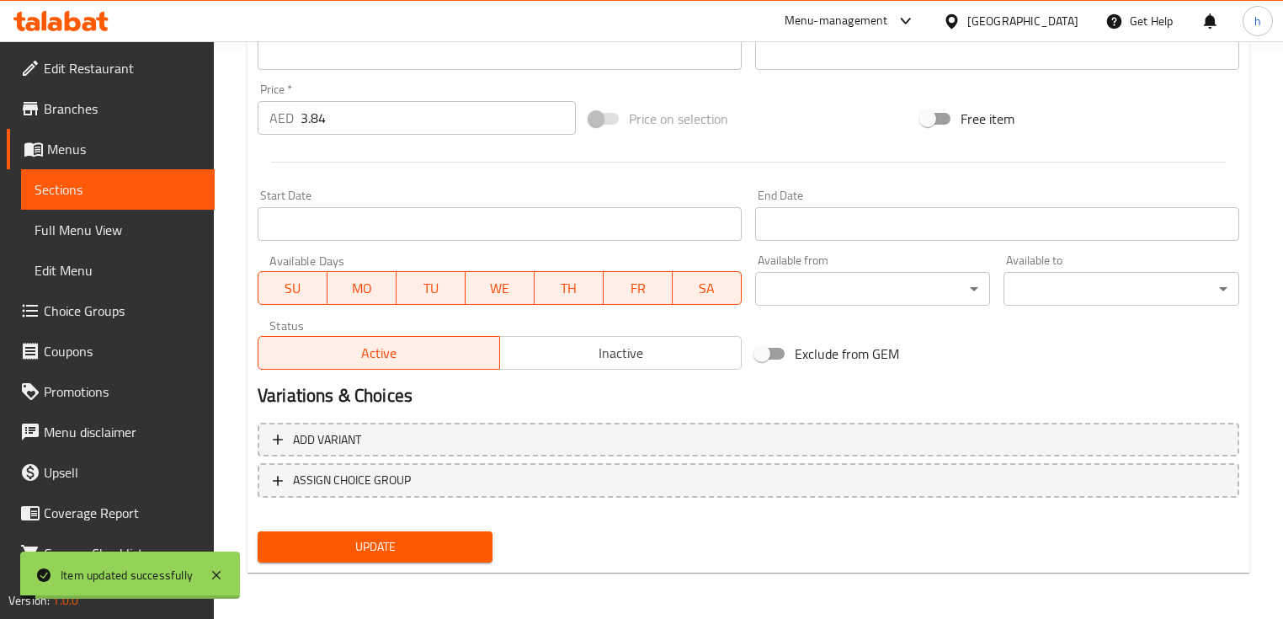
click at [94, 192] on span "Sections" at bounding box center [118, 189] width 167 height 20
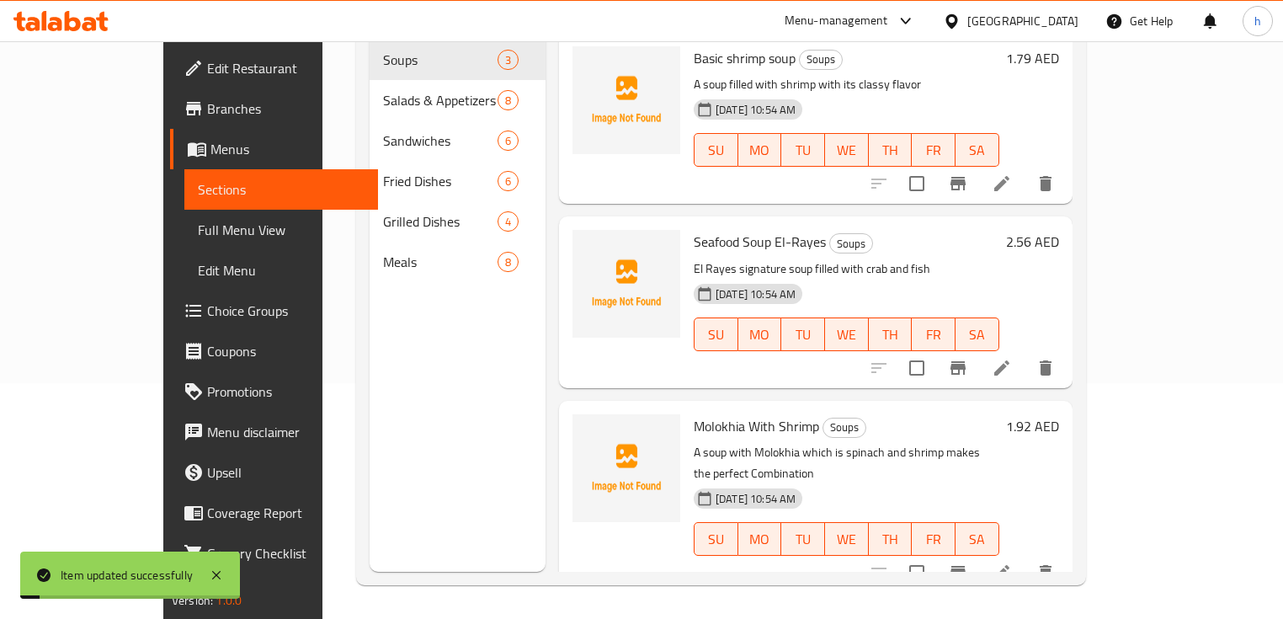
scroll to position [236, 0]
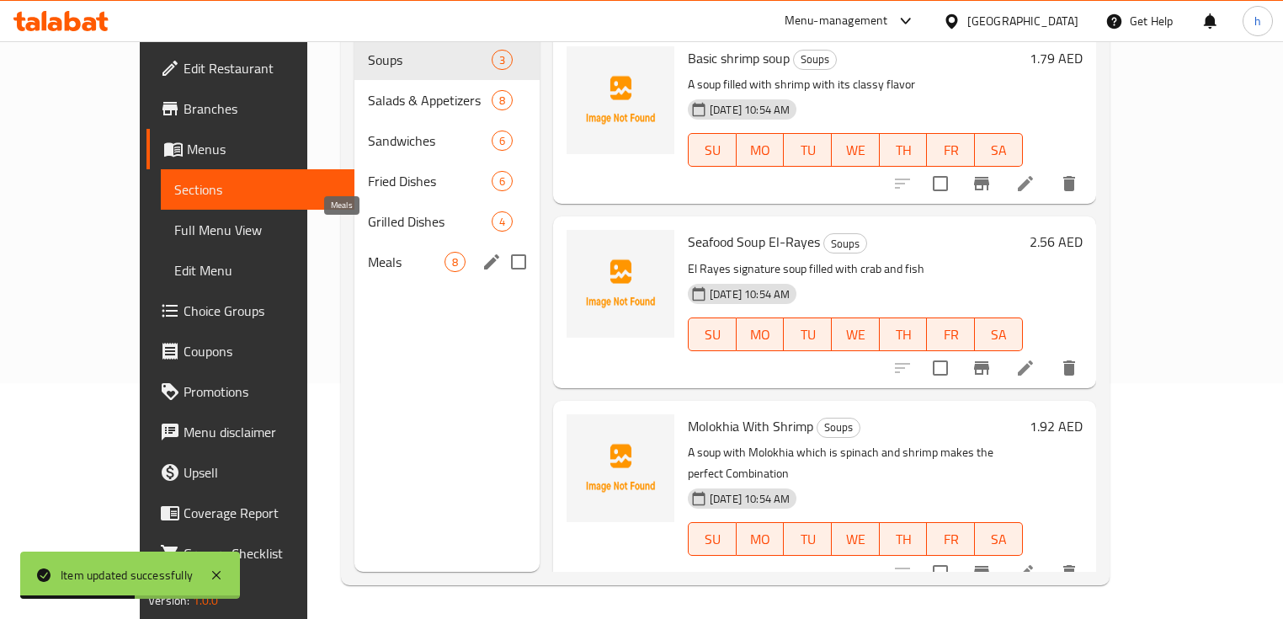
drag, startPoint x: 330, startPoint y: 238, endPoint x: 367, endPoint y: 269, distance: 48.4
click at [368, 252] on span "Meals" at bounding box center [406, 262] width 77 height 20
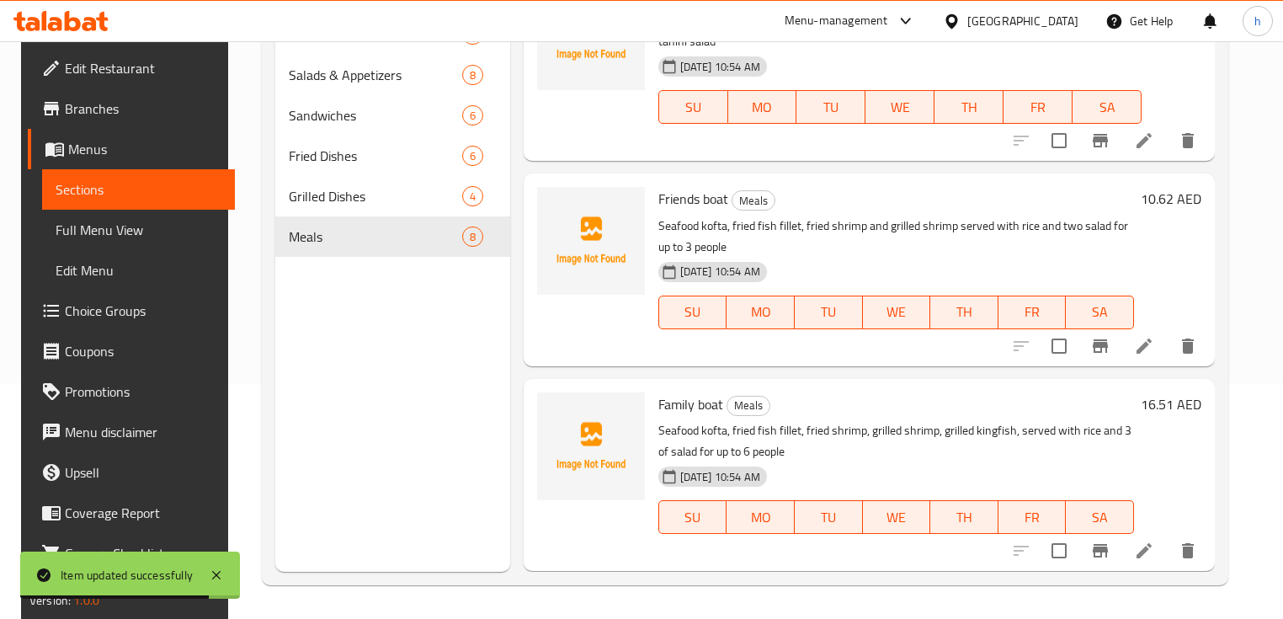
scroll to position [808, 0]
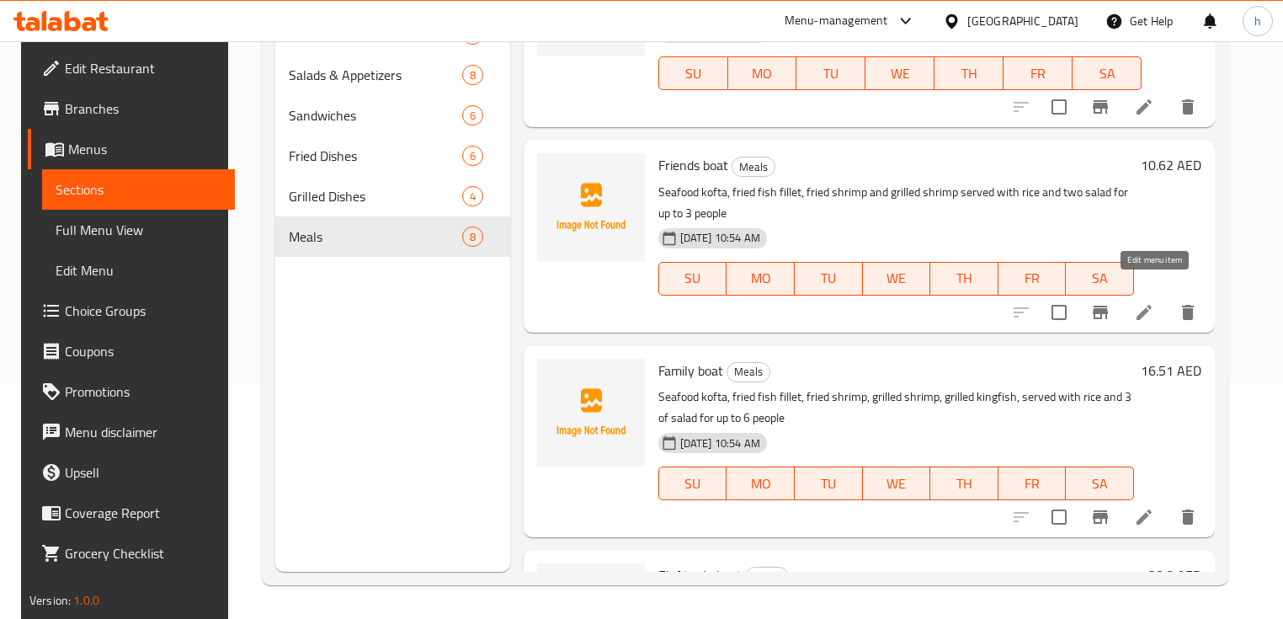
click at [1154, 302] on icon at bounding box center [1144, 312] width 20 height 20
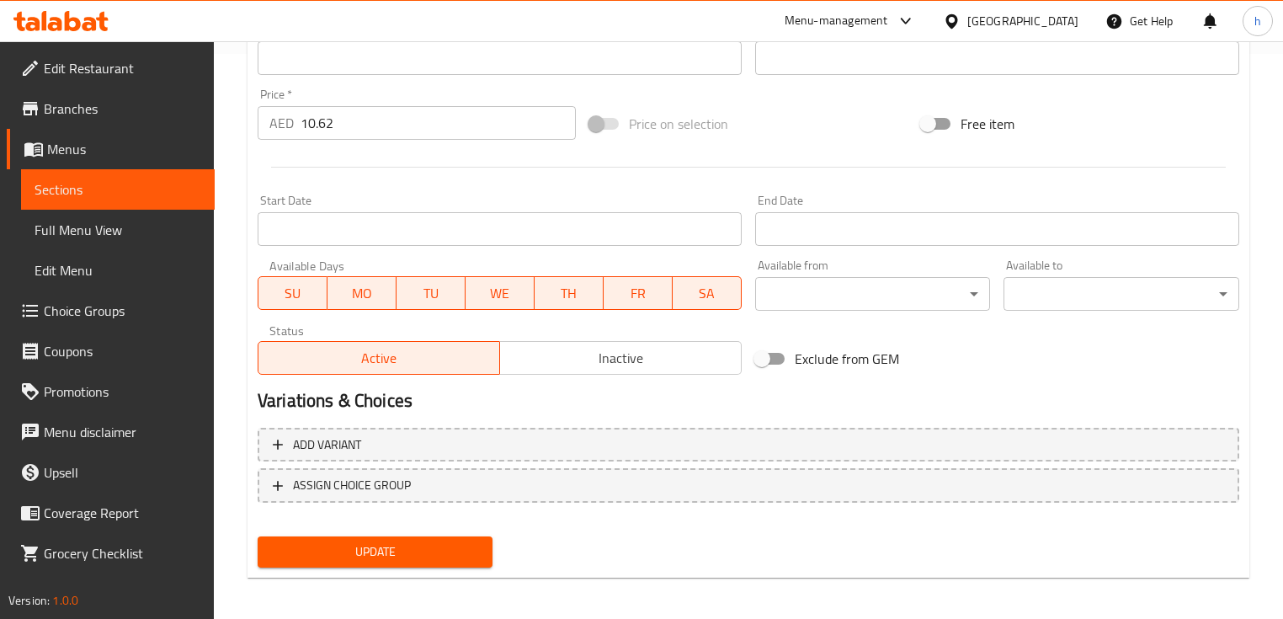
scroll to position [570, 0]
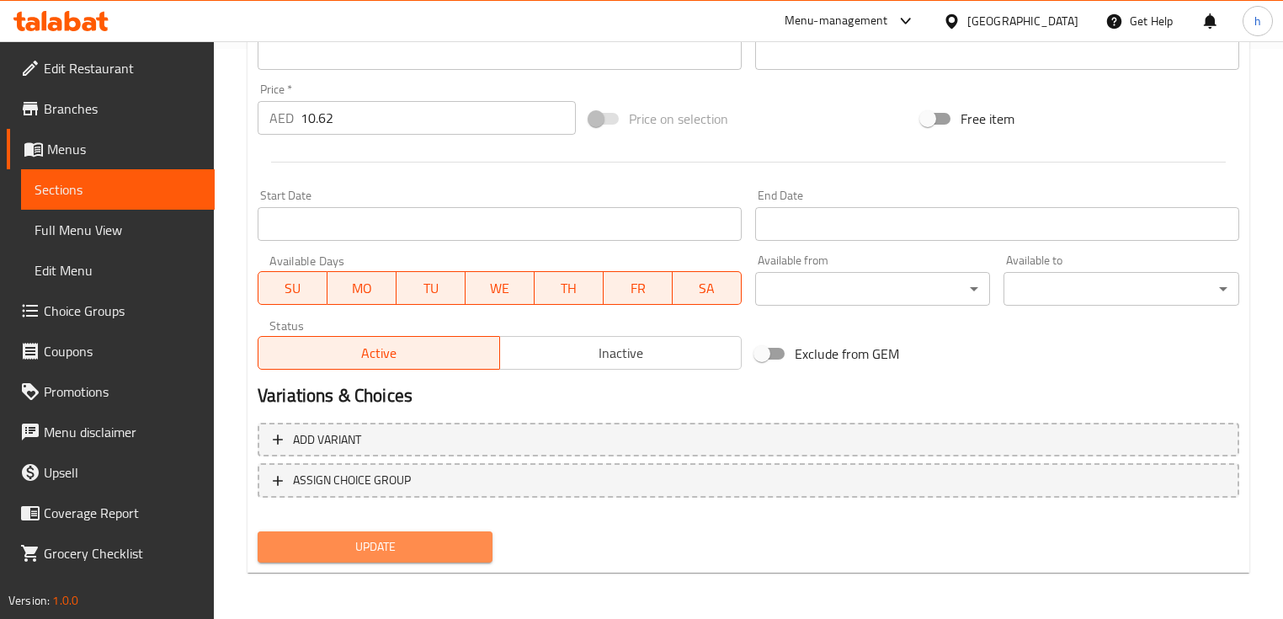
click at [375, 545] on span "Update" at bounding box center [375, 546] width 208 height 21
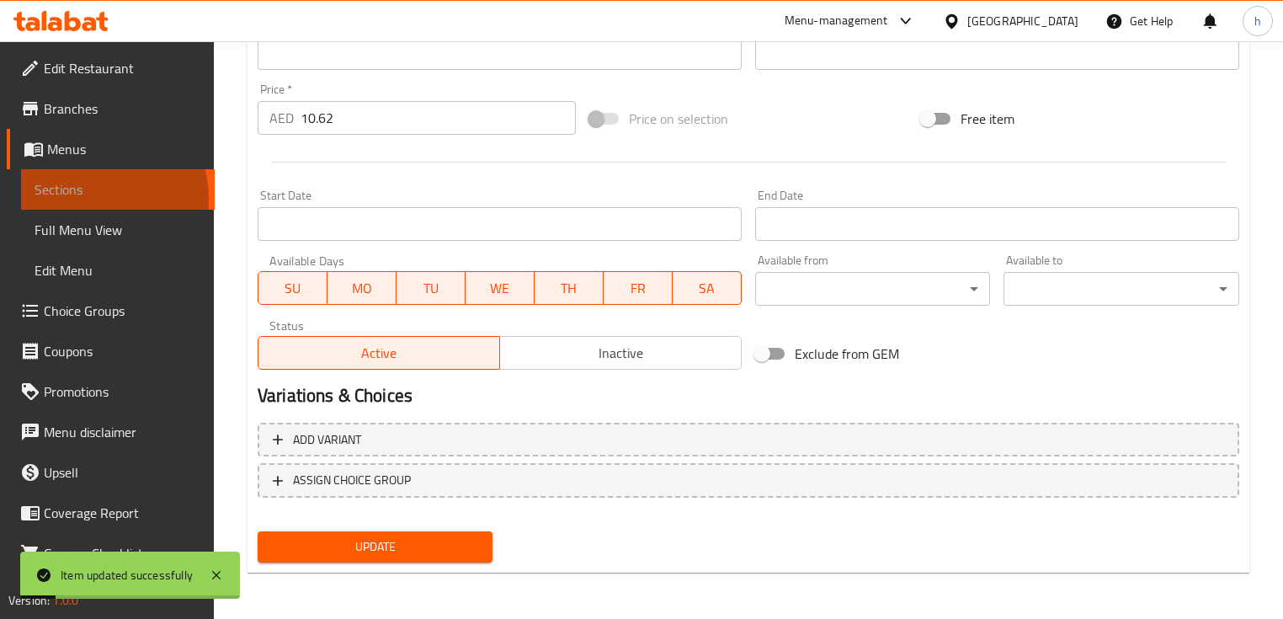
click at [83, 199] on span "Sections" at bounding box center [118, 189] width 167 height 20
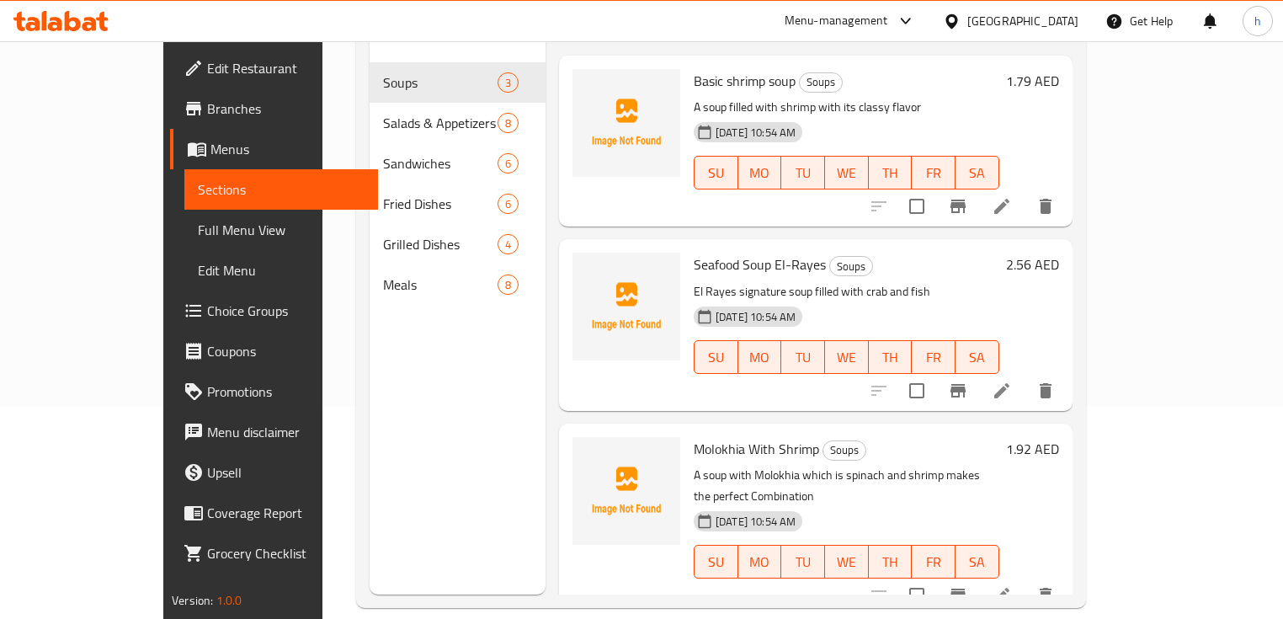
scroll to position [236, 0]
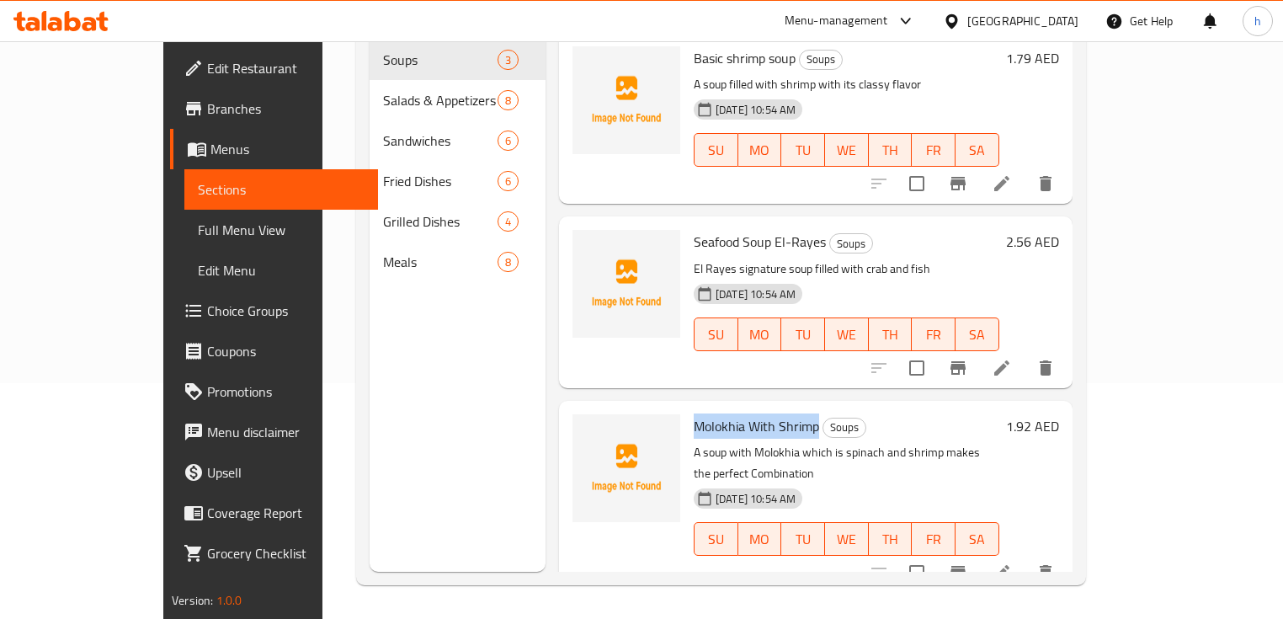
drag, startPoint x: 653, startPoint y: 401, endPoint x: 776, endPoint y: 399, distance: 122.9
click at [776, 413] on span "Molokhia With Shrimp" at bounding box center [756, 425] width 125 height 25
copy span "Molokhia With Shrimp"
click at [1051, 565] on icon "delete" at bounding box center [1046, 572] width 12 height 15
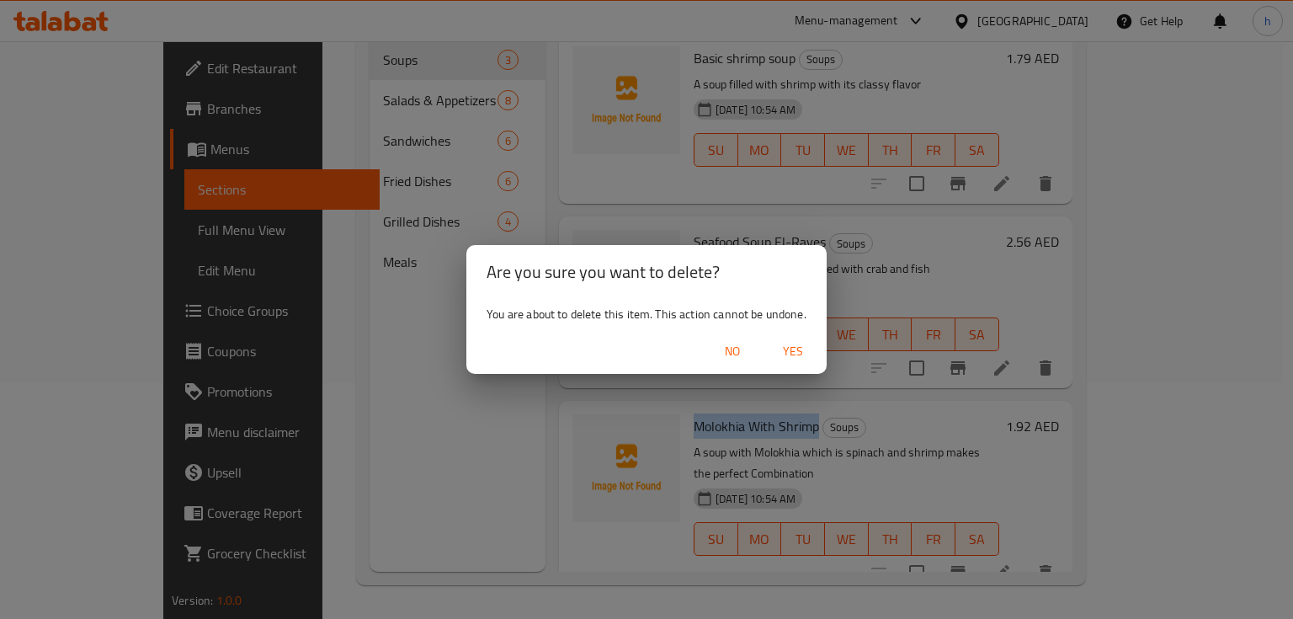
click at [784, 346] on span "Yes" at bounding box center [793, 351] width 40 height 21
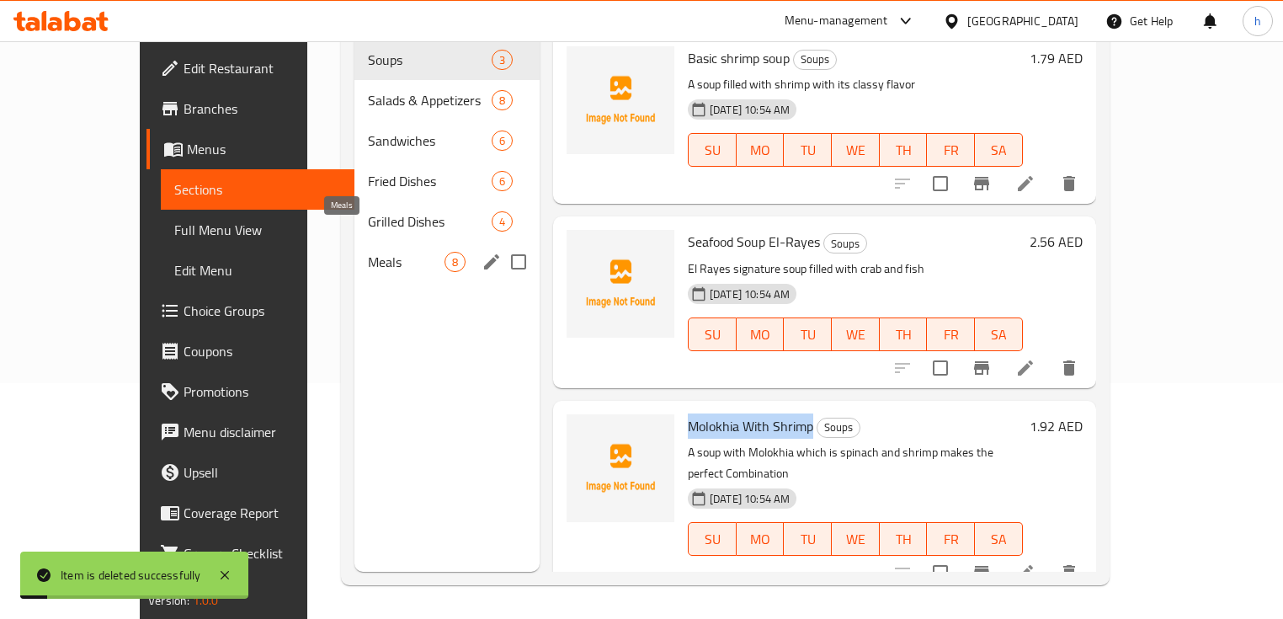
click at [368, 252] on span "Meals" at bounding box center [406, 262] width 77 height 20
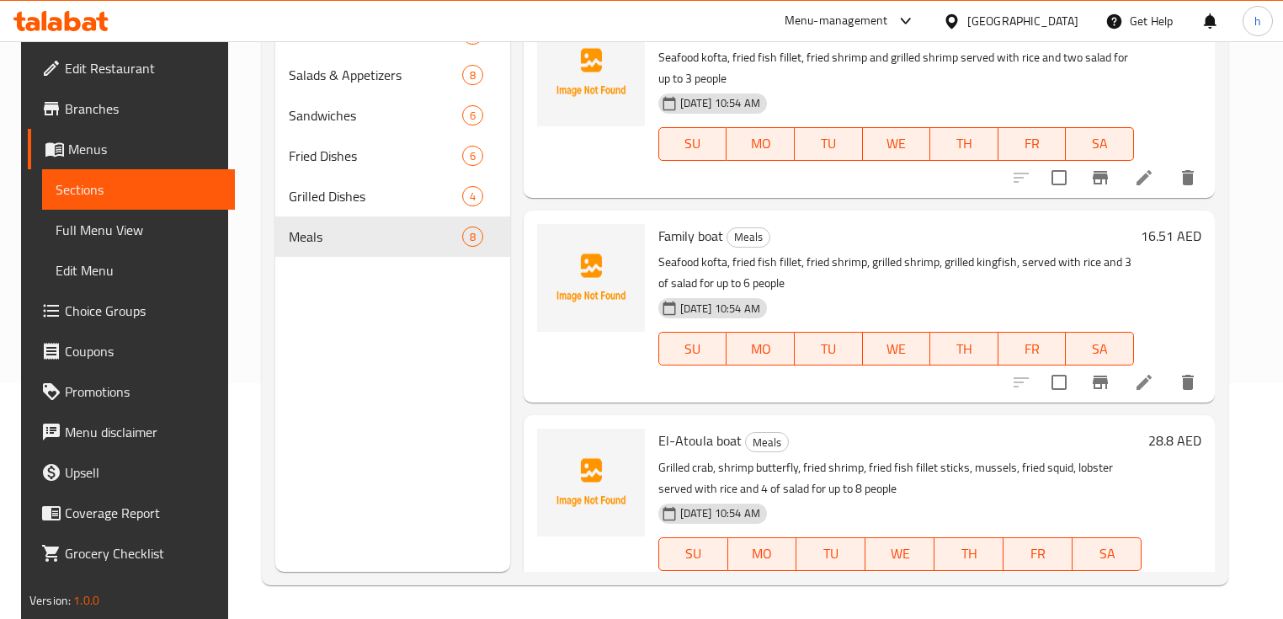
scroll to position [957, 0]
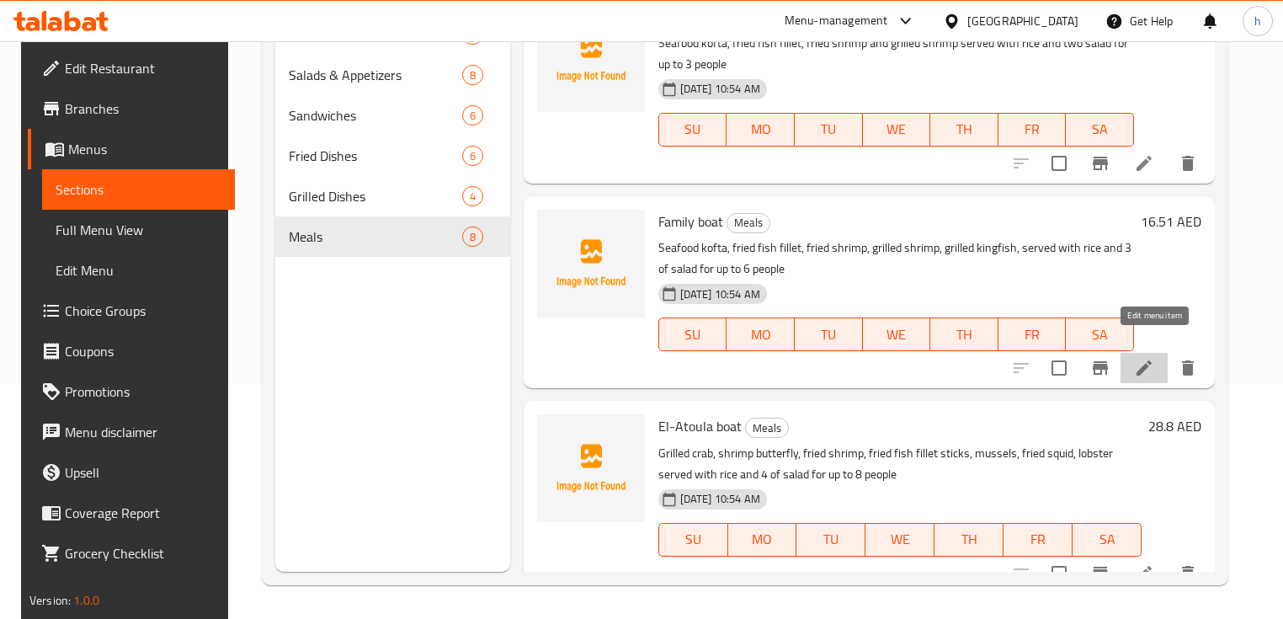
click at [1154, 358] on icon at bounding box center [1144, 368] width 20 height 20
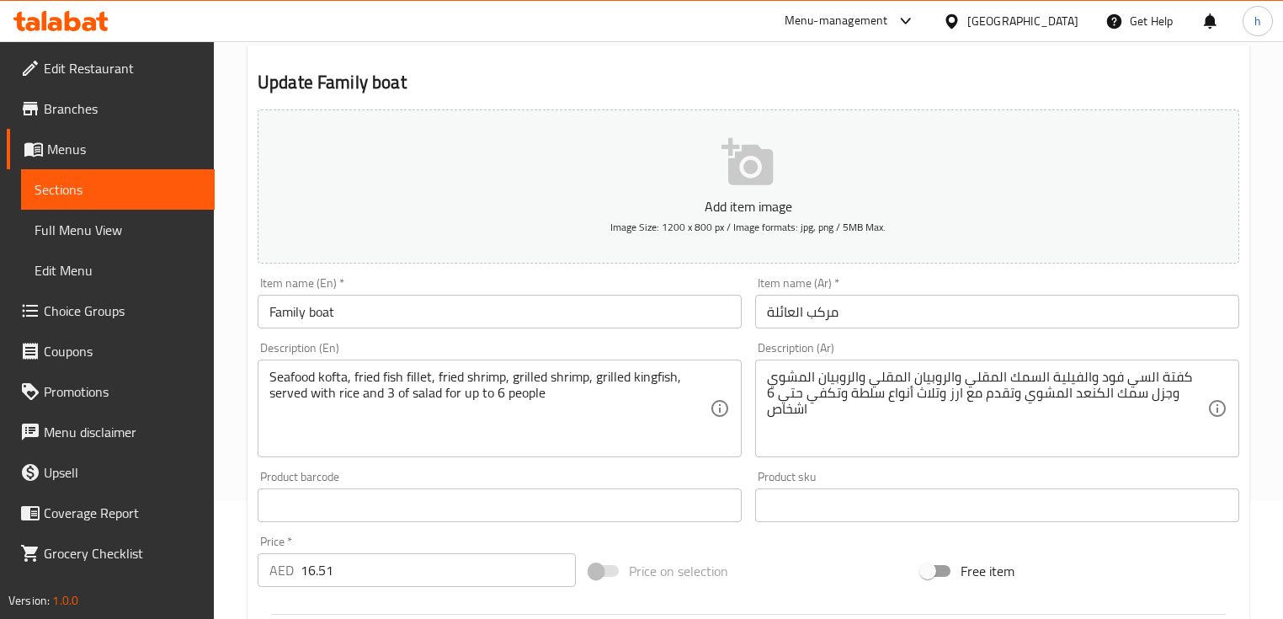
scroll to position [202, 0]
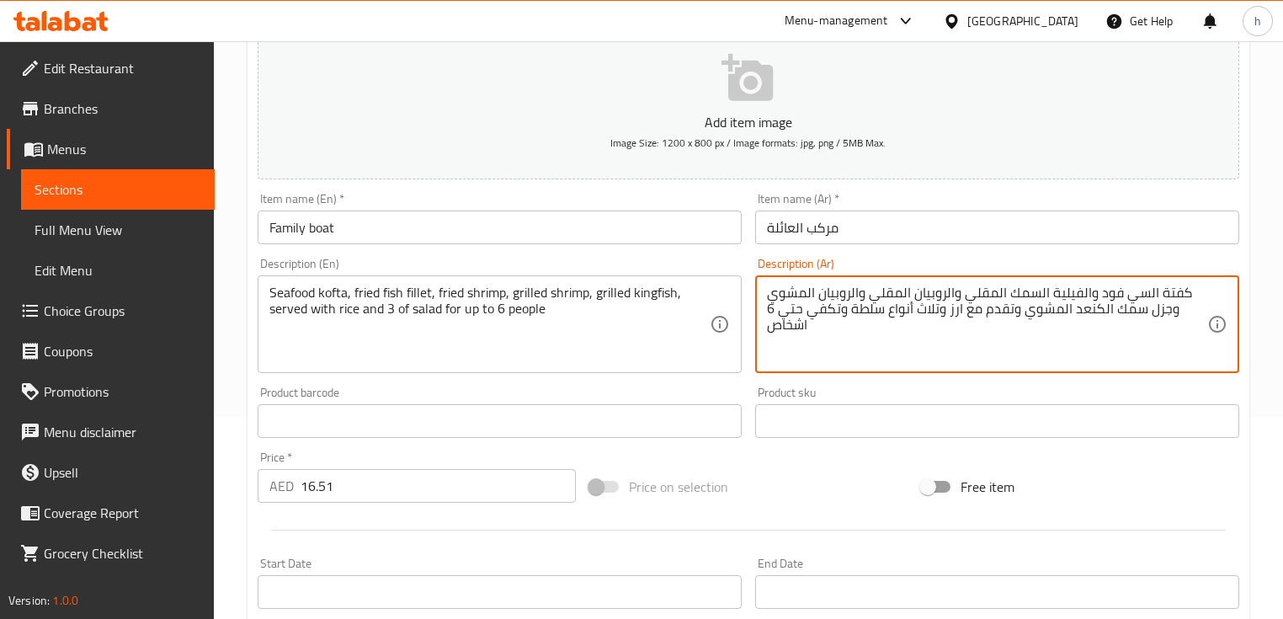
drag, startPoint x: 1142, startPoint y: 311, endPoint x: 1163, endPoint y: 313, distance: 21.1
click at [1184, 311] on textarea "كفتة السي فود والفيلية السمك المقلي والروبيان المقلي والروبيان المشوي و سمك الك…" at bounding box center [987, 325] width 440 height 80
click at [764, 293] on div "كفتة السي فود والفيلية السمك المقلي والروبيان المقلي والروبيان المشوي و سمك الك…" at bounding box center [997, 324] width 484 height 98
click at [763, 294] on div "كفتة السي فود والفيلية السمك المقلي والروبيان المقلي والروبيان المشوي و سمك الك…" at bounding box center [997, 324] width 484 height 98
click at [767, 295] on textarea "كفتة السي فود والفيلية السمك المقلي والروبيان المقلي والروبيان المشوي و سمك الك…" at bounding box center [987, 325] width 440 height 80
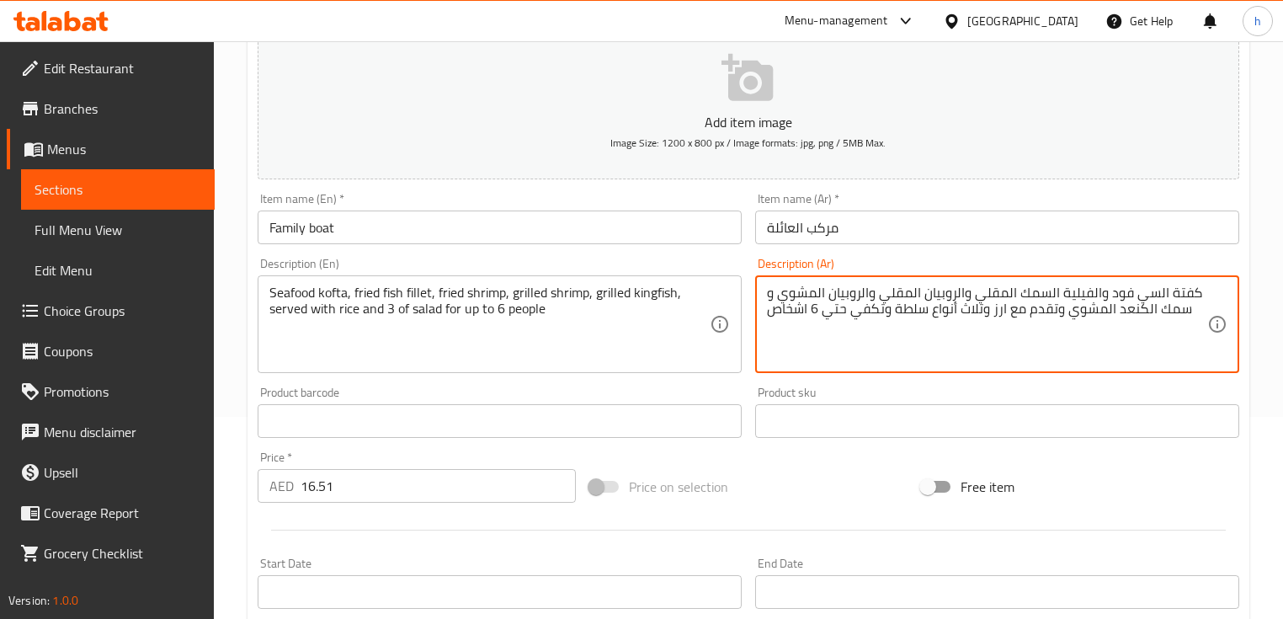
click at [1193, 294] on textarea "كفتة السي فود والفيلية السمك المقلي والروبيان المقلي والروبيان المشوي و سمك الك…" at bounding box center [987, 325] width 440 height 80
click at [1084, 317] on textarea "كفتة السي فود والفيلية السمك المقلي والروبيان المقلي والروبيان المشوي و سمك الك…" at bounding box center [987, 325] width 440 height 80
click at [1021, 322] on textarea "كفتة السي فود والفيلية السمك المقلي والروبيان المقلي والروبيان المشوي و سمك الك…" at bounding box center [987, 325] width 440 height 80
click at [892, 310] on textarea "كفتة السي فود والفيلية السمك المقلي والروبيان المقلي والروبيان المشوي و سمك الك…" at bounding box center [987, 325] width 440 height 80
drag, startPoint x: 958, startPoint y: 310, endPoint x: 980, endPoint y: 312, distance: 22.0
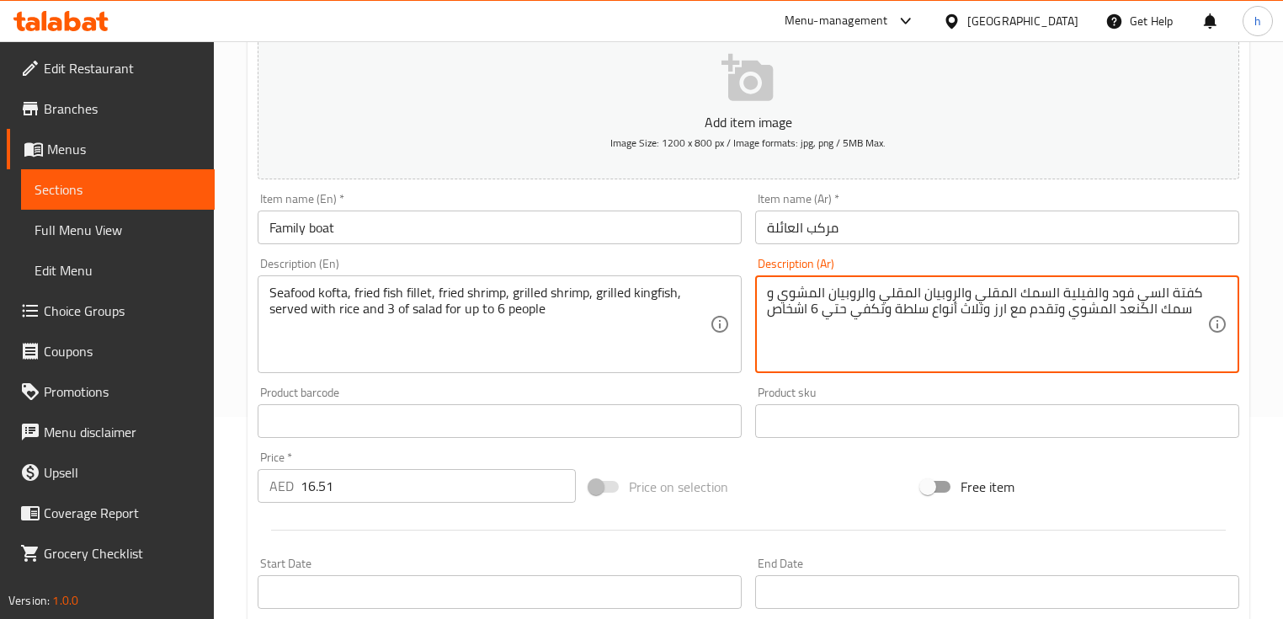
click at [980, 312] on textarea "كفتة السي فود والفيلية السمك المقلي والروبيان المقلي والروبيان المشوي و سمك الك…" at bounding box center [987, 325] width 440 height 80
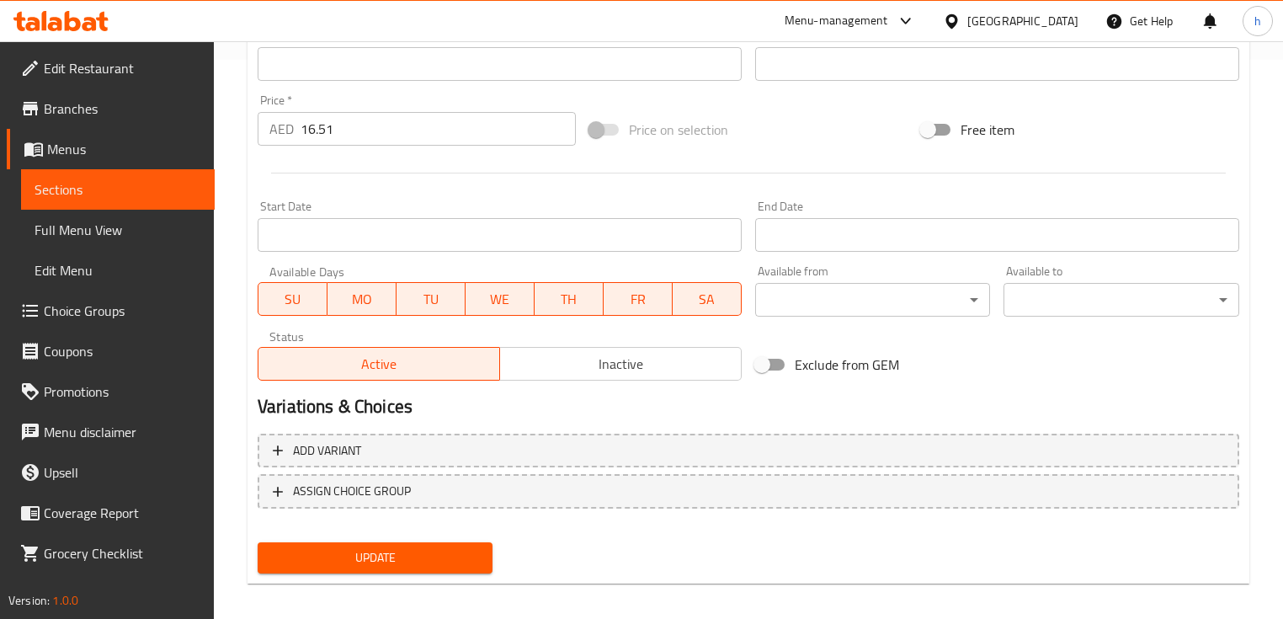
scroll to position [570, 0]
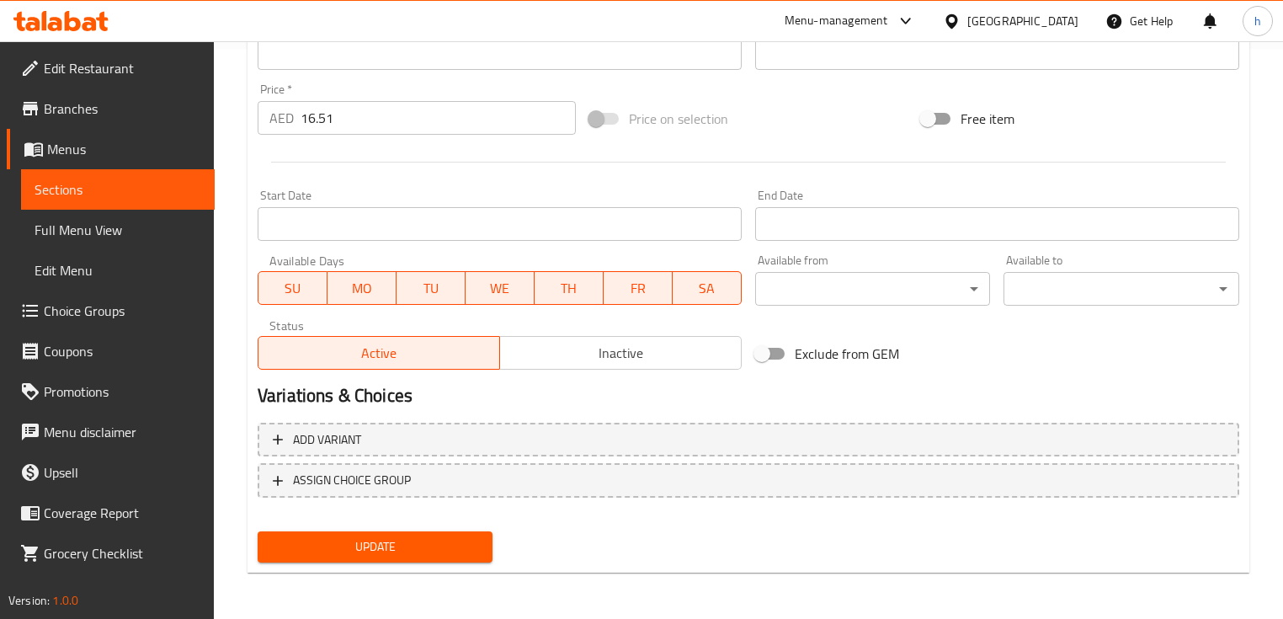
type textarea "كفتة السي فود والفيلية السمك المقلي والروبيان المقلي والروبيان المشوي و سمك الك…"
click at [411, 547] on span "Update" at bounding box center [375, 546] width 208 height 21
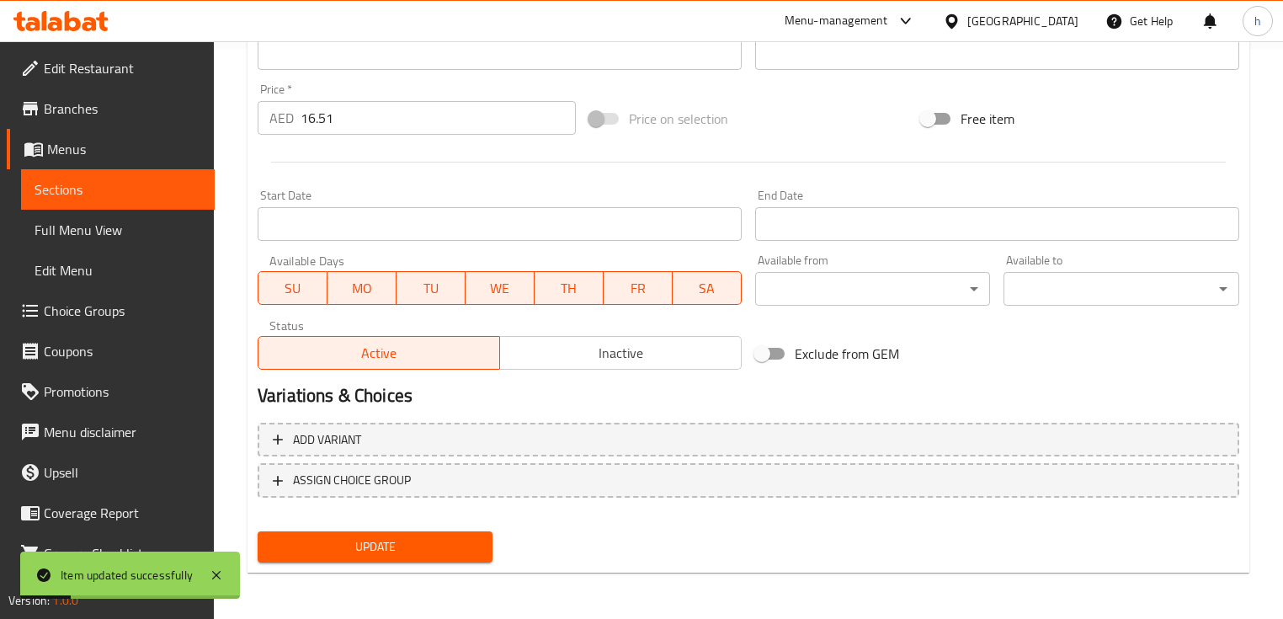
click at [117, 195] on span "Sections" at bounding box center [118, 189] width 167 height 20
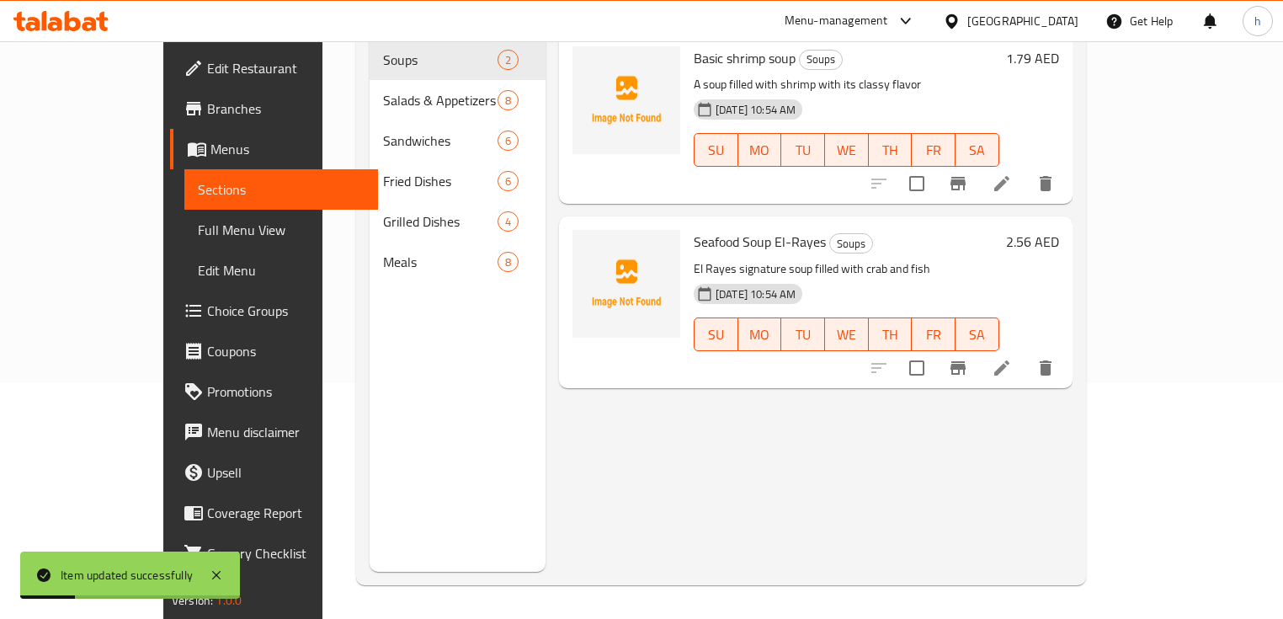
scroll to position [236, 0]
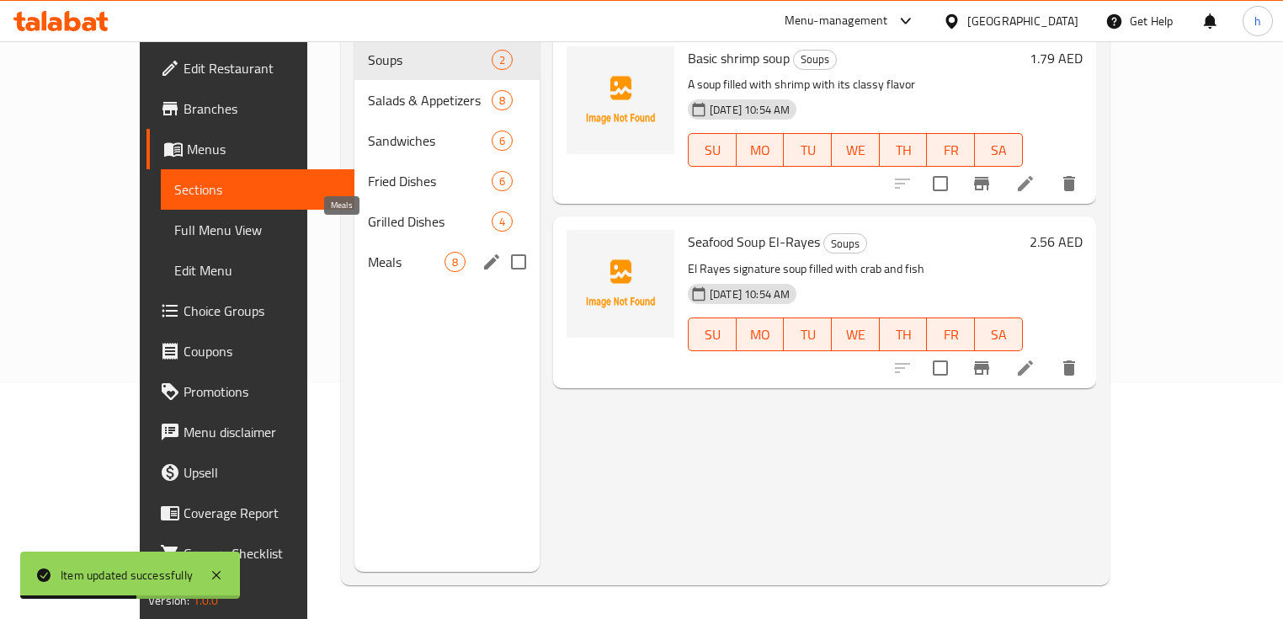
click at [368, 252] on span "Meals" at bounding box center [406, 262] width 77 height 20
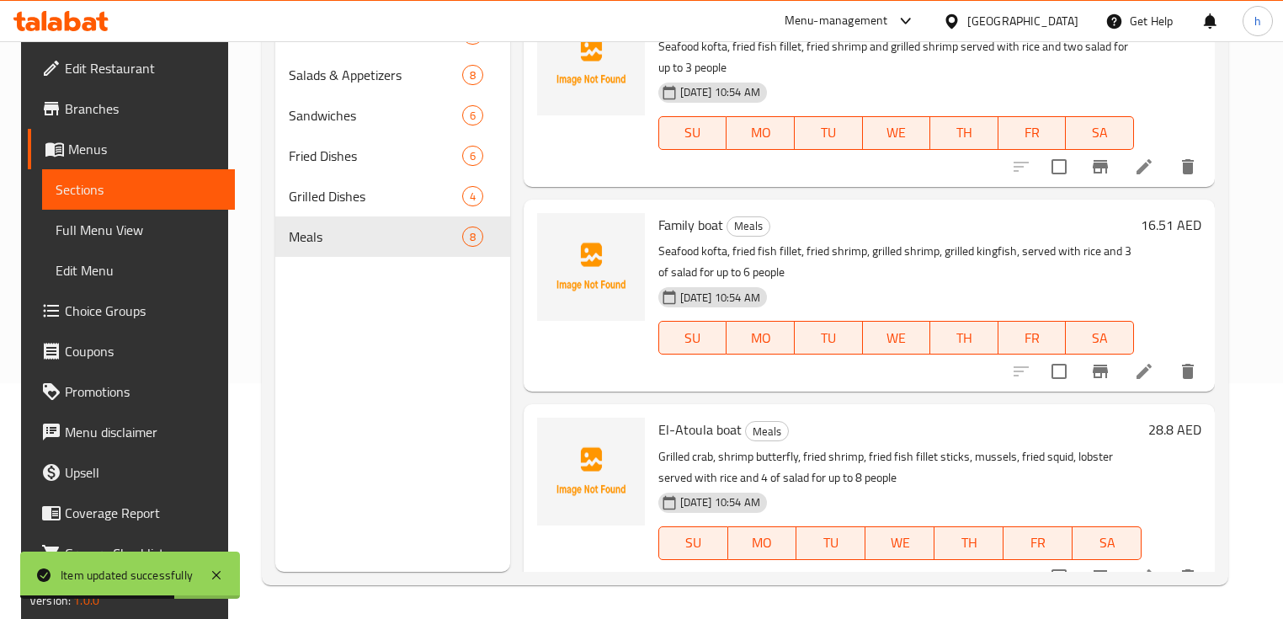
scroll to position [957, 0]
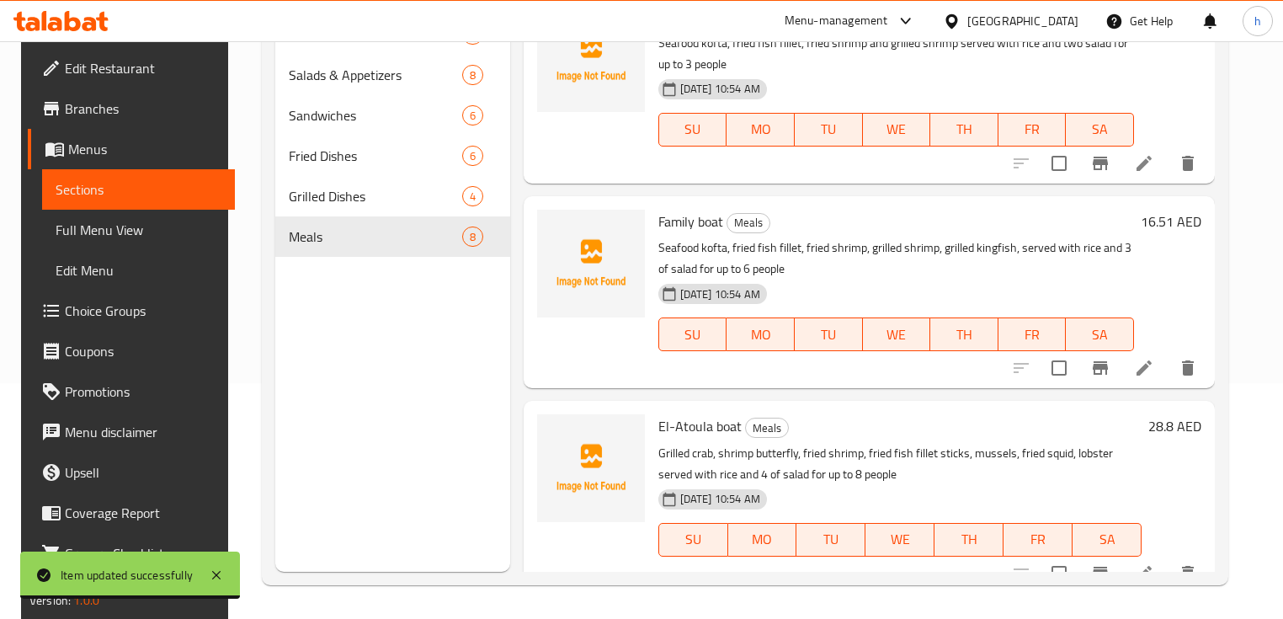
click at [926, 455] on p "Grilled crab, shrimp butterfly, fried shrimp, fried fish fillet sticks, mussels…" at bounding box center [899, 464] width 483 height 42
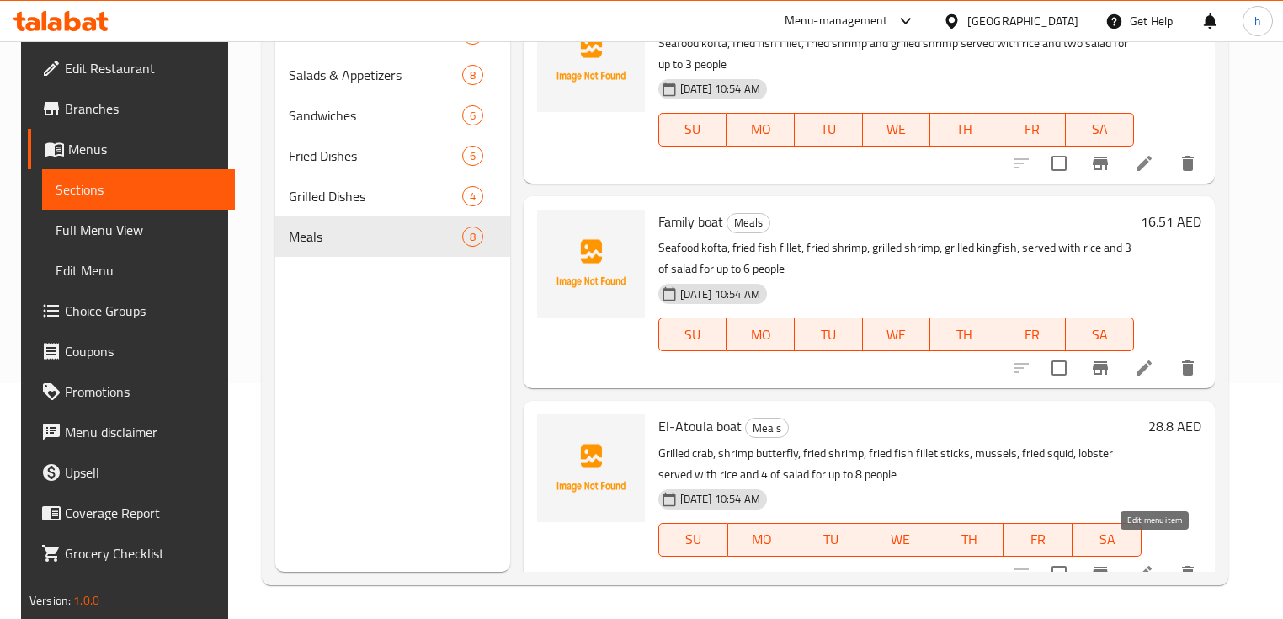
click at [1152, 566] on icon at bounding box center [1144, 573] width 15 height 15
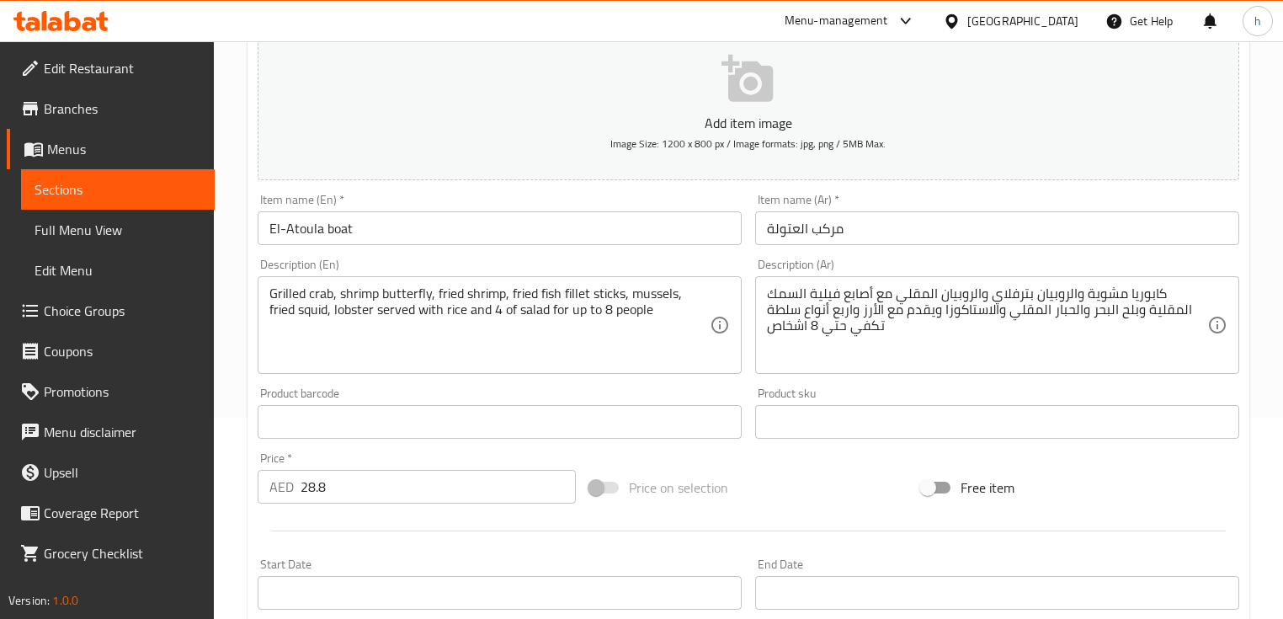
scroll to position [202, 0]
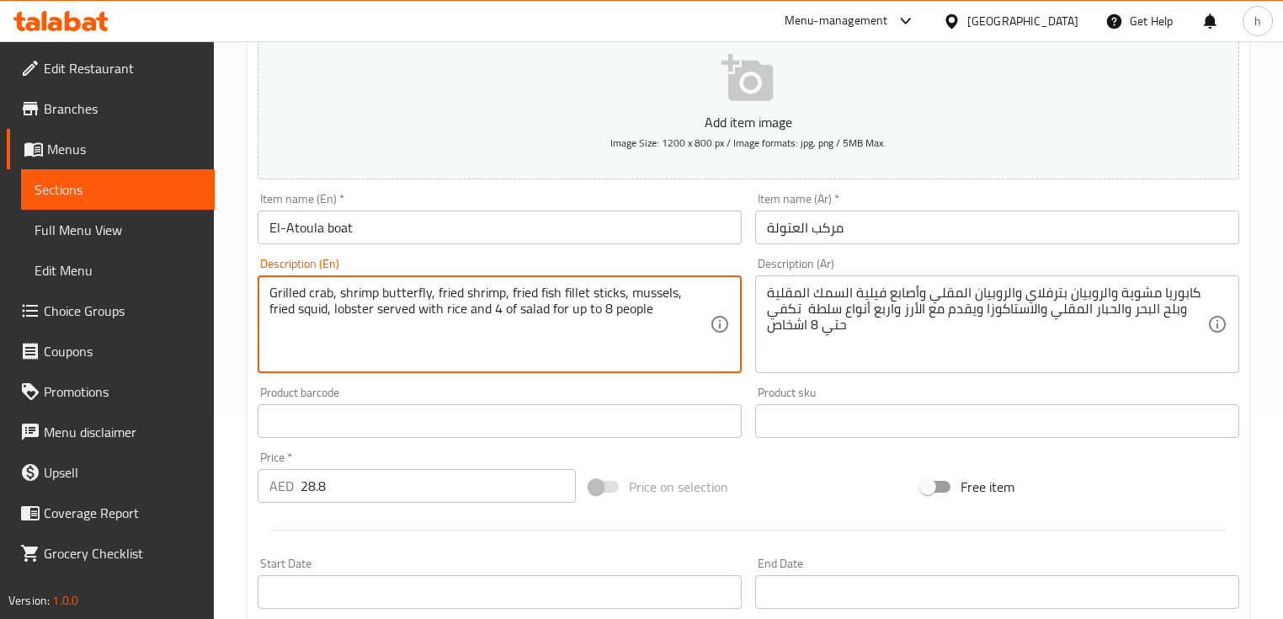
drag, startPoint x: 630, startPoint y: 293, endPoint x: 673, endPoint y: 296, distance: 43.9
drag, startPoint x: 306, startPoint y: 307, endPoint x: 344, endPoint y: 307, distance: 38.7
click at [344, 307] on textarea "Grilled crab, shrimp butterfly, fried shrimp, fried fish fillet sticks, mussels…" at bounding box center [489, 325] width 440 height 80
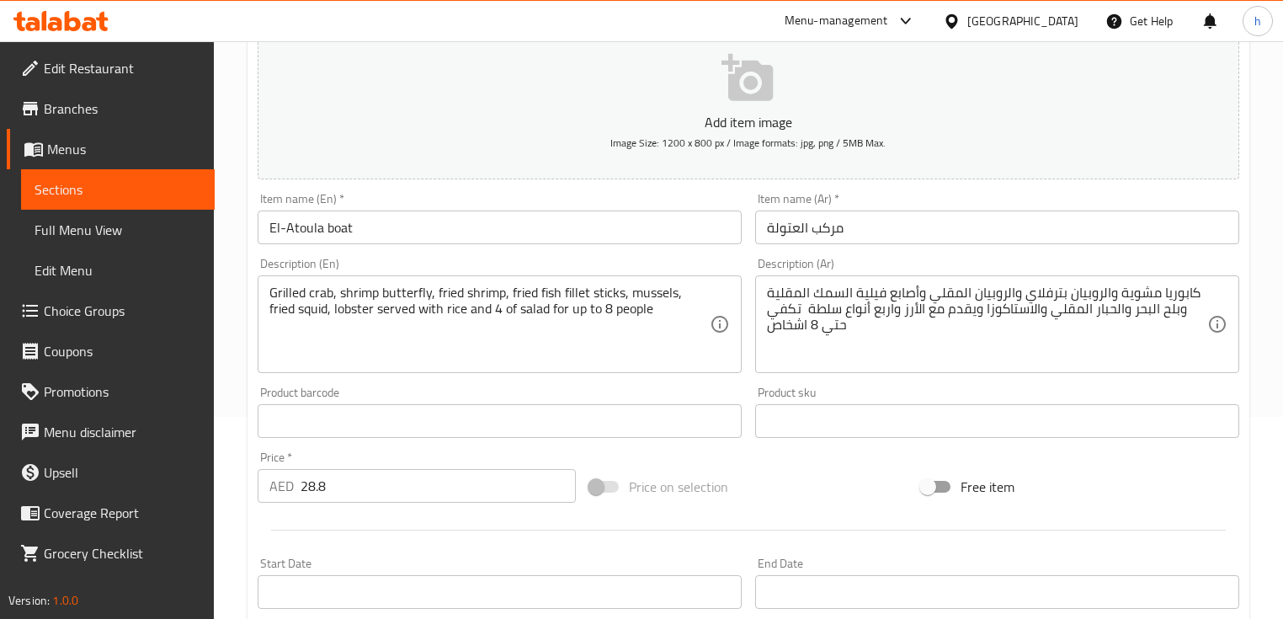
drag, startPoint x: 973, startPoint y: 311, endPoint x: 961, endPoint y: 326, distance: 19.7
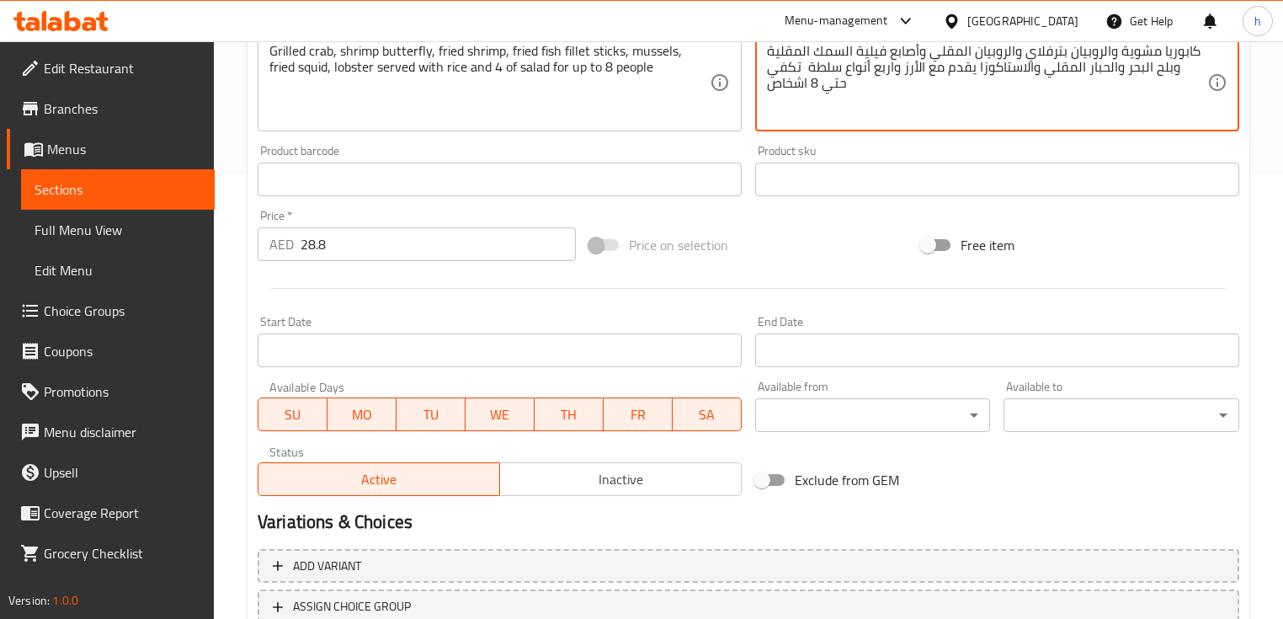
scroll to position [435, 0]
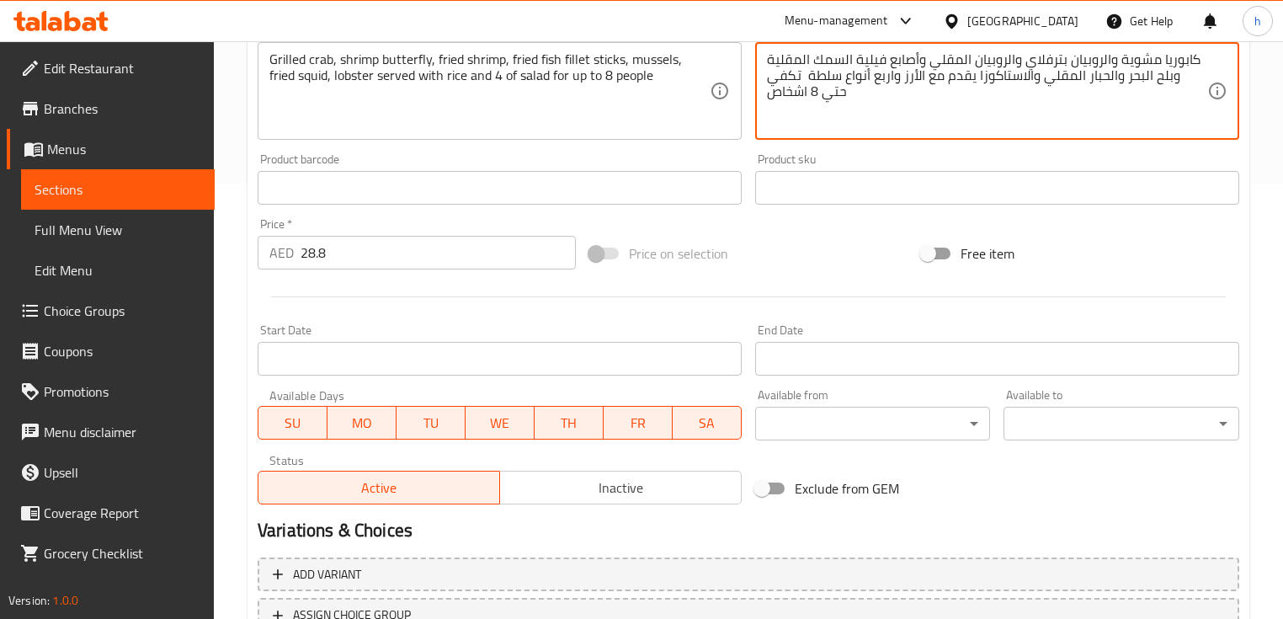
type textarea "كابوريا مشوية والروبيان بترفلاي والروبيان المقلي وأصابع فيلية السمك المقلية وبل…"
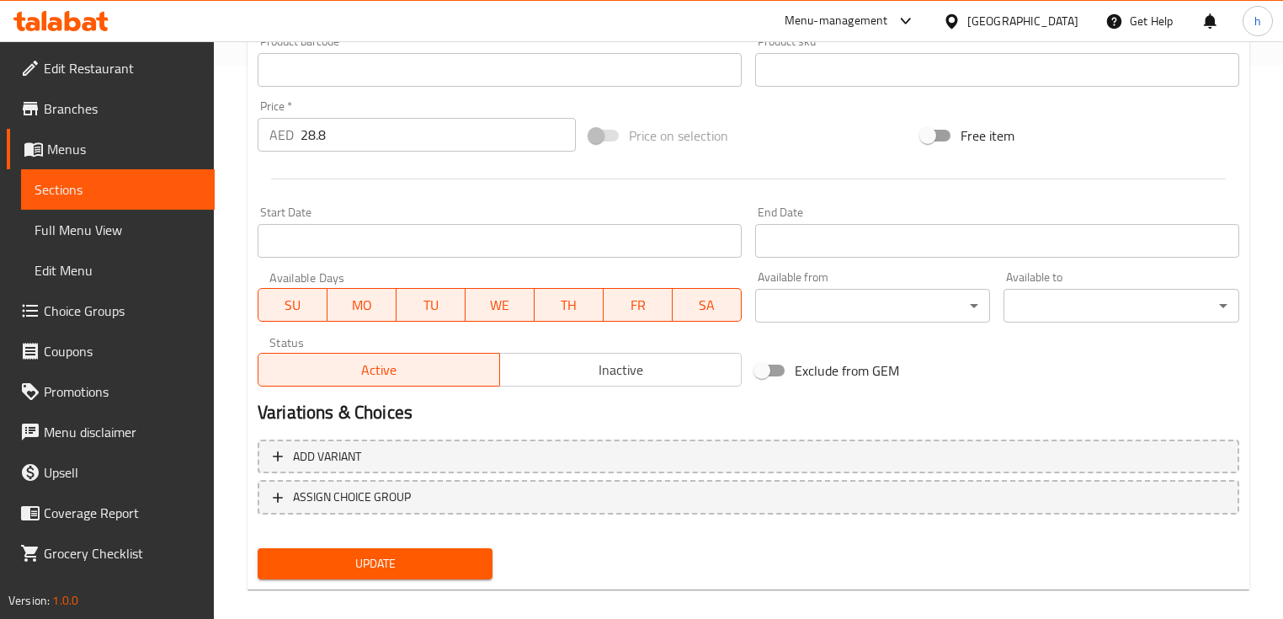
scroll to position [570, 0]
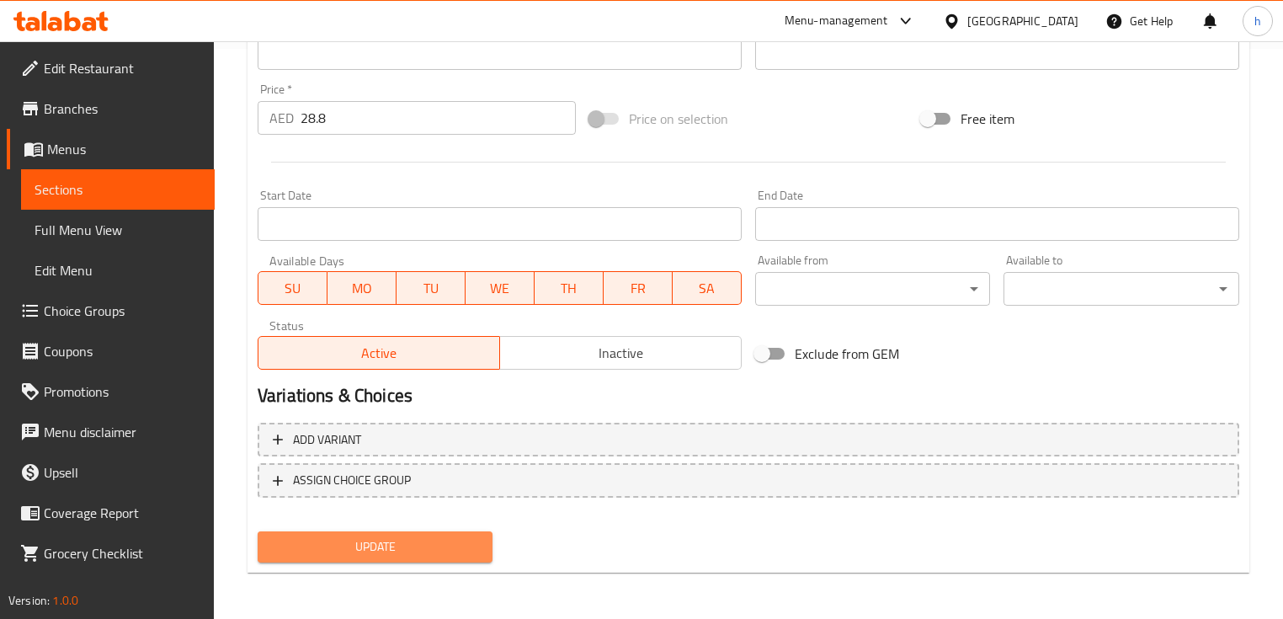
click at [403, 542] on span "Update" at bounding box center [375, 546] width 208 height 21
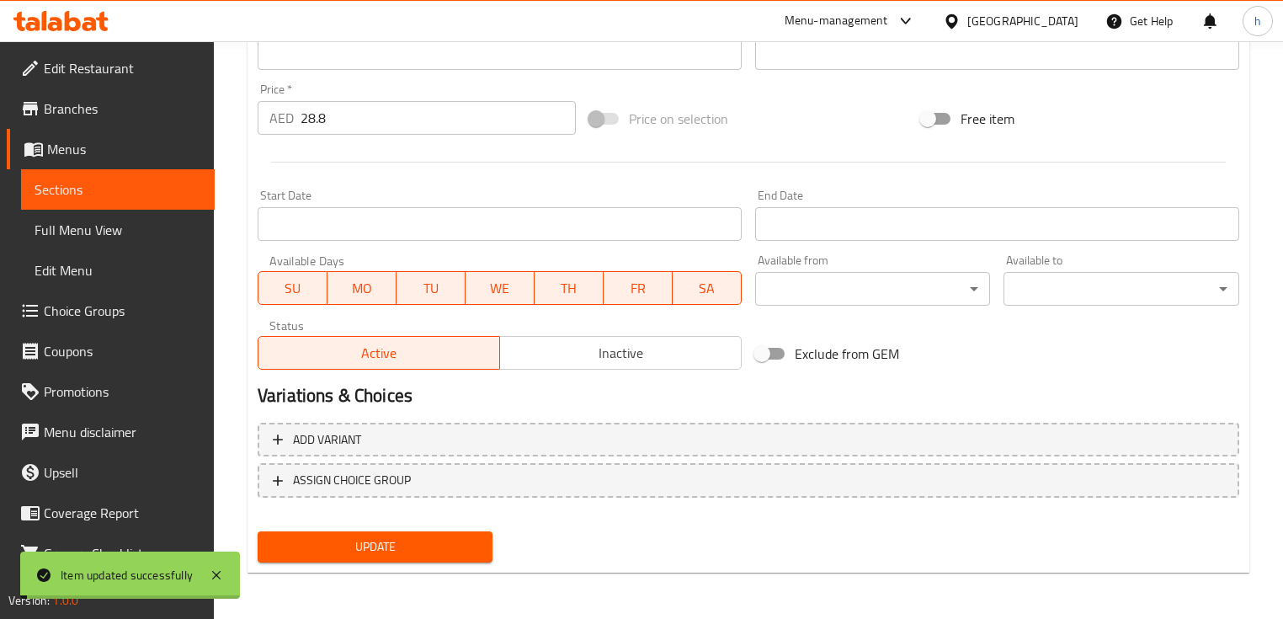
click at [123, 194] on span "Sections" at bounding box center [118, 189] width 167 height 20
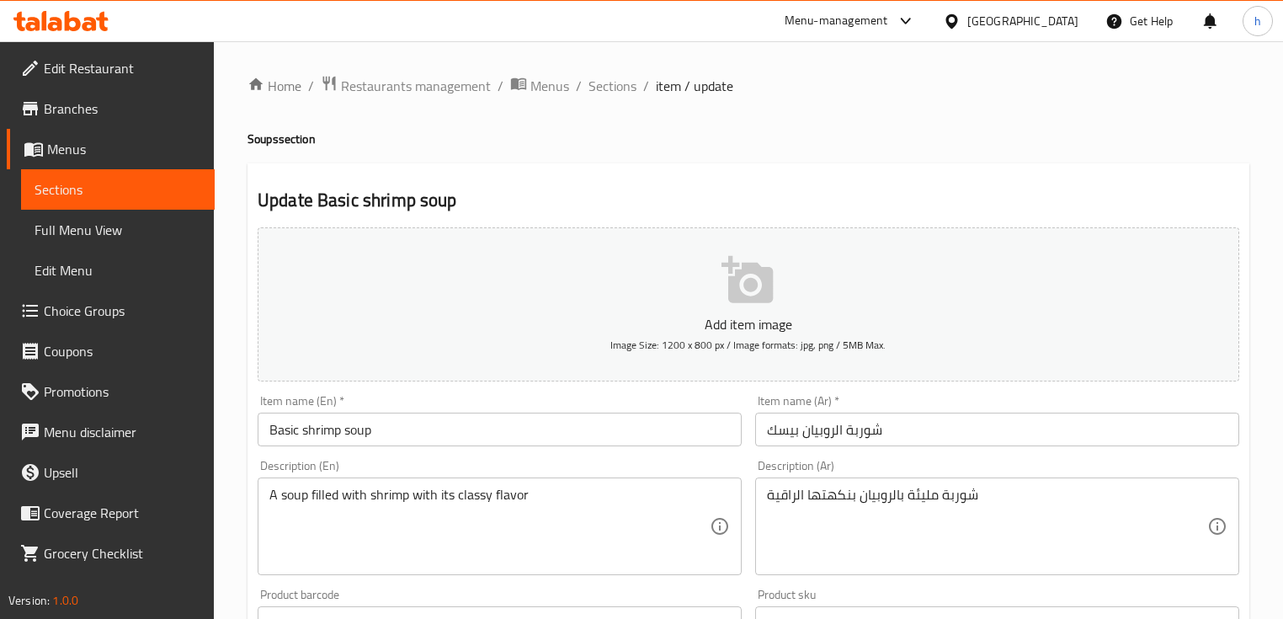
click at [64, 230] on span "Full Menu View" at bounding box center [118, 230] width 167 height 20
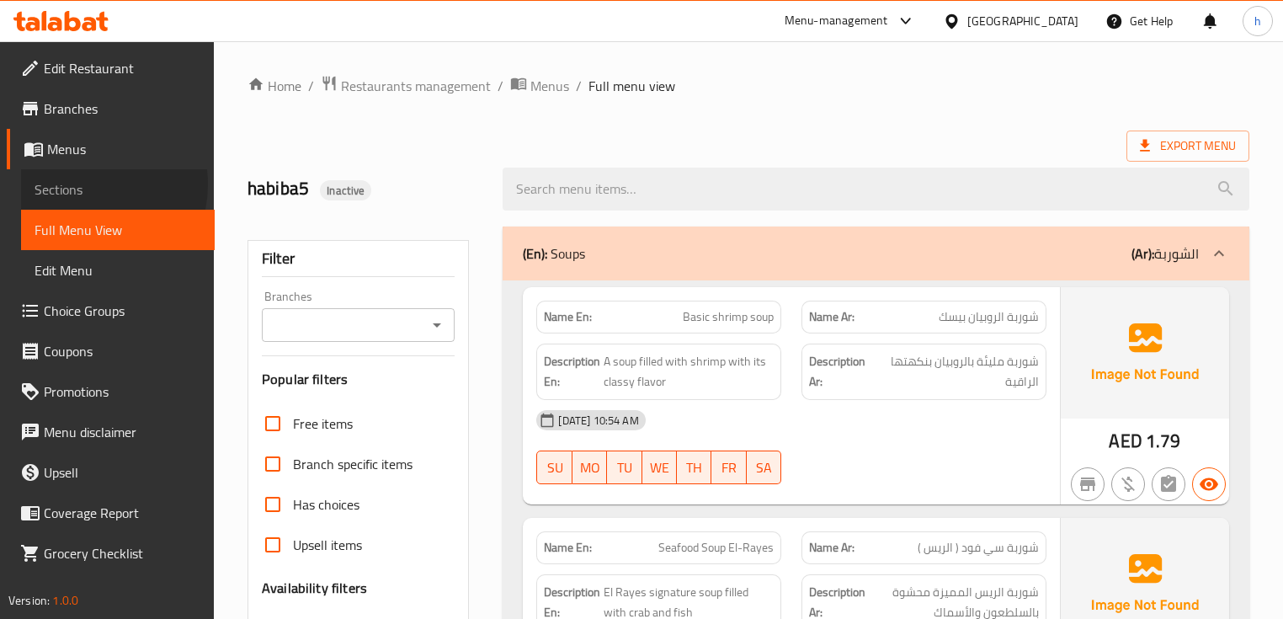
click at [83, 184] on span "Sections" at bounding box center [118, 189] width 167 height 20
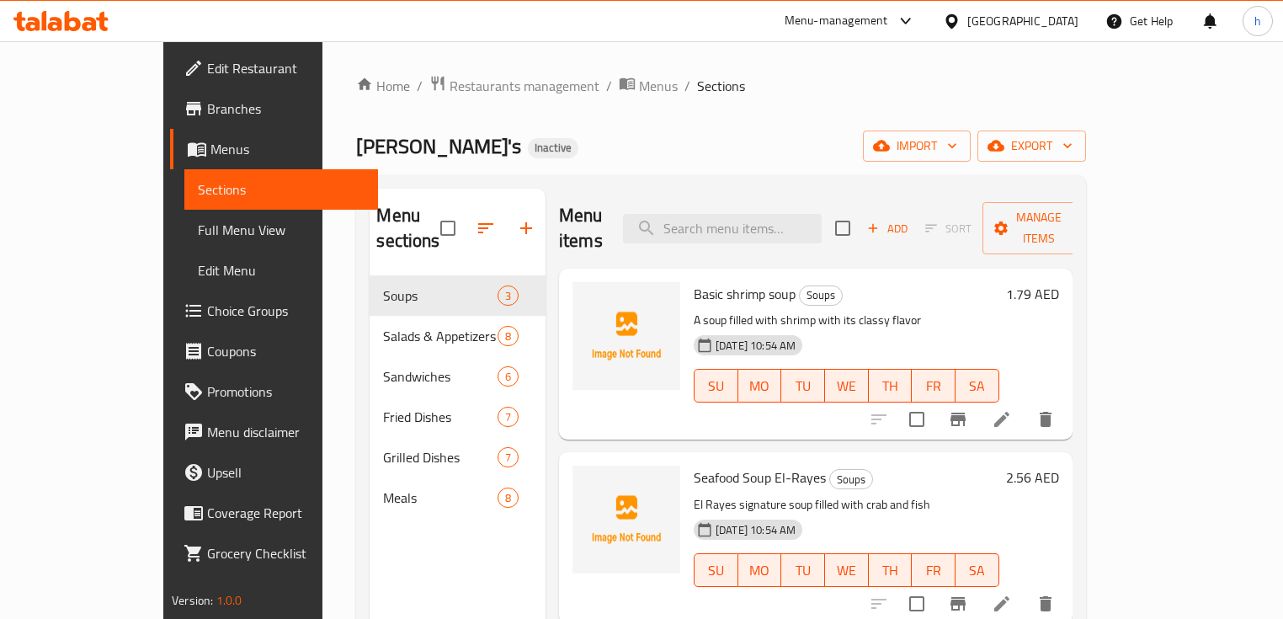
click at [210, 155] on span "Menus" at bounding box center [287, 149] width 154 height 20
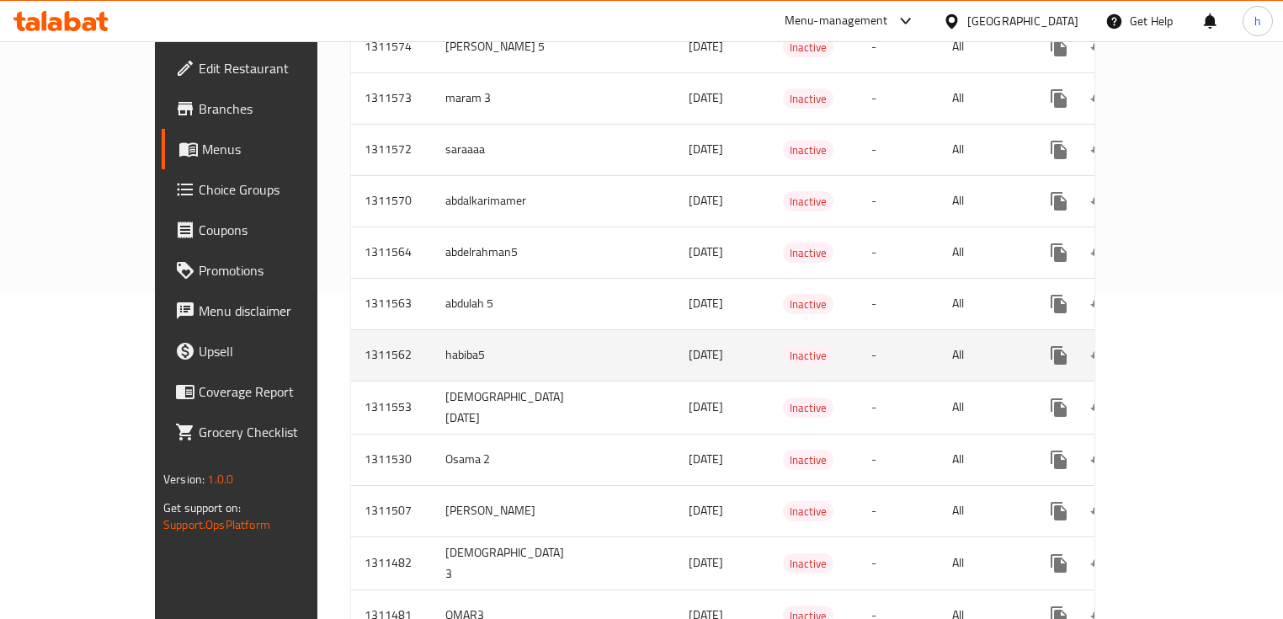
scroll to position [337, 0]
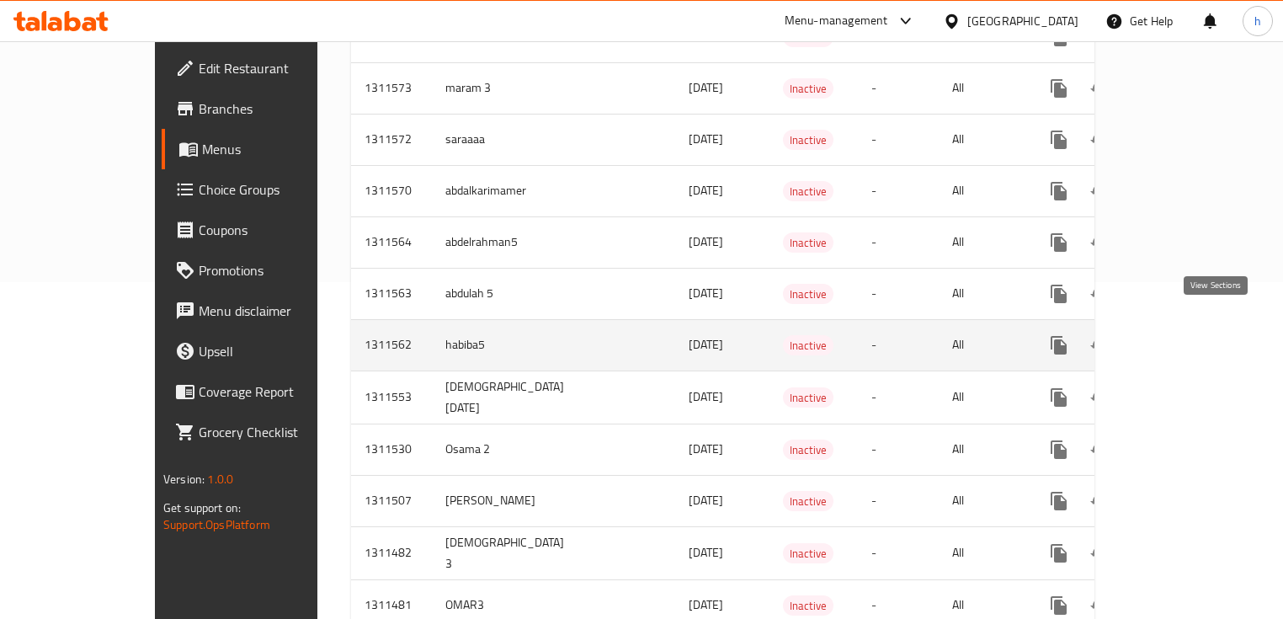
click at [1190, 335] on icon "enhanced table" at bounding box center [1180, 345] width 20 height 20
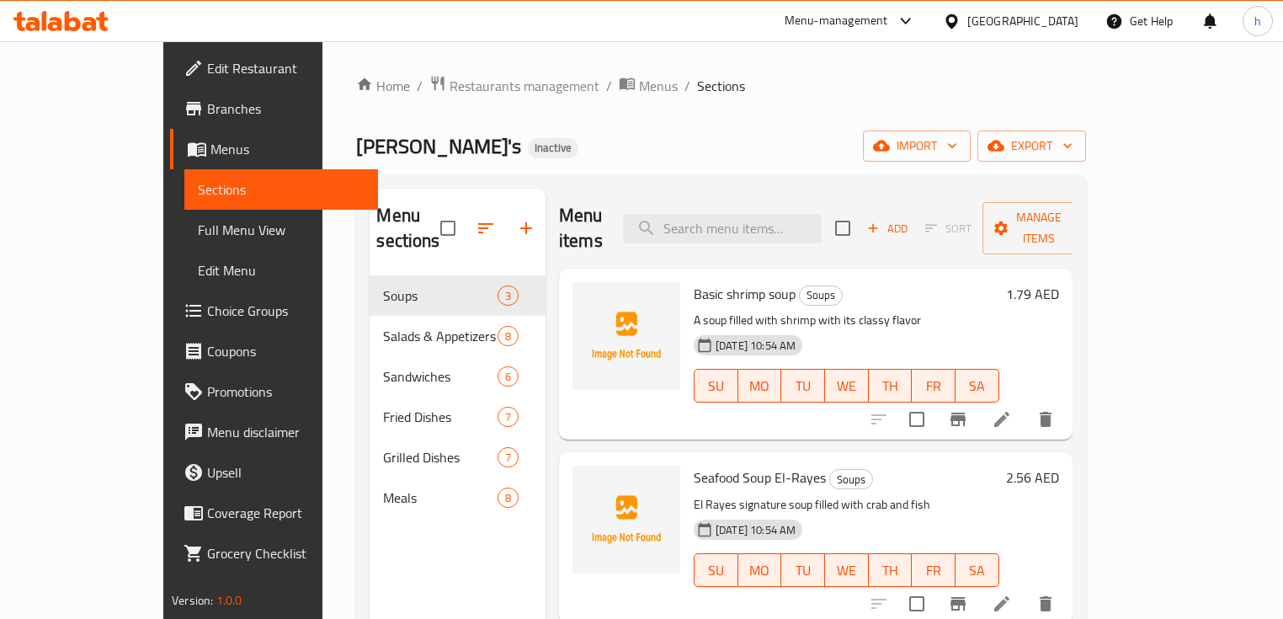
click at [198, 227] on span "Full Menu View" at bounding box center [281, 230] width 167 height 20
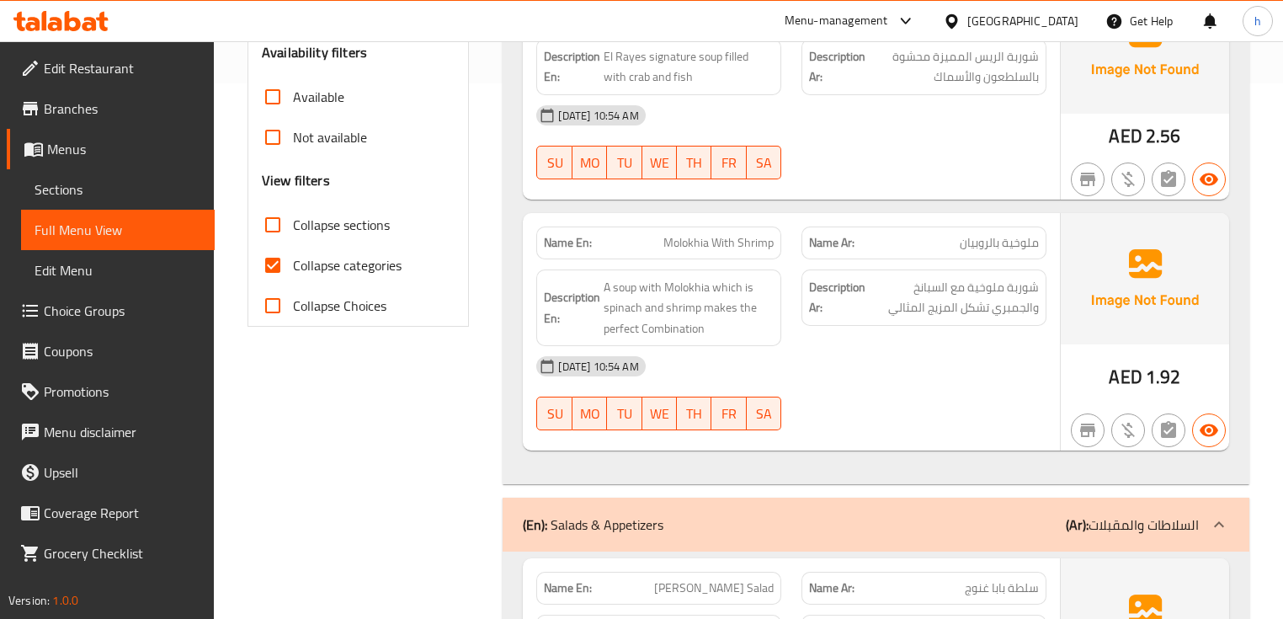
scroll to position [539, 0]
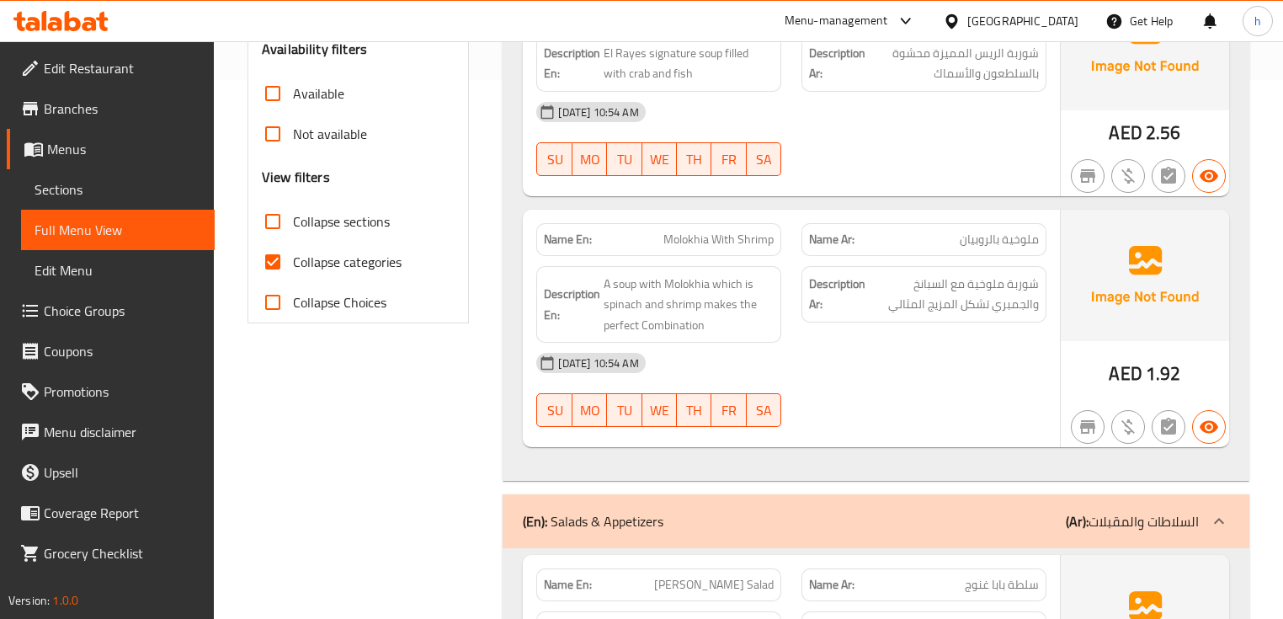
click at [323, 263] on span "Collapse categories" at bounding box center [347, 262] width 109 height 20
click at [293, 263] on input "Collapse categories" at bounding box center [273, 262] width 40 height 40
checkbox input "false"
drag, startPoint x: 970, startPoint y: 282, endPoint x: 1002, endPoint y: 282, distance: 32.0
click at [1002, 282] on span "شوربة ملوخية مع السبانخ والجمبري تشكل المزيج المثالي" at bounding box center [954, 294] width 170 height 41
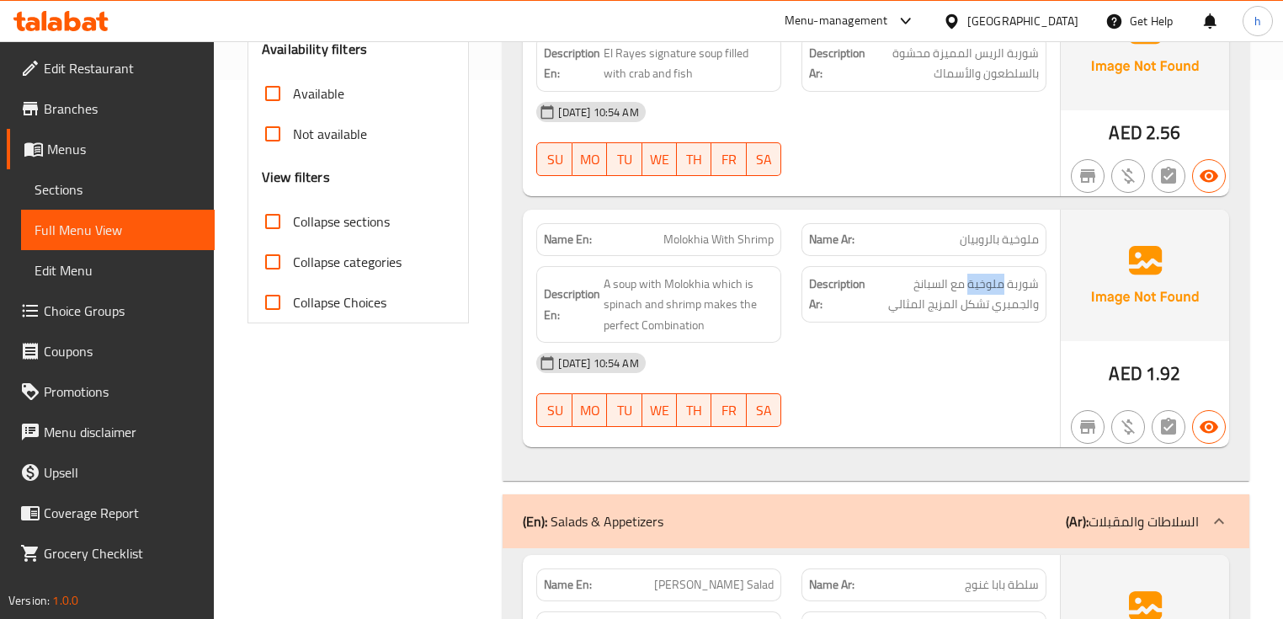
copy span "ملوخية"
drag, startPoint x: 913, startPoint y: 281, endPoint x: 950, endPoint y: 279, distance: 37.1
click at [950, 279] on span "شوربة ملوخية مع السبانخ والجمبري تشكل المزيج المثالي" at bounding box center [954, 294] width 170 height 41
copy span "السبانخ"
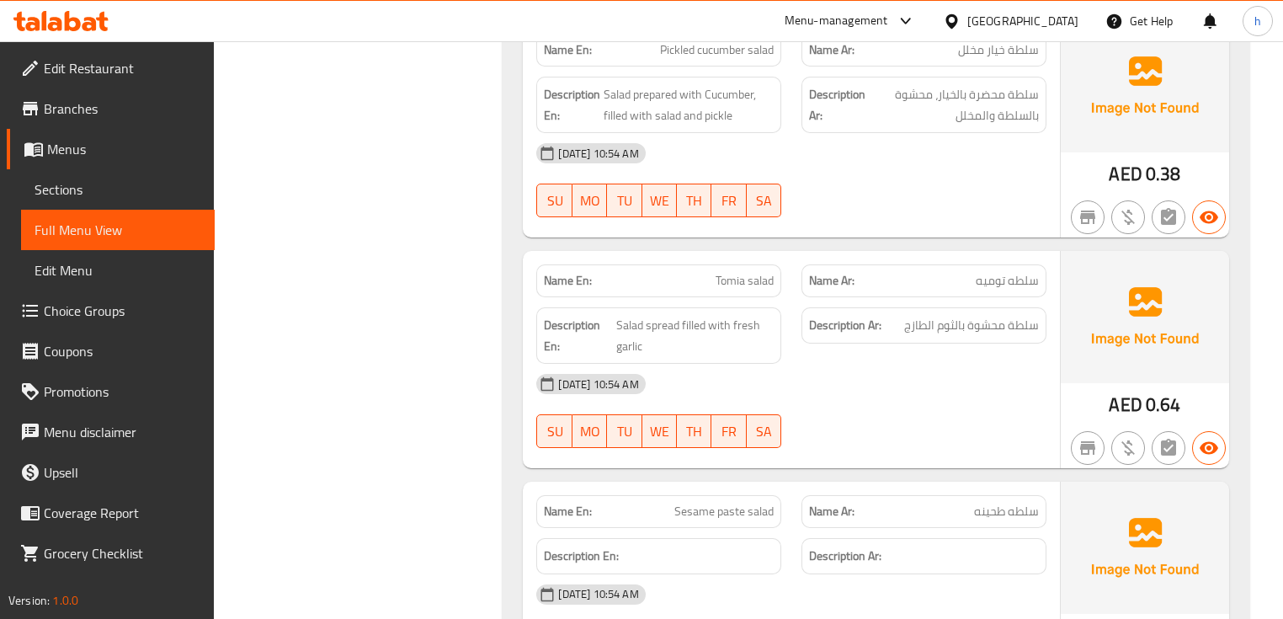
scroll to position [1549, 0]
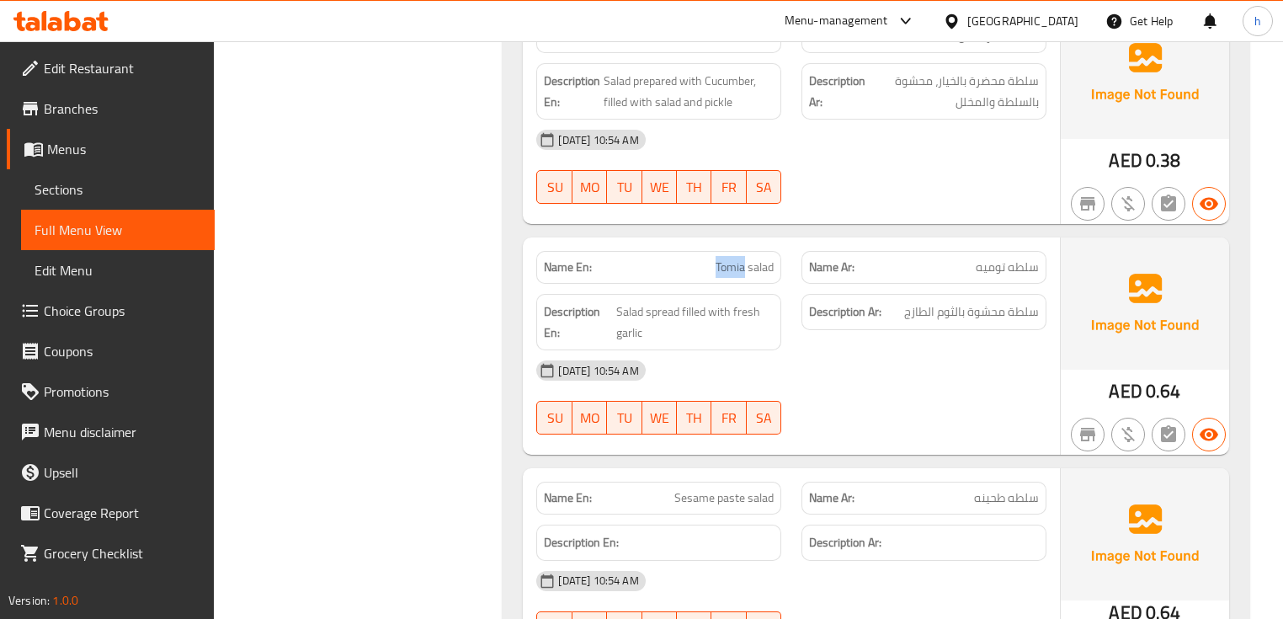
drag, startPoint x: 716, startPoint y: 263, endPoint x: 744, endPoint y: 263, distance: 27.8
click at [744, 263] on span "Tomia salad" at bounding box center [745, 267] width 58 height 18
copy span "Tomia"
drag, startPoint x: 977, startPoint y: 262, endPoint x: 1007, endPoint y: 266, distance: 29.8
click at [1007, 266] on span "سلطه توميه" at bounding box center [1007, 267] width 63 height 18
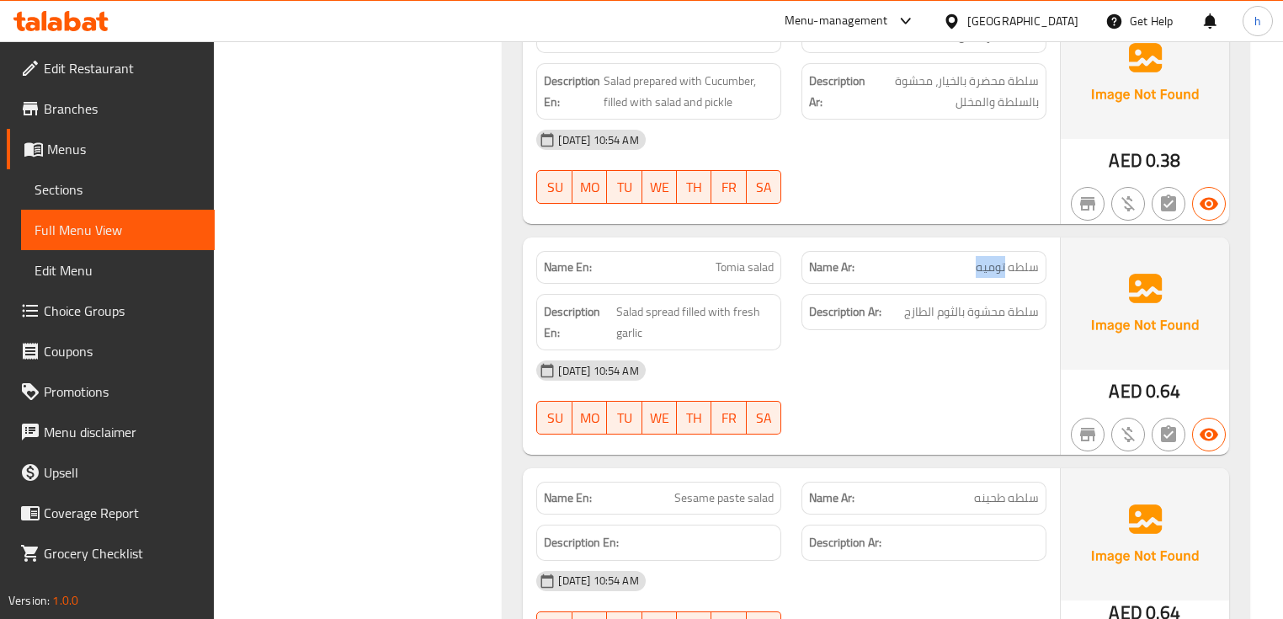
copy span "توميه"
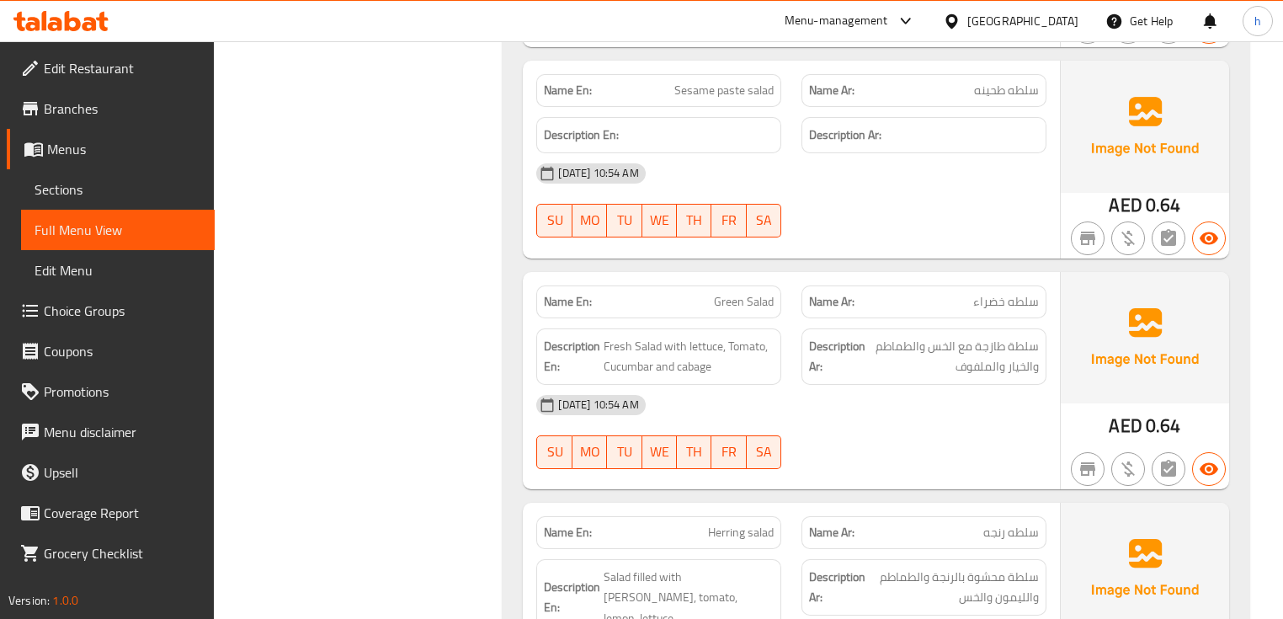
scroll to position [2088, 0]
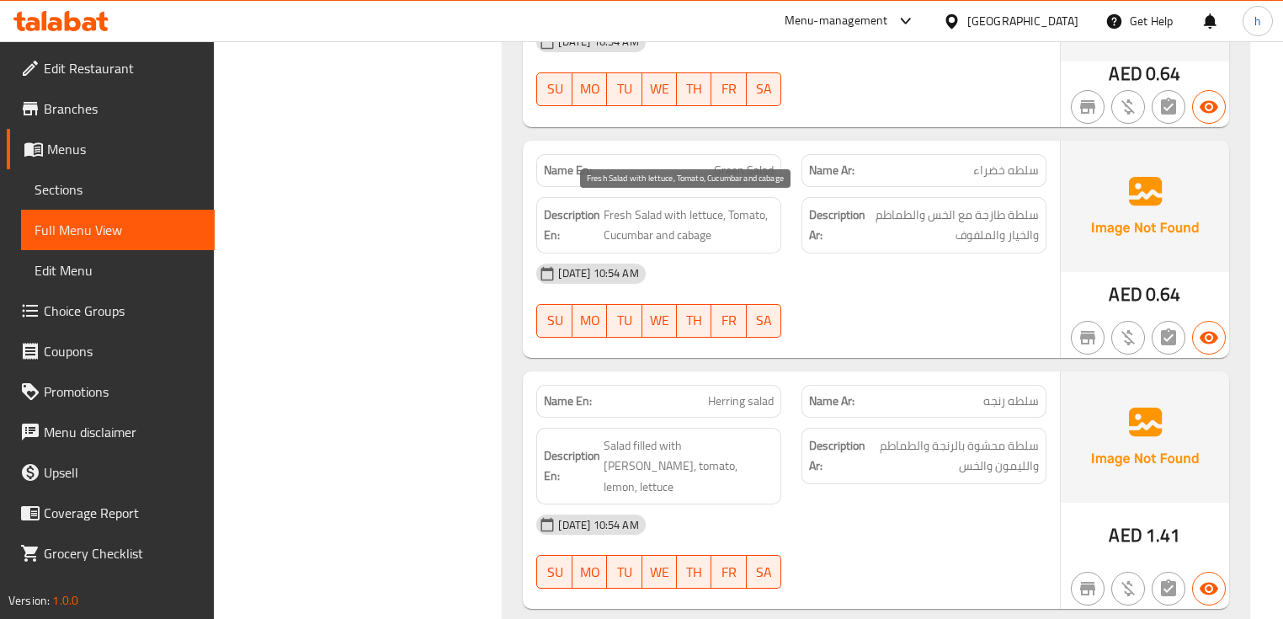
click at [697, 209] on span "Fresh Salad with lettuce, Tomato, Cucumbar and cabage" at bounding box center [689, 225] width 170 height 41
copy span "lettuce"
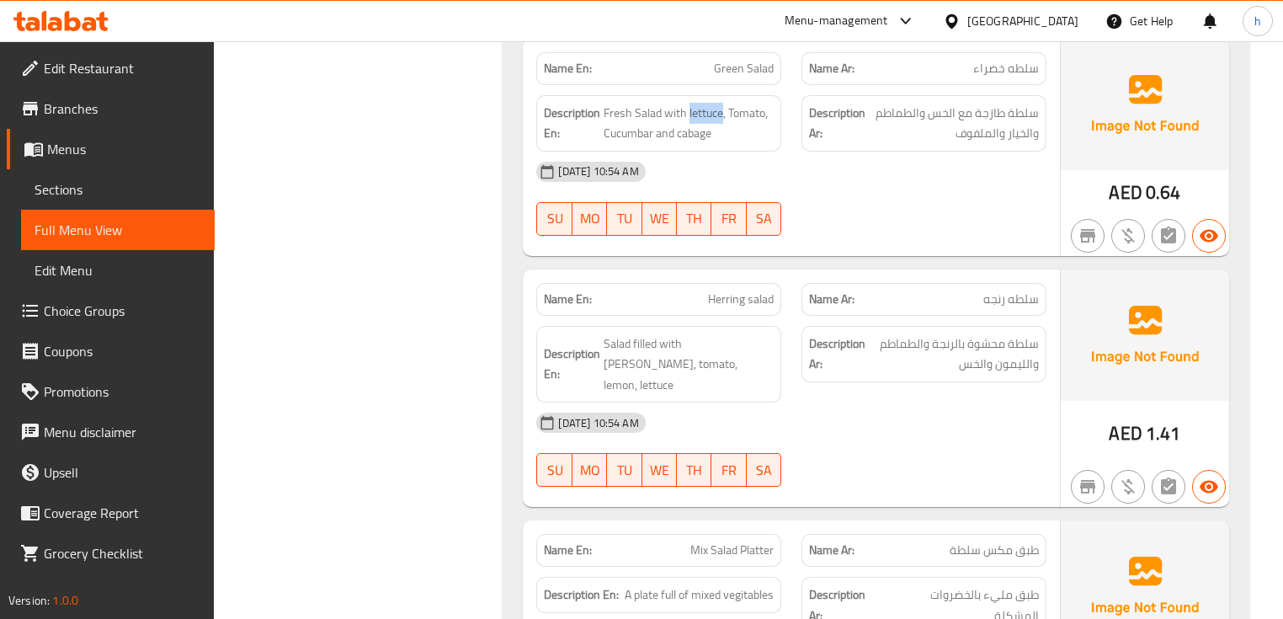
scroll to position [2222, 0]
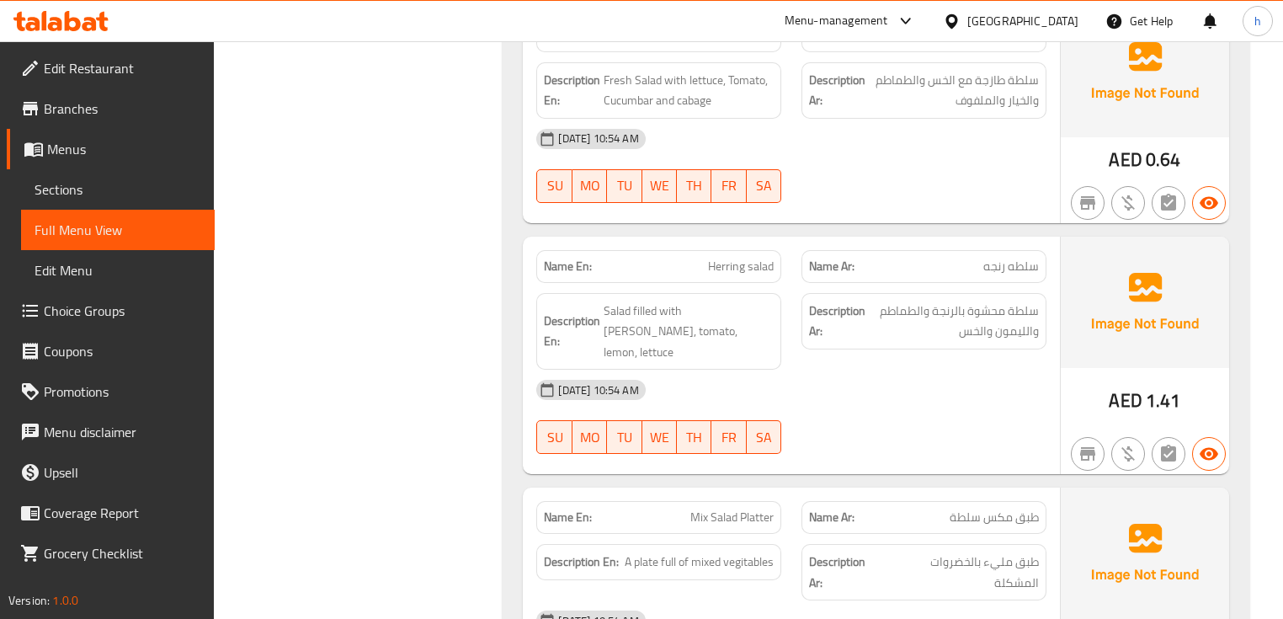
click at [991, 261] on span "سلطه رنجه" at bounding box center [1011, 267] width 56 height 18
copy span "رنجه"
click at [898, 383] on div "[DATE] 10:54 AM" at bounding box center [791, 390] width 530 height 40
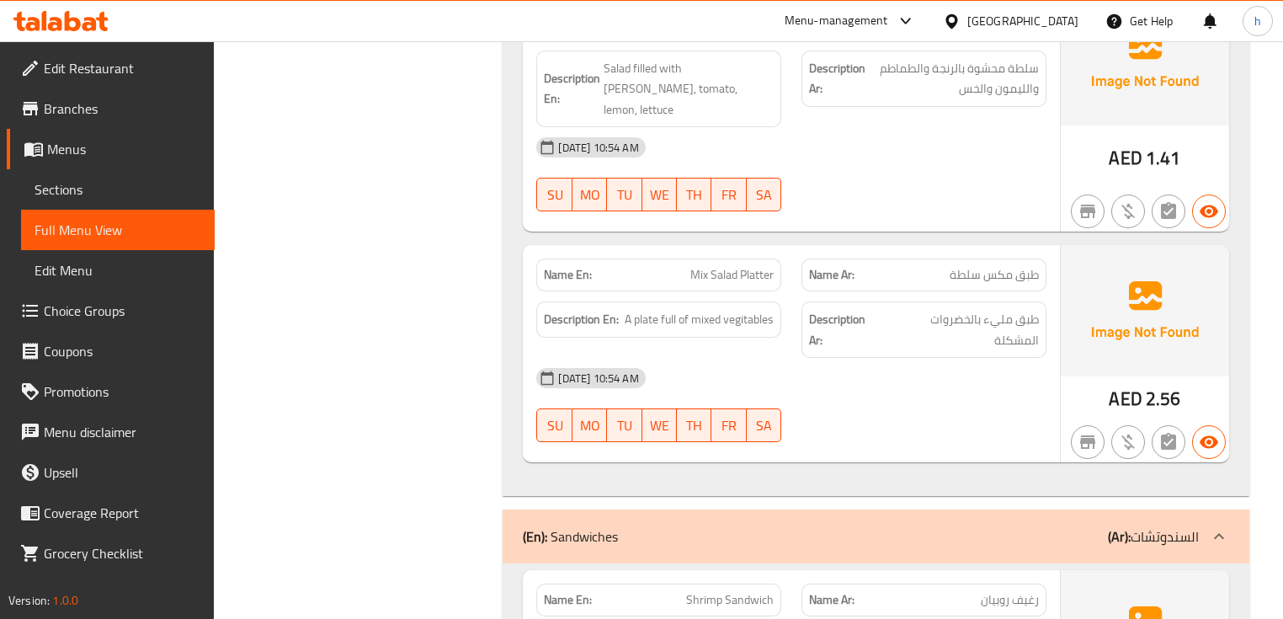
scroll to position [2492, 0]
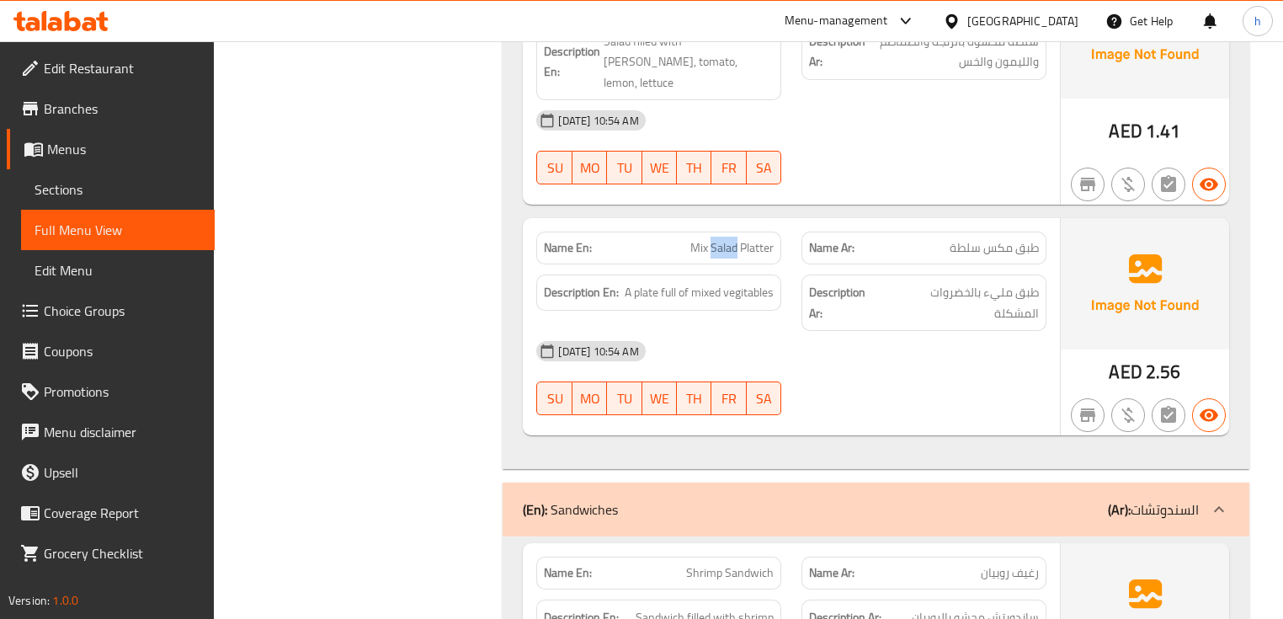
drag, startPoint x: 711, startPoint y: 219, endPoint x: 737, endPoint y: 219, distance: 26.9
click at [737, 239] on span "Mix Salad Platter" at bounding box center [731, 248] width 83 height 18
drag, startPoint x: 690, startPoint y: 266, endPoint x: 785, endPoint y: 259, distance: 94.5
click at [785, 264] on div "Description En: A plate full of mixed vegitables" at bounding box center [658, 302] width 265 height 77
click at [762, 331] on div "[DATE] 10:54 AM" at bounding box center [791, 351] width 530 height 40
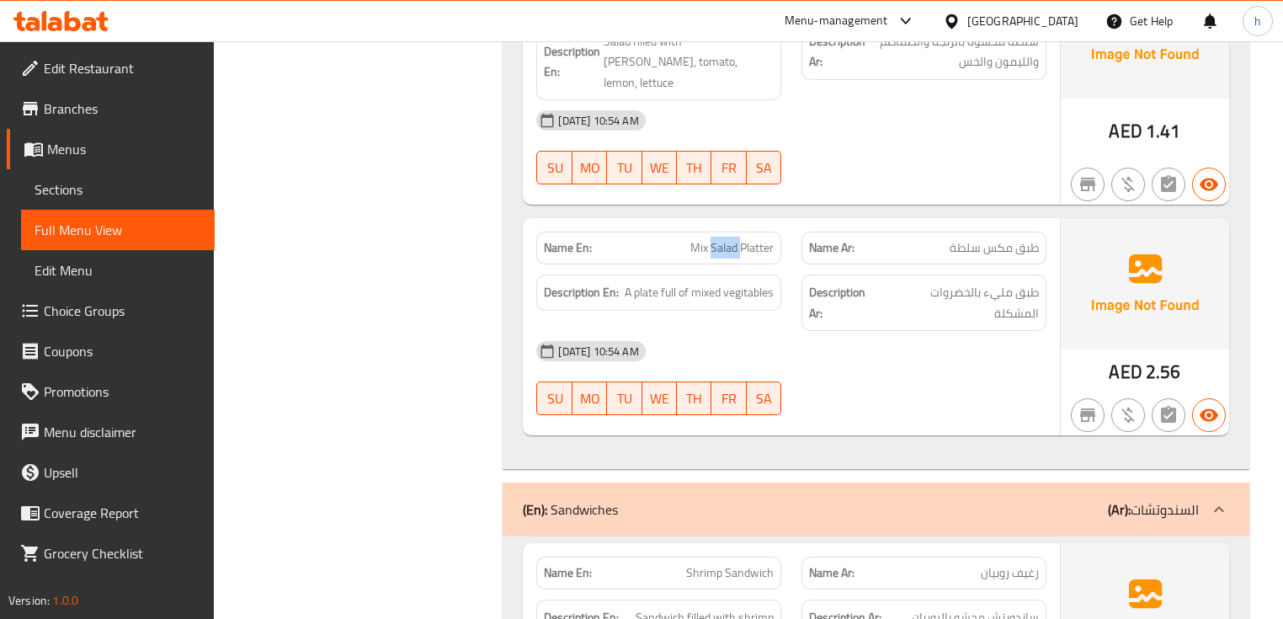
drag, startPoint x: 710, startPoint y: 219, endPoint x: 740, endPoint y: 225, distance: 30.9
click at [740, 239] on span "Mix Salad Platter" at bounding box center [731, 248] width 83 height 18
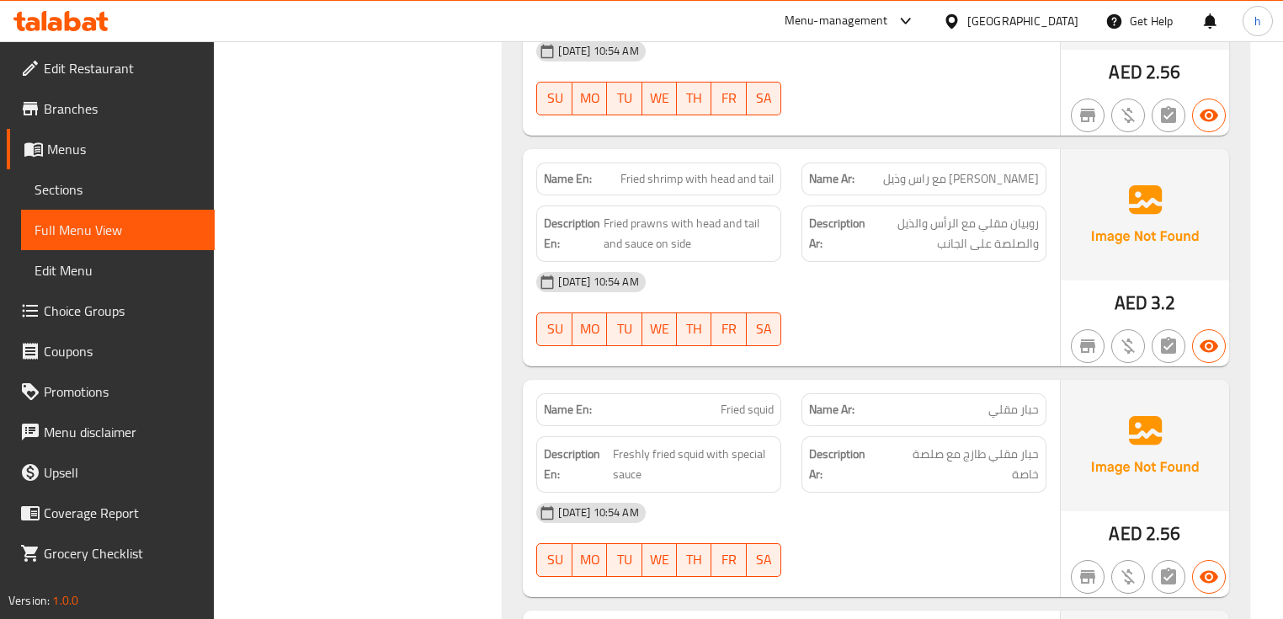
scroll to position [4580, 0]
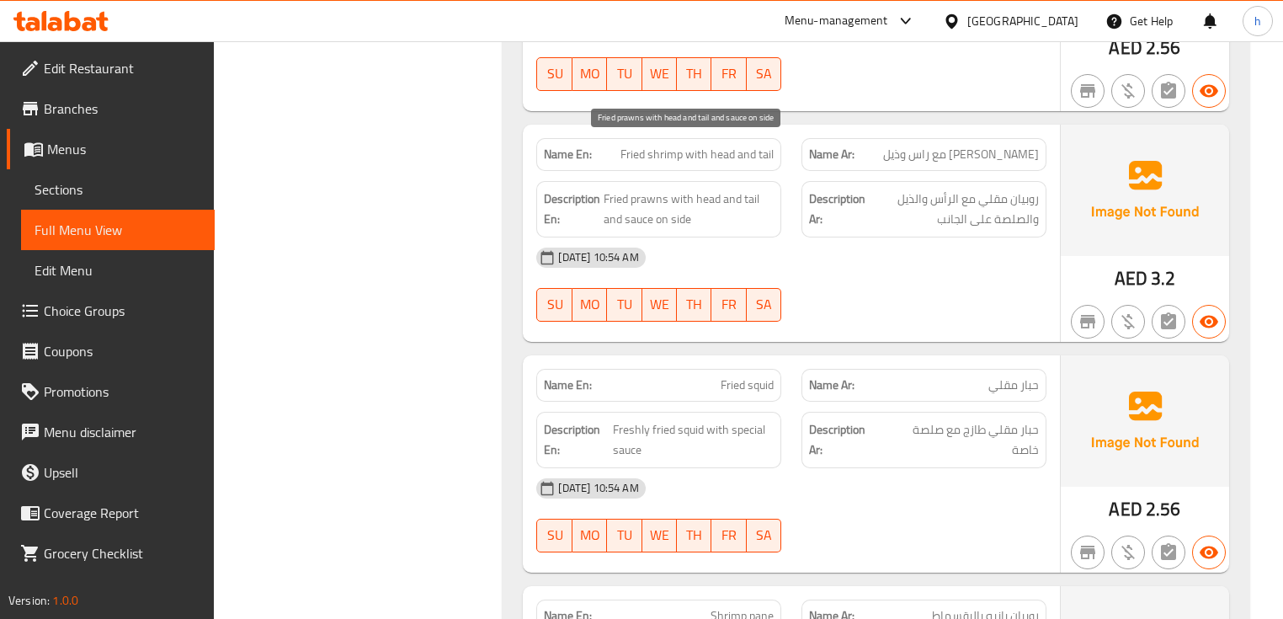
click at [638, 189] on span "Fried prawns with head and tail and sauce on side" at bounding box center [689, 209] width 170 height 41
copy span "prawns"
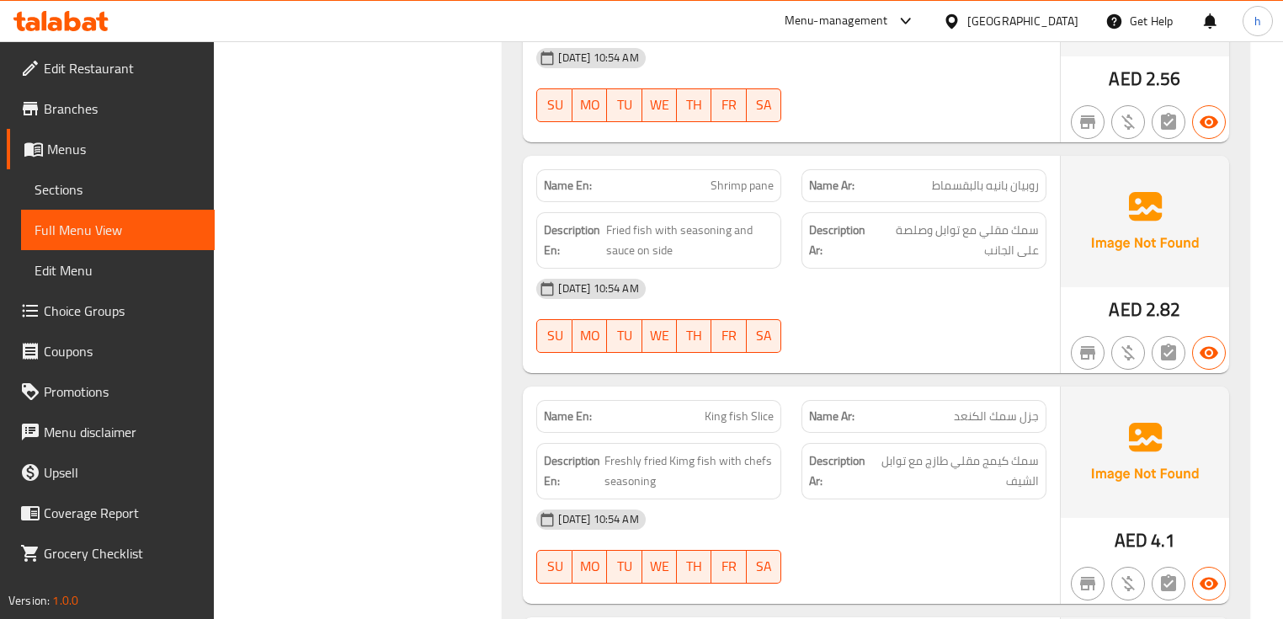
scroll to position [5051, 0]
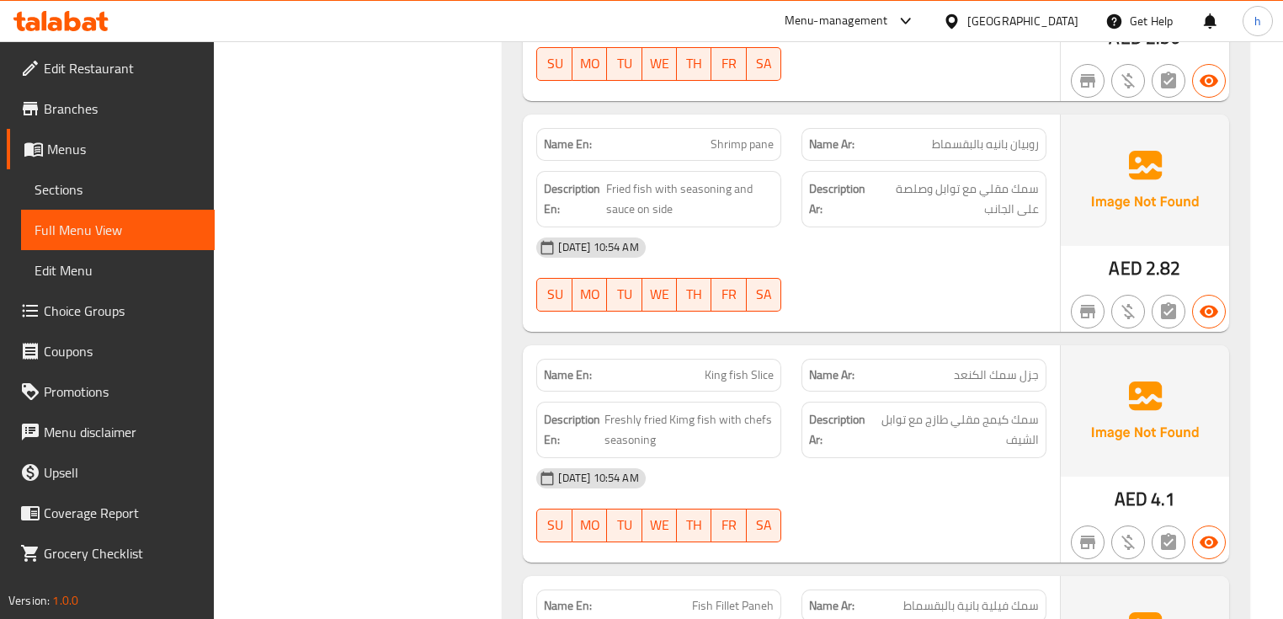
click at [960, 136] on span "روبيان بانيه بالبقسماط" at bounding box center [985, 145] width 107 height 18
copy span "بالبقسماط"
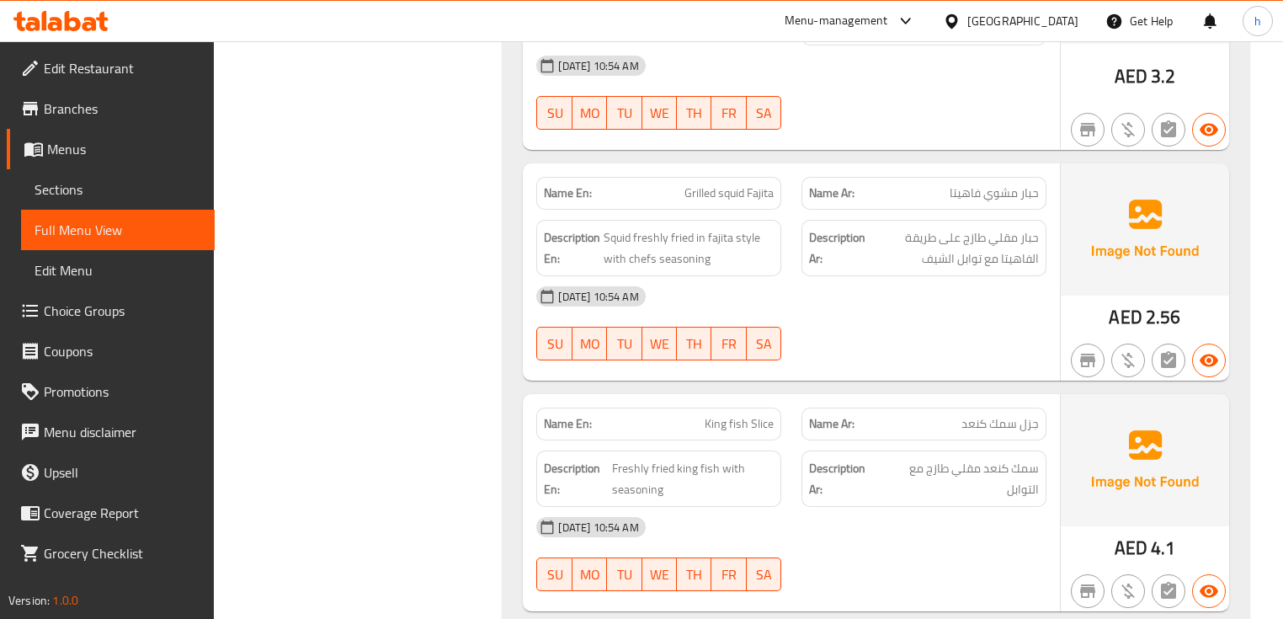
scroll to position [6937, 0]
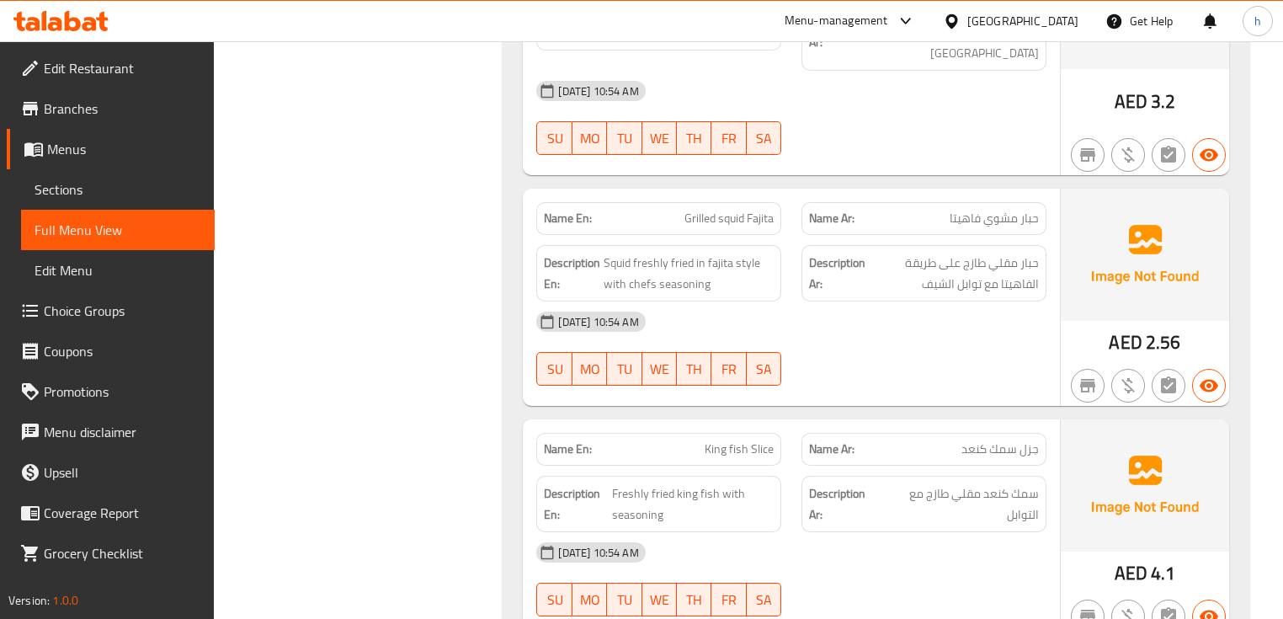
click at [964, 210] on span "حبار مشوي فاهيتا" at bounding box center [994, 219] width 89 height 18
copy span "فاهيتا"
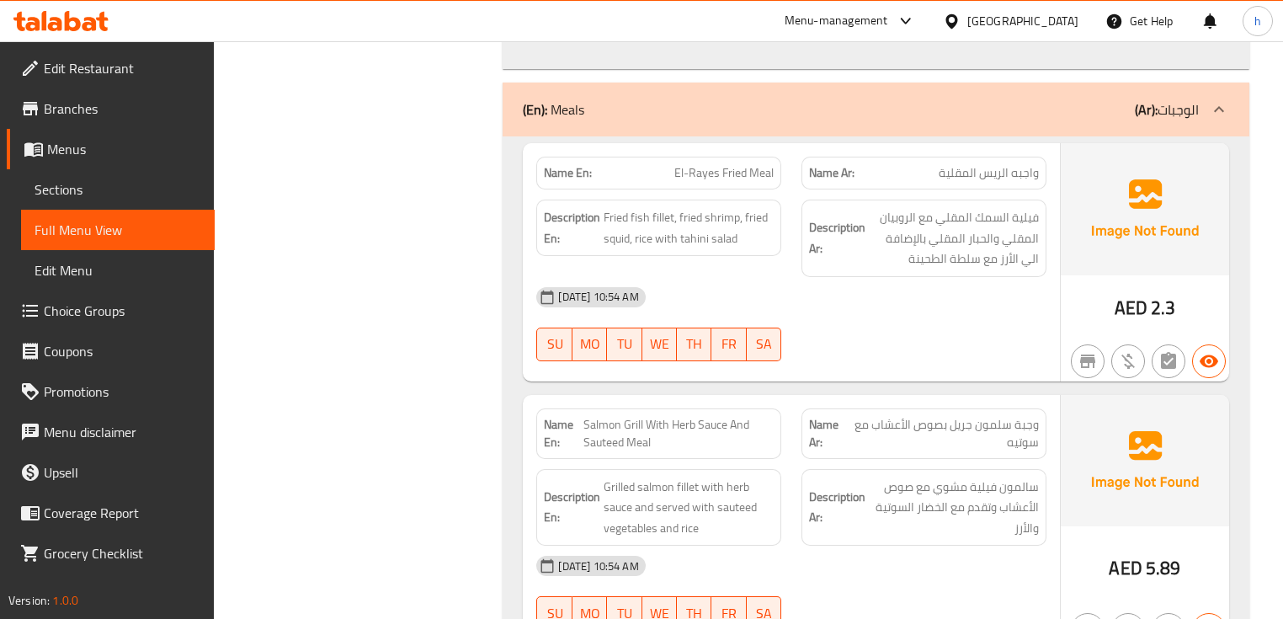
scroll to position [7745, 0]
